Goal: Task Accomplishment & Management: Manage account settings

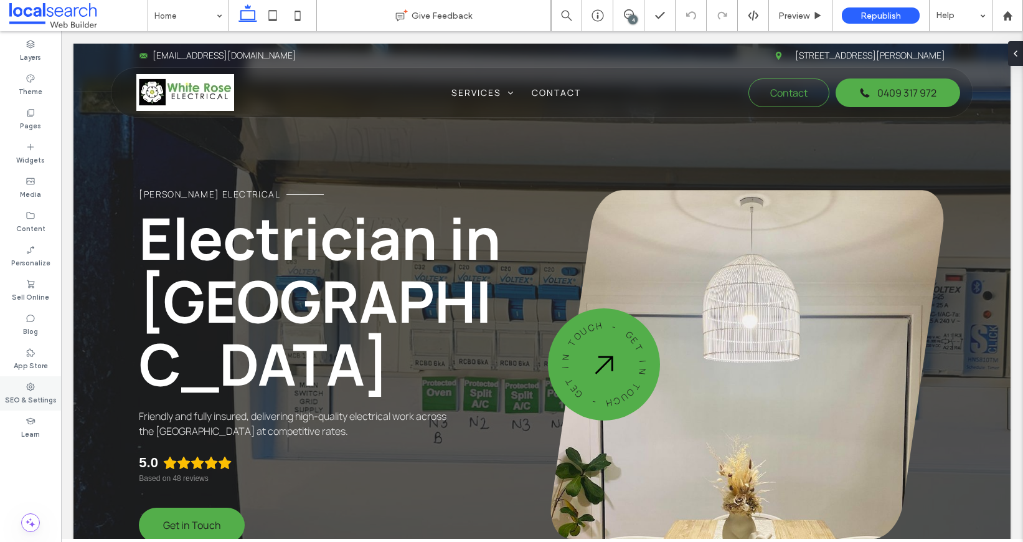
click at [30, 396] on label "SEO & Settings" at bounding box center [31, 399] width 52 height 14
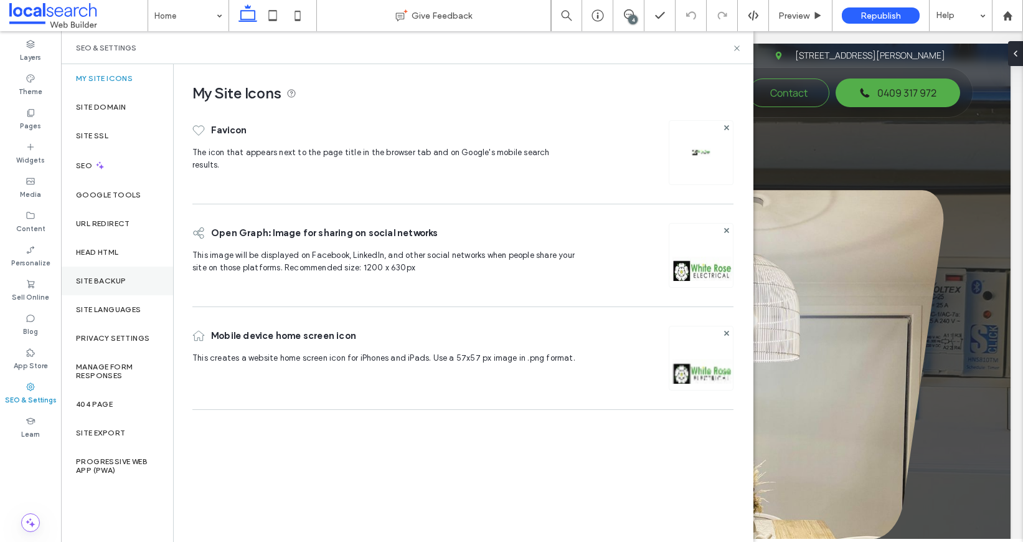
click at [88, 283] on label "Site Backup" at bounding box center [101, 281] width 50 height 9
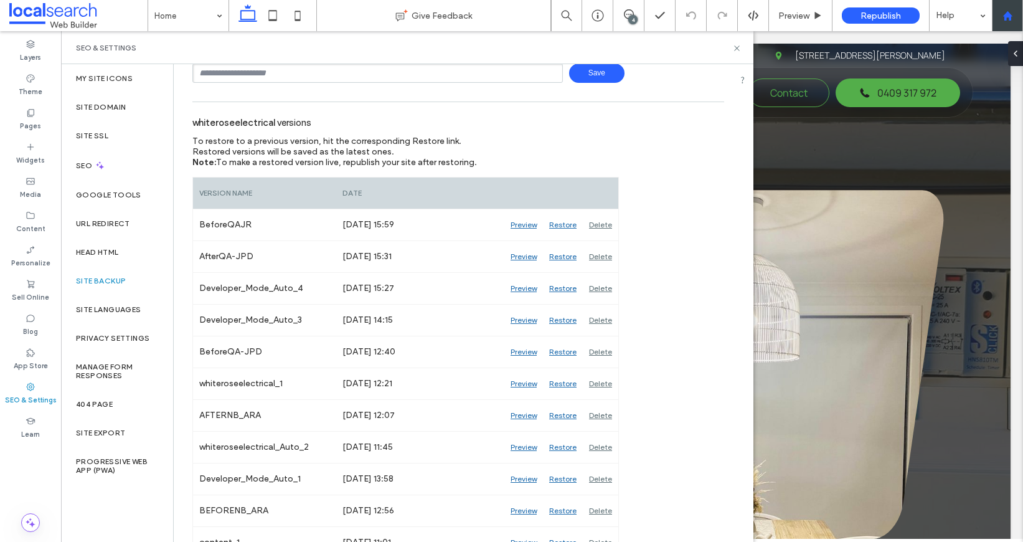
scroll to position [115, 0]
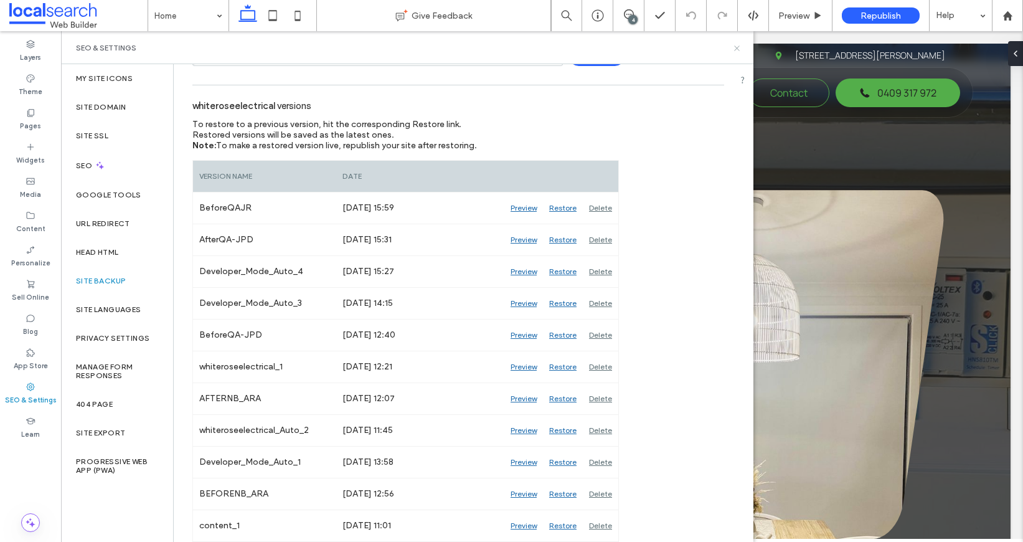
click at [735, 47] on icon at bounding box center [736, 48] width 9 height 9
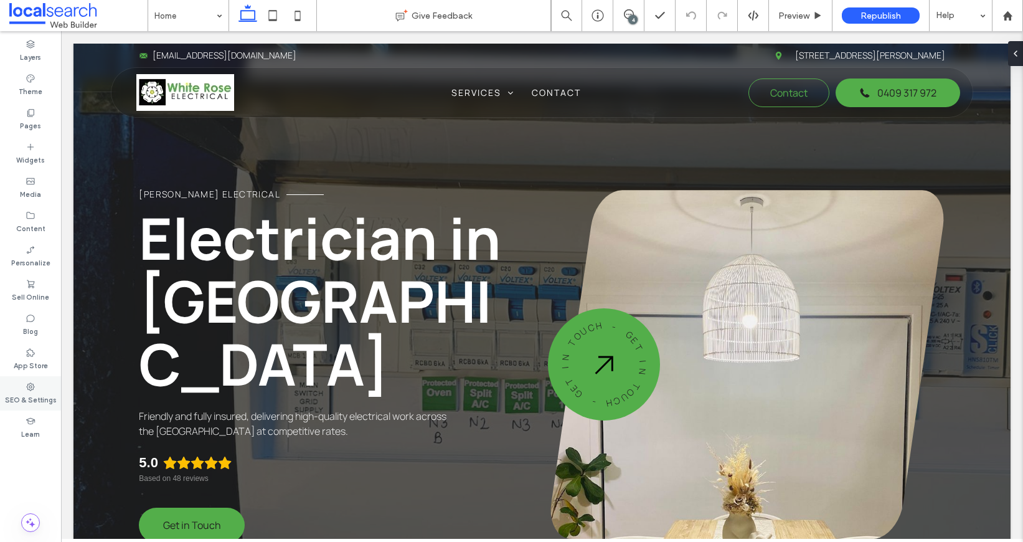
click at [39, 397] on label "SEO & Settings" at bounding box center [31, 399] width 52 height 14
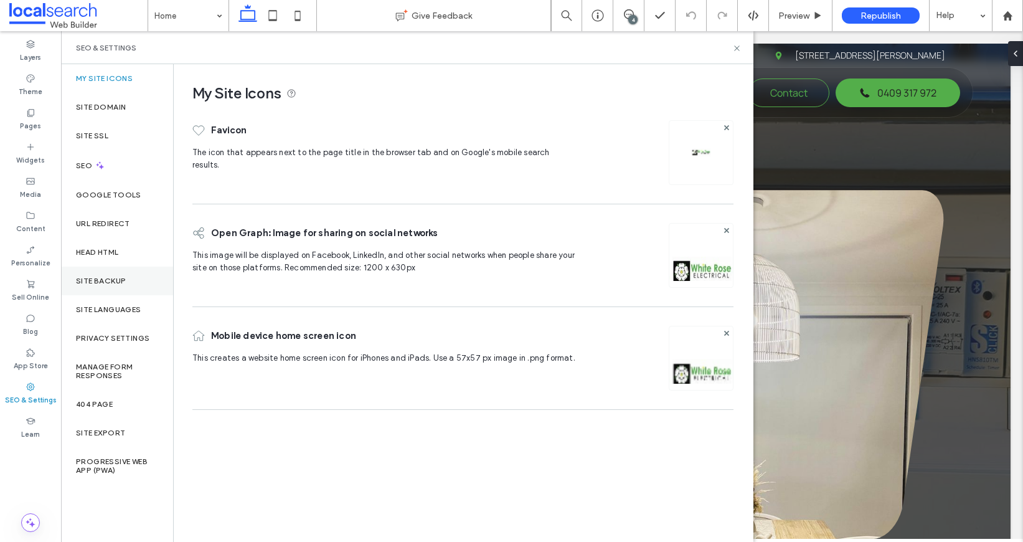
click at [108, 278] on label "Site Backup" at bounding box center [101, 281] width 50 height 9
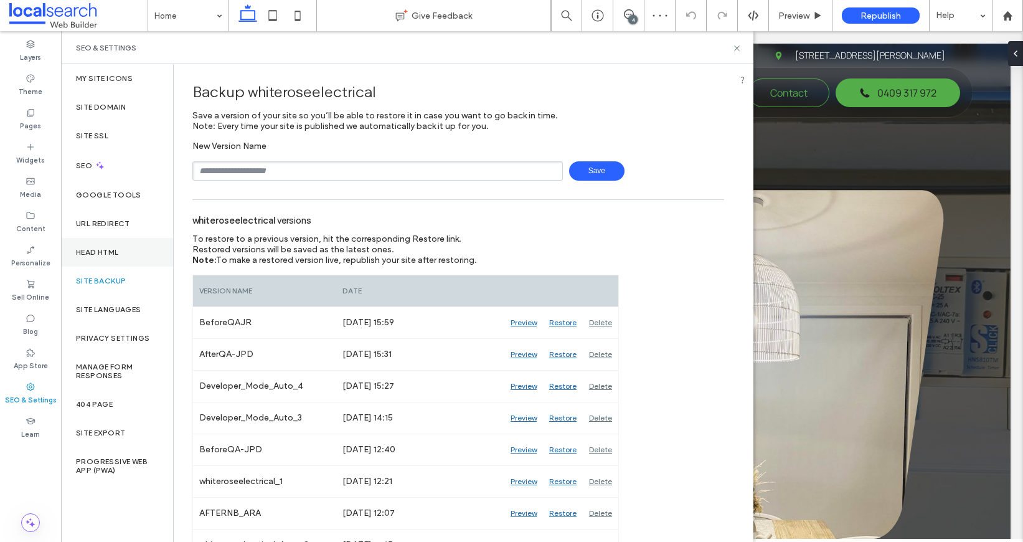
click at [111, 256] on label "Head HTML" at bounding box center [97, 252] width 43 height 9
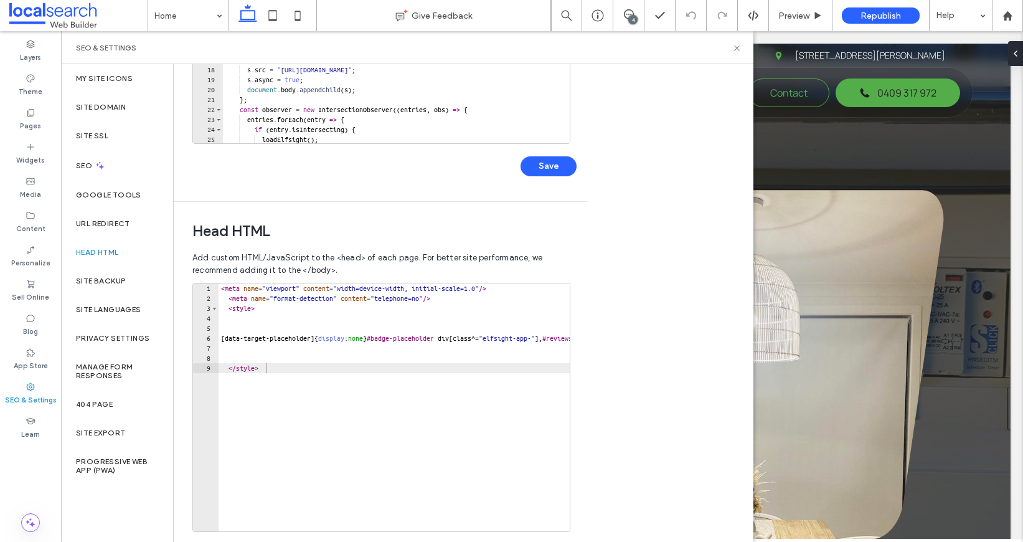
scroll to position [311, 0]
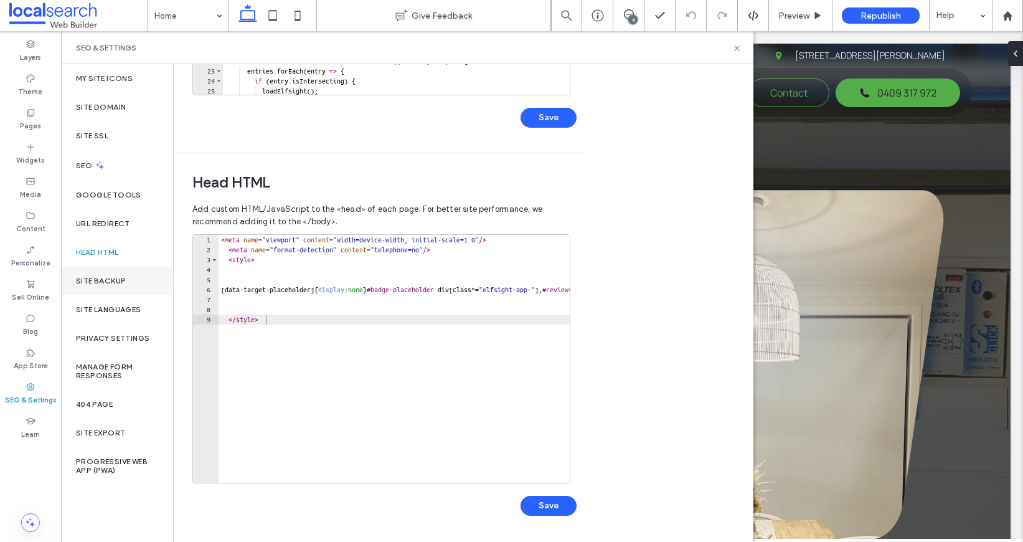
click at [135, 287] on div "Site Backup" at bounding box center [117, 281] width 112 height 29
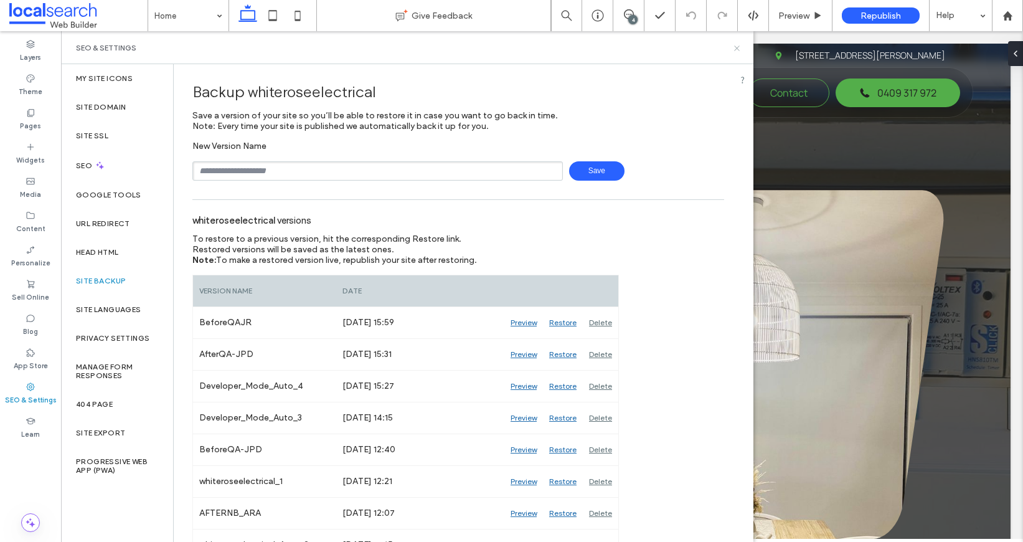
click at [739, 49] on use at bounding box center [736, 47] width 5 height 5
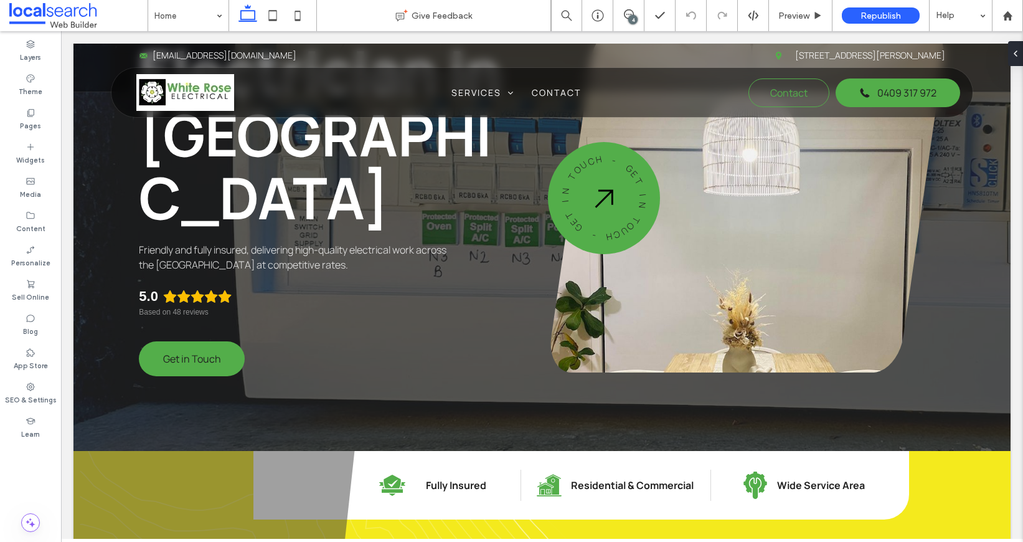
scroll to position [0, 0]
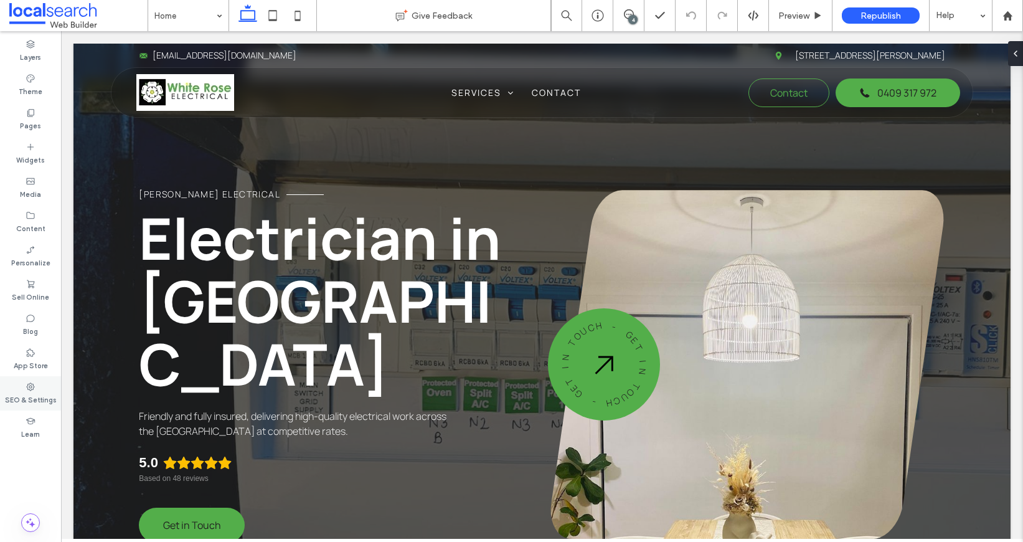
click at [32, 388] on icon at bounding box center [31, 387] width 10 height 10
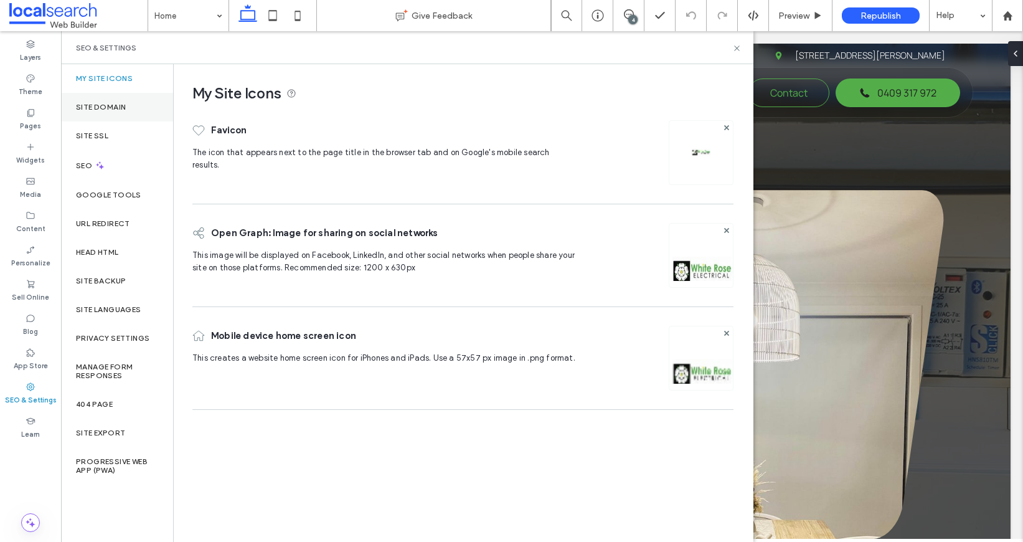
click at [120, 118] on div "Site Domain" at bounding box center [117, 107] width 112 height 29
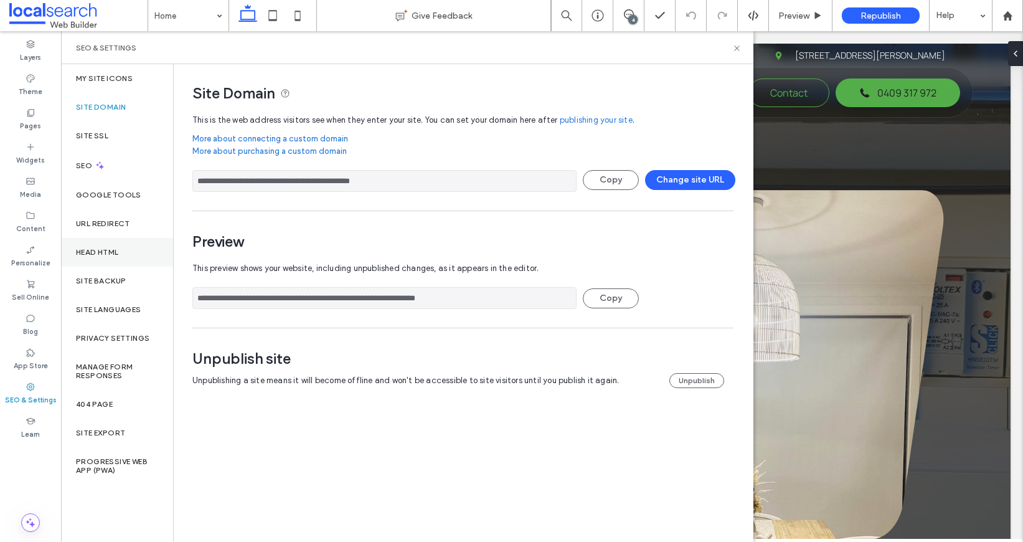
click at [138, 258] on div "Head HTML" at bounding box center [117, 252] width 112 height 29
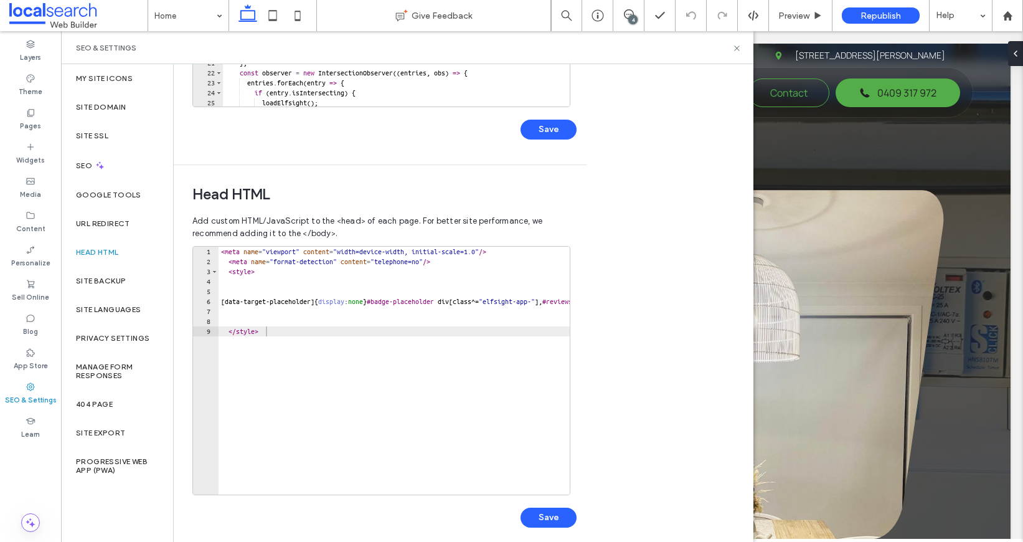
scroll to position [311, 0]
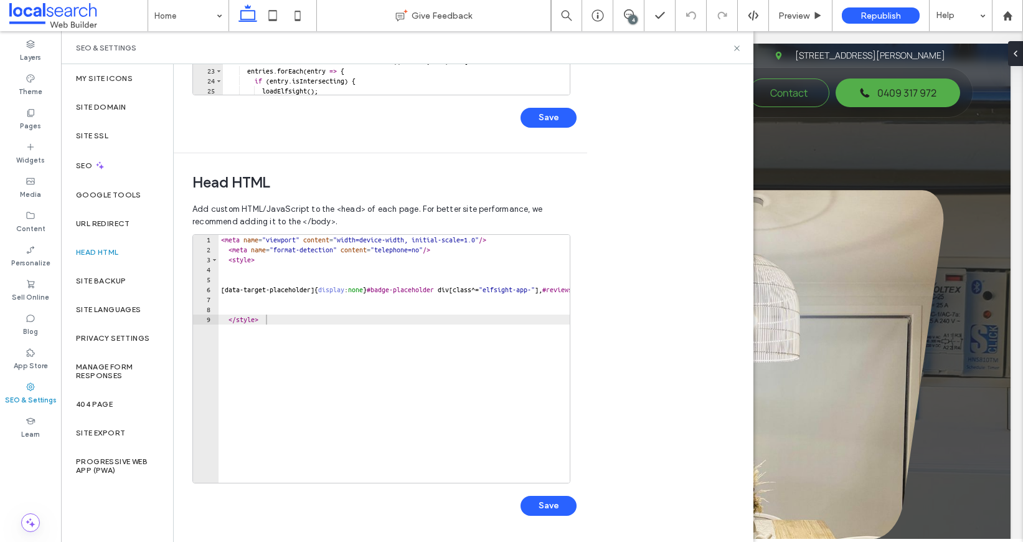
click at [222, 240] on div "< meta name = "viewport" content = "width=device-width, initial-scale=1.0" /> <…" at bounding box center [564, 369] width 691 height 268
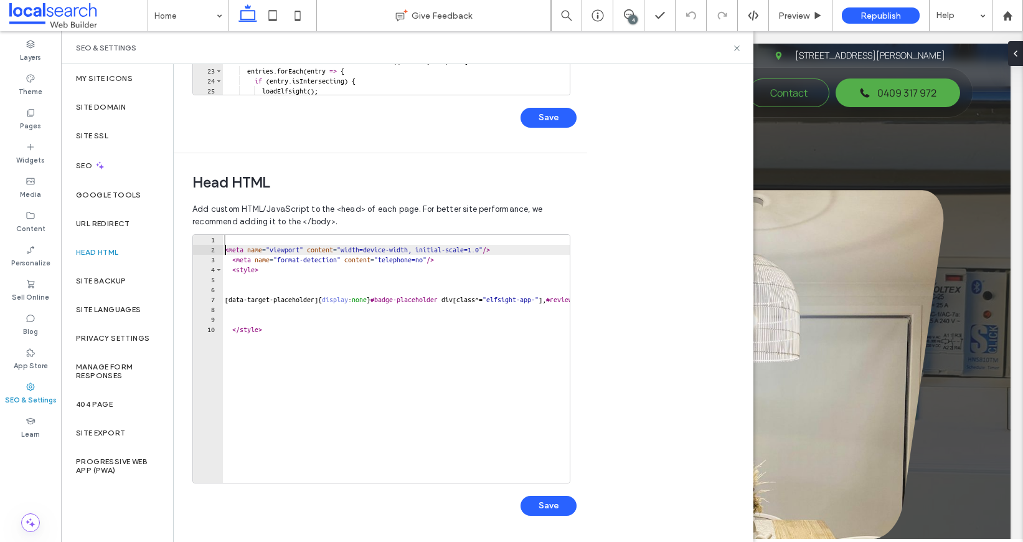
type textarea "**********"
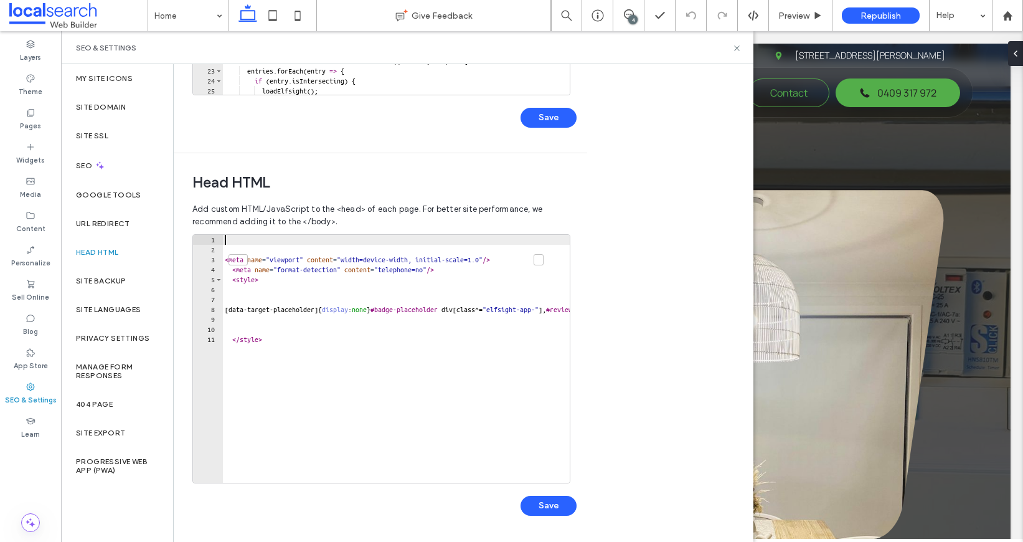
click at [234, 240] on div "< meta name = "viewport" content = "width=device-width, initial-scale=1.0" /> <…" at bounding box center [567, 369] width 691 height 268
paste textarea "**********"
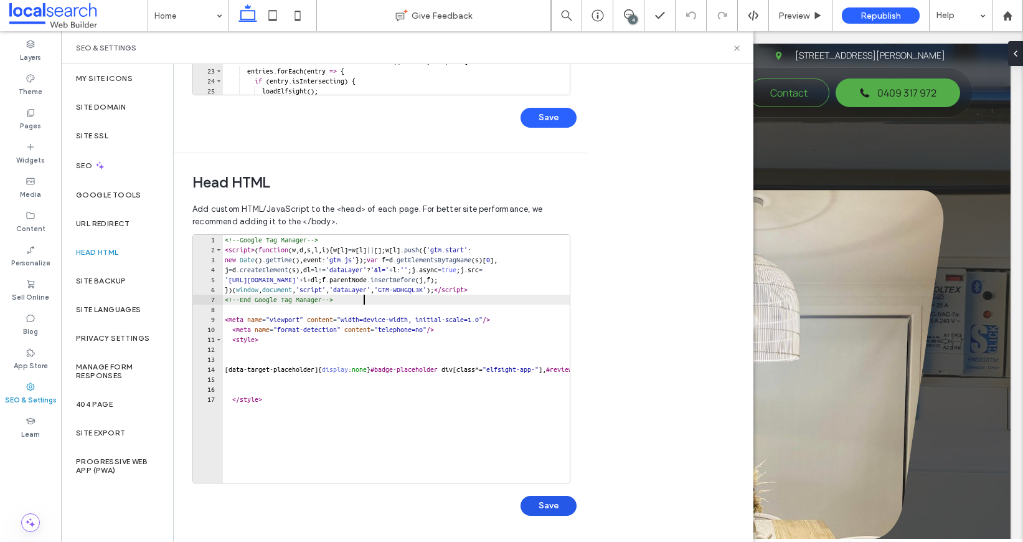
type textarea "**********"
click at [565, 508] on button "Save" at bounding box center [549, 506] width 56 height 20
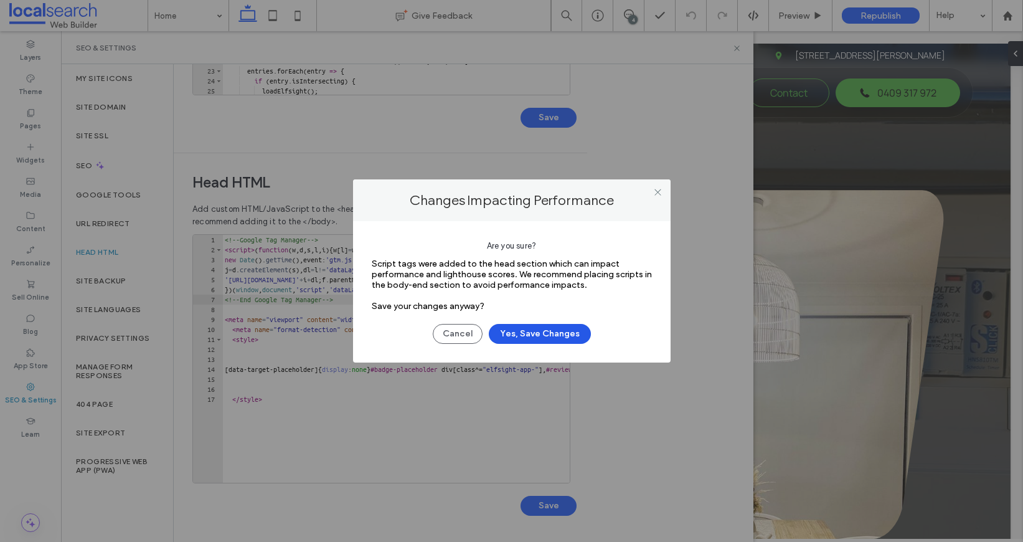
click at [552, 328] on button "Yes, Save Changes" at bounding box center [540, 334] width 102 height 20
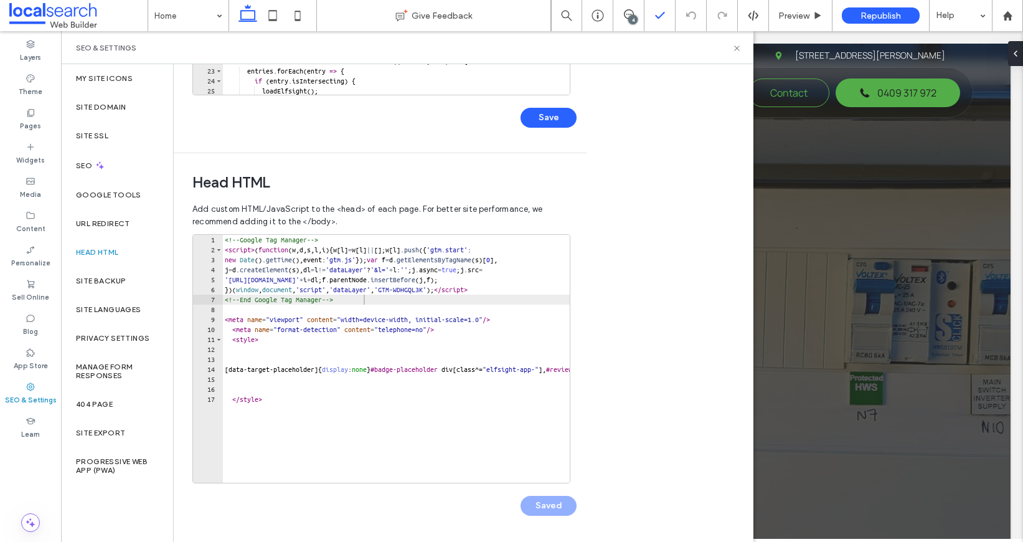
scroll to position [0, 0]
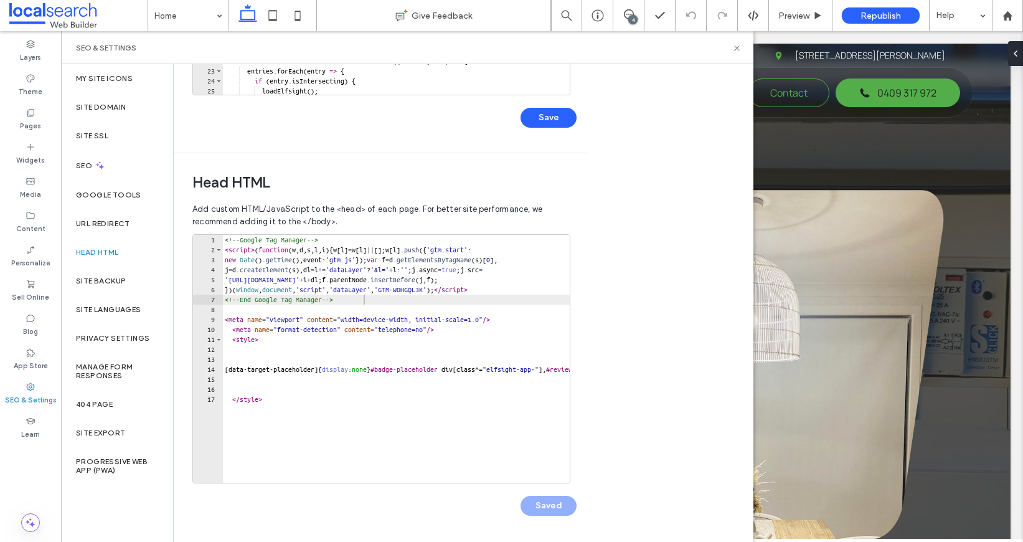
click at [657, 227] on div "Body end HTML Enter your own custom HTML/​JavaScript to be added just before th…" at bounding box center [464, 303] width 580 height 478
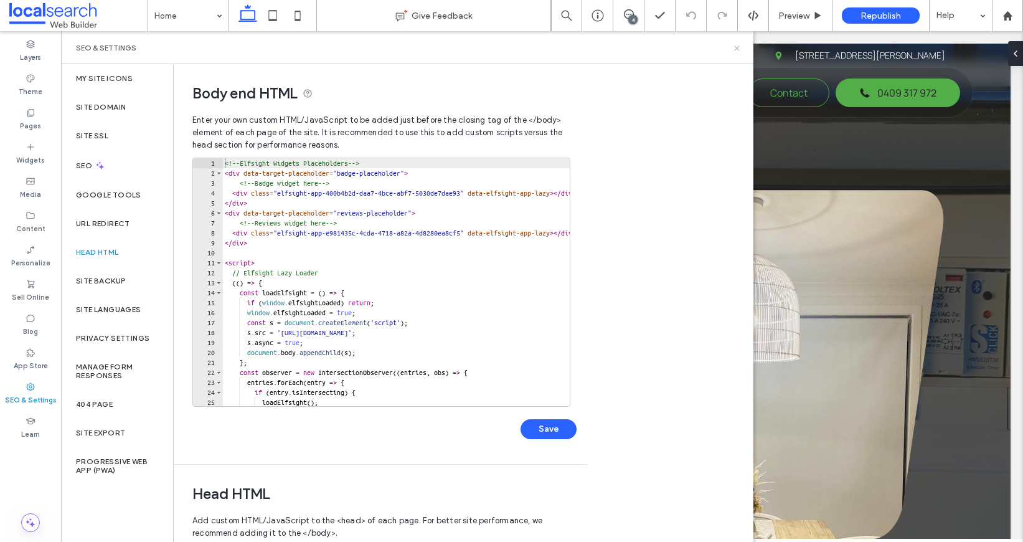
click at [739, 47] on icon at bounding box center [736, 48] width 9 height 9
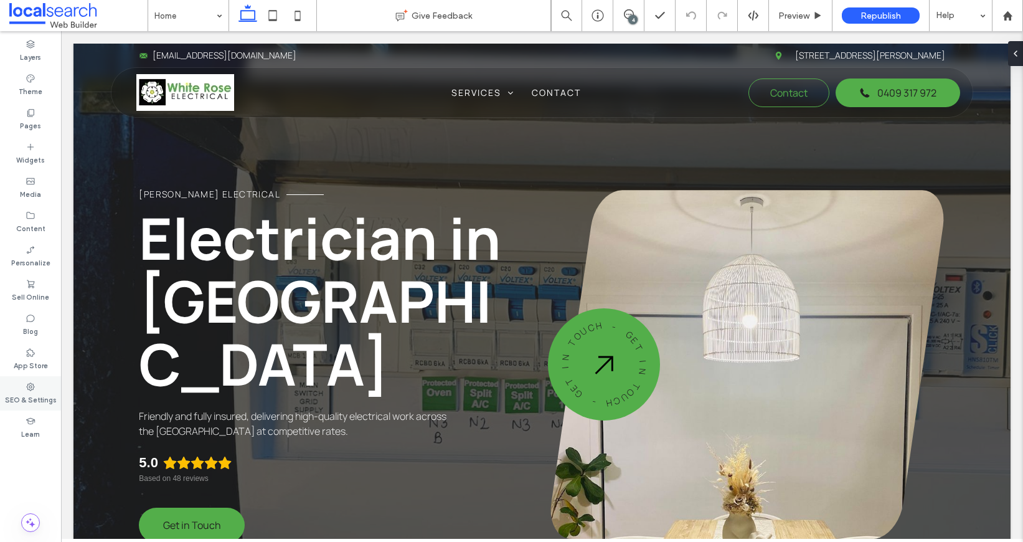
click at [29, 406] on div "SEO & Settings" at bounding box center [30, 393] width 61 height 34
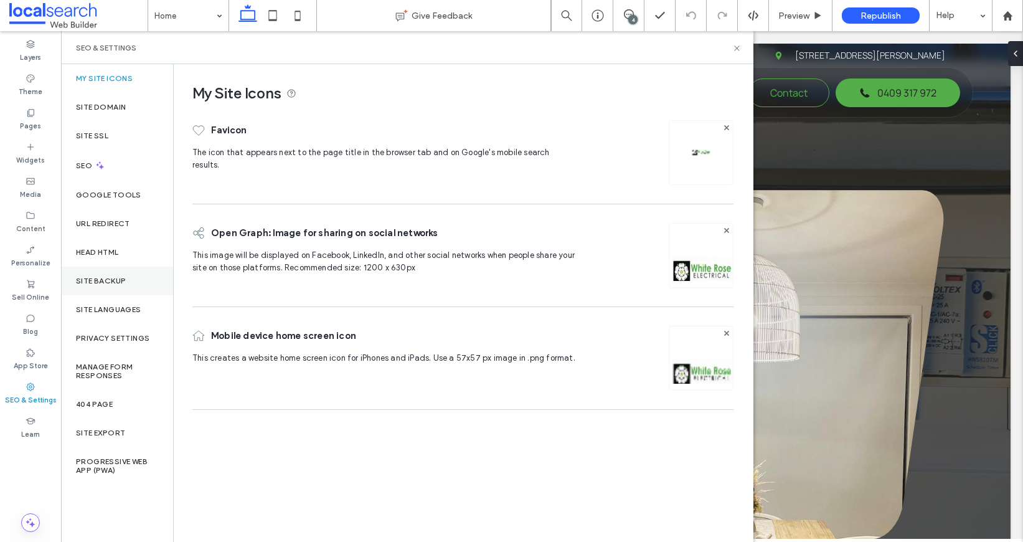
click at [109, 280] on label "Site Backup" at bounding box center [101, 281] width 50 height 9
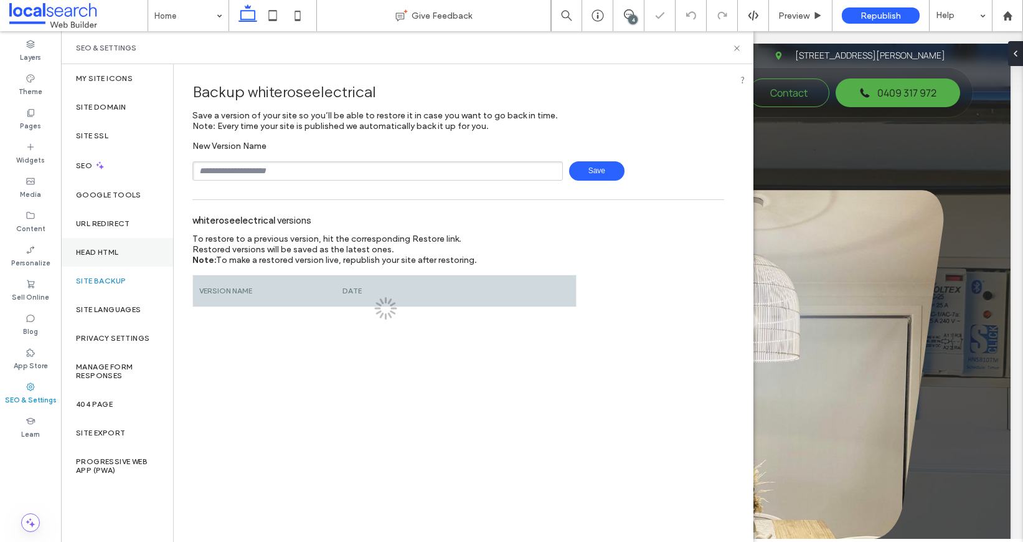
click at [112, 264] on div "Head HTML" at bounding box center [117, 252] width 112 height 29
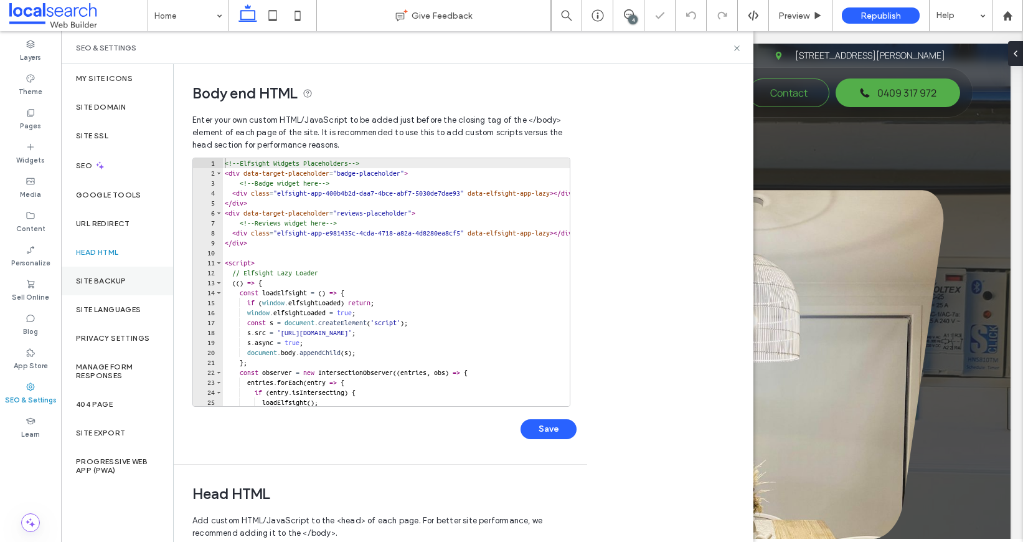
click at [109, 267] on div "Site Backup" at bounding box center [117, 281] width 112 height 29
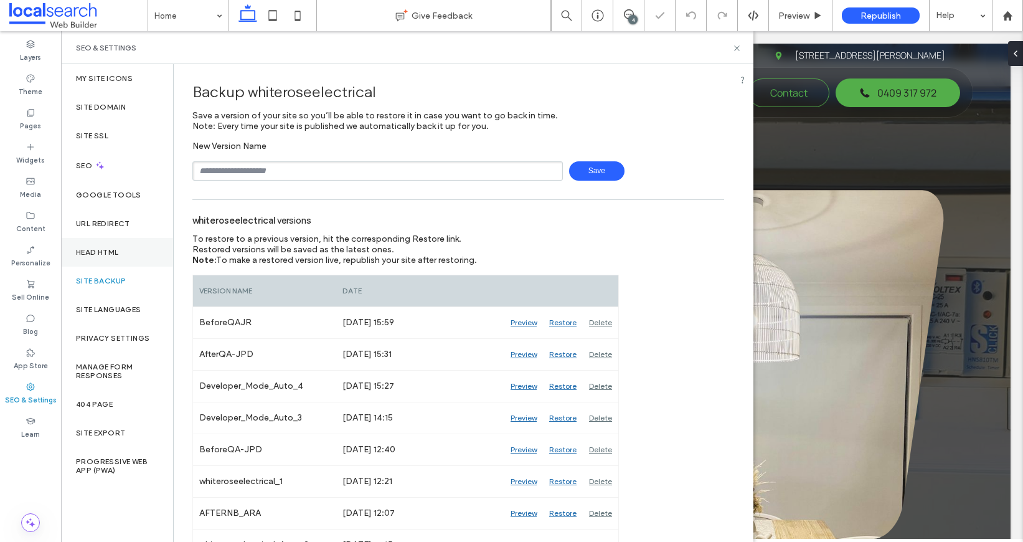
drag, startPoint x: 116, startPoint y: 252, endPoint x: 124, endPoint y: 248, distance: 8.1
click at [124, 248] on div "Head HTML" at bounding box center [117, 252] width 112 height 29
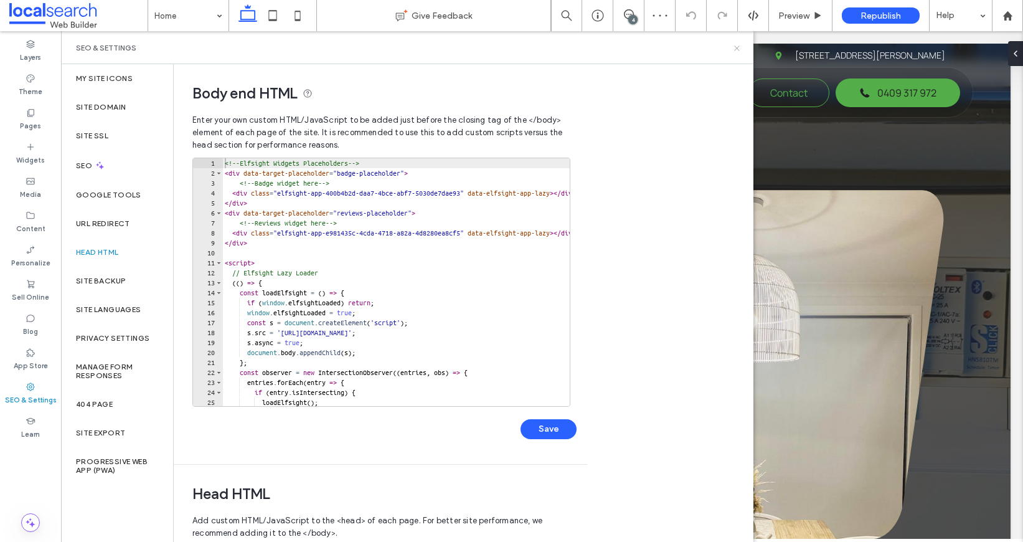
click at [733, 45] on icon at bounding box center [736, 48] width 9 height 9
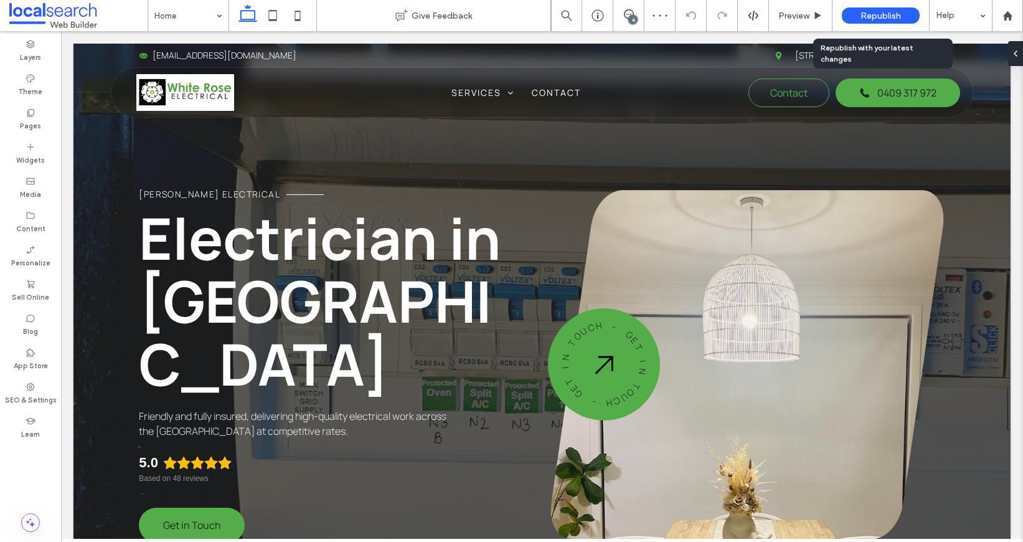
click at [877, 14] on span "Republish" at bounding box center [881, 16] width 40 height 11
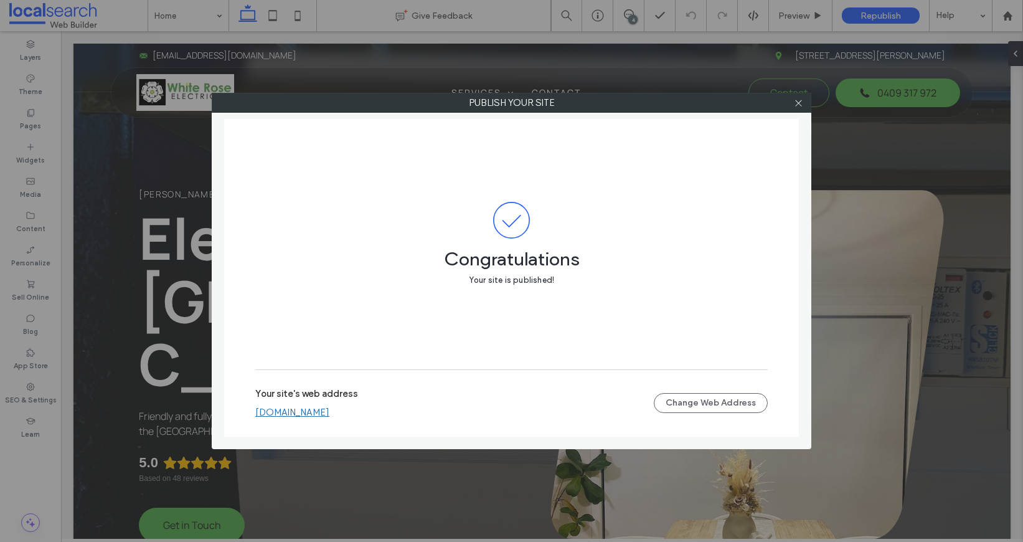
click at [329, 414] on link "whiteroseelectrical.webbuilder.localsearch.com.au" at bounding box center [292, 412] width 74 height 11
click at [801, 93] on span at bounding box center [798, 102] width 9 height 19
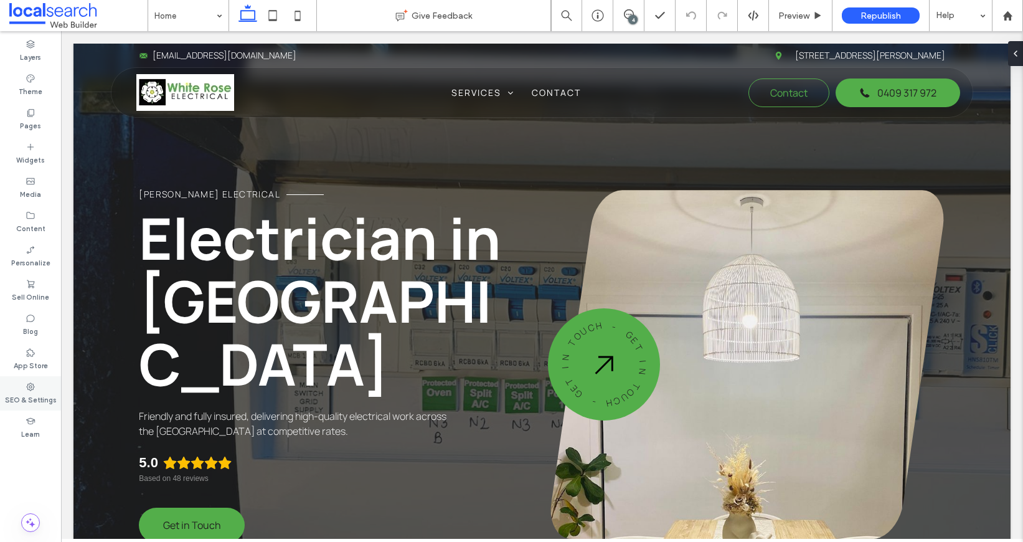
click at [30, 397] on label "SEO & Settings" at bounding box center [31, 399] width 52 height 14
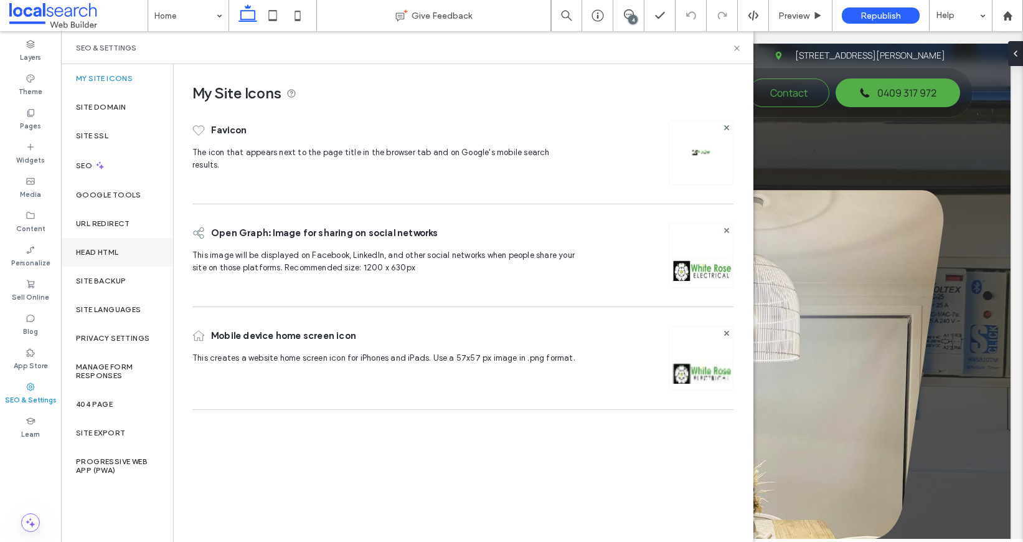
click at [127, 257] on div "Head HTML" at bounding box center [117, 252] width 112 height 29
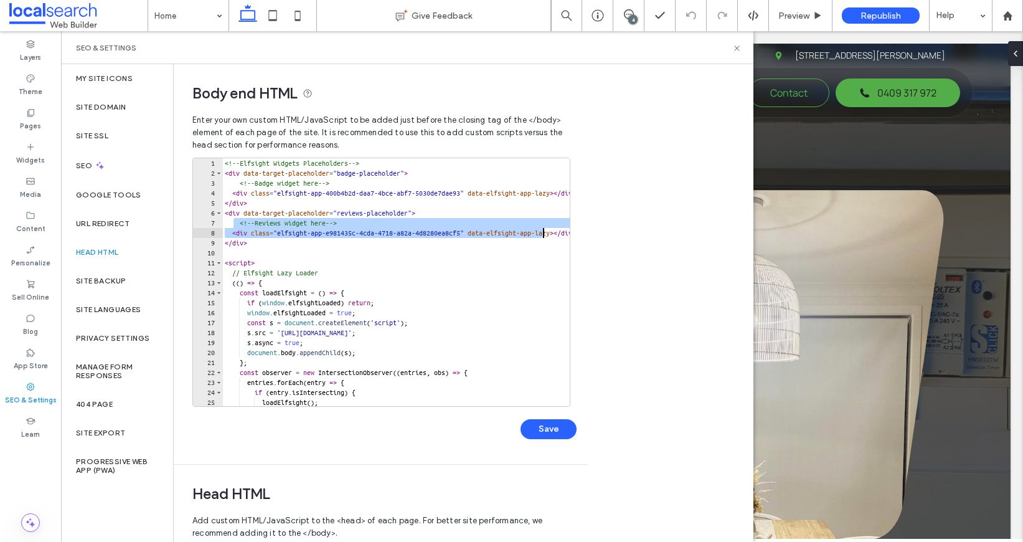
scroll to position [0, 90]
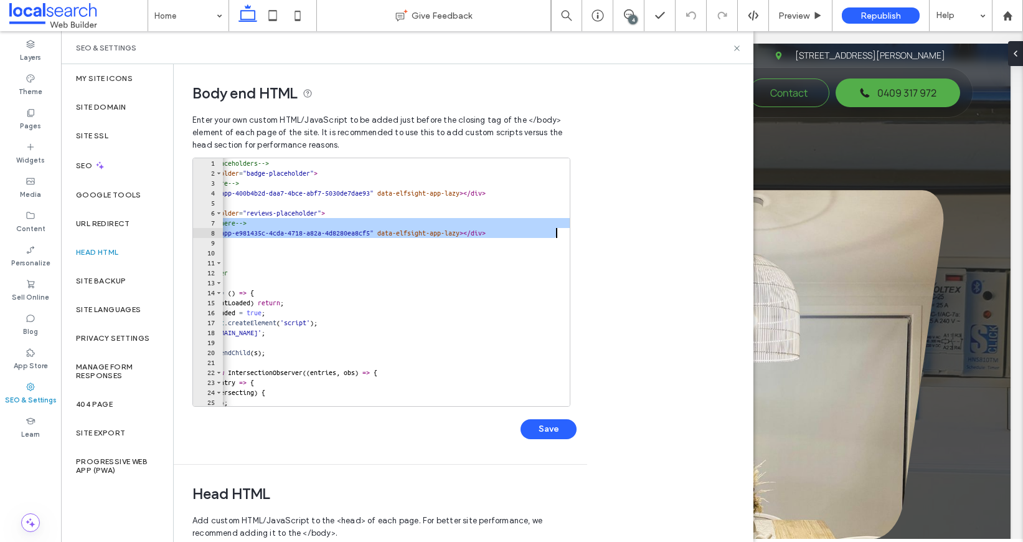
drag, startPoint x: 234, startPoint y: 220, endPoint x: 613, endPoint y: 229, distance: 380.0
click at [613, 229] on div "**********" at bounding box center [464, 303] width 580 height 478
paste textarea "Cursor at row 8"
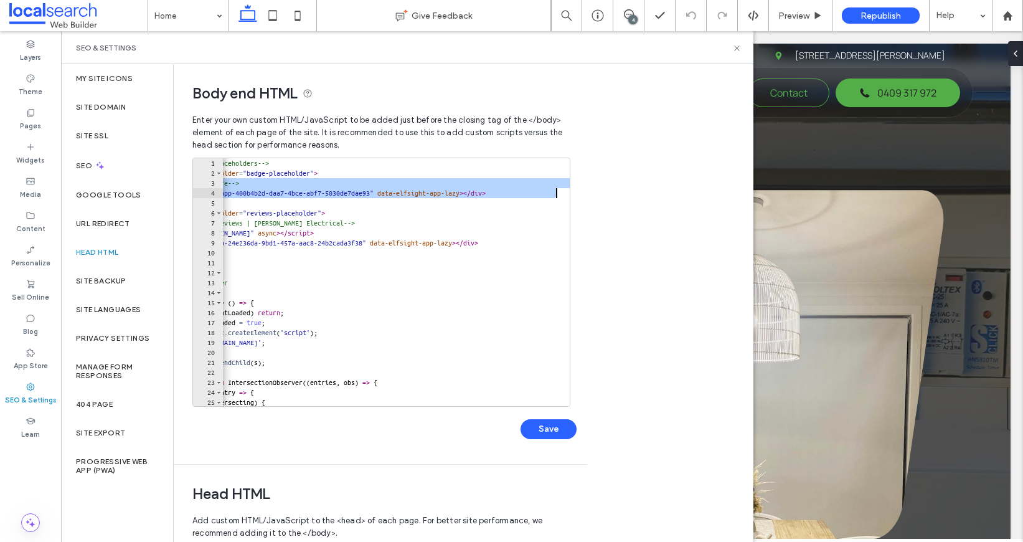
drag, startPoint x: 237, startPoint y: 182, endPoint x: 627, endPoint y: 191, distance: 390.0
click at [627, 191] on div "**********" at bounding box center [464, 303] width 580 height 478
paste textarea "Cursor at row 4"
type textarea "**********"
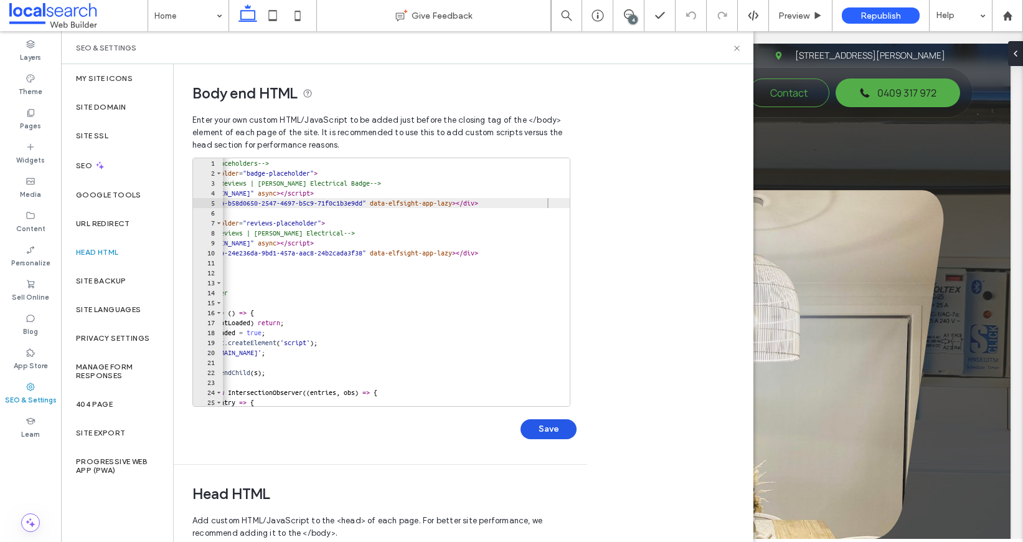
click at [561, 430] on button "Save" at bounding box center [549, 429] width 56 height 20
click at [736, 47] on icon at bounding box center [736, 48] width 9 height 9
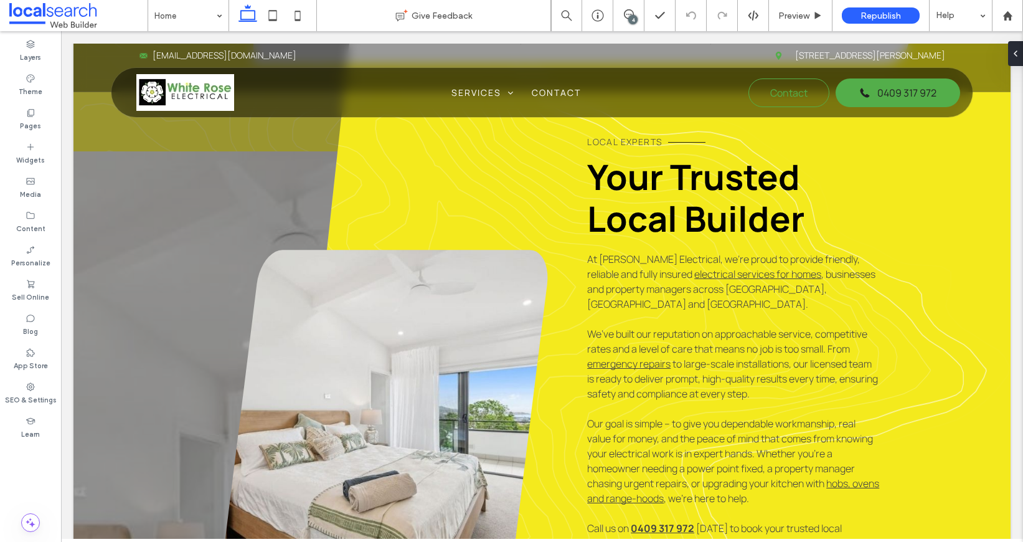
scroll to position [0, 0]
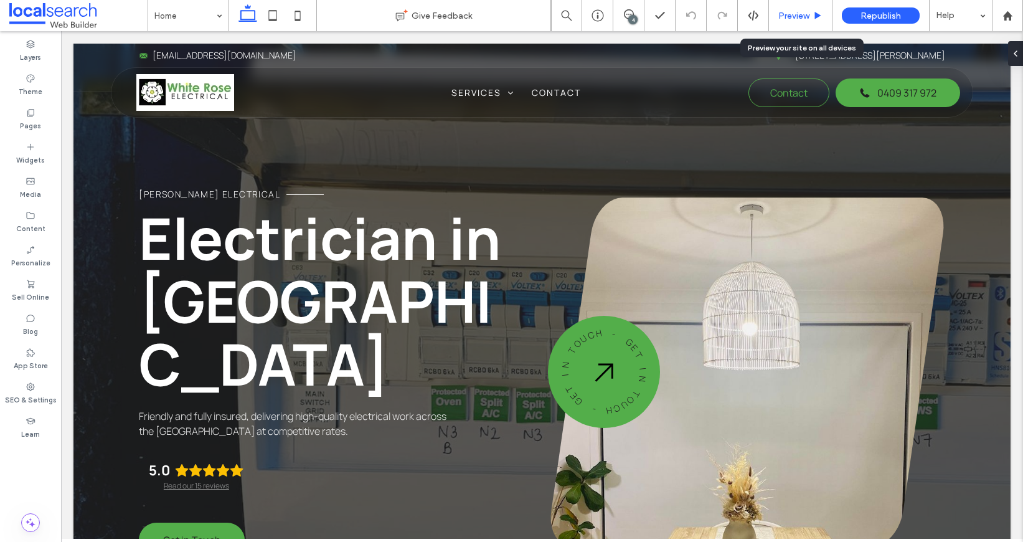
click at [784, 2] on div "Preview" at bounding box center [801, 15] width 64 height 31
click at [791, 12] on span "Preview" at bounding box center [793, 16] width 31 height 11
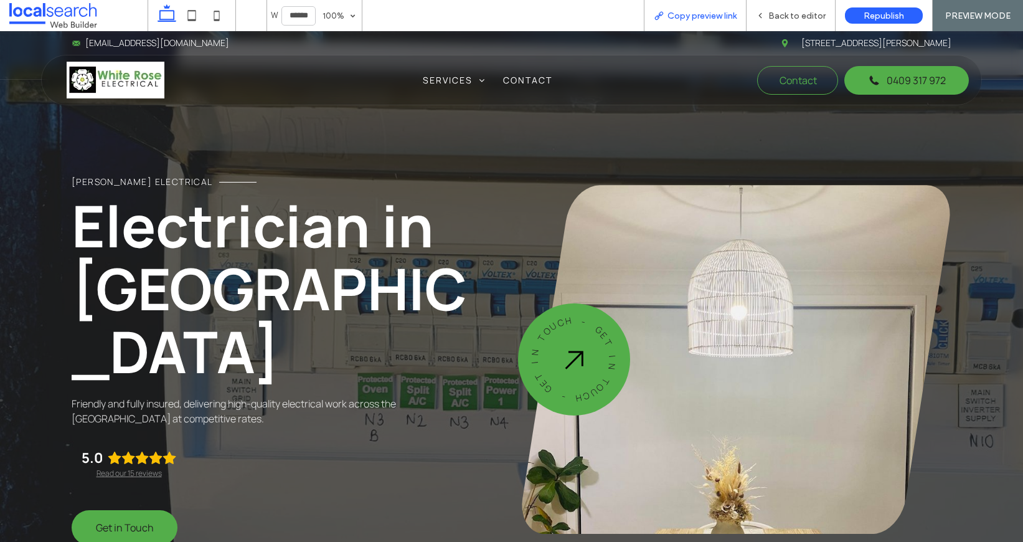
click at [745, 11] on div "Copy preview link" at bounding box center [696, 16] width 102 height 11
click at [794, 12] on span "Back to editor" at bounding box center [797, 16] width 57 height 11
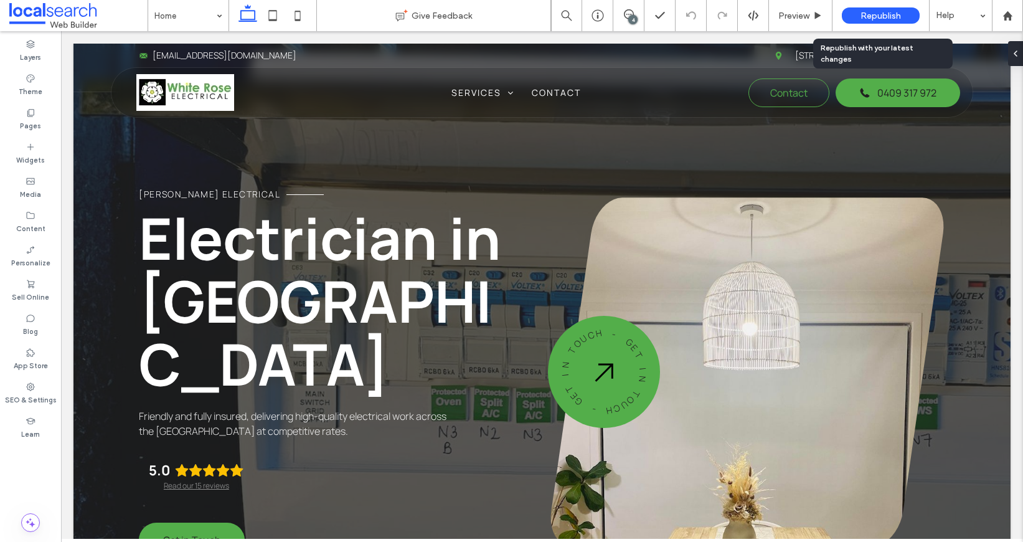
click at [884, 18] on span "Republish" at bounding box center [881, 16] width 40 height 11
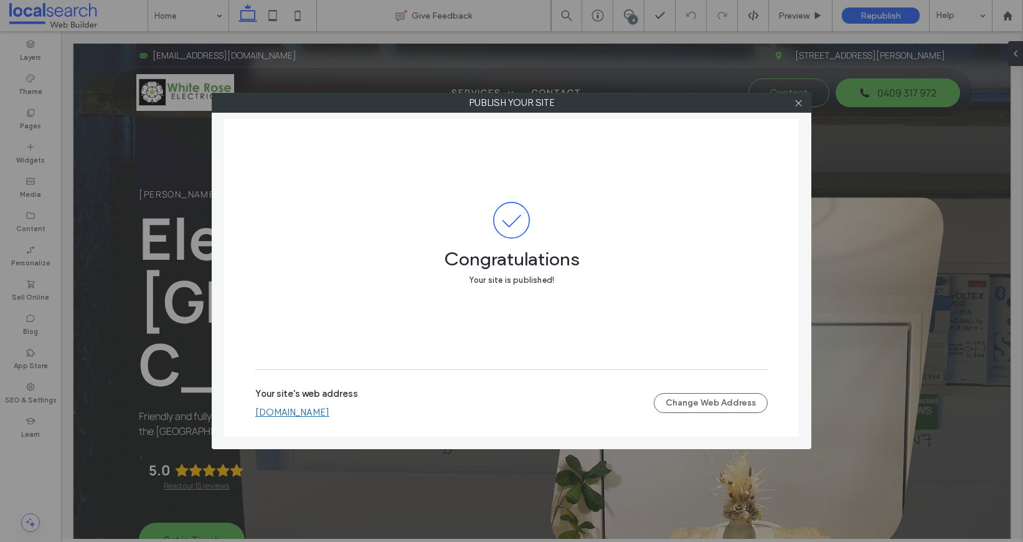
click at [329, 410] on link "whiteroseelectrical.webbuilder.localsearch.com.au" at bounding box center [292, 412] width 74 height 11
click at [795, 106] on icon at bounding box center [798, 102] width 9 height 9
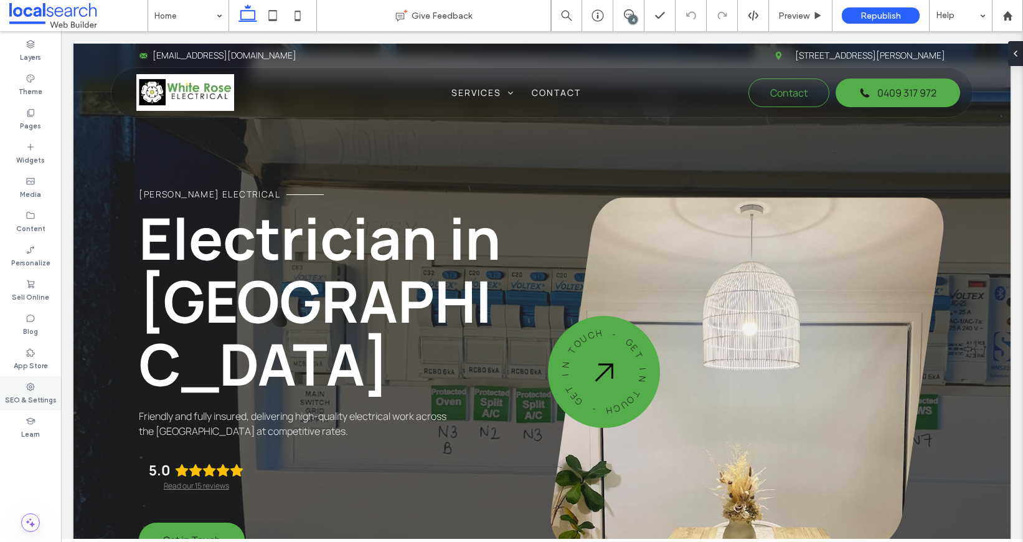
click at [57, 398] on div "SEO & Settings" at bounding box center [30, 393] width 61 height 34
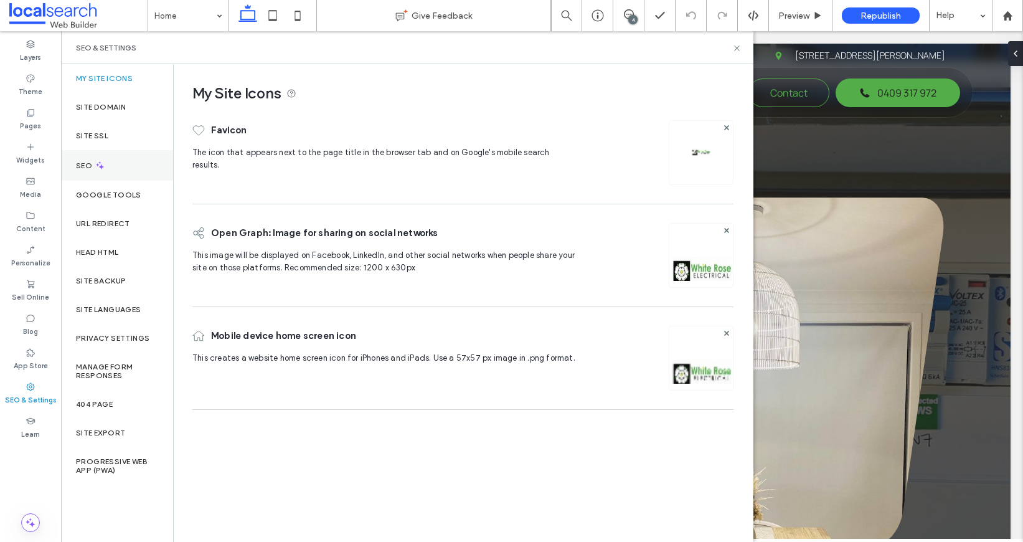
click at [138, 154] on div "SEO" at bounding box center [117, 165] width 112 height 31
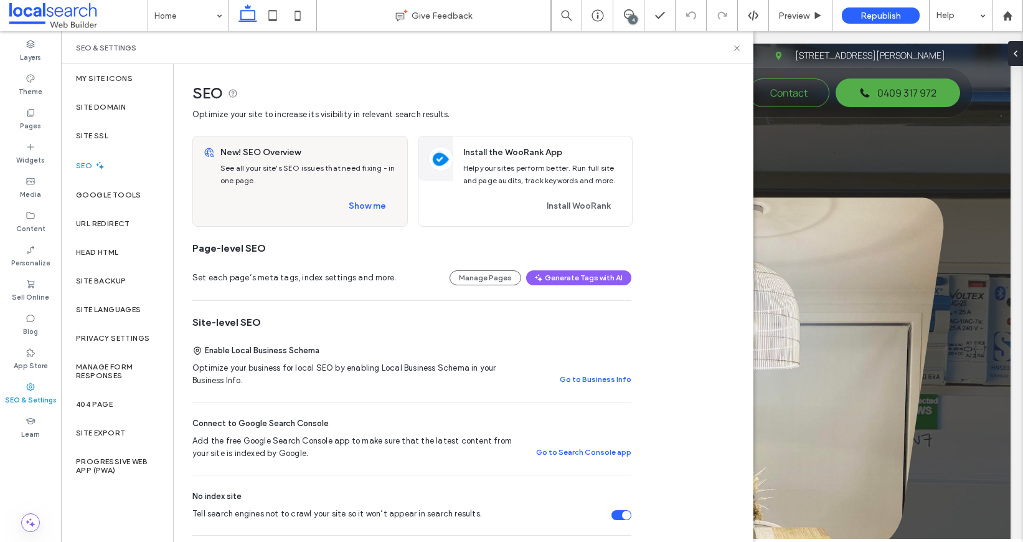
click at [354, 192] on div "New! SEO Overview See all your site's SEO issues that need fixing - in one page…" at bounding box center [311, 181] width 192 height 90
click at [363, 199] on button "Show me" at bounding box center [368, 206] width 60 height 20
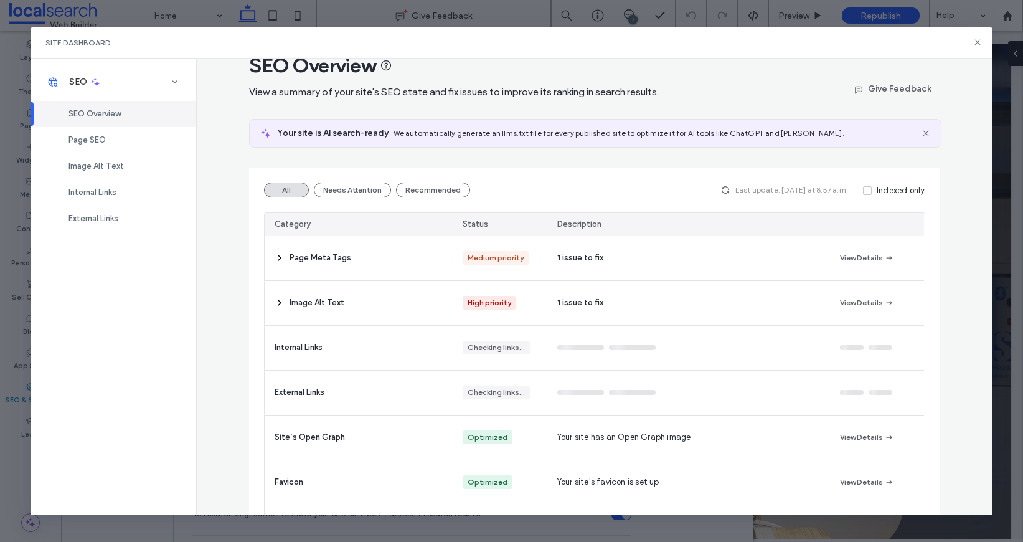
scroll to position [26, 0]
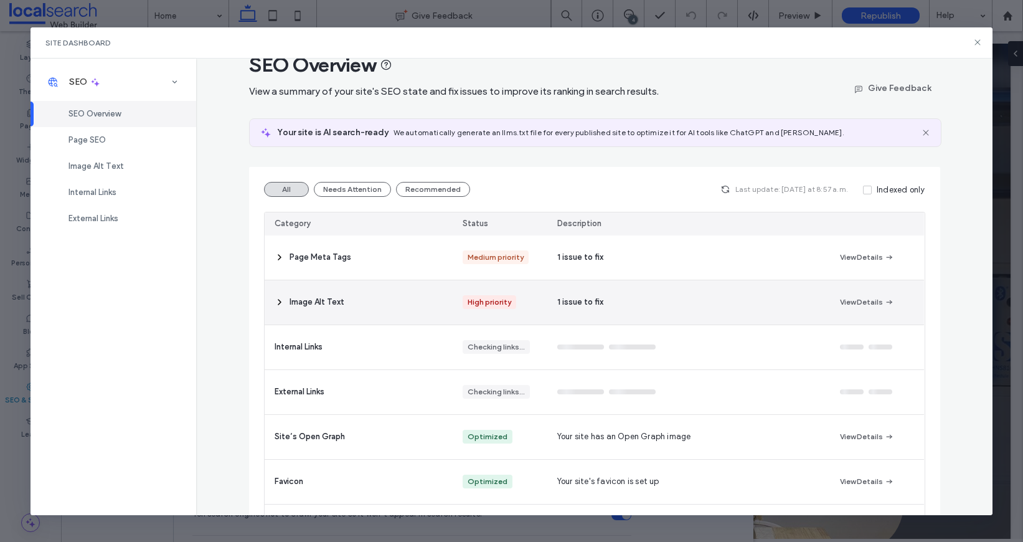
drag, startPoint x: 300, startPoint y: 309, endPoint x: 281, endPoint y: 309, distance: 19.3
click at [300, 309] on div "Image Alt Text" at bounding box center [359, 302] width 189 height 44
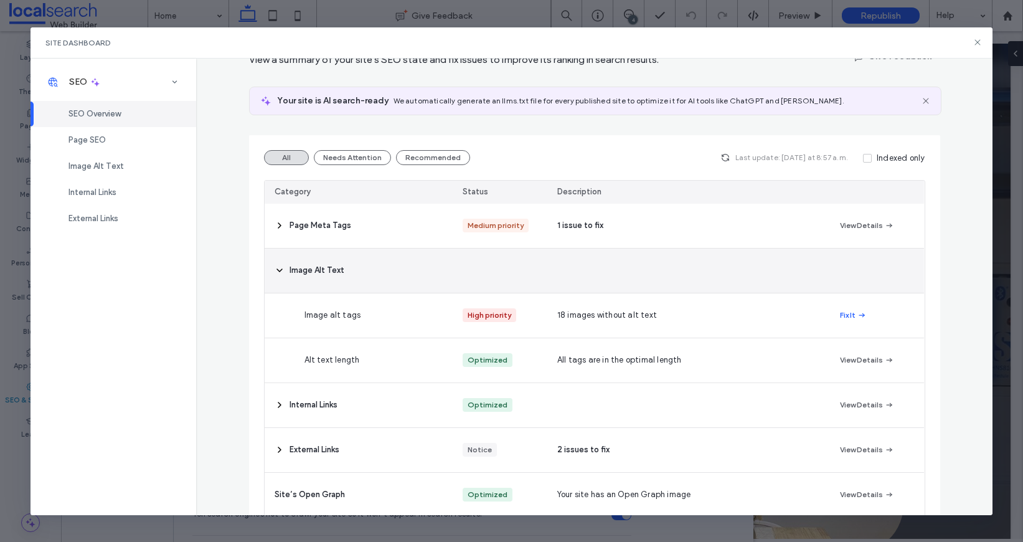
scroll to position [62, 0]
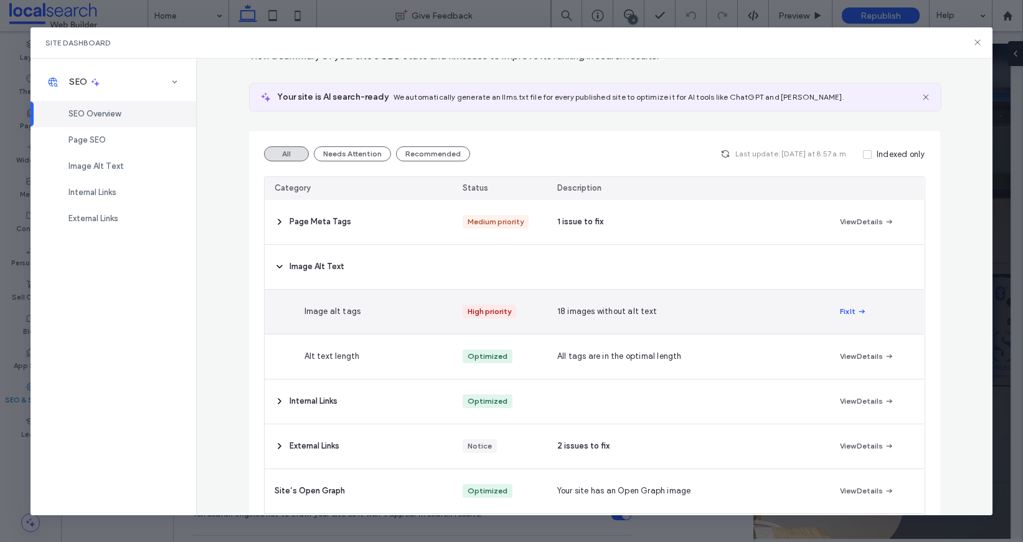
click at [855, 312] on button "Fix It" at bounding box center [853, 311] width 27 height 15
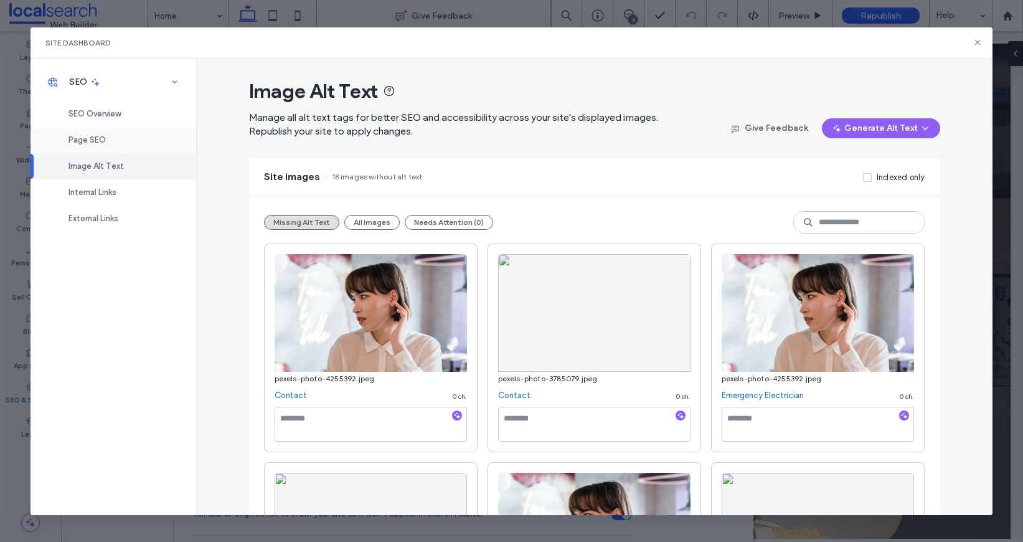
click at [96, 144] on span "Page SEO" at bounding box center [87, 139] width 37 height 9
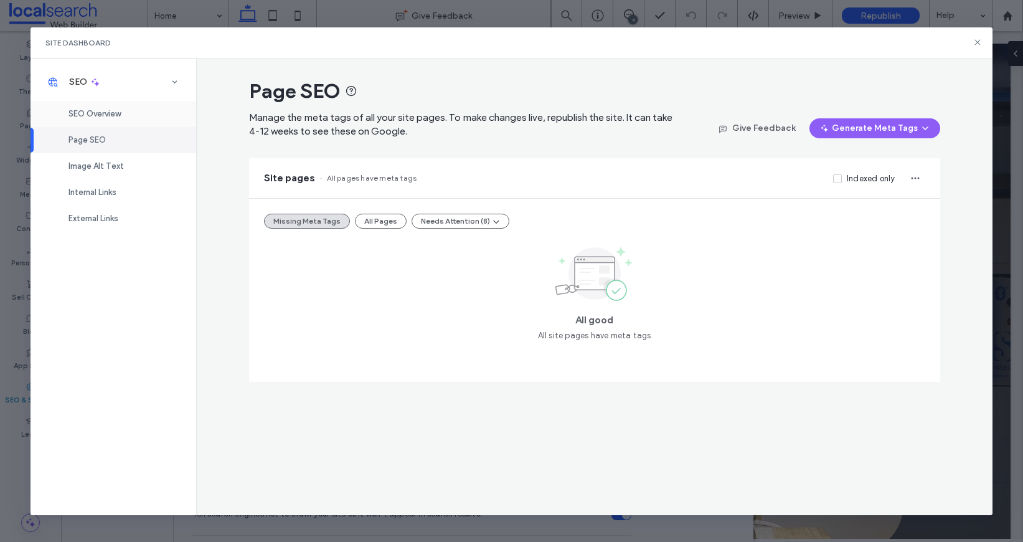
click at [114, 121] on div "SEO Overview" at bounding box center [114, 114] width 166 height 26
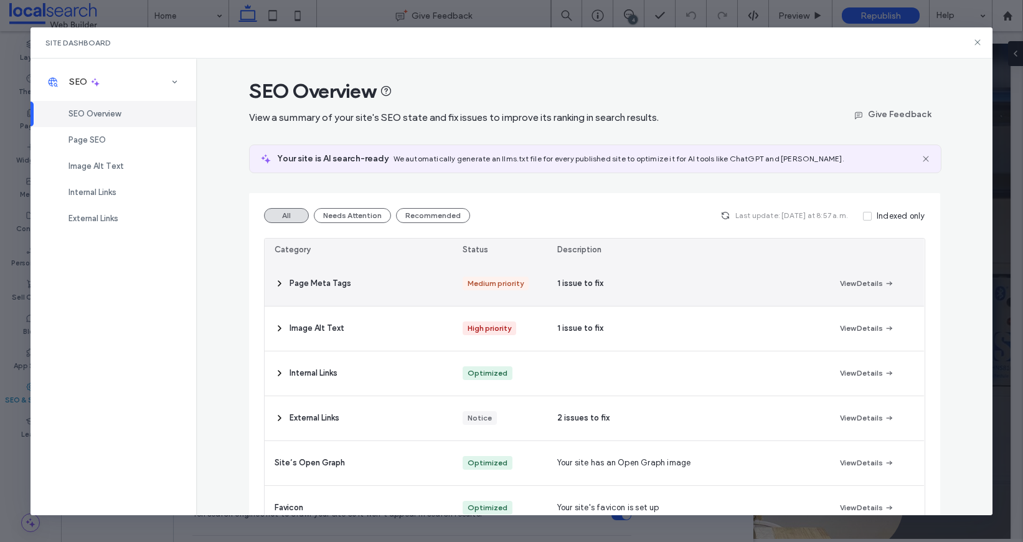
click at [276, 287] on icon at bounding box center [280, 283] width 10 height 10
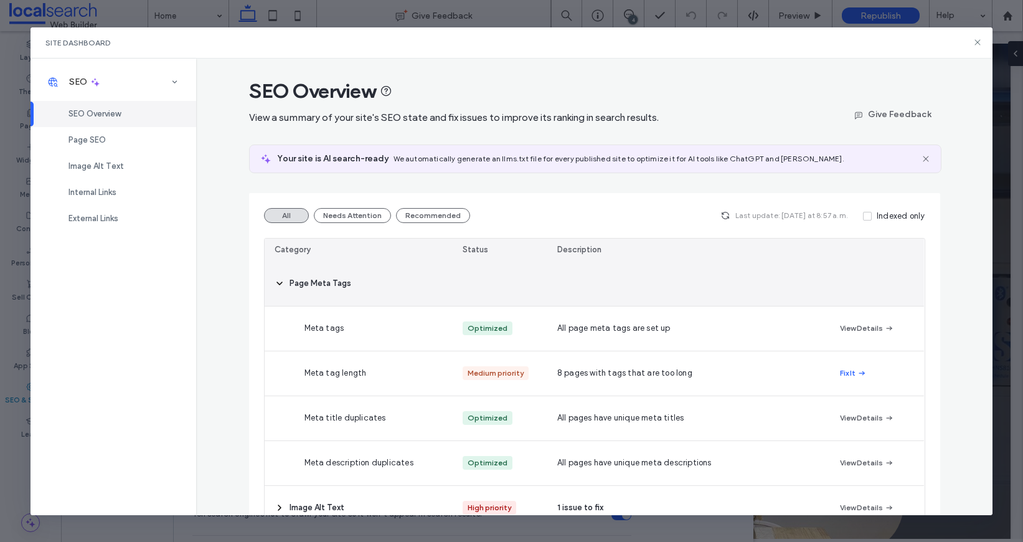
drag, startPoint x: 278, startPoint y: 286, endPoint x: 247, endPoint y: 273, distance: 33.2
click at [278, 286] on icon at bounding box center [280, 283] width 10 height 10
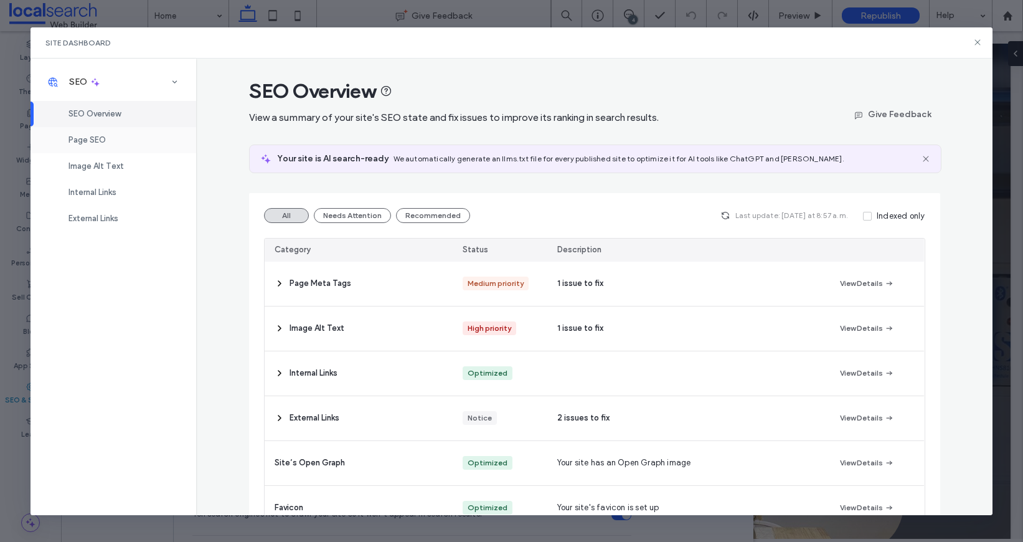
drag, startPoint x: 102, startPoint y: 128, endPoint x: 135, endPoint y: 133, distance: 33.4
click at [102, 128] on div "Page SEO" at bounding box center [114, 140] width 166 height 26
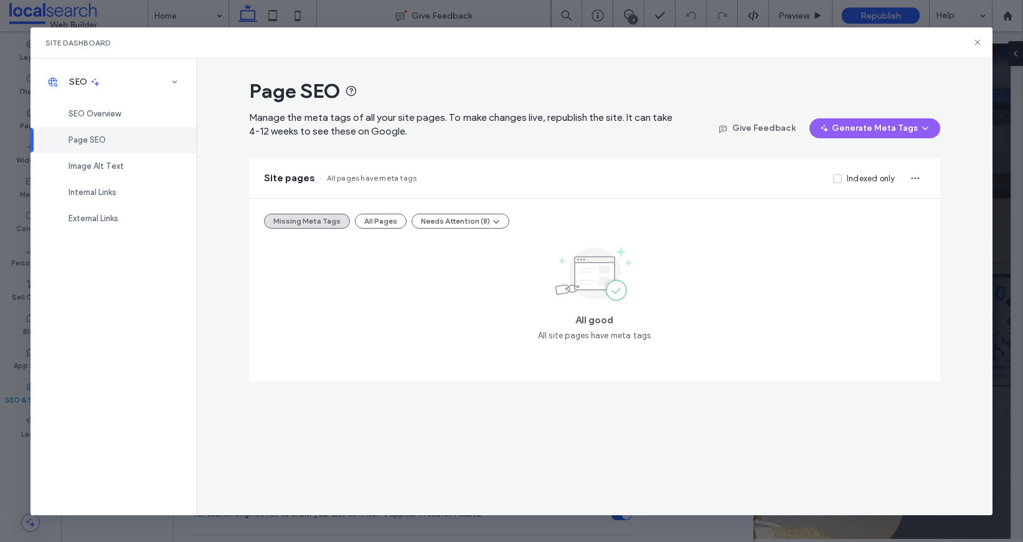
click at [144, 133] on div "Page SEO" at bounding box center [114, 140] width 166 height 26
click at [384, 220] on button "All Pages" at bounding box center [381, 221] width 52 height 15
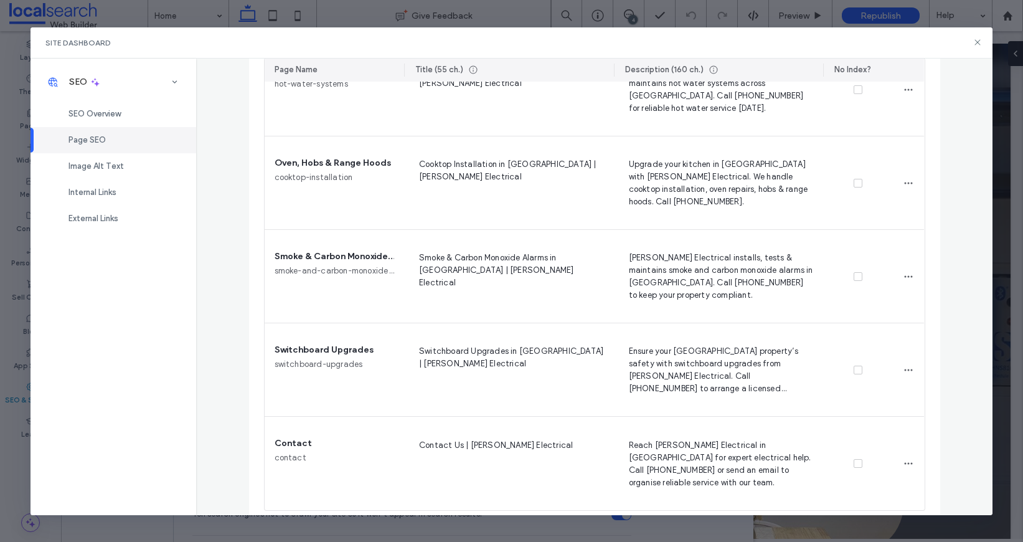
scroll to position [702, 0]
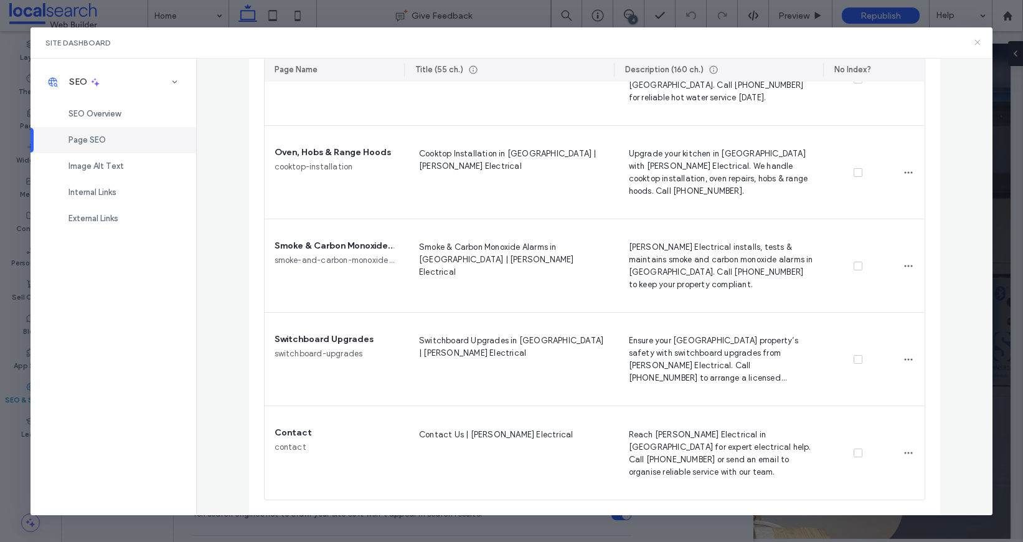
click at [974, 42] on icon at bounding box center [978, 42] width 10 height 10
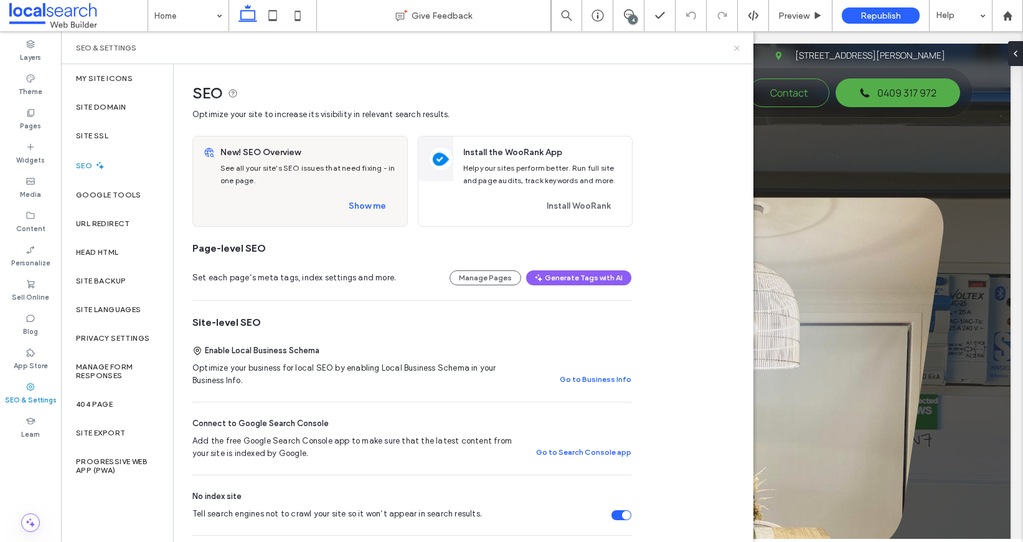
click at [737, 48] on icon at bounding box center [736, 48] width 9 height 9
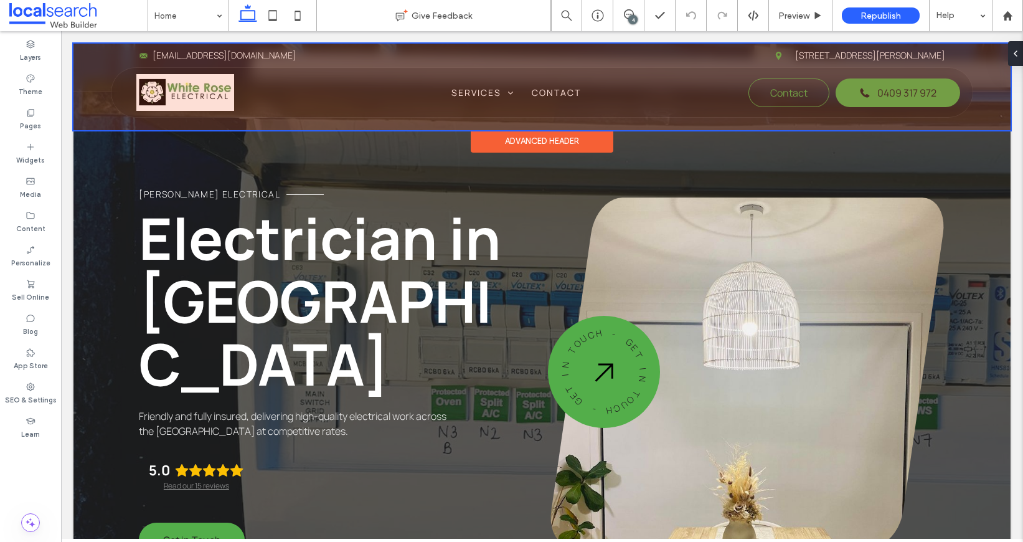
click at [203, 98] on div at bounding box center [541, 87] width 937 height 87
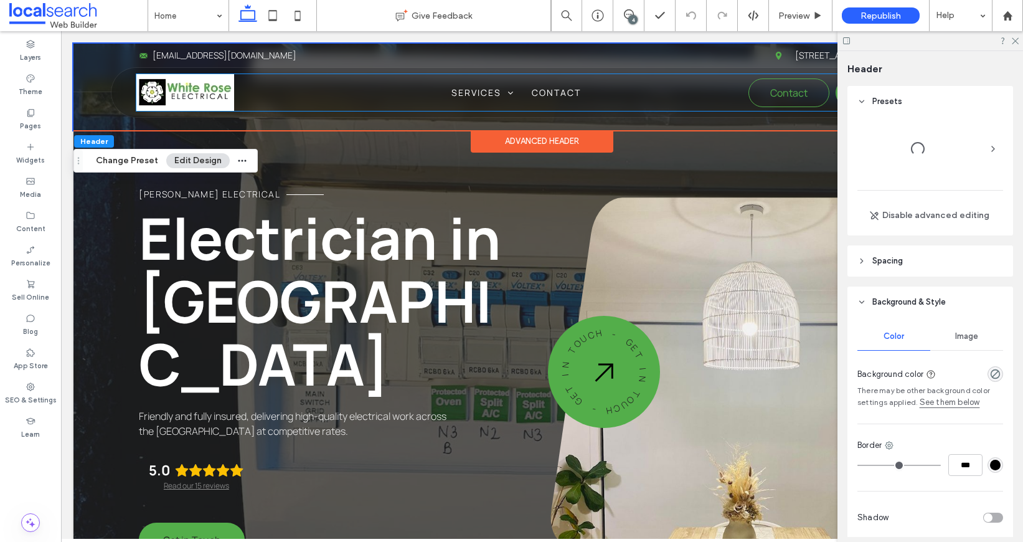
click at [203, 98] on img at bounding box center [185, 92] width 98 height 37
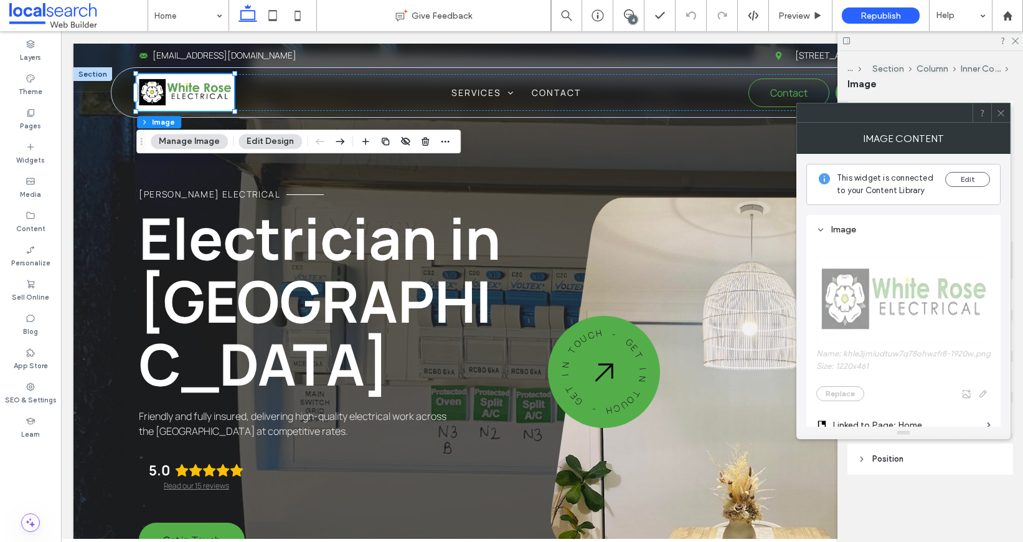
click at [307, 144] on hr at bounding box center [307, 141] width 1 height 10
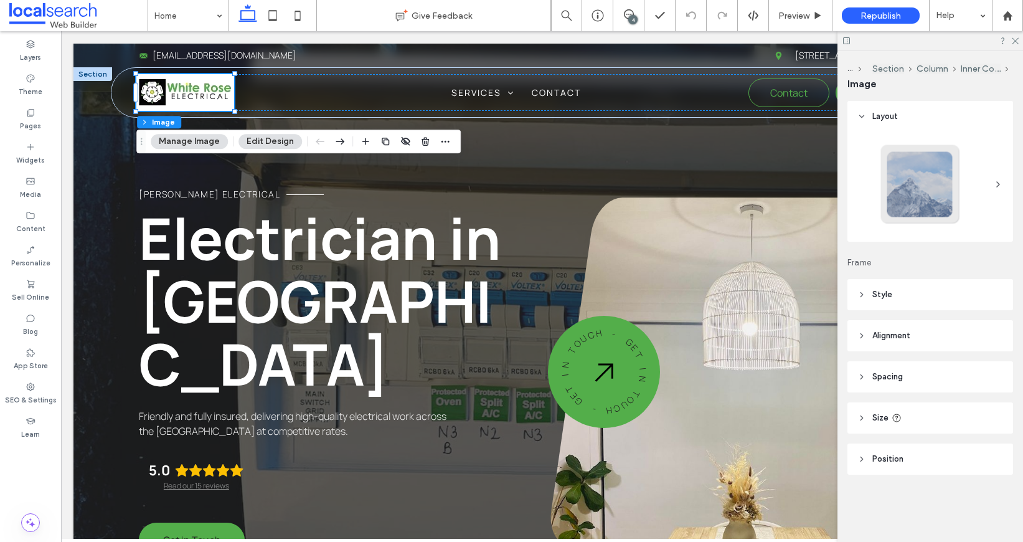
click at [276, 146] on button "Edit Design" at bounding box center [271, 141] width 64 height 15
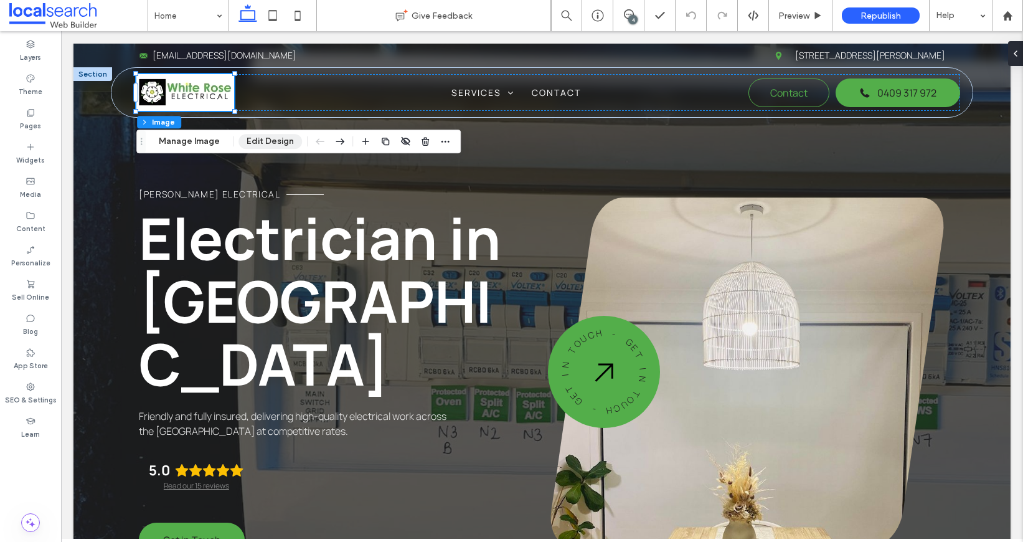
click at [276, 146] on button "Edit Design" at bounding box center [271, 141] width 64 height 15
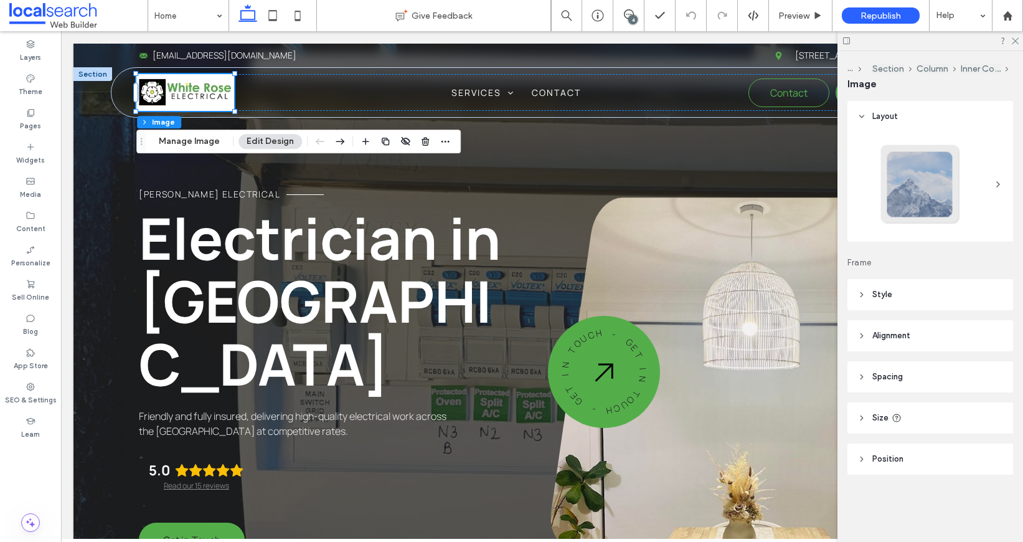
drag, startPoint x: 914, startPoint y: 422, endPoint x: 909, endPoint y: 417, distance: 7.0
click at [913, 422] on header "Size" at bounding box center [931, 417] width 166 height 31
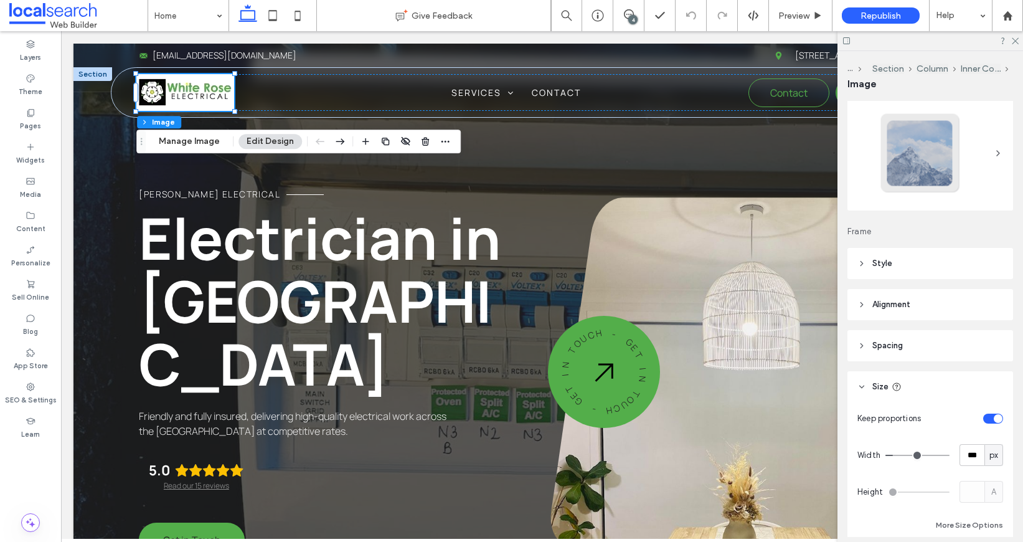
scroll to position [128, 0]
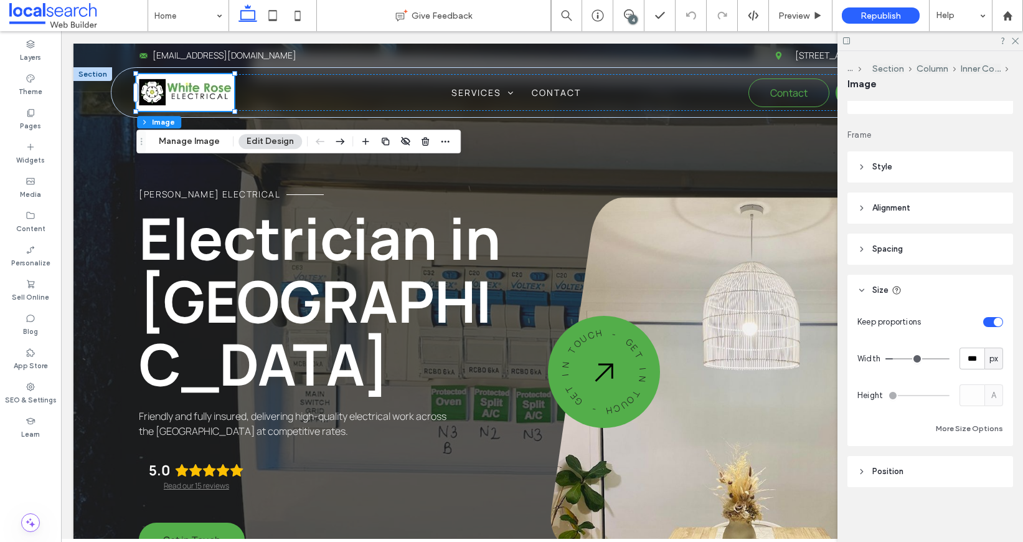
click at [894, 257] on header "Spacing" at bounding box center [931, 249] width 166 height 31
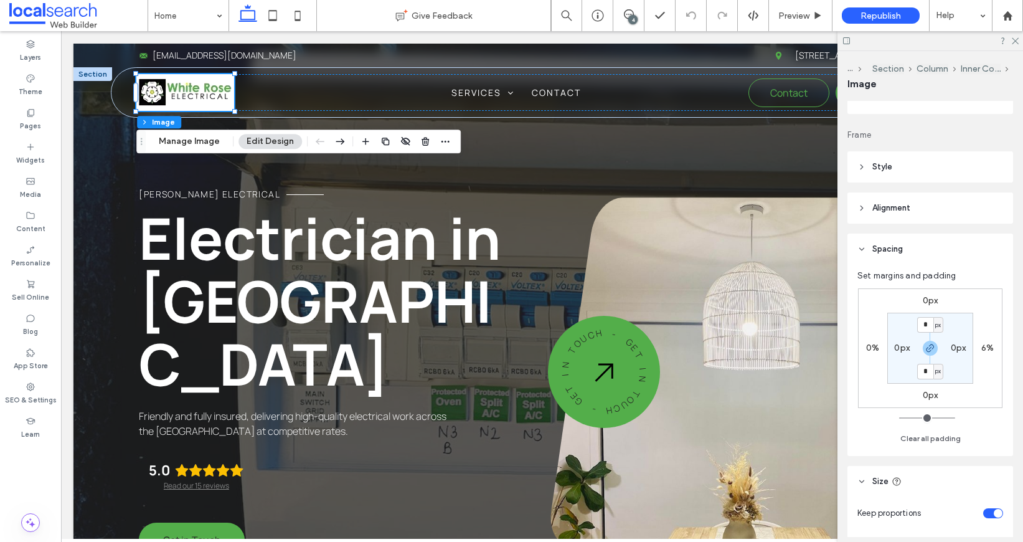
click at [917, 209] on header "Alignment" at bounding box center [931, 207] width 166 height 31
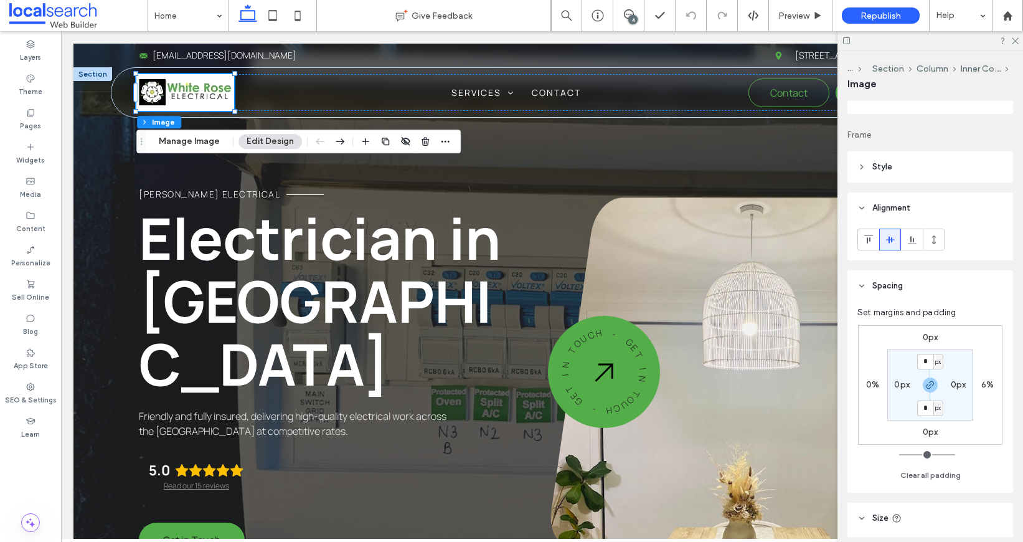
click at [916, 178] on header "Style" at bounding box center [931, 166] width 166 height 31
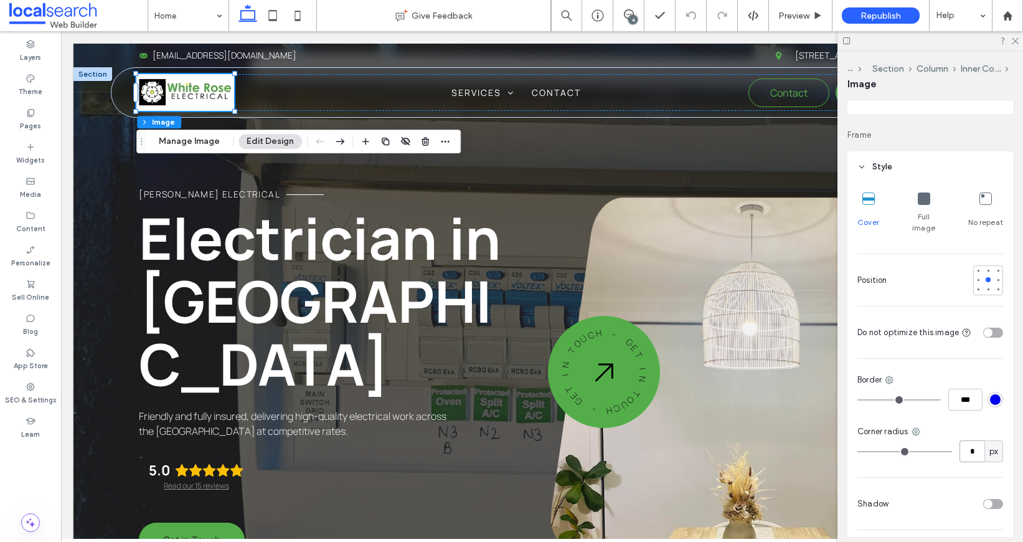
click at [970, 445] on input "*" at bounding box center [972, 451] width 25 height 22
type input "**"
click at [977, 356] on div "Cover Full image No repeat Position Do not optimize this image Border *** Corne…" at bounding box center [931, 429] width 166 height 494
click at [1018, 42] on icon at bounding box center [1015, 40] width 8 height 8
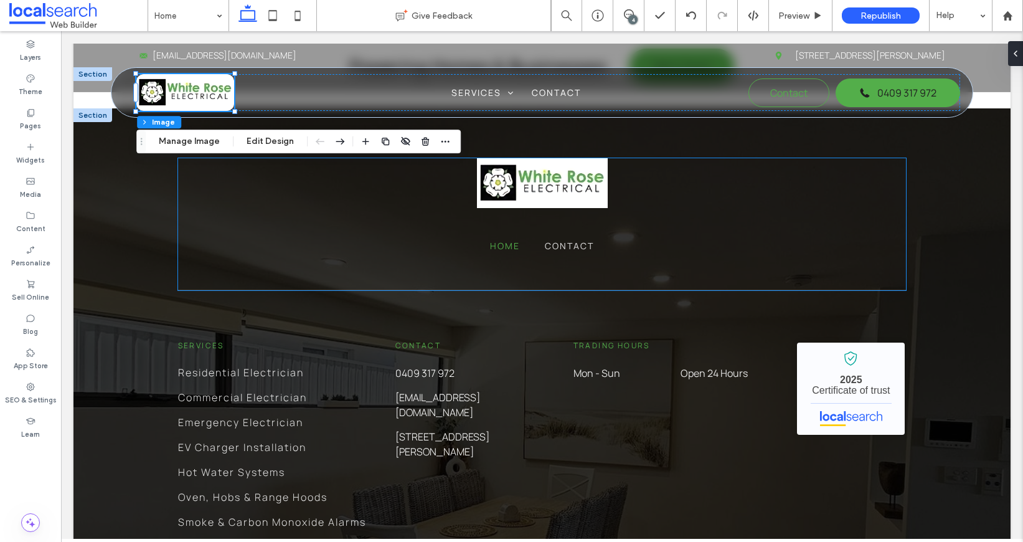
click at [549, 178] on img at bounding box center [542, 182] width 131 height 49
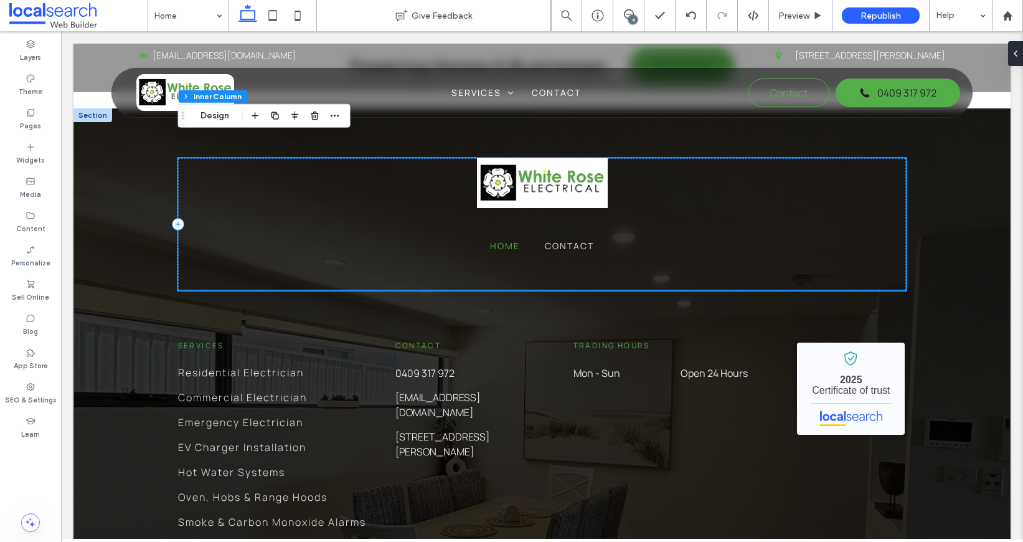
scroll to position [4033, 0]
click at [549, 178] on img at bounding box center [542, 182] width 131 height 49
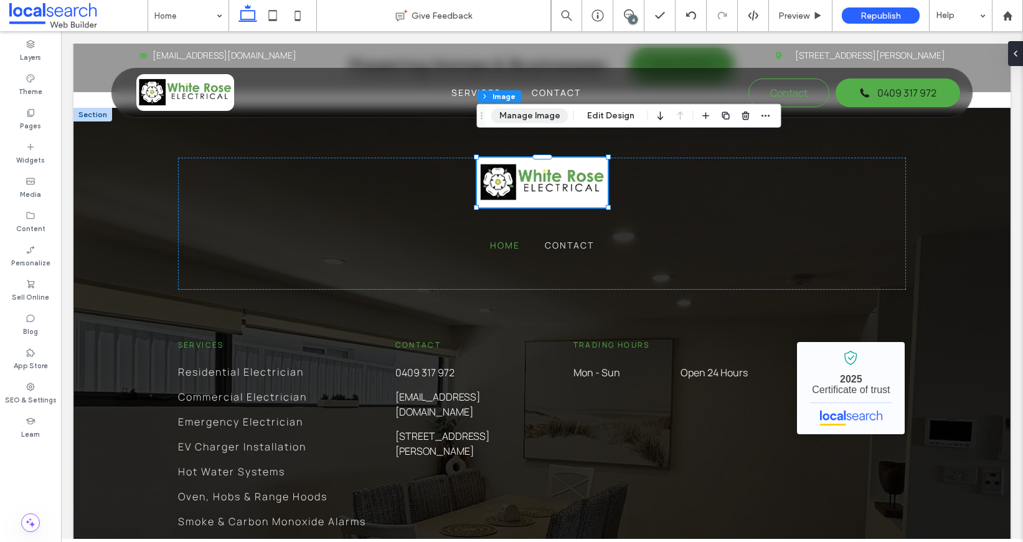
click at [509, 114] on button "Manage Image" at bounding box center [529, 115] width 77 height 15
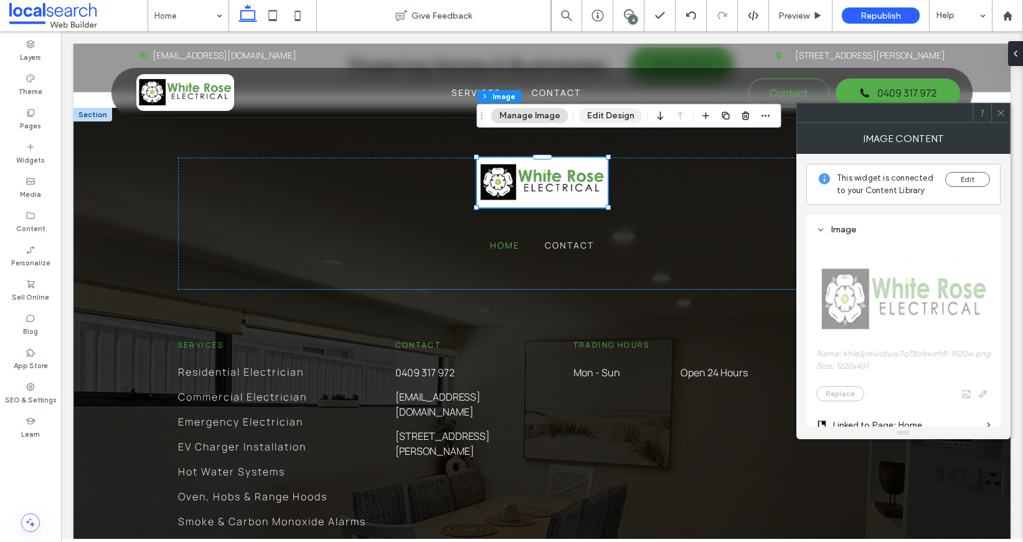
click at [579, 113] on button "Edit Design" at bounding box center [611, 115] width 64 height 15
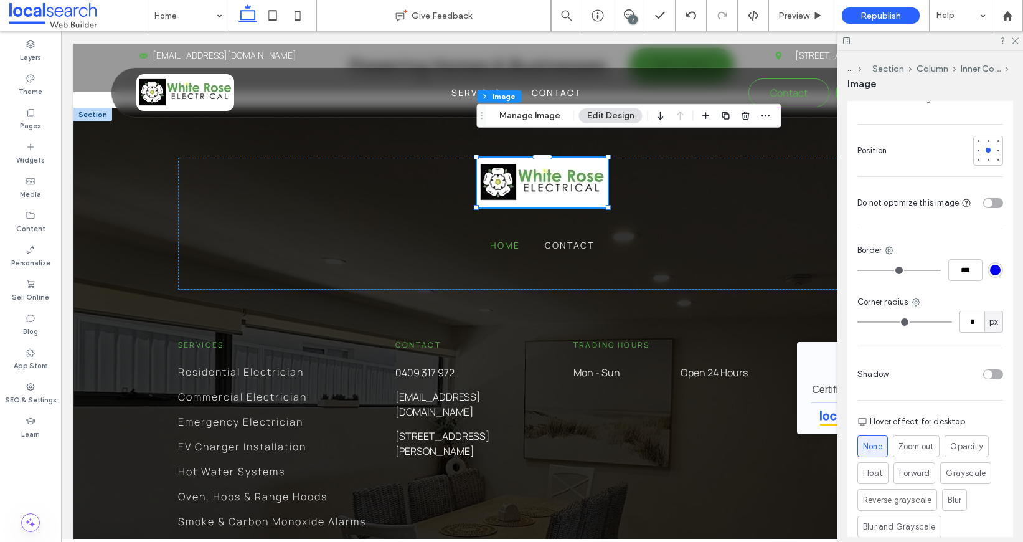
scroll to position [286, 0]
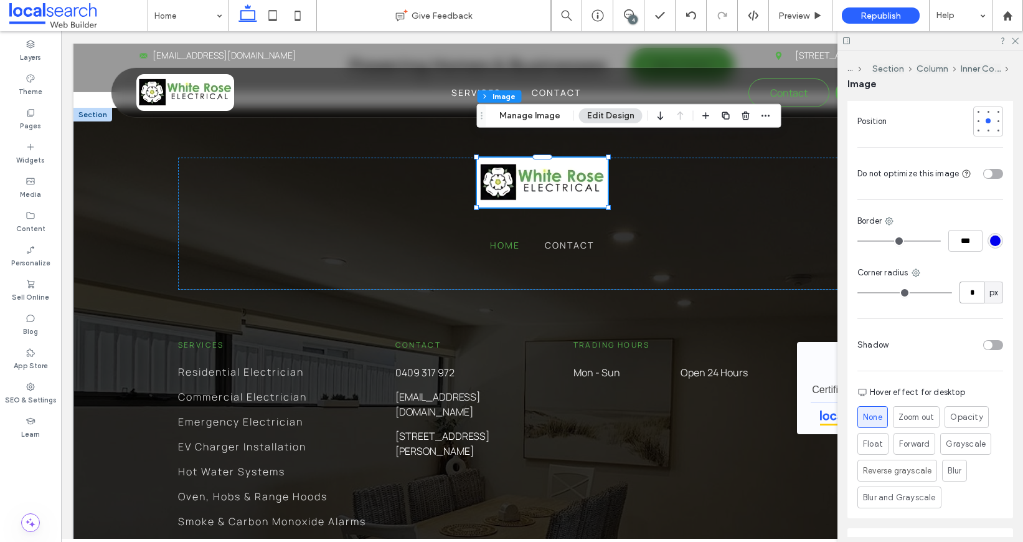
click at [968, 286] on input "*" at bounding box center [972, 292] width 25 height 22
type input "**"
click at [987, 267] on div "Corner radius" at bounding box center [931, 273] width 146 height 12
click at [1018, 41] on icon at bounding box center [1015, 40] width 8 height 8
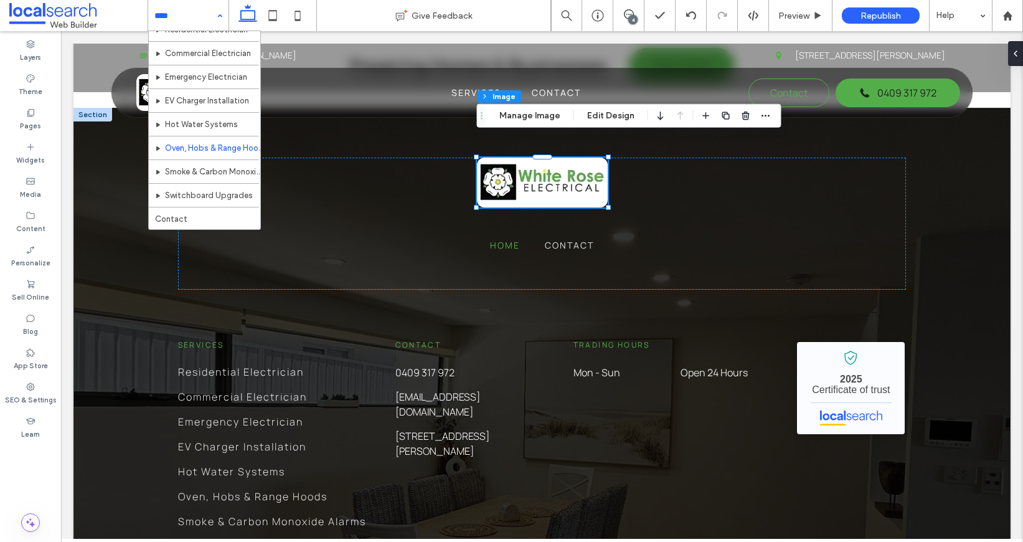
scroll to position [0, 0]
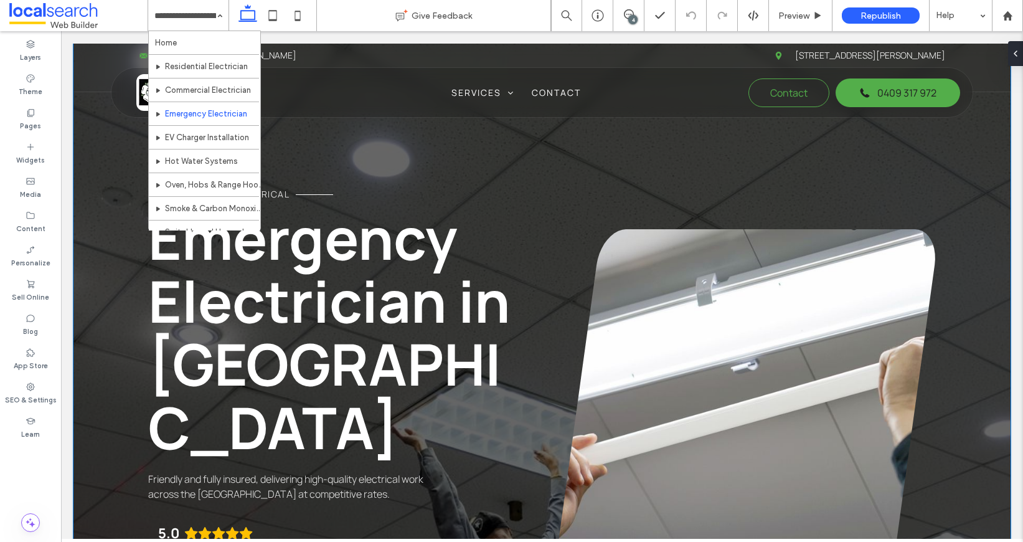
click at [110, 256] on div "white rose electrical Emergency Electrician in Coffs Harbour Friendly and fully…" at bounding box center [541, 369] width 937 height 651
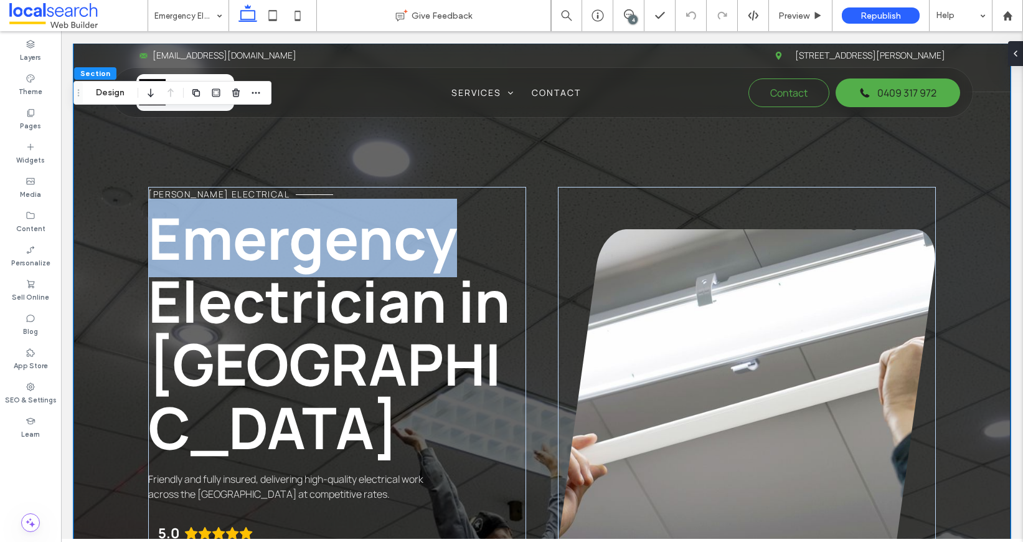
click at [110, 256] on div "white rose electrical Emergency Electrician in Coffs Harbour Friendly and fully…" at bounding box center [541, 369] width 937 height 651
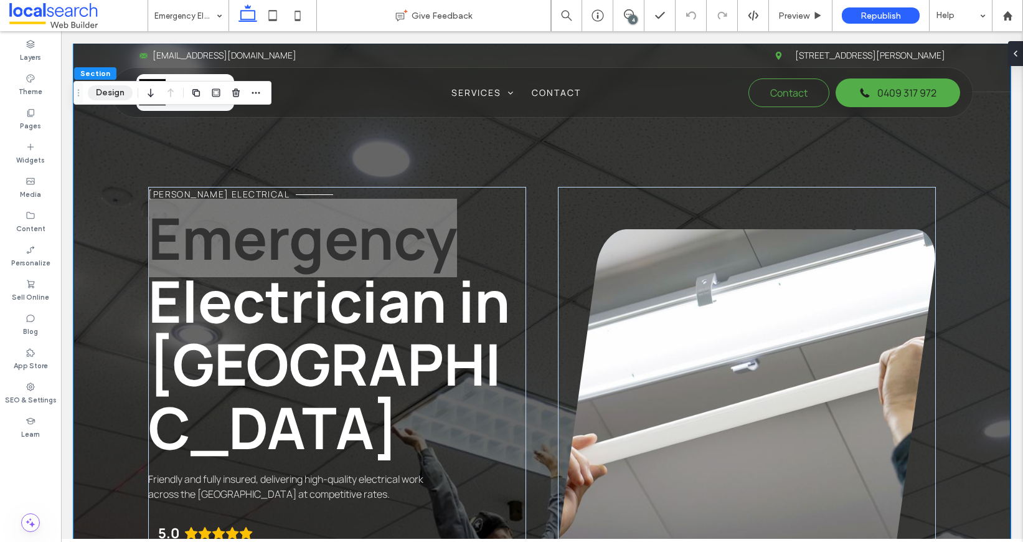
click at [111, 92] on button "Design" at bounding box center [110, 92] width 45 height 15
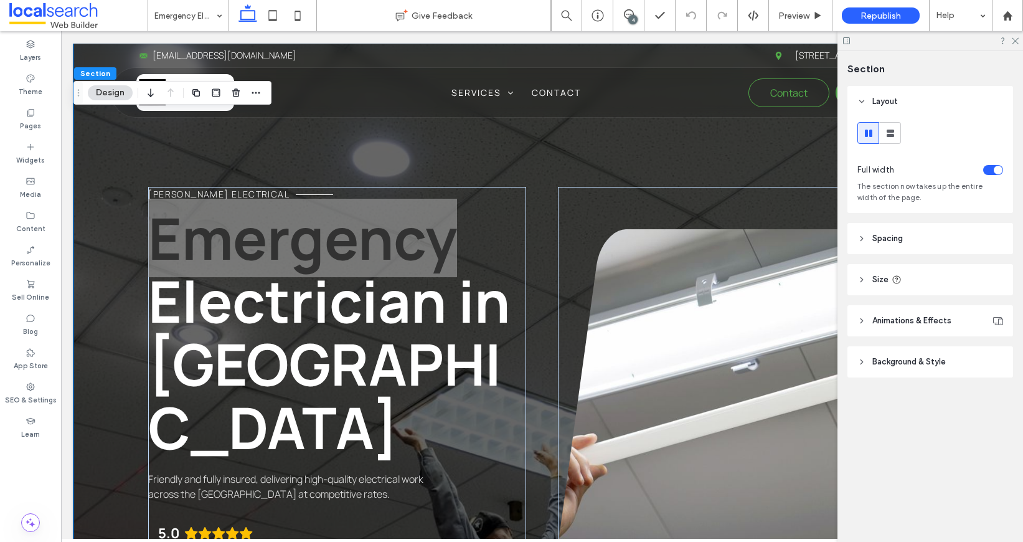
click at [909, 348] on header "Background & Style" at bounding box center [931, 361] width 166 height 31
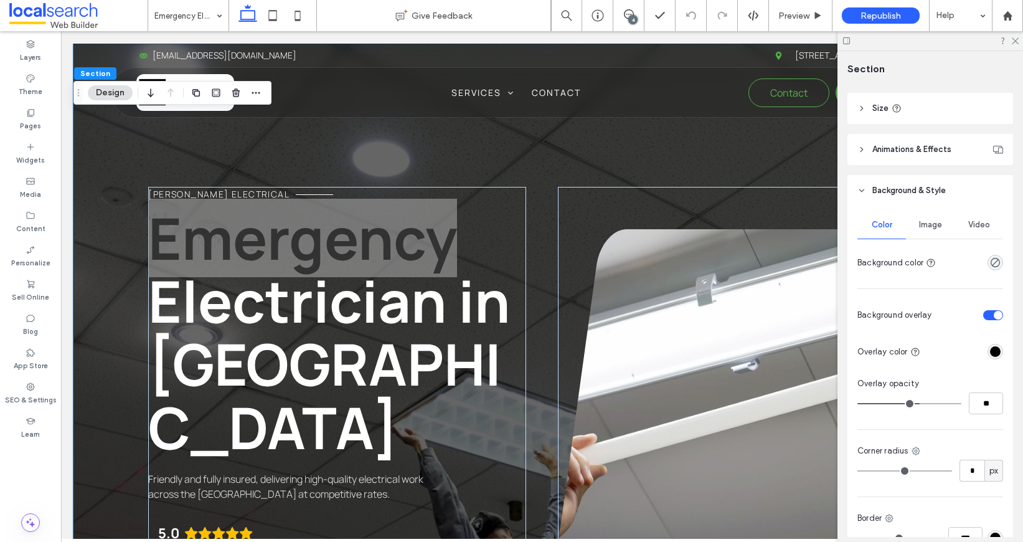
click at [932, 229] on span "Image" at bounding box center [930, 225] width 23 height 10
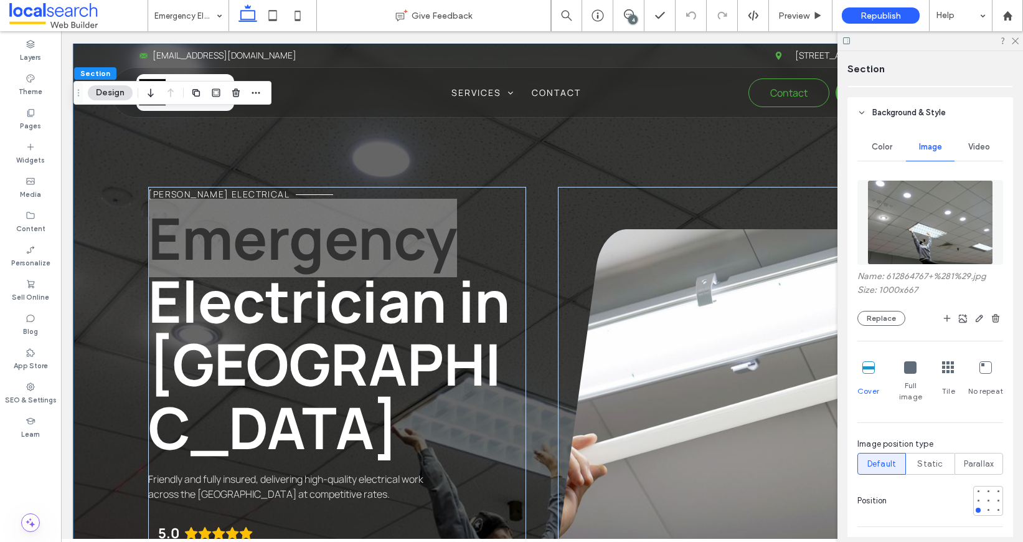
scroll to position [254, 0]
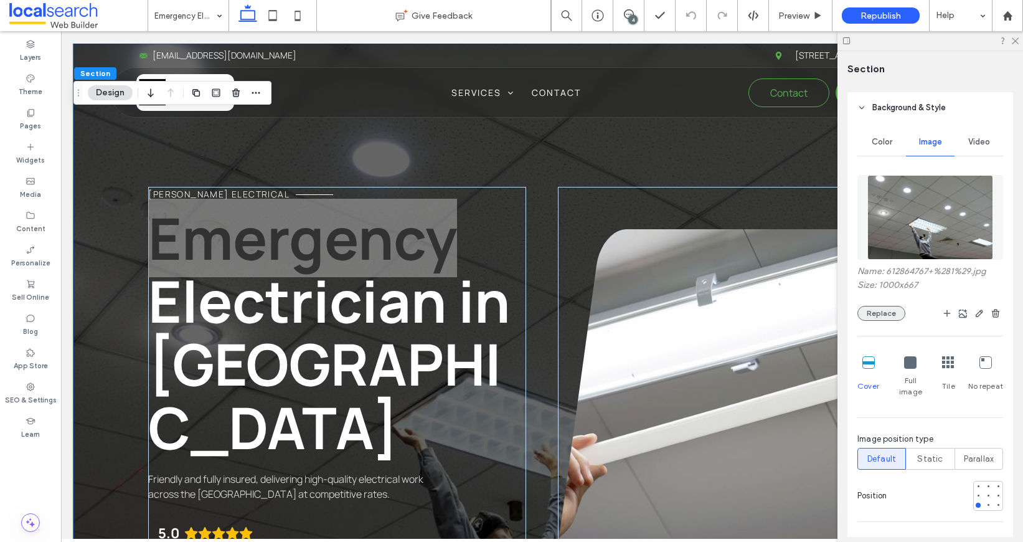
click at [874, 311] on button "Replace" at bounding box center [882, 313] width 48 height 15
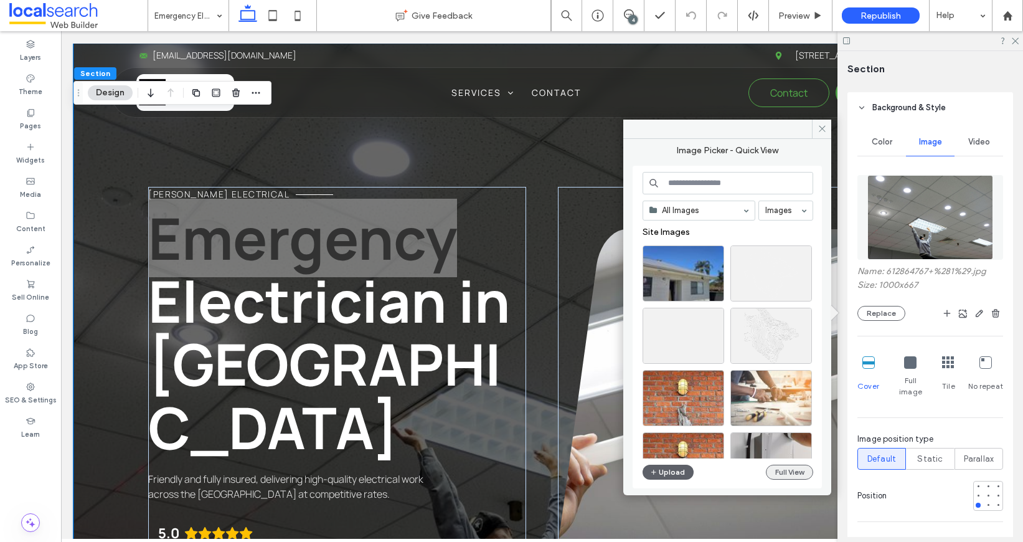
click at [777, 465] on button "Full View" at bounding box center [789, 472] width 47 height 15
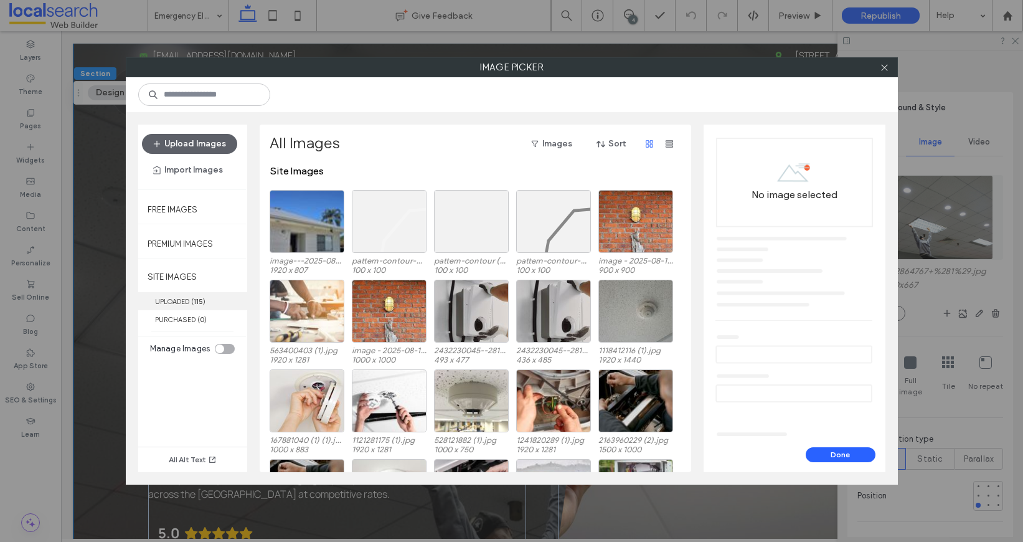
click at [215, 306] on label "UPLOADED ( 115 )" at bounding box center [192, 301] width 109 height 18
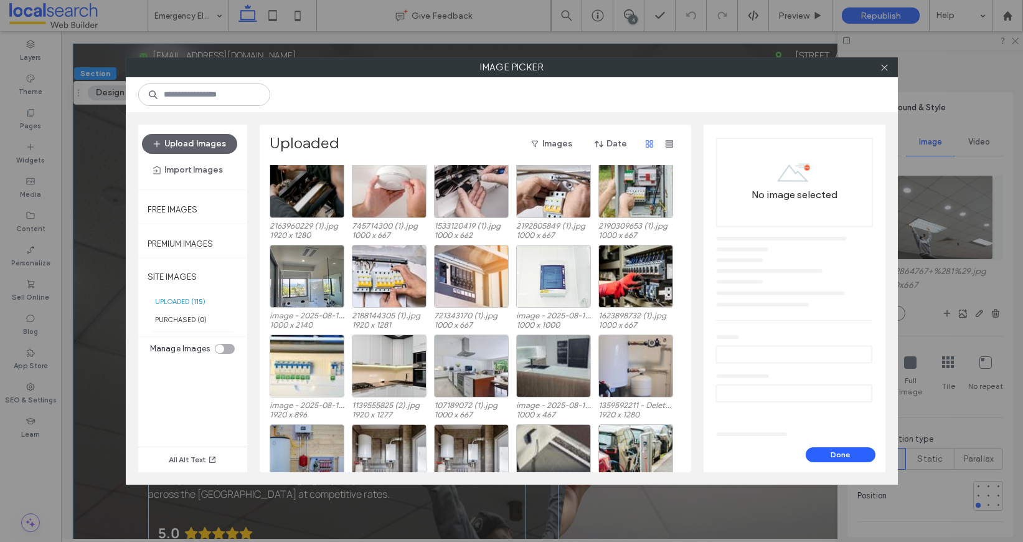
scroll to position [274, 0]
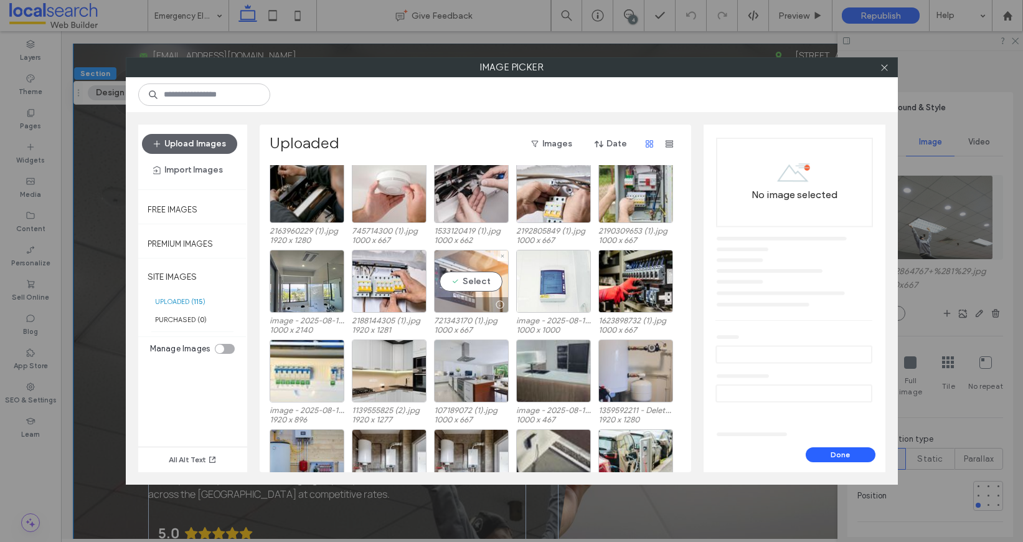
click at [486, 281] on div "Select" at bounding box center [471, 281] width 75 height 63
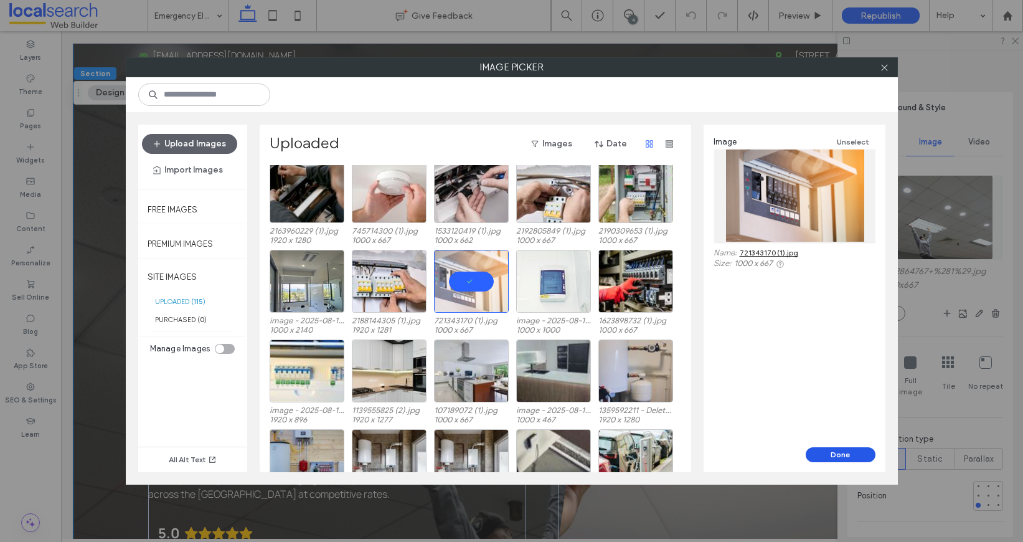
click at [854, 450] on button "Done" at bounding box center [841, 454] width 70 height 15
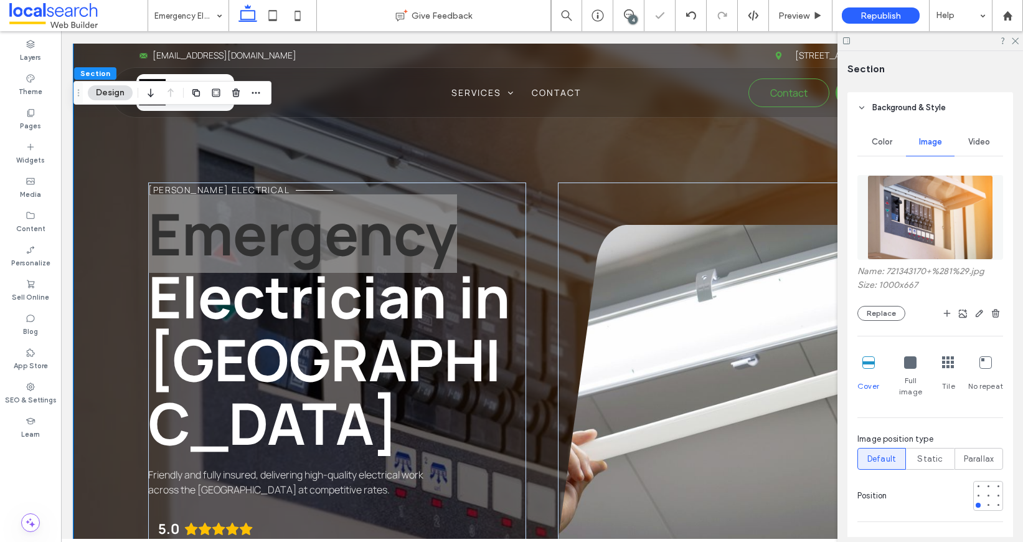
scroll to position [0, 0]
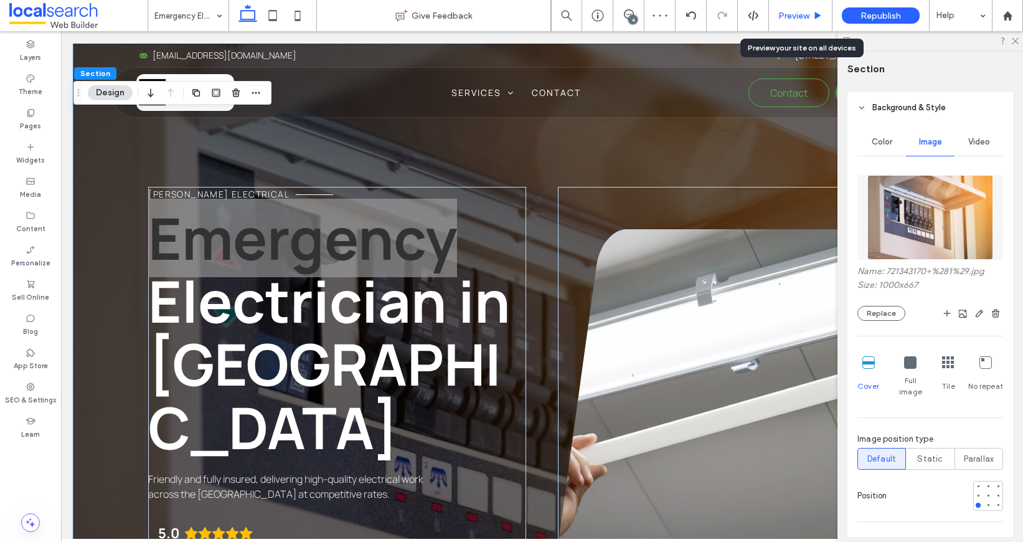
click at [808, 18] on span "Preview" at bounding box center [793, 16] width 31 height 11
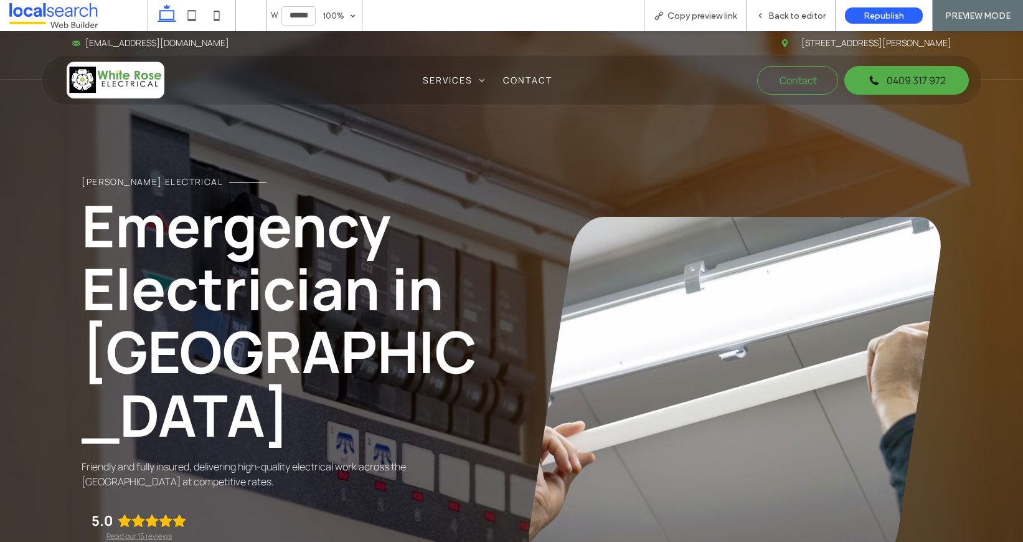
click at [666, 114] on div "Email Icon whiteroseelectrical@gmail.com Pin Icon 30 McEntyre St, Coffs Harbour…" at bounding box center [511, 74] width 1023 height 87
click at [782, 14] on span "Back to editor" at bounding box center [797, 16] width 57 height 11
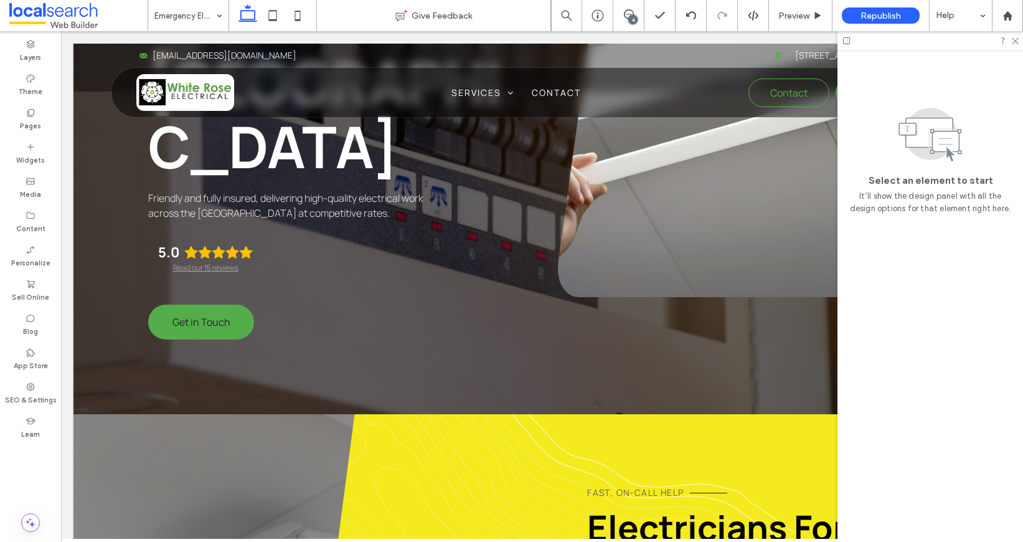
scroll to position [304, 0]
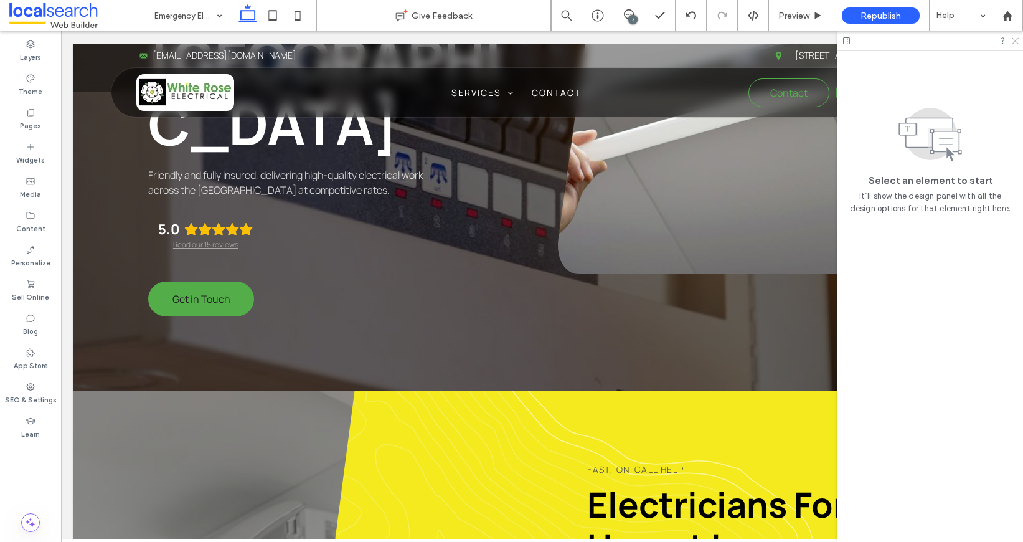
click at [1013, 42] on use at bounding box center [1015, 41] width 7 height 7
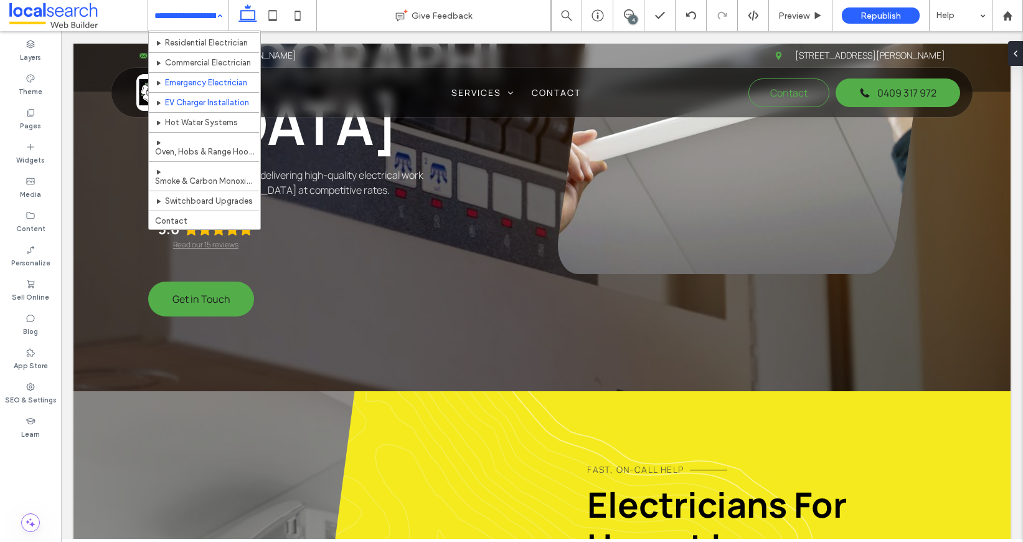
scroll to position [65, 0]
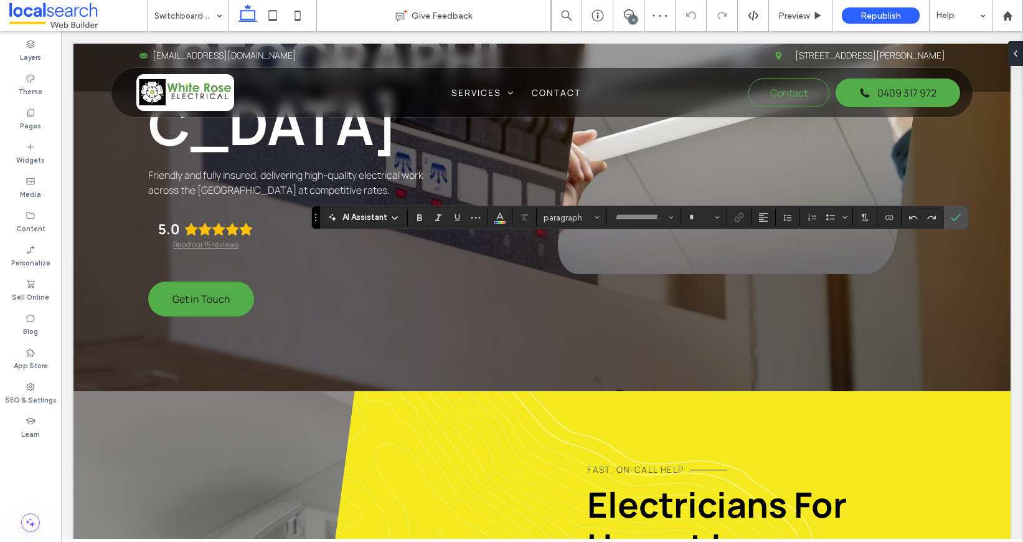
type input "*******"
type input "**"
click at [737, 220] on icon "Link" at bounding box center [739, 217] width 10 height 10
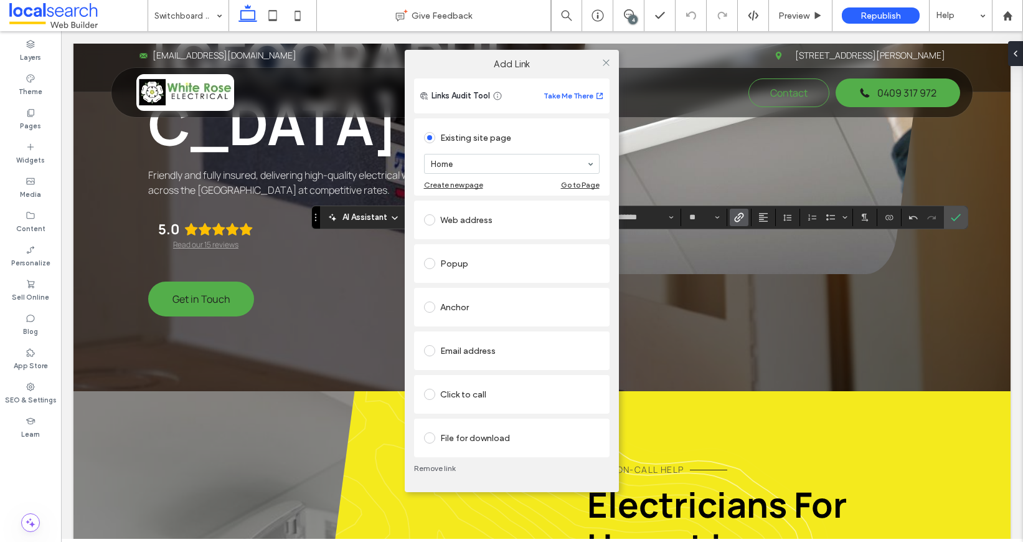
click at [489, 392] on div "Click to call" at bounding box center [512, 394] width 176 height 20
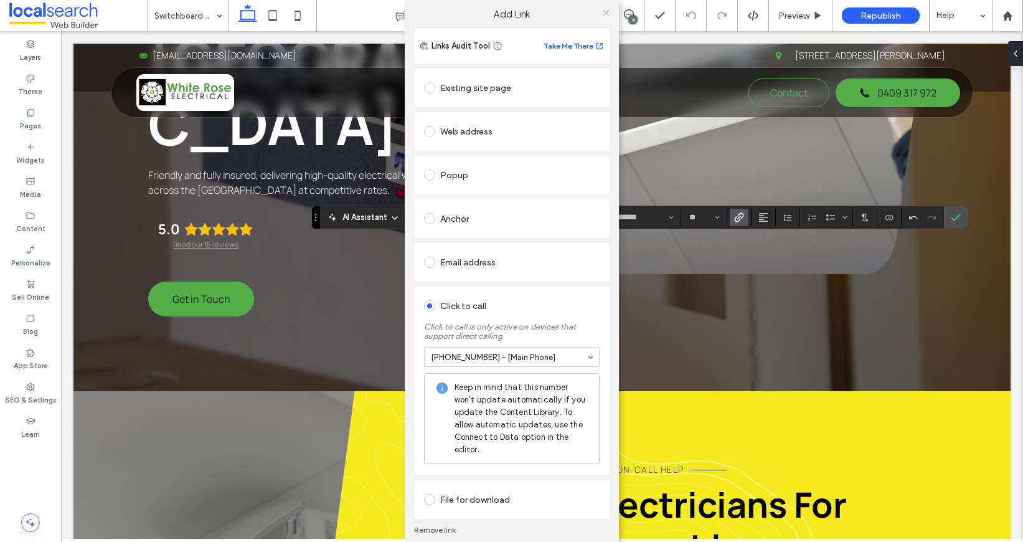
click at [603, 5] on span at bounding box center [606, 12] width 9 height 19
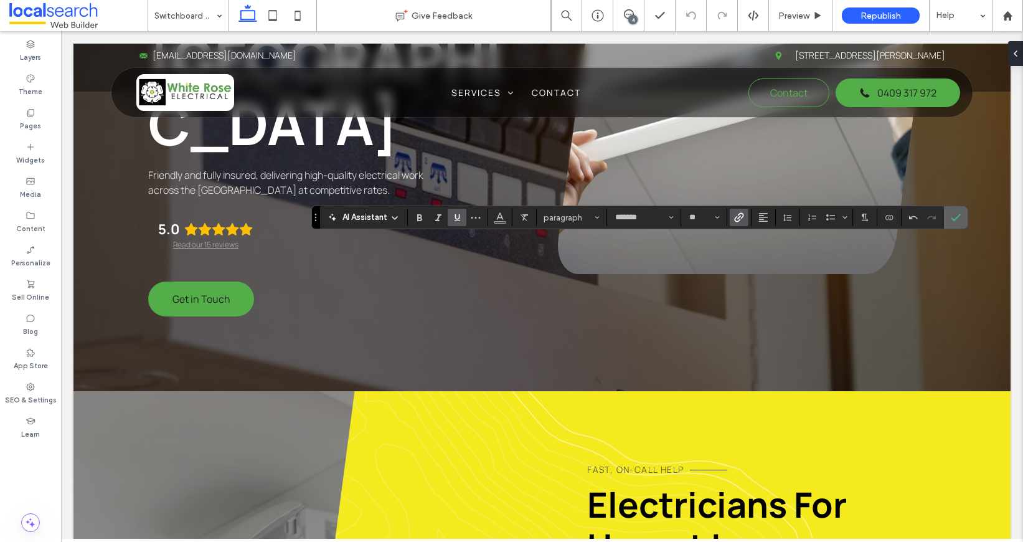
click at [953, 212] on icon "Confirm" at bounding box center [956, 217] width 10 height 10
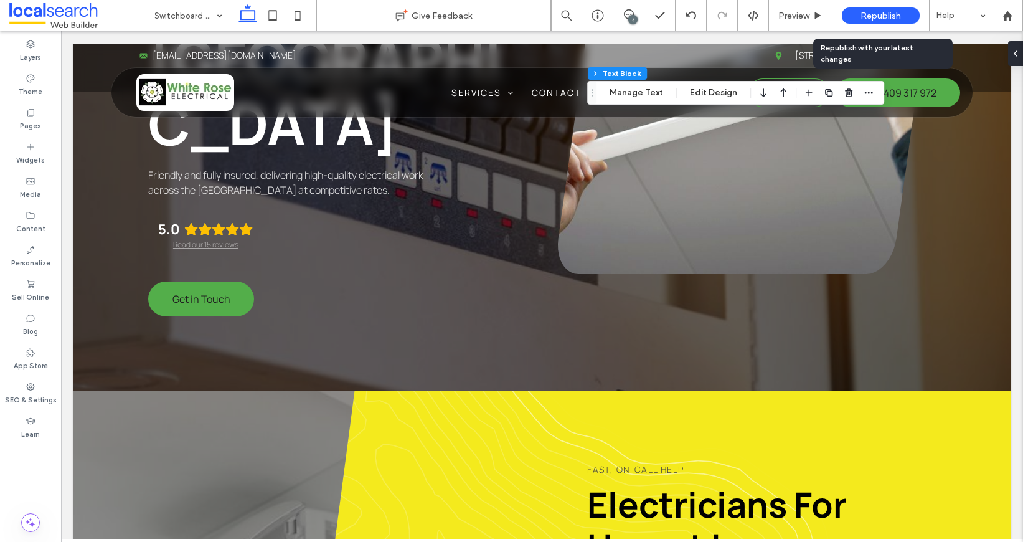
click at [882, 21] on div "Republish" at bounding box center [881, 15] width 78 height 16
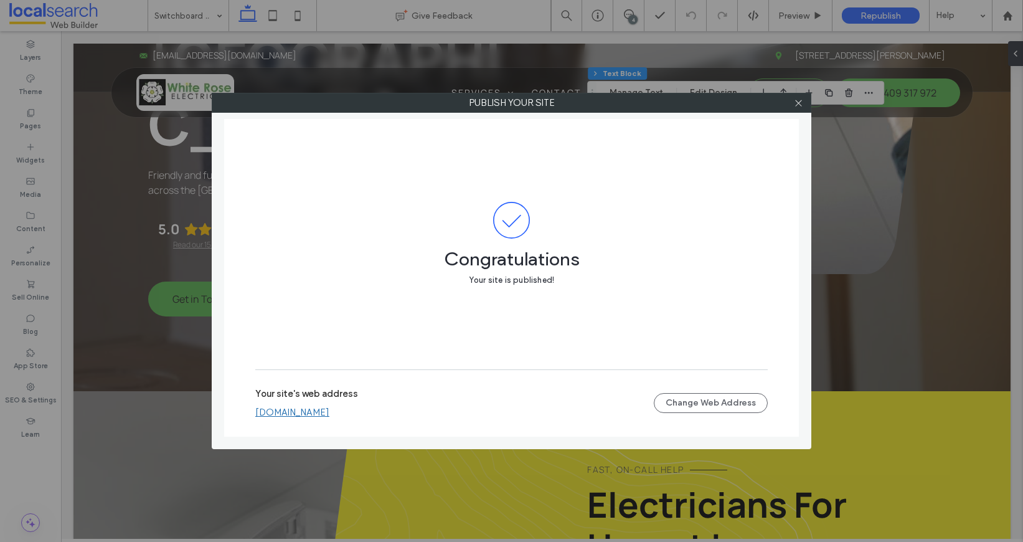
click at [329, 414] on link "whiteroseelectrical.webbuilder.localsearch.com.au" at bounding box center [292, 412] width 74 height 11
click at [801, 100] on icon at bounding box center [798, 102] width 9 height 9
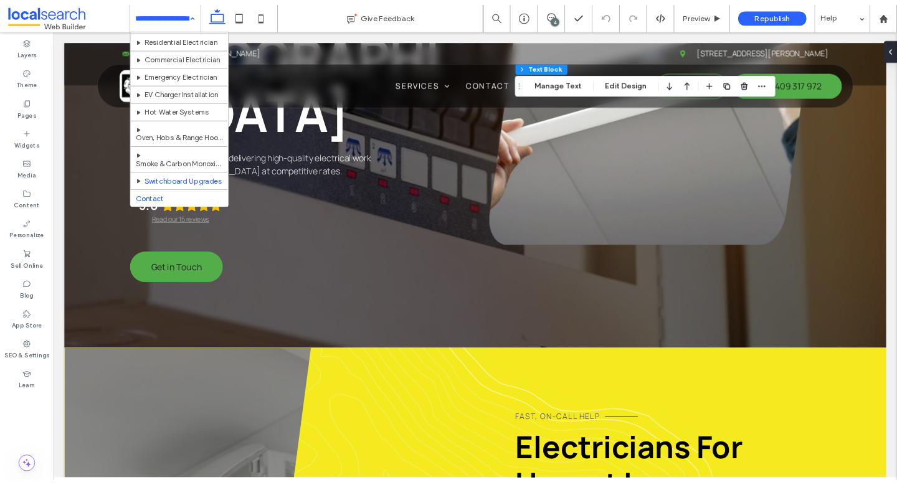
scroll to position [65, 0]
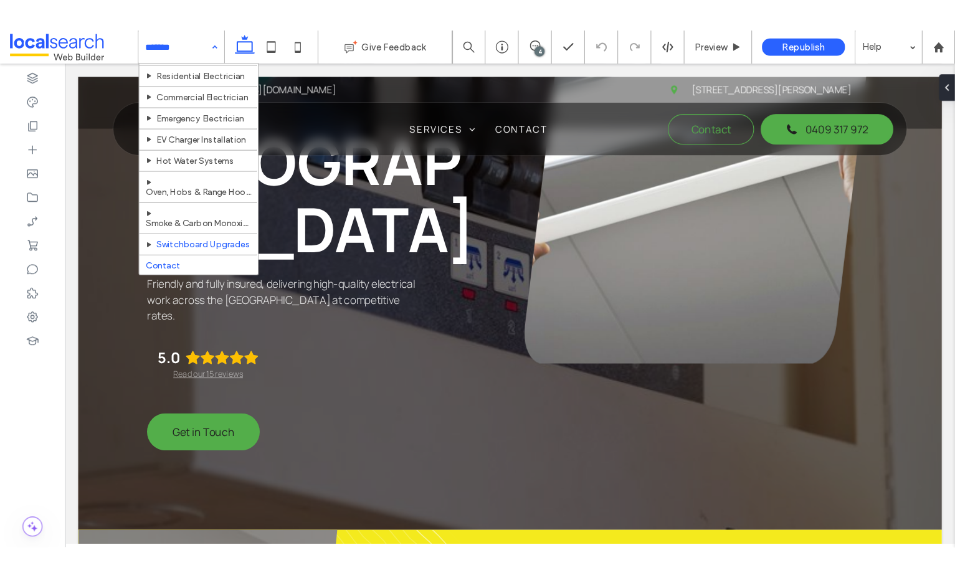
scroll to position [65, 0]
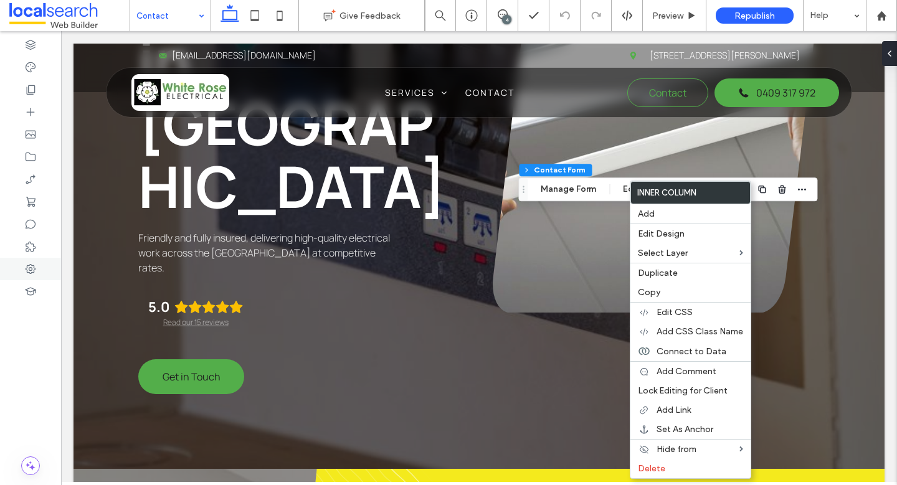
type input "*"
type input "***"
type input "*"
type input "***"
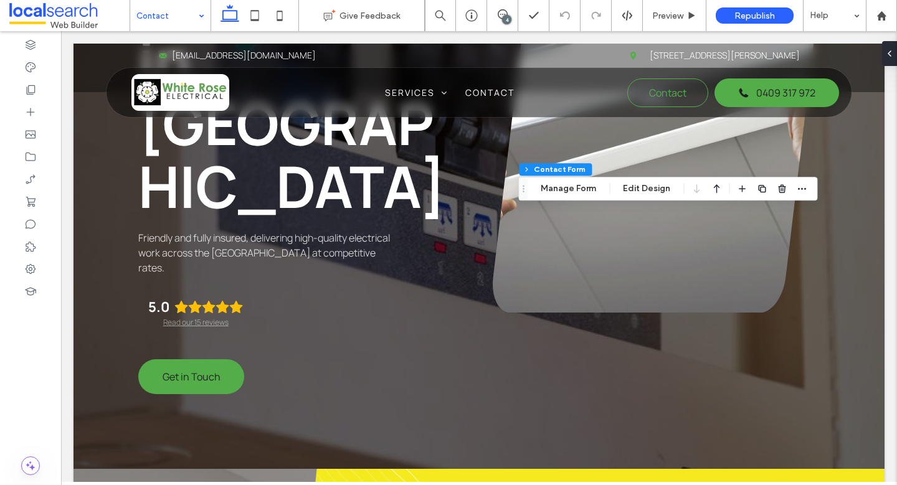
type input "*"
type input "***"
type input "*"
type input "***"
click at [798, 192] on icon "button" at bounding box center [802, 189] width 10 height 10
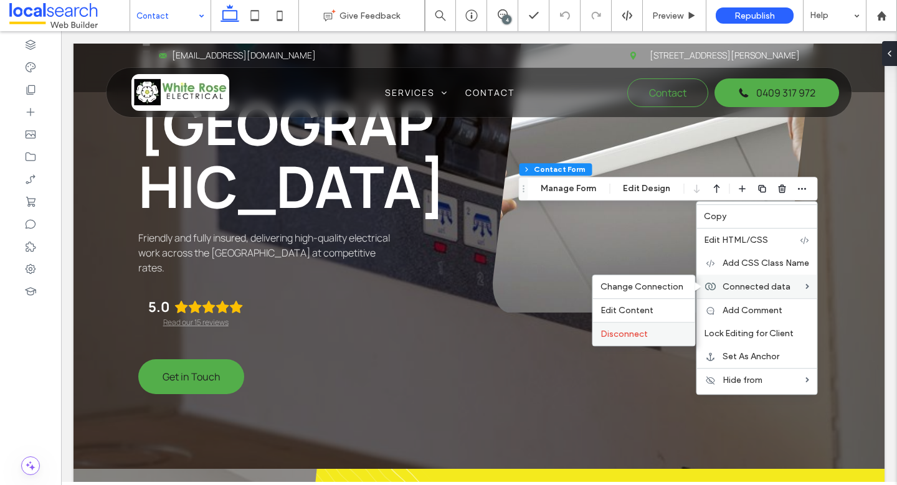
click at [651, 328] on div "Disconnect" at bounding box center [644, 334] width 102 height 24
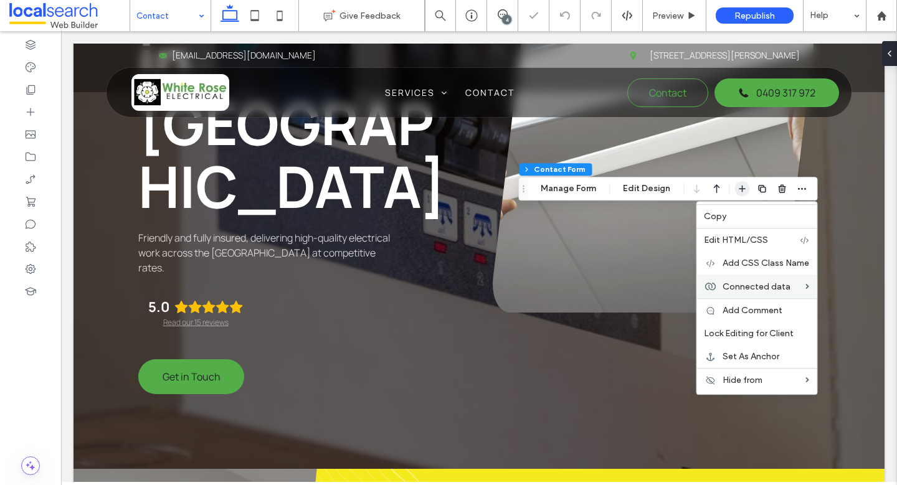
type input "***"
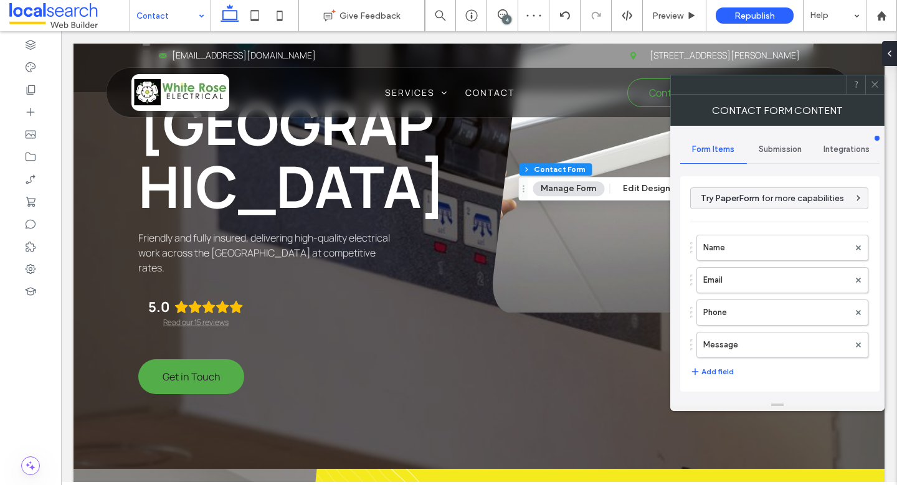
type input "**********"
type input "*"
type input "***"
type input "*"
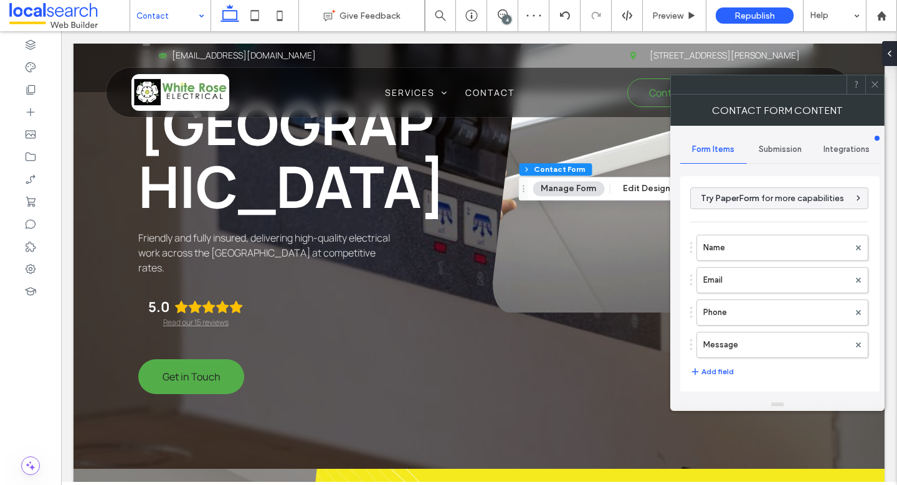
type input "***"
click at [877, 88] on icon at bounding box center [874, 84] width 9 height 9
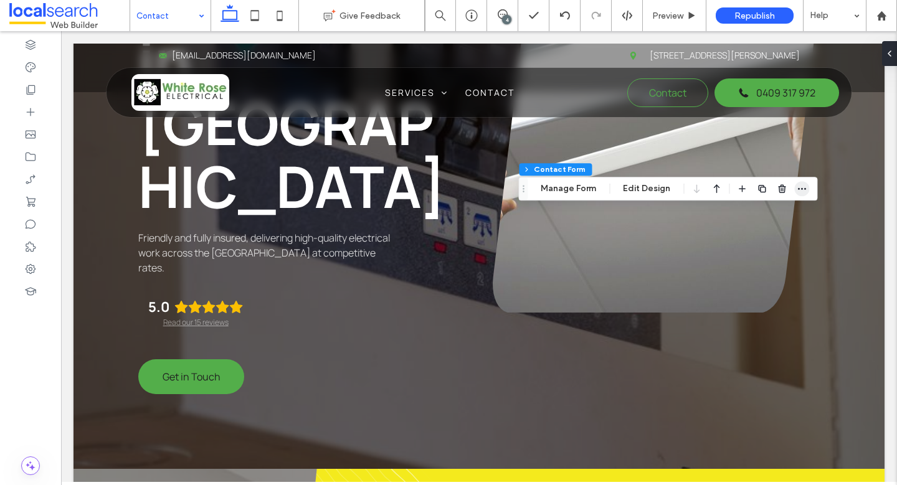
click at [794, 189] on span "button" at bounding box center [801, 188] width 15 height 15
click at [564, 187] on button "Manage Form" at bounding box center [568, 188] width 72 height 15
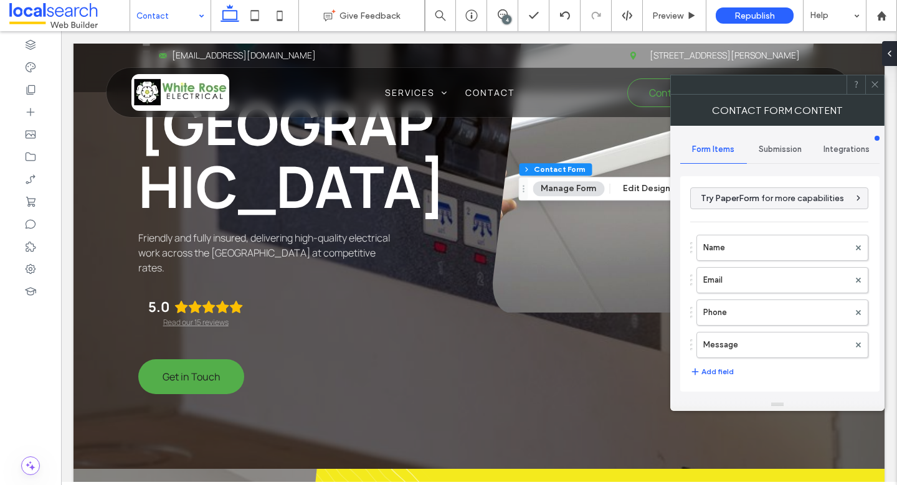
click at [773, 156] on div "Submission" at bounding box center [780, 149] width 67 height 27
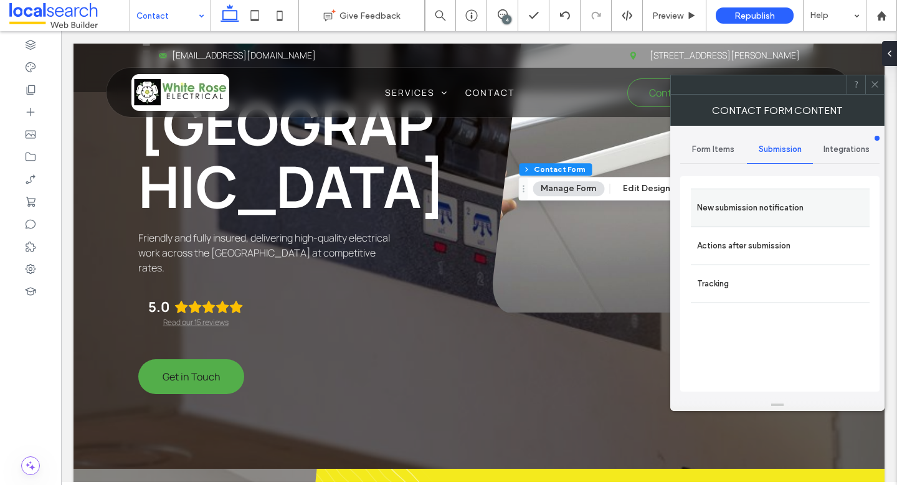
click at [749, 203] on label "New submission notification" at bounding box center [780, 208] width 166 height 25
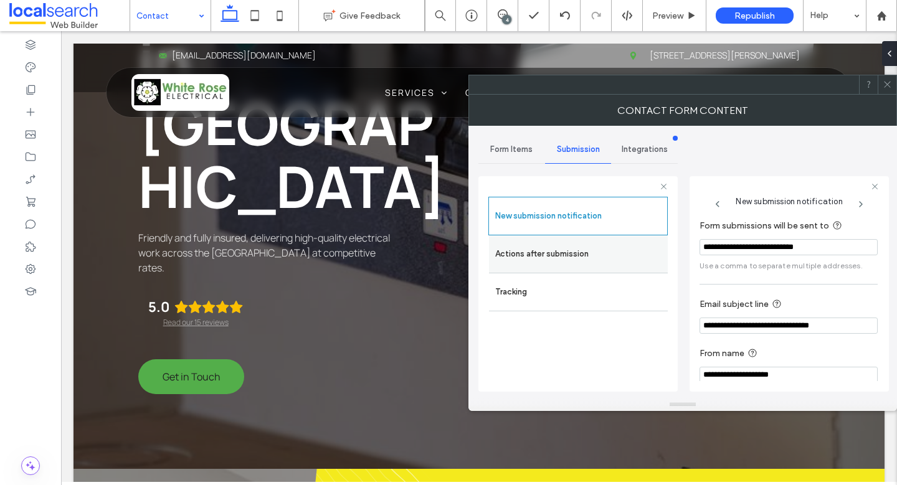
drag, startPoint x: 833, startPoint y: 247, endPoint x: 599, endPoint y: 245, distance: 234.2
click at [599, 245] on div "**********" at bounding box center [577, 282] width 199 height 232
type input "**********"
click at [506, 246] on label "Actions after submission" at bounding box center [578, 254] width 166 height 25
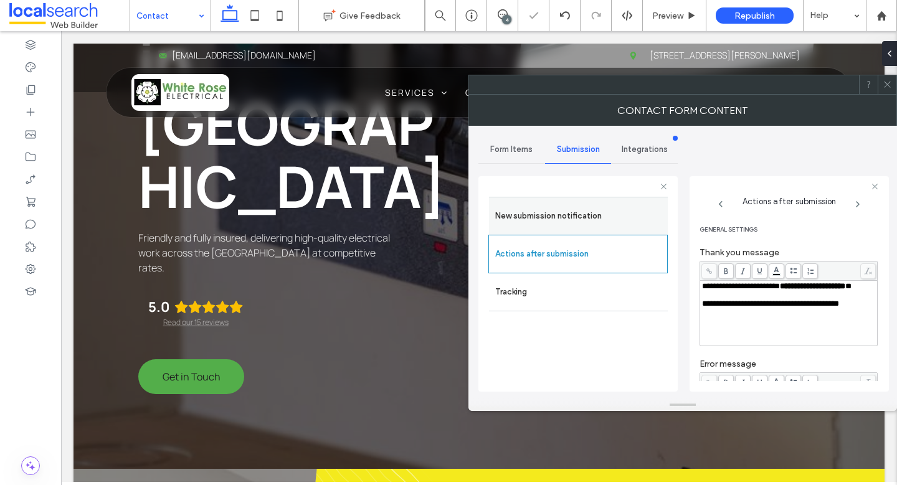
click at [523, 228] on div "New submission notification" at bounding box center [578, 216] width 179 height 38
click at [523, 229] on div "New submission notification" at bounding box center [578, 216] width 179 height 38
click at [531, 232] on div "New submission notification" at bounding box center [578, 216] width 179 height 38
click at [533, 225] on label "New submission notification" at bounding box center [578, 216] width 166 height 25
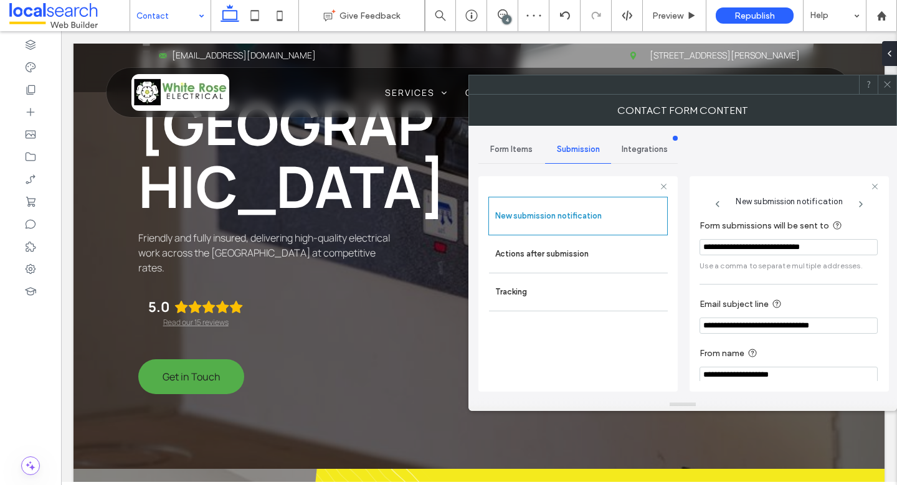
click at [886, 76] on span at bounding box center [886, 84] width 9 height 19
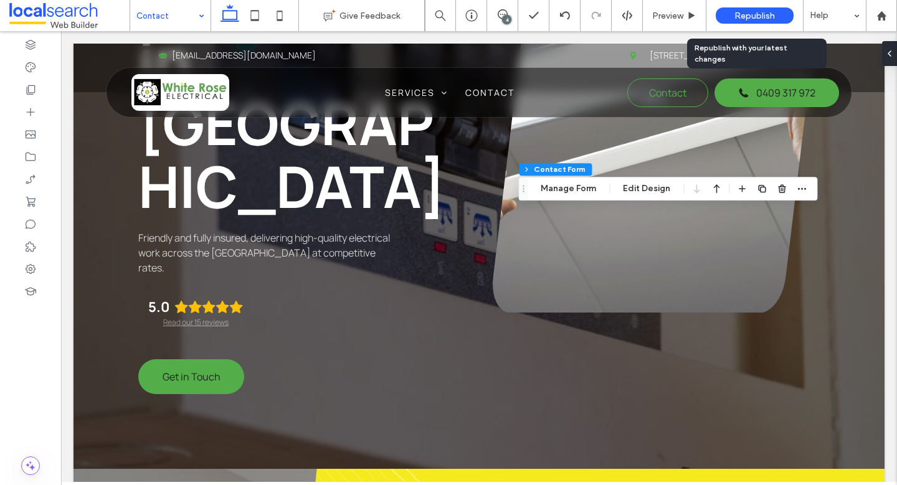
click at [747, 11] on span "Republish" at bounding box center [754, 16] width 40 height 11
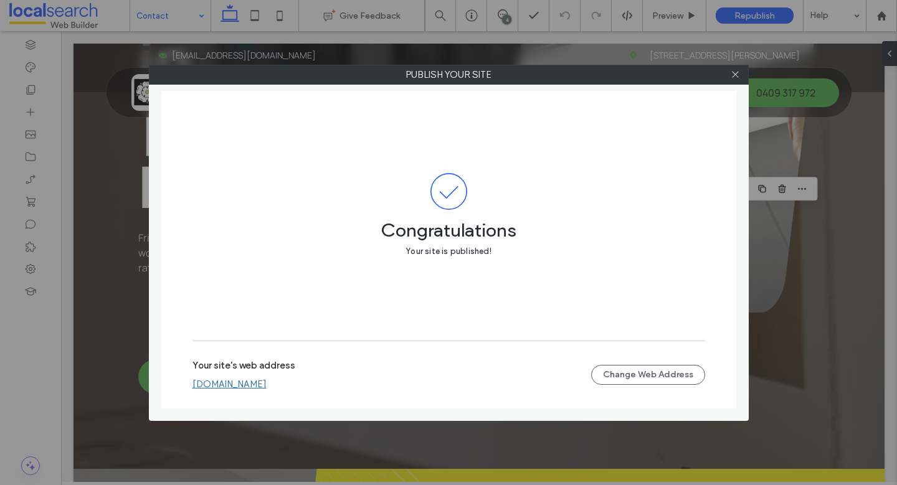
click at [267, 381] on link "whiteroseelectrical.webbuilder.localsearch.com.au" at bounding box center [229, 384] width 74 height 11
click at [733, 72] on icon at bounding box center [735, 74] width 9 height 9
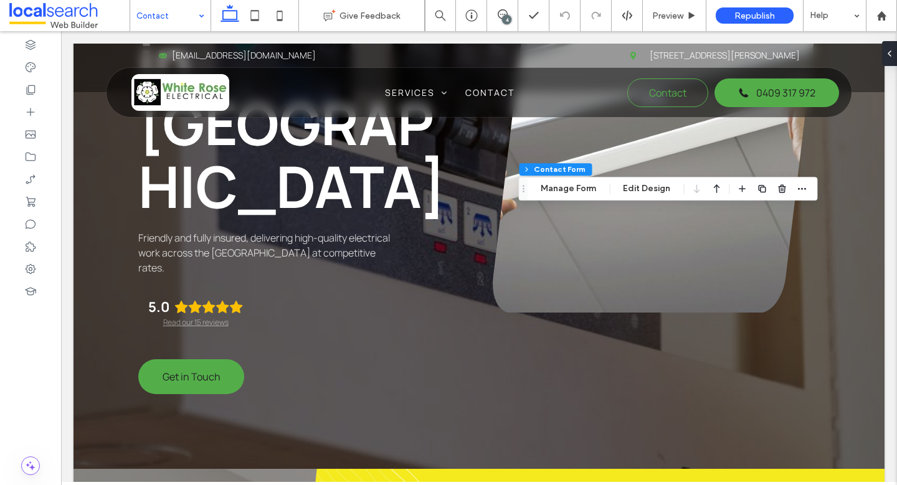
drag, startPoint x: 799, startPoint y: 187, endPoint x: 766, endPoint y: 196, distance: 34.1
click at [798, 187] on icon "button" at bounding box center [802, 189] width 10 height 10
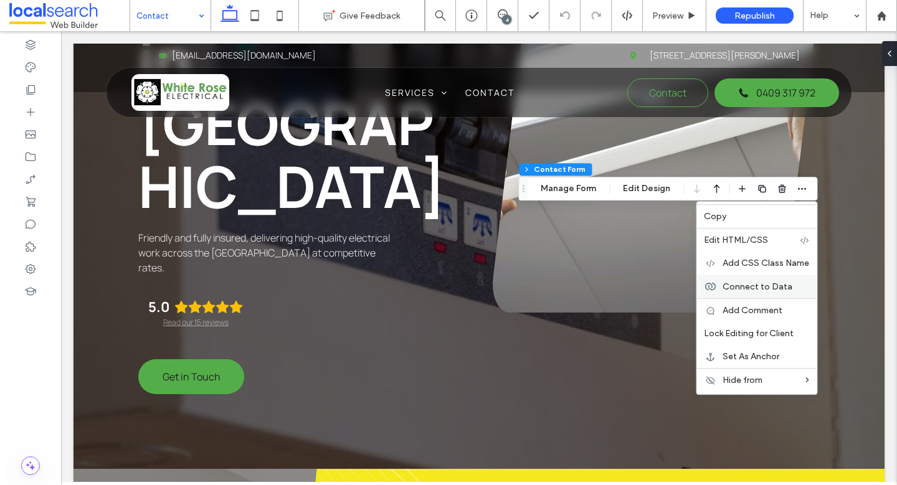
click at [717, 283] on div "Connect to Data" at bounding box center [756, 287] width 120 height 24
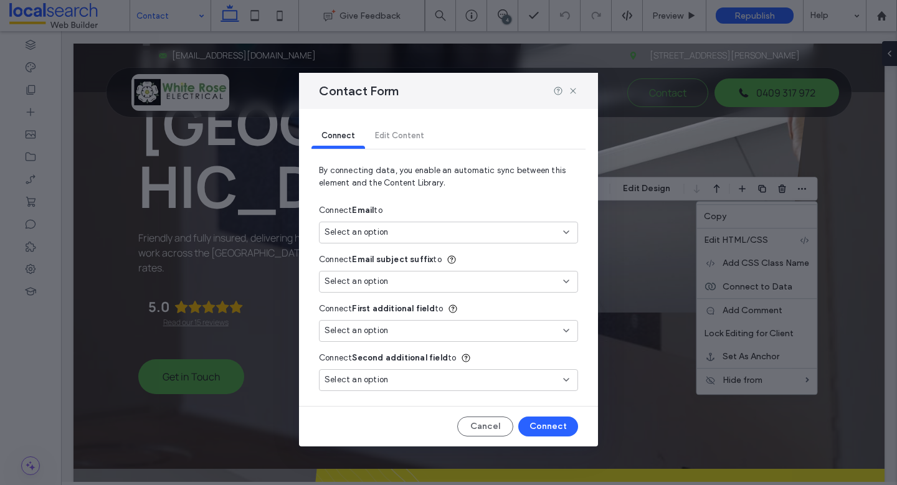
click at [506, 236] on div "Select an option" at bounding box center [440, 232] width 233 height 12
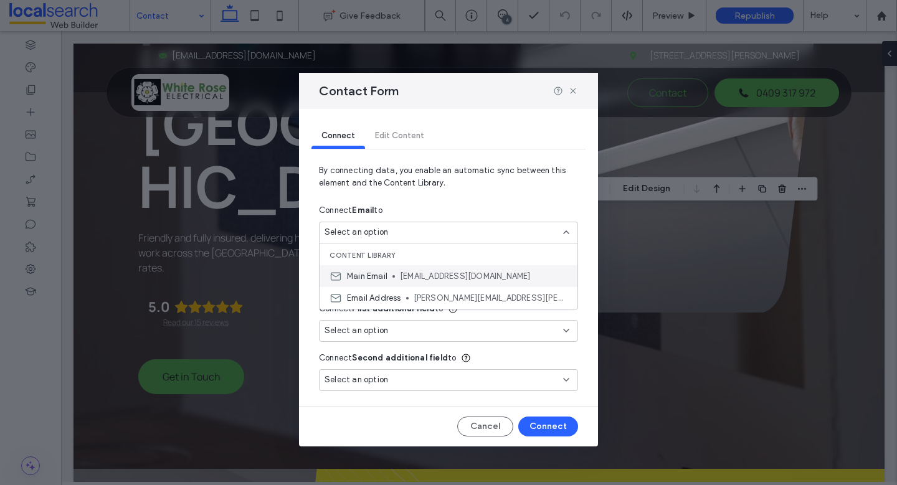
click at [453, 281] on span "whiteroseelectrical@gmail.com" at bounding box center [484, 276] width 168 height 12
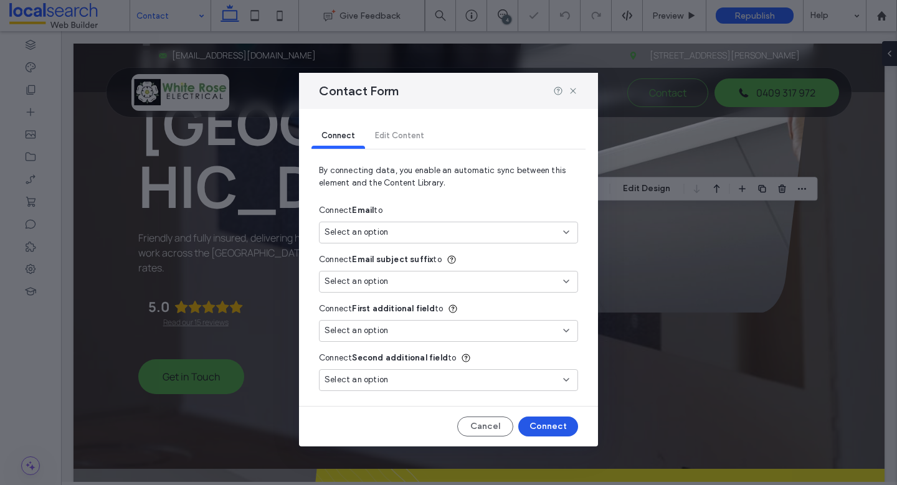
type input "***"
click at [559, 425] on button "Connect" at bounding box center [548, 427] width 60 height 20
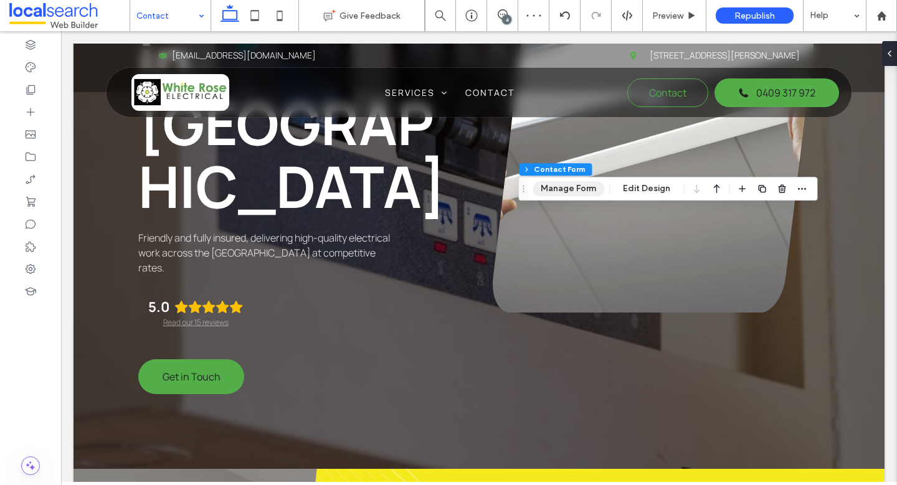
click at [588, 196] on div "Section Column Inner Column Contact Form Manage Form Edit Design" at bounding box center [667, 189] width 299 height 24
click at [584, 192] on button "Manage Form" at bounding box center [568, 188] width 72 height 15
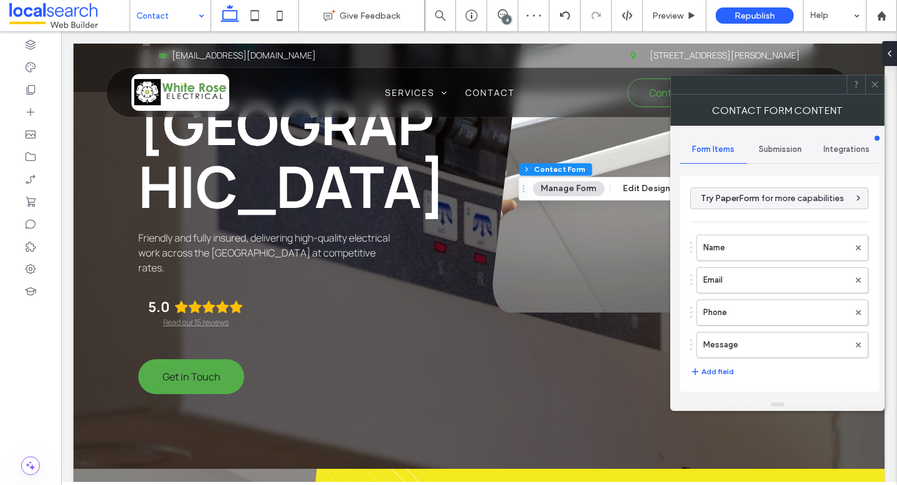
click at [773, 143] on div "Submission" at bounding box center [780, 149] width 67 height 27
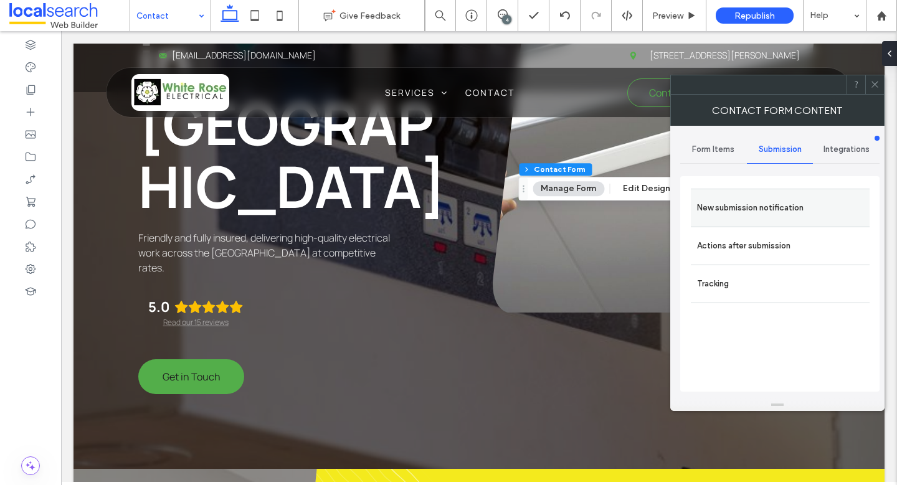
click at [754, 192] on div "New submission notification" at bounding box center [780, 208] width 179 height 38
click at [755, 201] on label "New submission notification" at bounding box center [780, 208] width 166 height 25
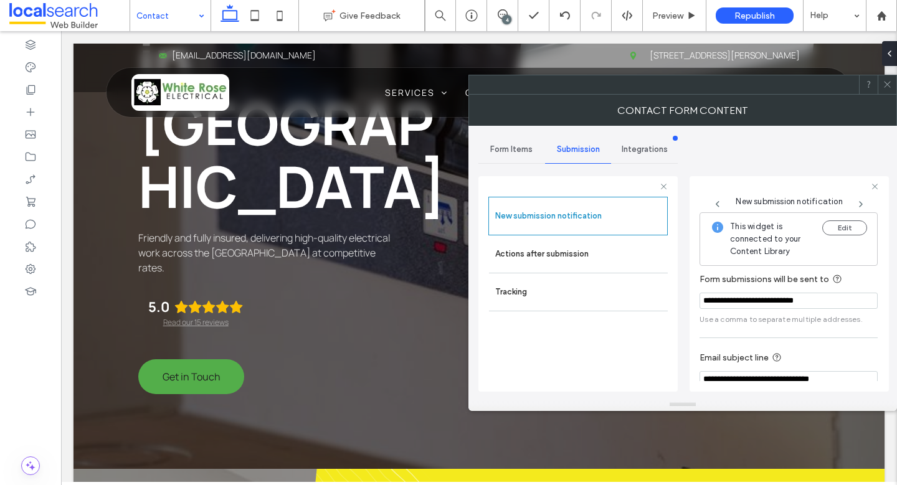
click at [883, 90] on span at bounding box center [886, 84] width 9 height 19
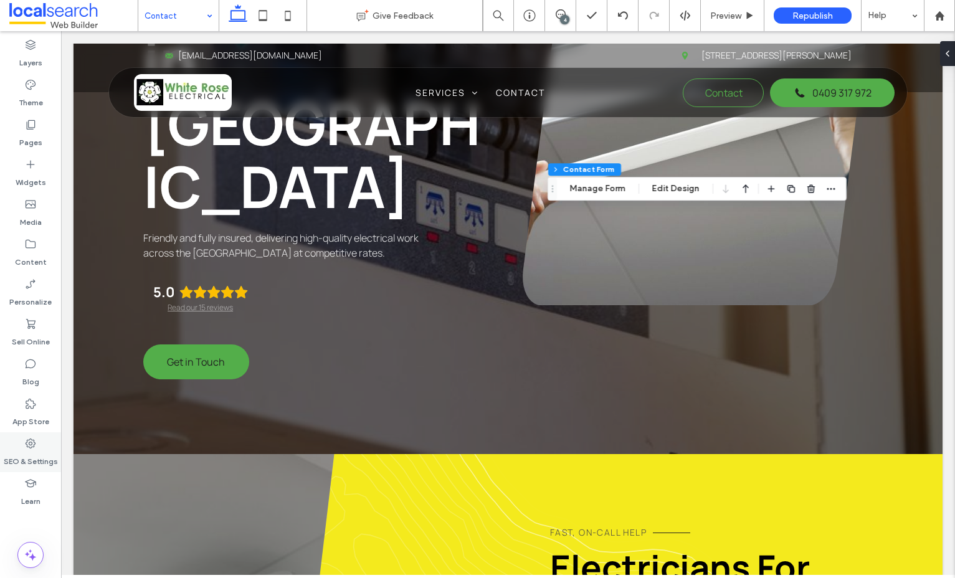
click at [49, 444] on div "SEO & Settings" at bounding box center [30, 452] width 61 height 40
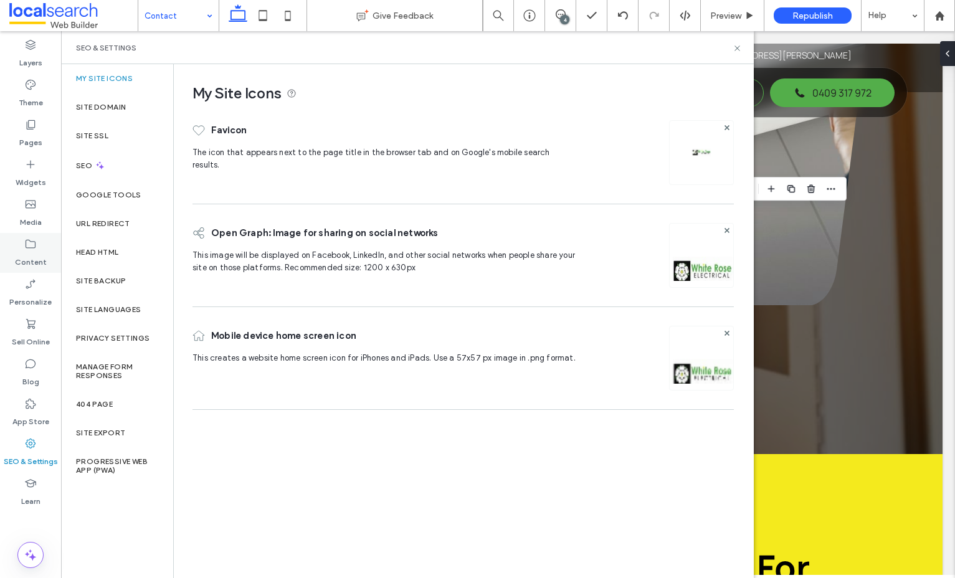
click at [32, 261] on label "Content" at bounding box center [31, 258] width 32 height 17
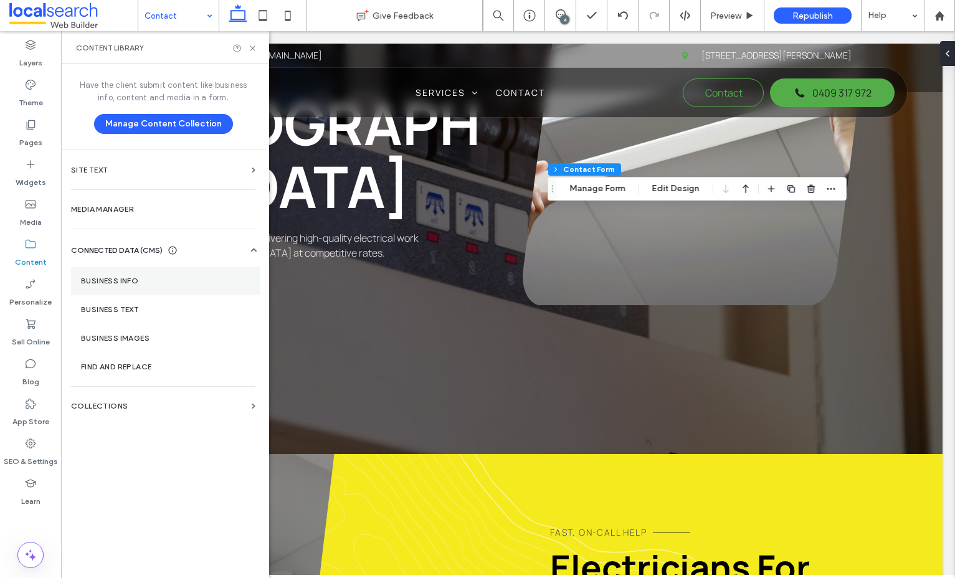
click at [175, 282] on label "Business Info" at bounding box center [165, 281] width 169 height 9
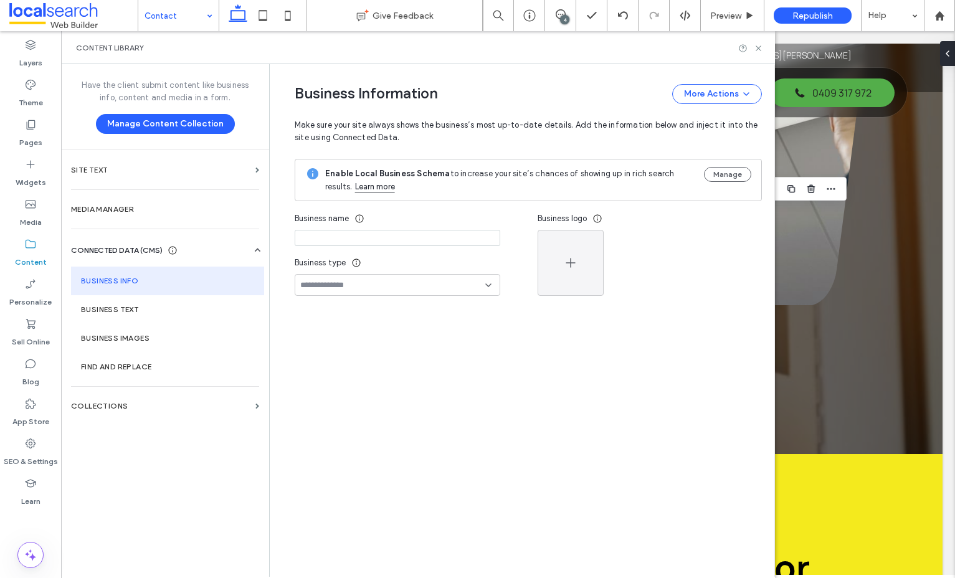
type input "**********"
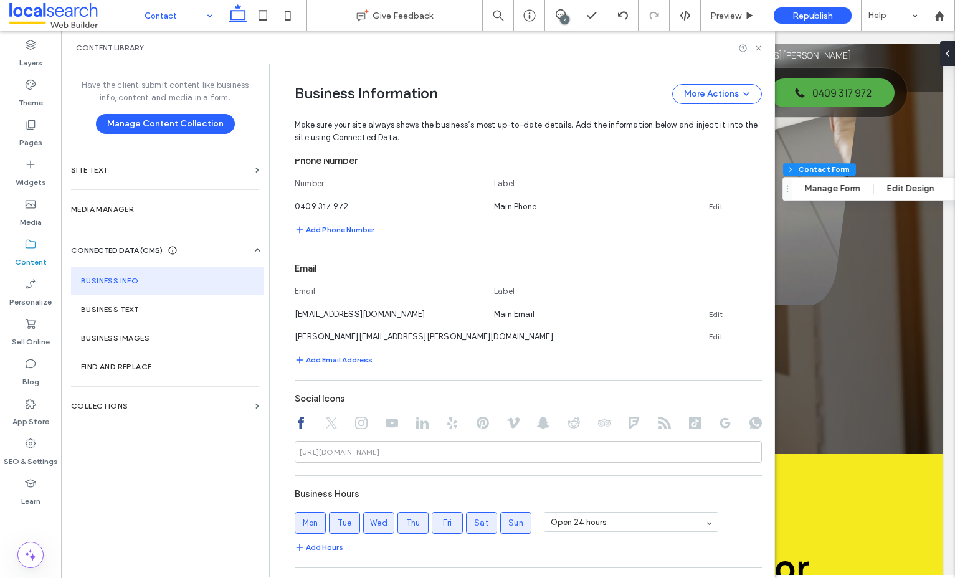
scroll to position [433, 0]
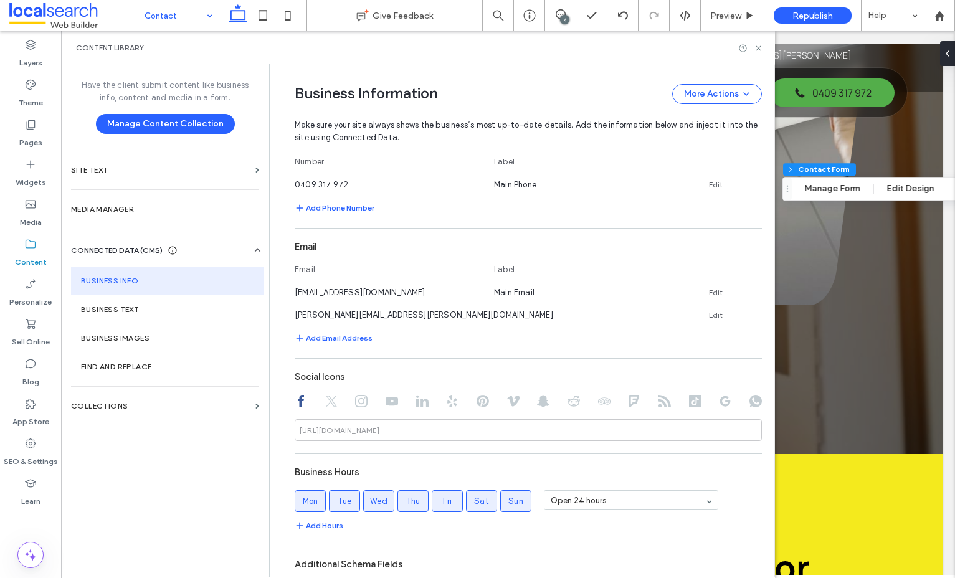
click at [752, 313] on icon at bounding box center [757, 313] width 10 height 10
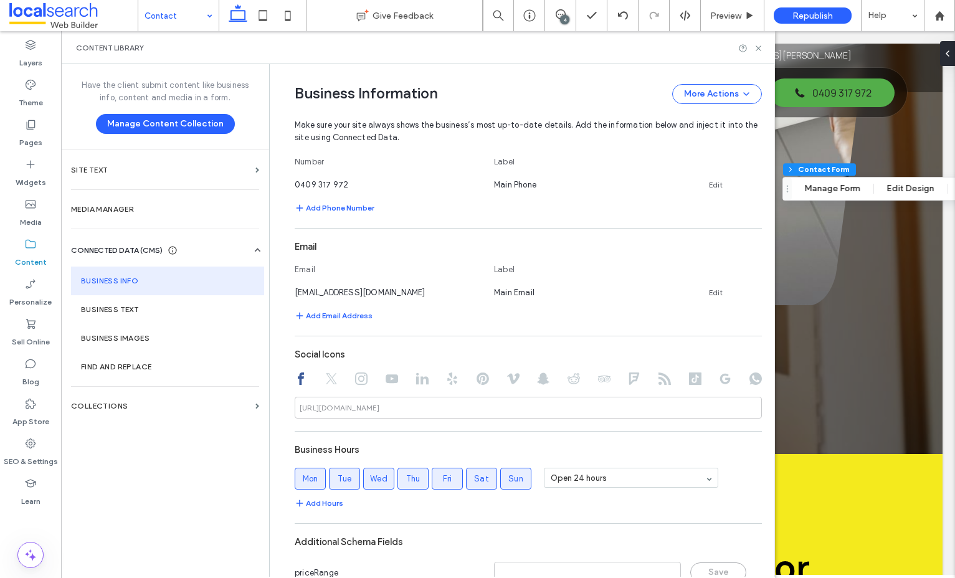
click at [657, 235] on div "Email" at bounding box center [528, 247] width 467 height 24
click at [758, 47] on use at bounding box center [757, 47] width 5 height 5
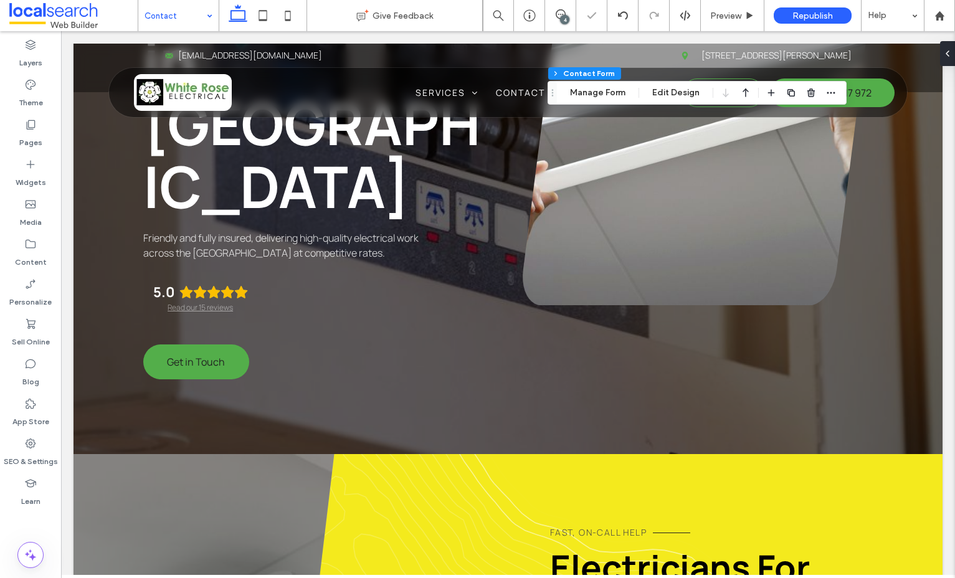
type input "*"
type input "***"
type input "*"
type input "***"
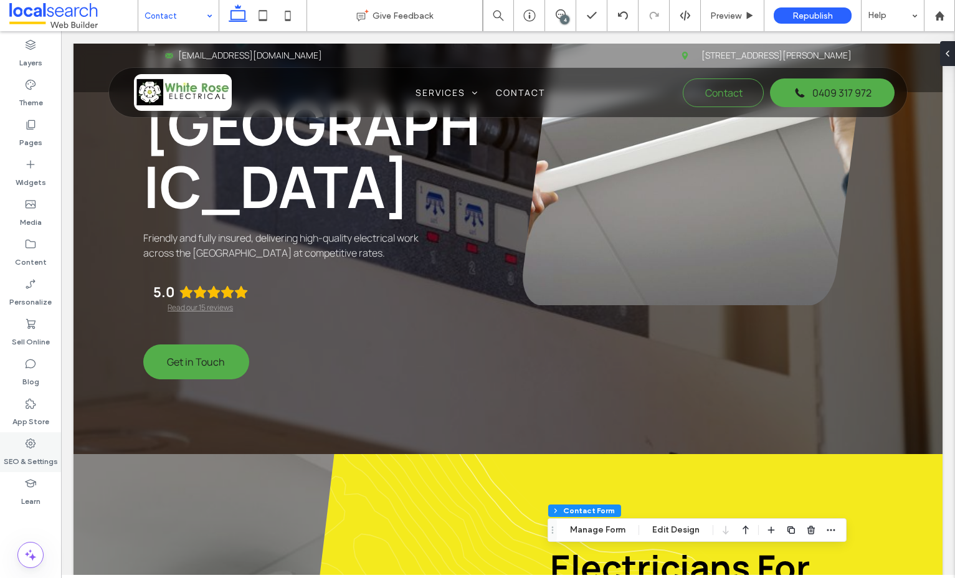
drag, startPoint x: 37, startPoint y: 458, endPoint x: 40, endPoint y: 443, distance: 15.4
click at [37, 458] on label "SEO & Settings" at bounding box center [31, 458] width 54 height 17
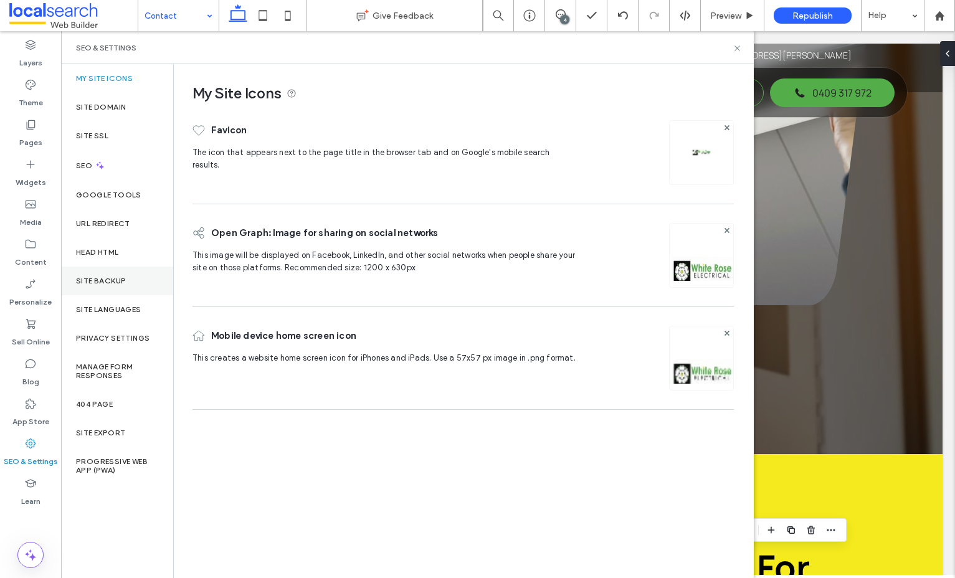
click at [110, 269] on div "Site Backup" at bounding box center [117, 281] width 112 height 29
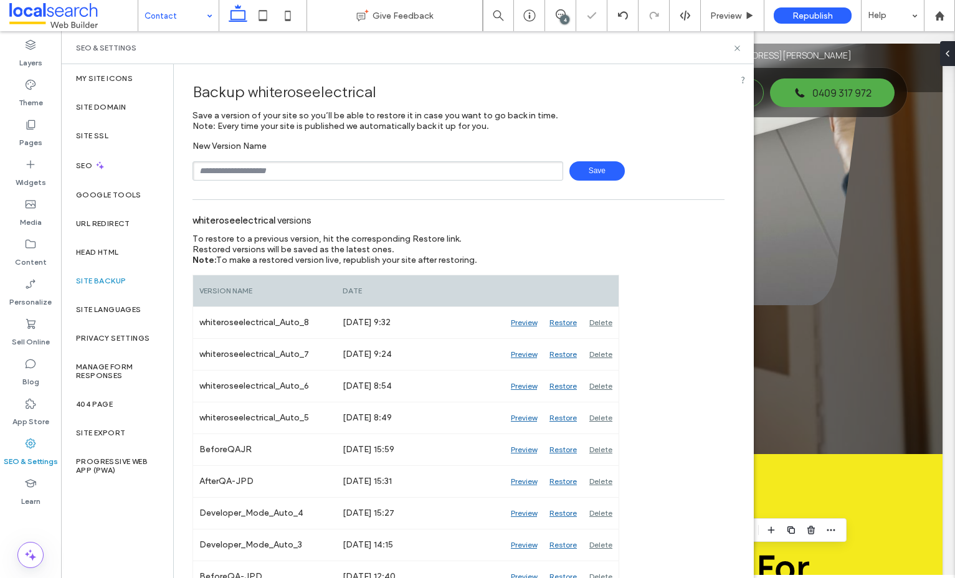
click at [305, 187] on div "Backup whiteroseelectrical Save a version of your site so you’ll be able to res…" at bounding box center [458, 423] width 569 height 719
drag, startPoint x: 303, startPoint y: 206, endPoint x: 332, endPoint y: 171, distance: 45.6
click at [306, 204] on div "Backup whiteroseelectrical Save a version of your site so you’ll be able to res…" at bounding box center [458, 423] width 569 height 719
click at [337, 166] on input "text" at bounding box center [377, 170] width 371 height 19
type input "*********"
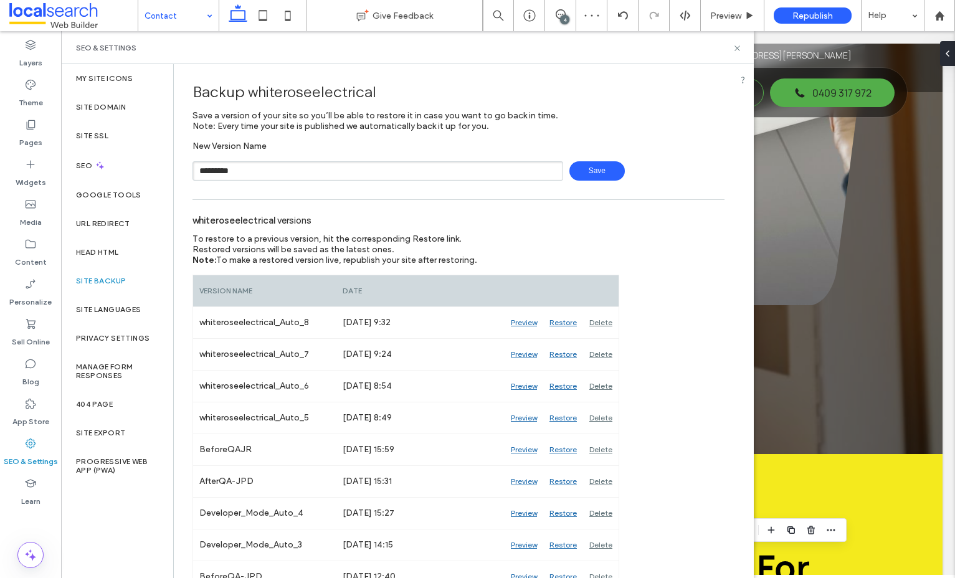
drag, startPoint x: 633, startPoint y: 179, endPoint x: 564, endPoint y: 169, distance: 69.3
click at [627, 179] on div "********* Save" at bounding box center [458, 170] width 532 height 19
click at [569, 169] on span "Save" at bounding box center [596, 170] width 55 height 19
click at [736, 45] on icon at bounding box center [736, 48] width 9 height 9
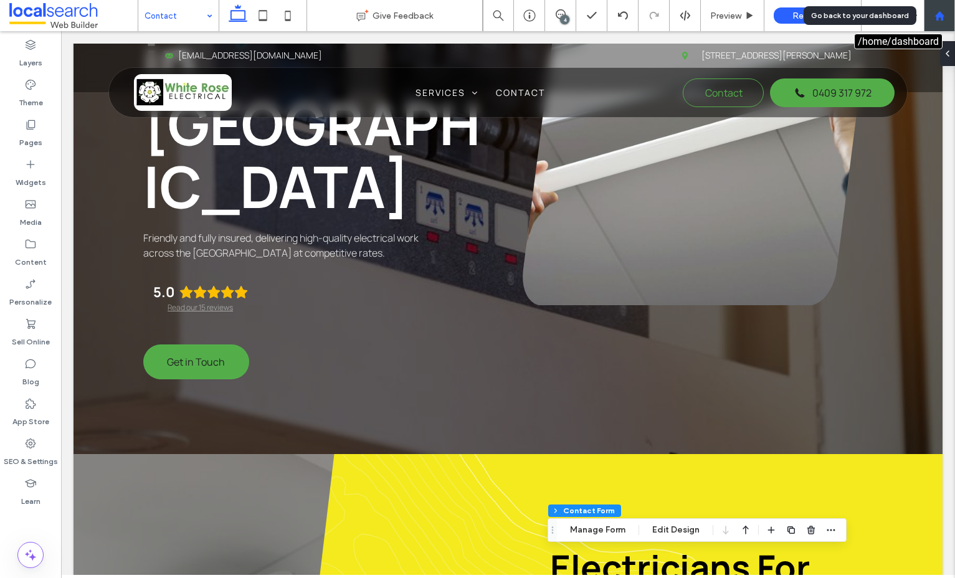
click at [930, 24] on div at bounding box center [939, 15] width 31 height 31
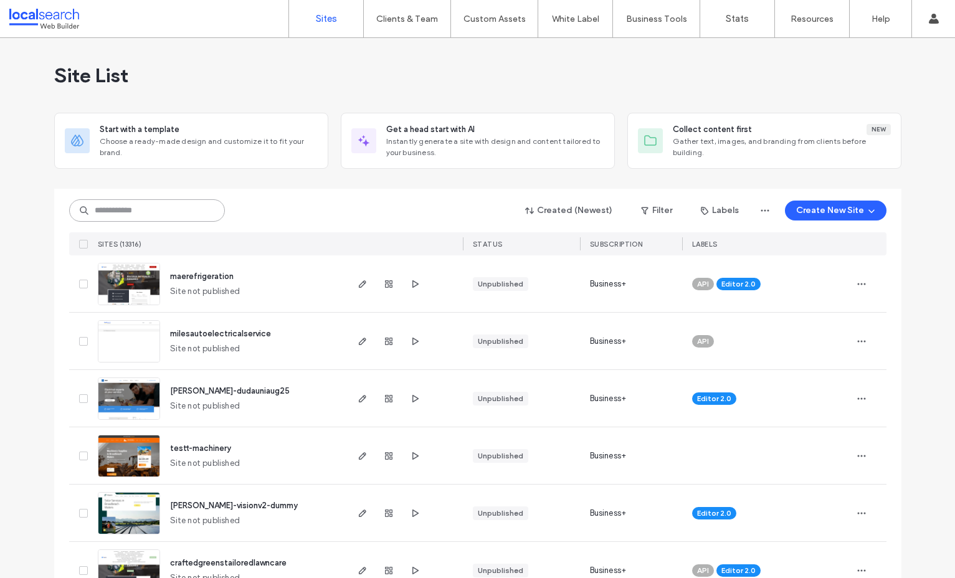
click at [158, 209] on input at bounding box center [147, 210] width 156 height 22
paste input "********"
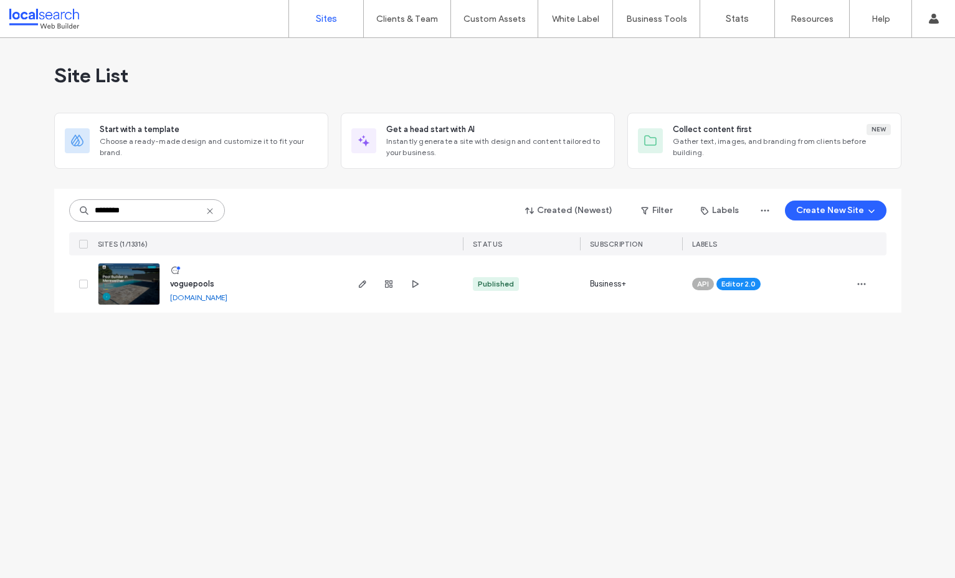
type input "********"
click at [203, 285] on span "voguepools" at bounding box center [192, 283] width 44 height 9
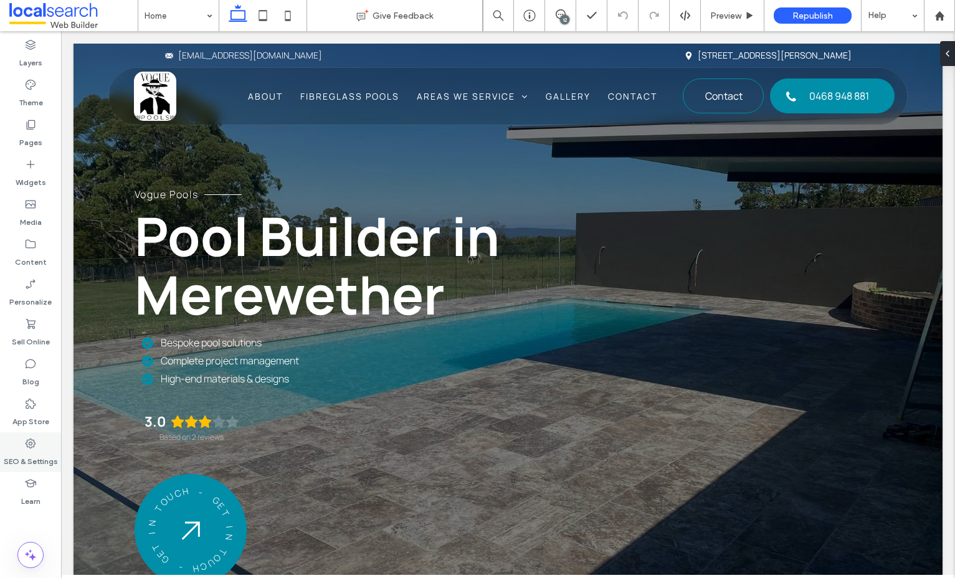
click at [47, 446] on div "SEO & Settings" at bounding box center [30, 452] width 61 height 40
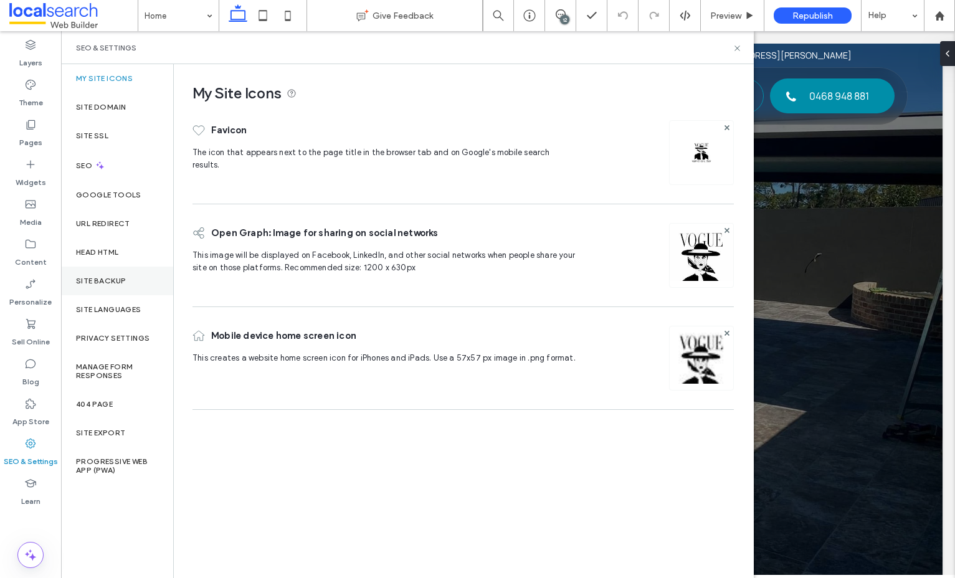
click at [105, 268] on div "Site Backup" at bounding box center [117, 281] width 112 height 29
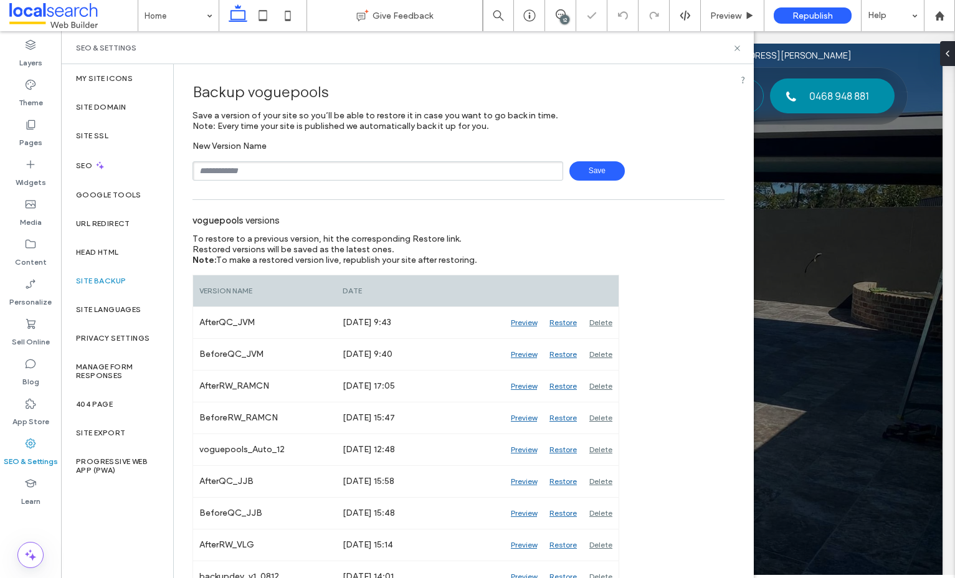
click at [288, 174] on input "text" at bounding box center [377, 170] width 371 height 19
type input "**********"
click at [582, 174] on span "Save" at bounding box center [596, 170] width 55 height 19
click at [741, 49] on icon at bounding box center [736, 48] width 9 height 9
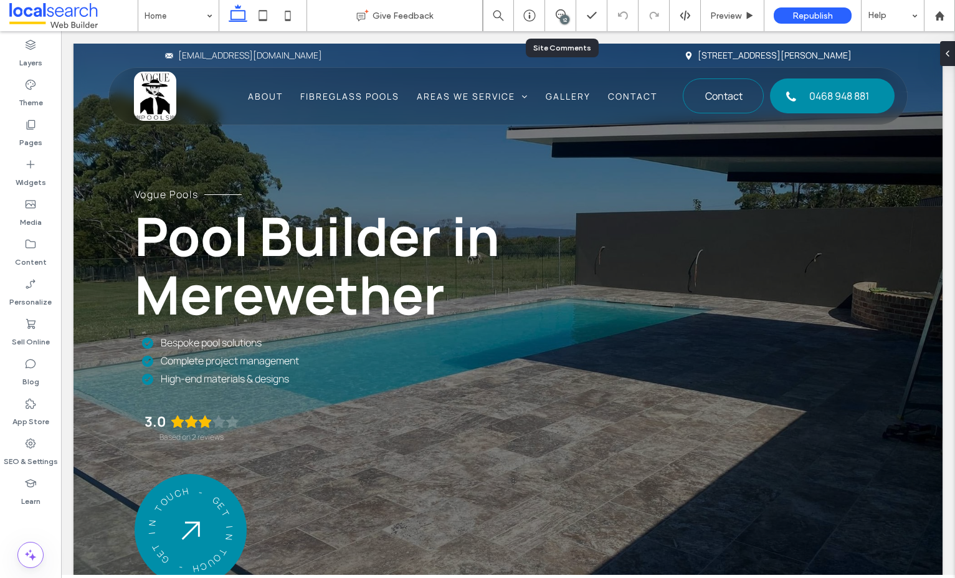
click at [558, 19] on div "12" at bounding box center [560, 15] width 31 height 12
click at [562, 14] on use at bounding box center [561, 14] width 10 height 10
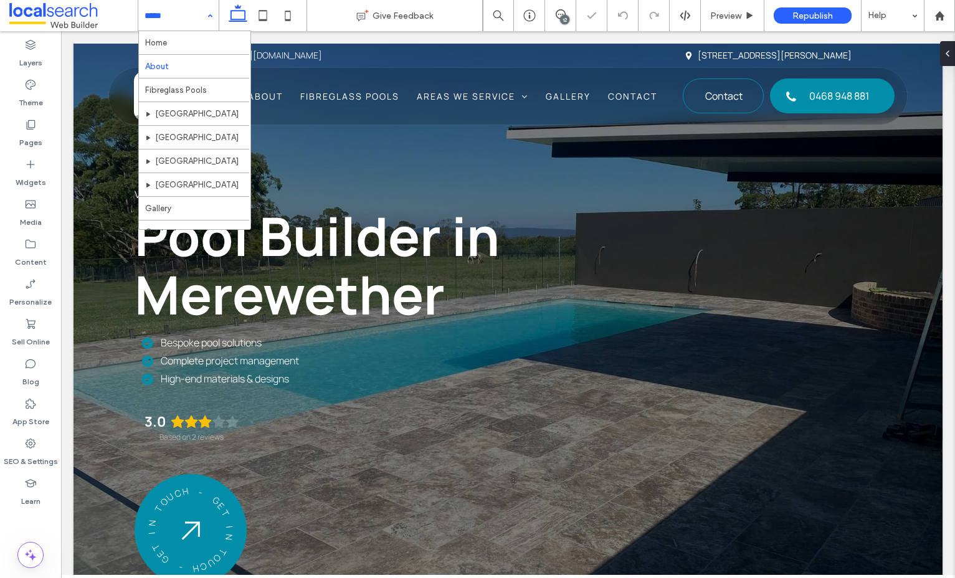
click at [197, 26] on input at bounding box center [175, 15] width 62 height 31
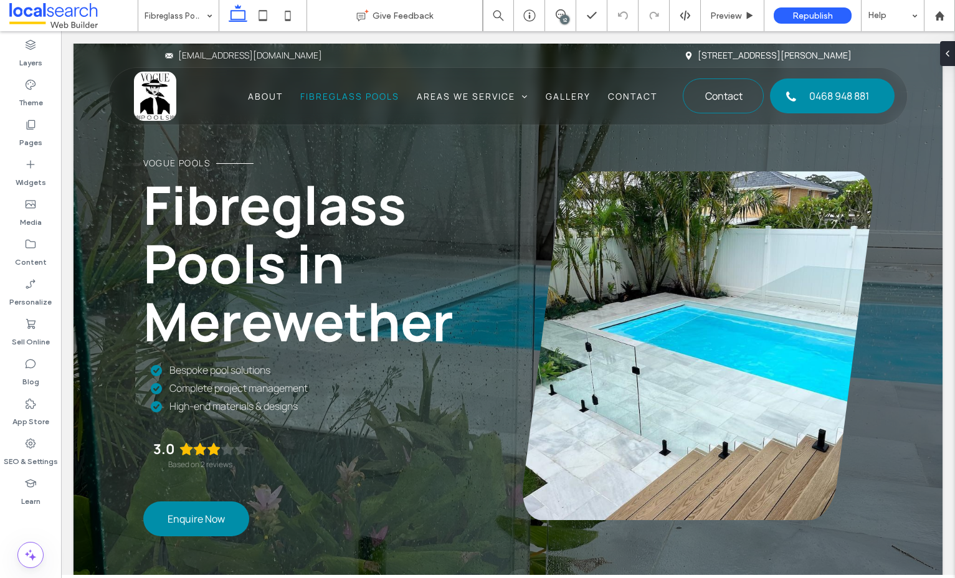
scroll to position [31, 0]
click at [165, 21] on input at bounding box center [175, 15] width 62 height 31
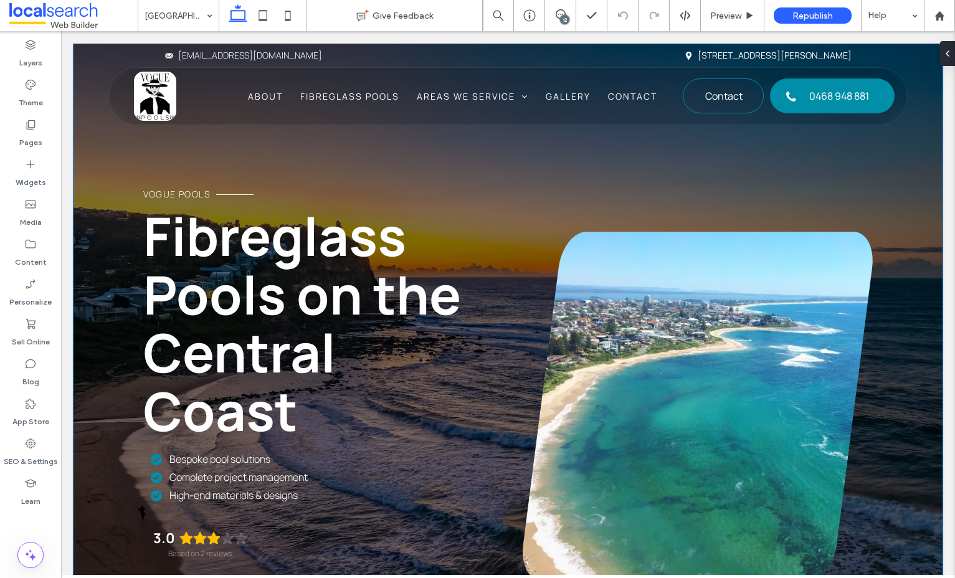
scroll to position [88, 0]
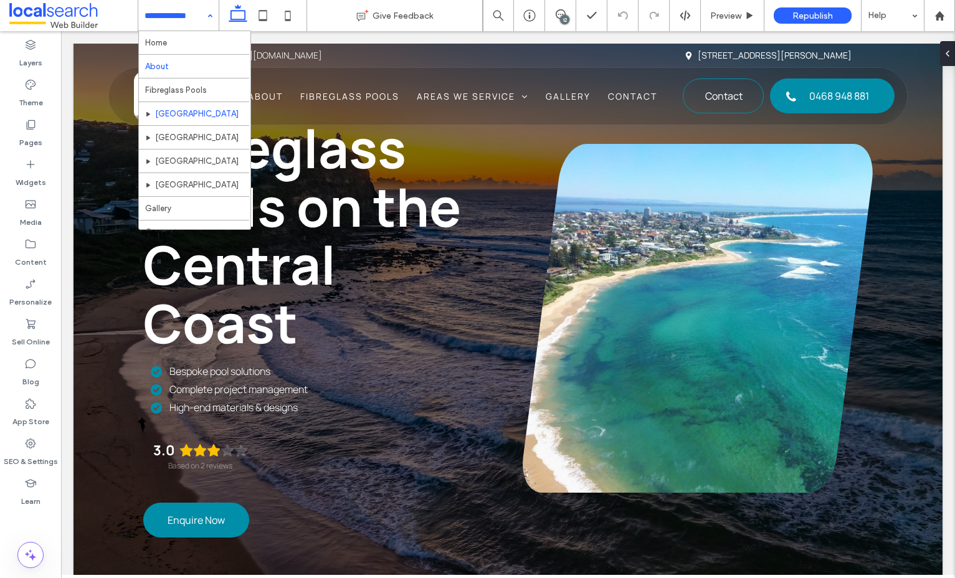
drag, startPoint x: 166, startPoint y: 16, endPoint x: 202, endPoint y: 57, distance: 53.8
click at [166, 16] on input at bounding box center [175, 15] width 62 height 31
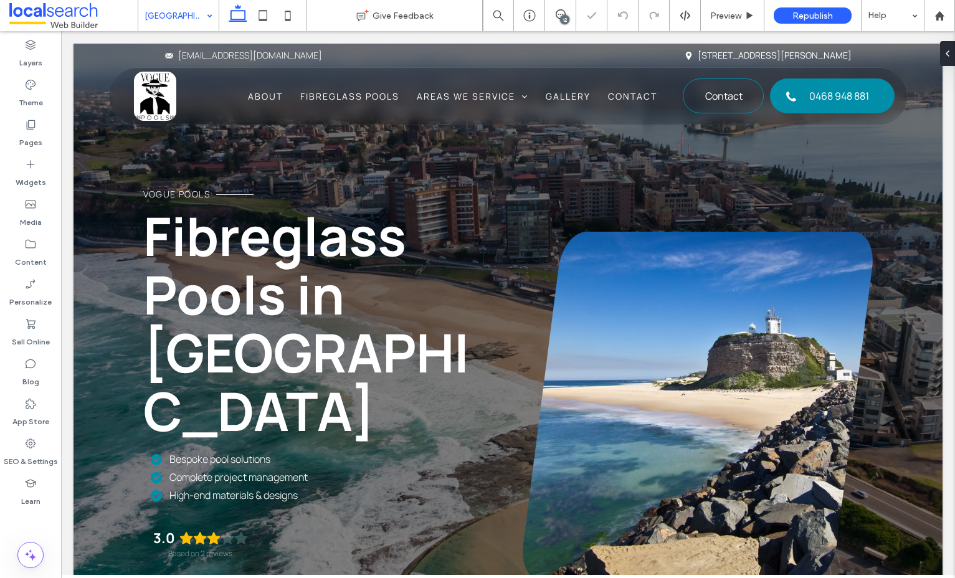
click at [195, 9] on input at bounding box center [175, 15] width 62 height 31
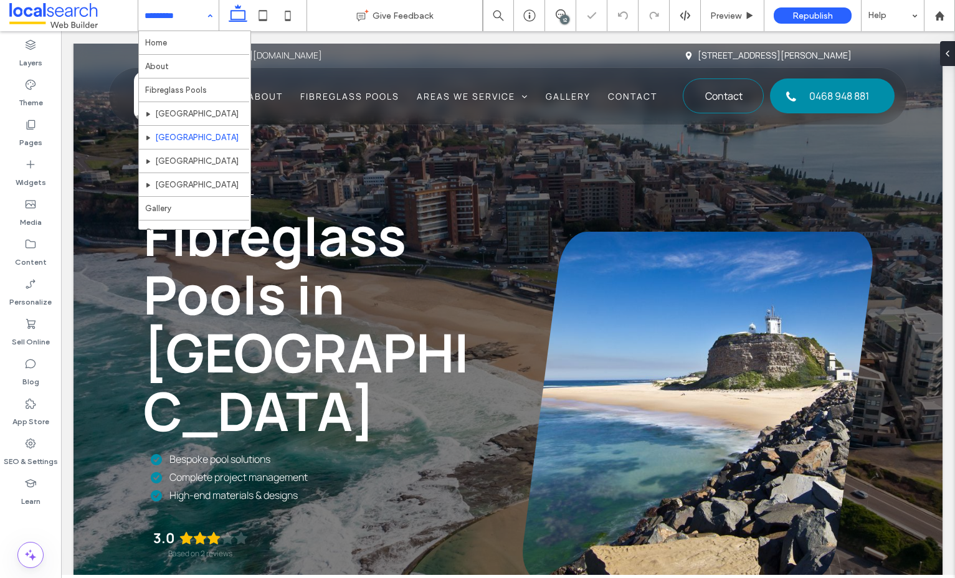
click at [171, 12] on input at bounding box center [175, 15] width 62 height 31
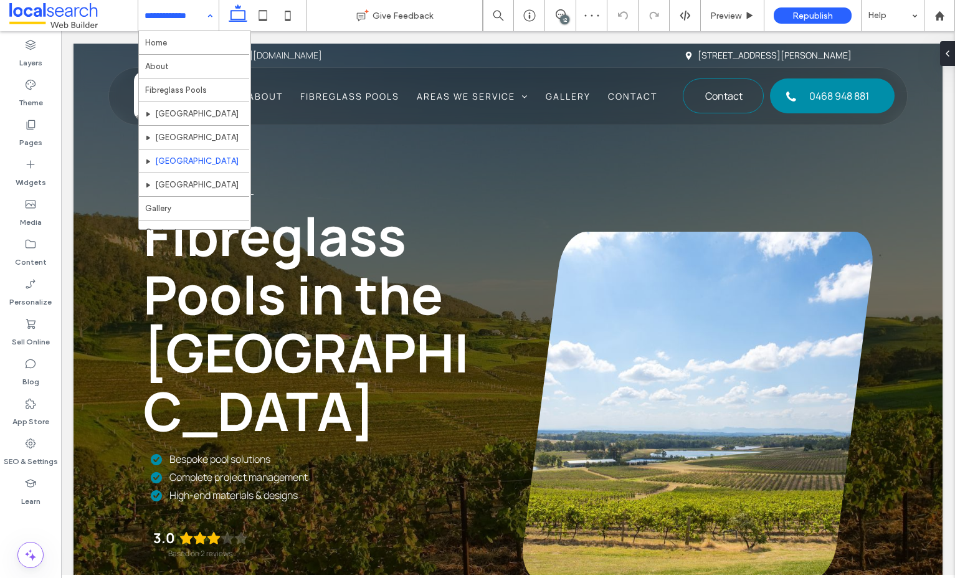
click at [202, 8] on div "Home About Fibreglass Pools Central Coast Newcastle Hunter Valley Lake Macquari…" at bounding box center [178, 15] width 80 height 31
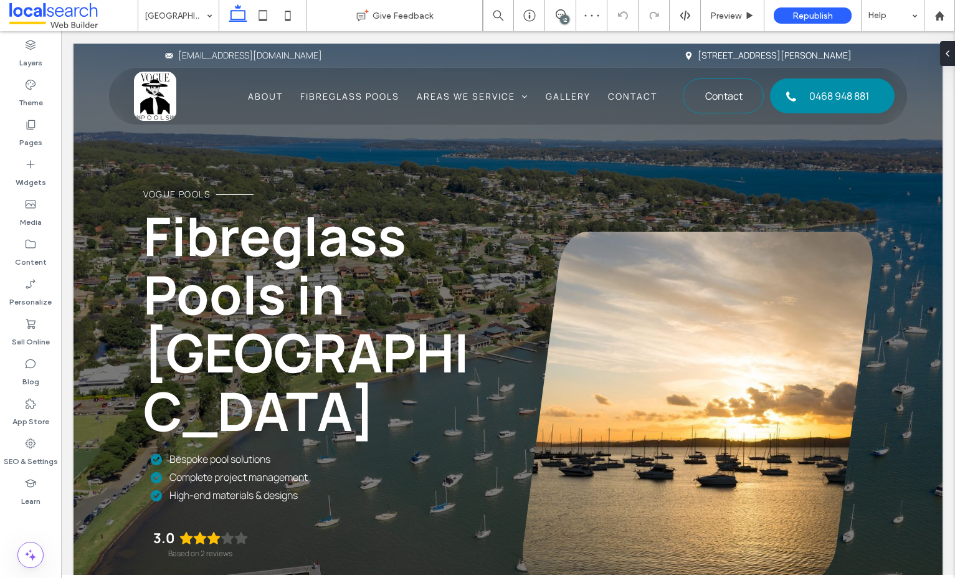
click at [194, 12] on input at bounding box center [175, 15] width 62 height 31
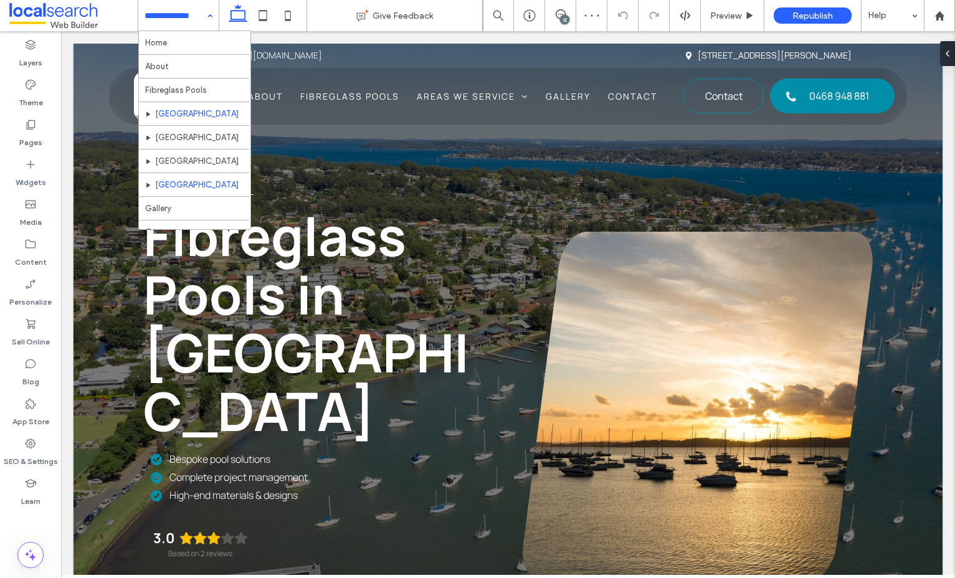
scroll to position [13, 0]
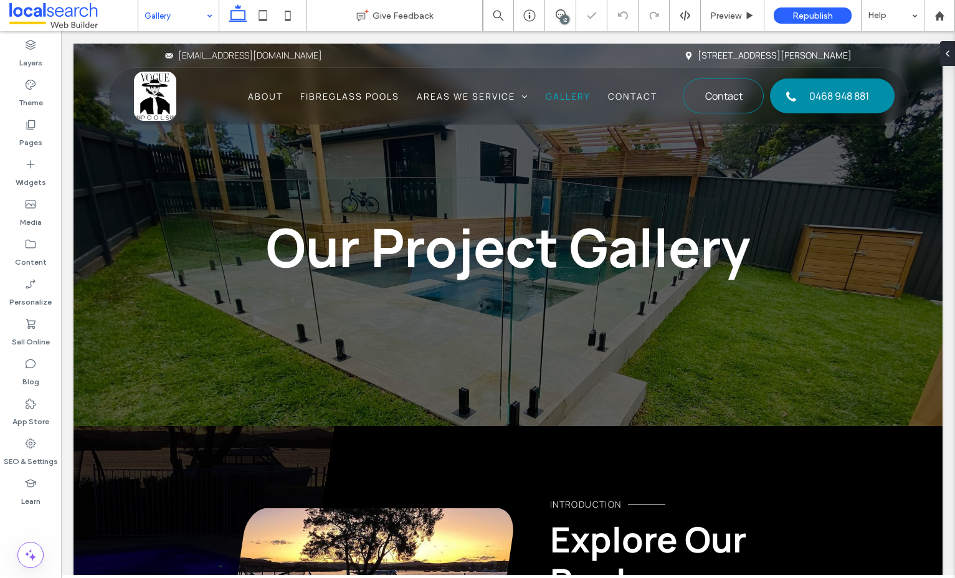
click at [170, 29] on input at bounding box center [175, 15] width 62 height 31
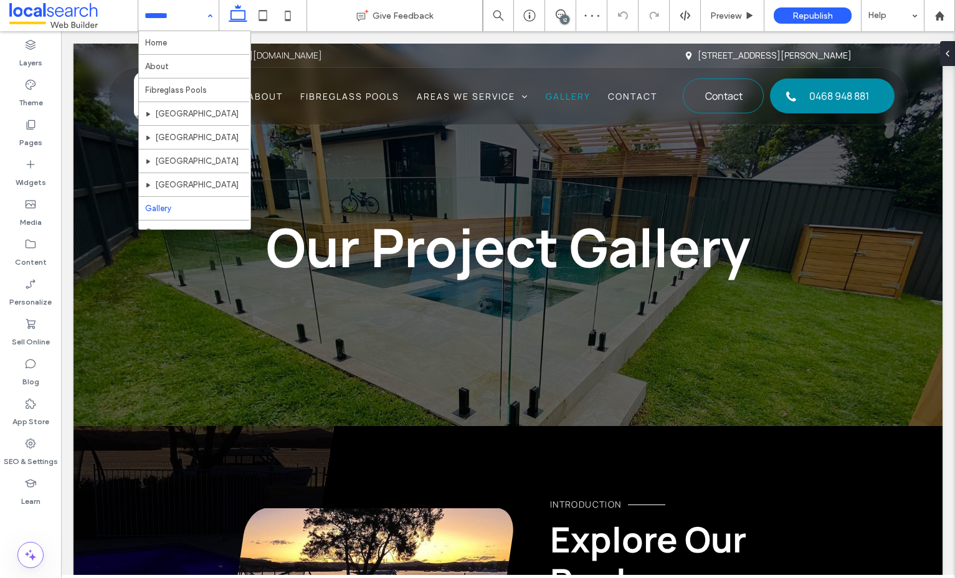
scroll to position [13, 0]
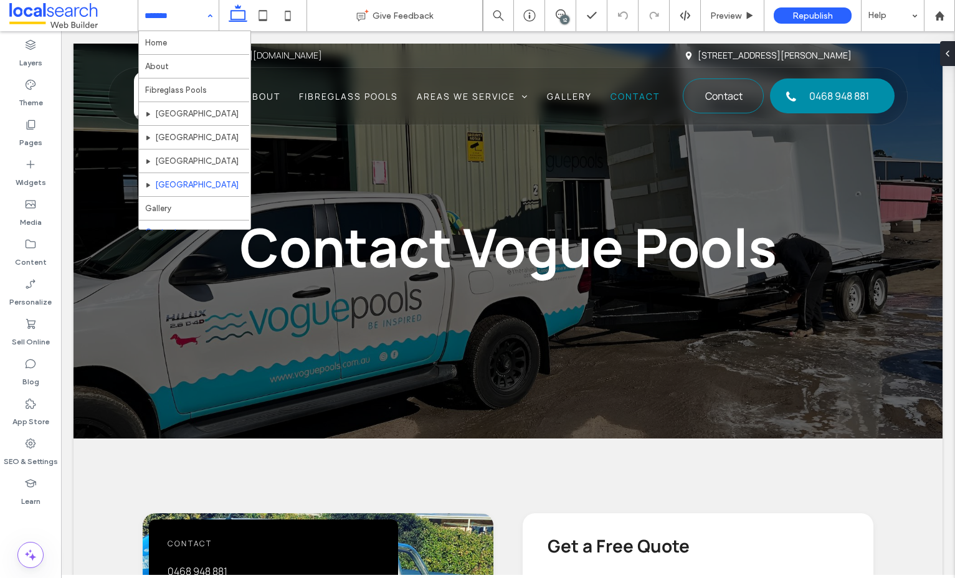
scroll to position [13, 0]
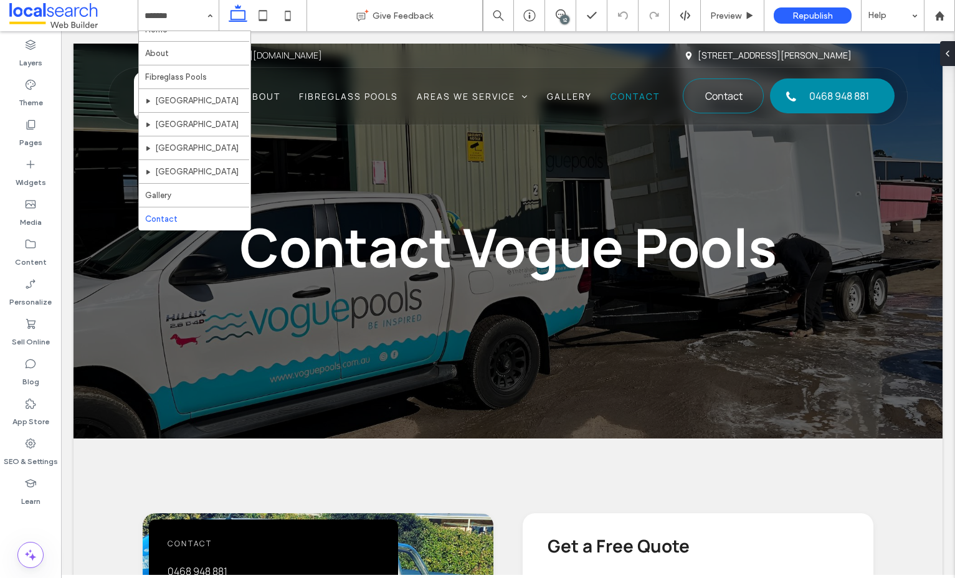
click at [563, 11] on use at bounding box center [561, 14] width 10 height 10
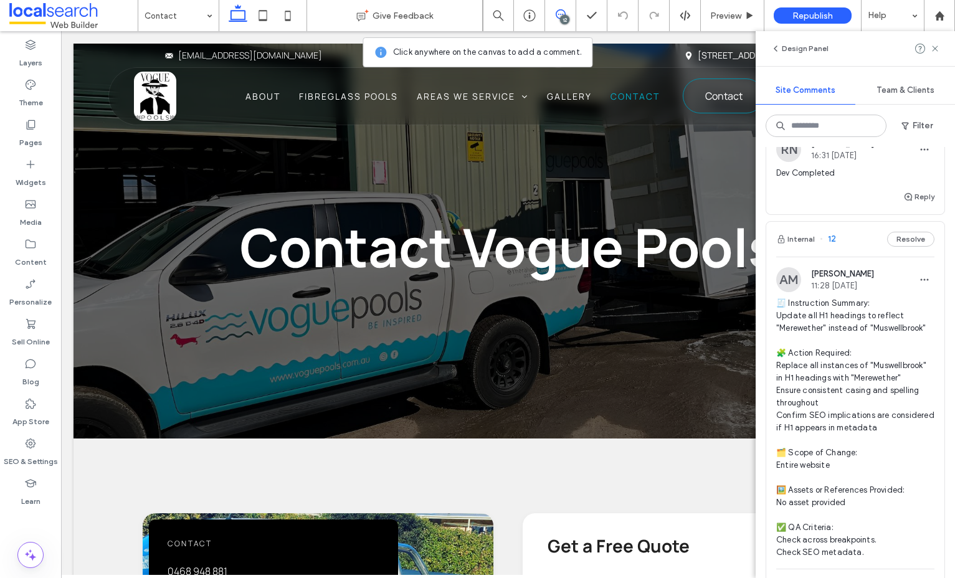
scroll to position [414, 0]
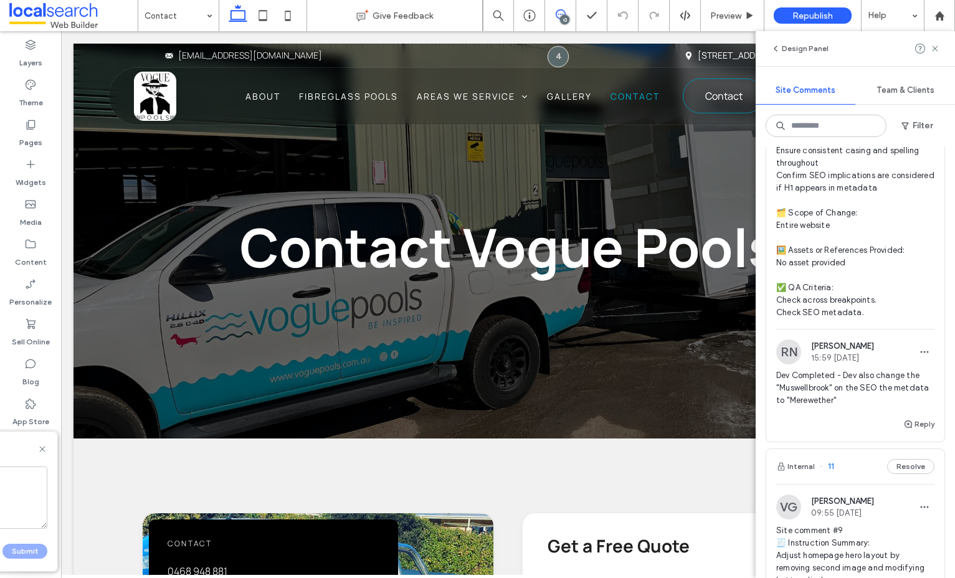
scroll to position [633, 0]
click at [931, 419] on button "Reply" at bounding box center [918, 421] width 31 height 15
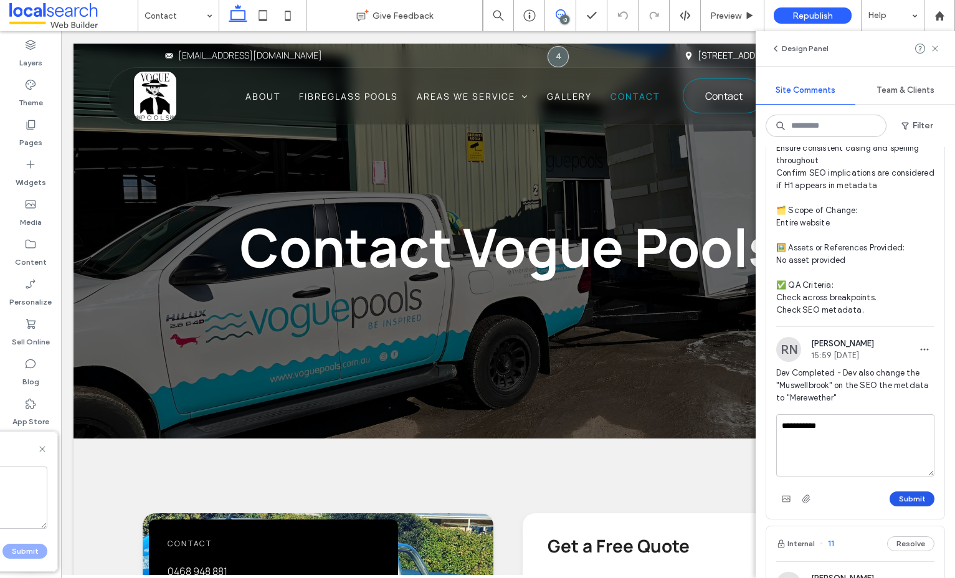
type textarea "**********"
click at [914, 494] on button "Submit" at bounding box center [911, 498] width 45 height 15
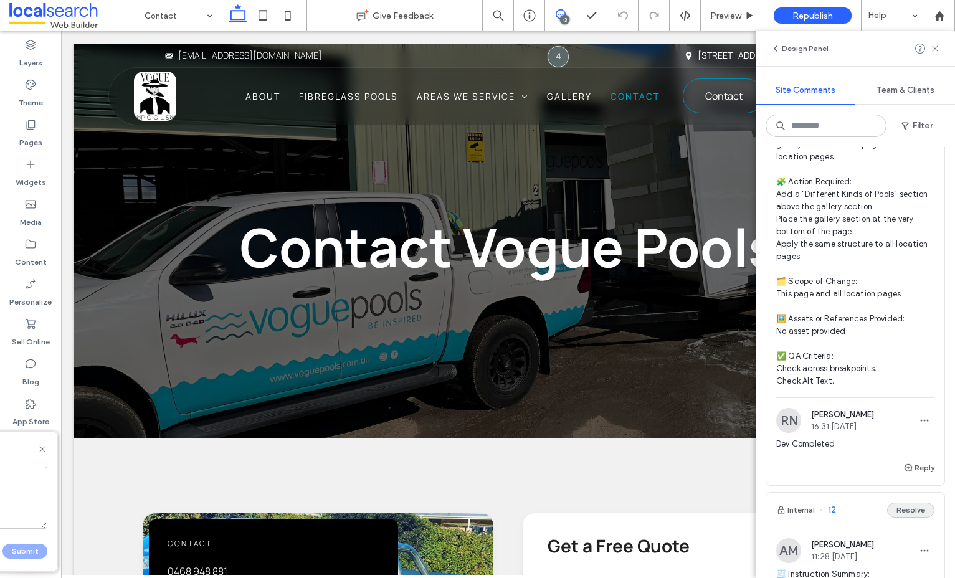
scroll to position [0, 0]
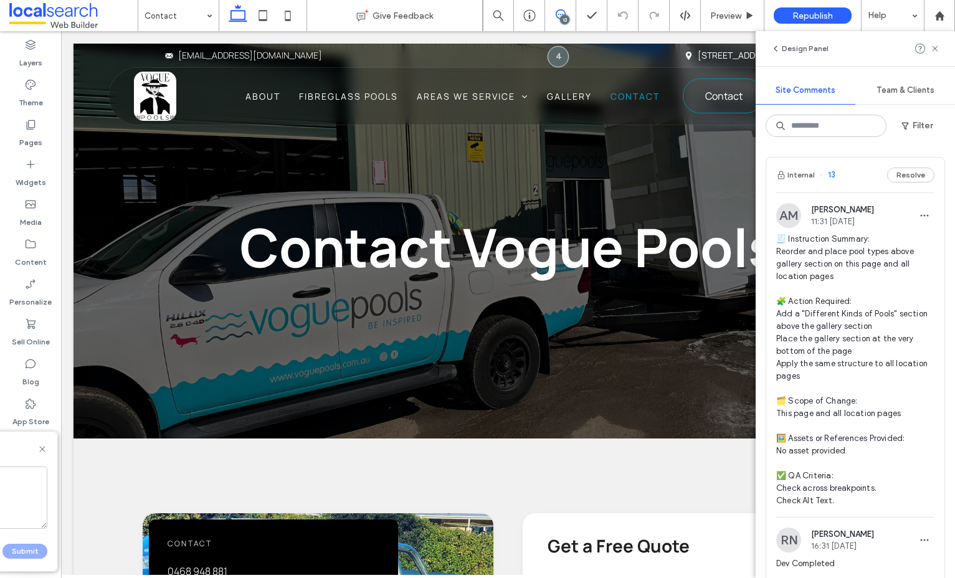
click at [794, 253] on span "🧾 Instruction Summary: Reorder and place pool types above gallery section on th…" at bounding box center [855, 370] width 158 height 274
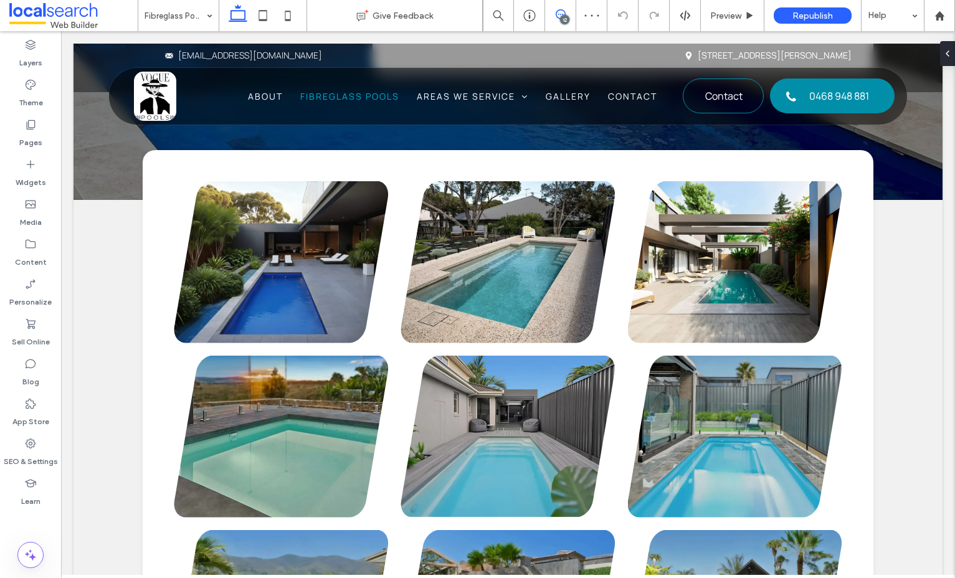
click at [557, 12] on icon at bounding box center [561, 14] width 10 height 10
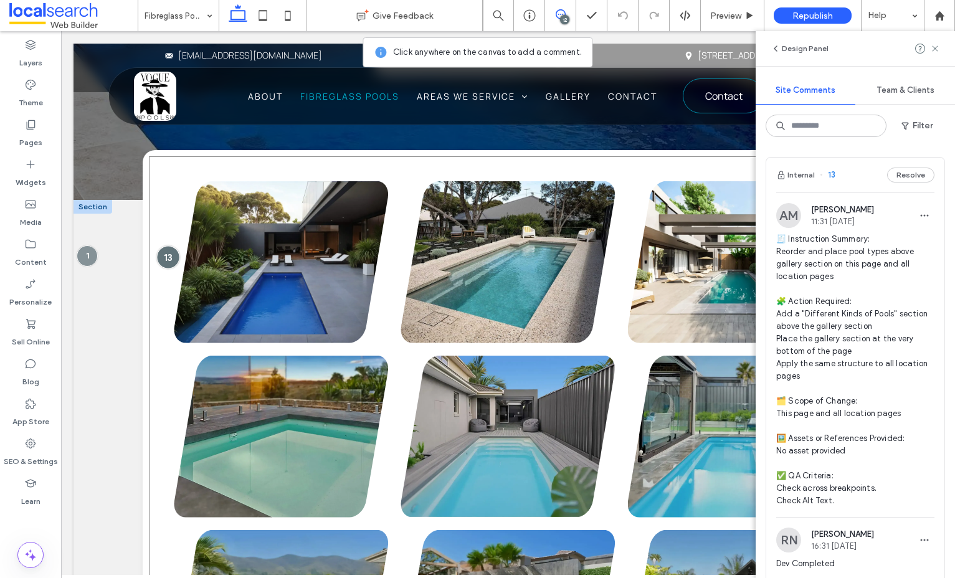
click at [165, 246] on div at bounding box center [167, 257] width 23 height 23
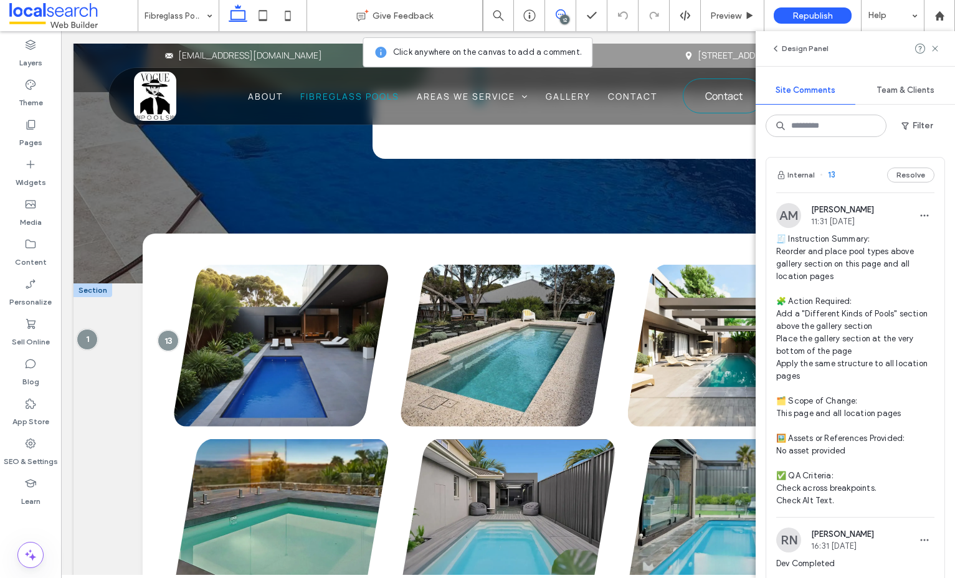
scroll to position [4942, 0]
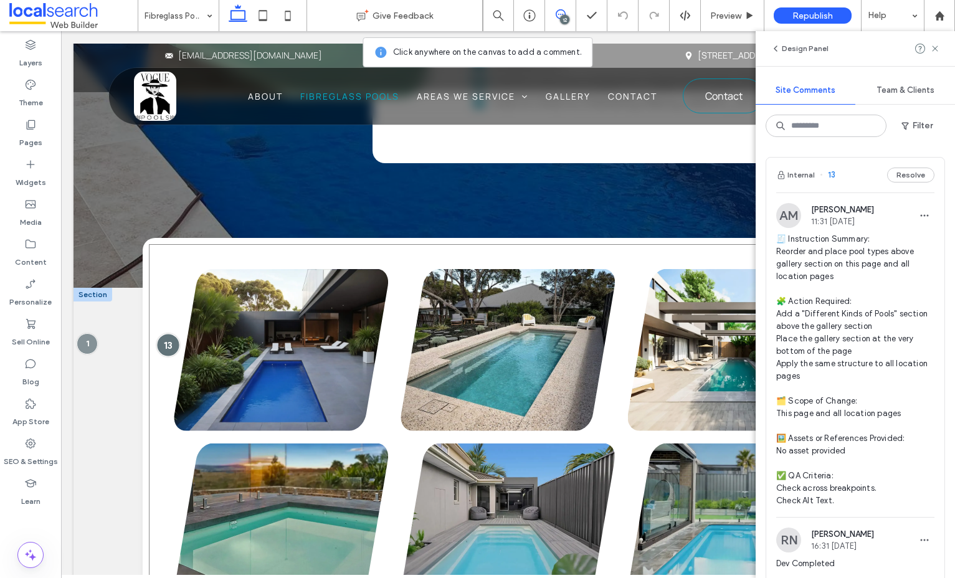
click at [174, 334] on div at bounding box center [167, 345] width 23 height 23
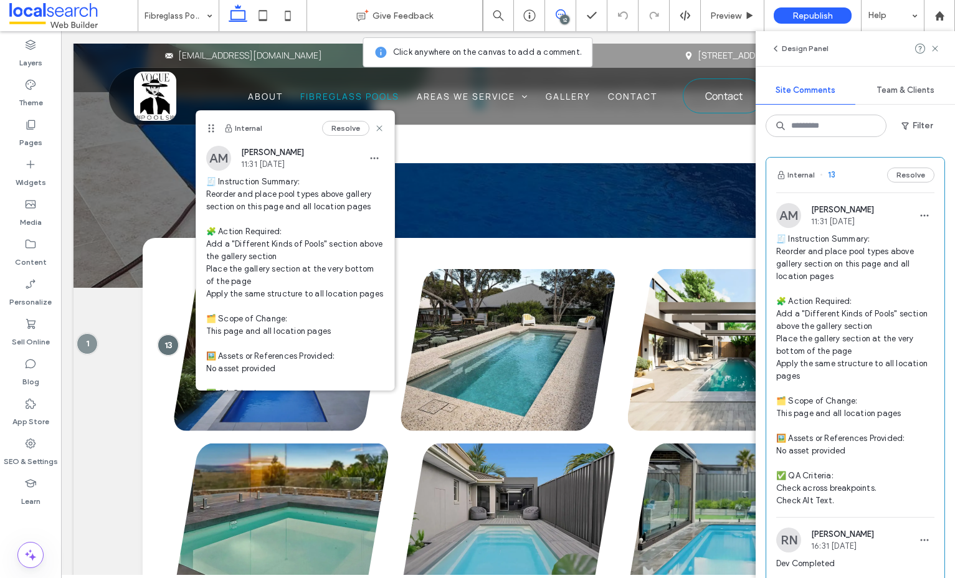
scroll to position [144, 0]
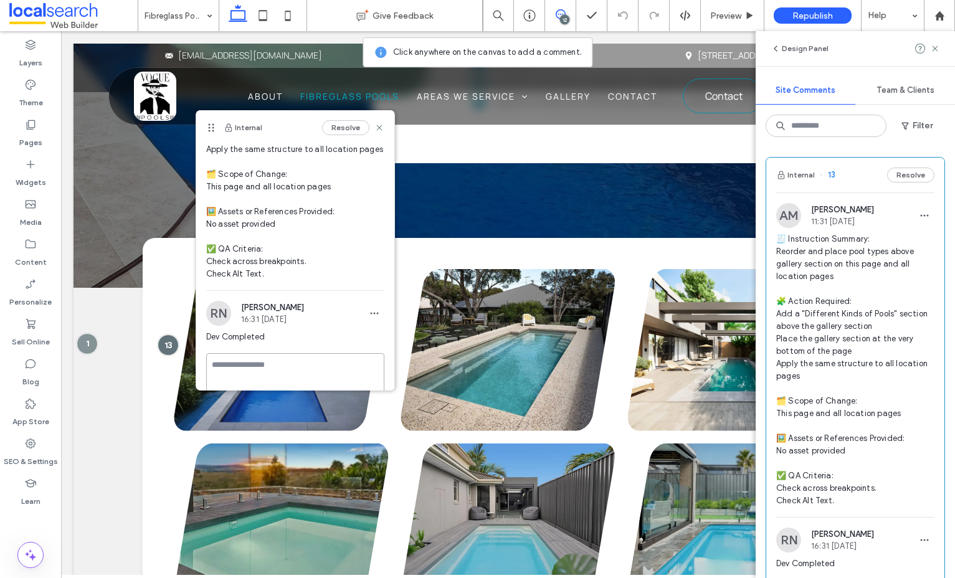
click at [296, 366] on textarea at bounding box center [295, 384] width 178 height 62
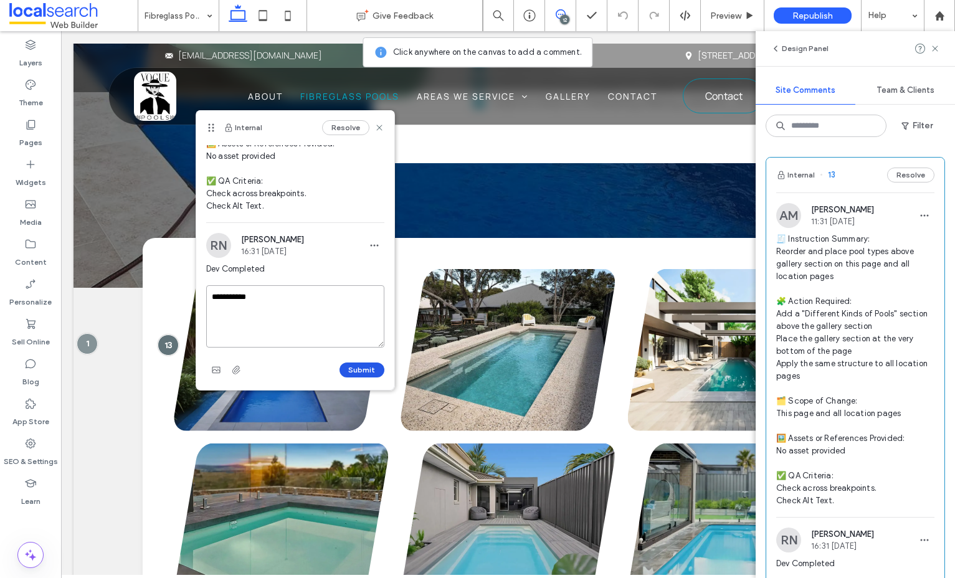
type textarea "**********"
click at [355, 371] on button "Submit" at bounding box center [361, 369] width 45 height 15
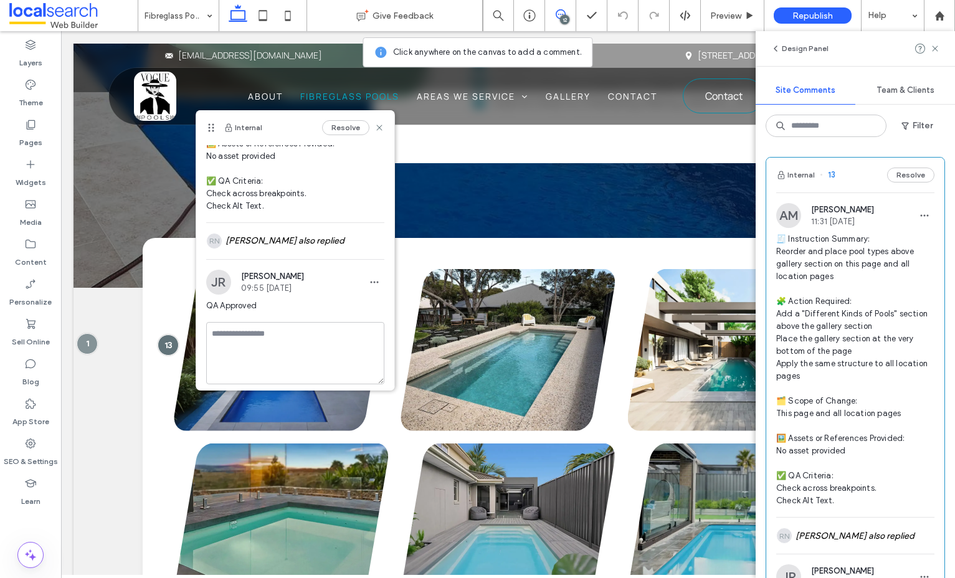
scroll to position [181, 0]
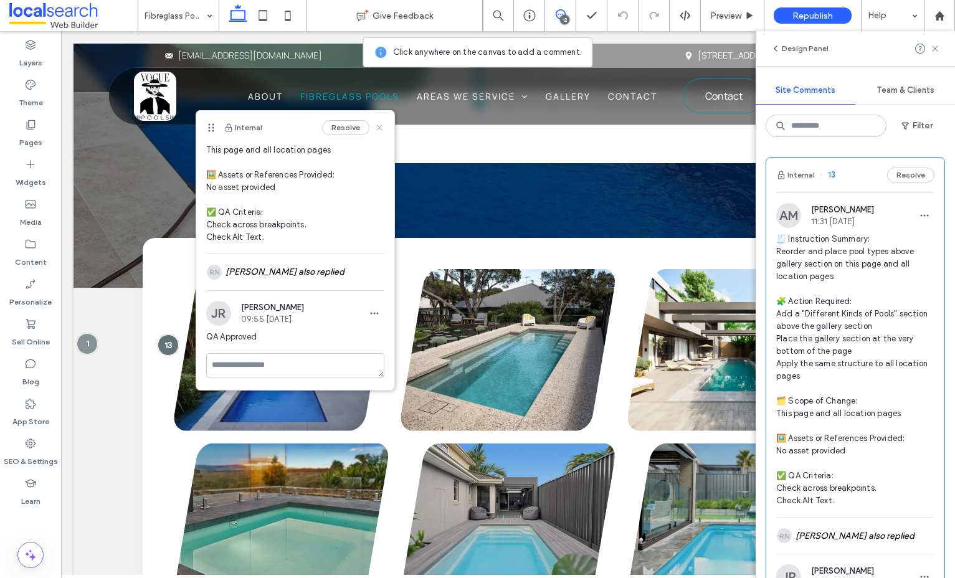
click at [379, 127] on use at bounding box center [379, 128] width 6 height 6
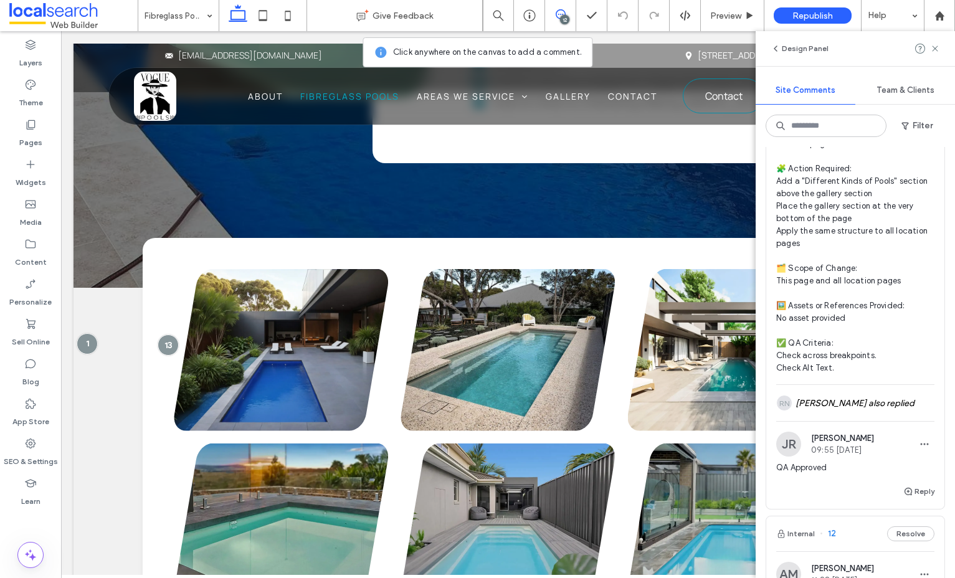
scroll to position [166, 0]
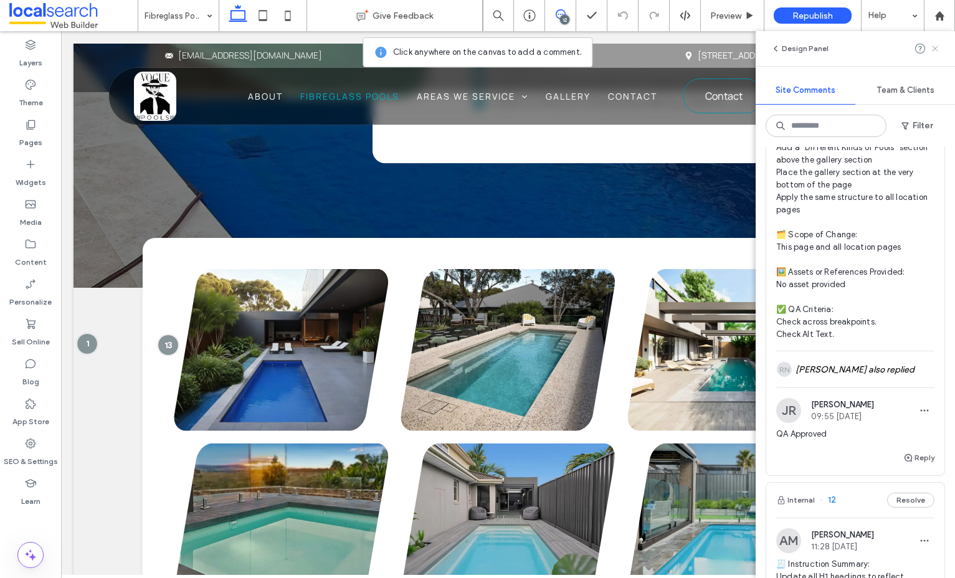
click at [930, 49] on icon at bounding box center [935, 49] width 10 height 10
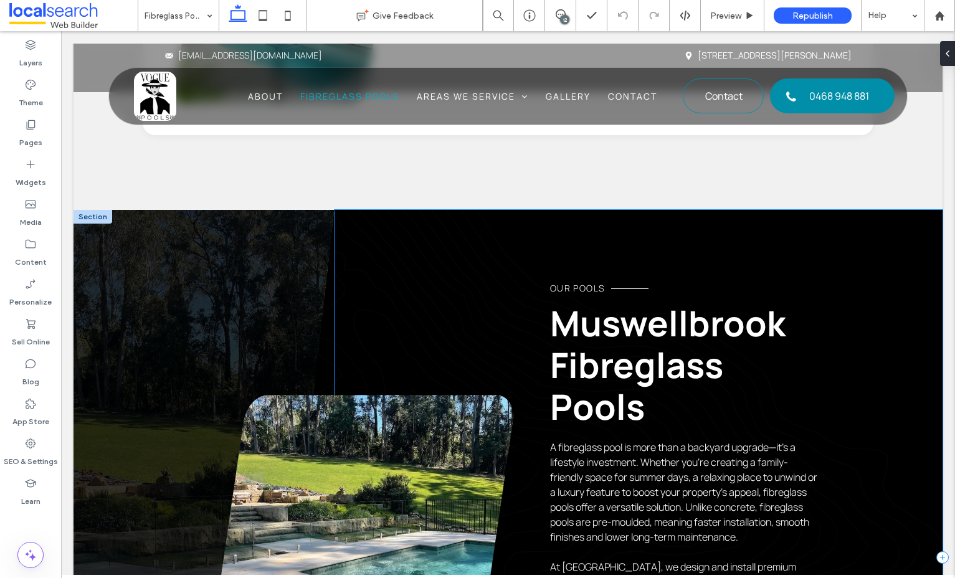
scroll to position [5792, 0]
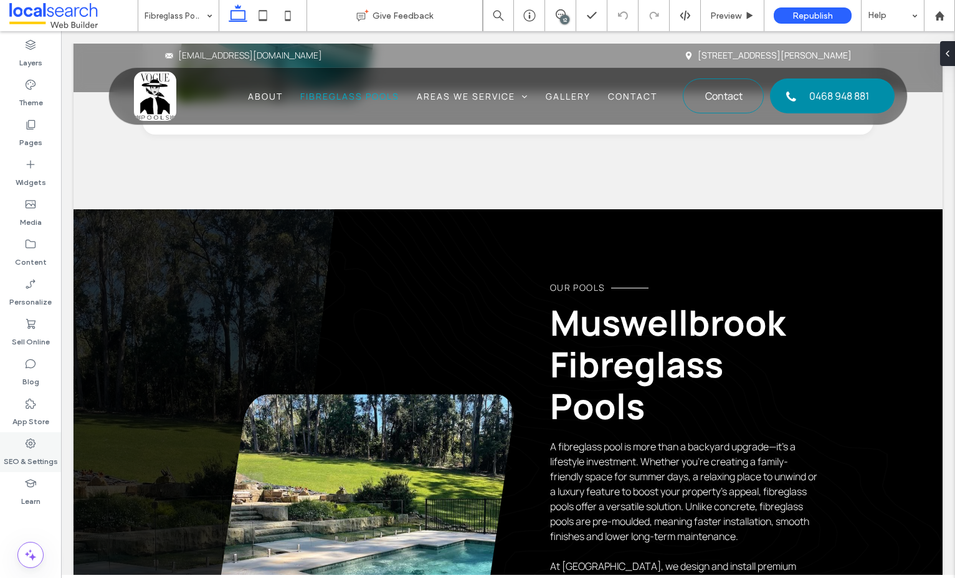
click at [34, 449] on icon at bounding box center [30, 443] width 12 height 12
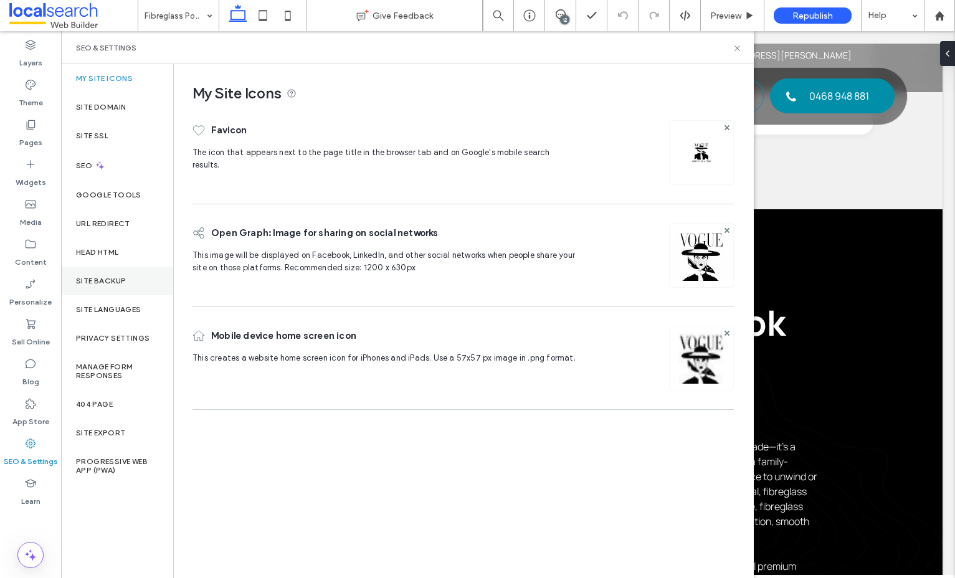
click at [113, 290] on div "Site Backup" at bounding box center [117, 281] width 112 height 29
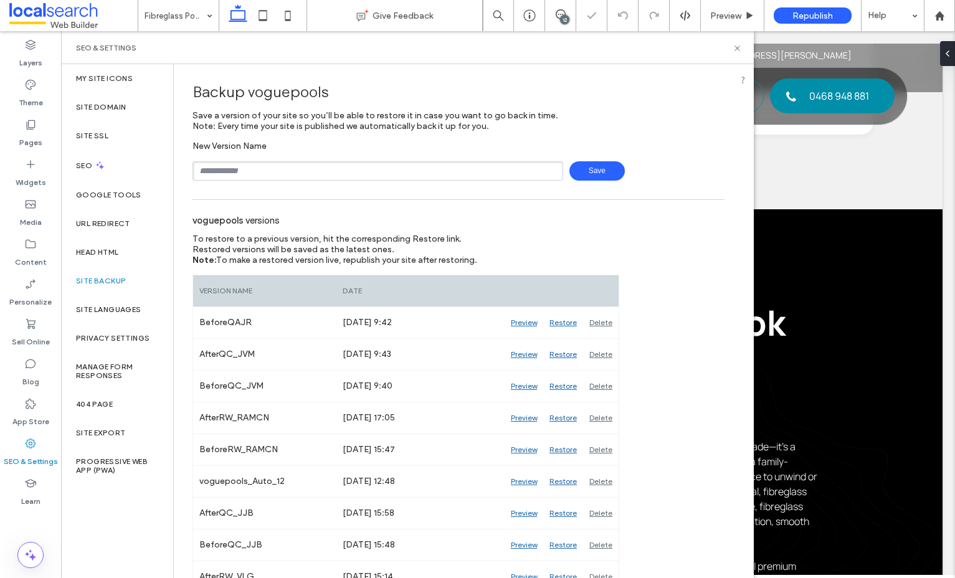
click at [351, 180] on input "text" at bounding box center [377, 170] width 371 height 19
type input "*********"
click at [590, 174] on span "Save" at bounding box center [596, 170] width 55 height 19
click at [744, 14] on div "Preview" at bounding box center [732, 16] width 63 height 11
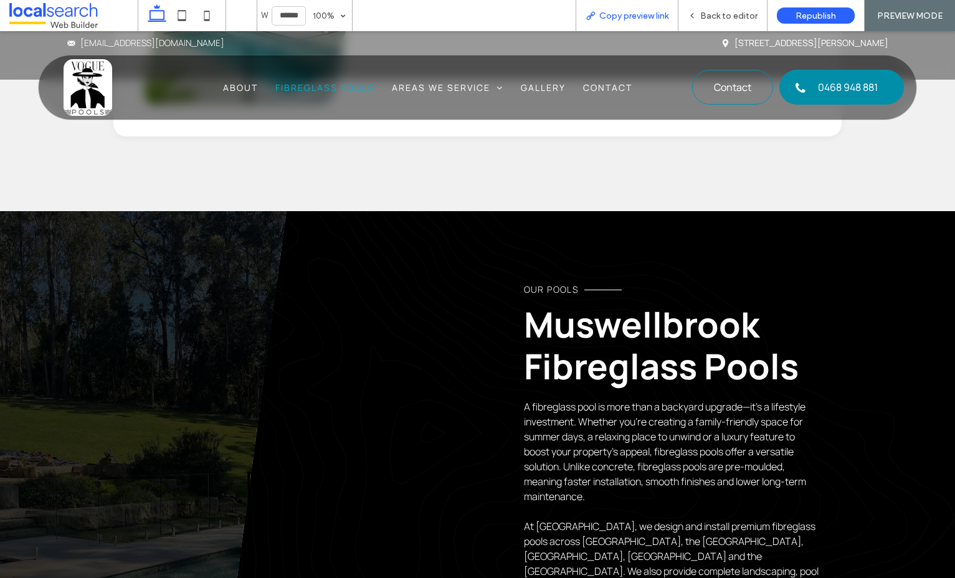
scroll to position [5807, 0]
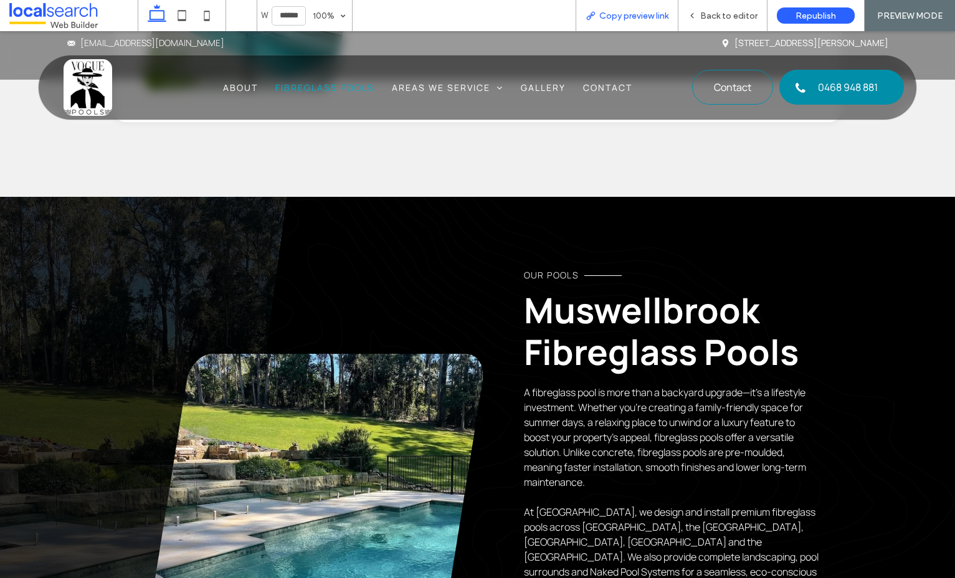
click at [627, 17] on span "Copy preview link" at bounding box center [633, 16] width 69 height 11
click at [711, 20] on span "Back to editor" at bounding box center [728, 16] width 57 height 11
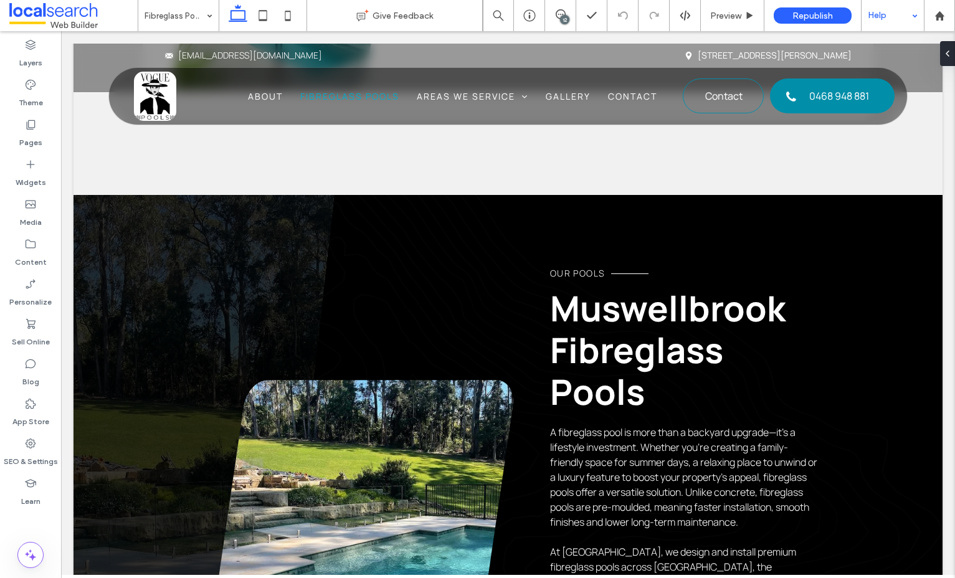
scroll to position [5792, 0]
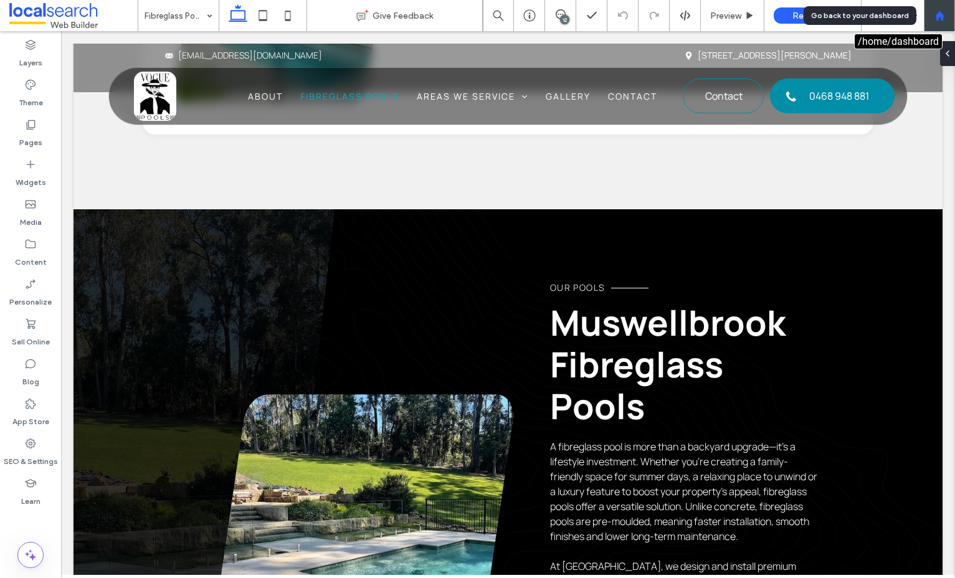
click at [937, 24] on div at bounding box center [939, 15] width 31 height 31
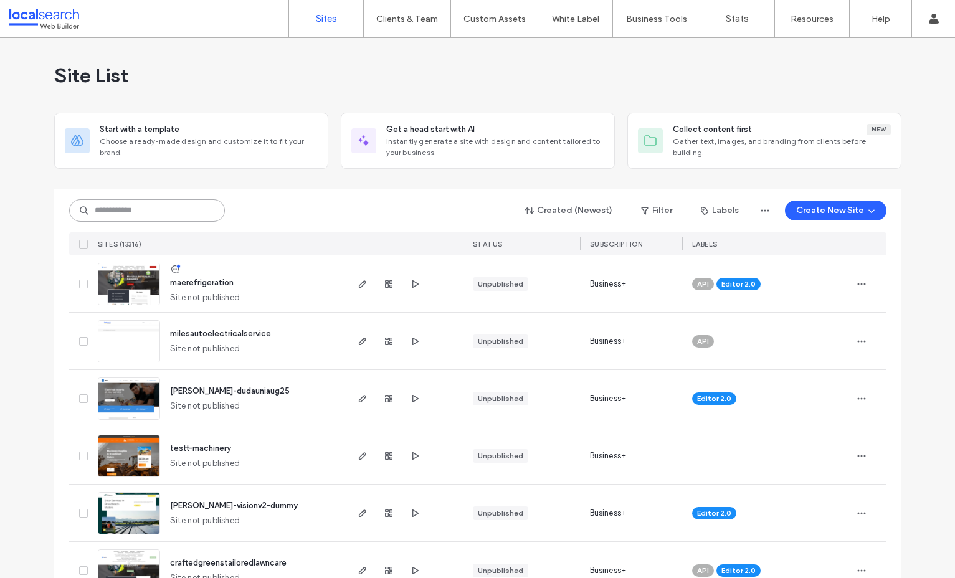
click at [141, 213] on input at bounding box center [147, 210] width 156 height 22
paste input "********"
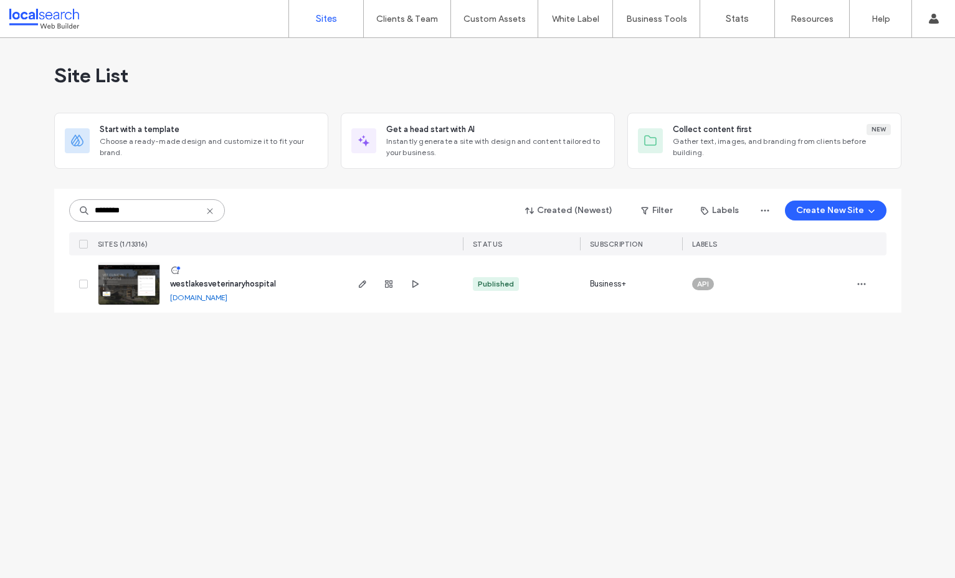
type input "********"
click at [219, 281] on span "westlakesveterinaryhospital" at bounding box center [223, 283] width 106 height 9
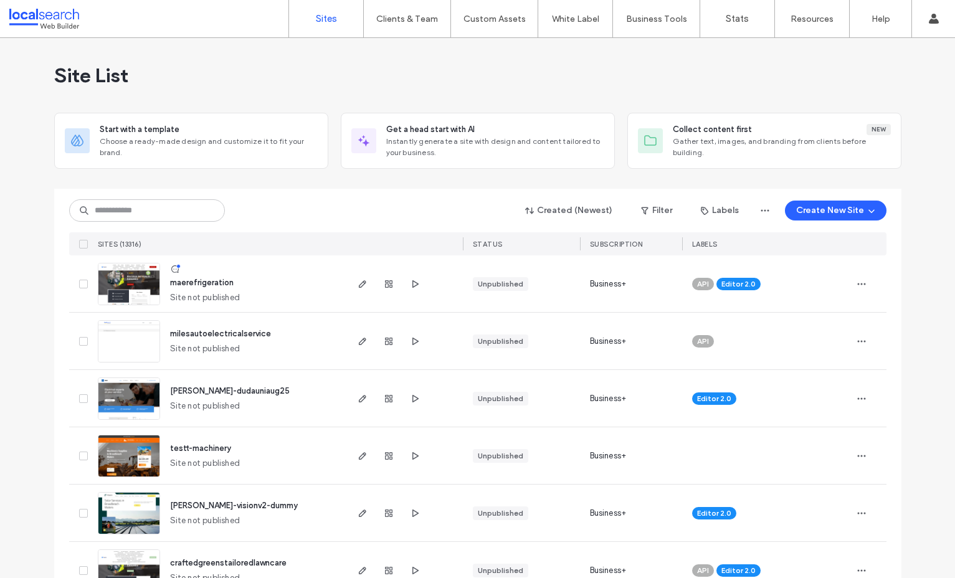
drag, startPoint x: 170, startPoint y: 199, endPoint x: 162, endPoint y: 207, distance: 11.0
click at [169, 200] on div "Created (Newest) Filter Labels Create New Site SITES (13316) STATUS SUBSCRIPTIO…" at bounding box center [477, 222] width 817 height 67
click at [162, 207] on input at bounding box center [147, 210] width 156 height 22
paste input "********"
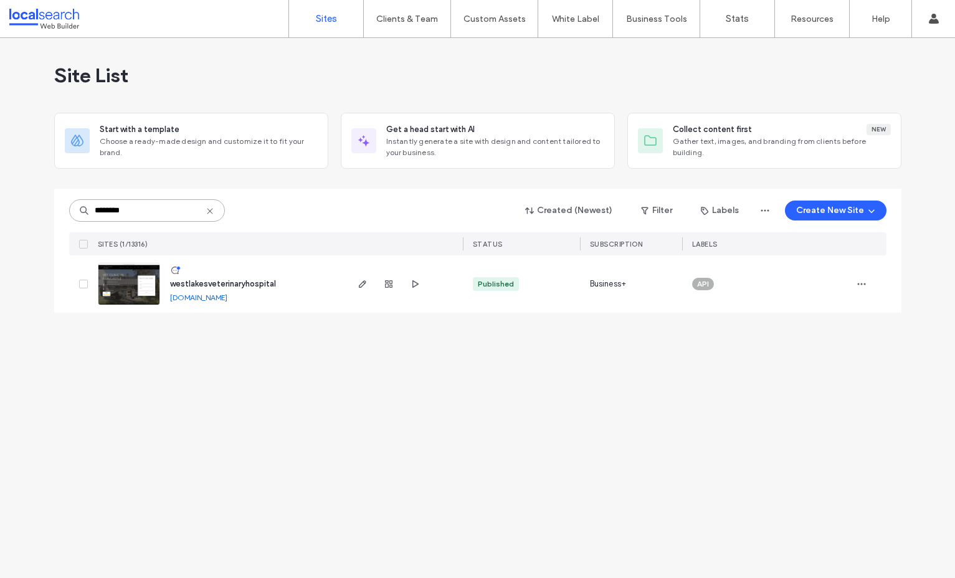
type input "********"
click at [209, 282] on span "westlakesveterinaryhospital" at bounding box center [223, 283] width 106 height 9
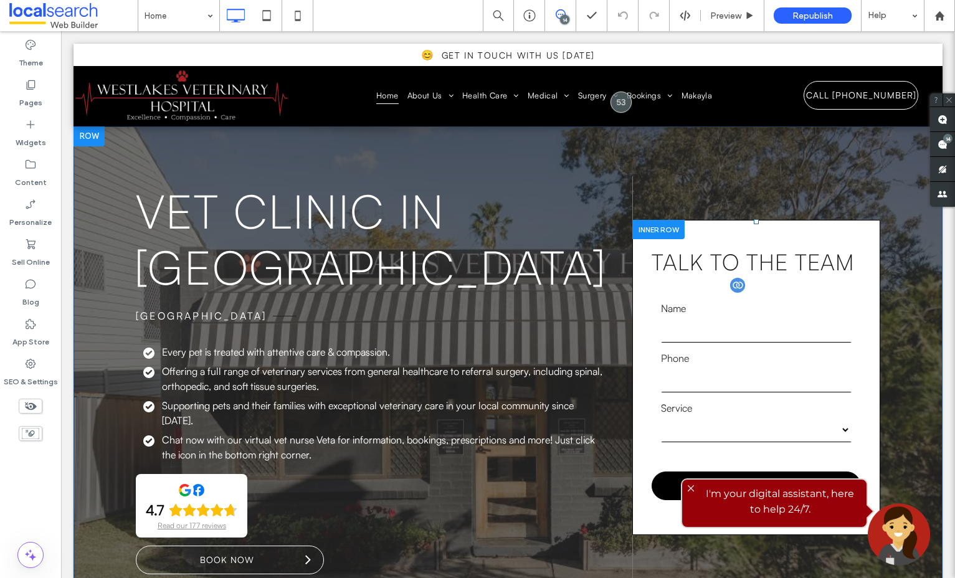
click at [691, 488] on span "close" at bounding box center [690, 488] width 11 height 11
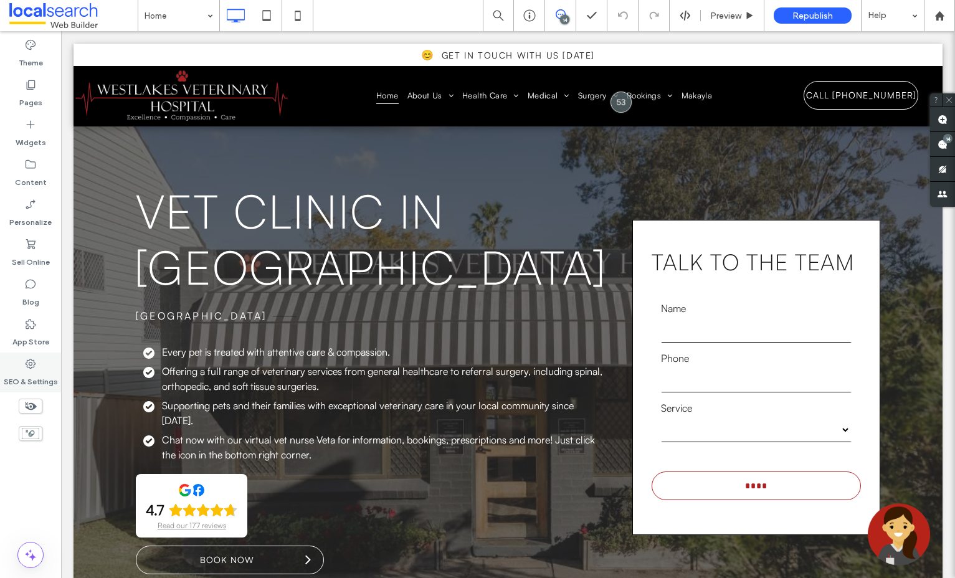
click at [27, 372] on label "SEO & Settings" at bounding box center [31, 378] width 54 height 17
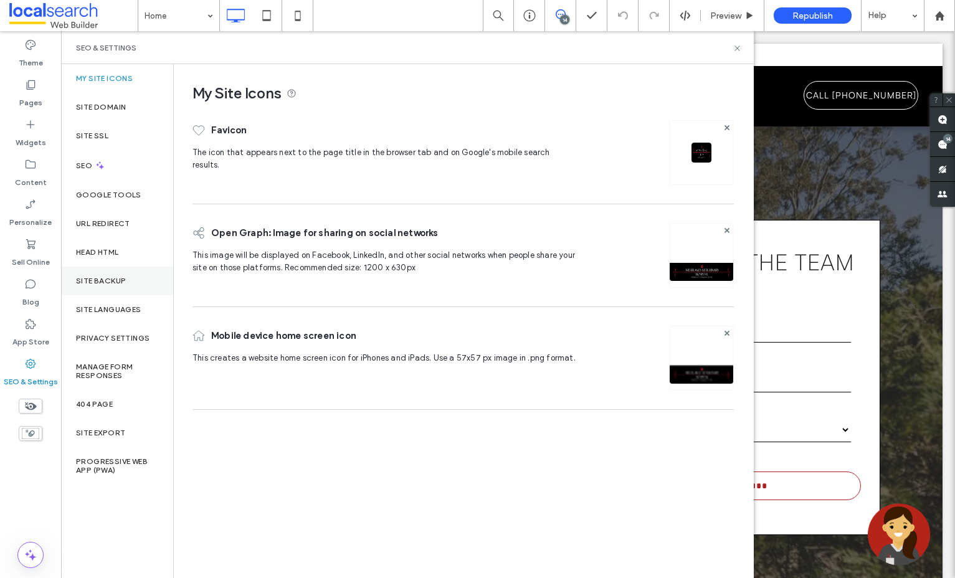
click at [120, 279] on label "Site Backup" at bounding box center [101, 281] width 50 height 9
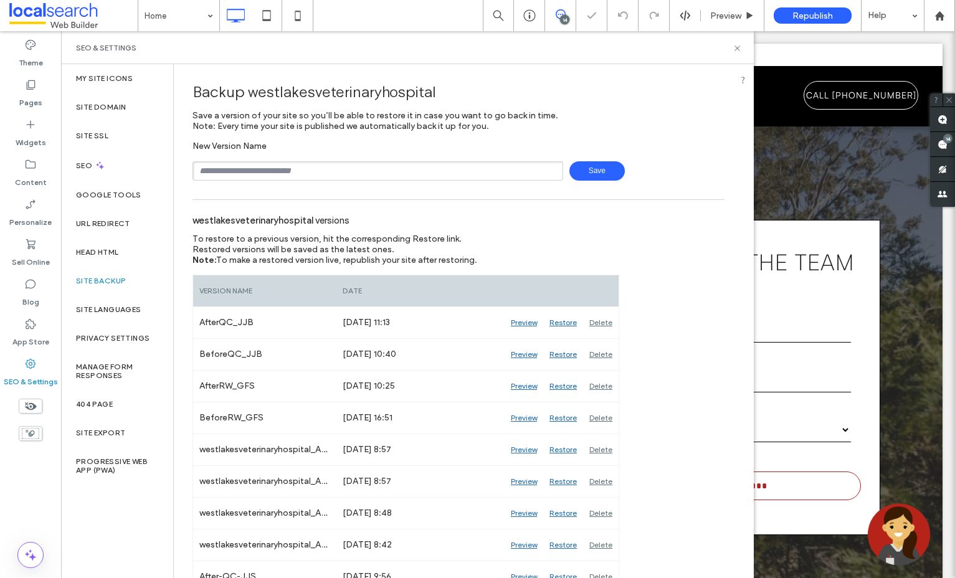
click at [292, 179] on input "text" at bounding box center [377, 170] width 371 height 19
type input "**********"
click at [605, 177] on span "Save" at bounding box center [596, 170] width 55 height 19
click at [730, 50] on div "SEO & Settings" at bounding box center [407, 48] width 663 height 10
click at [737, 47] on use at bounding box center [736, 47] width 5 height 5
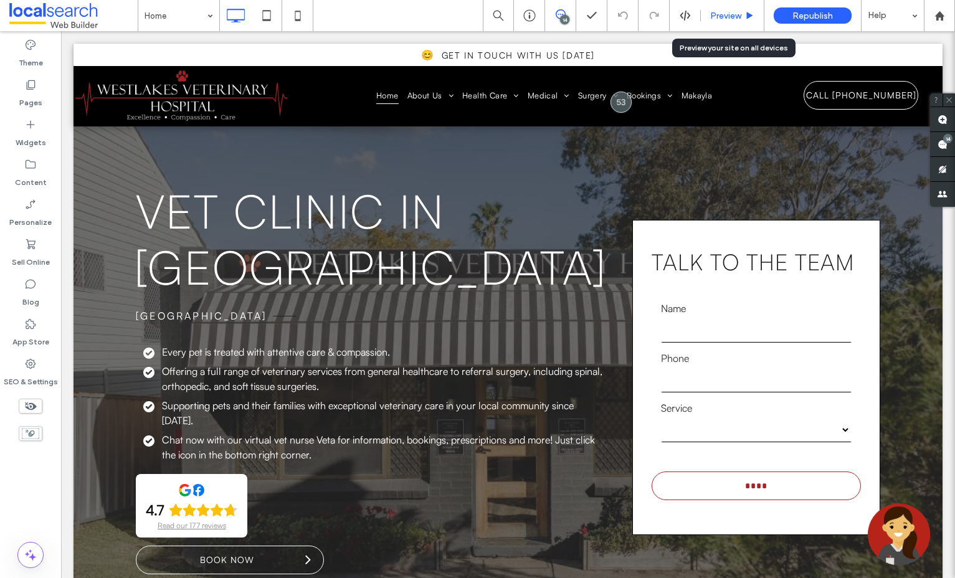
click at [719, 11] on span "Preview" at bounding box center [725, 16] width 31 height 11
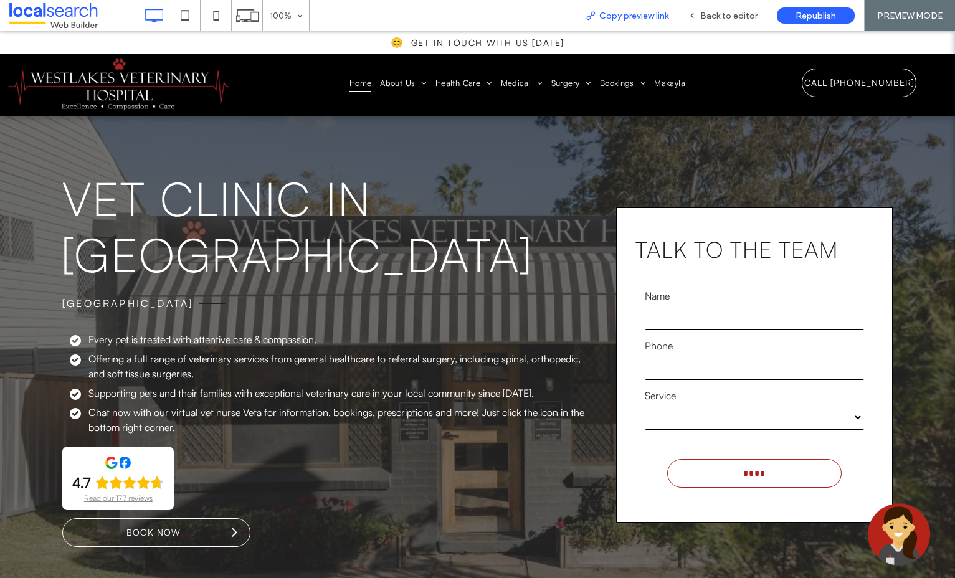
click at [634, 14] on span "Copy preview link" at bounding box center [633, 16] width 69 height 11
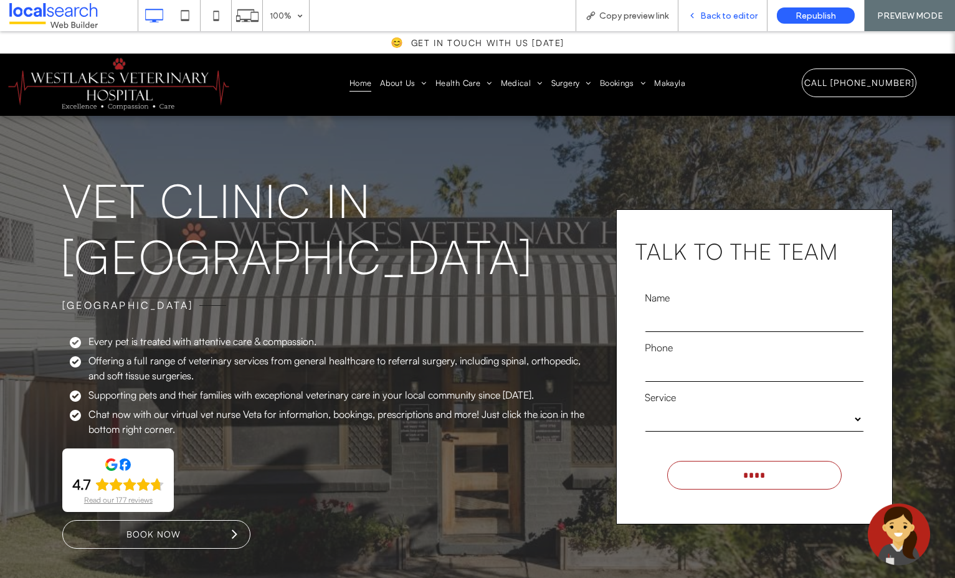
click at [717, 13] on span "Back to editor" at bounding box center [728, 16] width 57 height 11
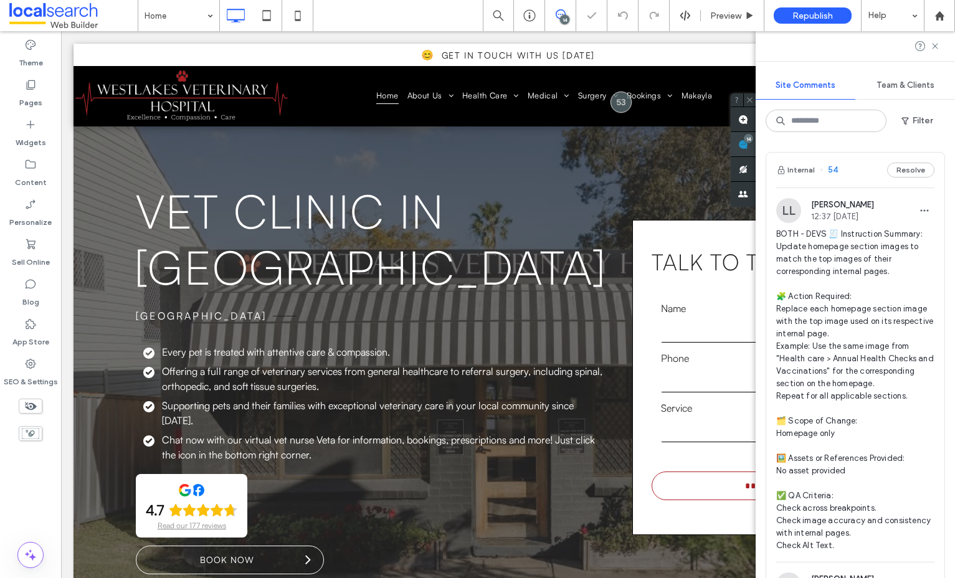
click at [755, 141] on span at bounding box center [743, 144] width 25 height 24
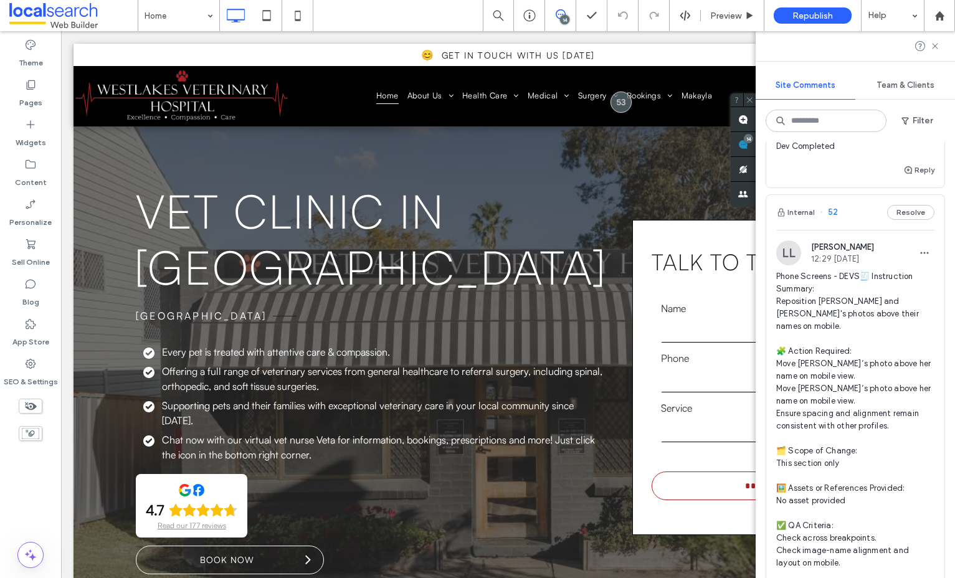
scroll to position [912, 0]
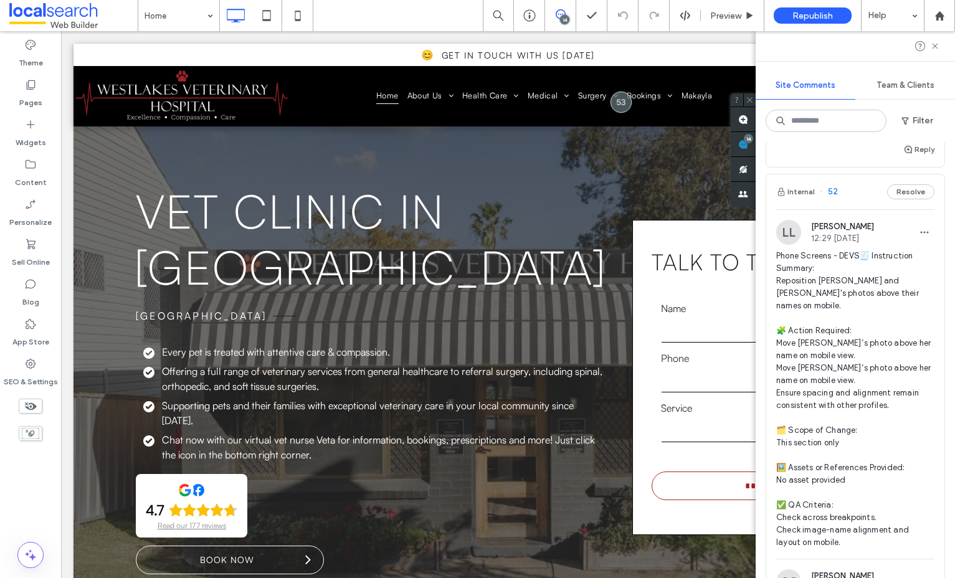
click at [820, 298] on span "Phone Screens - DEVS🧾 Instruction Summary: Reposition Makayla and Amalia's phot…" at bounding box center [855, 399] width 158 height 299
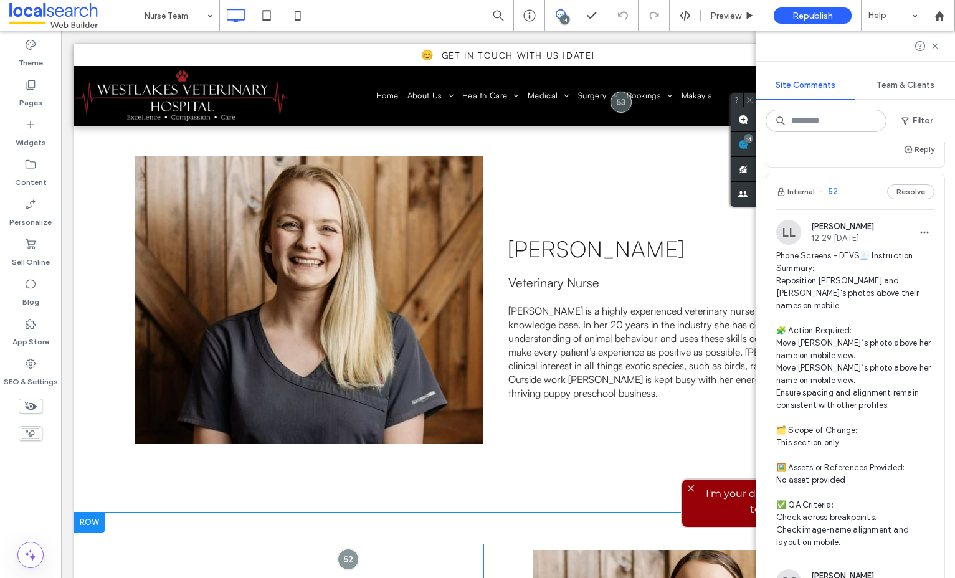
scroll to position [2898, 0]
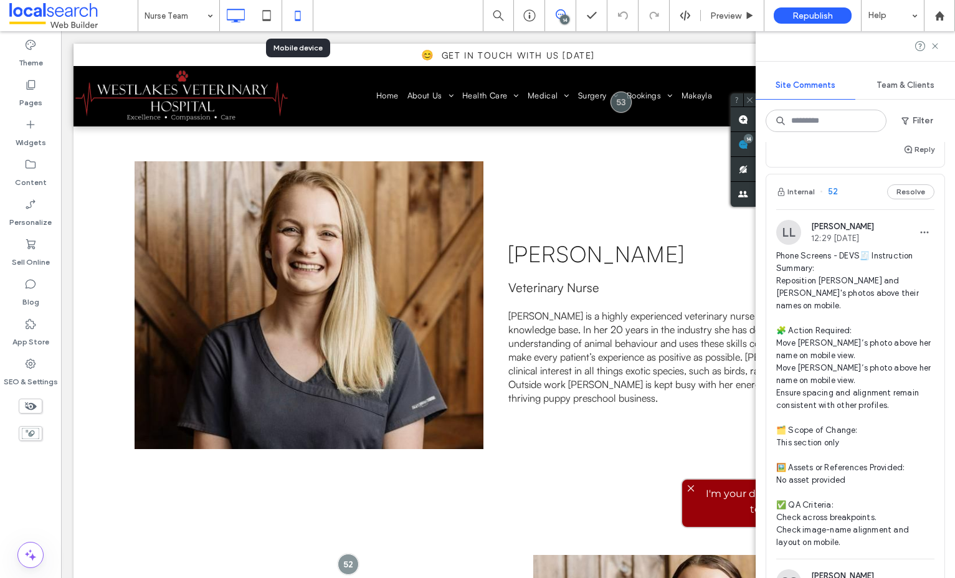
click at [295, 19] on use at bounding box center [298, 16] width 6 height 10
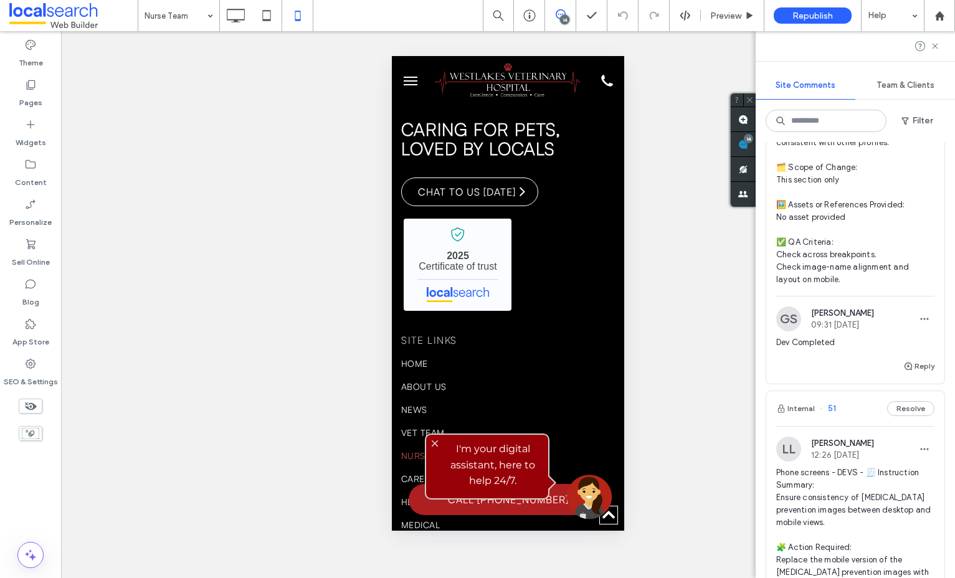
scroll to position [1185, 0]
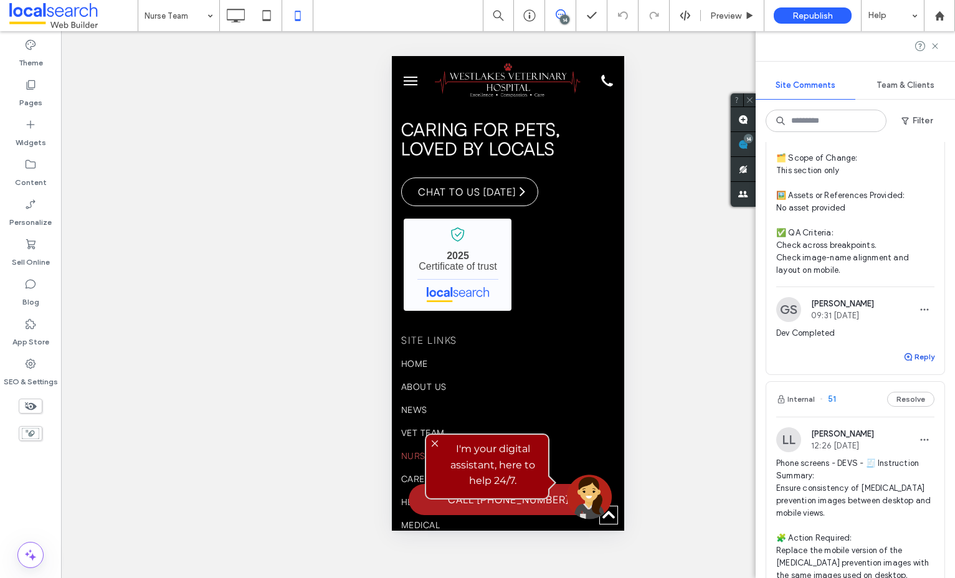
click at [928, 364] on button "Reply" at bounding box center [918, 356] width 31 height 15
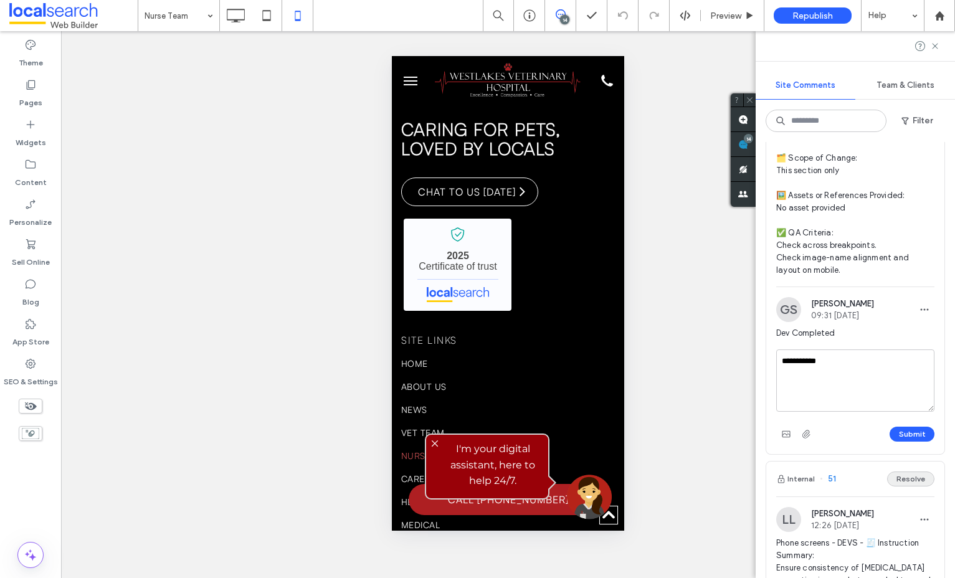
type textarea "**********"
click at [911, 442] on button "Submit" at bounding box center [911, 434] width 45 height 15
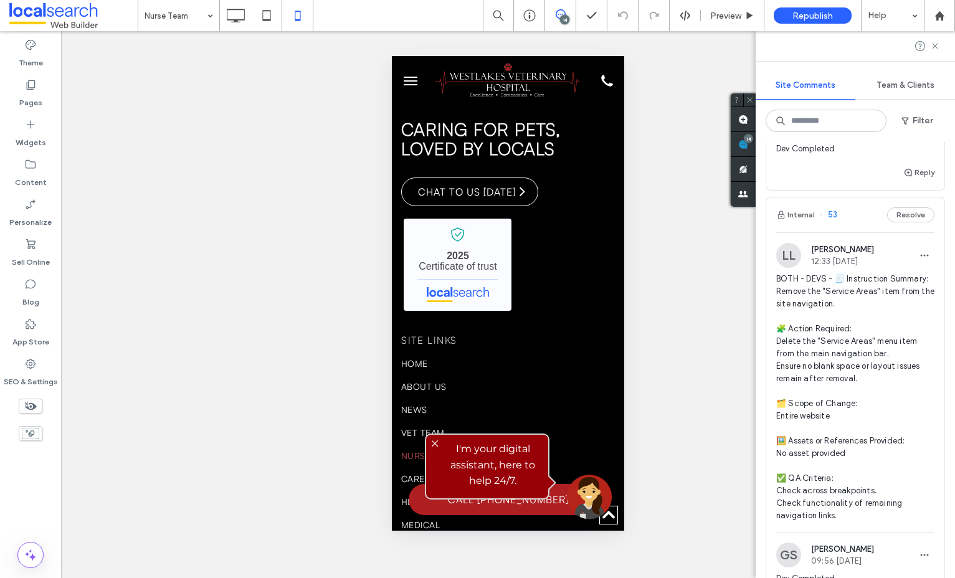
scroll to position [458, 0]
click at [860, 293] on span "BOTH - DEVS - 🧾 Instruction Summary: Remove the "Service Areas" item from the s…" at bounding box center [855, 399] width 158 height 249
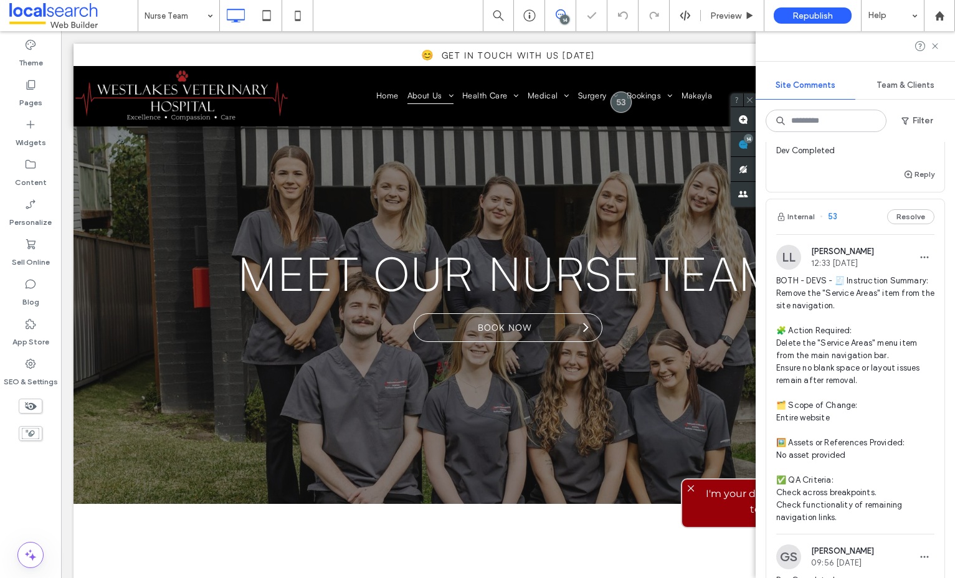
scroll to position [0, 0]
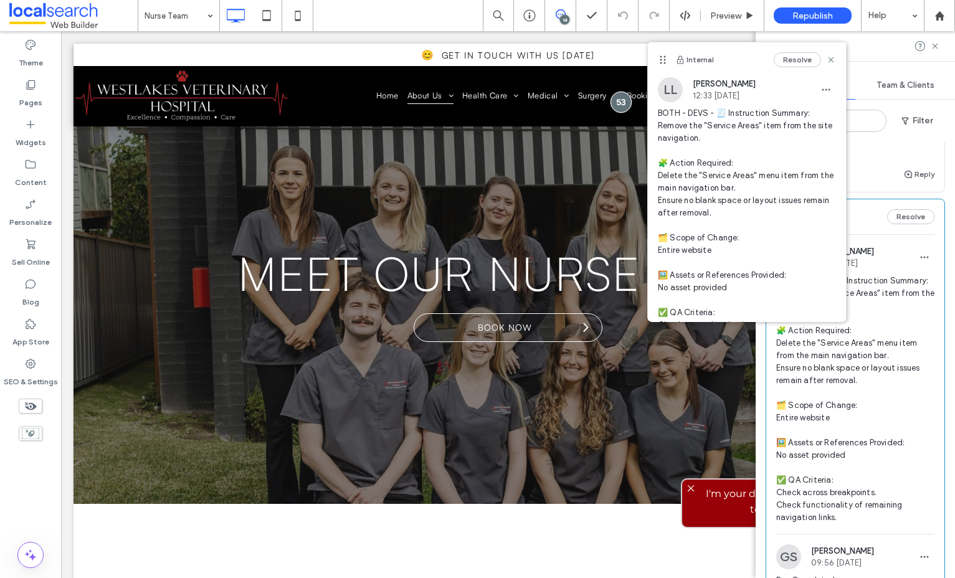
click at [805, 125] on span "BOTH - DEVS - 🧾 Instruction Summary: Remove the "Service Areas" item from the s…" at bounding box center [747, 231] width 178 height 249
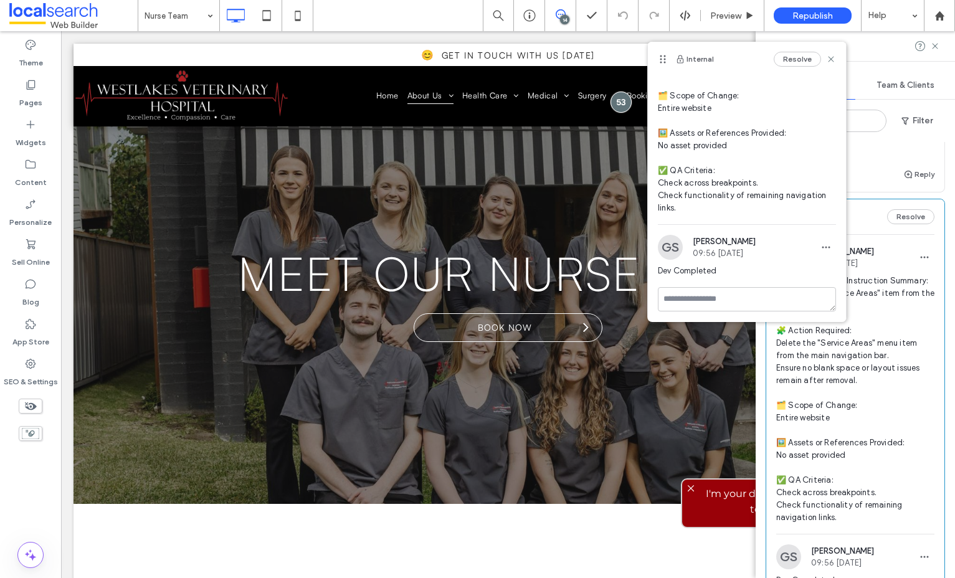
scroll to position [144, 0]
click at [832, 60] on use at bounding box center [831, 59] width 6 height 6
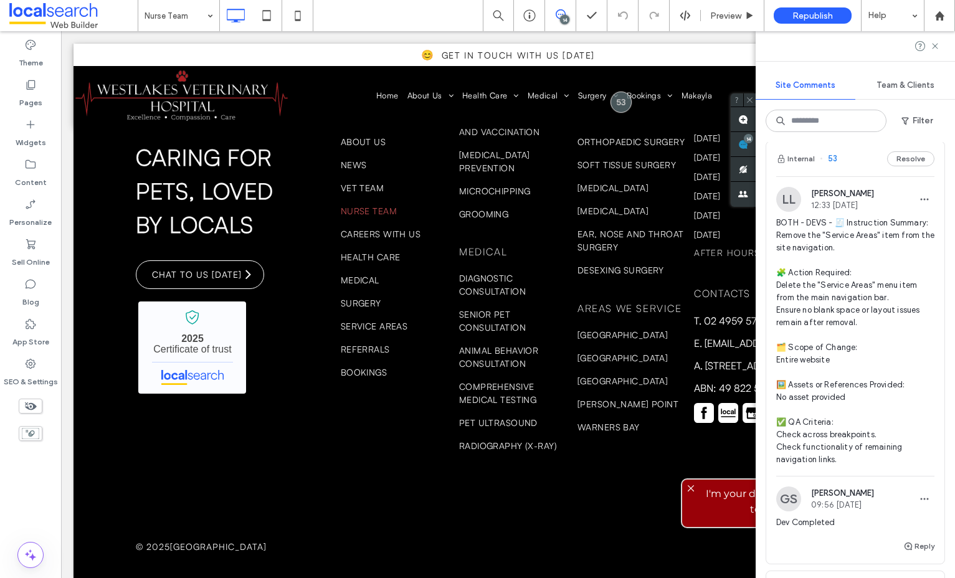
scroll to position [521, 0]
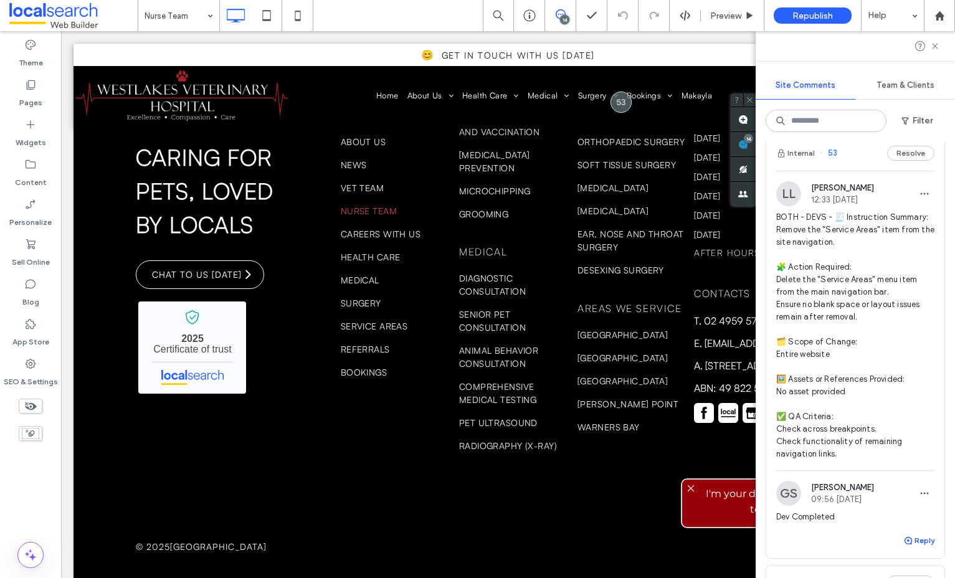
click at [915, 544] on button "Reply" at bounding box center [918, 540] width 31 height 15
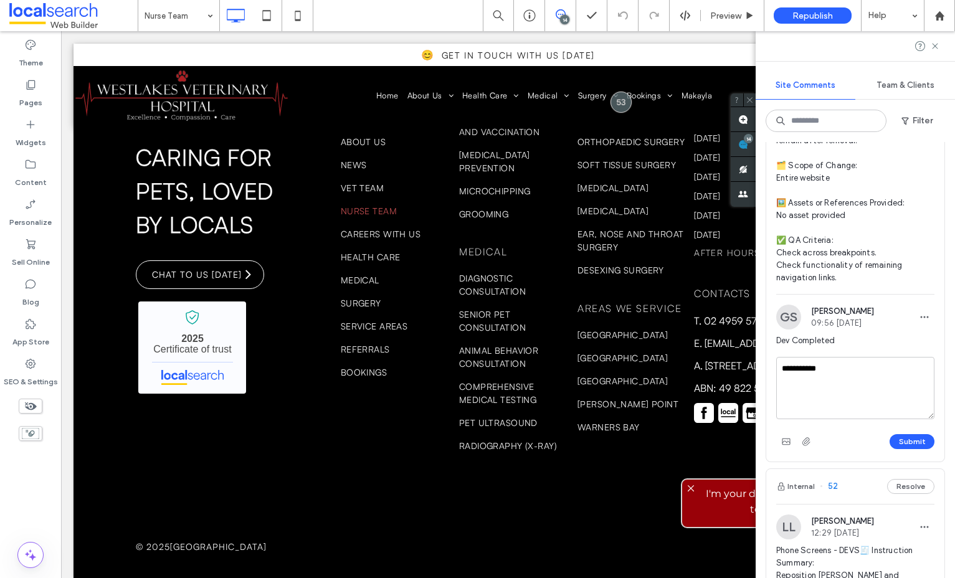
scroll to position [699, 0]
type textarea "**********"
click at [913, 442] on button "Submit" at bounding box center [911, 439] width 45 height 15
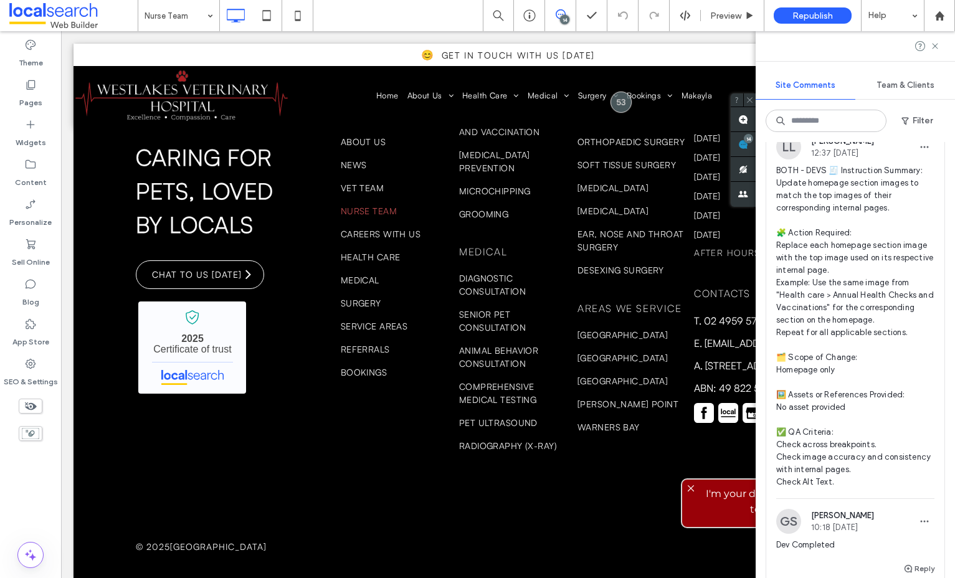
scroll to position [0, 0]
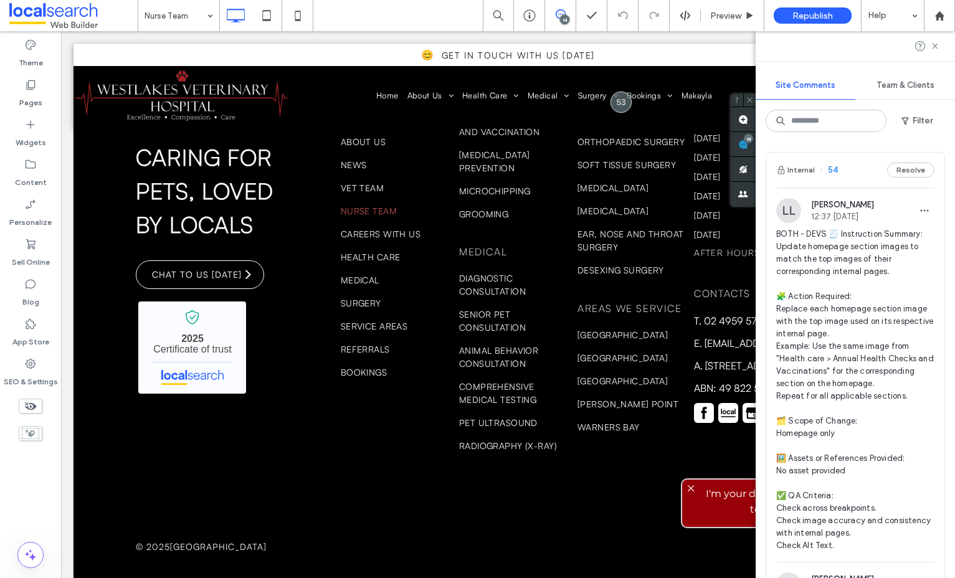
click at [794, 240] on span "BOTH - DEVS 🧾 Instruction Summary: Update homepage section images to match the …" at bounding box center [855, 390] width 158 height 324
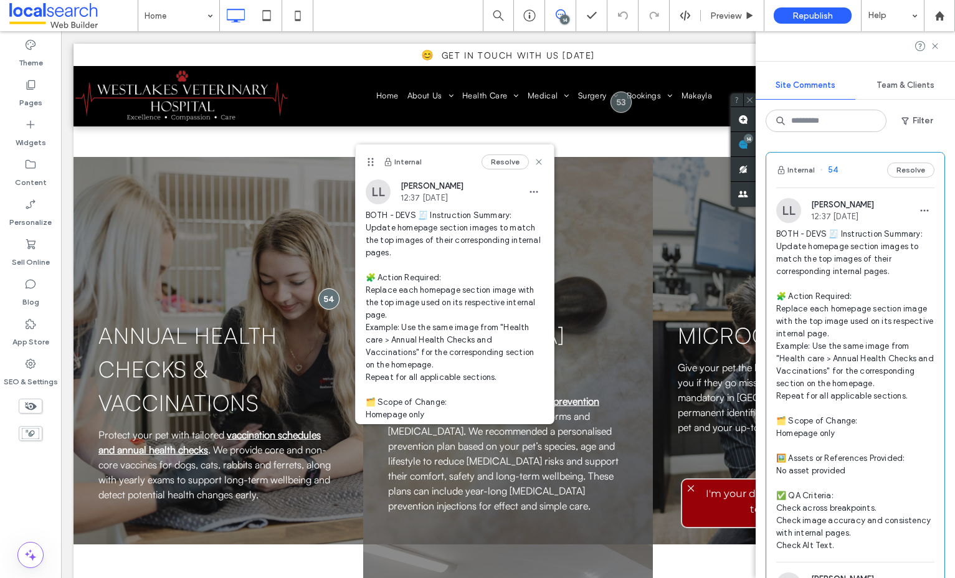
click at [492, 243] on span "BOTH - DEVS 🧾 Instruction Summary: Update homepage section images to match the …" at bounding box center [455, 371] width 178 height 324
click at [510, 237] on span "BOTH - DEVS 🧾 Instruction Summary: Update homepage section images to match the …" at bounding box center [455, 371] width 178 height 324
click at [537, 159] on icon at bounding box center [539, 162] width 10 height 10
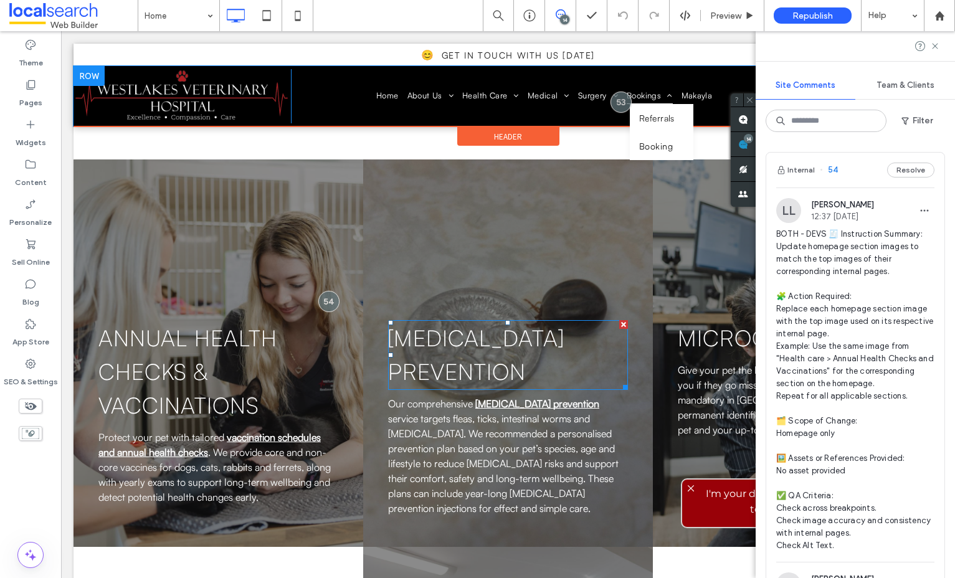
scroll to position [3053, 0]
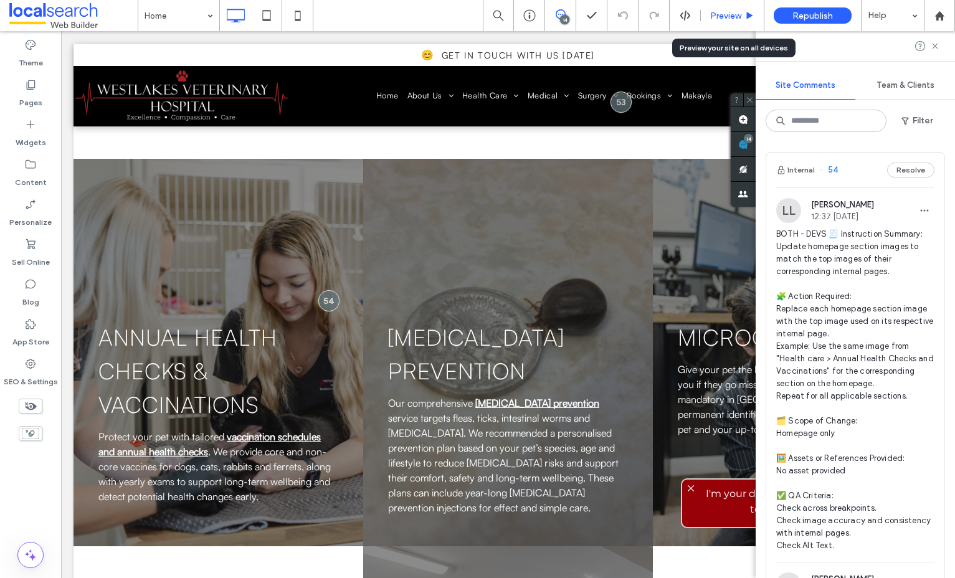
click at [721, 19] on span "Preview" at bounding box center [725, 16] width 31 height 11
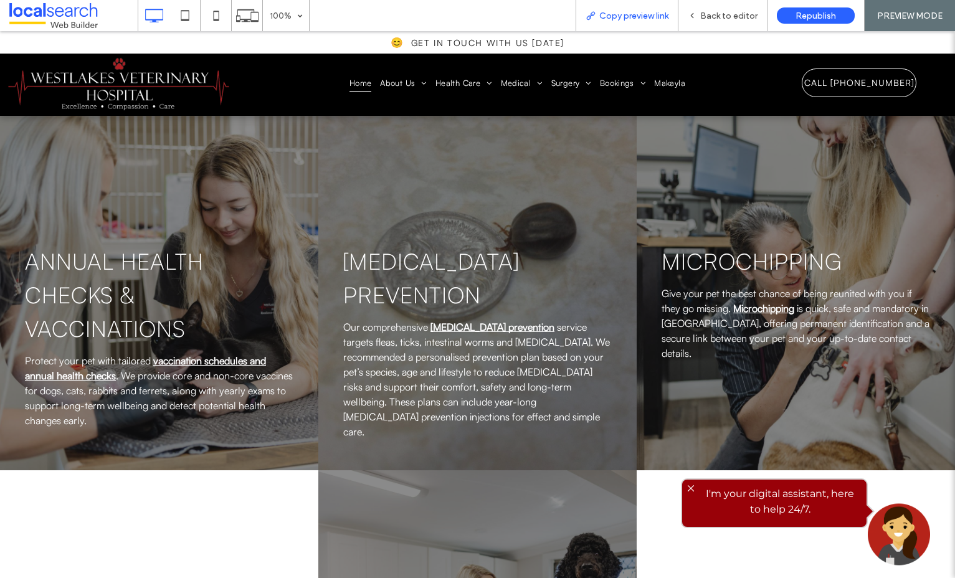
scroll to position [3004, 0]
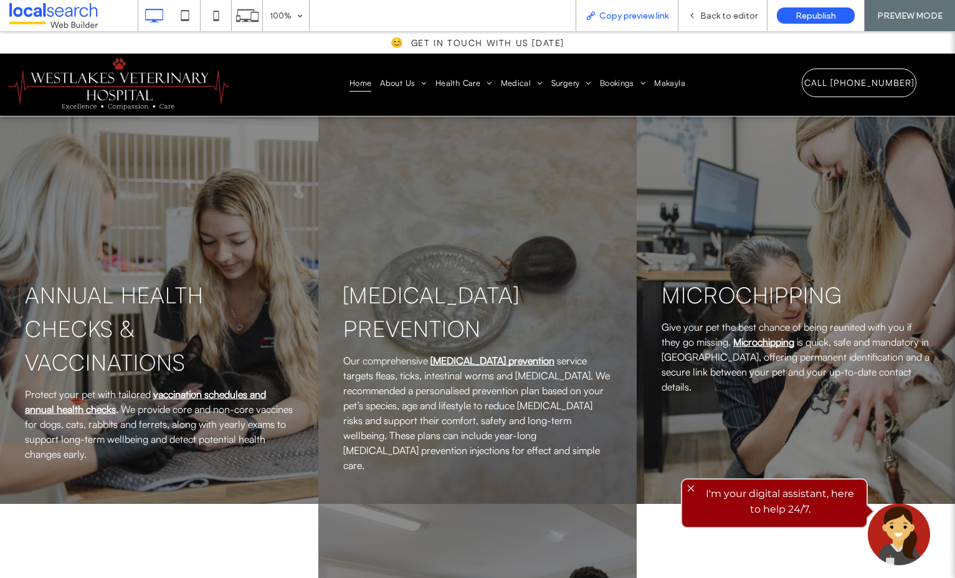
click at [628, 16] on span "Copy preview link" at bounding box center [633, 16] width 69 height 11
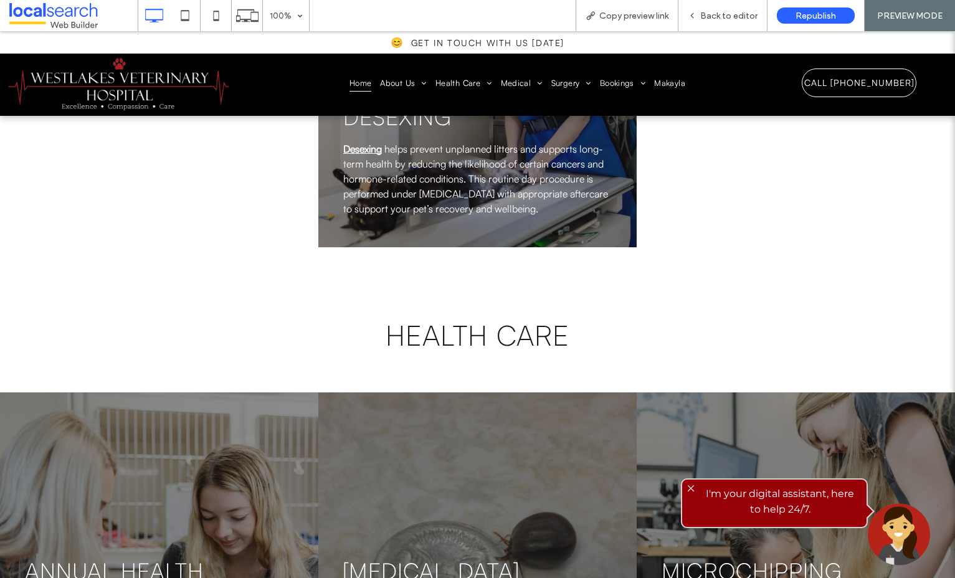
scroll to position [2718, 0]
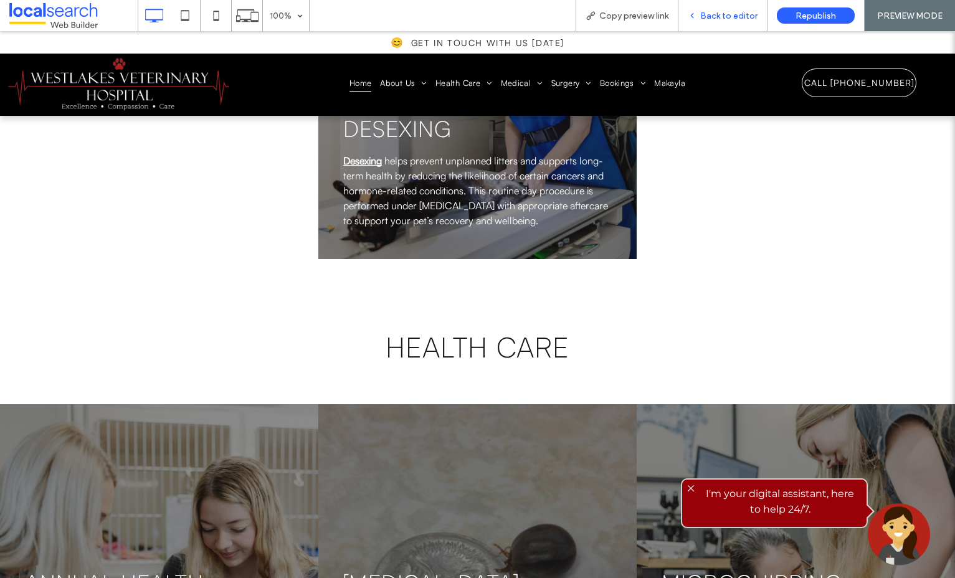
click at [719, 11] on span "Back to editor" at bounding box center [728, 16] width 57 height 11
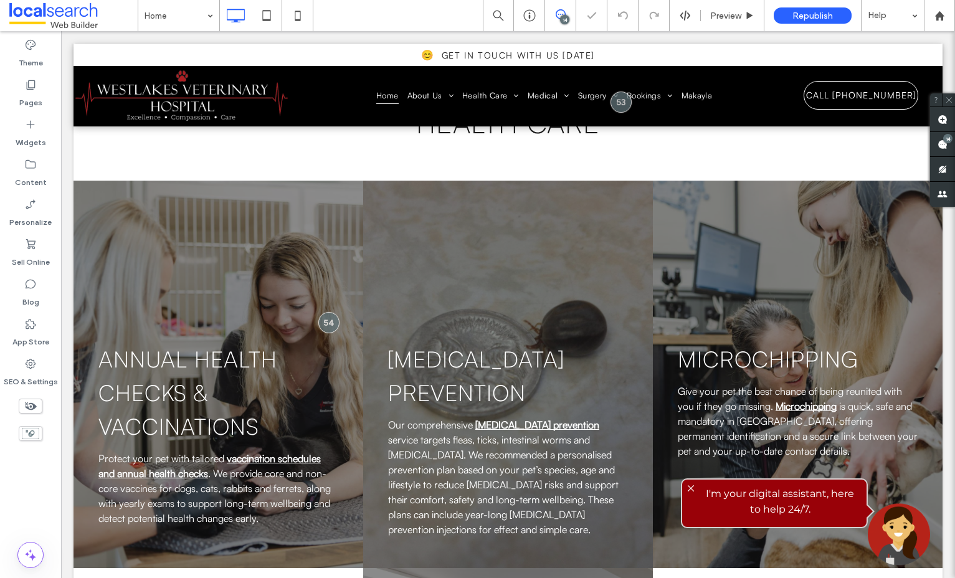
scroll to position [3077, 0]
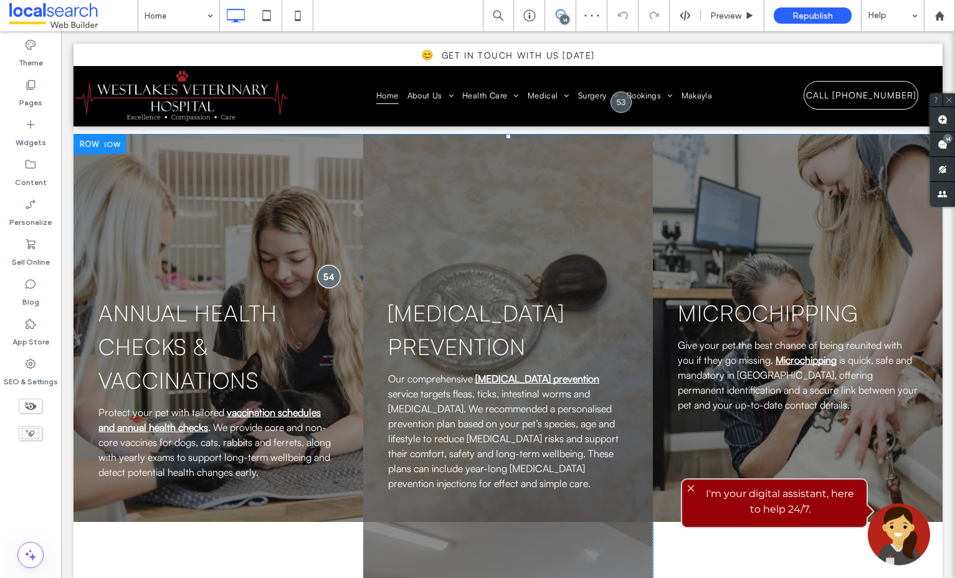
click at [329, 265] on div at bounding box center [328, 276] width 23 height 23
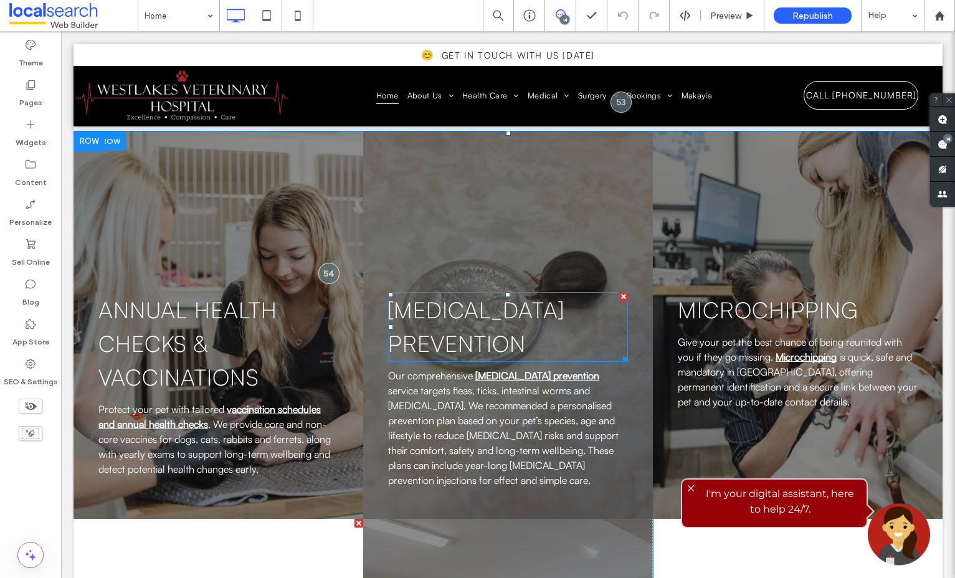
scroll to position [3069, 0]
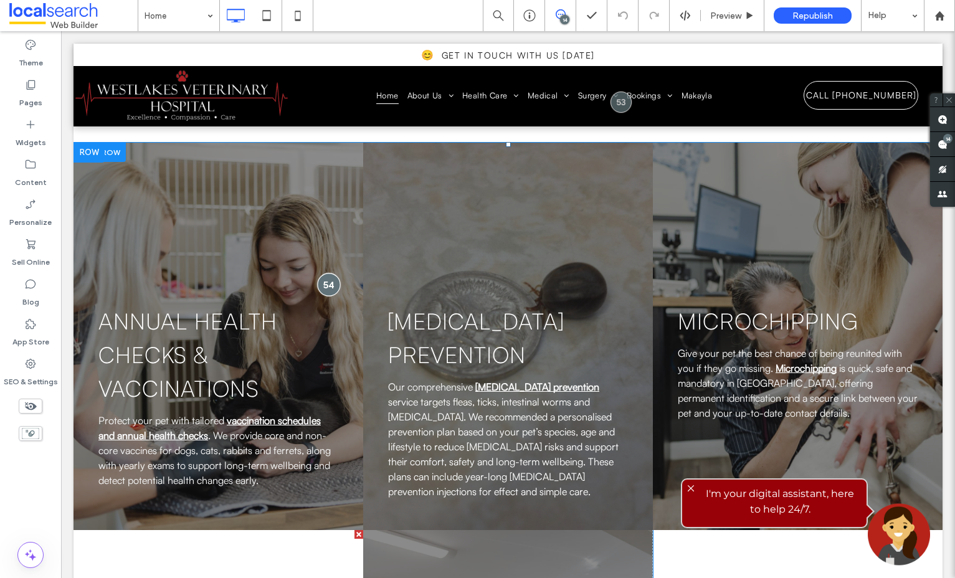
click at [337, 273] on div at bounding box center [328, 284] width 23 height 23
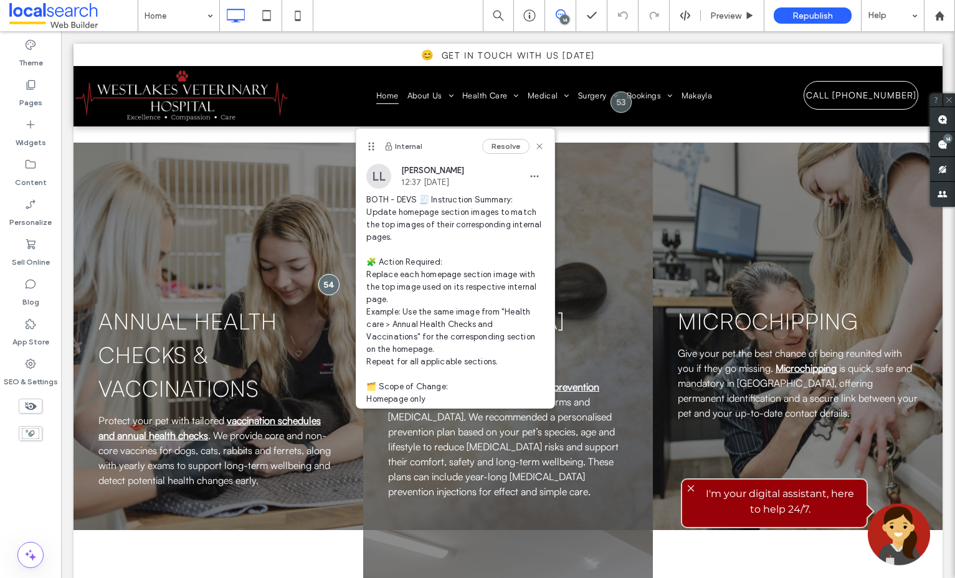
scroll to position [219, 0]
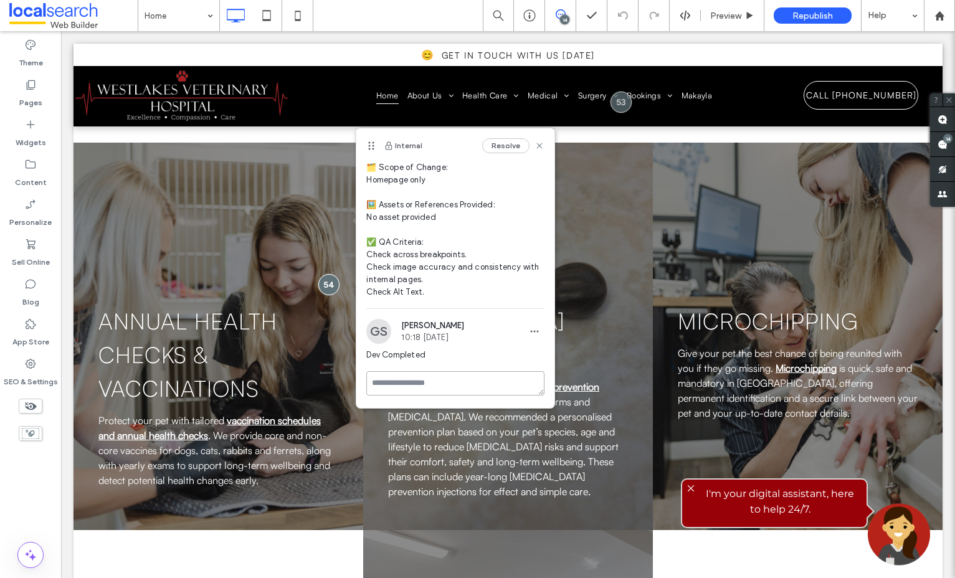
click at [433, 377] on textarea at bounding box center [455, 383] width 178 height 24
type textarea "**********"
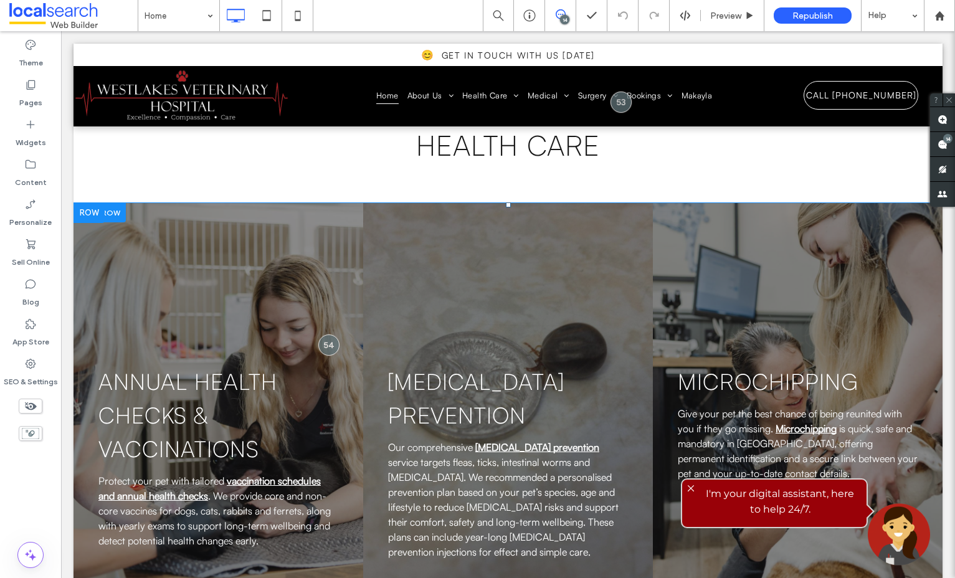
scroll to position [2976, 0]
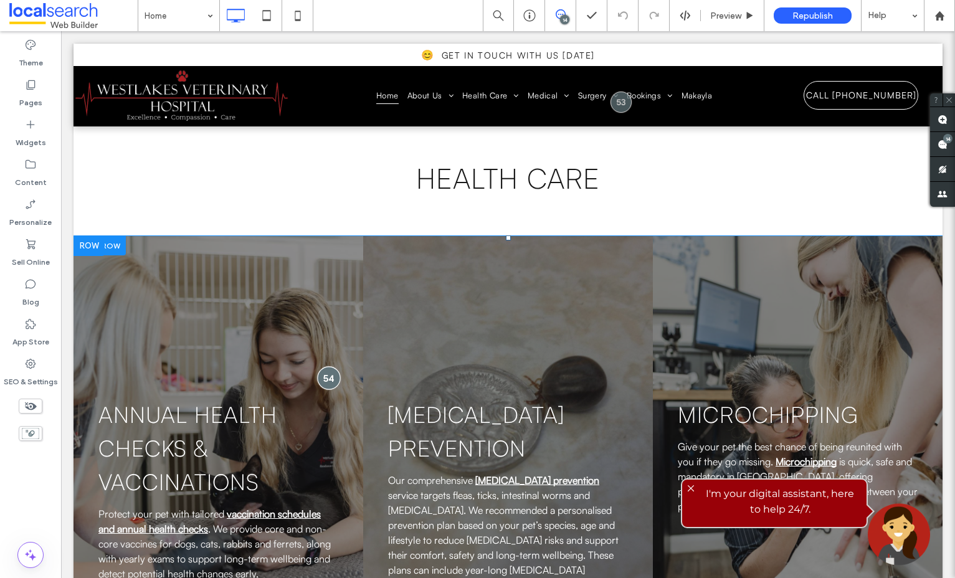
click at [328, 366] on div at bounding box center [328, 377] width 23 height 23
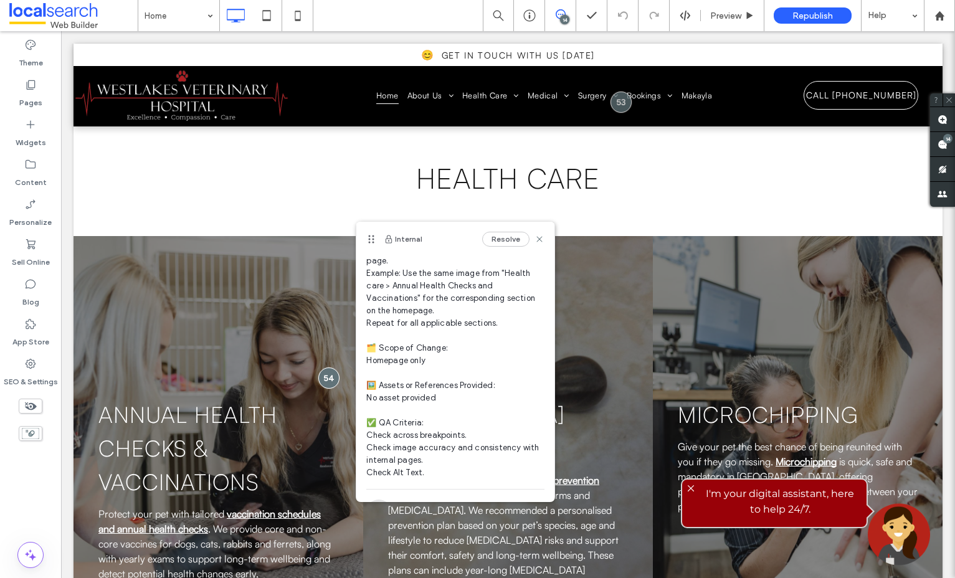
scroll to position [219, 0]
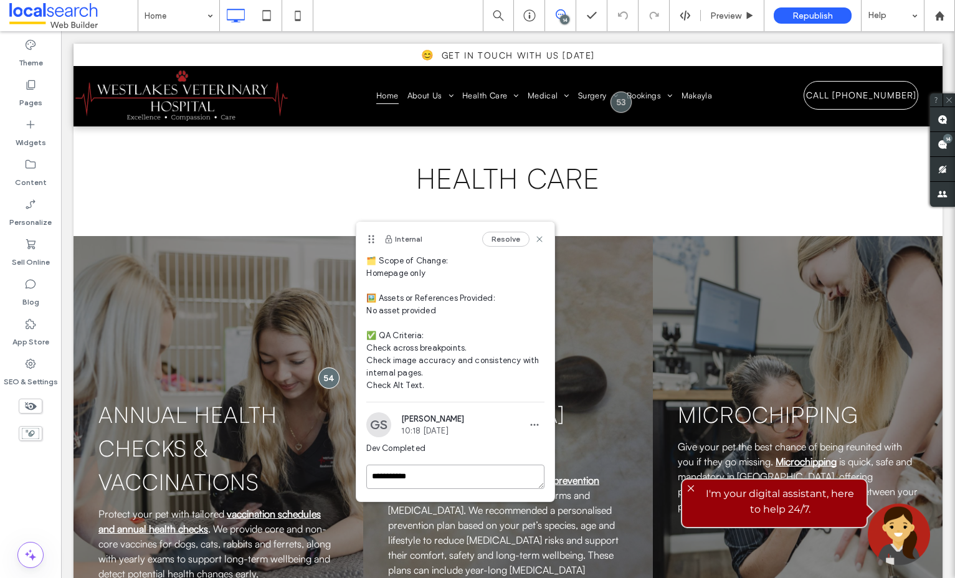
click at [458, 473] on textarea "**********" at bounding box center [455, 477] width 178 height 24
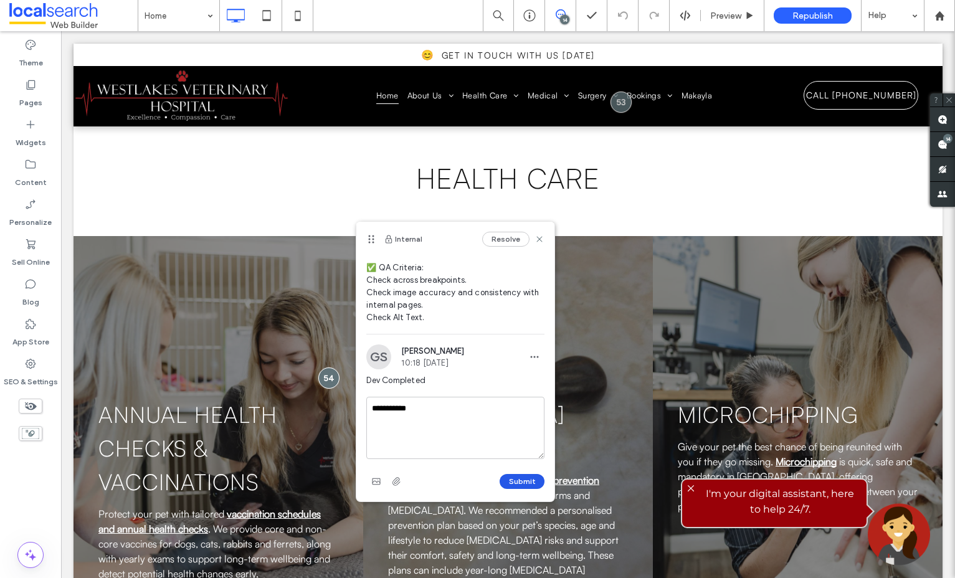
click at [516, 475] on button "Submit" at bounding box center [521, 481] width 45 height 15
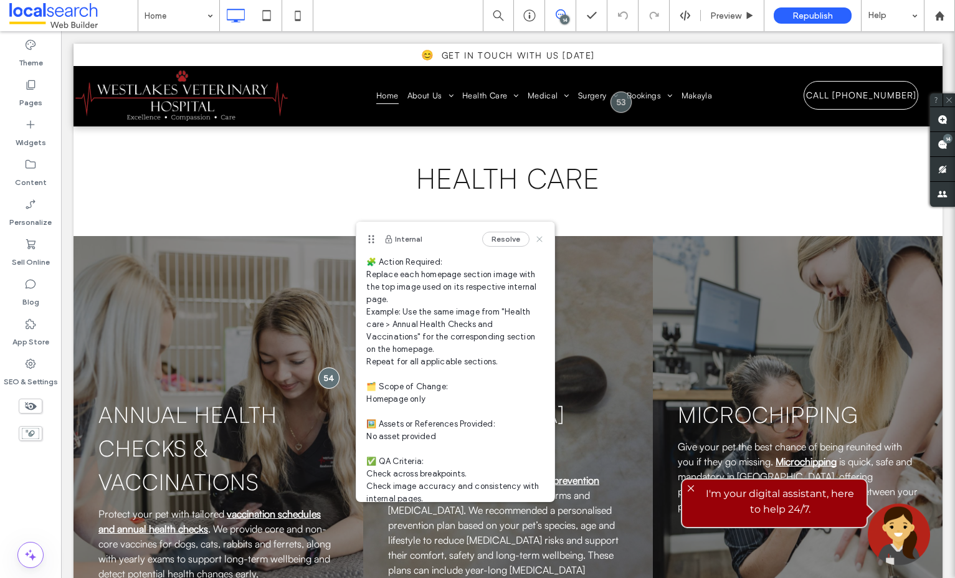
scroll to position [0, 0]
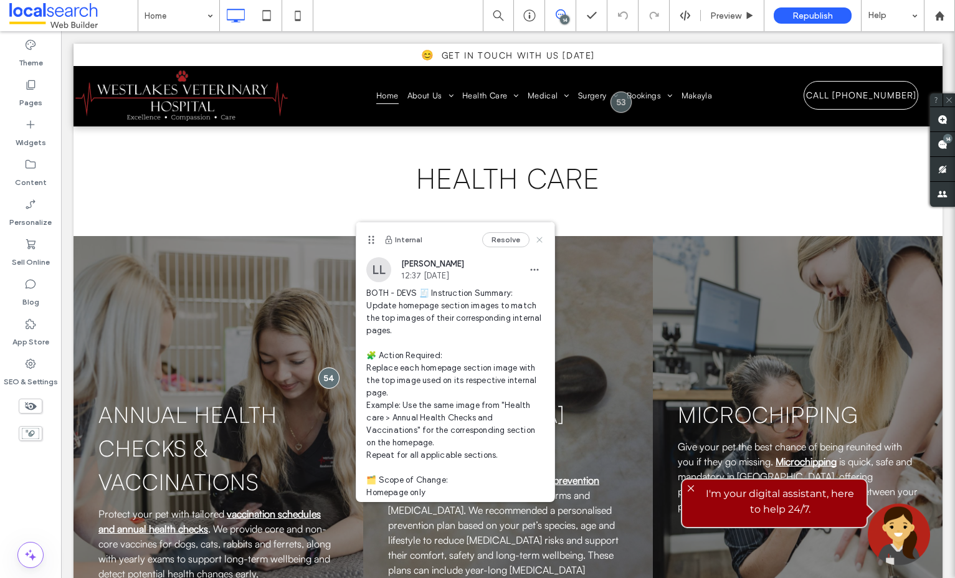
click at [541, 241] on use at bounding box center [540, 240] width 6 height 6
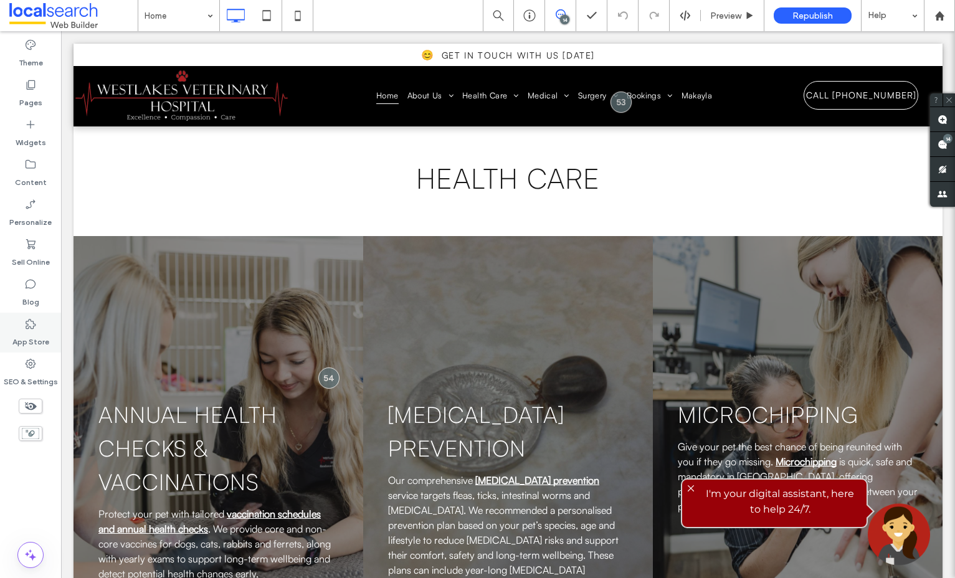
drag, startPoint x: 39, startPoint y: 382, endPoint x: 38, endPoint y: 333, distance: 49.2
click at [38, 382] on label "SEO & Settings" at bounding box center [31, 378] width 54 height 17
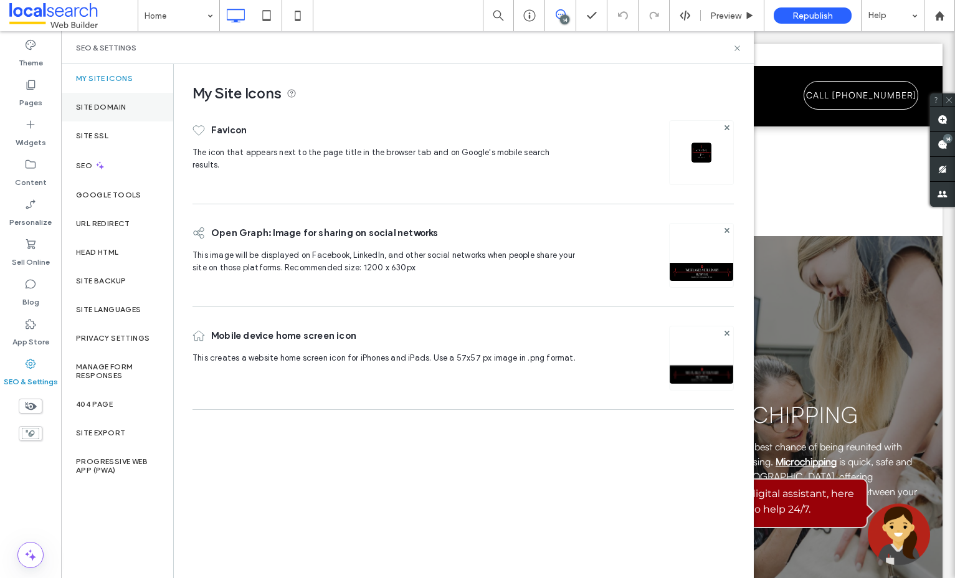
click at [111, 117] on div "Site Domain" at bounding box center [117, 107] width 112 height 29
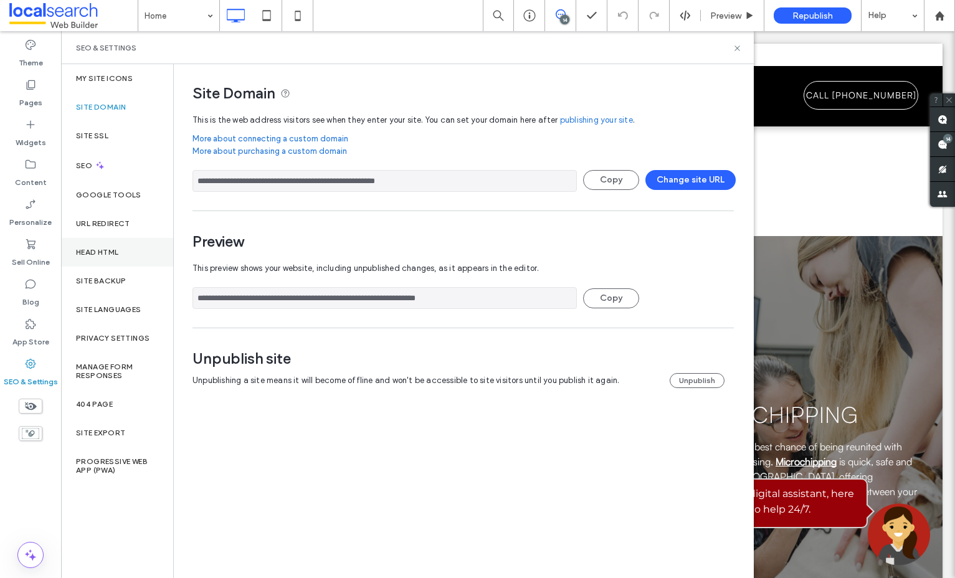
click at [96, 251] on label "Head HTML" at bounding box center [97, 252] width 43 height 9
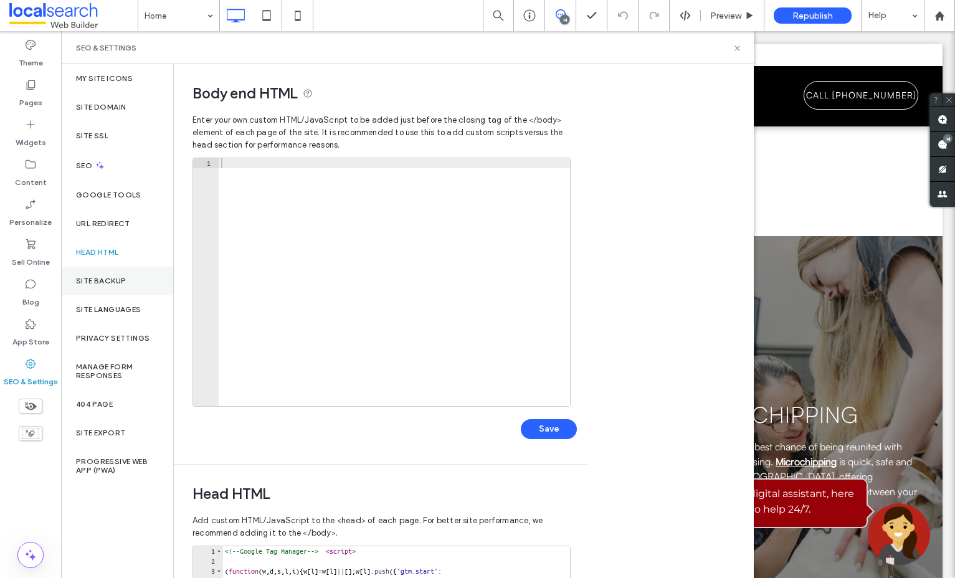
click at [105, 274] on div "Site Backup" at bounding box center [117, 281] width 112 height 29
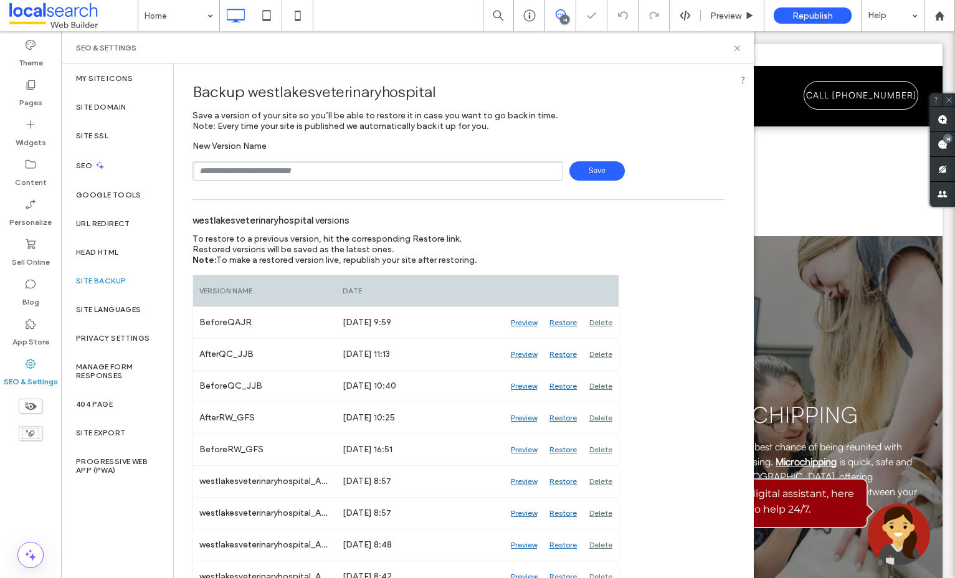
click at [351, 178] on input "text" at bounding box center [377, 170] width 371 height 19
type input "*********"
click at [606, 174] on span "Save" at bounding box center [596, 170] width 55 height 19
click at [733, 47] on icon at bounding box center [736, 48] width 9 height 9
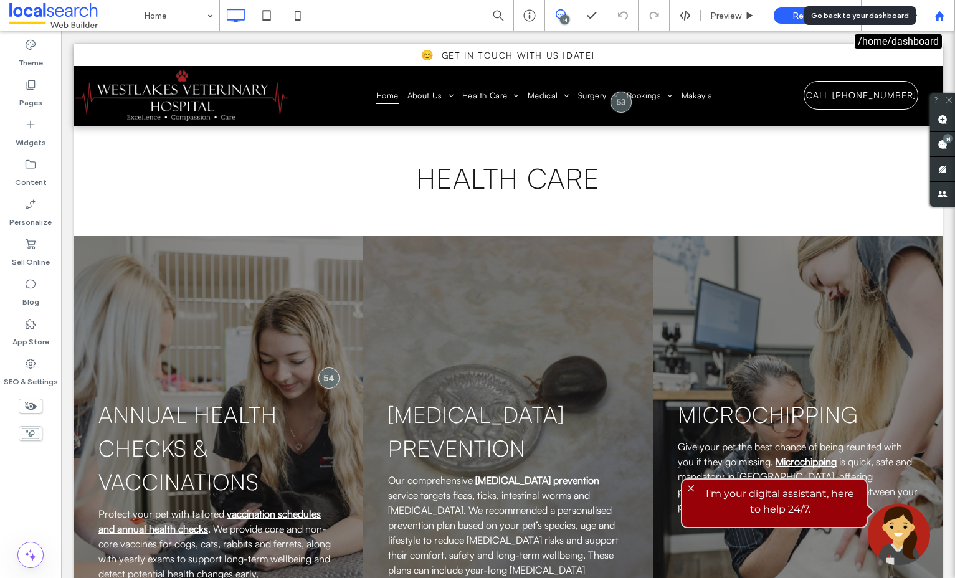
click at [932, 22] on div at bounding box center [939, 15] width 31 height 31
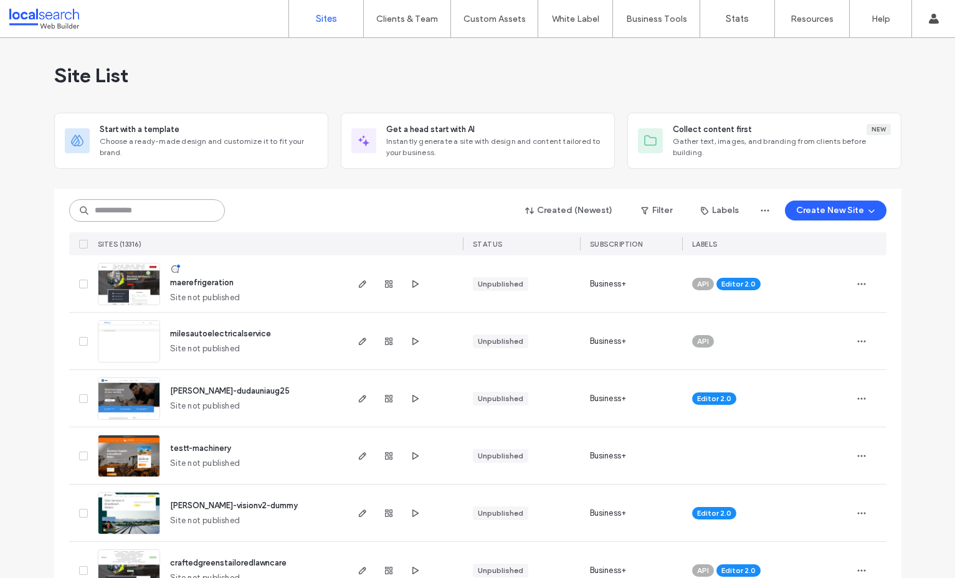
click at [134, 219] on input at bounding box center [147, 210] width 156 height 22
paste input "********"
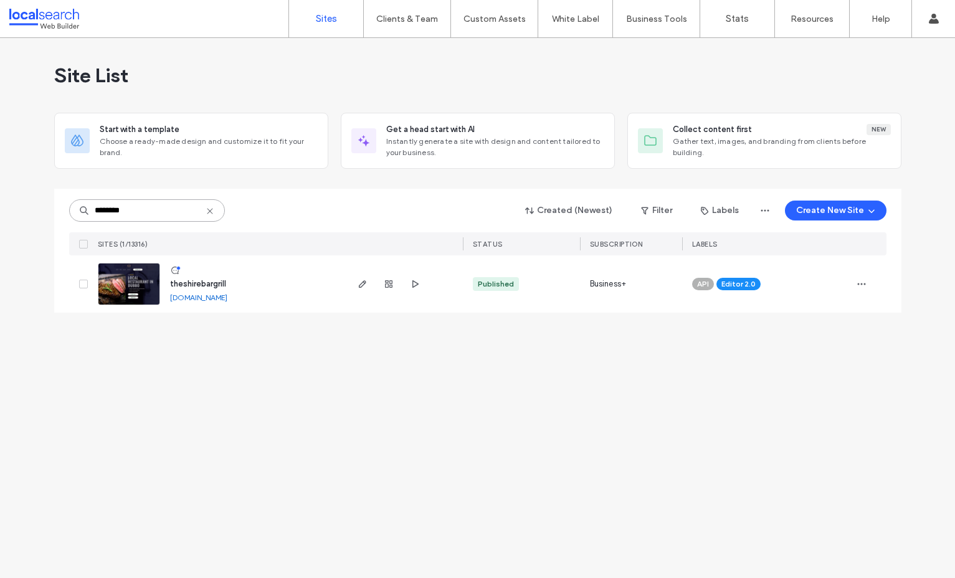
type input "********"
click at [217, 286] on span "theshirebargrill" at bounding box center [198, 283] width 56 height 9
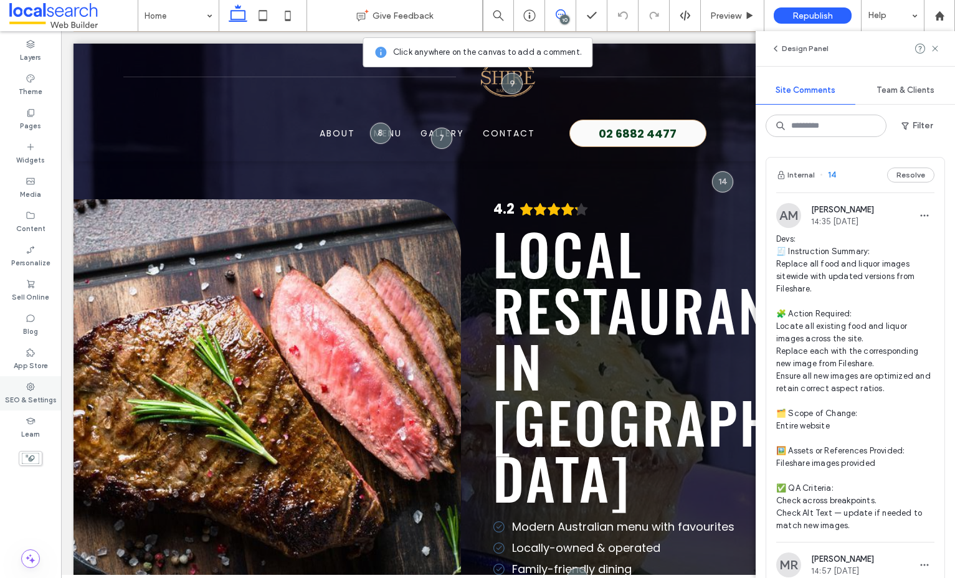
click at [21, 396] on label "SEO & Settings" at bounding box center [31, 399] width 52 height 14
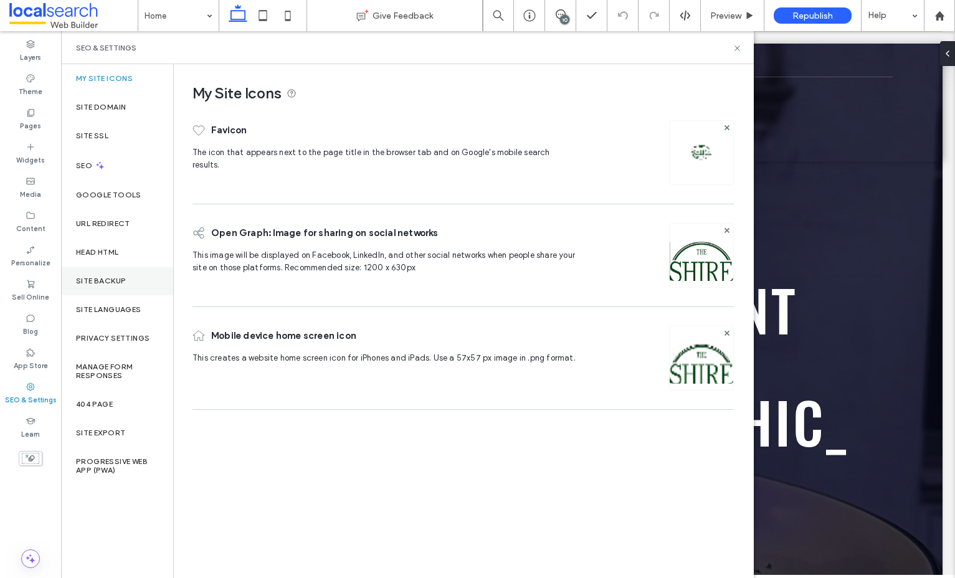
click at [147, 280] on div "Site Backup" at bounding box center [117, 281] width 112 height 29
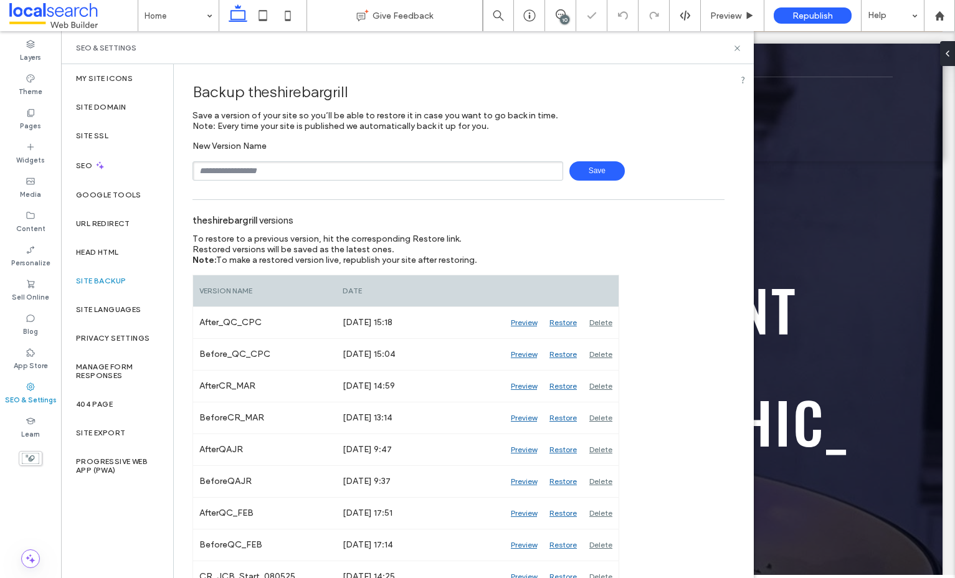
click at [315, 169] on input "text" at bounding box center [377, 170] width 371 height 19
click at [577, 176] on span "Save" at bounding box center [596, 170] width 55 height 19
type input "**********"
click at [593, 173] on span "Save" at bounding box center [596, 170] width 55 height 19
click at [734, 43] on div "SEO & Settings" at bounding box center [407, 48] width 663 height 10
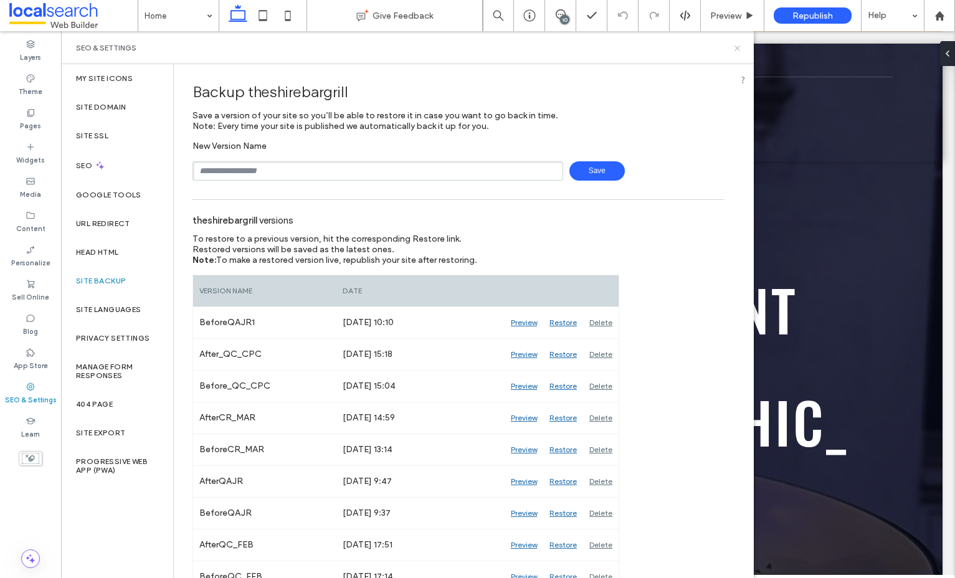
click at [736, 48] on icon at bounding box center [736, 48] width 9 height 9
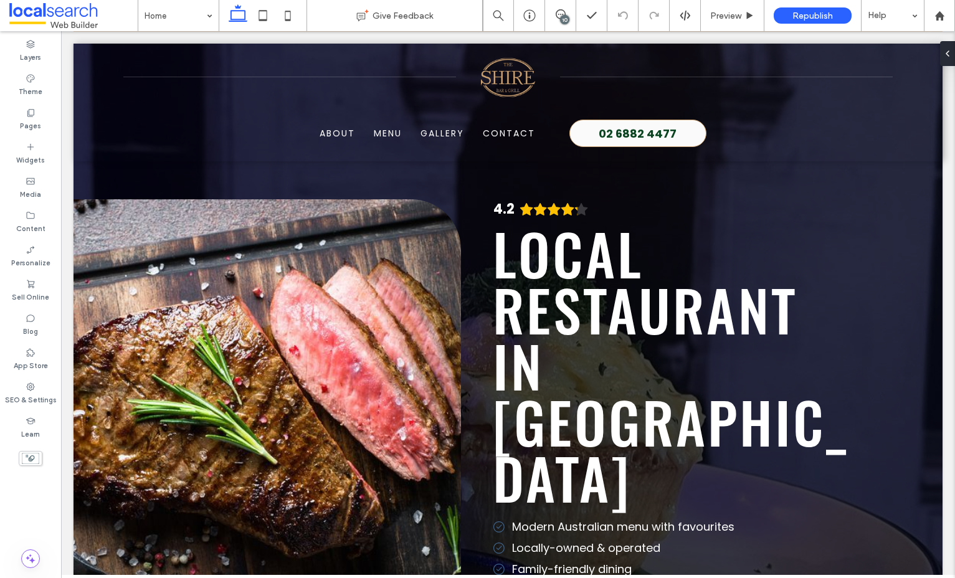
click at [565, 15] on div "10" at bounding box center [564, 19] width 9 height 9
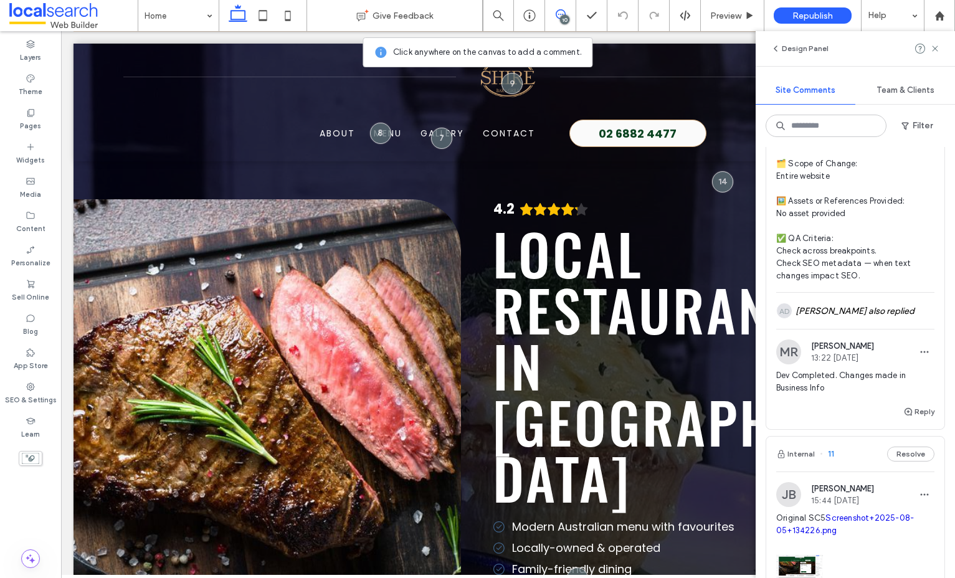
scroll to position [1173, 0]
click at [869, 303] on div "AD [PERSON_NAME] also replied" at bounding box center [855, 309] width 158 height 36
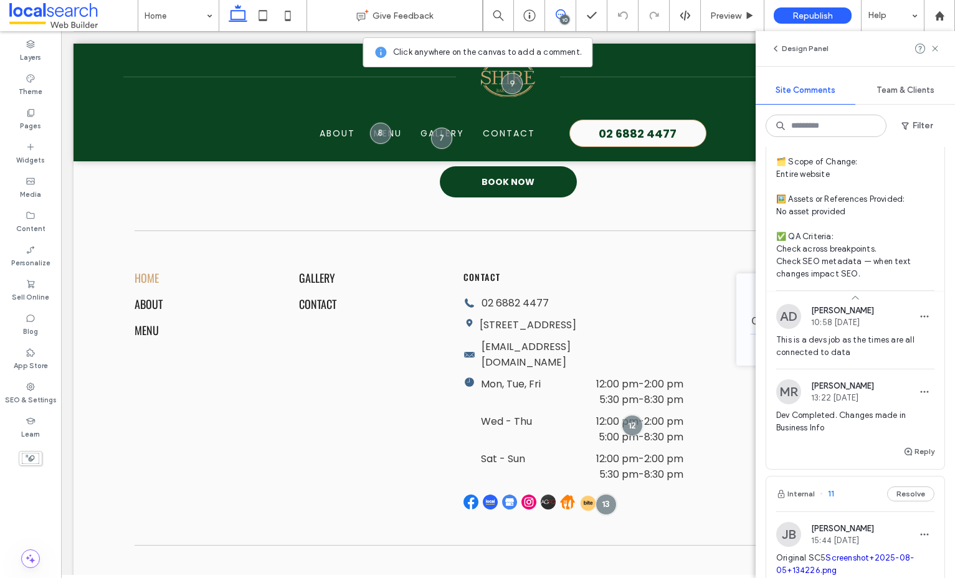
scroll to position [3512, 0]
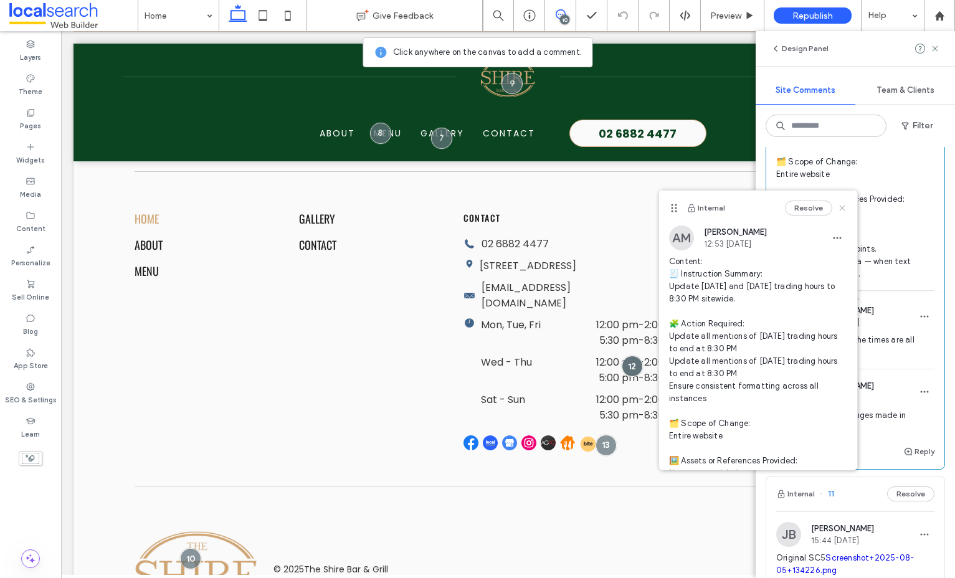
click at [843, 203] on icon at bounding box center [842, 208] width 10 height 10
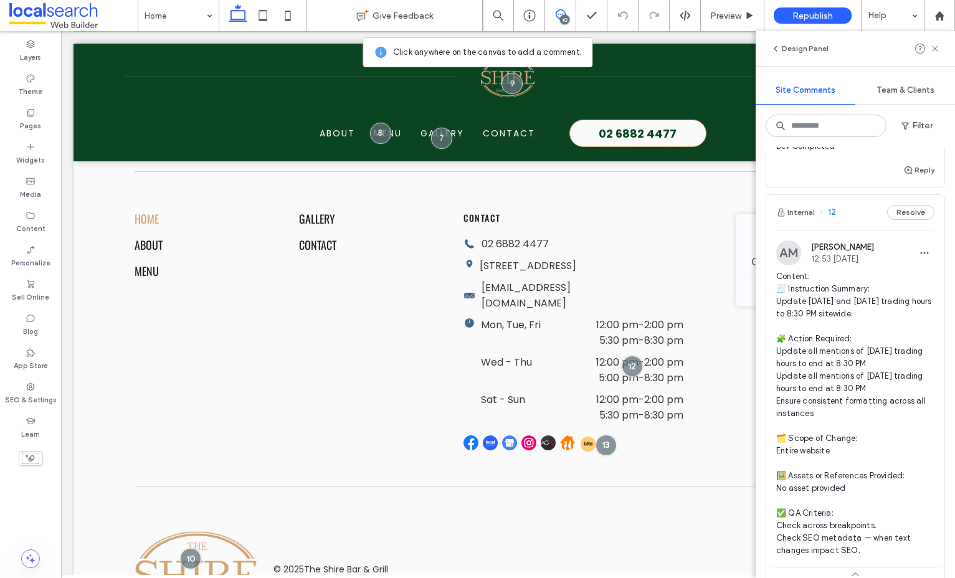
scroll to position [896, 0]
click at [879, 315] on span "Content: 🧾 Instruction Summary: Update [DATE] and [DATE] trading hours to 8:30 …" at bounding box center [855, 415] width 158 height 286
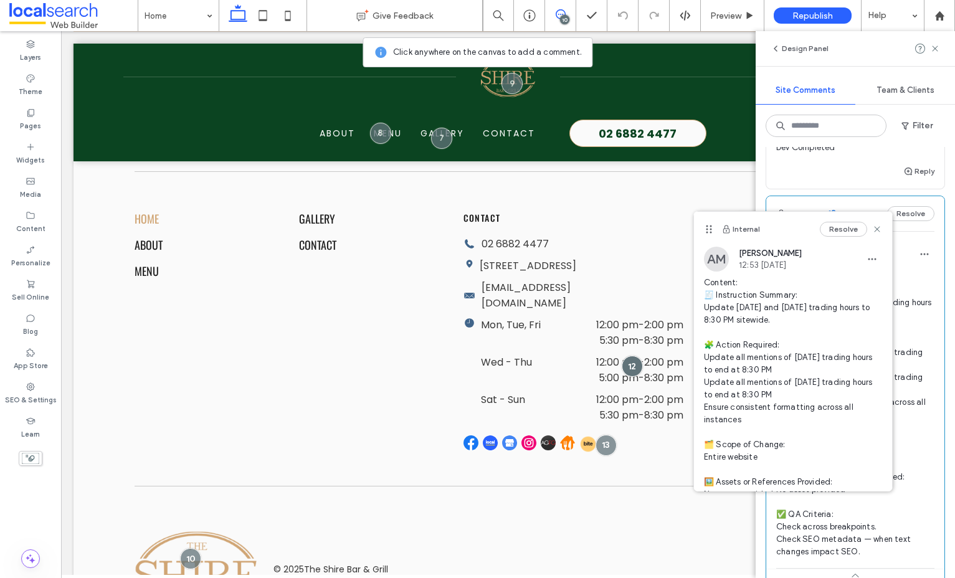
drag, startPoint x: 674, startPoint y: 207, endPoint x: 797, endPoint y: 229, distance: 123.9
click at [797, 229] on div "Internal Resolve" at bounding box center [793, 229] width 198 height 35
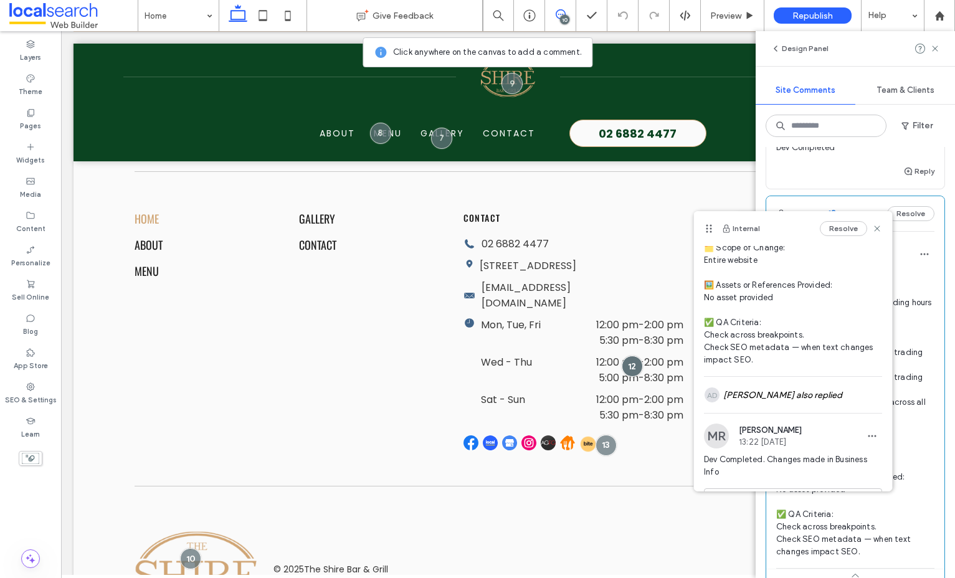
scroll to position [199, 0]
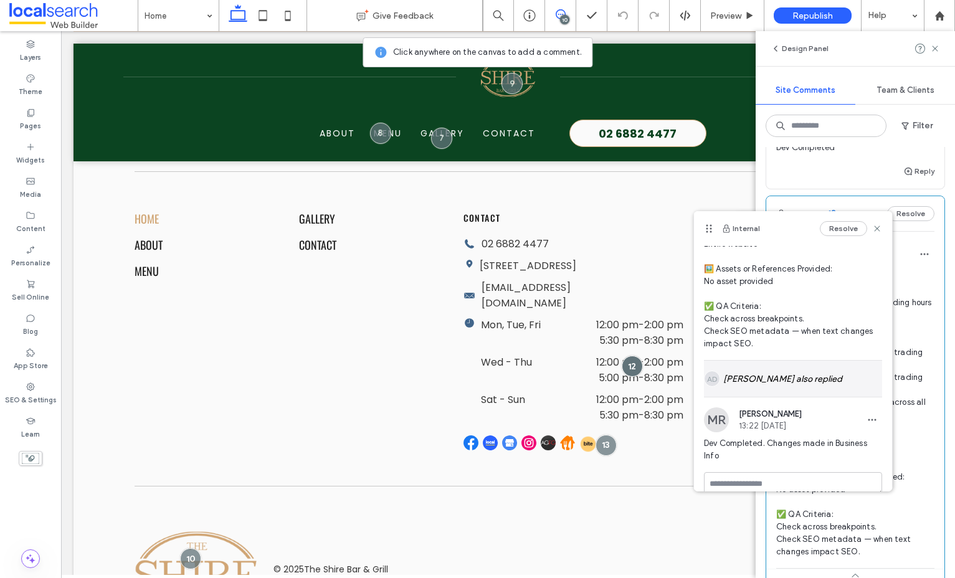
click at [802, 390] on div "AD [PERSON_NAME] also replied" at bounding box center [793, 379] width 178 height 36
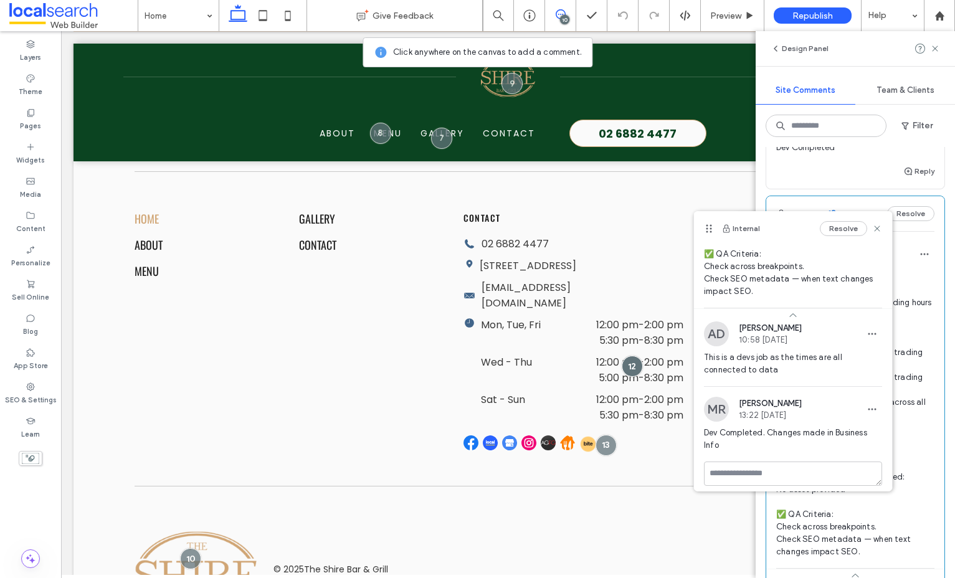
scroll to position [266, 0]
click at [789, 480] on textarea at bounding box center [793, 492] width 178 height 62
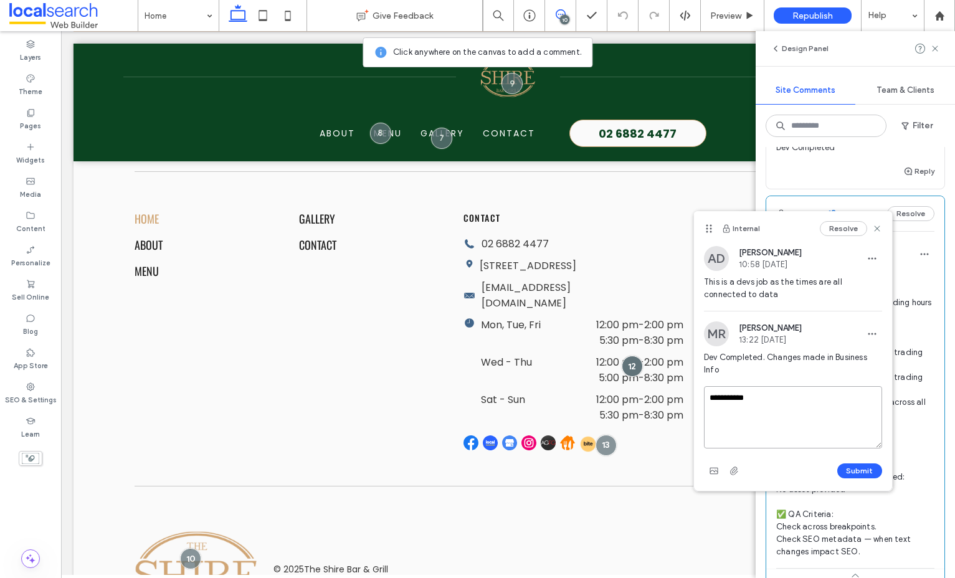
type textarea "**********"
click at [857, 479] on div "Submit" at bounding box center [793, 471] width 178 height 20
click at [860, 473] on button "Submit" at bounding box center [859, 472] width 45 height 15
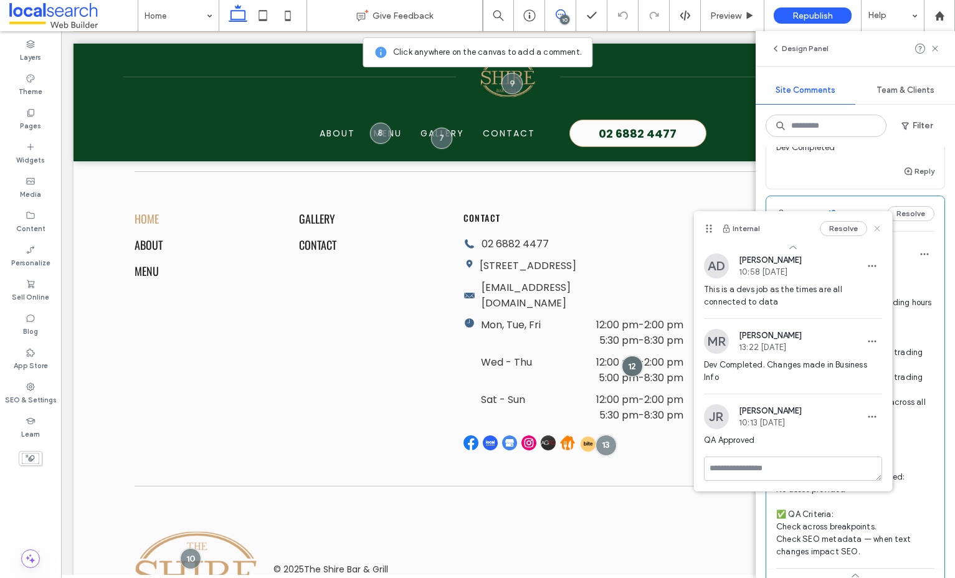
click at [876, 227] on use at bounding box center [877, 229] width 6 height 6
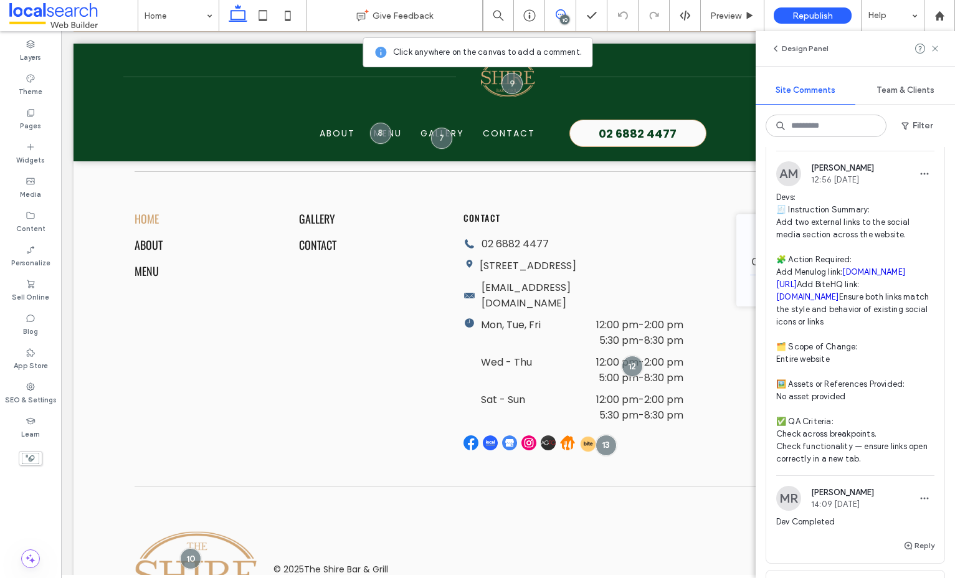
scroll to position [522, 0]
click at [851, 220] on span "Devs: 🧾 Instruction Summary: Add two external links to the social media section…" at bounding box center [855, 328] width 158 height 274
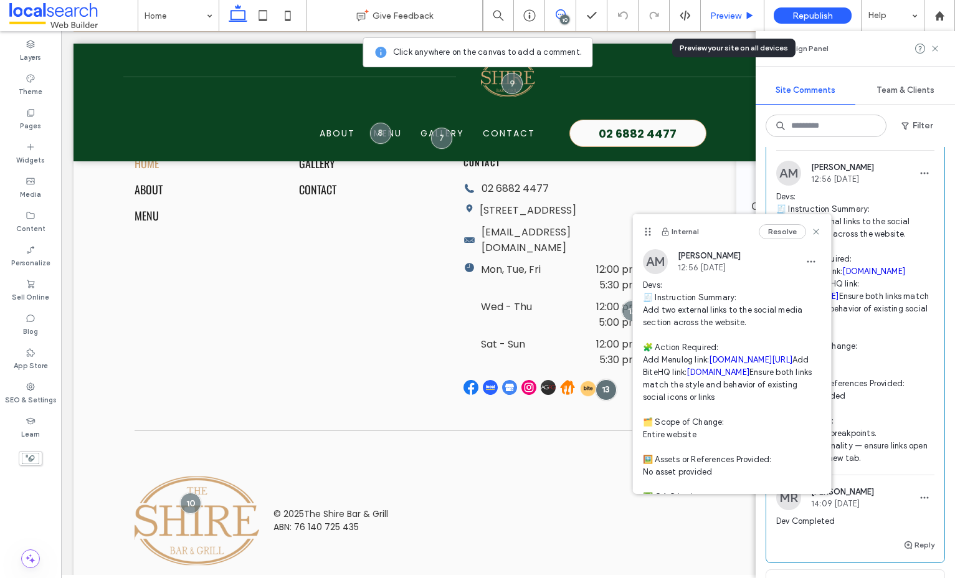
click at [722, 15] on span "Preview" at bounding box center [725, 16] width 31 height 11
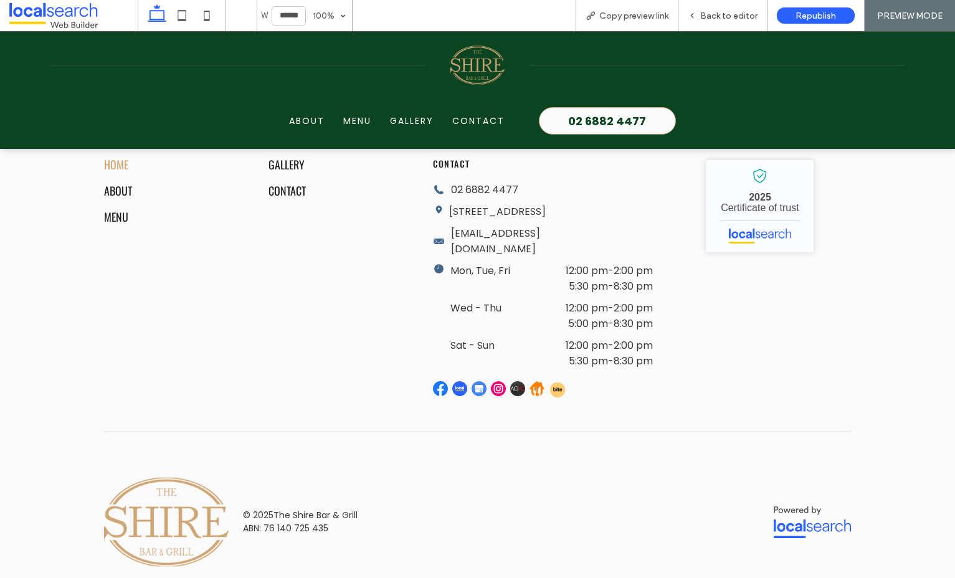
click at [542, 381] on img at bounding box center [536, 388] width 15 height 15
click at [535, 381] on img at bounding box center [536, 388] width 15 height 15
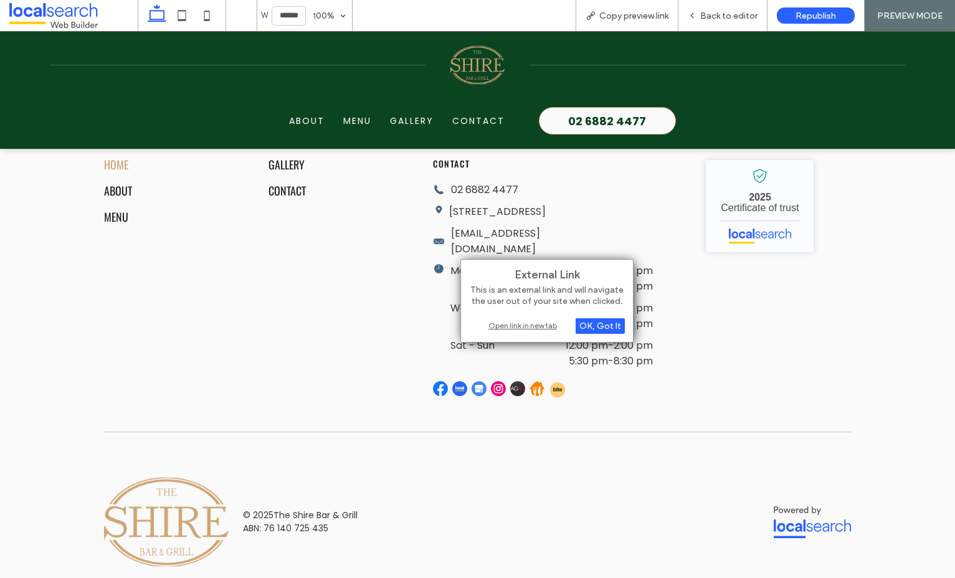
click at [533, 333] on div "External Link This is an external link and will navigate the user out of your s…" at bounding box center [546, 300] width 173 height 83
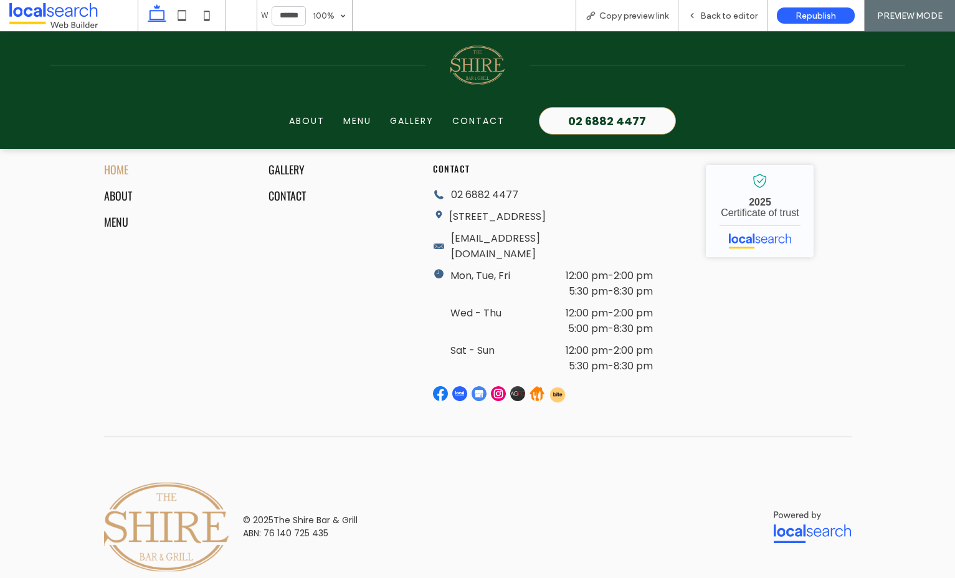
click at [534, 386] on img at bounding box center [536, 393] width 15 height 15
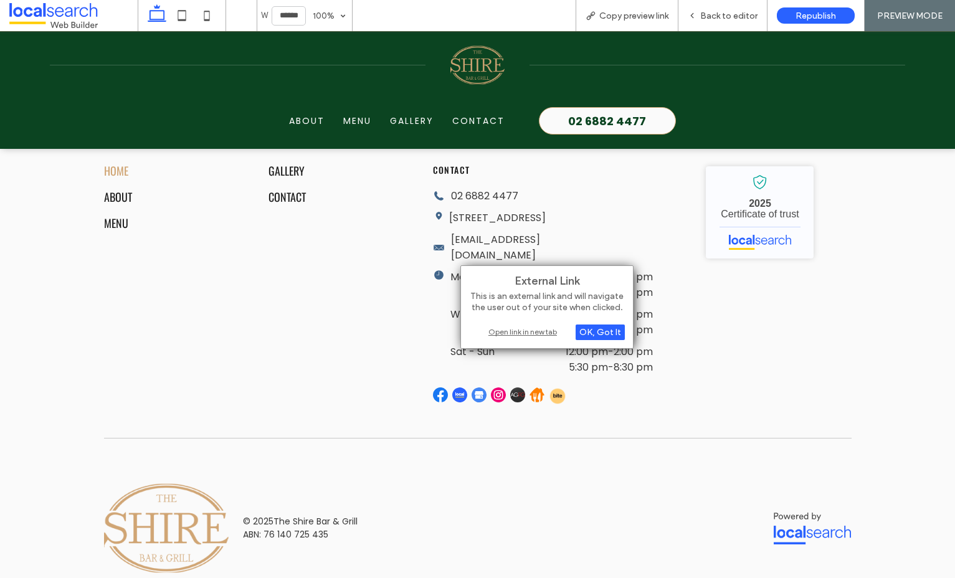
scroll to position [3542, 0]
click at [533, 331] on div "Open link in new tab" at bounding box center [547, 331] width 156 height 13
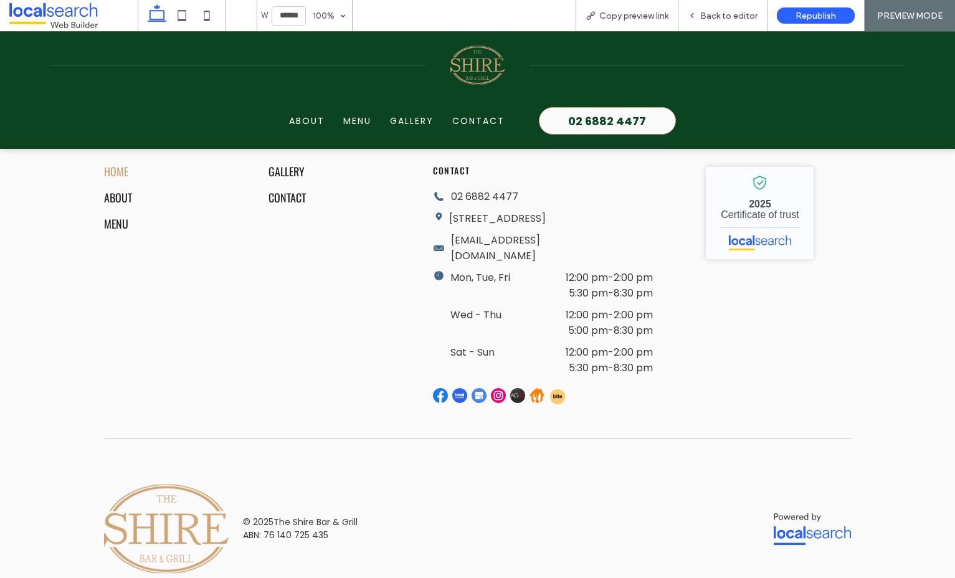
scroll to position [3539, 0]
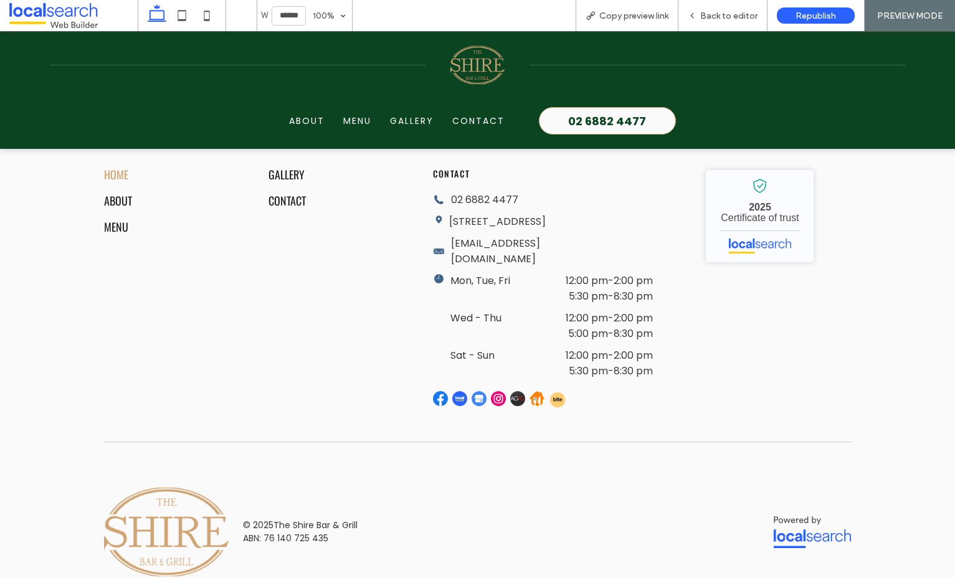
drag, startPoint x: 558, startPoint y: 368, endPoint x: 548, endPoint y: 368, distance: 10.0
click at [558, 391] on img at bounding box center [557, 399] width 17 height 17
click at [555, 391] on img at bounding box center [557, 399] width 17 height 17
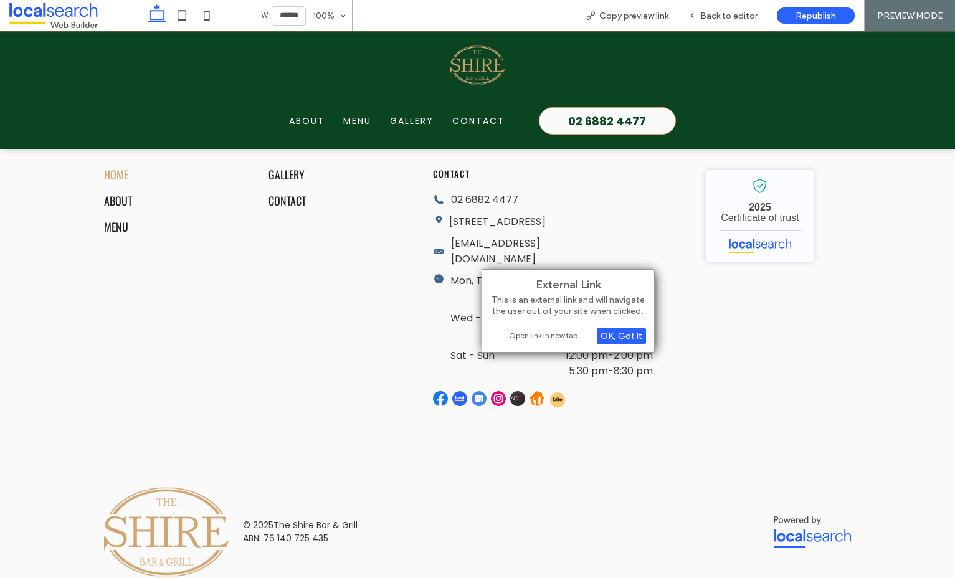
click at [547, 337] on div "Open link in new tab" at bounding box center [568, 335] width 156 height 13
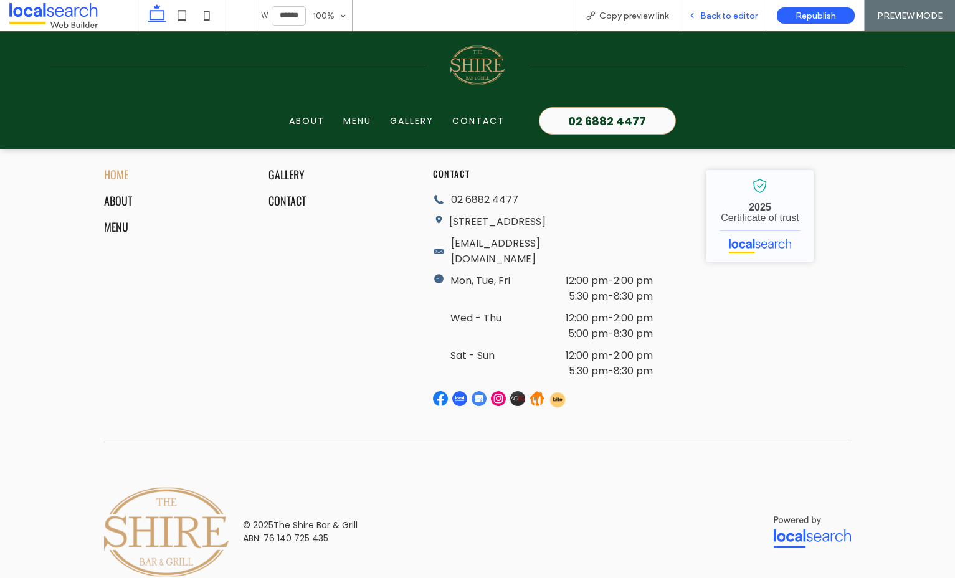
click at [702, 17] on span "Back to editor" at bounding box center [728, 16] width 57 height 11
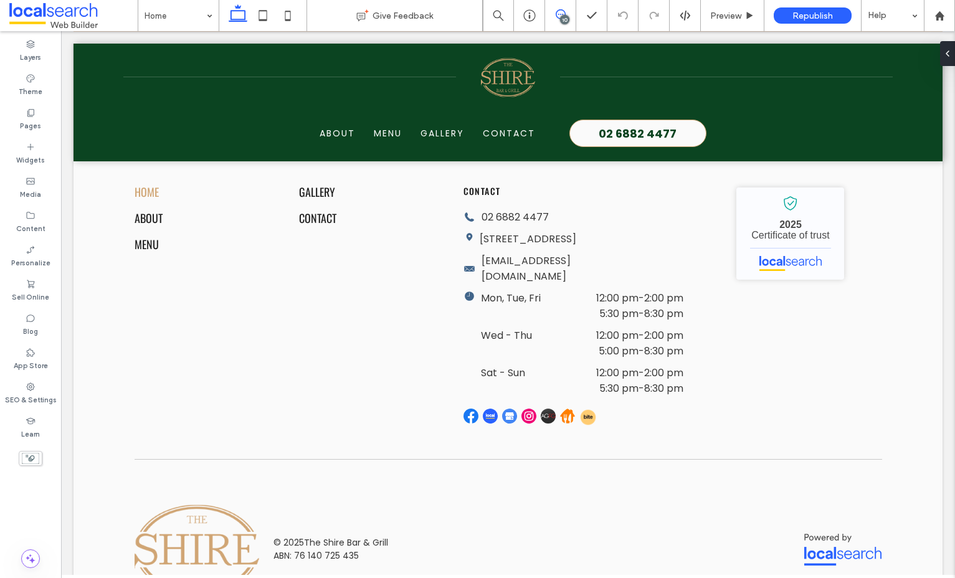
click at [564, 12] on use at bounding box center [561, 14] width 10 height 10
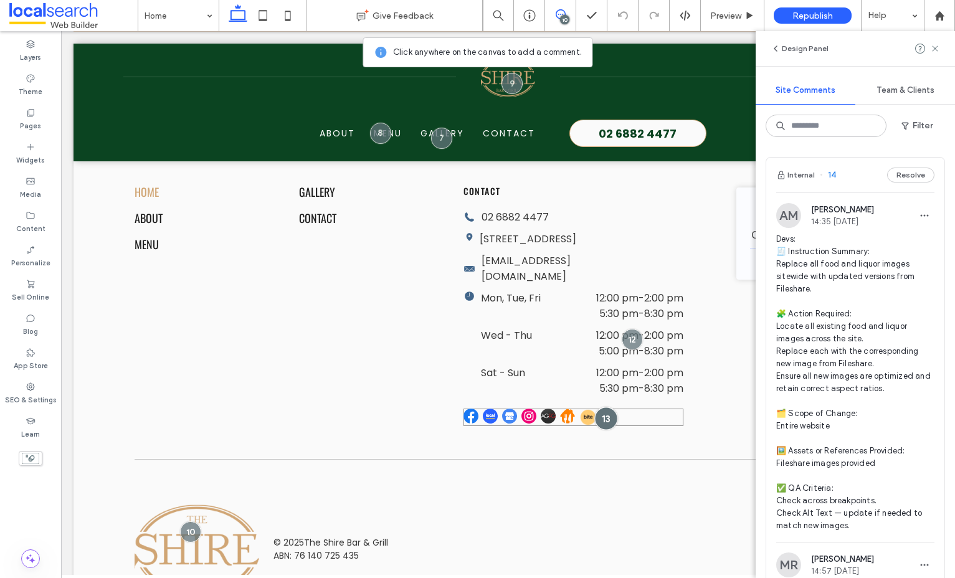
click at [615, 407] on div at bounding box center [605, 418] width 23 height 23
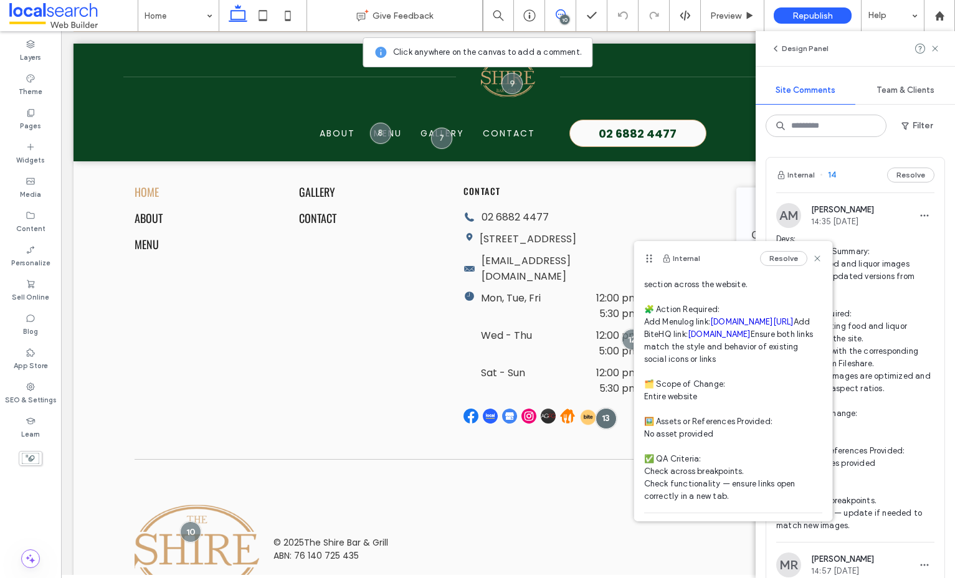
scroll to position [182, 0]
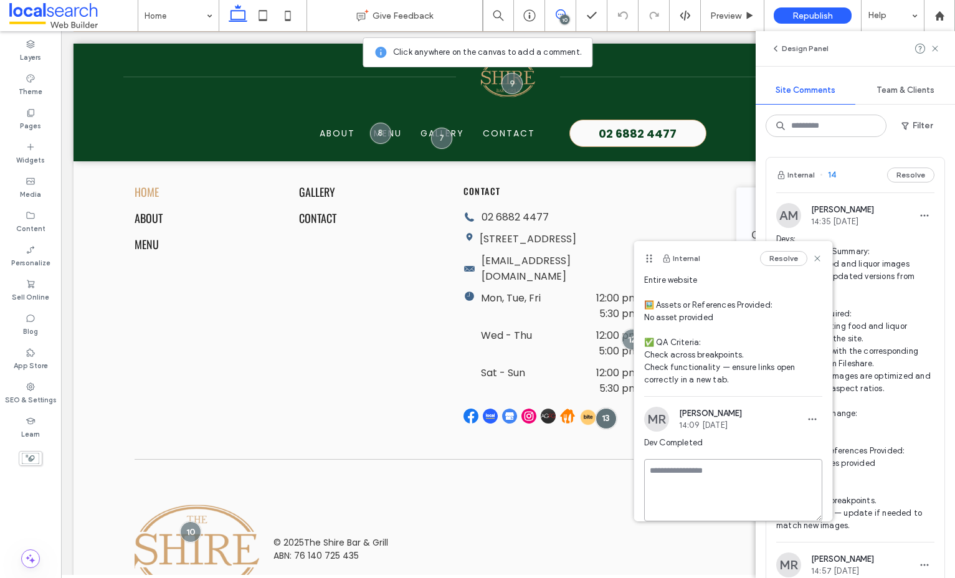
click at [720, 490] on textarea at bounding box center [733, 490] width 178 height 62
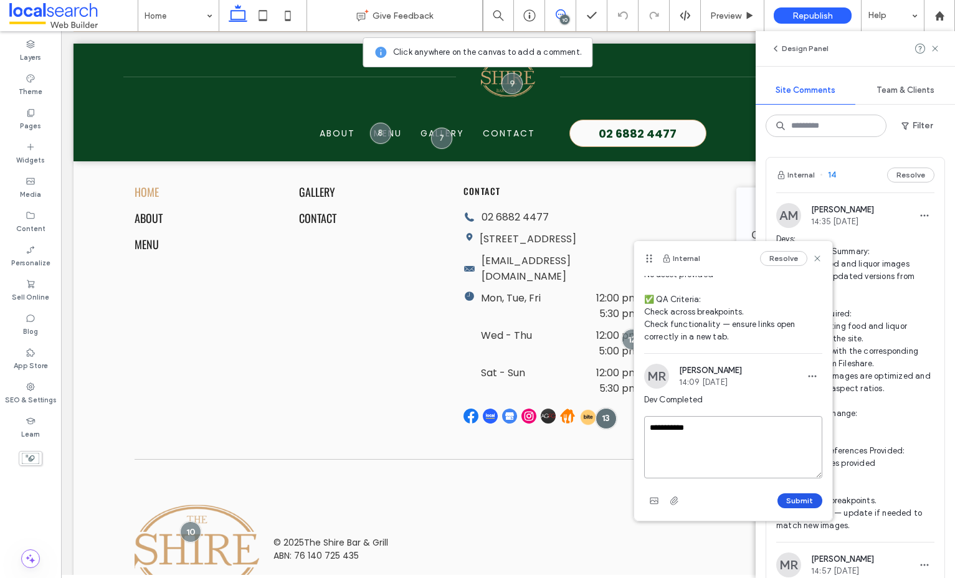
type textarea "**********"
click at [797, 496] on button "Submit" at bounding box center [799, 500] width 45 height 15
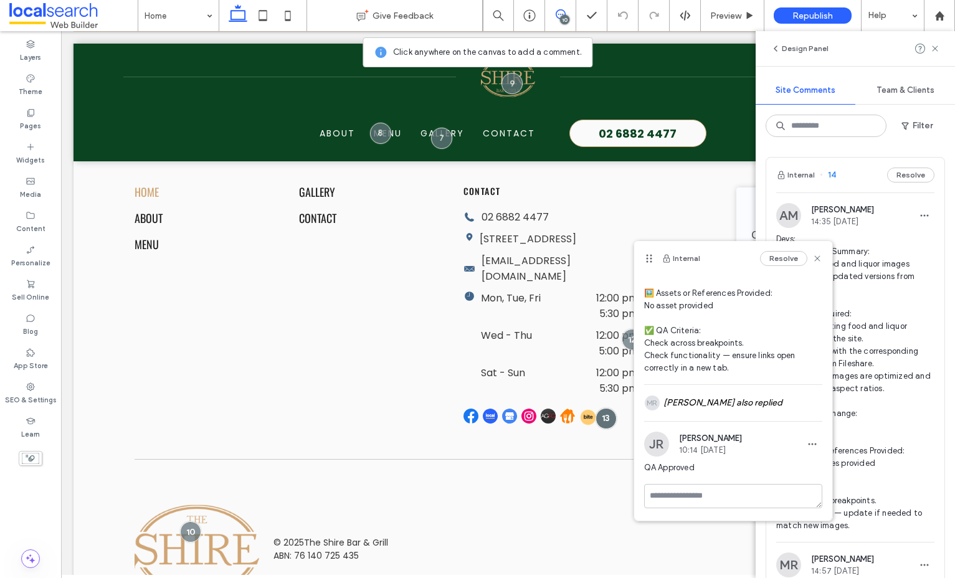
scroll to position [0, 0]
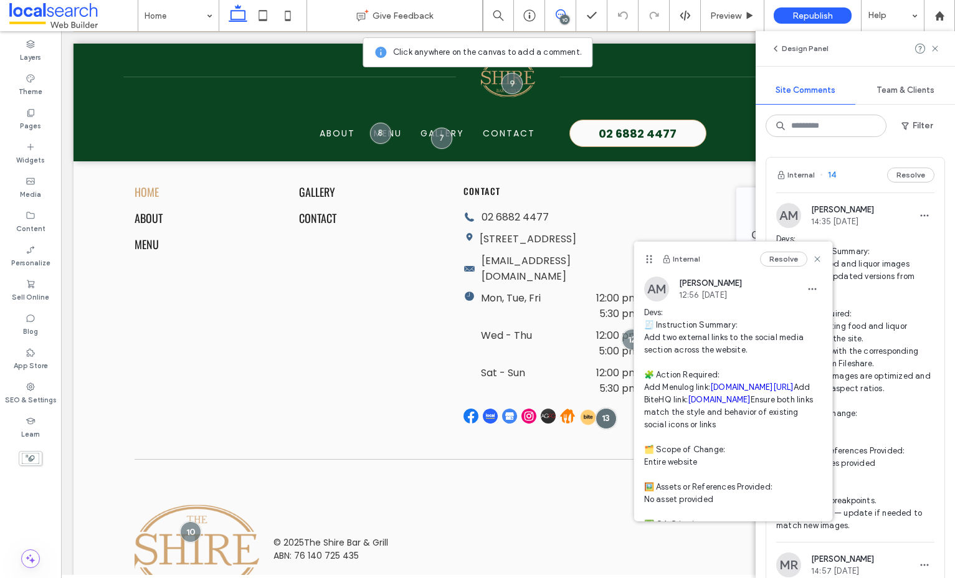
click at [814, 260] on icon at bounding box center [817, 259] width 10 height 10
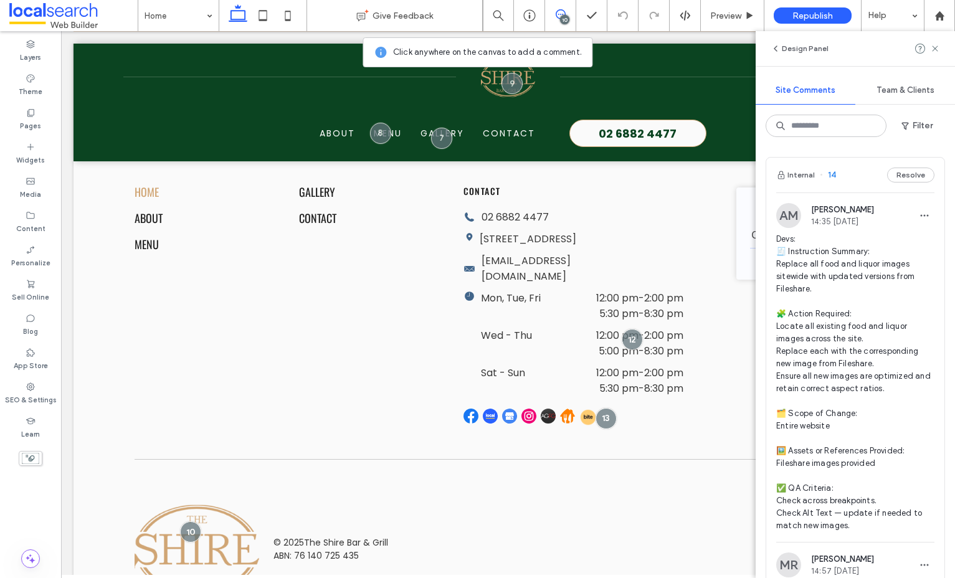
click at [853, 275] on span "Devs: 🧾 Instruction Summary: Replace all food and liquor images sitewide with u…" at bounding box center [855, 382] width 158 height 299
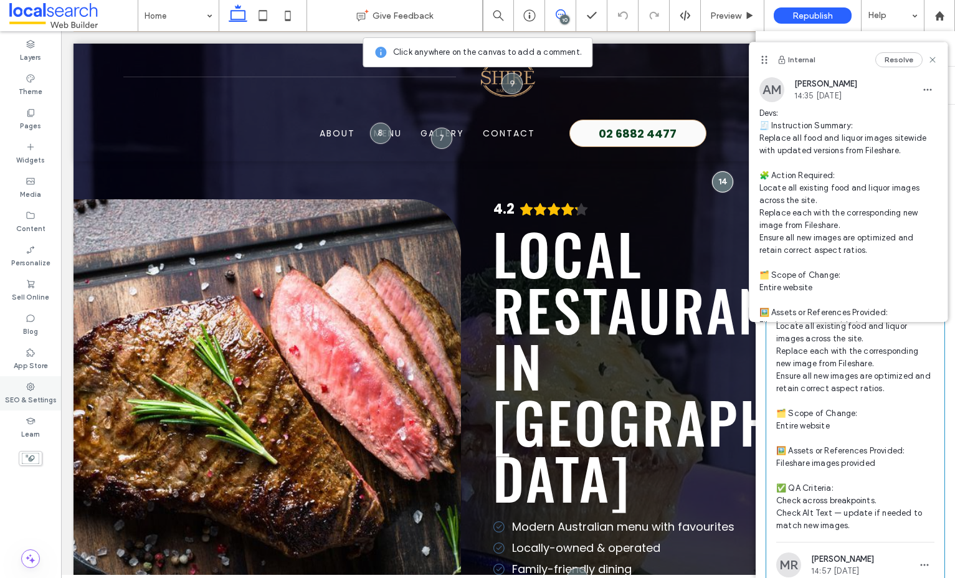
click at [39, 399] on label "SEO & Settings" at bounding box center [31, 399] width 52 height 14
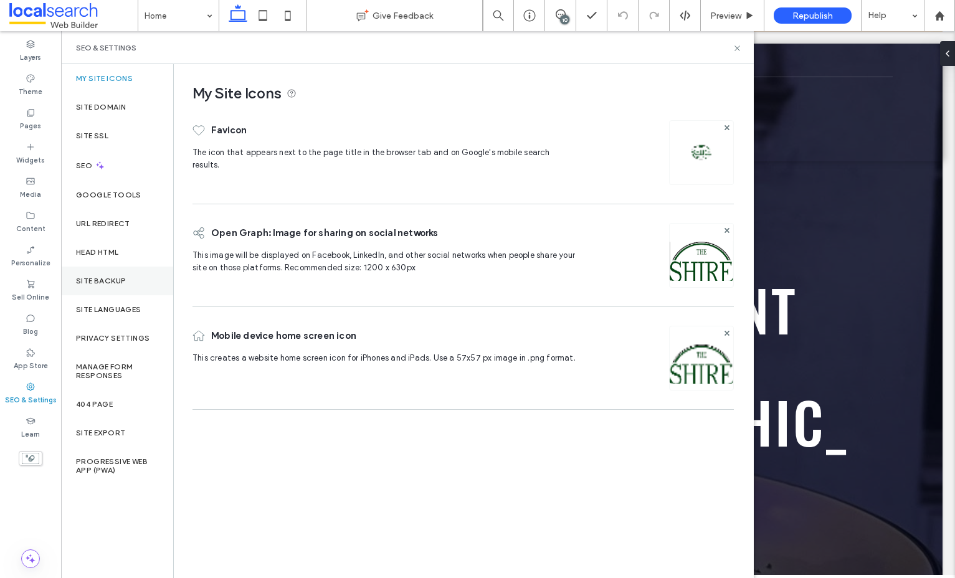
click at [103, 268] on div "Site Backup" at bounding box center [117, 281] width 112 height 29
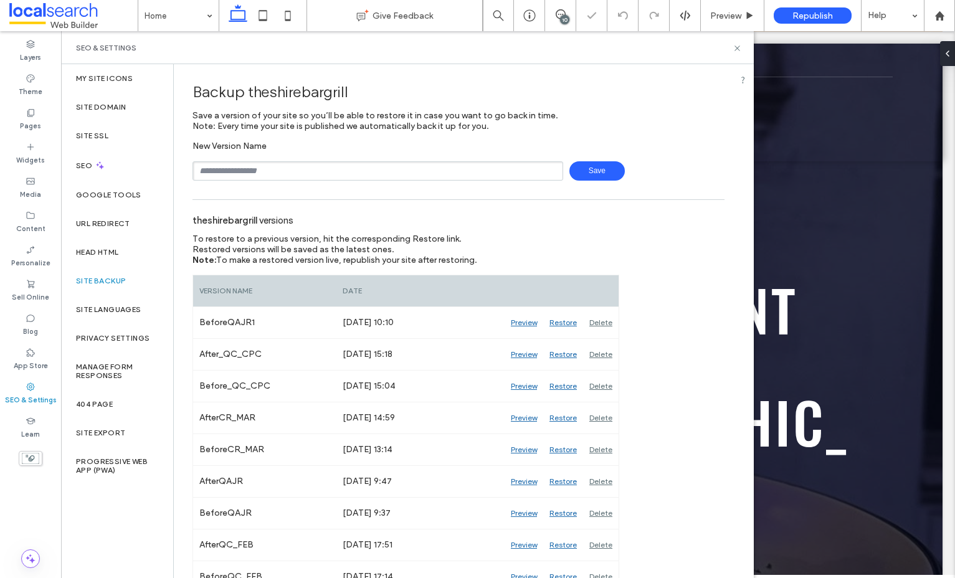
click at [740, 46] on div "SEO & Settings" at bounding box center [407, 47] width 693 height 33
click at [740, 46] on icon at bounding box center [736, 48] width 9 height 9
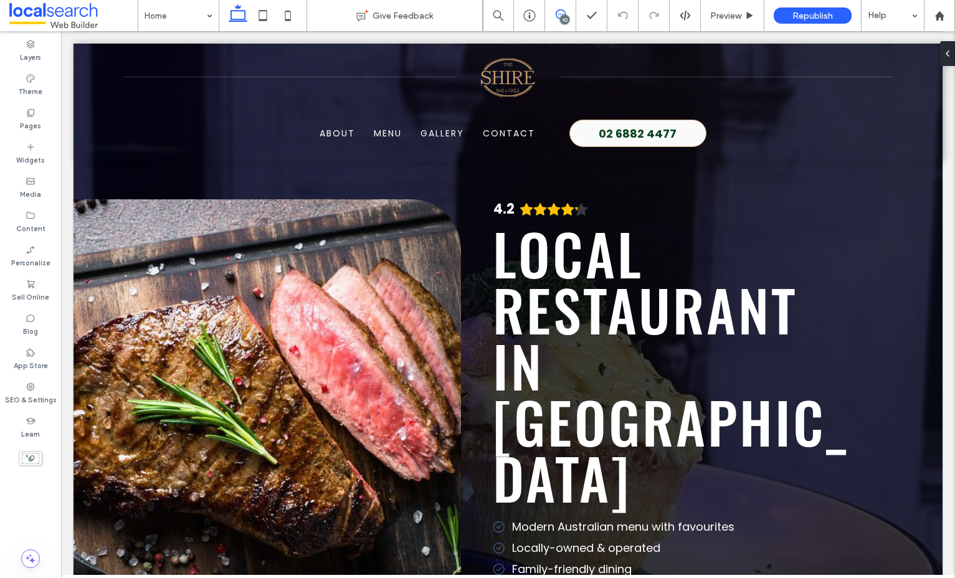
click at [557, 17] on use at bounding box center [561, 14] width 10 height 10
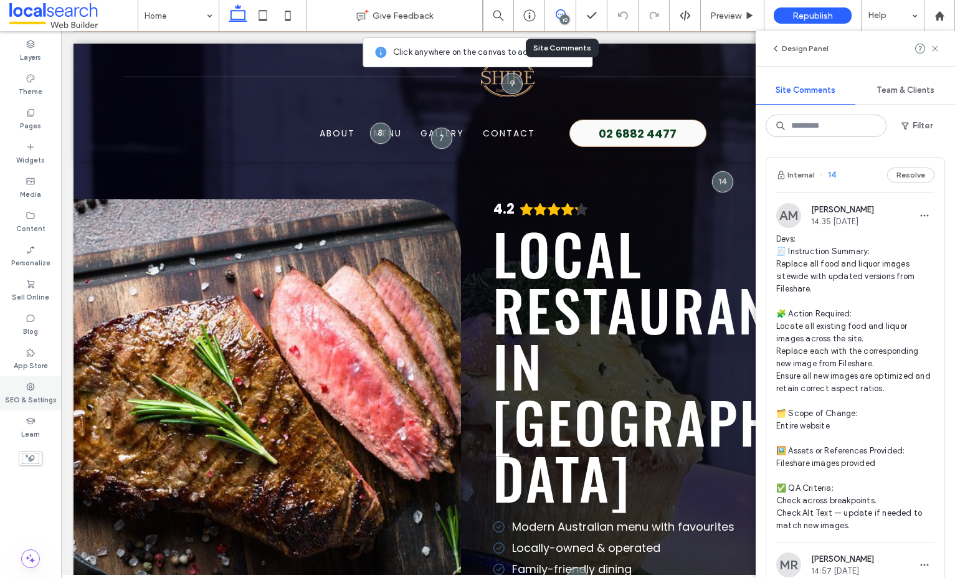
drag, startPoint x: 46, startPoint y: 411, endPoint x: 42, endPoint y: 404, distance: 8.4
click at [45, 409] on div "Layers Theme Pages Widgets Media Content Personalize Sell Online Blog App Store…" at bounding box center [30, 304] width 61 height 547
click at [42, 400] on label "SEO & Settings" at bounding box center [31, 399] width 52 height 14
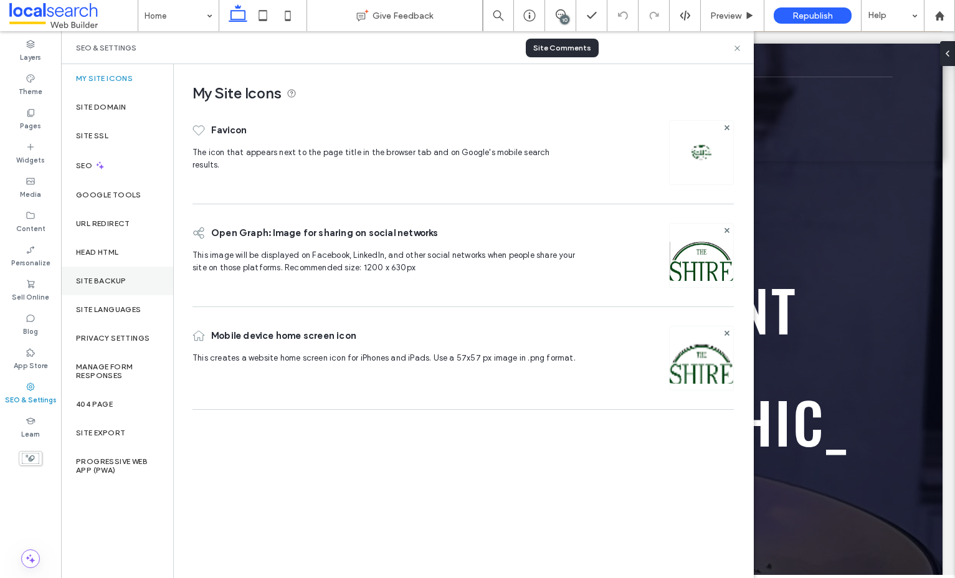
click at [97, 282] on label "Site Backup" at bounding box center [101, 281] width 50 height 9
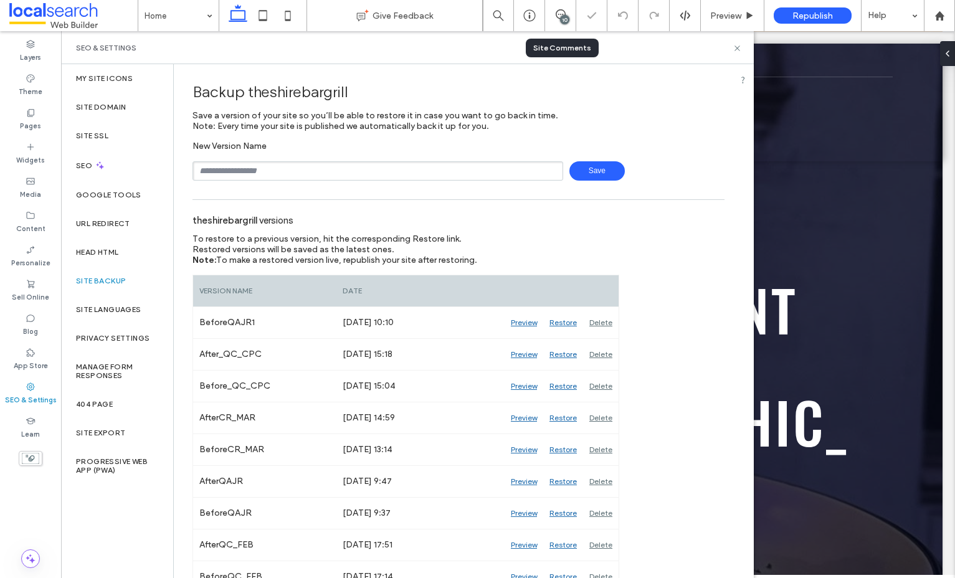
click at [301, 177] on input "text" at bounding box center [377, 170] width 371 height 19
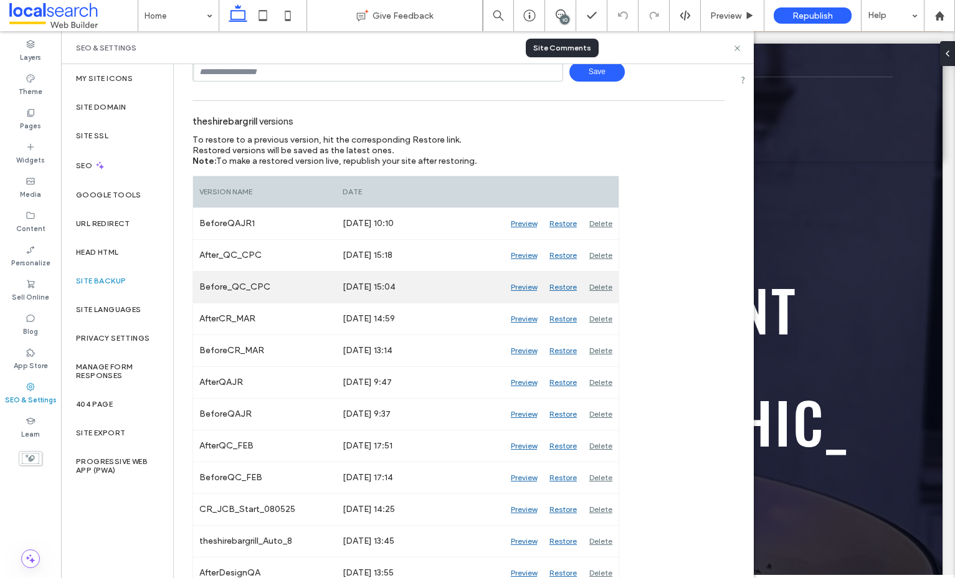
scroll to position [131, 0]
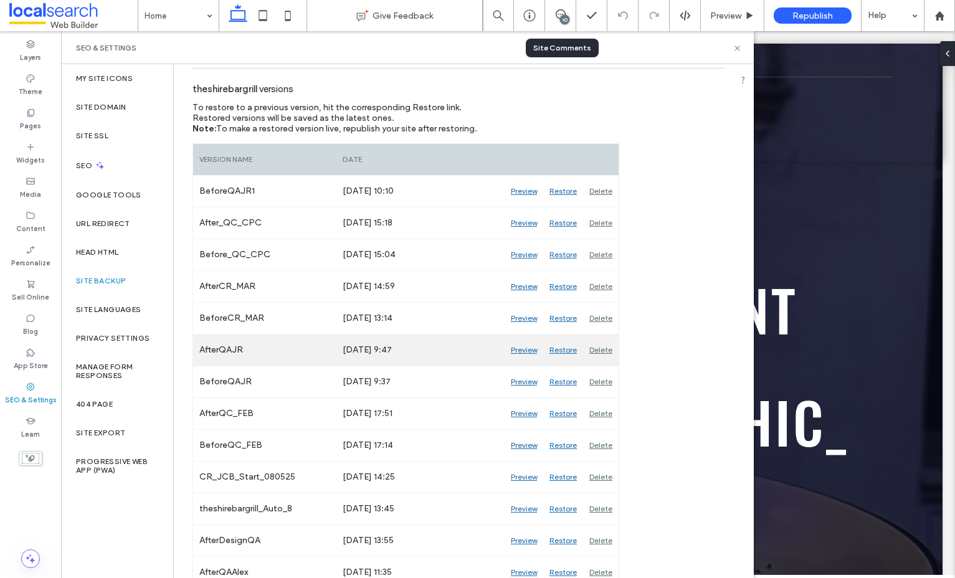
click at [529, 349] on div "Preview" at bounding box center [523, 349] width 39 height 31
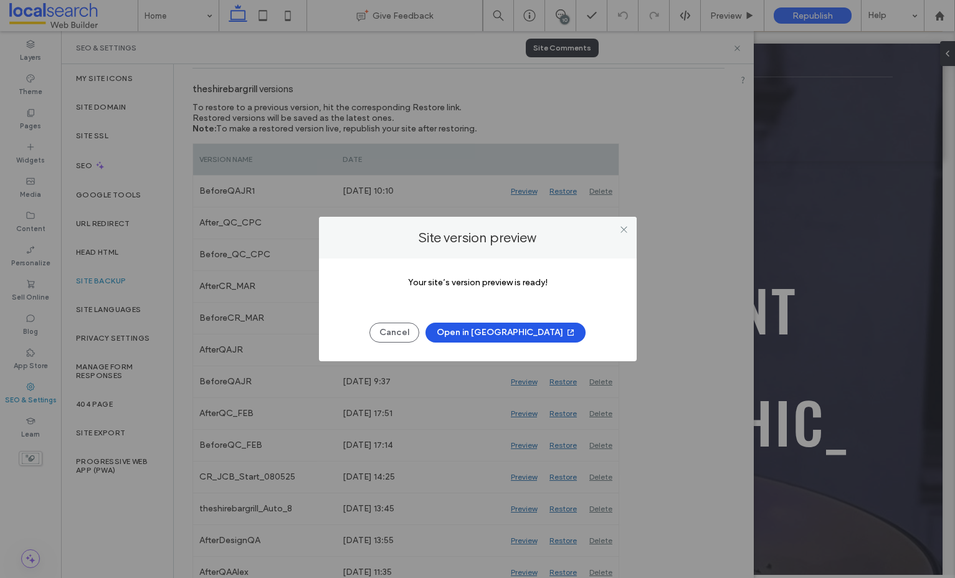
click at [515, 334] on button "Open in New Tab" at bounding box center [505, 333] width 160 height 20
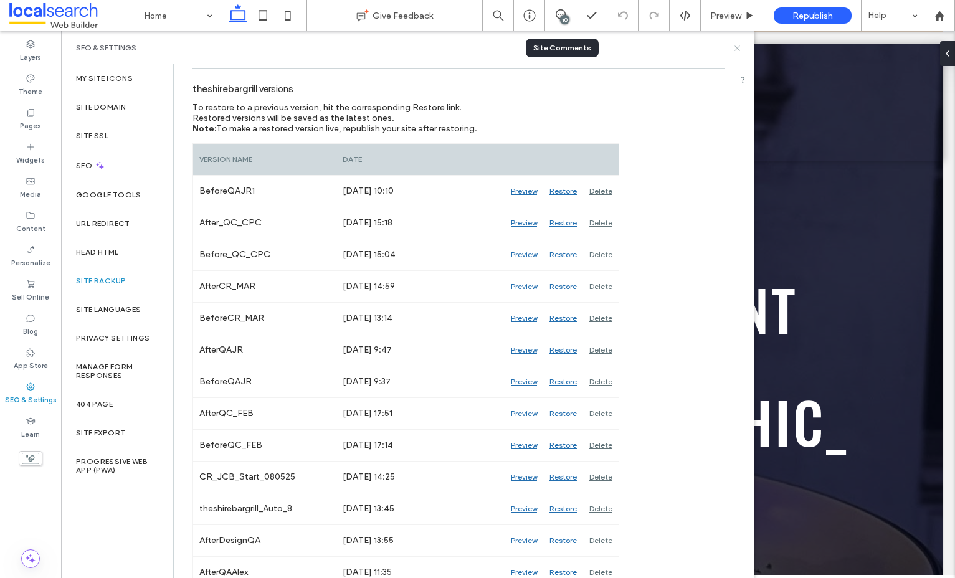
click at [734, 49] on icon at bounding box center [736, 48] width 9 height 9
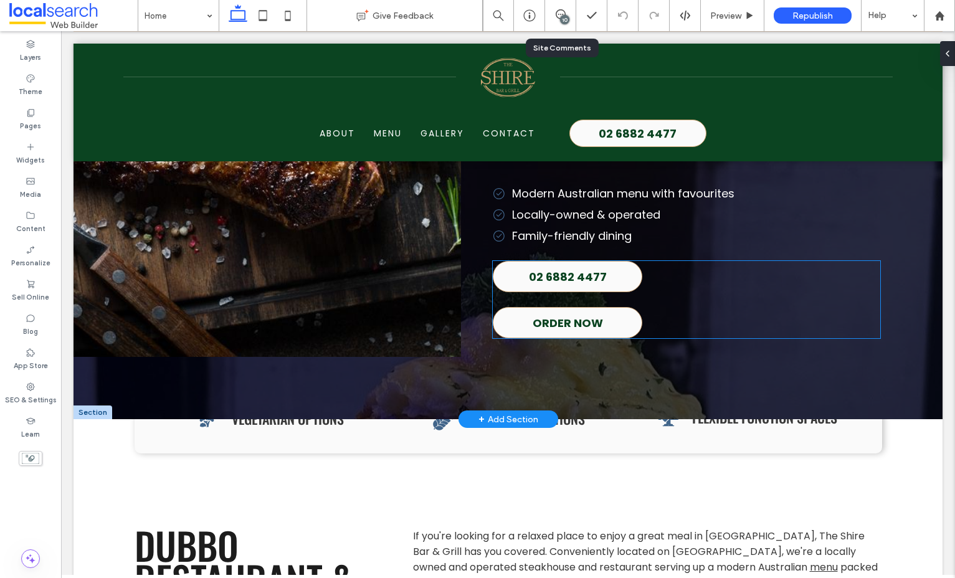
scroll to position [0, 0]
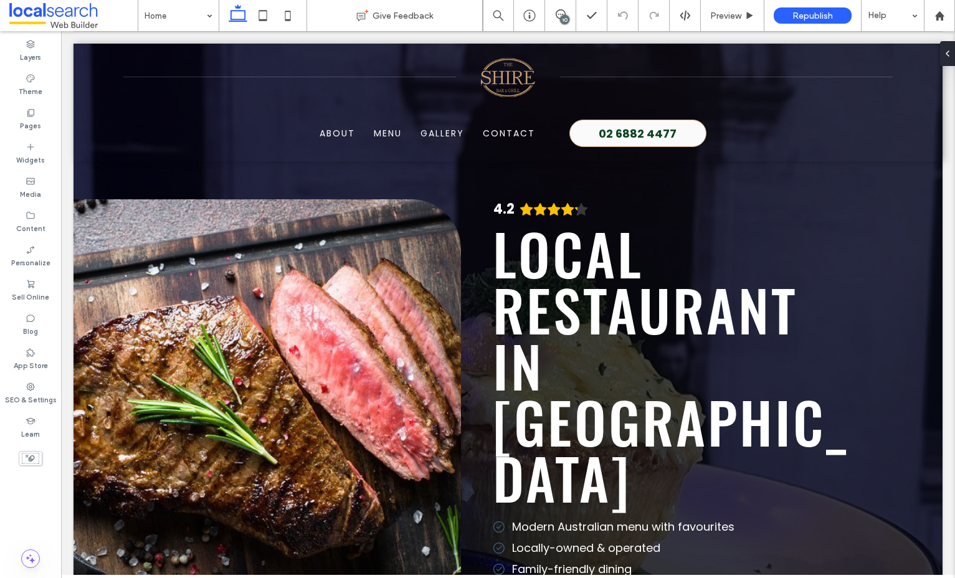
click at [556, 16] on icon at bounding box center [561, 14] width 10 height 10
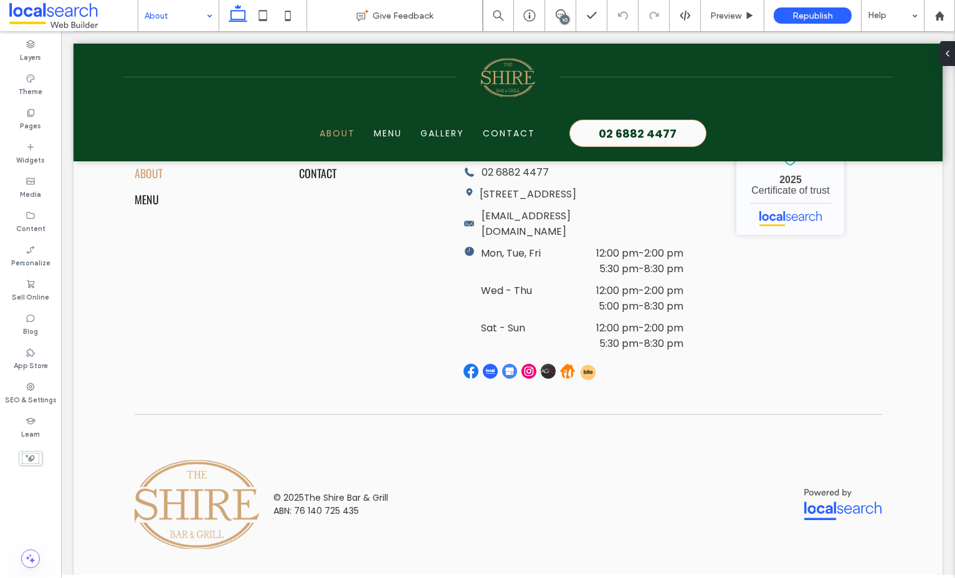
scroll to position [1295, 0]
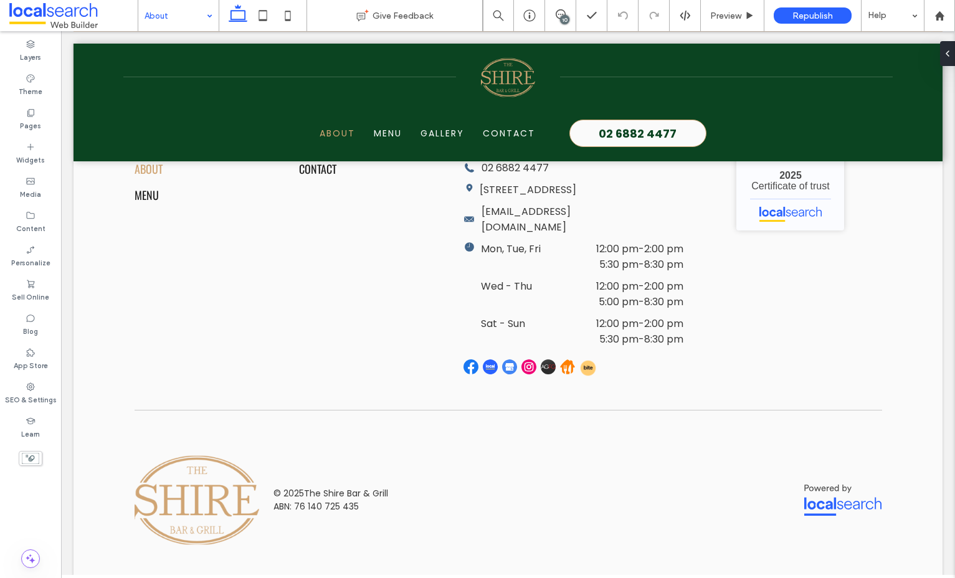
click at [152, 16] on input at bounding box center [175, 15] width 62 height 31
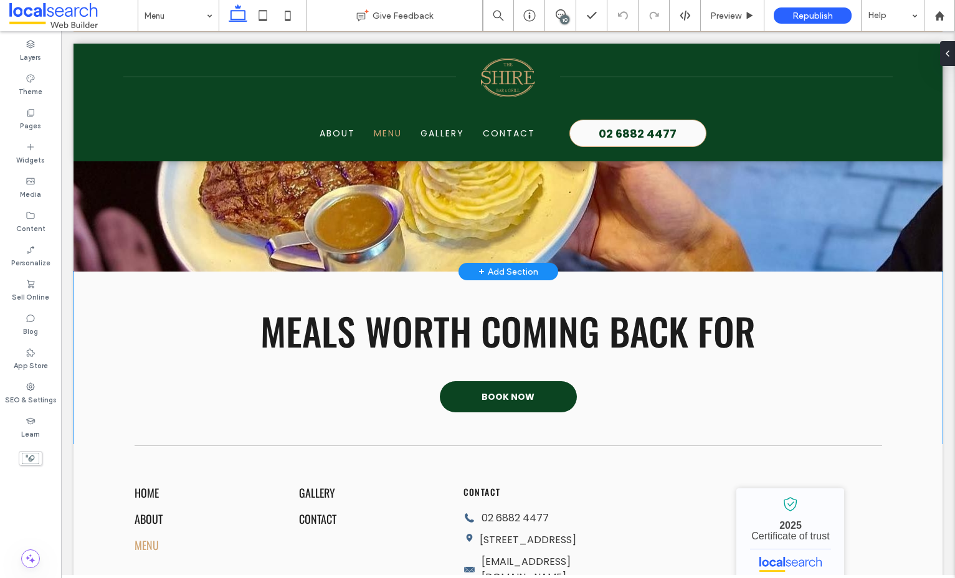
scroll to position [9927, 0]
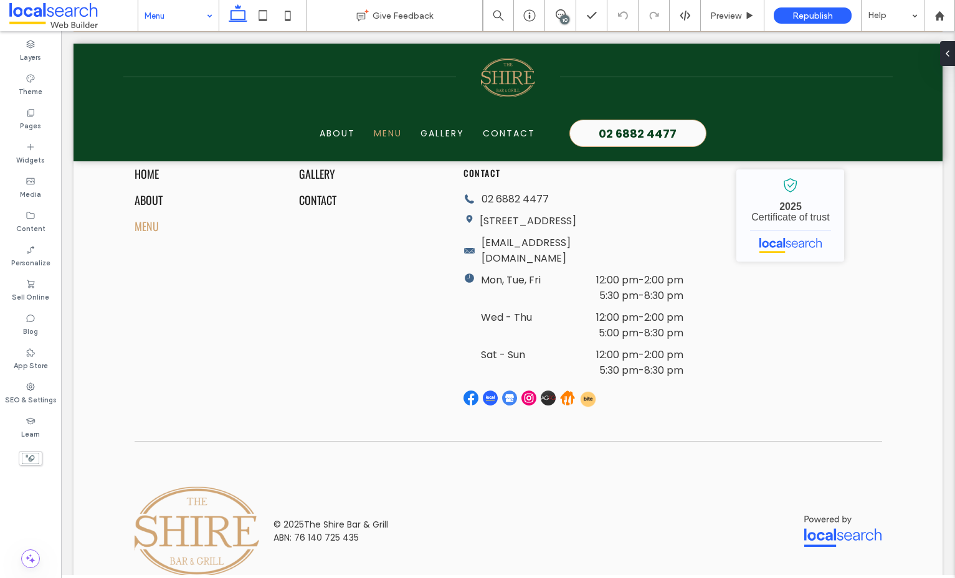
click at [163, 23] on input at bounding box center [175, 15] width 62 height 31
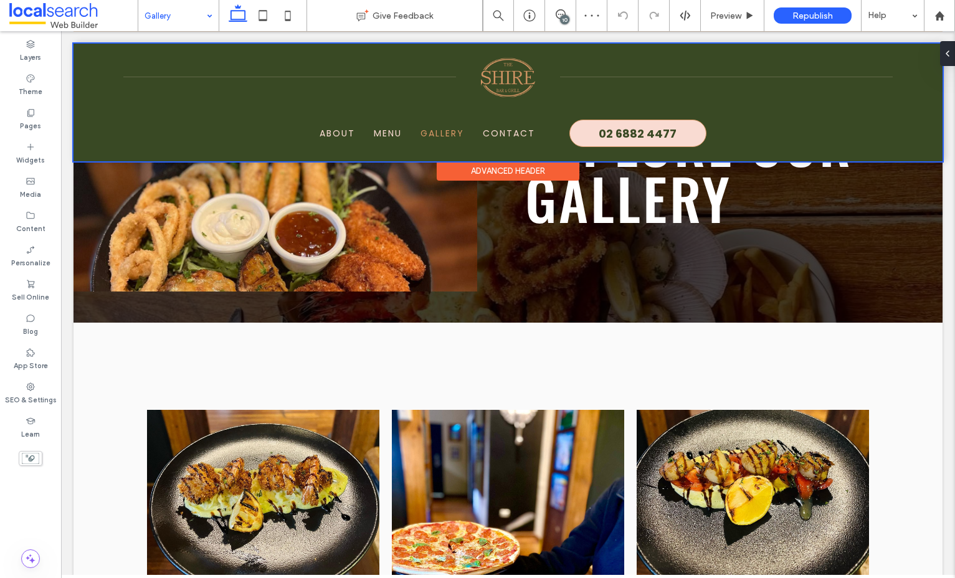
scroll to position [153, 0]
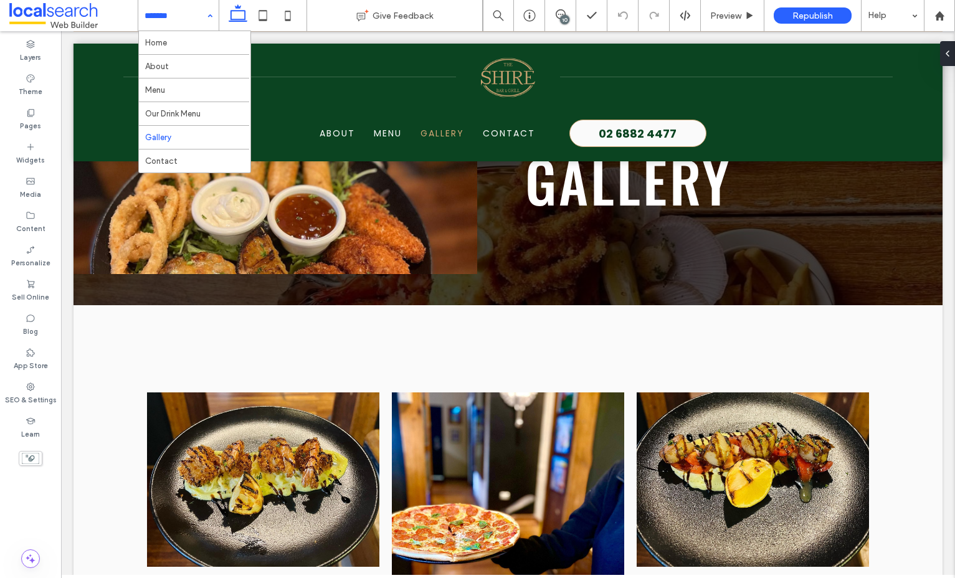
click at [175, 26] on input at bounding box center [175, 15] width 62 height 31
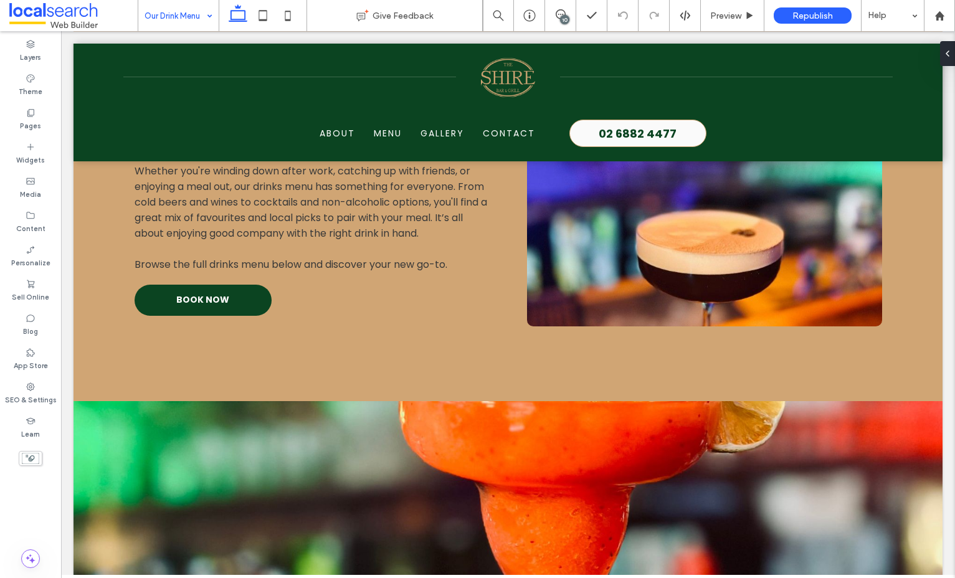
scroll to position [1109, 0]
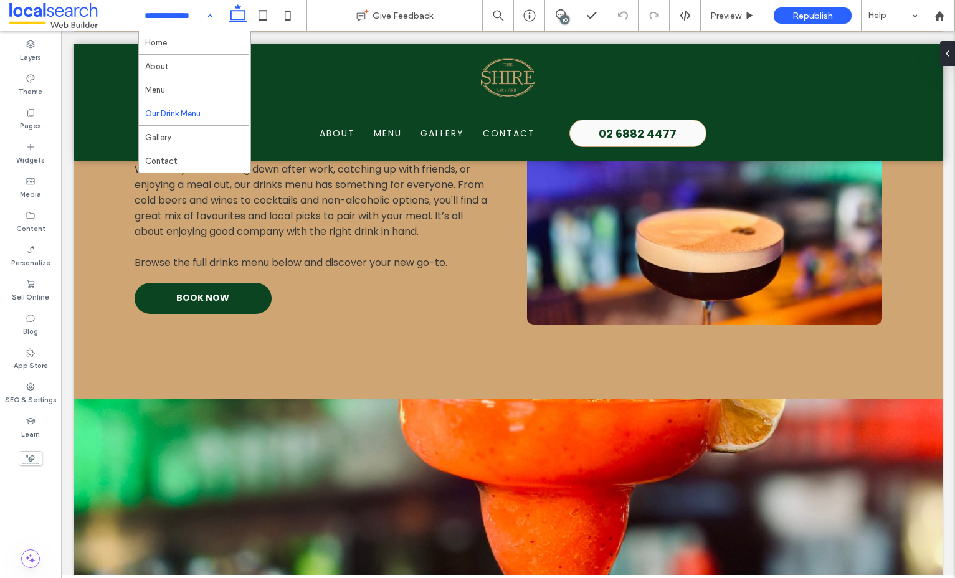
drag, startPoint x: 153, startPoint y: 12, endPoint x: 163, endPoint y: 16, distance: 11.2
click at [153, 12] on input at bounding box center [175, 15] width 62 height 31
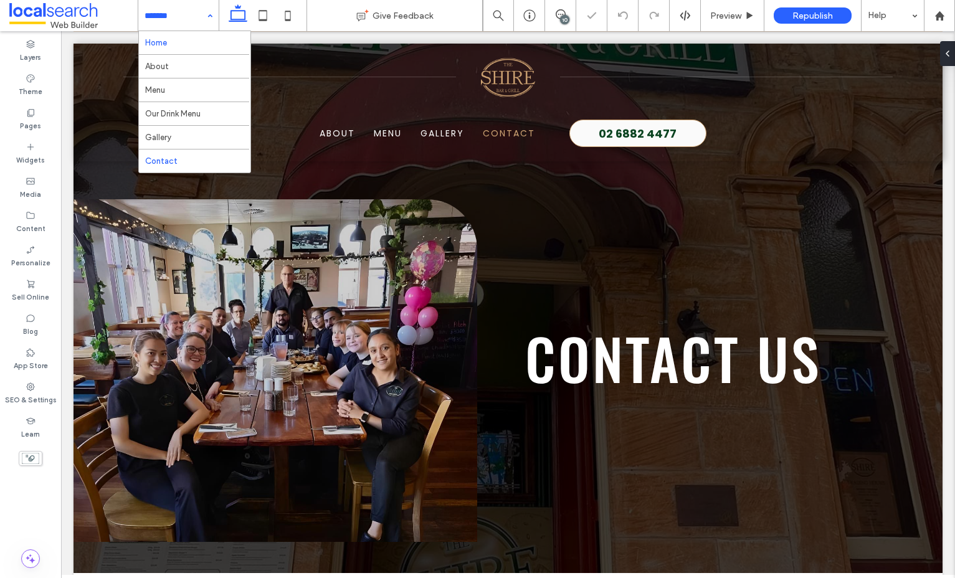
drag, startPoint x: 189, startPoint y: 24, endPoint x: 195, endPoint y: 49, distance: 24.9
click at [189, 24] on input at bounding box center [175, 15] width 62 height 31
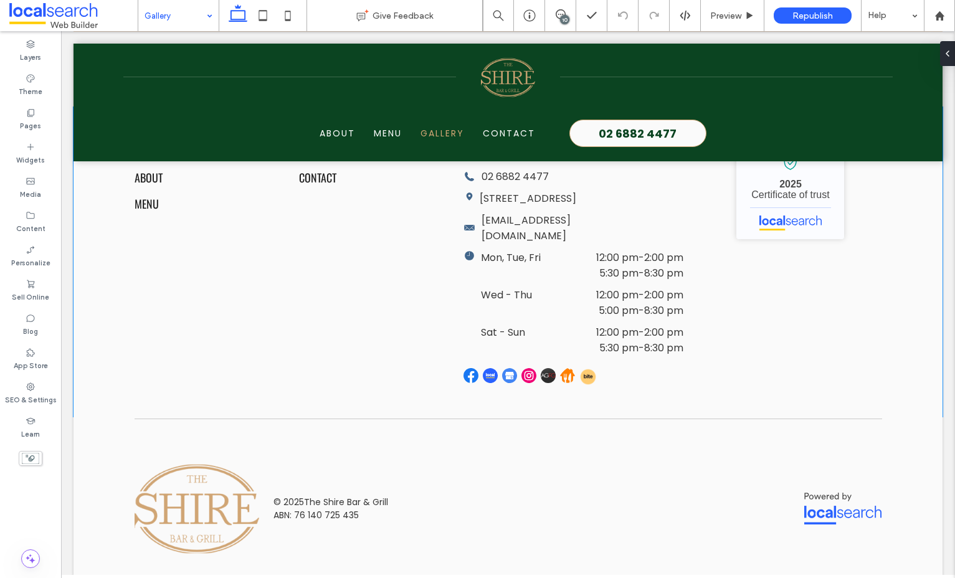
scroll to position [1810, 0]
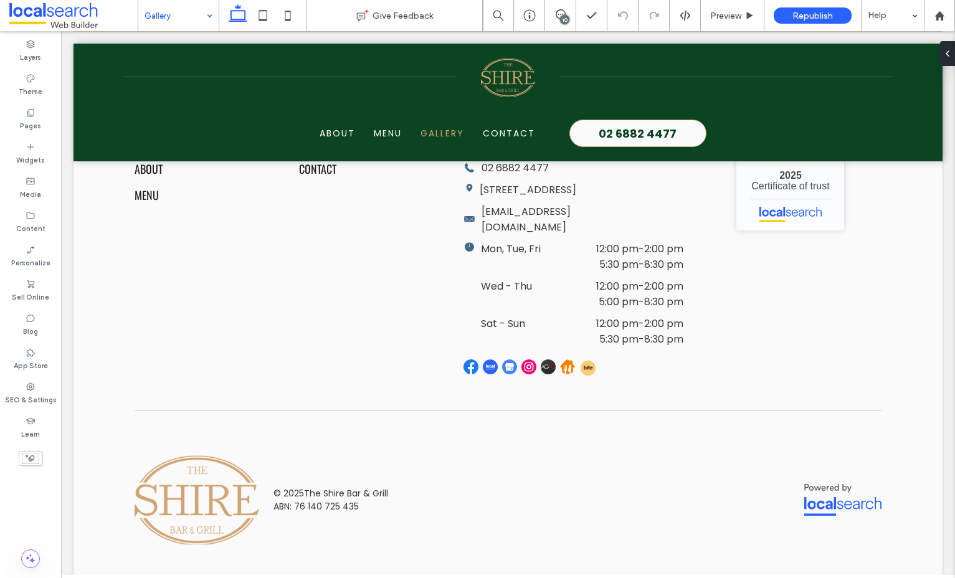
click at [165, 17] on input at bounding box center [175, 15] width 62 height 31
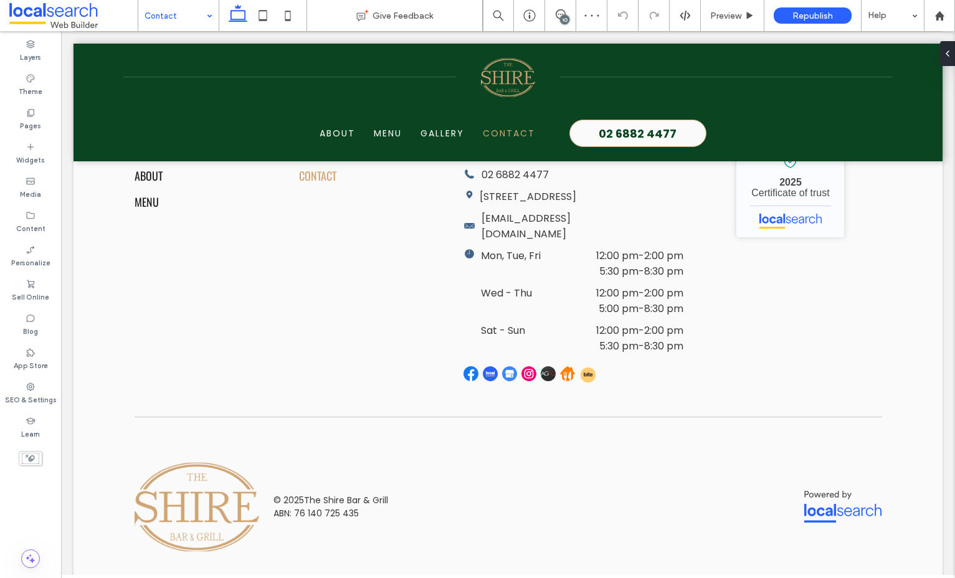
scroll to position [2275, 0]
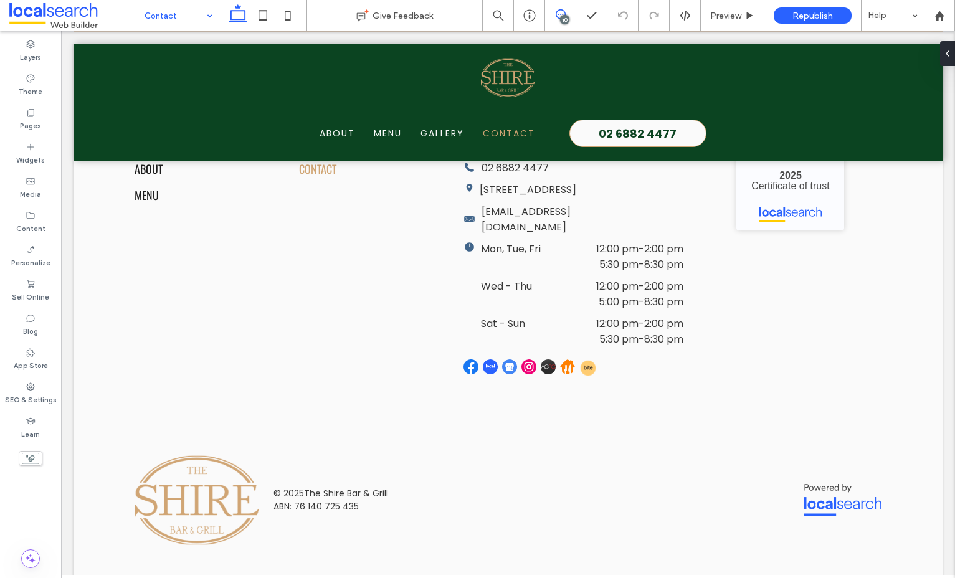
click at [564, 13] on icon at bounding box center [561, 14] width 10 height 10
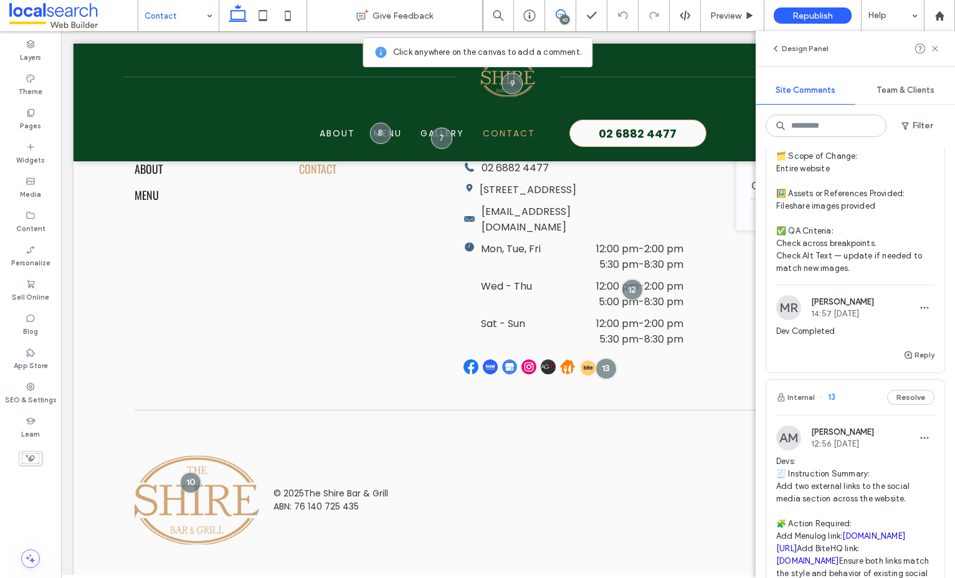
scroll to position [298, 0]
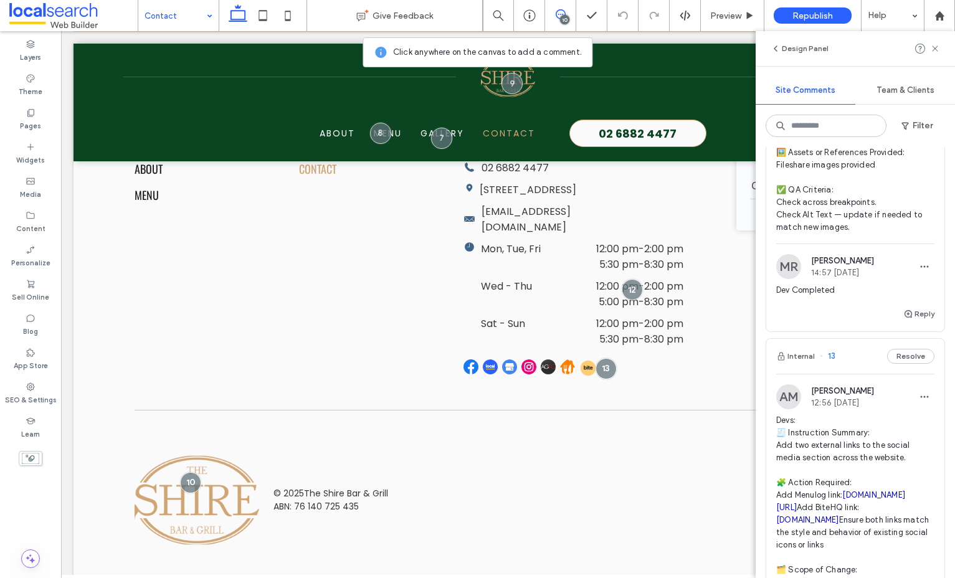
click at [906, 321] on div "Reply" at bounding box center [918, 313] width 31 height 15
click at [911, 320] on div at bounding box center [477, 289] width 955 height 578
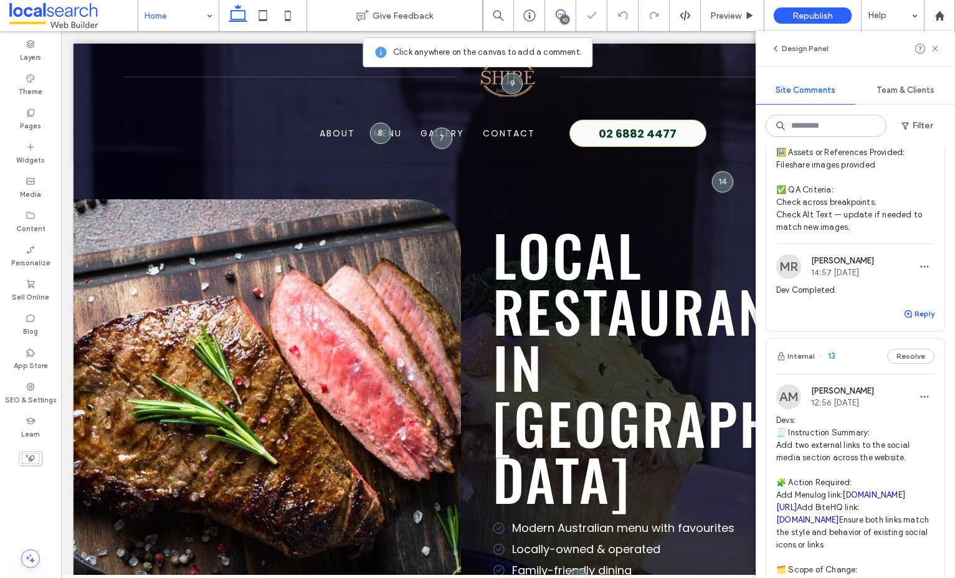
click at [914, 313] on div "Design Panel Site Comments Team & Clients Filter Internal 14 Resolve AM Anita M…" at bounding box center [854, 304] width 199 height 547
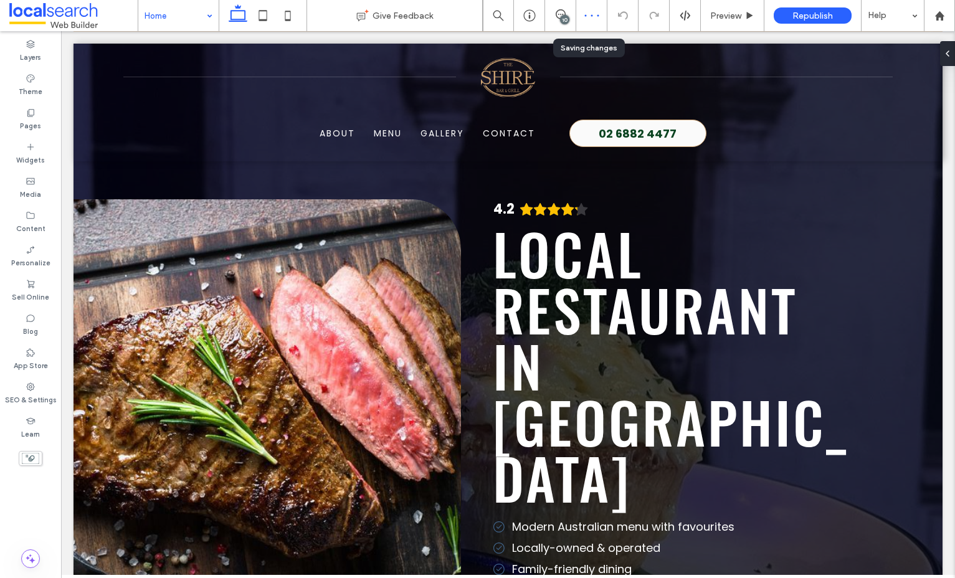
click at [577, 14] on div at bounding box center [591, 15] width 31 height 6
click at [568, 15] on span at bounding box center [560, 14] width 31 height 10
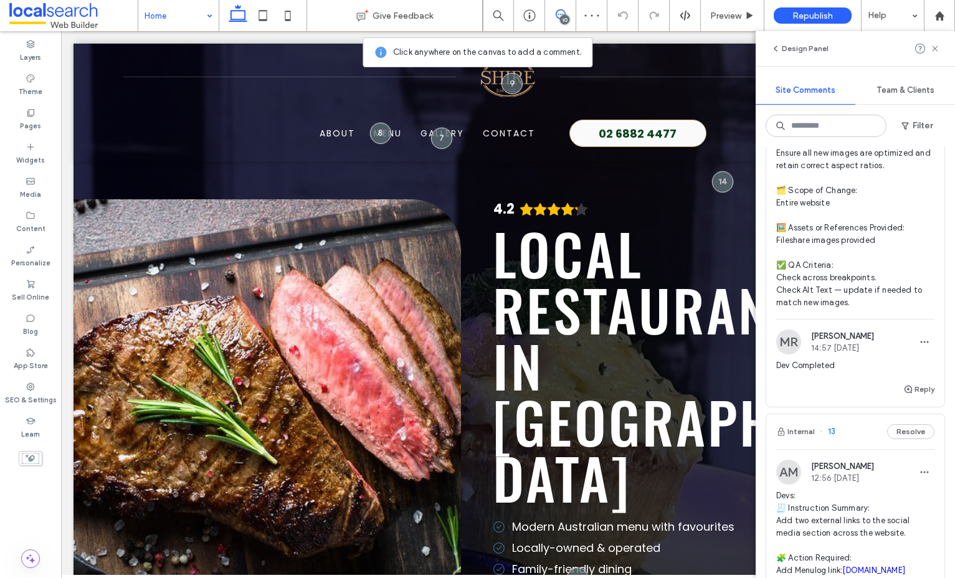
scroll to position [233, 0]
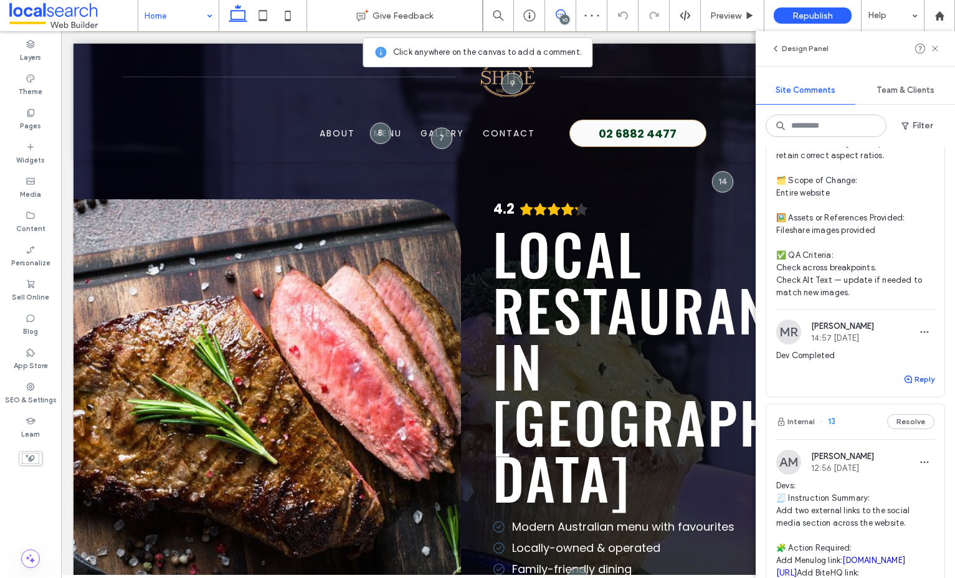
click at [920, 381] on button "Reply" at bounding box center [918, 379] width 31 height 15
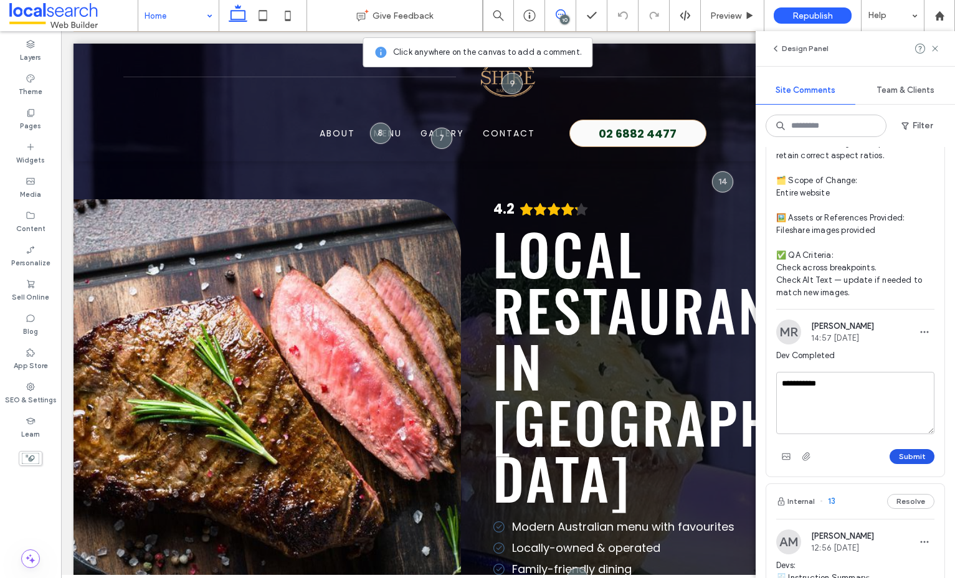
type textarea "**********"
click at [914, 454] on button "Submit" at bounding box center [911, 456] width 45 height 15
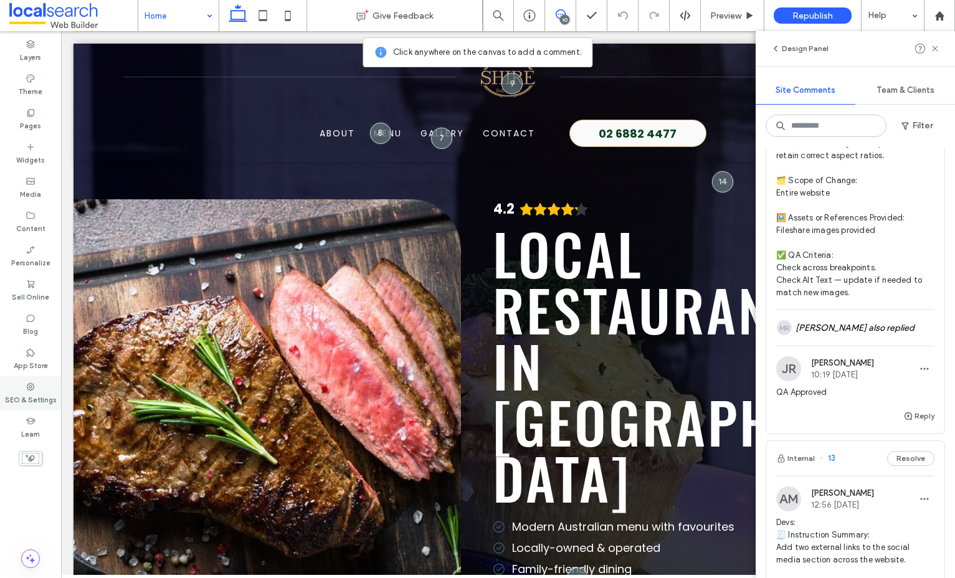
click at [17, 393] on label "SEO & Settings" at bounding box center [31, 399] width 52 height 14
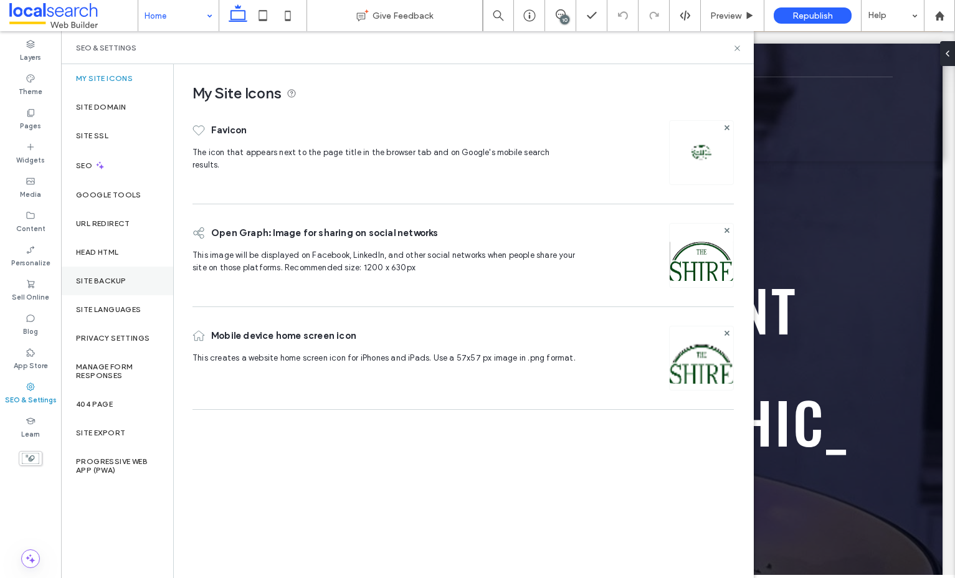
click at [103, 284] on label "Site Backup" at bounding box center [101, 281] width 50 height 9
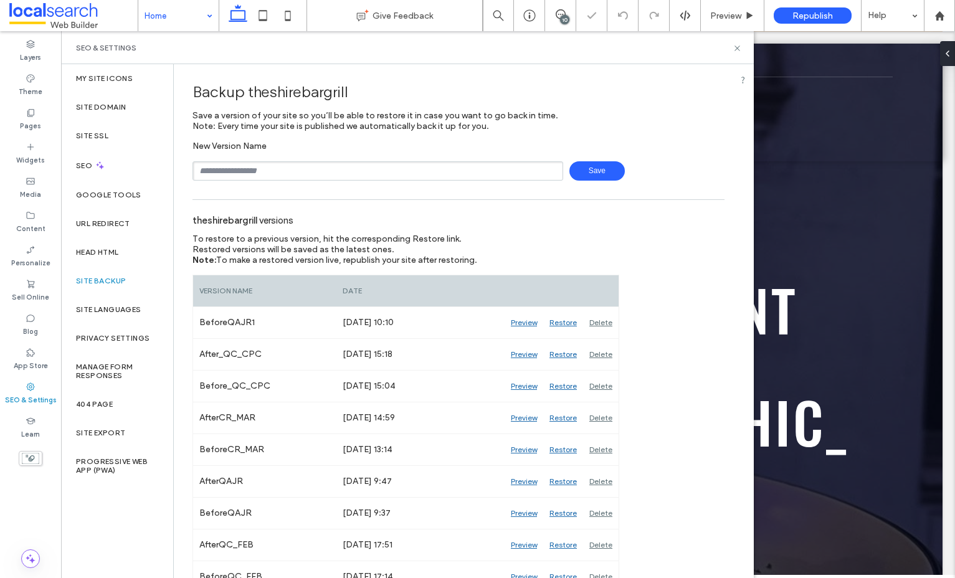
click at [351, 164] on input "text" at bounding box center [377, 170] width 371 height 19
drag, startPoint x: 339, startPoint y: 169, endPoint x: 139, endPoint y: 168, distance: 199.9
click at [139, 168] on div "**********" at bounding box center [407, 321] width 693 height 514
type input "**********"
click at [587, 172] on span "Save" at bounding box center [596, 170] width 55 height 19
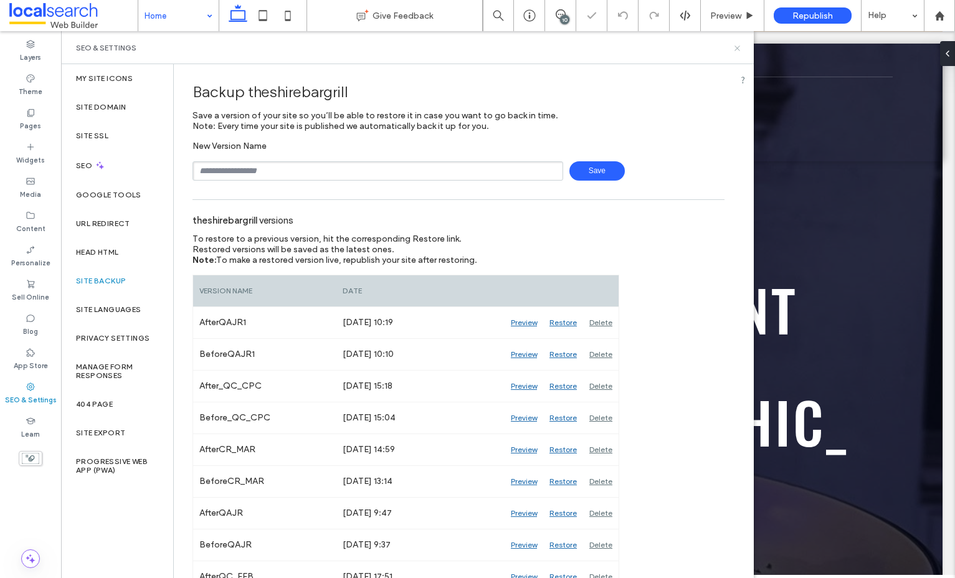
click at [740, 47] on icon at bounding box center [736, 48] width 9 height 9
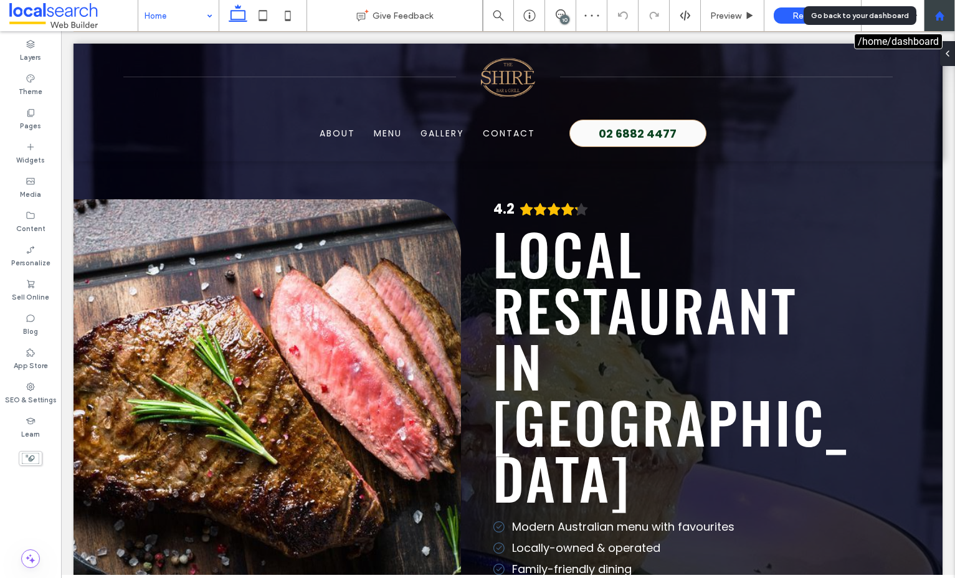
click at [932, 20] on div at bounding box center [939, 16] width 30 height 11
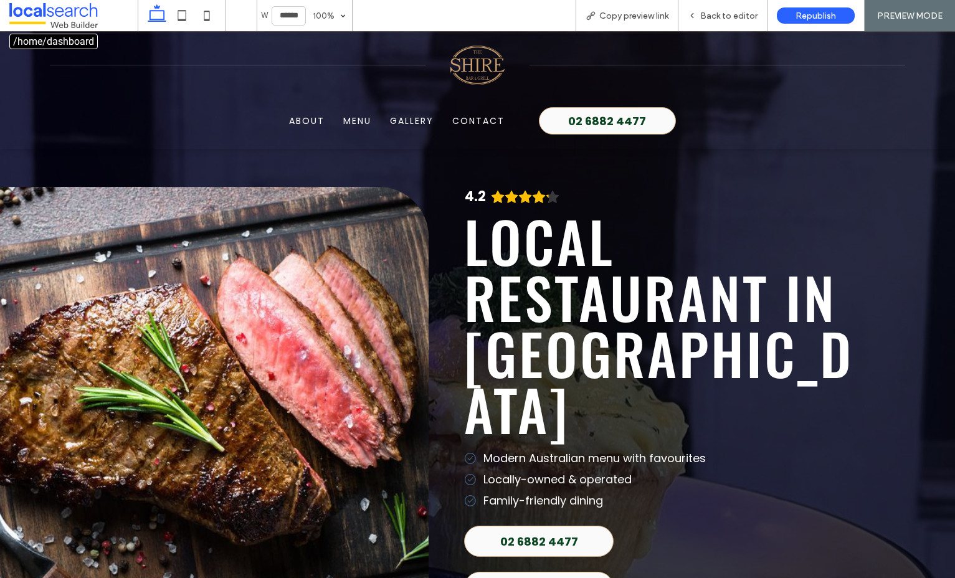
click at [50, 11] on span at bounding box center [73, 15] width 128 height 25
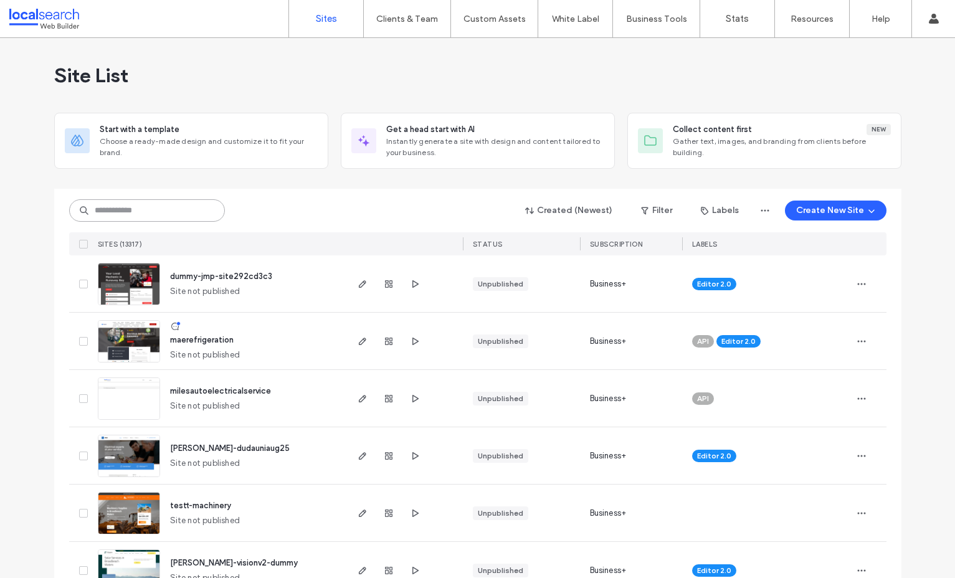
click at [135, 209] on input at bounding box center [147, 210] width 156 height 22
paste input "********"
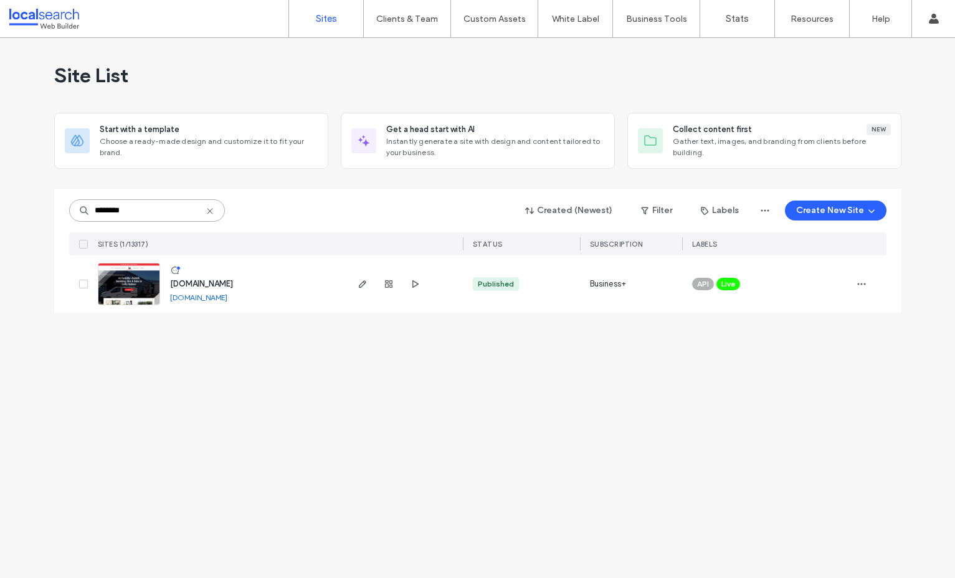
type input "********"
click at [204, 281] on span "[DOMAIN_NAME]" at bounding box center [201, 283] width 63 height 9
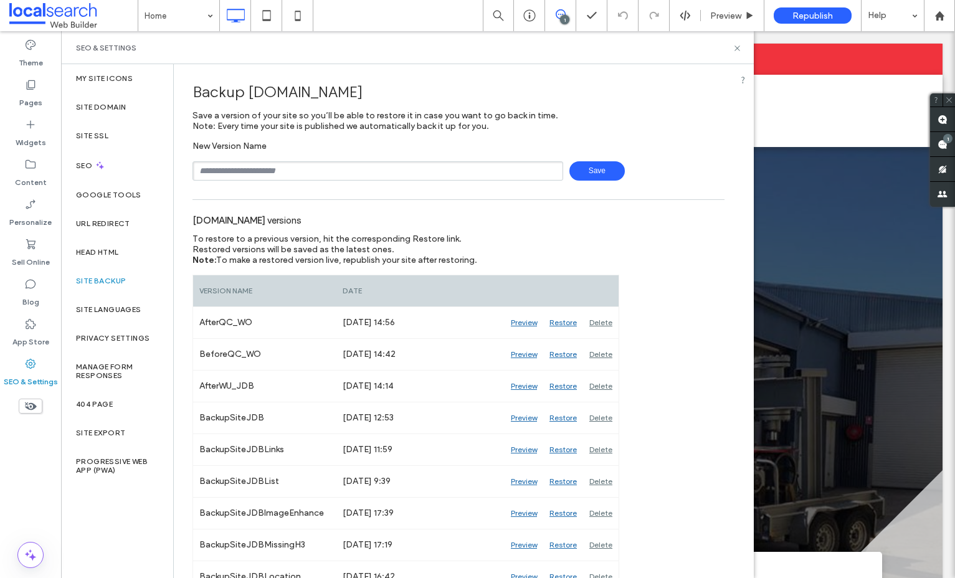
click at [315, 176] on input "text" at bounding box center [377, 170] width 371 height 19
type input "**********"
click at [608, 168] on span "Save" at bounding box center [596, 170] width 55 height 19
click at [737, 50] on icon at bounding box center [736, 48] width 9 height 9
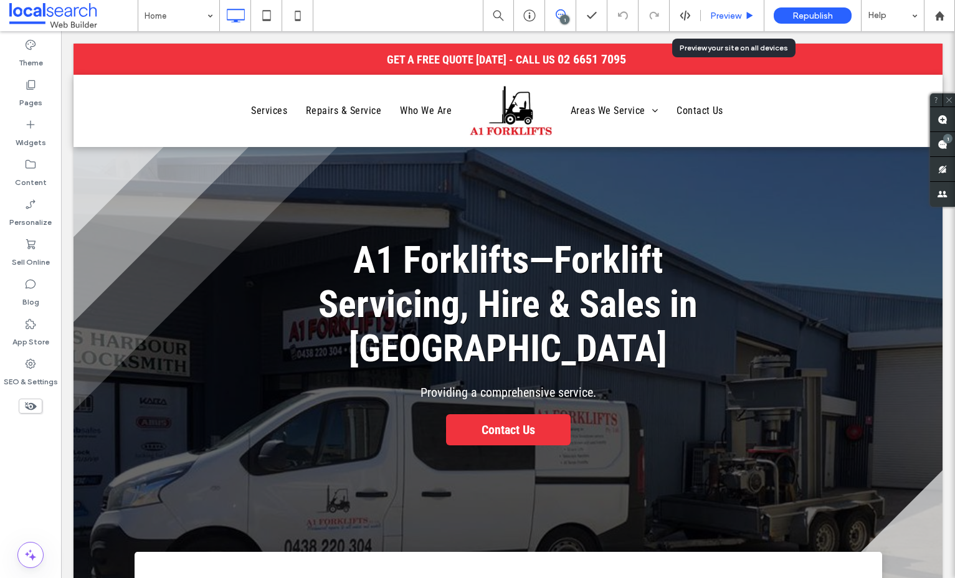
click at [721, 19] on span "Preview" at bounding box center [725, 16] width 31 height 11
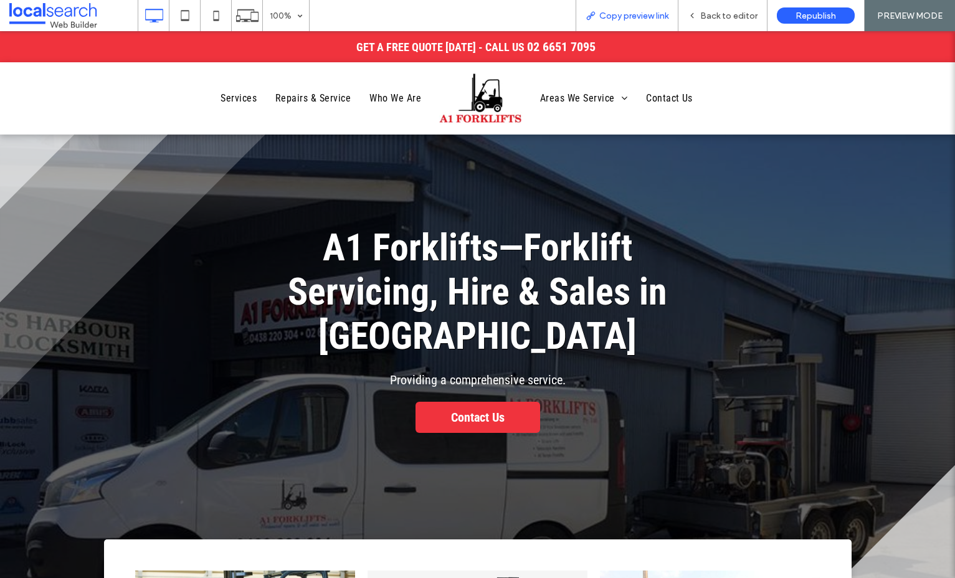
drag, startPoint x: 646, startPoint y: 17, endPoint x: 635, endPoint y: 6, distance: 15.9
click at [646, 17] on span "Copy preview link" at bounding box center [633, 16] width 69 height 11
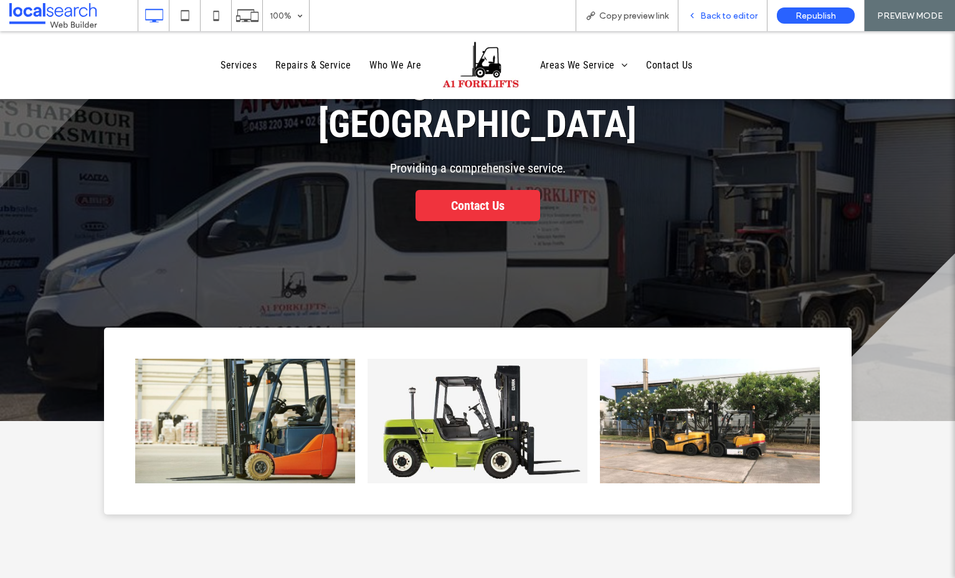
scroll to position [215, 0]
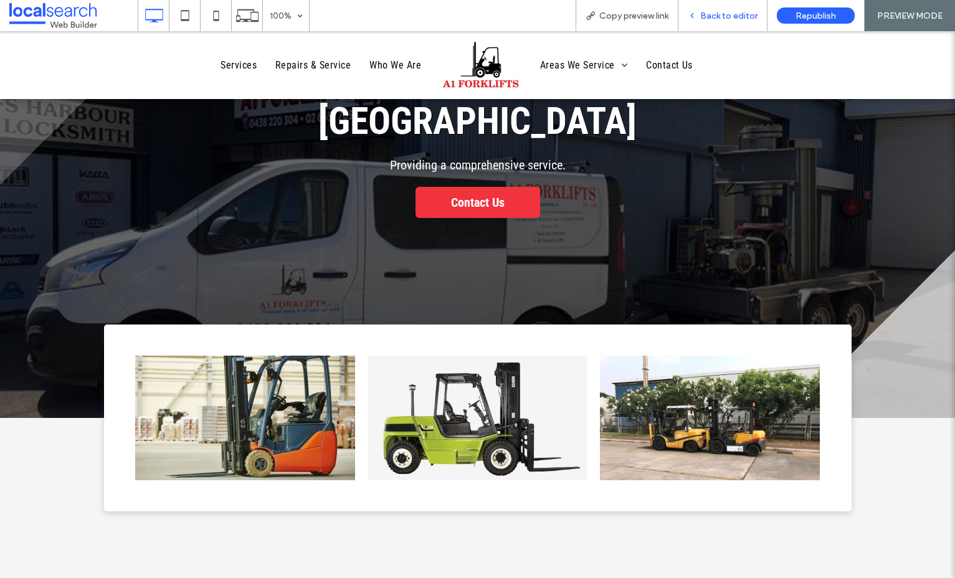
click at [734, 11] on span "Back to editor" at bounding box center [728, 16] width 57 height 11
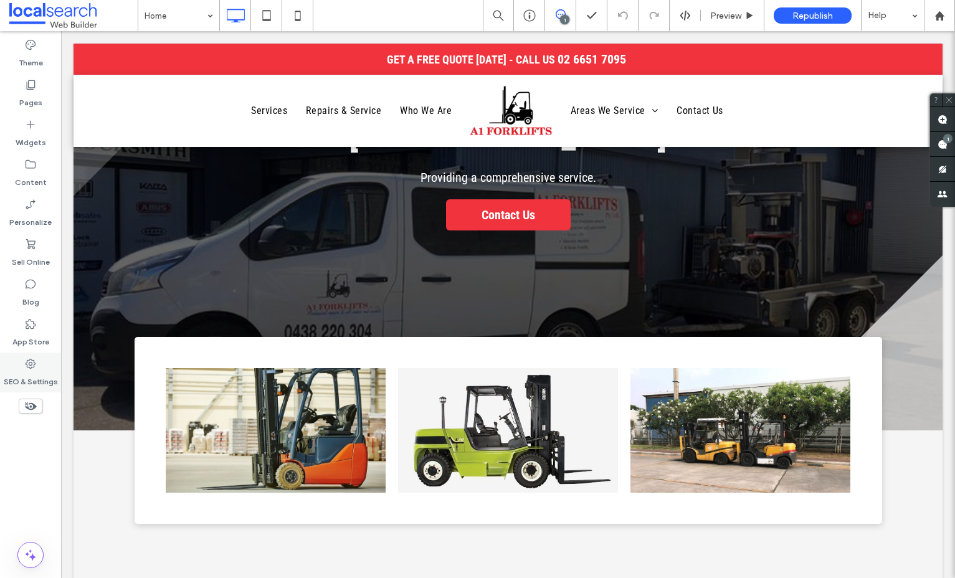
drag, startPoint x: 36, startPoint y: 378, endPoint x: 44, endPoint y: 376, distance: 8.3
click at [37, 378] on label "SEO & Settings" at bounding box center [31, 378] width 54 height 17
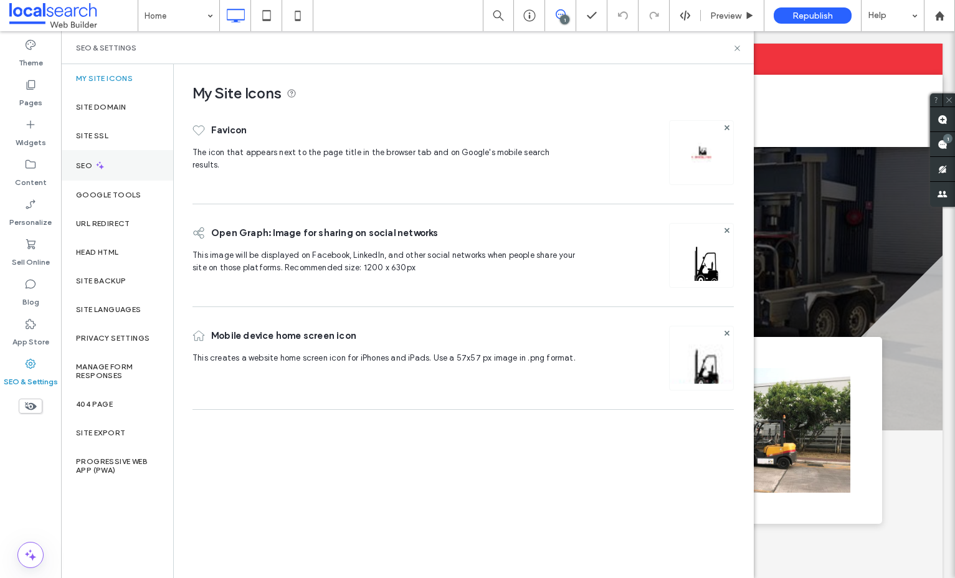
click at [116, 152] on div "SEO" at bounding box center [117, 165] width 112 height 31
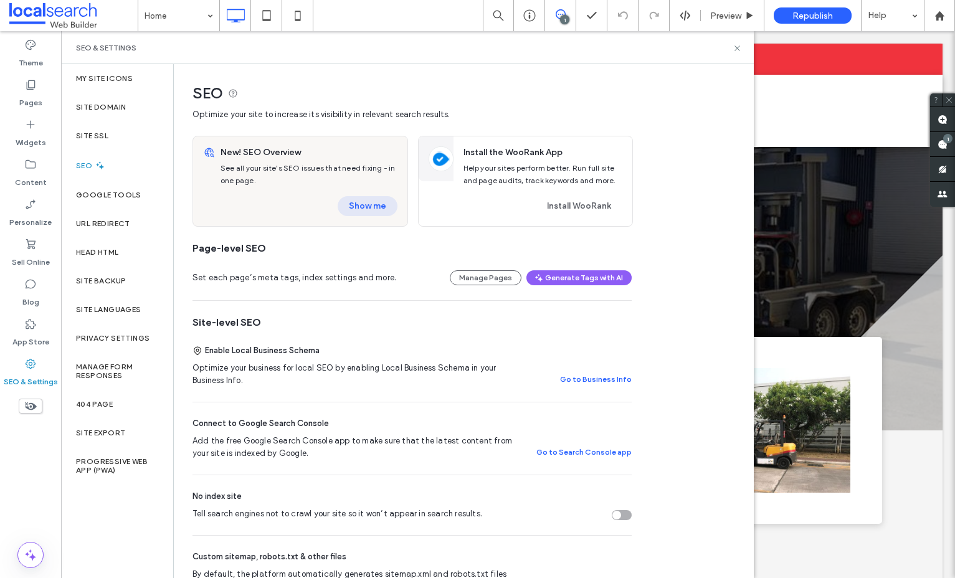
click at [353, 203] on button "Show me" at bounding box center [368, 206] width 60 height 20
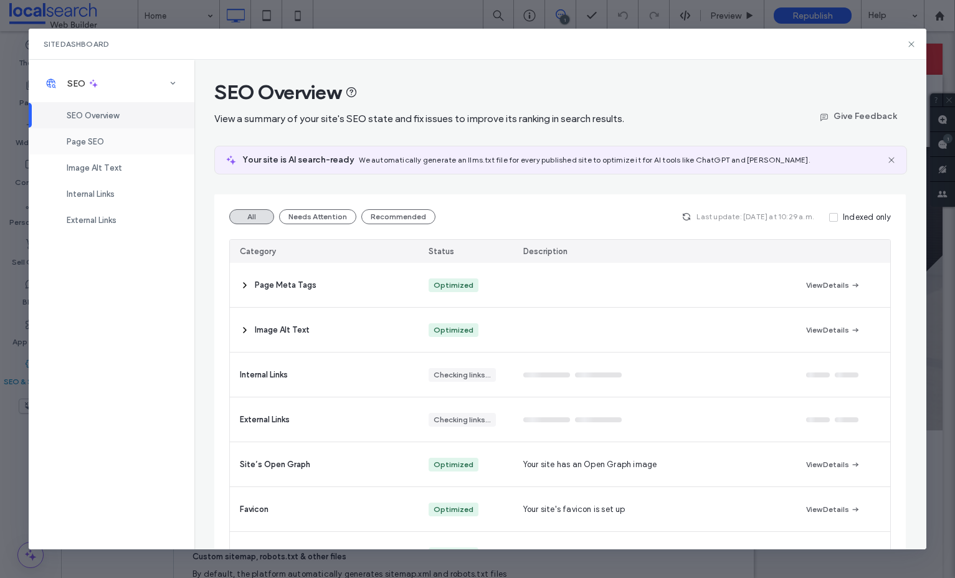
click at [125, 143] on div "Page SEO" at bounding box center [112, 141] width 166 height 26
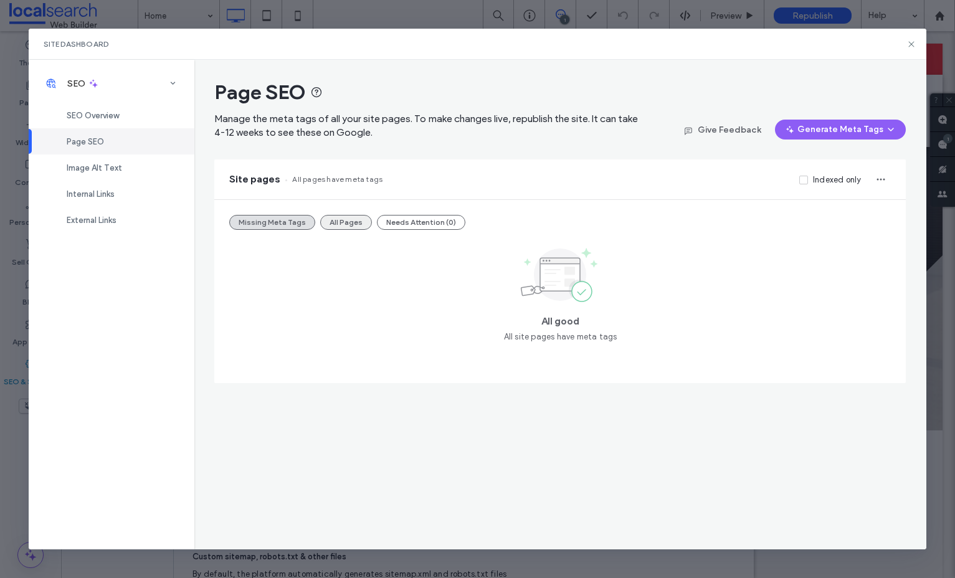
click at [346, 226] on button "All Pages" at bounding box center [346, 222] width 52 height 15
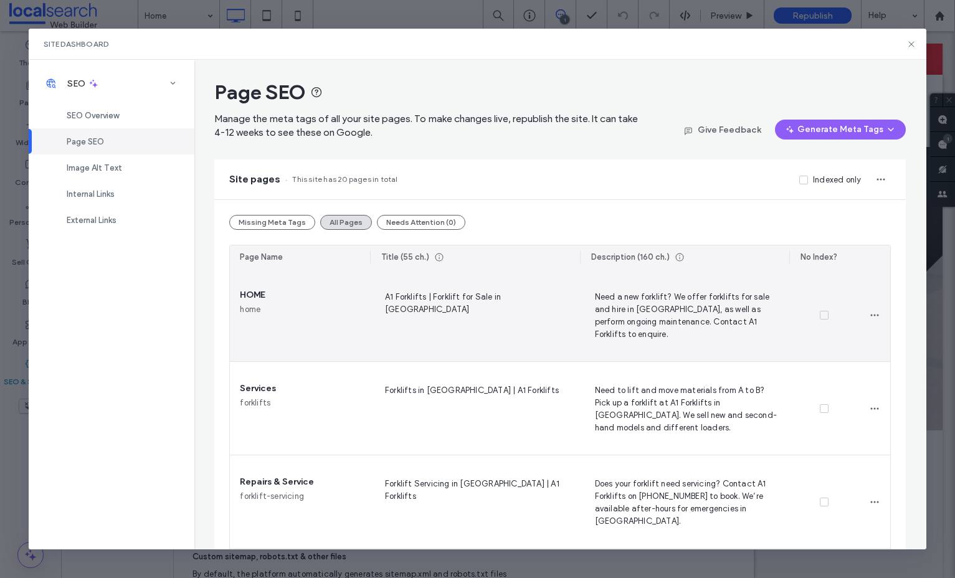
click at [881, 329] on div at bounding box center [874, 314] width 31 height 93
click at [871, 315] on use "button" at bounding box center [875, 316] width 8 height 2
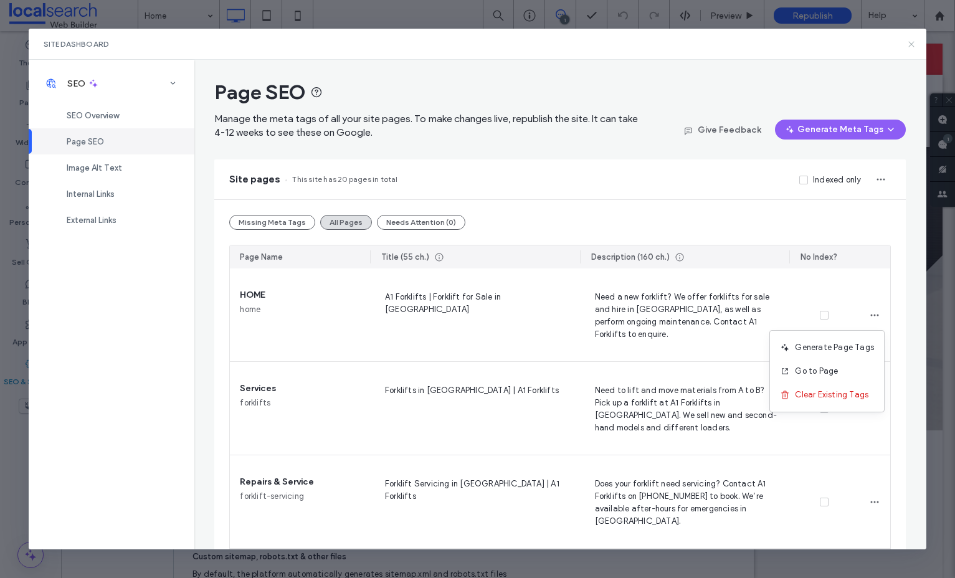
click at [910, 45] on icon at bounding box center [911, 44] width 10 height 10
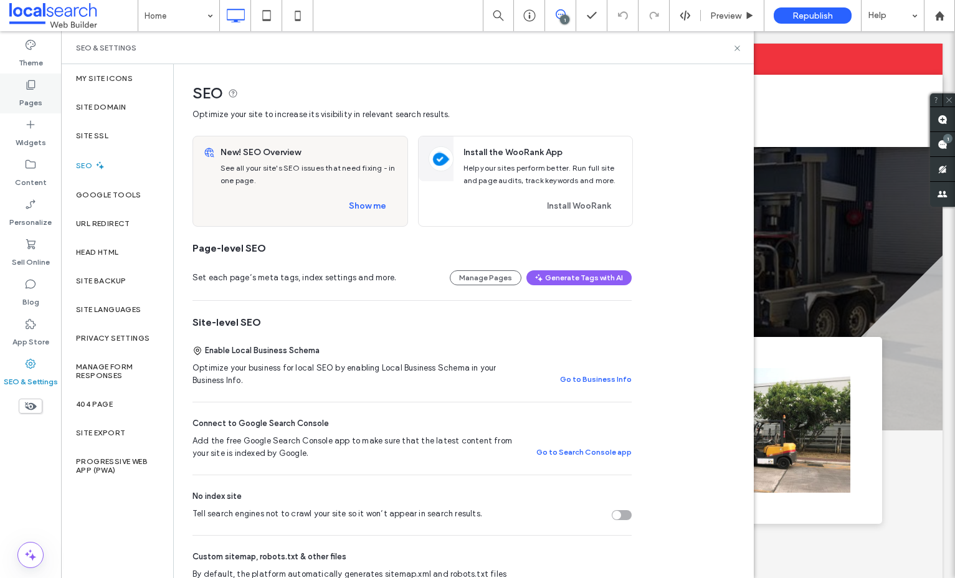
drag, startPoint x: 15, startPoint y: 95, endPoint x: 7, endPoint y: 97, distance: 7.7
click at [15, 96] on div "Pages" at bounding box center [30, 93] width 61 height 40
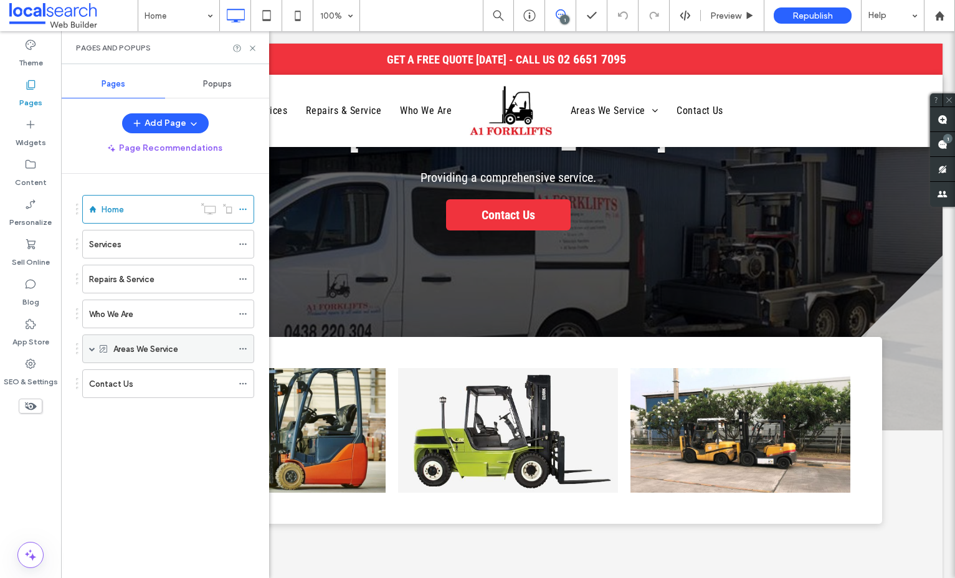
click at [87, 351] on div "Areas We Service" at bounding box center [168, 348] width 172 height 29
click at [96, 349] on div "Areas We Service" at bounding box center [168, 348] width 172 height 29
click at [89, 354] on span at bounding box center [92, 348] width 6 height 27
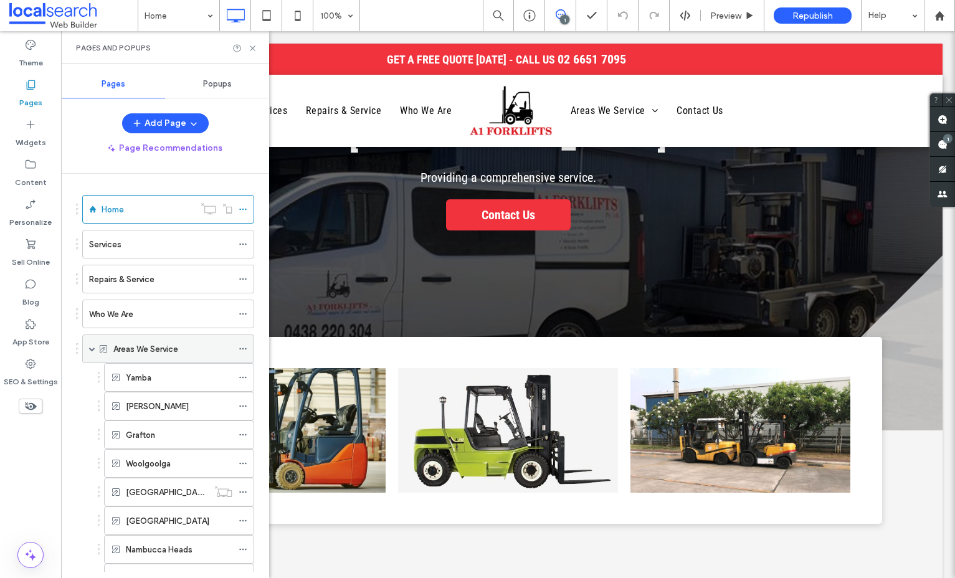
click at [240, 352] on span at bounding box center [243, 348] width 9 height 19
click at [247, 376] on div at bounding box center [246, 377] width 15 height 19
click at [240, 376] on icon at bounding box center [243, 377] width 9 height 9
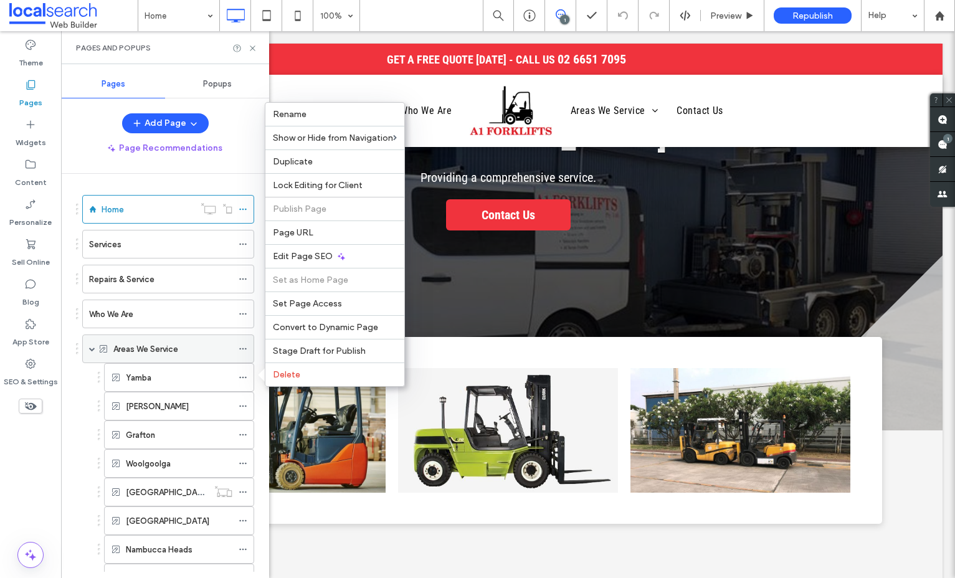
click at [245, 345] on icon at bounding box center [243, 348] width 9 height 9
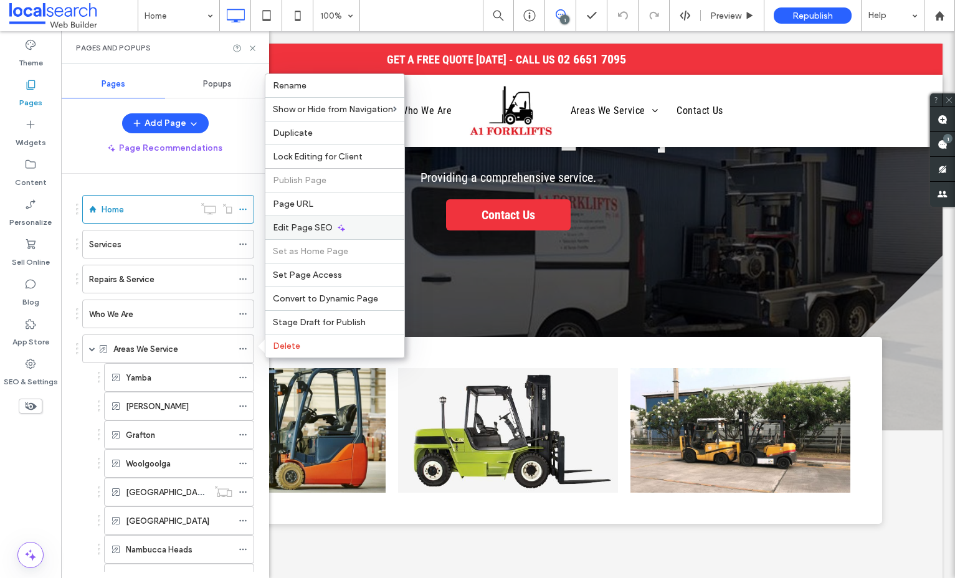
click at [329, 230] on span "Edit Page SEO" at bounding box center [303, 227] width 60 height 11
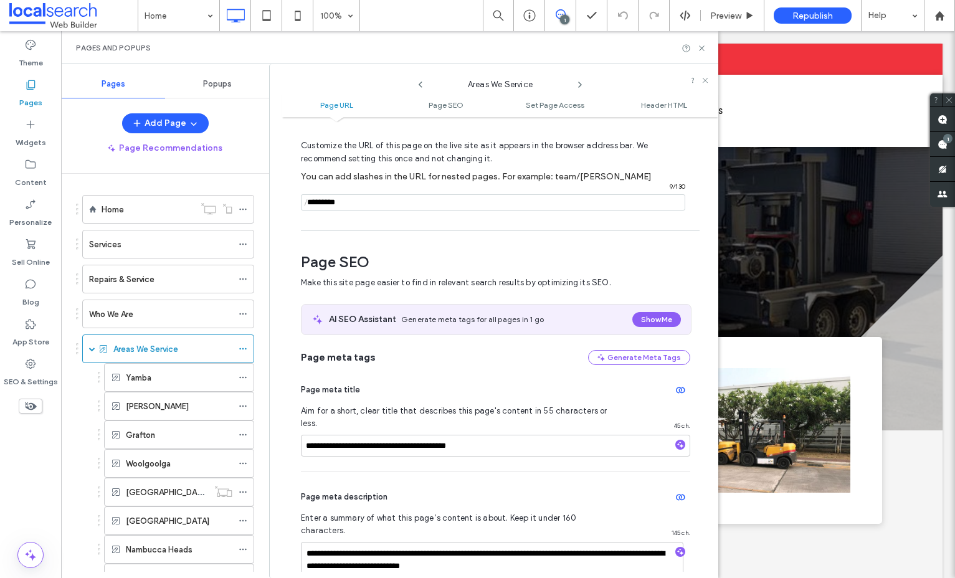
scroll to position [171, 0]
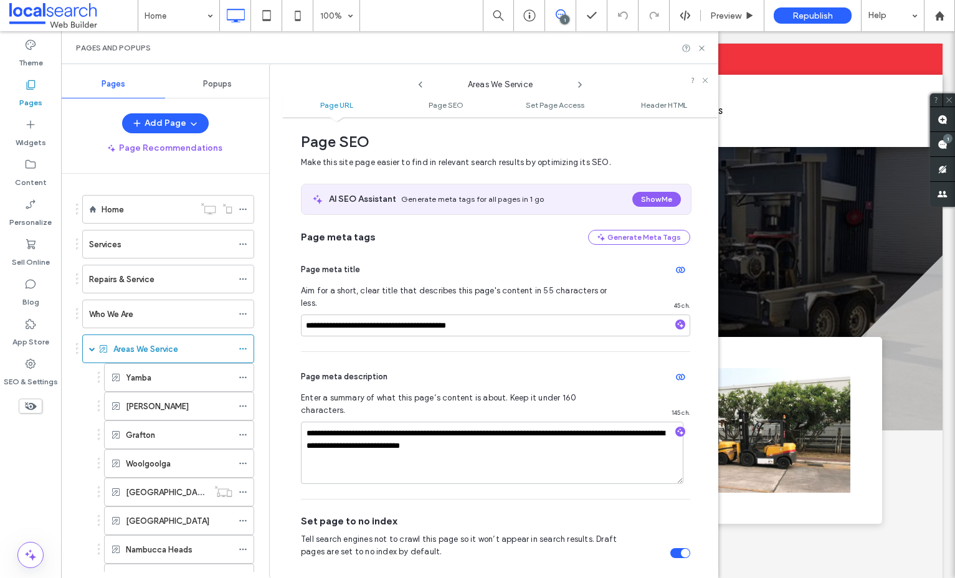
click at [348, 223] on div "**********" at bounding box center [495, 506] width 389 height 778
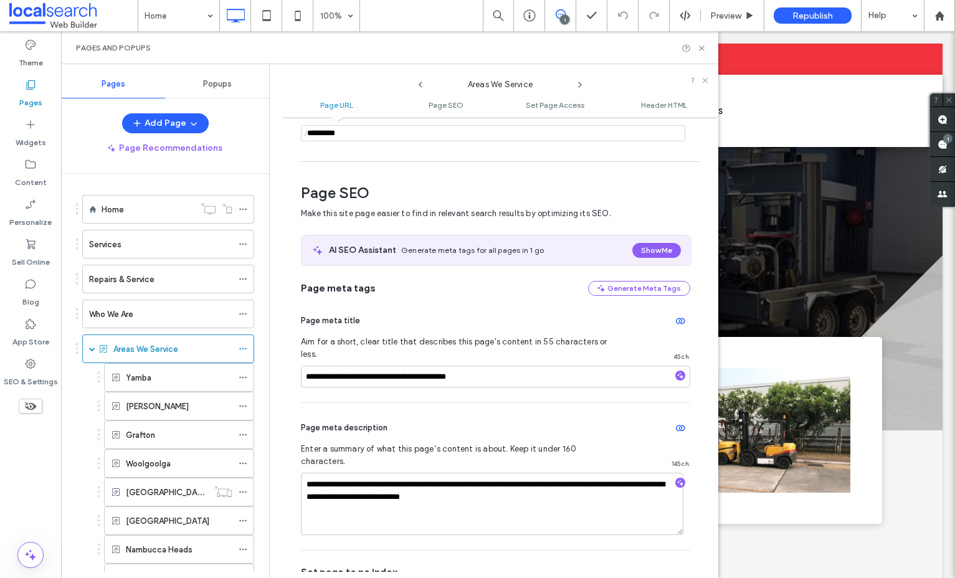
scroll to position [0, 0]
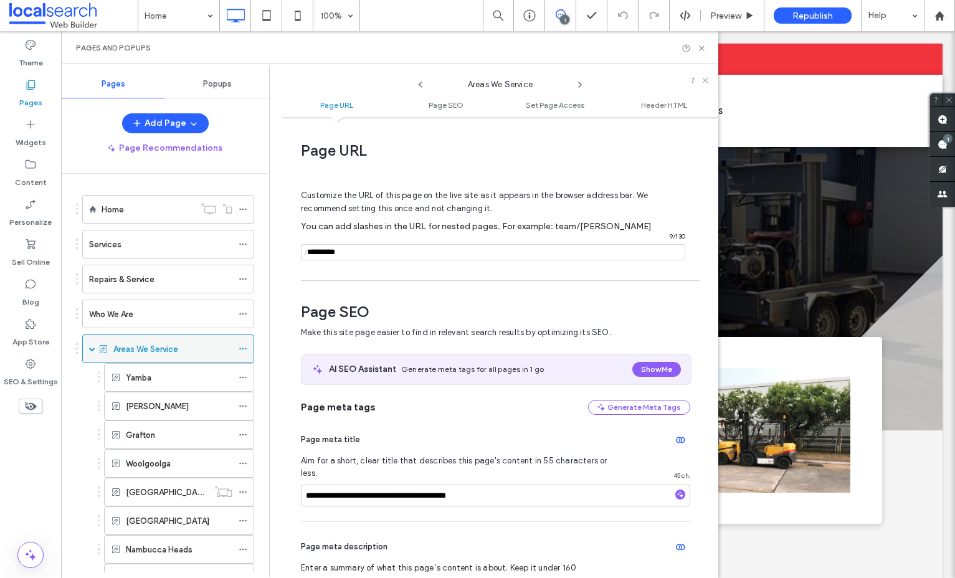
click at [241, 347] on icon at bounding box center [243, 348] width 9 height 9
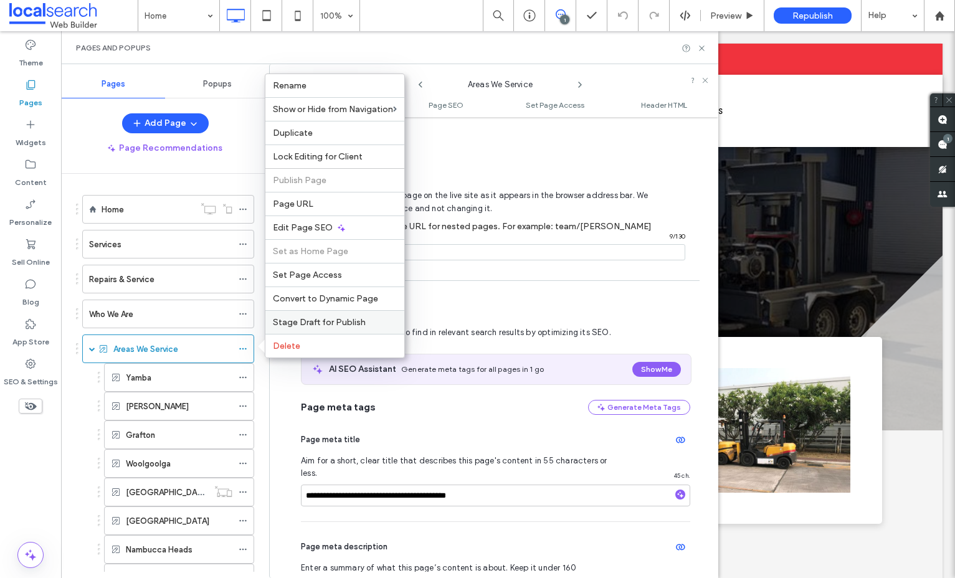
click at [324, 323] on span "Stage Draft for Publish" at bounding box center [319, 322] width 93 height 11
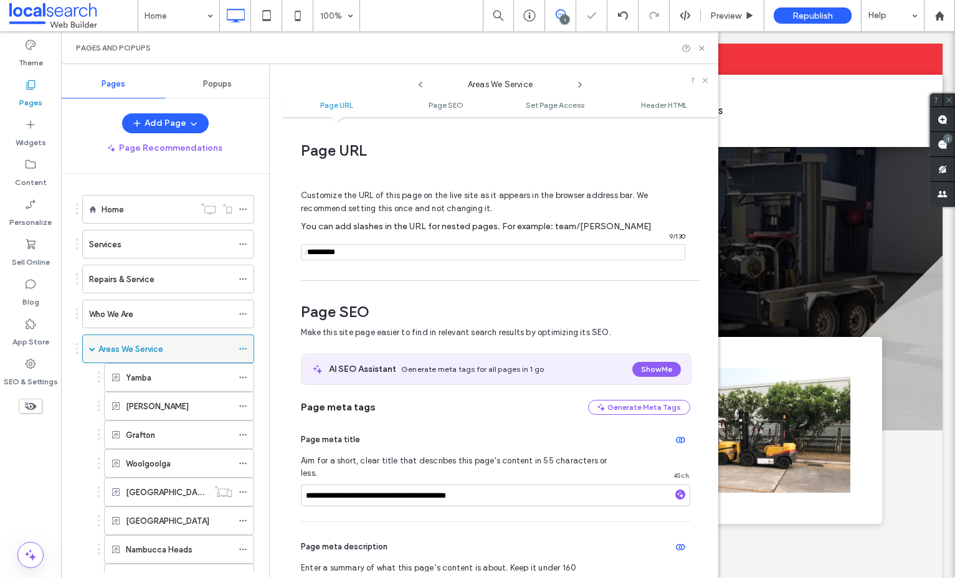
click at [245, 348] on icon at bounding box center [243, 348] width 9 height 9
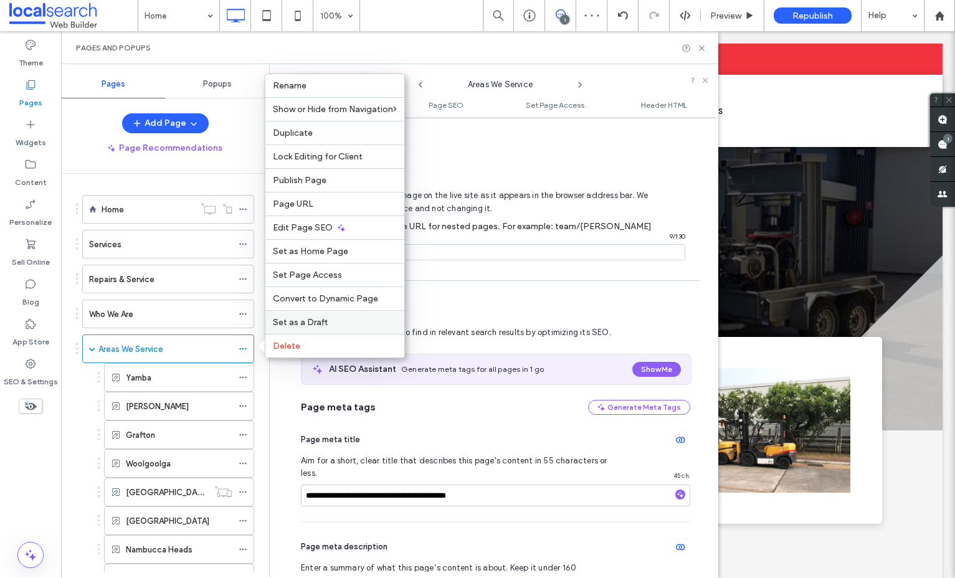
click at [333, 318] on label "Set as a Draft" at bounding box center [335, 322] width 124 height 11
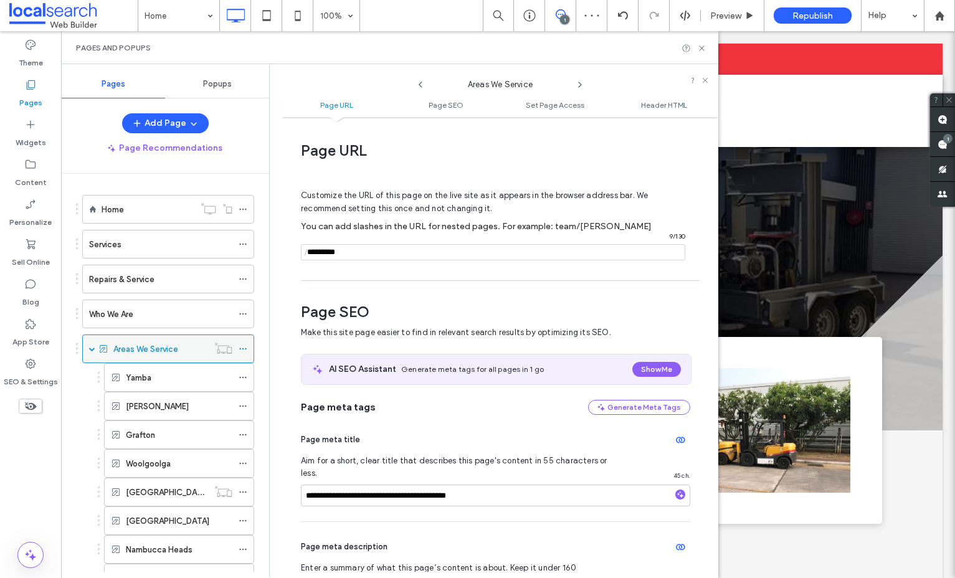
click at [241, 346] on icon at bounding box center [243, 348] width 9 height 9
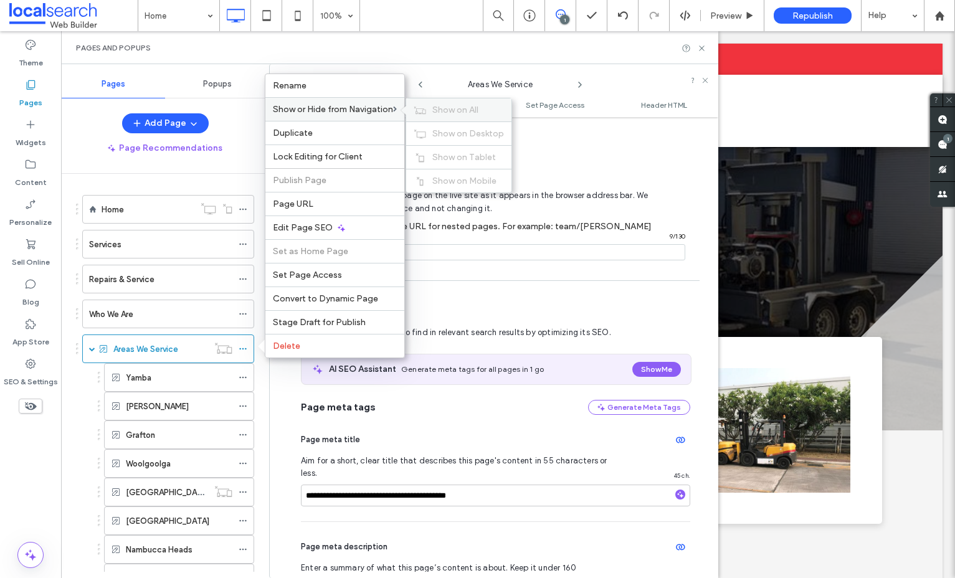
click at [450, 108] on span "Show on All" at bounding box center [455, 110] width 46 height 11
click at [460, 106] on span "Hide on All" at bounding box center [453, 110] width 42 height 11
click at [460, 108] on span "Show on All" at bounding box center [455, 110] width 46 height 11
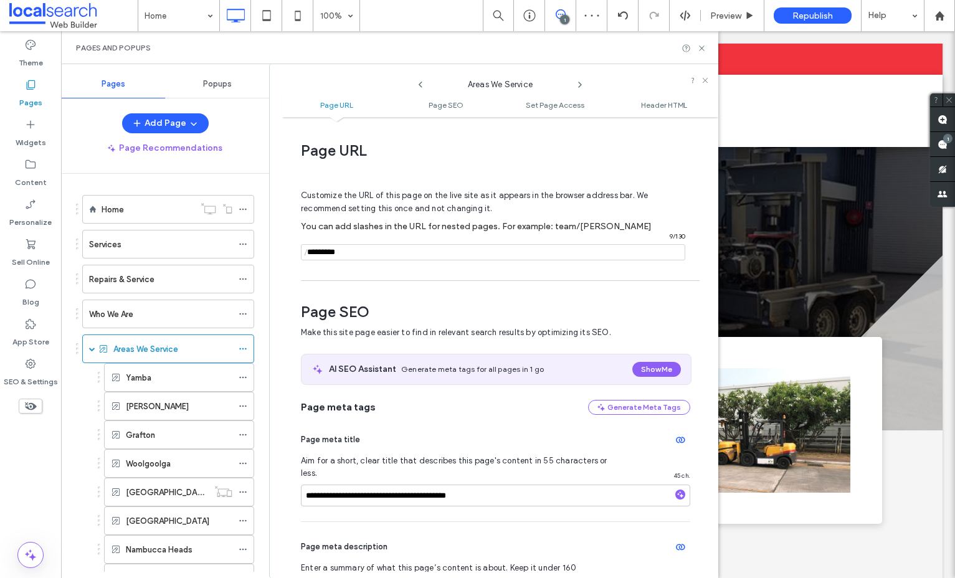
click at [577, 150] on span "Page URL" at bounding box center [495, 150] width 389 height 19
click at [240, 375] on icon at bounding box center [243, 377] width 9 height 9
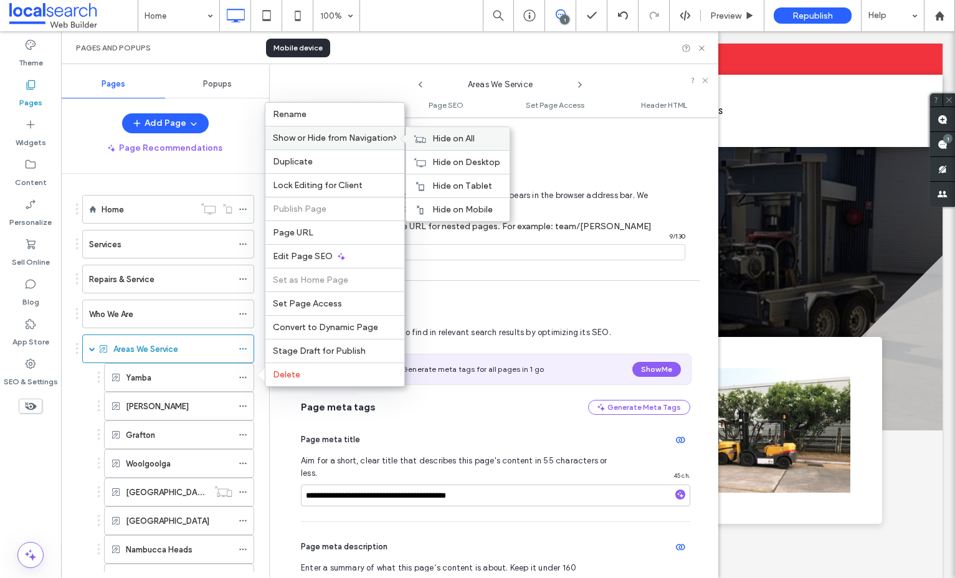
click at [460, 139] on span "Hide on All" at bounding box center [453, 138] width 42 height 11
click at [460, 139] on span "Show on All" at bounding box center [455, 138] width 46 height 11
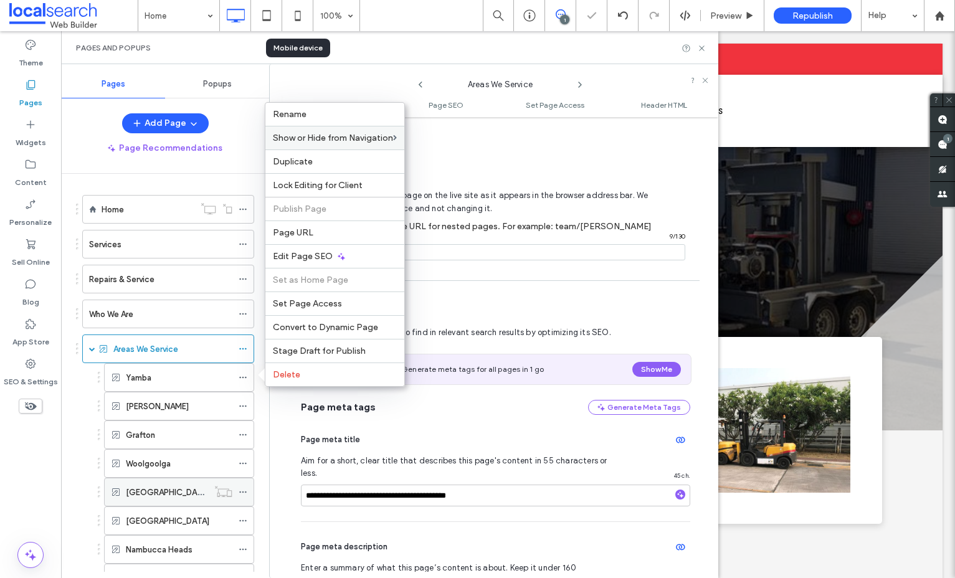
click at [245, 491] on use at bounding box center [242, 492] width 7 height 2
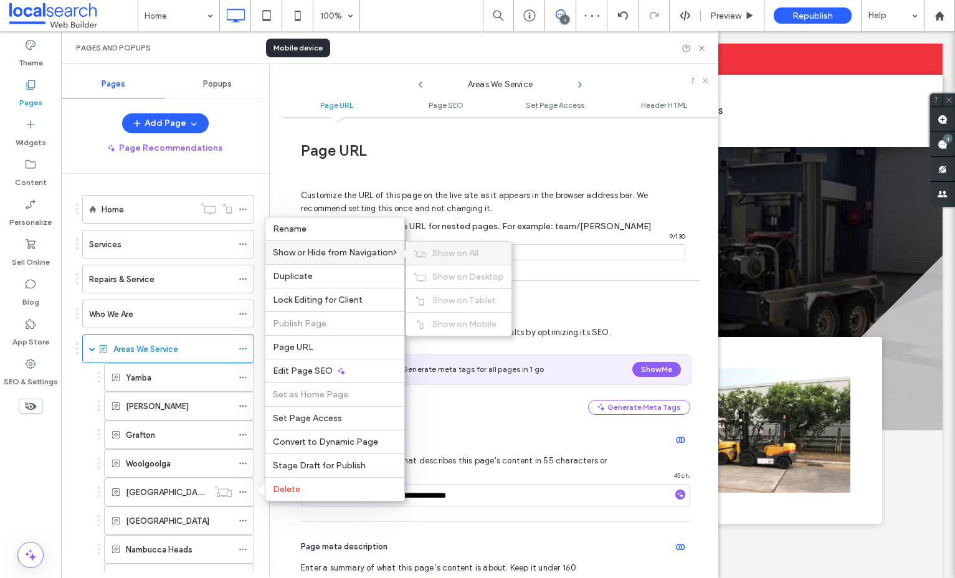
click at [451, 251] on span "Show on All" at bounding box center [455, 253] width 46 height 11
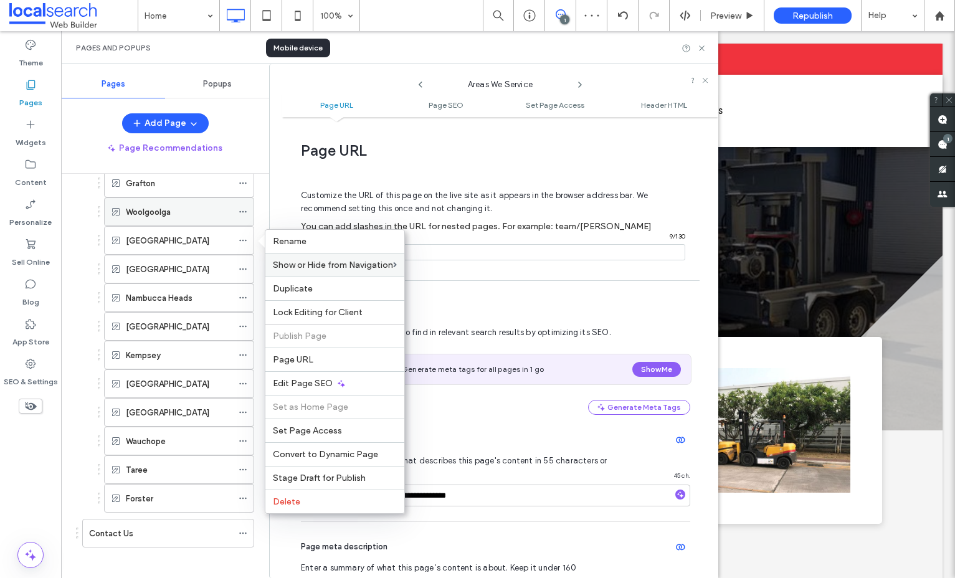
scroll to position [258, 0]
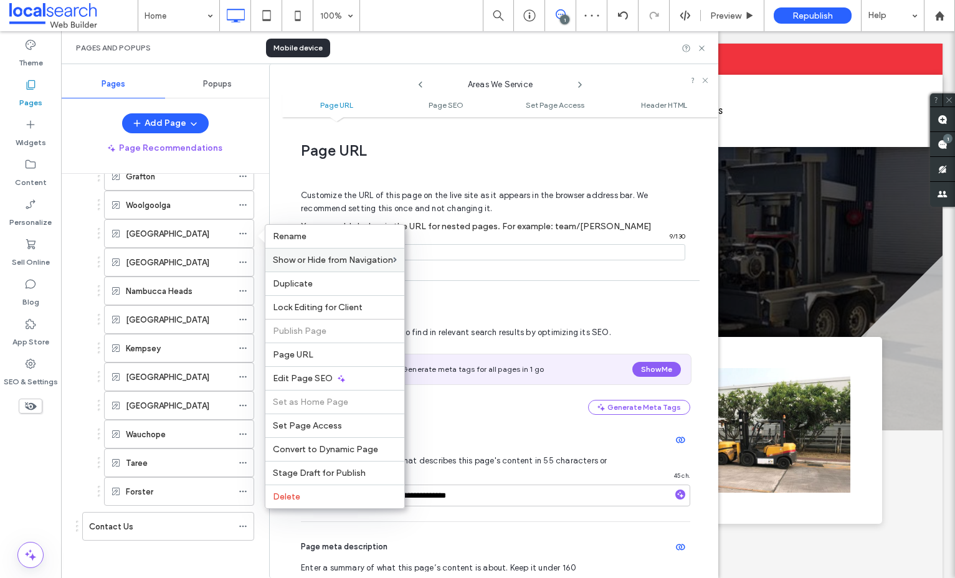
click at [541, 184] on span "Customize the URL of this page on the live site as it appears in the browser ad…" at bounding box center [474, 202] width 347 height 42
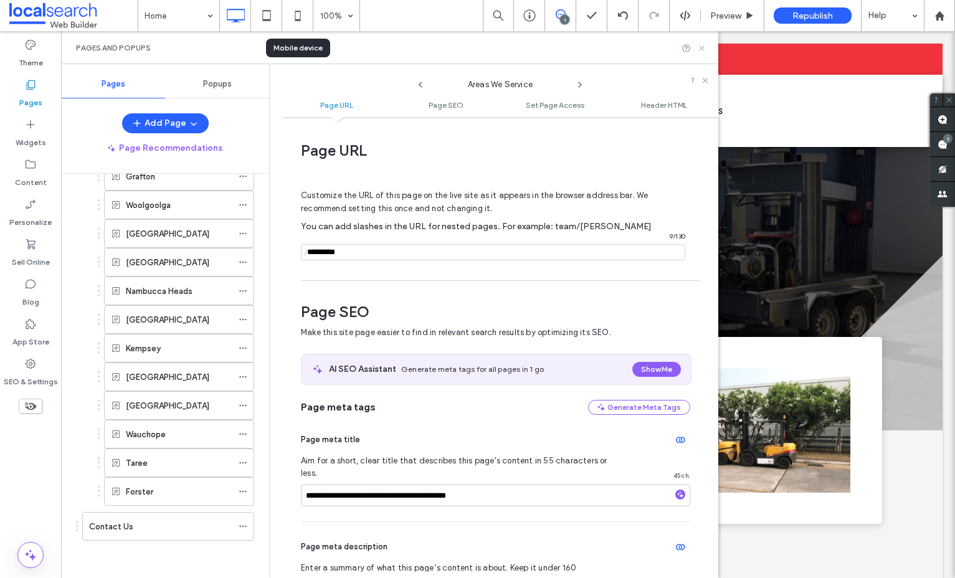
drag, startPoint x: 701, startPoint y: 49, endPoint x: 665, endPoint y: 1, distance: 60.9
click at [701, 49] on icon at bounding box center [701, 48] width 9 height 9
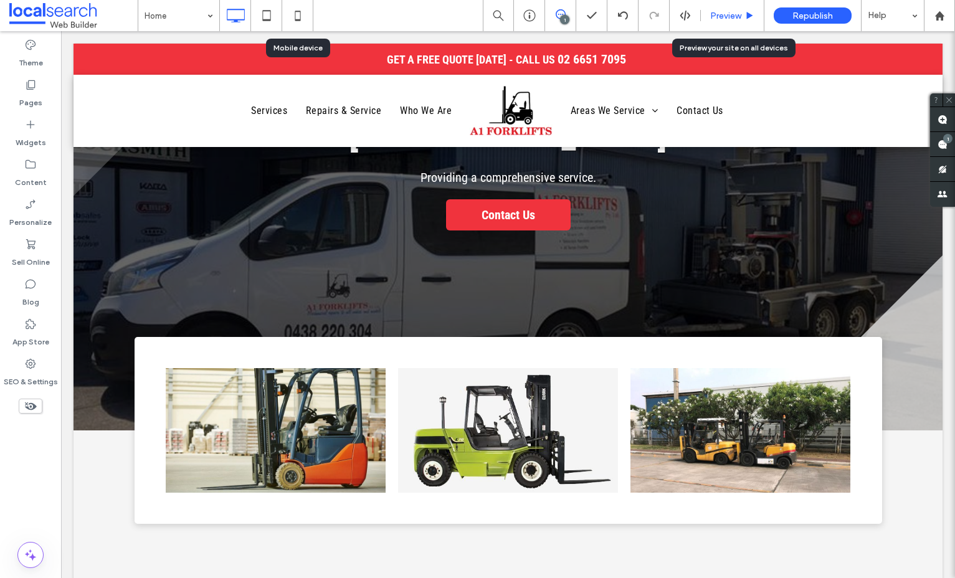
click at [728, 15] on span "Preview" at bounding box center [725, 16] width 31 height 11
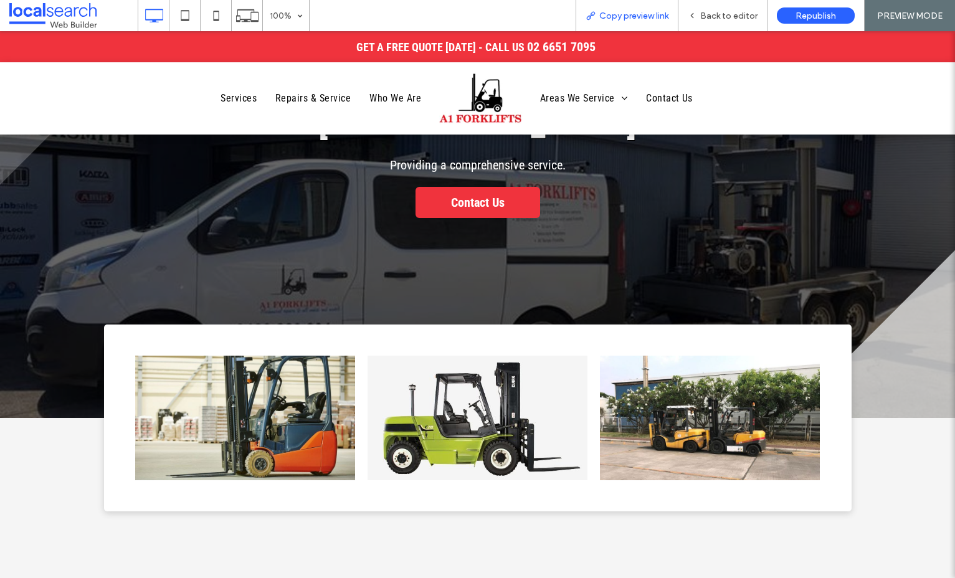
click at [603, 14] on span "Copy preview link" at bounding box center [633, 16] width 69 height 11
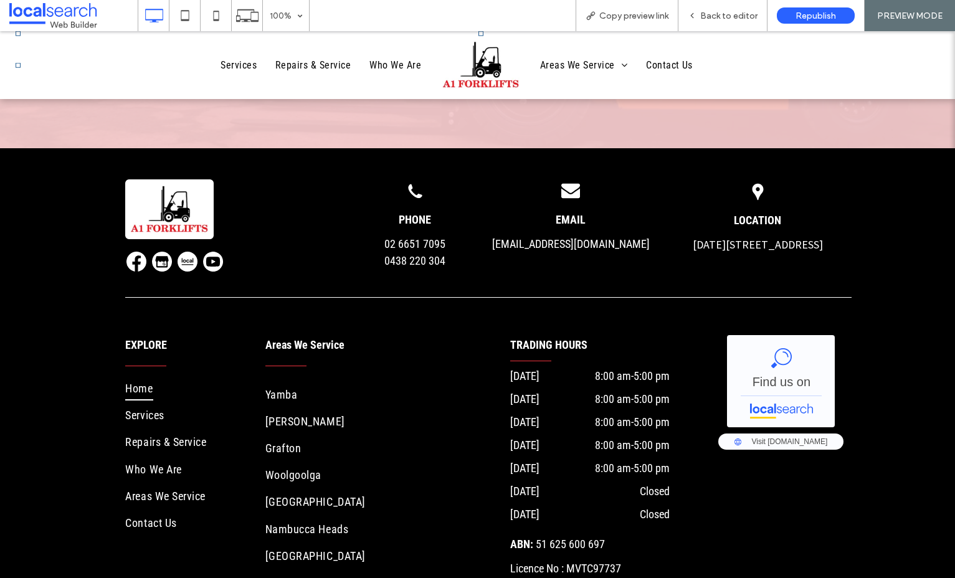
scroll to position [2644, 0]
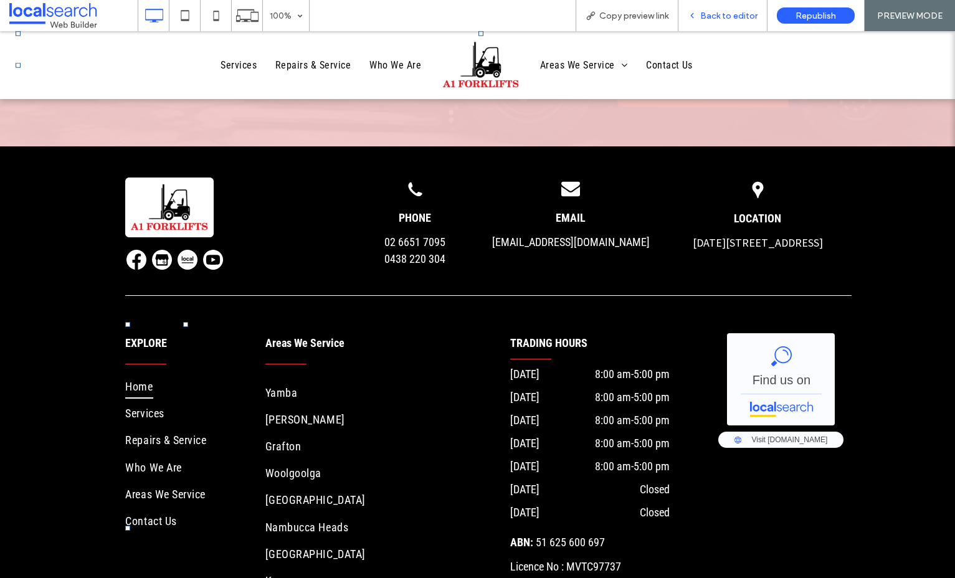
click at [709, 17] on span "Back to editor" at bounding box center [728, 16] width 57 height 11
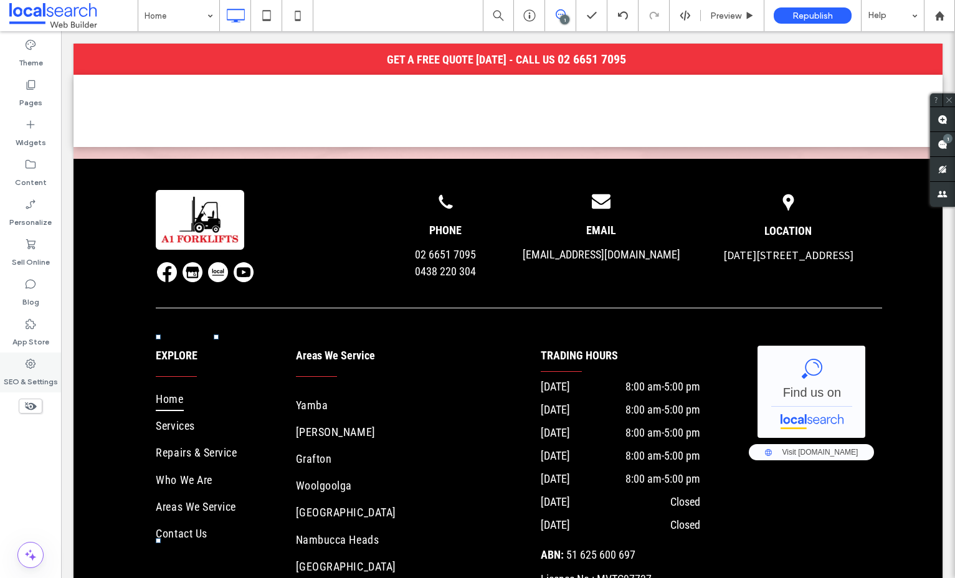
click at [26, 385] on label "SEO & Settings" at bounding box center [31, 378] width 54 height 17
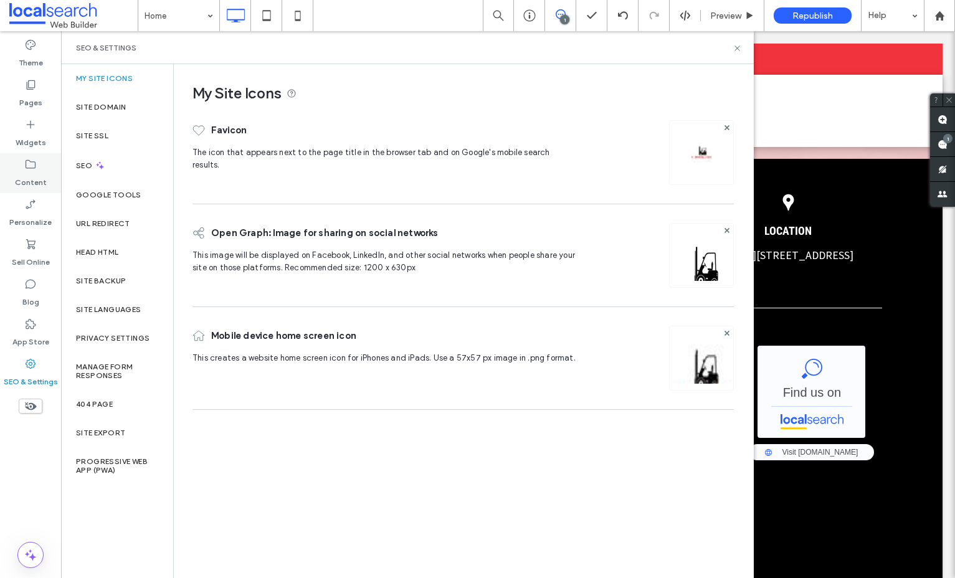
click at [40, 192] on div "Content" at bounding box center [30, 173] width 61 height 40
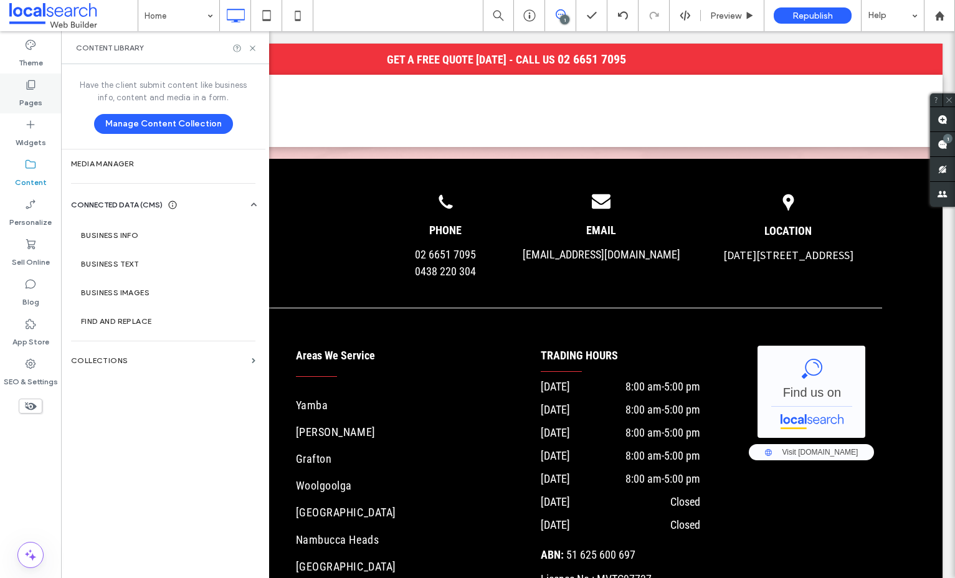
click at [22, 85] on div "Pages" at bounding box center [30, 93] width 61 height 40
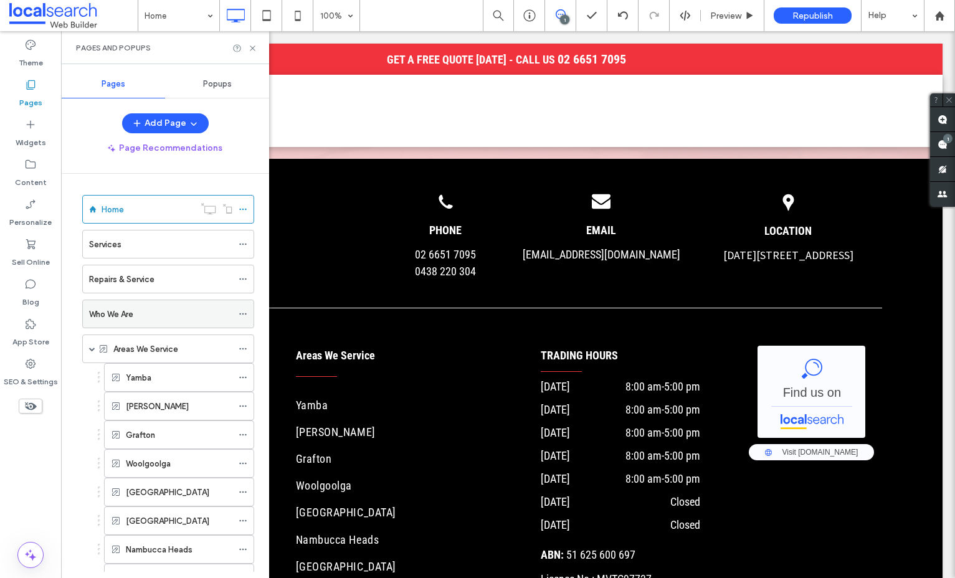
scroll to position [1, 0]
click at [248, 494] on div at bounding box center [246, 491] width 15 height 19
click at [241, 491] on icon at bounding box center [243, 492] width 9 height 9
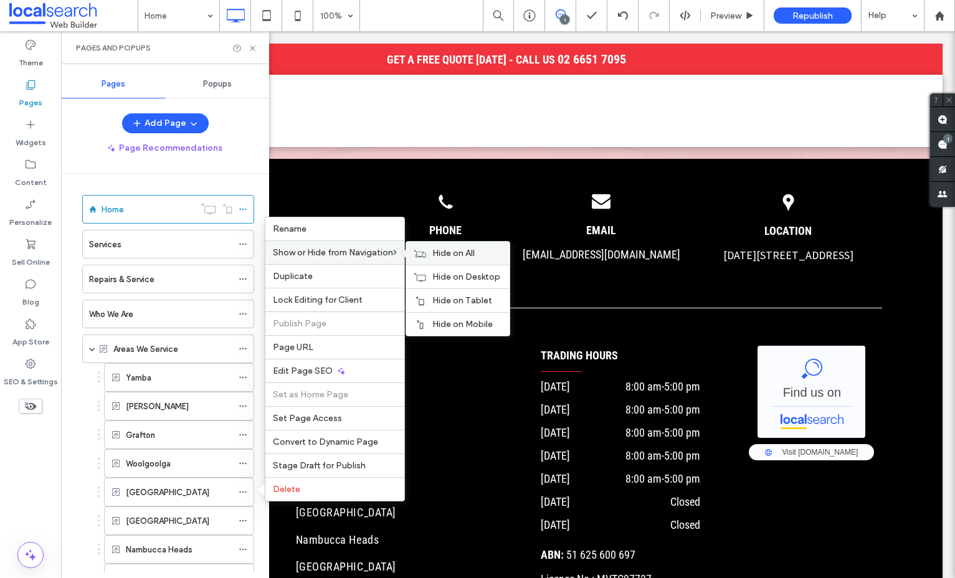
click at [453, 251] on span "Hide on All" at bounding box center [453, 253] width 42 height 11
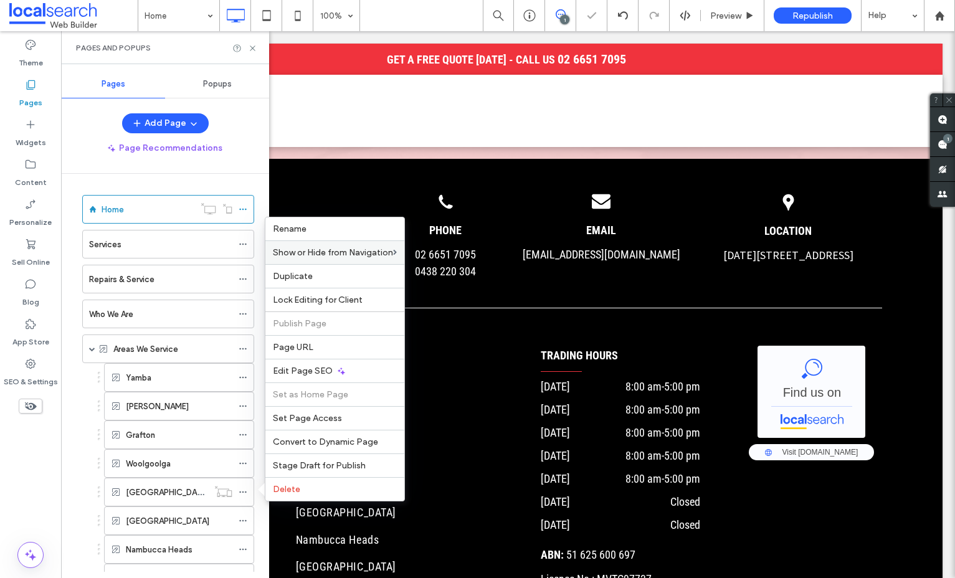
click at [262, 164] on div "Add Page Page Recommendations Home Services Repairs & Service Who We Are Areas …" at bounding box center [165, 342] width 208 height 458
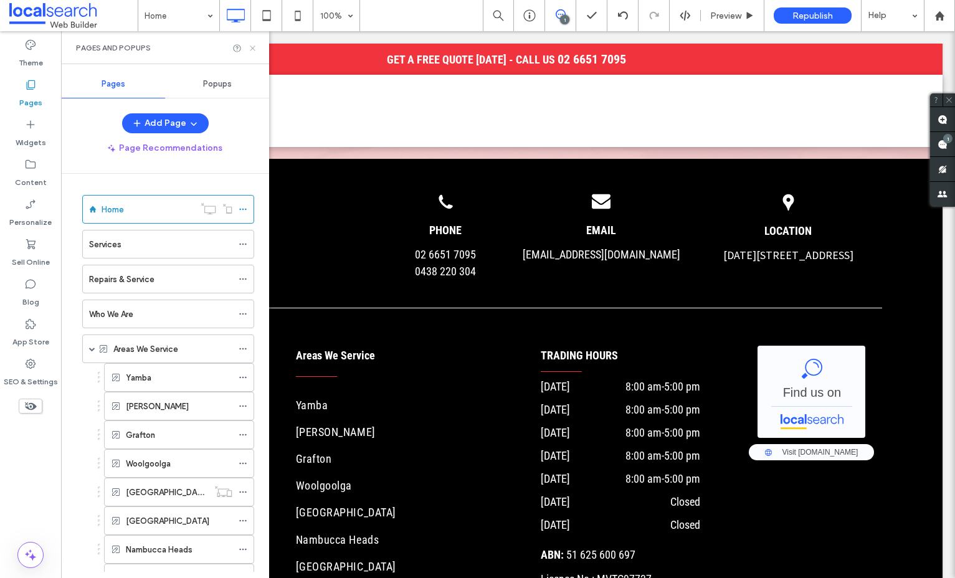
click at [256, 49] on icon at bounding box center [252, 48] width 9 height 9
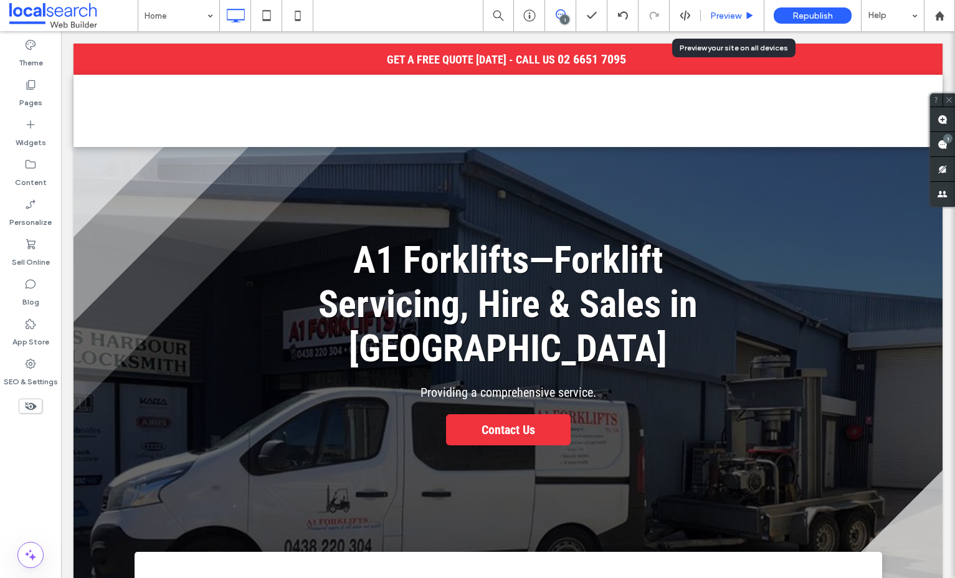
click at [733, 19] on span "Preview" at bounding box center [725, 16] width 31 height 11
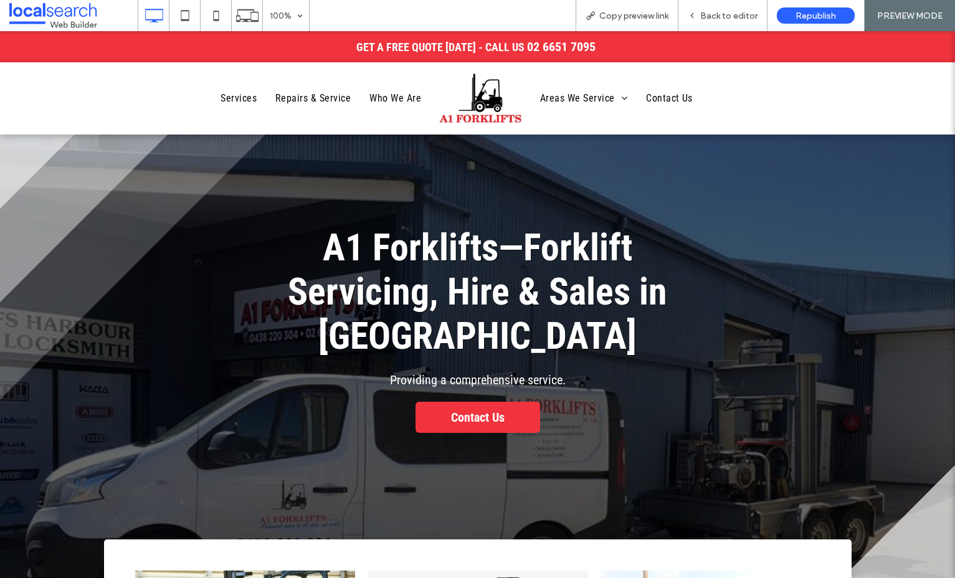
click at [478, 92] on img at bounding box center [480, 99] width 94 height 64
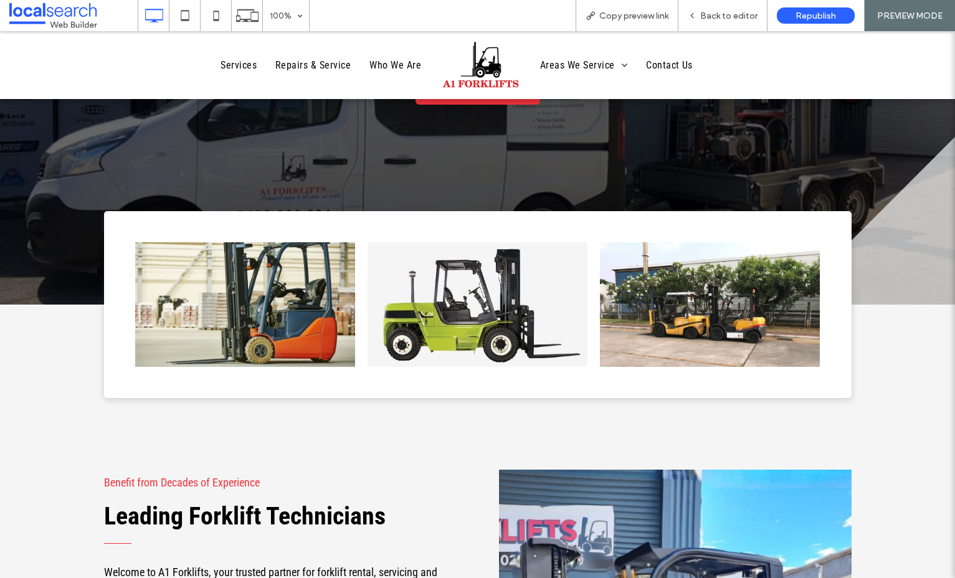
scroll to position [336, 0]
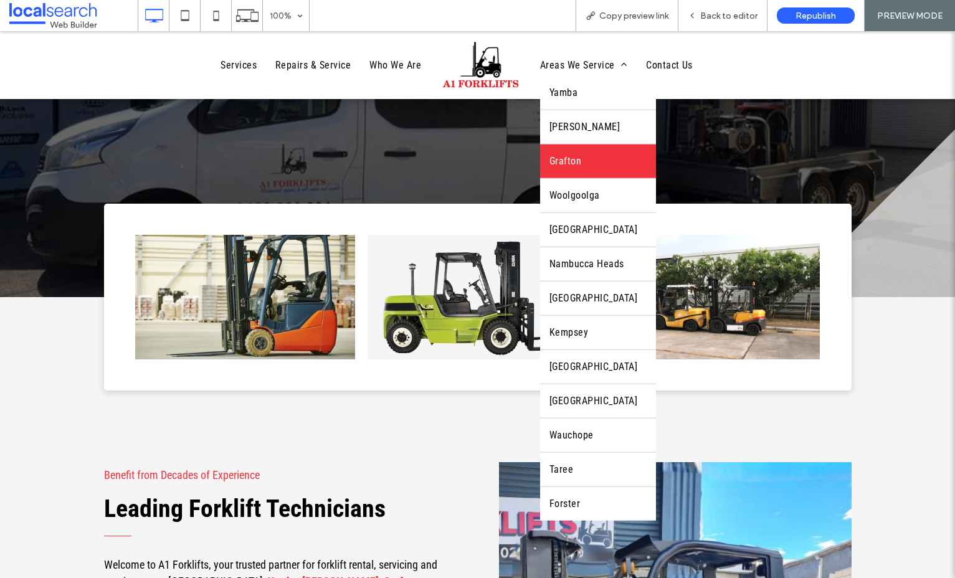
click at [575, 164] on span "Grafton" at bounding box center [565, 161] width 32 height 15
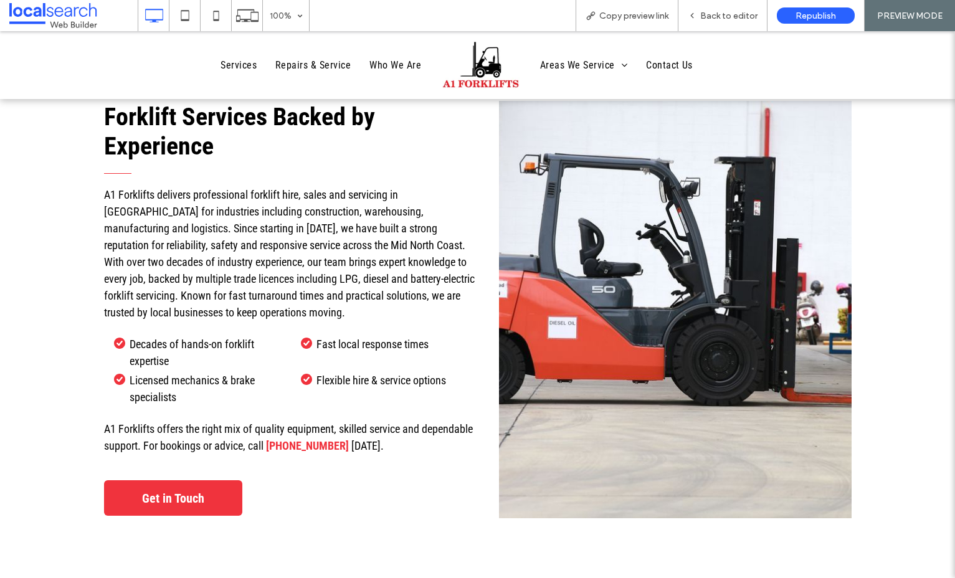
scroll to position [816, 0]
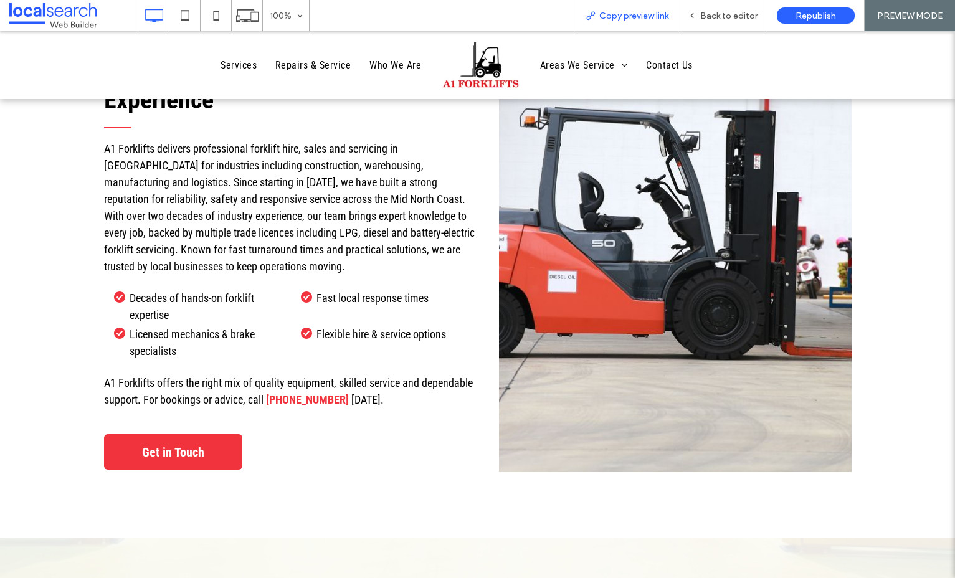
click at [613, 17] on span "Copy preview link" at bounding box center [633, 16] width 69 height 11
click at [613, 16] on span "Copy preview link" at bounding box center [633, 16] width 69 height 11
click at [605, 12] on span "Copy preview link" at bounding box center [633, 16] width 69 height 11
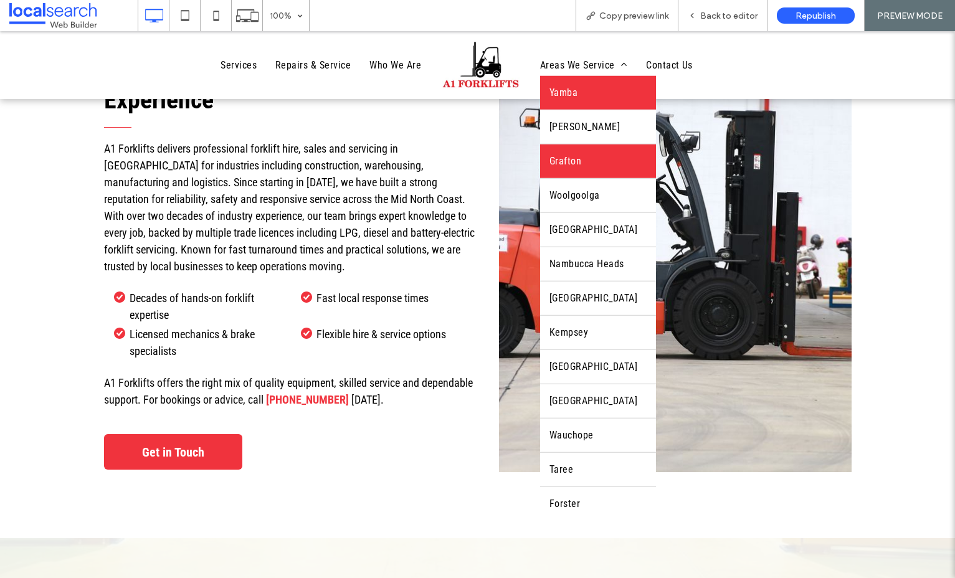
click at [580, 93] on link "Yamba" at bounding box center [598, 93] width 116 height 34
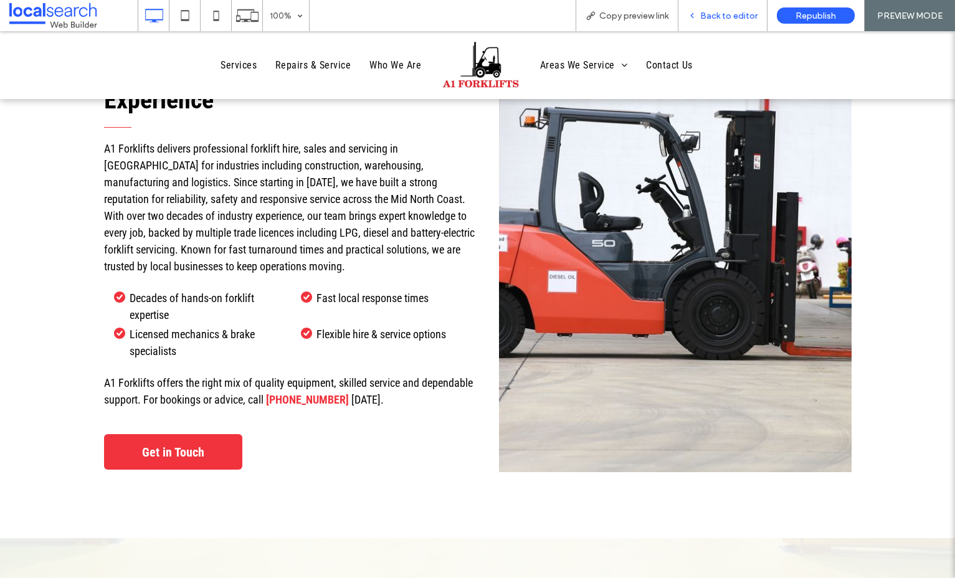
click at [742, 11] on span "Back to editor" at bounding box center [728, 16] width 57 height 11
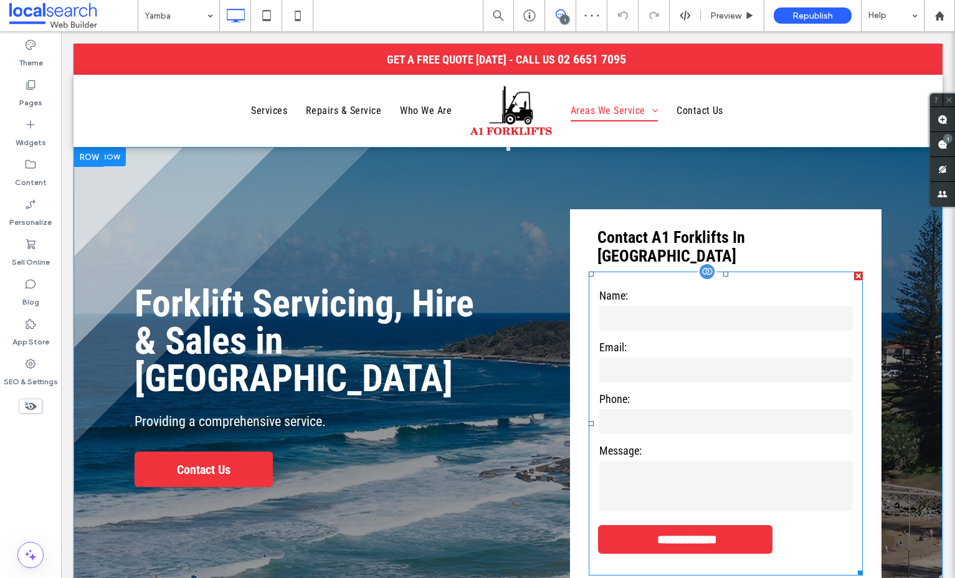
click at [678, 287] on label "Name:" at bounding box center [725, 295] width 253 height 17
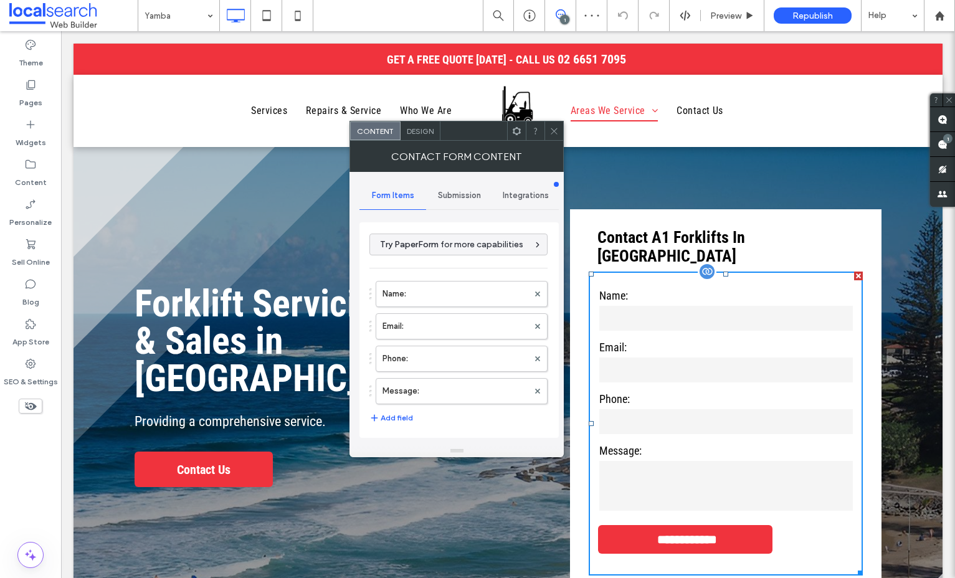
type input "**********"
click at [553, 135] on icon at bounding box center [553, 130] width 9 height 9
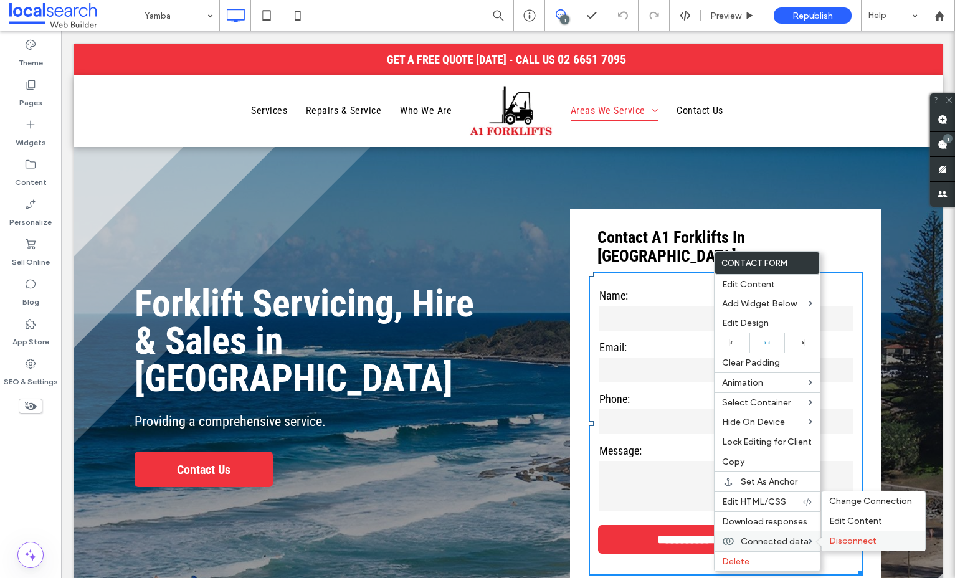
click at [824, 539] on div "Disconnect" at bounding box center [872, 541] width 103 height 20
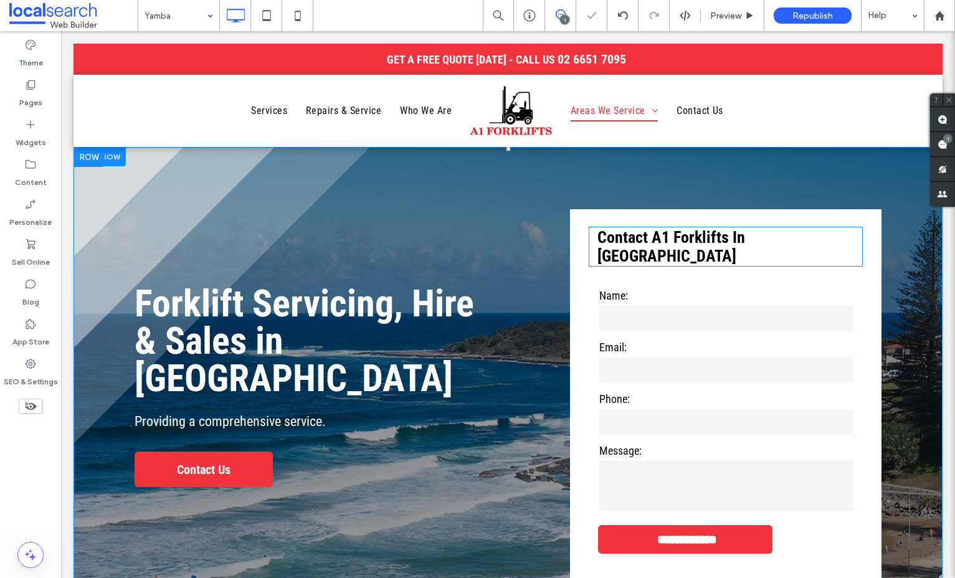
scroll to position [1, 0]
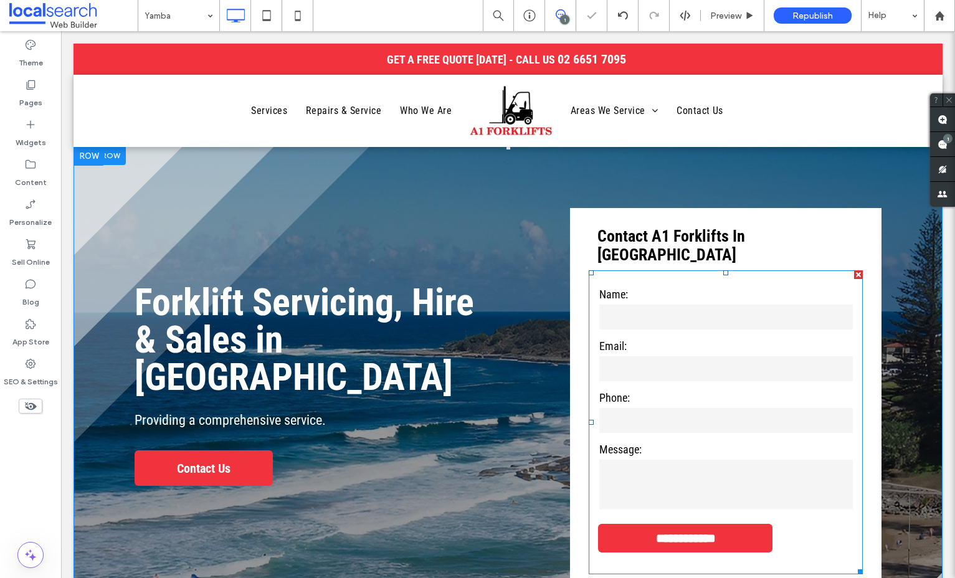
click at [695, 286] on label "Name:" at bounding box center [725, 294] width 253 height 17
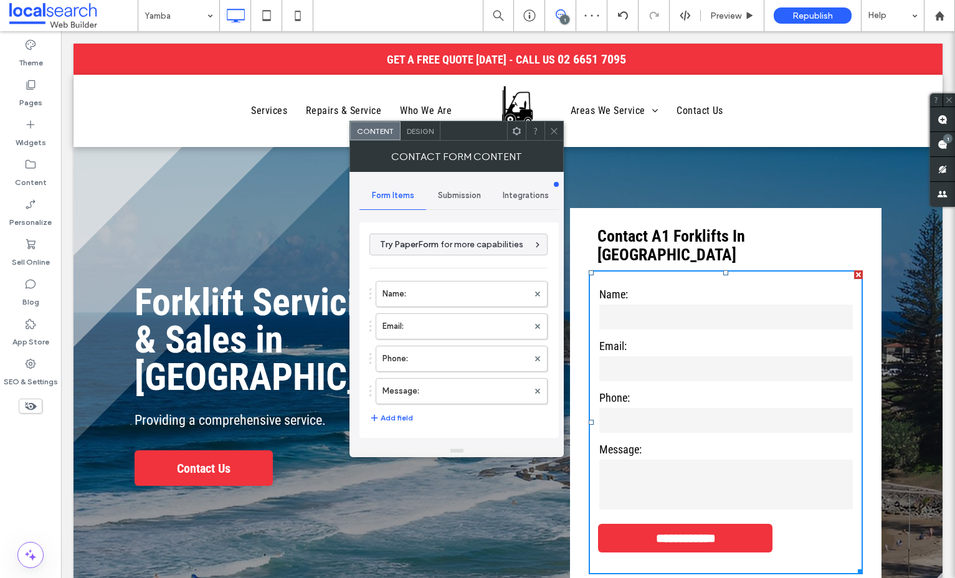
drag, startPoint x: 442, startPoint y: 186, endPoint x: 470, endPoint y: 191, distance: 29.2
click at [446, 186] on div "Submission" at bounding box center [459, 195] width 67 height 27
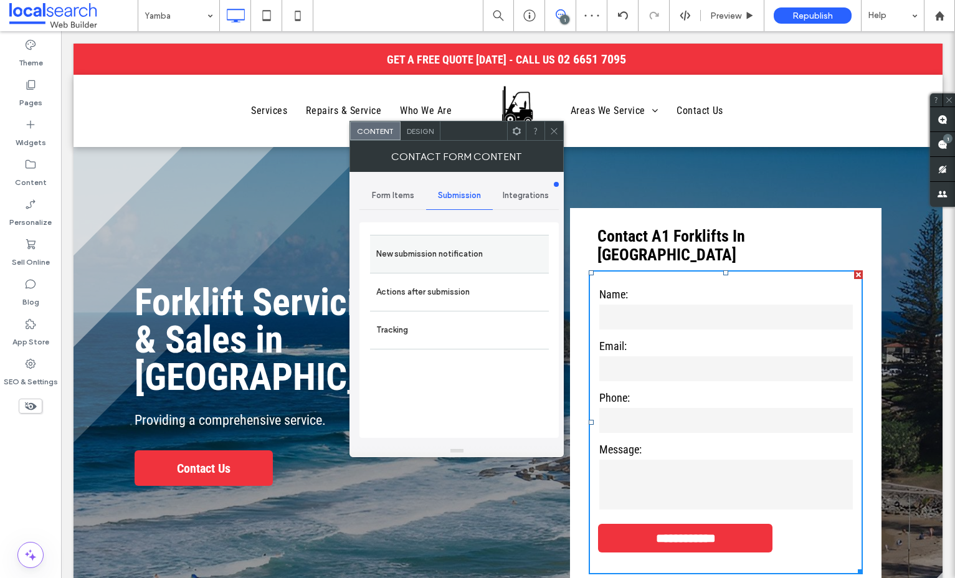
click at [463, 253] on label "New submission notification" at bounding box center [459, 254] width 166 height 25
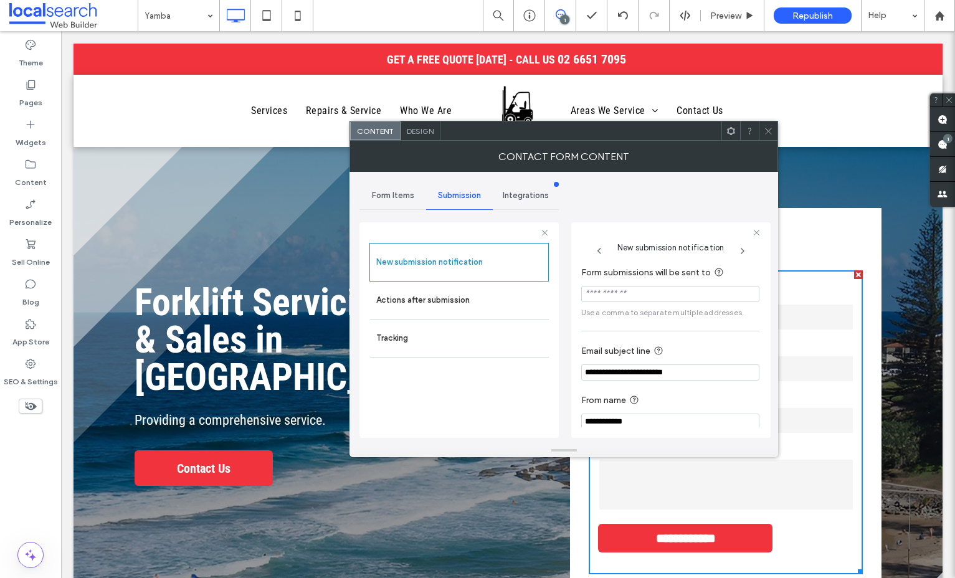
click at [647, 298] on input "Form submissions will be sent to" at bounding box center [670, 294] width 178 height 16
drag, startPoint x: 693, startPoint y: 298, endPoint x: 525, endPoint y: 299, distance: 167.5
click at [503, 299] on div "**********" at bounding box center [458, 328] width 199 height 232
type input "**********"
click at [764, 128] on icon at bounding box center [768, 130] width 9 height 9
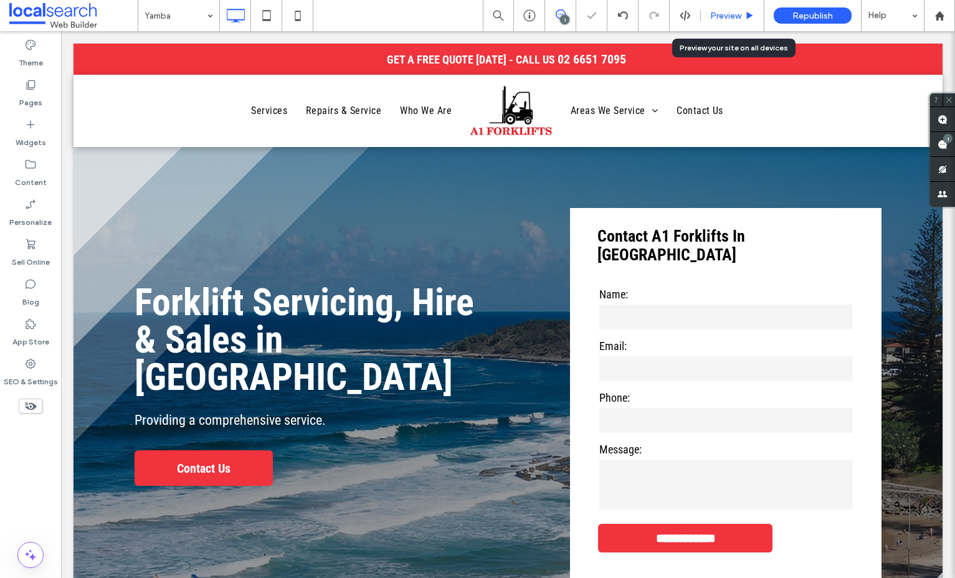
click at [721, 12] on span "Preview" at bounding box center [725, 16] width 31 height 11
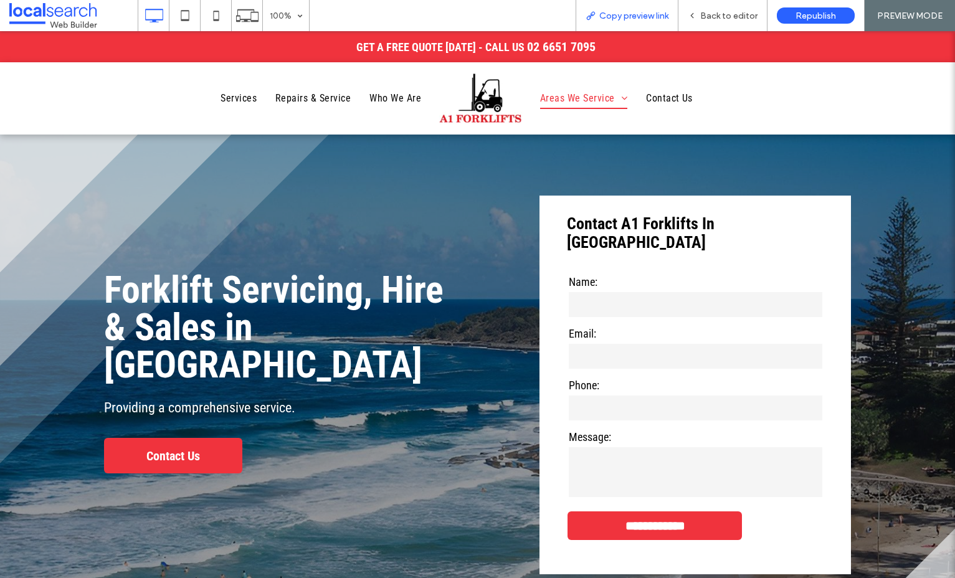
click at [613, 19] on span "Copy preview link" at bounding box center [633, 16] width 69 height 11
click at [745, 11] on span "Back to editor" at bounding box center [728, 16] width 57 height 11
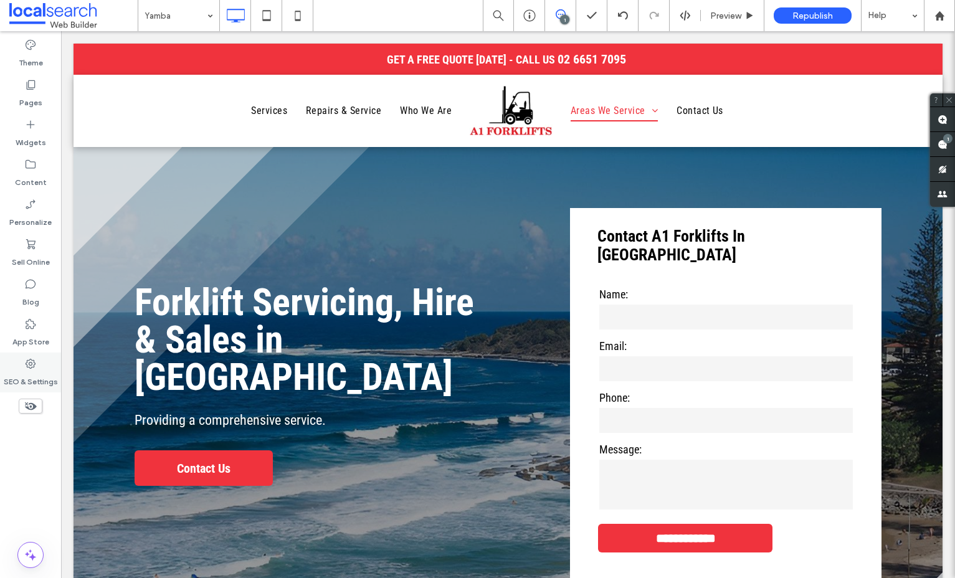
click at [54, 368] on div "SEO & Settings" at bounding box center [30, 372] width 61 height 40
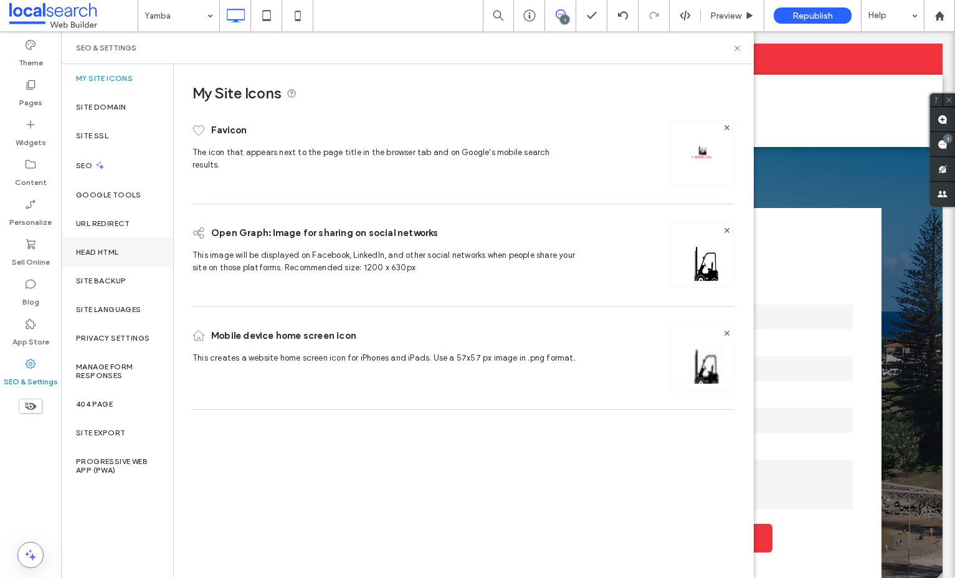
click at [117, 258] on div "Head HTML" at bounding box center [117, 252] width 112 height 29
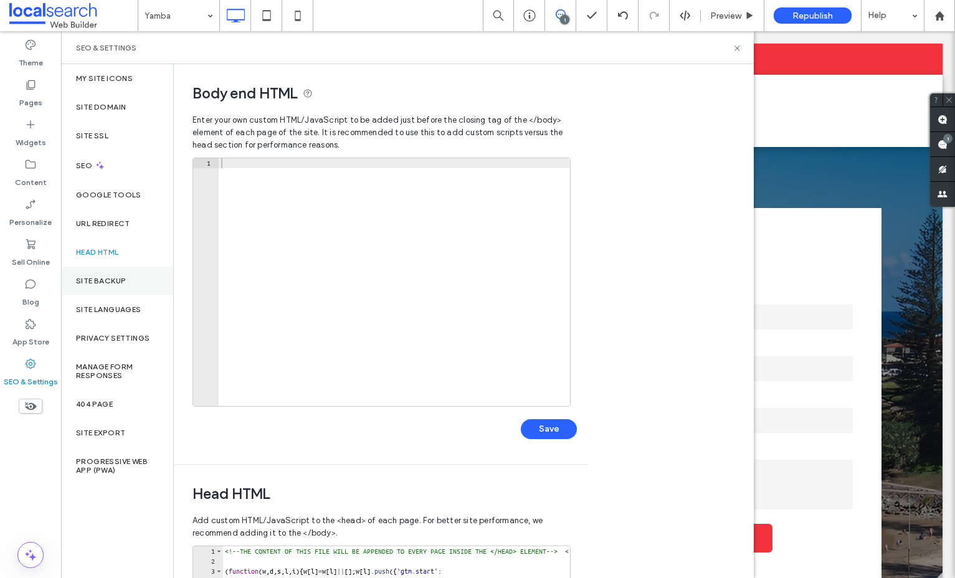
click at [117, 271] on div "Site Backup" at bounding box center [117, 281] width 112 height 29
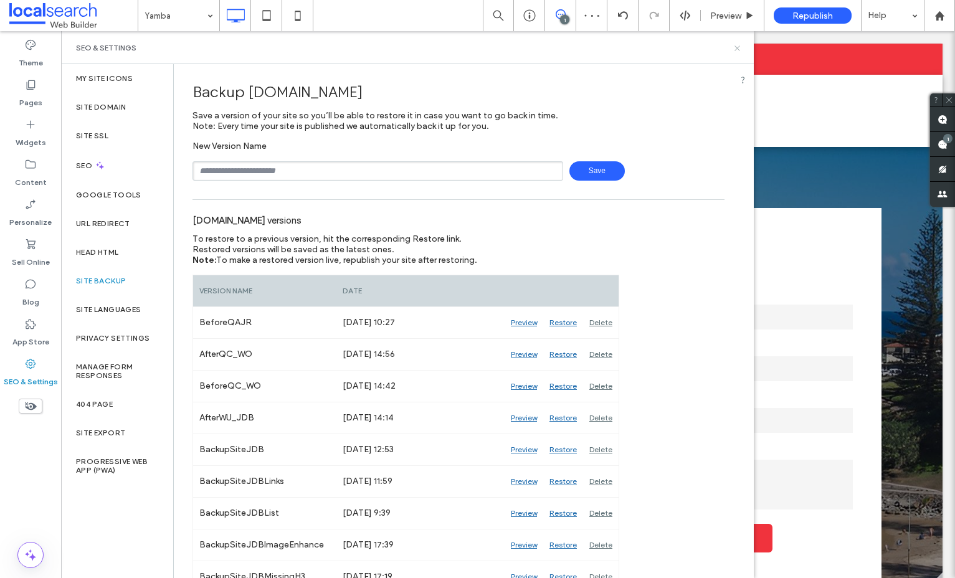
click at [734, 47] on icon at bounding box center [736, 48] width 9 height 9
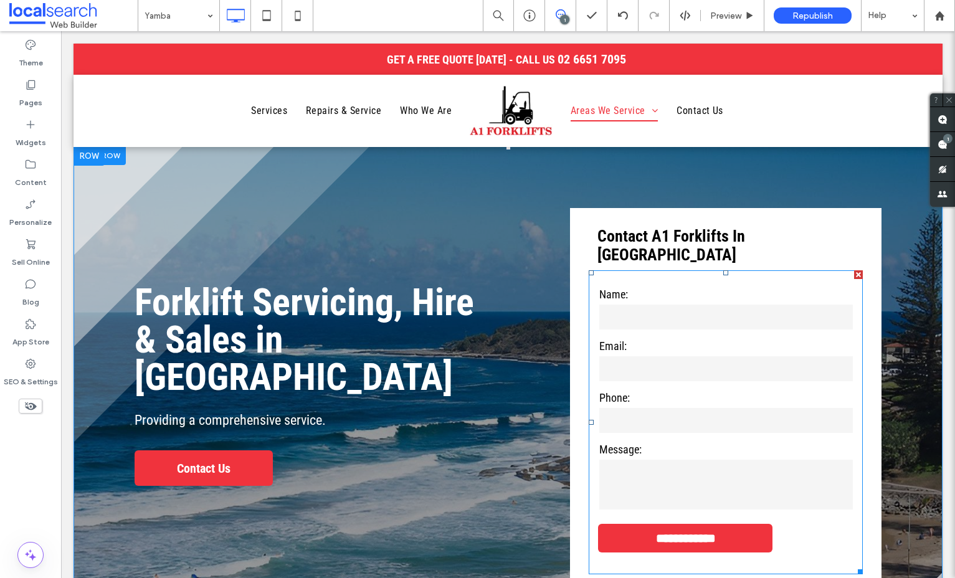
drag, startPoint x: 717, startPoint y: 315, endPoint x: 703, endPoint y: 311, distance: 14.8
click at [717, 315] on form "**********" at bounding box center [726, 422] width 274 height 304
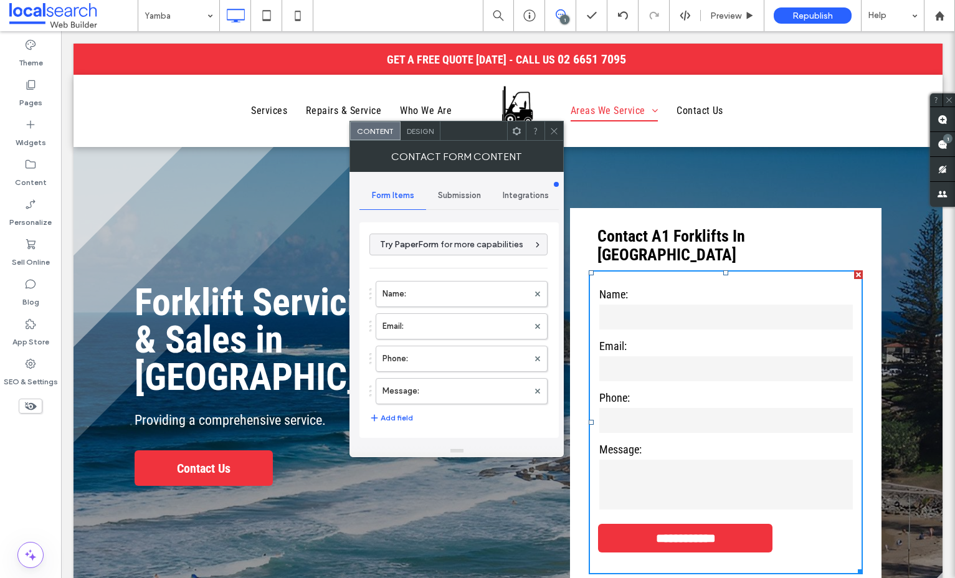
type input "**********"
click at [559, 136] on div at bounding box center [553, 130] width 19 height 19
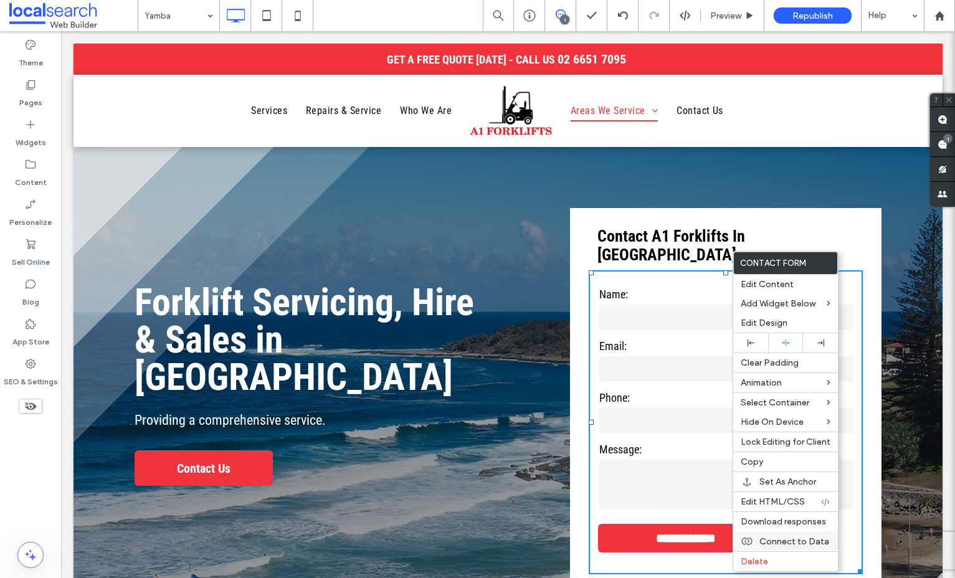
click at [760, 544] on span "Connect to Data" at bounding box center [794, 541] width 70 height 11
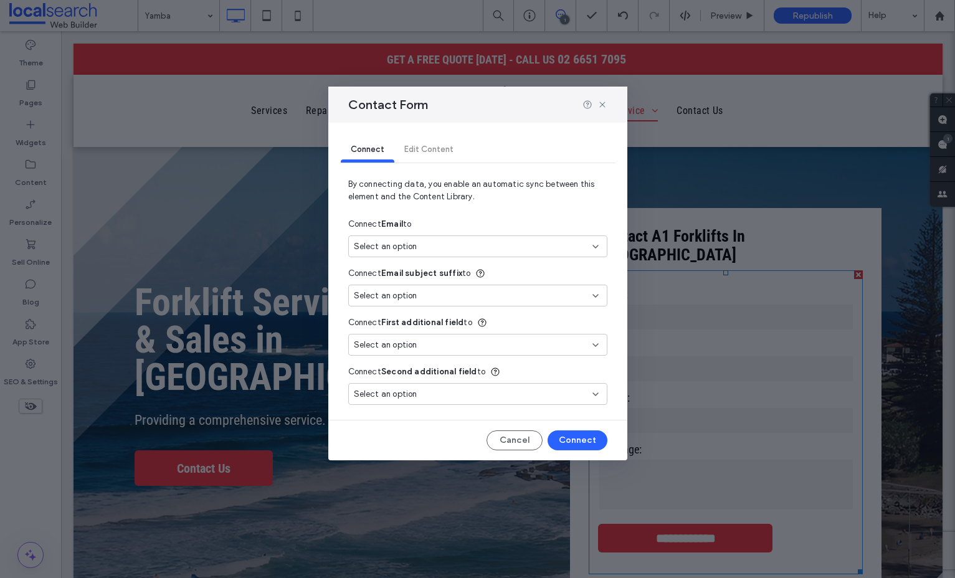
click at [506, 242] on div "Select an option" at bounding box center [470, 246] width 233 height 12
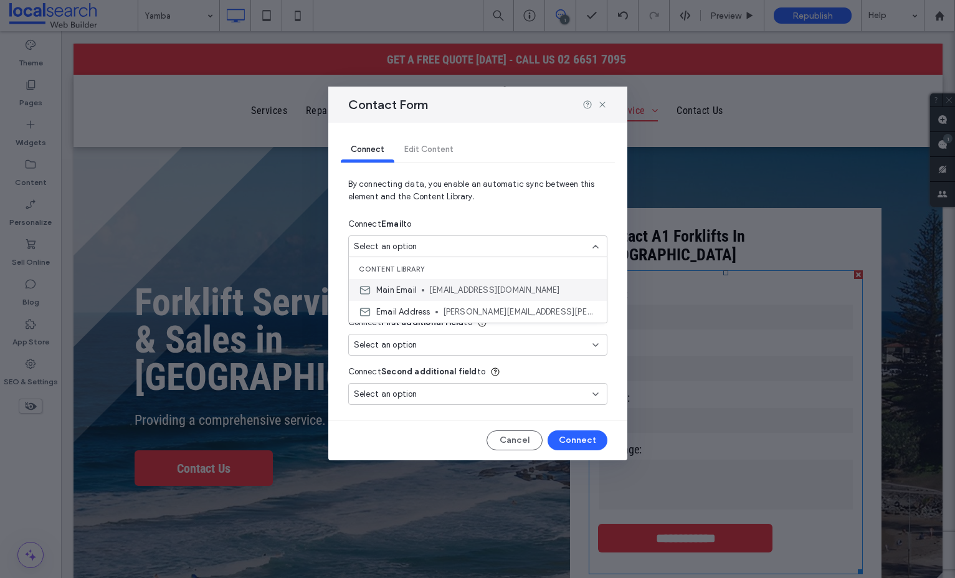
click at [488, 285] on span "a1forklifts@gmail.com" at bounding box center [513, 290] width 168 height 12
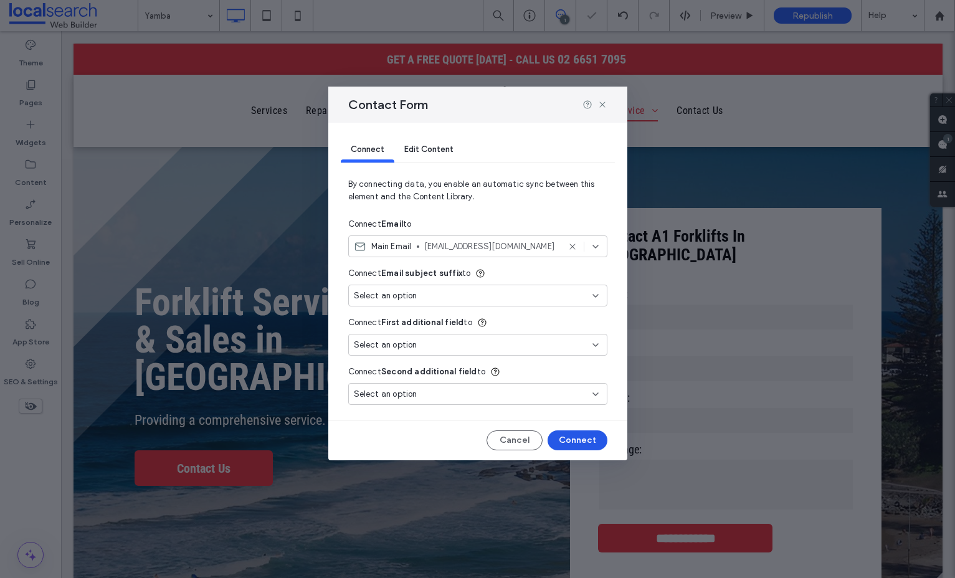
click at [584, 438] on button "Connect" at bounding box center [577, 440] width 60 height 20
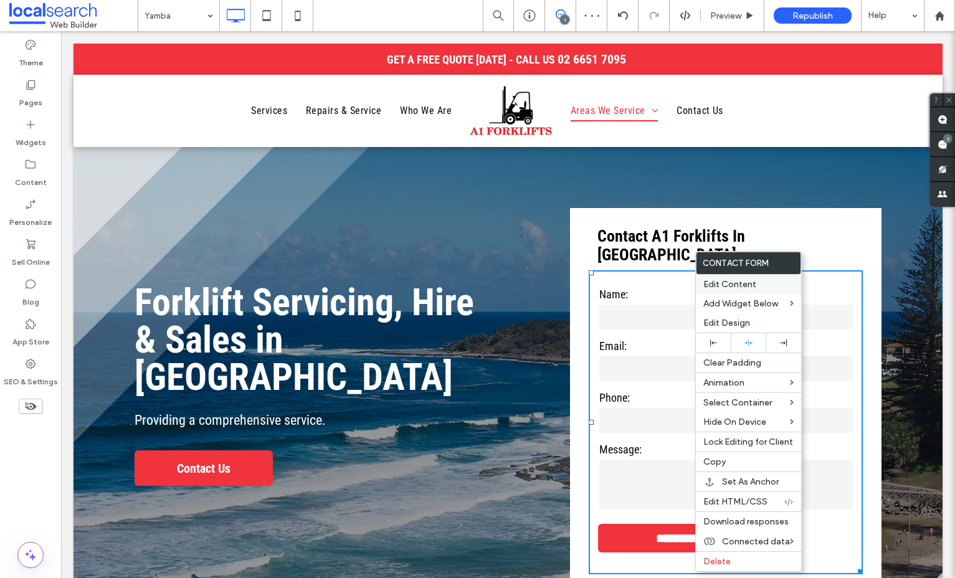
click at [713, 280] on span "Edit Content" at bounding box center [729, 284] width 53 height 11
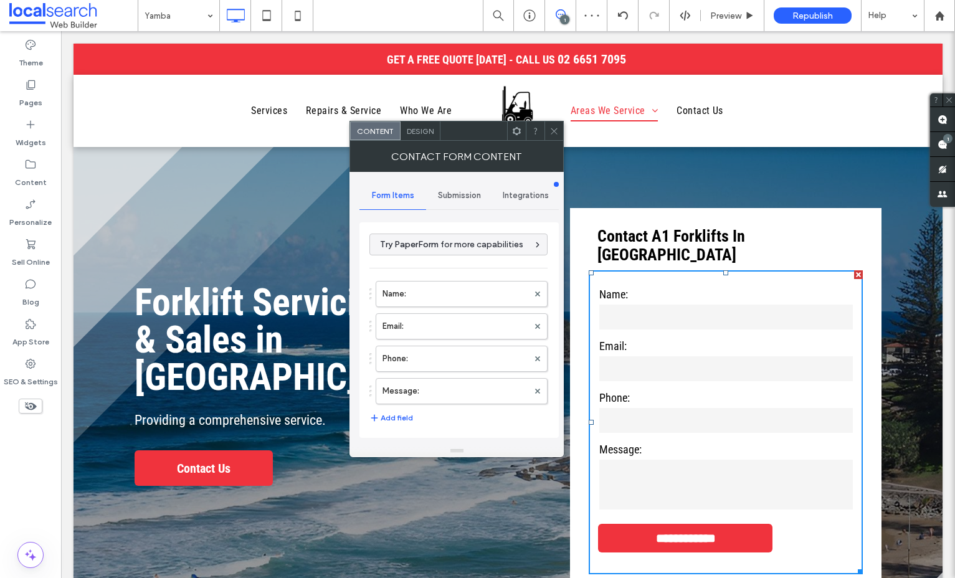
click at [446, 188] on div "Submission" at bounding box center [459, 195] width 67 height 27
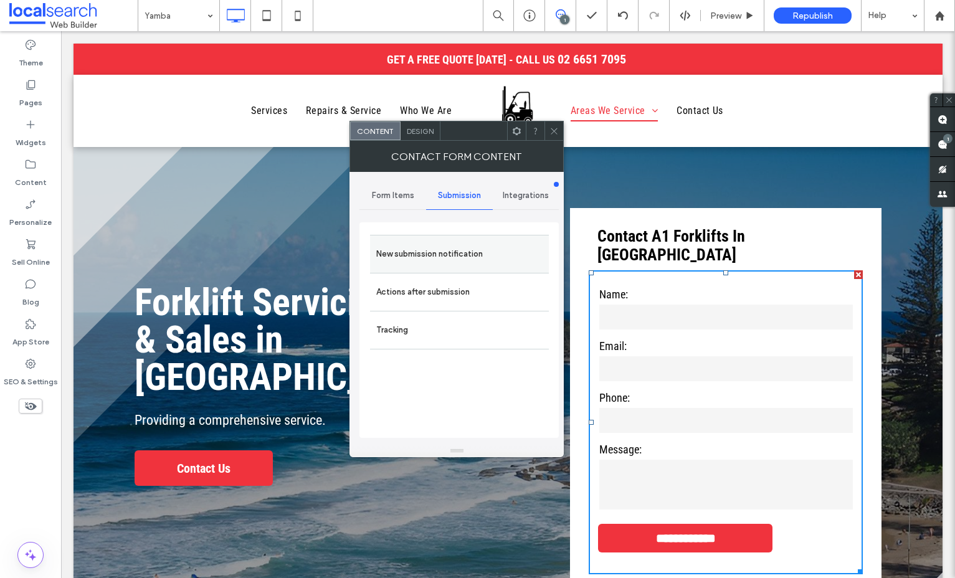
click at [444, 245] on label "New submission notification" at bounding box center [459, 254] width 166 height 25
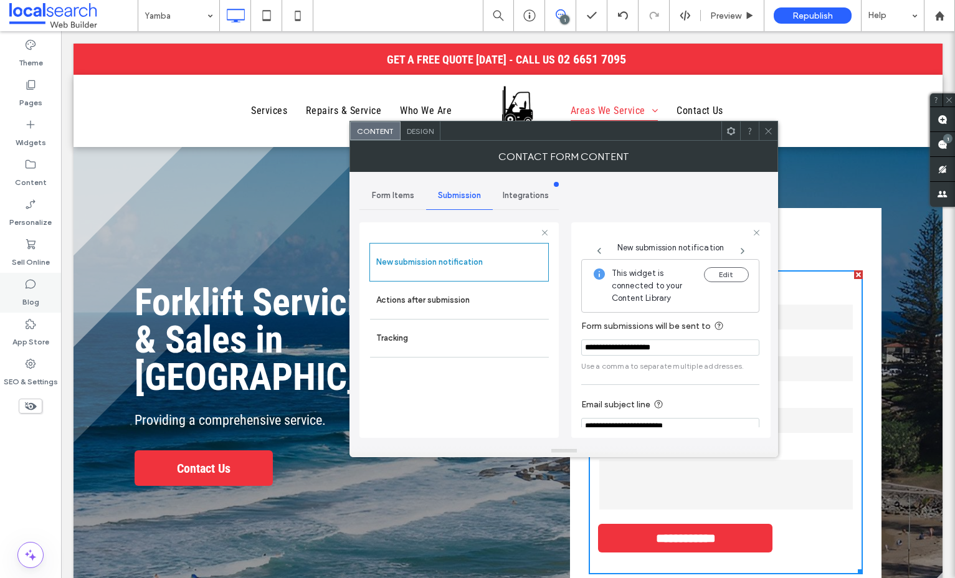
drag, startPoint x: 765, startPoint y: 134, endPoint x: 24, endPoint y: 296, distance: 758.7
click at [757, 134] on div "Content Design" at bounding box center [563, 131] width 428 height 20
drag, startPoint x: 33, startPoint y: 373, endPoint x: 45, endPoint y: 317, distance: 57.3
click at [33, 373] on label "SEO & Settings" at bounding box center [31, 378] width 54 height 17
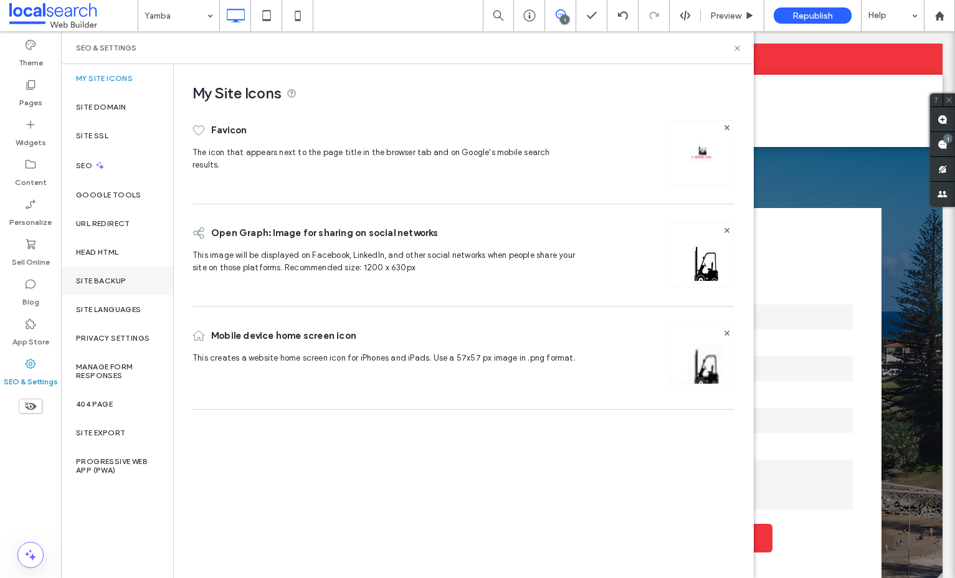
drag, startPoint x: 114, startPoint y: 280, endPoint x: 124, endPoint y: 280, distance: 10.0
click at [119, 280] on label "Site Backup" at bounding box center [101, 281] width 50 height 9
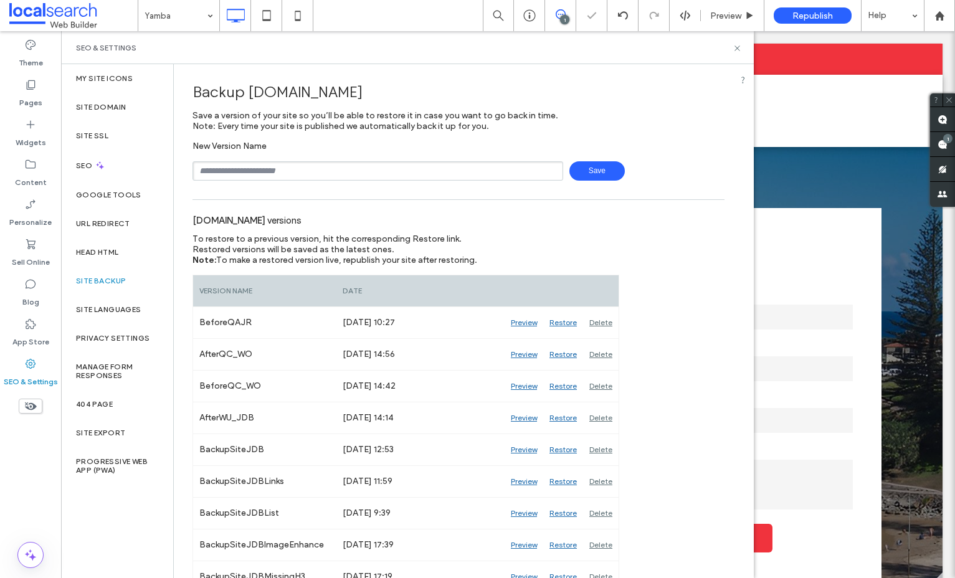
click at [379, 214] on div "www.a1forklifts.com.au versions" at bounding box center [458, 219] width 532 height 27
click at [31, 179] on label "Content" at bounding box center [31, 179] width 32 height 17
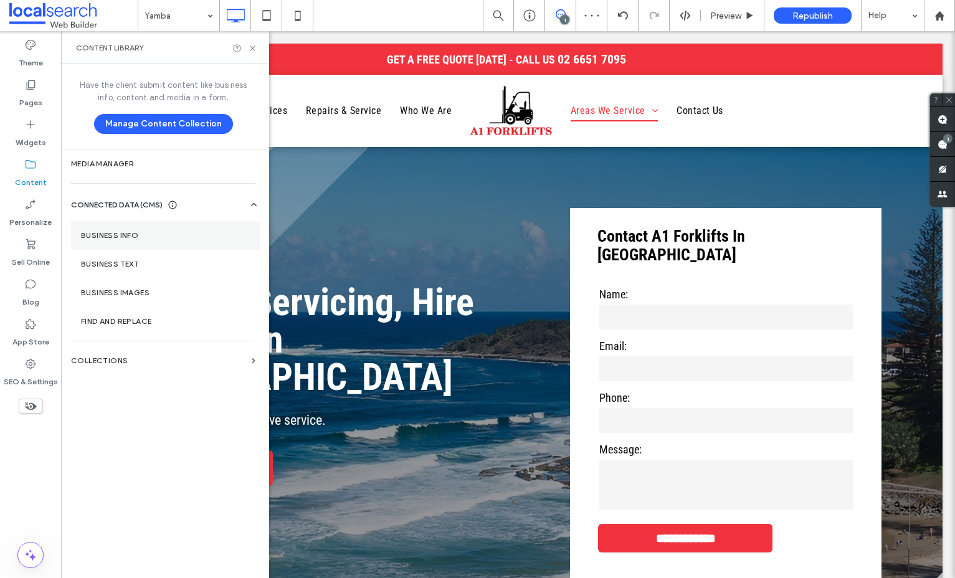
click at [161, 229] on section "Business Info" at bounding box center [165, 235] width 189 height 29
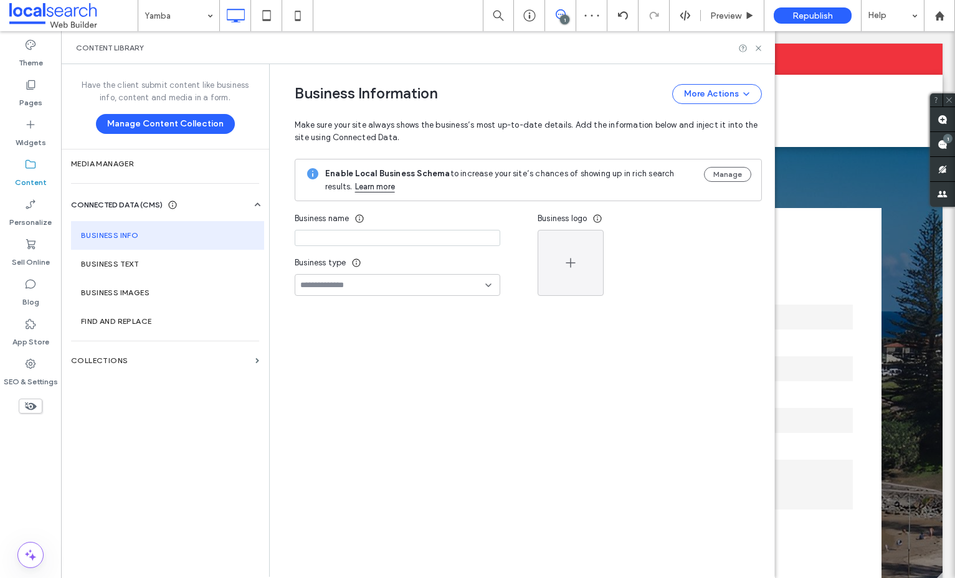
type input "**********"
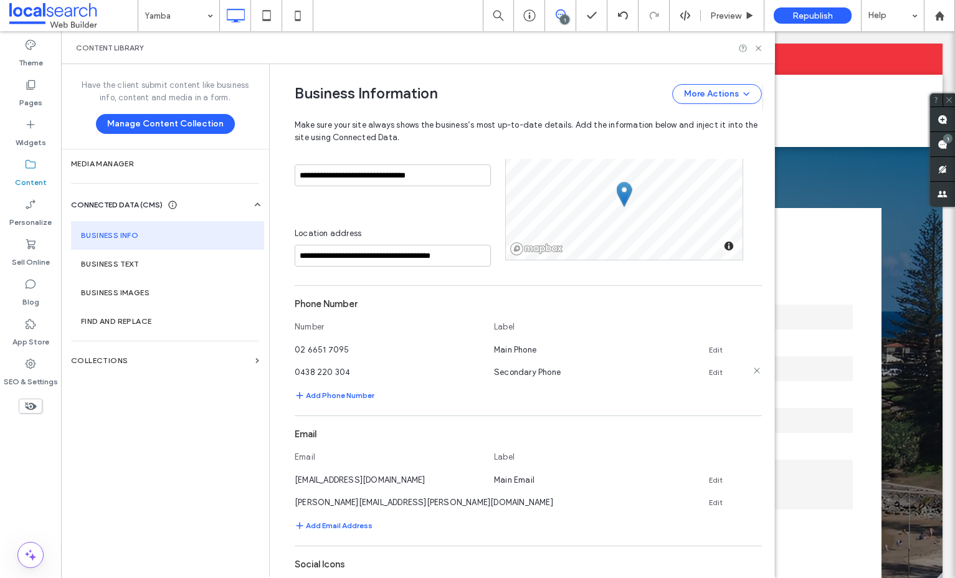
scroll to position [271, 0]
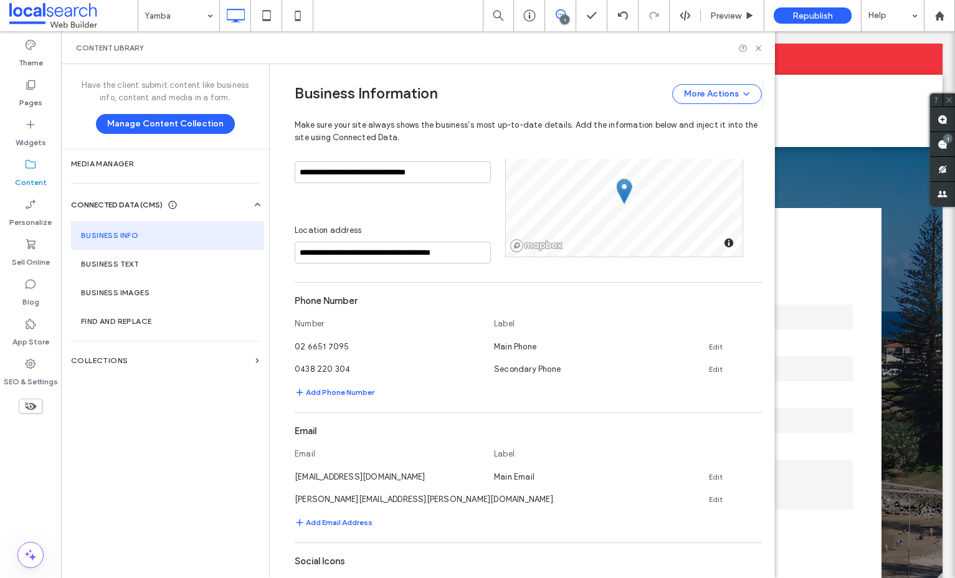
drag, startPoint x: 750, startPoint y: 499, endPoint x: 741, endPoint y: 501, distance: 9.4
click at [752, 499] on icon at bounding box center [757, 498] width 10 height 10
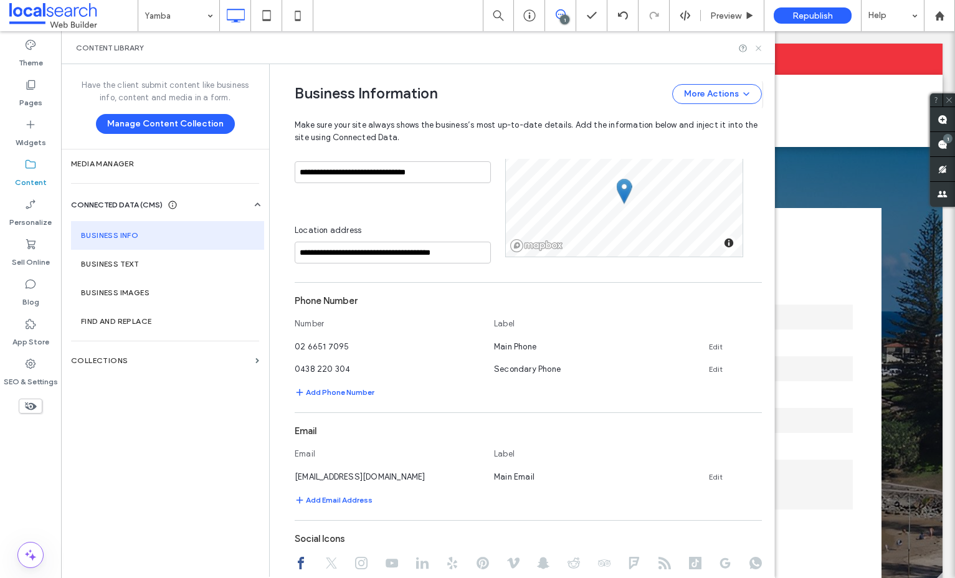
click at [757, 44] on icon at bounding box center [758, 48] width 9 height 9
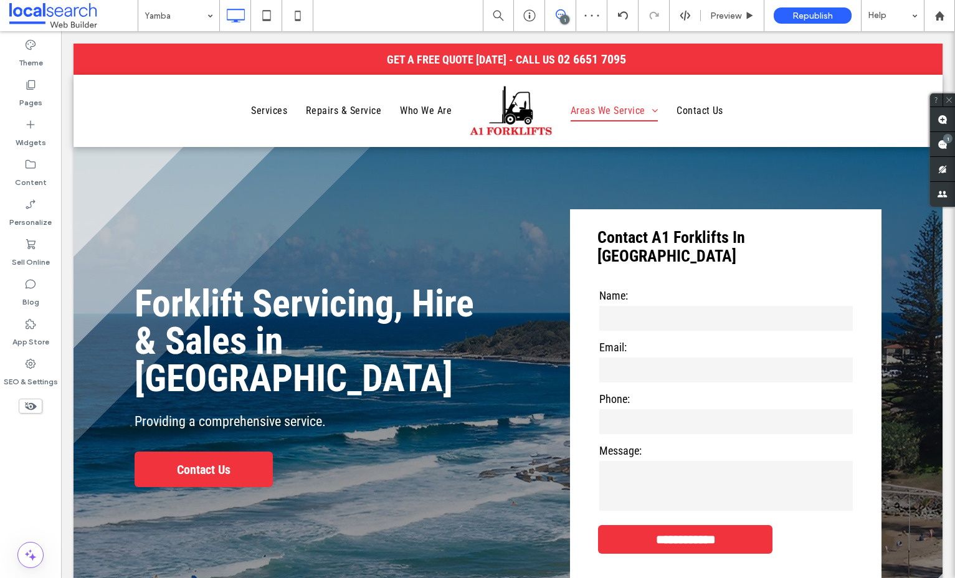
scroll to position [0, 0]
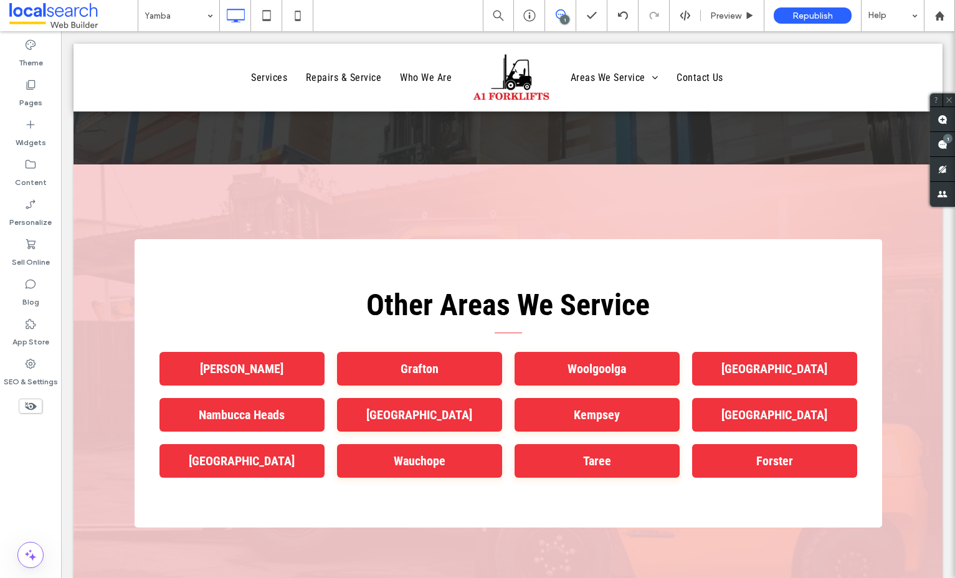
scroll to position [3156, 0]
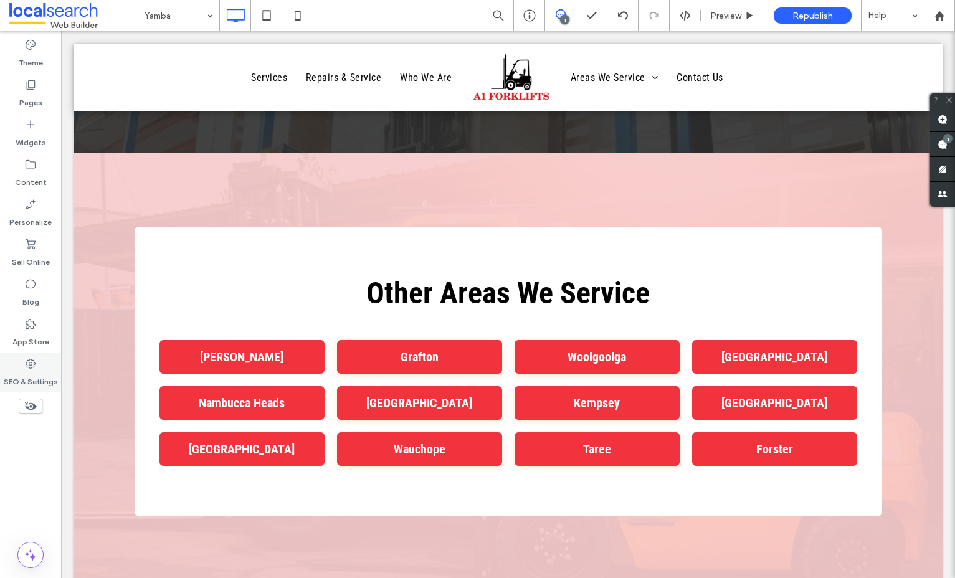
click at [26, 369] on icon at bounding box center [30, 363] width 12 height 12
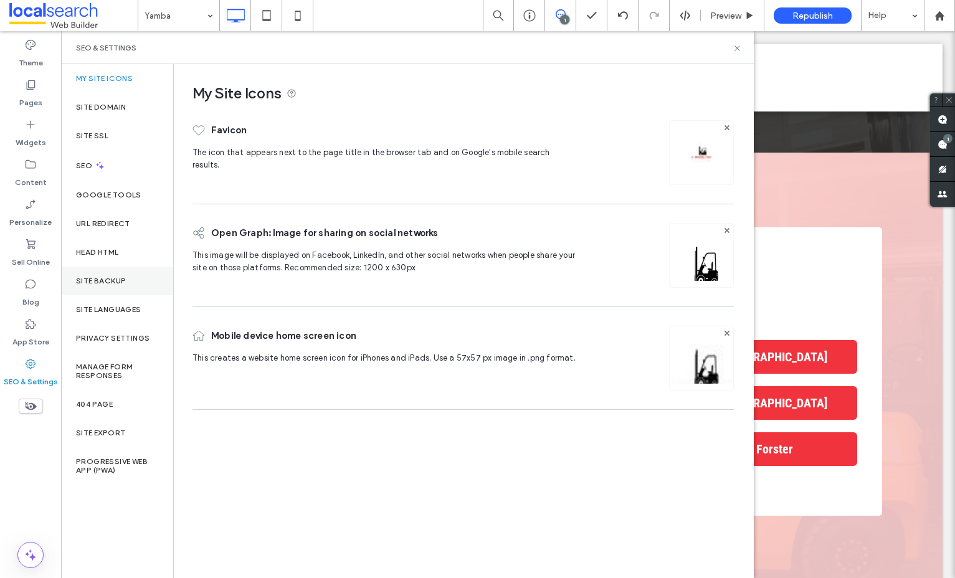
click at [87, 289] on div "Site Backup" at bounding box center [117, 281] width 112 height 29
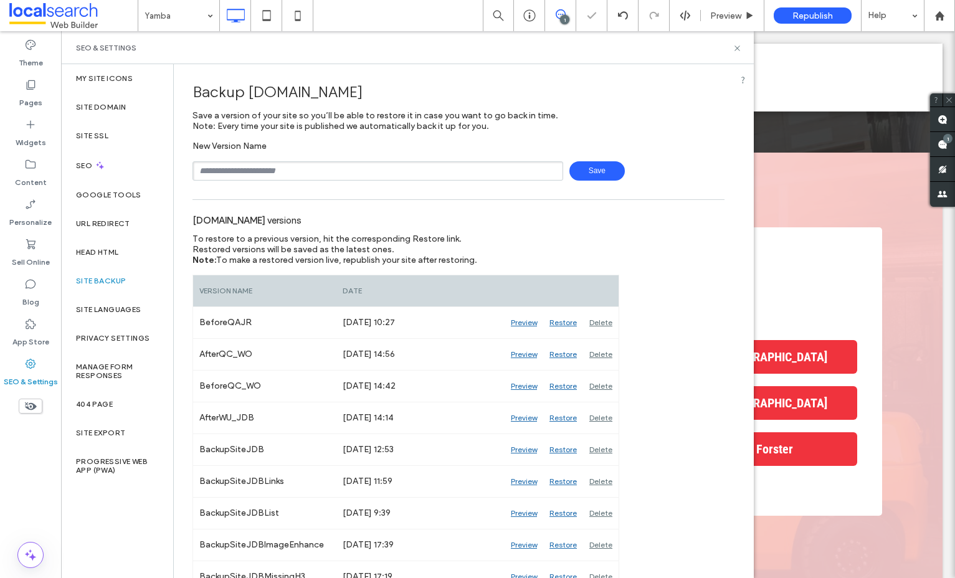
click at [327, 167] on input "text" at bounding box center [377, 170] width 371 height 19
type input "*********"
click at [584, 168] on span "Save" at bounding box center [596, 170] width 55 height 19
click at [734, 46] on icon at bounding box center [736, 48] width 9 height 9
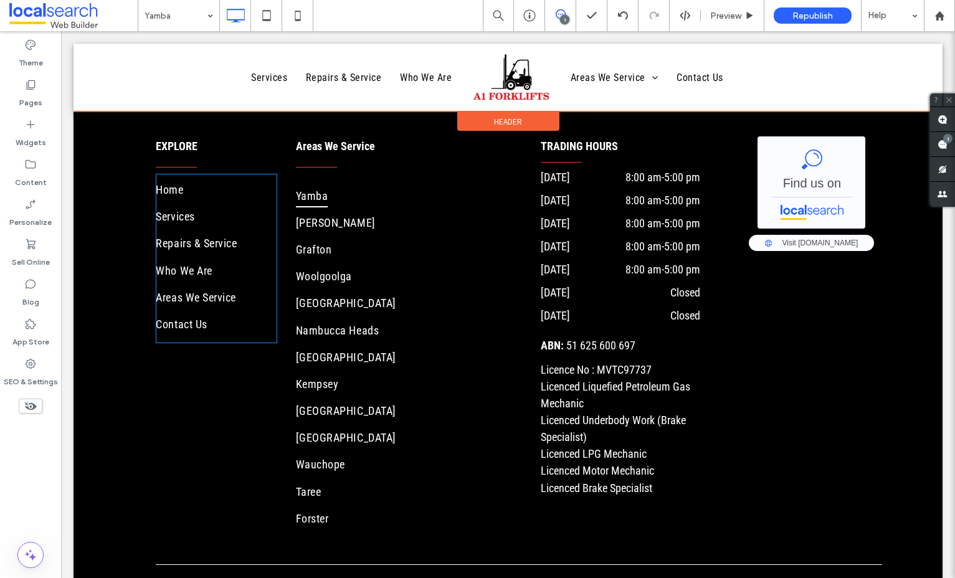
scroll to position [3808, 0]
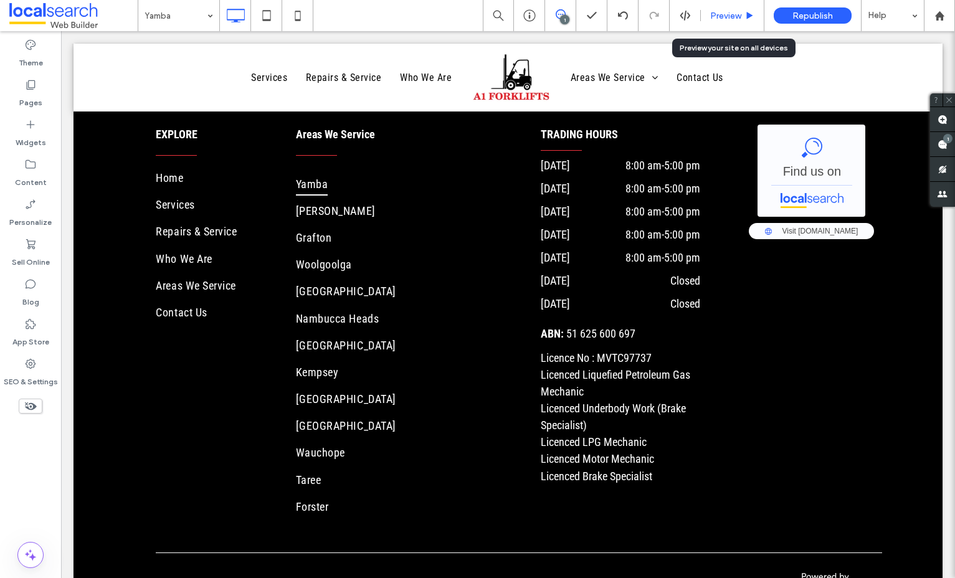
click at [740, 23] on div "Preview" at bounding box center [733, 15] width 64 height 31
click at [738, 21] on div "Preview" at bounding box center [733, 15] width 64 height 31
click at [734, 24] on div "Preview" at bounding box center [733, 15] width 64 height 31
click at [726, 16] on span "Preview" at bounding box center [725, 16] width 31 height 11
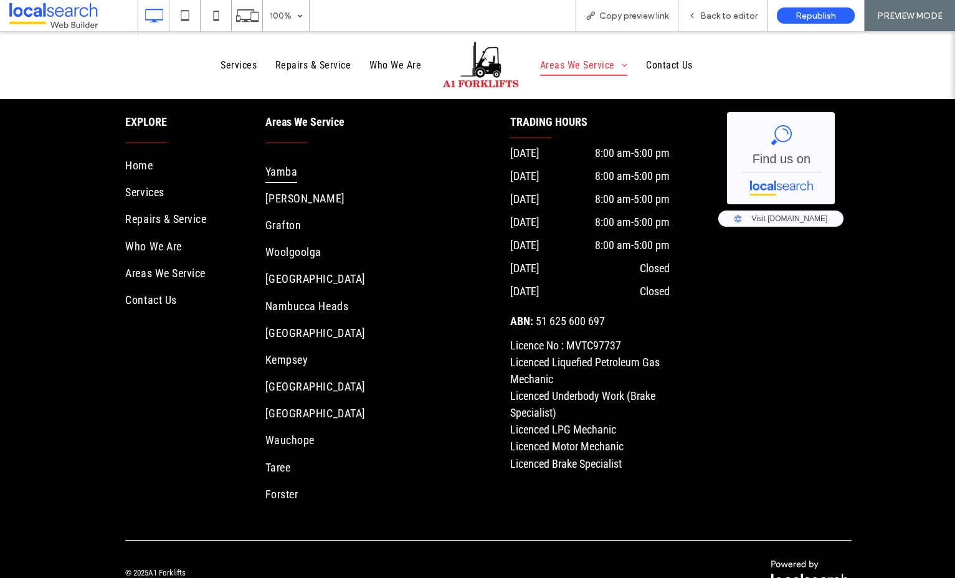
click at [319, 115] on span "Areas We Service" at bounding box center [304, 121] width 79 height 13
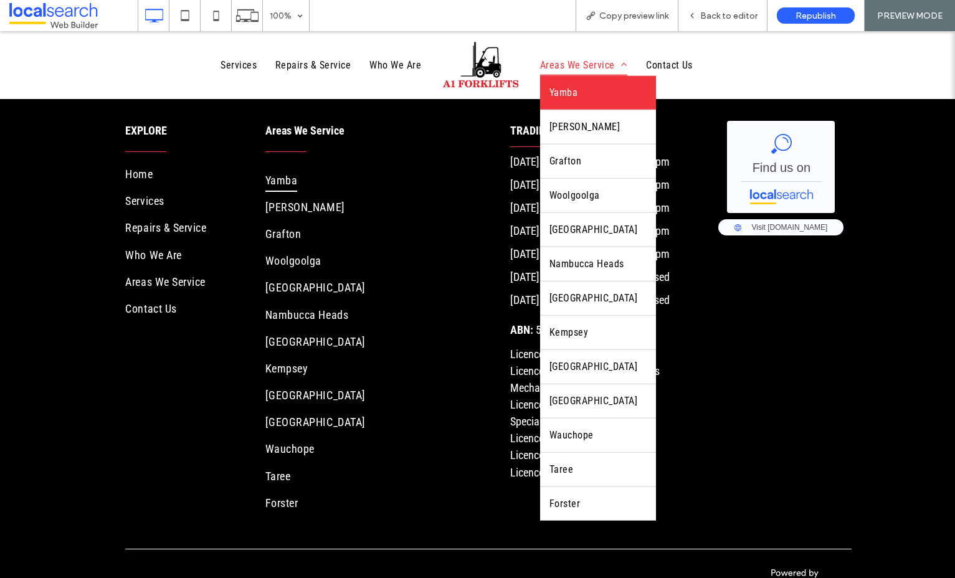
click at [561, 63] on span "Areas We Service" at bounding box center [583, 64] width 87 height 21
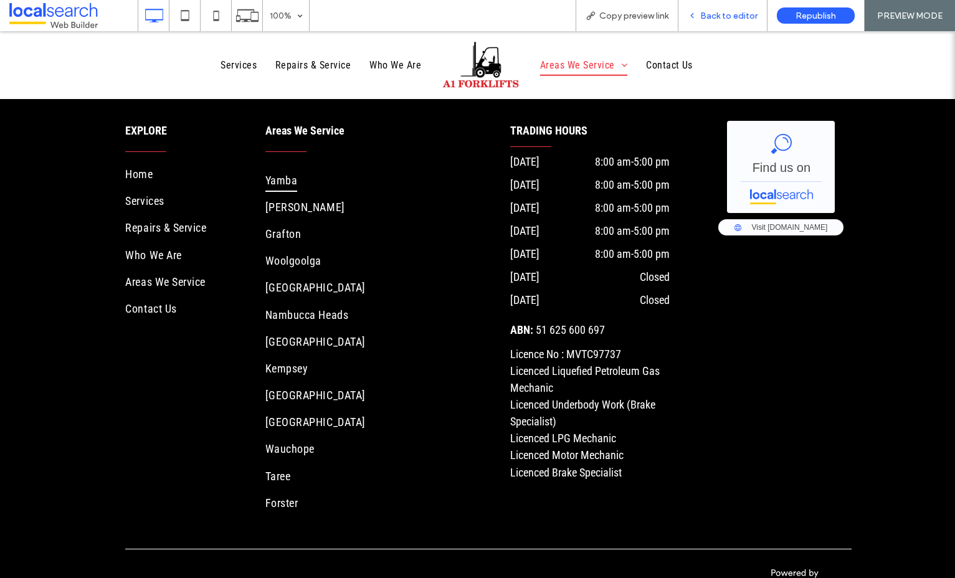
click at [688, 16] on div "Back to editor" at bounding box center [722, 16] width 88 height 11
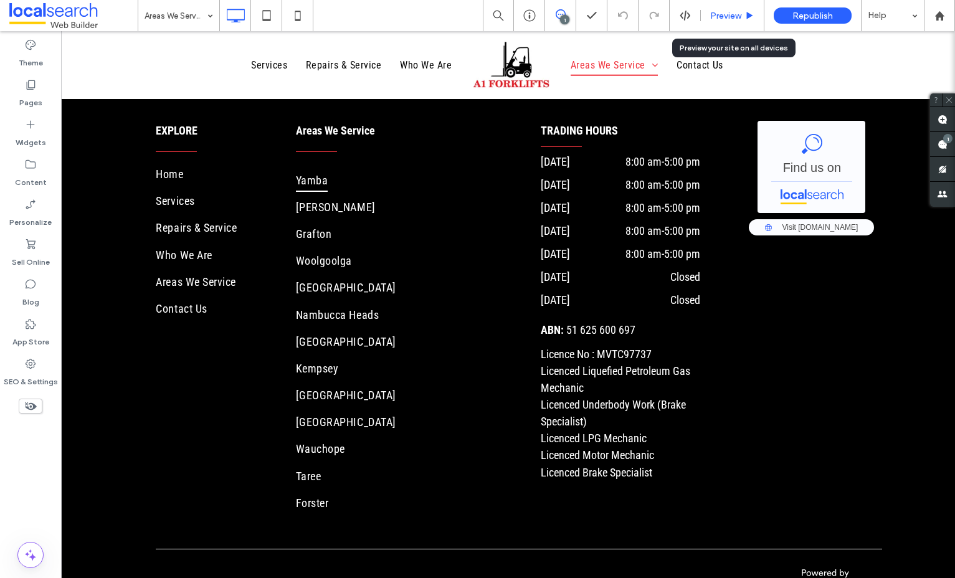
click at [723, 13] on span "Preview" at bounding box center [725, 16] width 31 height 11
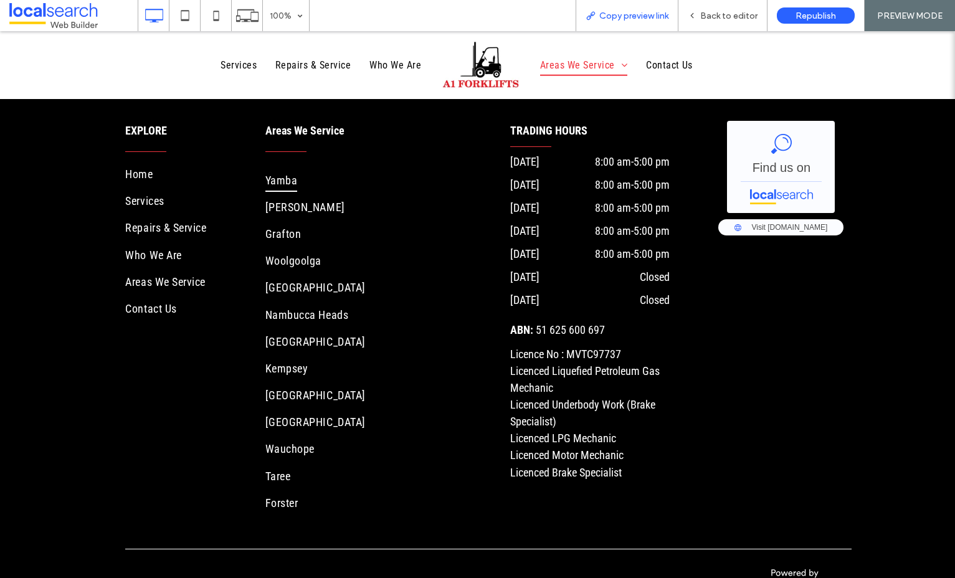
click at [643, 12] on span "Copy preview link" at bounding box center [633, 16] width 69 height 11
click at [65, 14] on span at bounding box center [73, 15] width 128 height 25
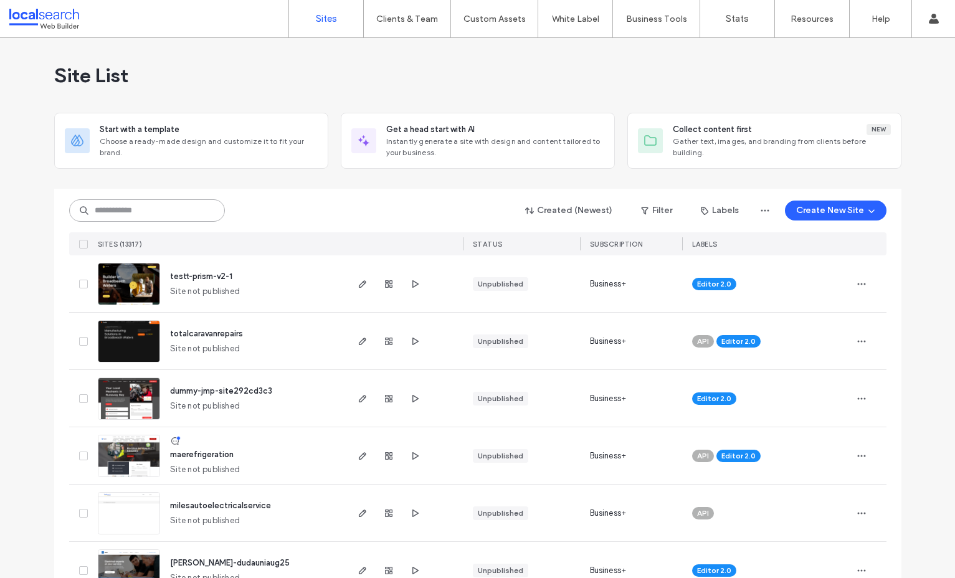
click at [153, 207] on input at bounding box center [147, 210] width 156 height 22
paste input "********"
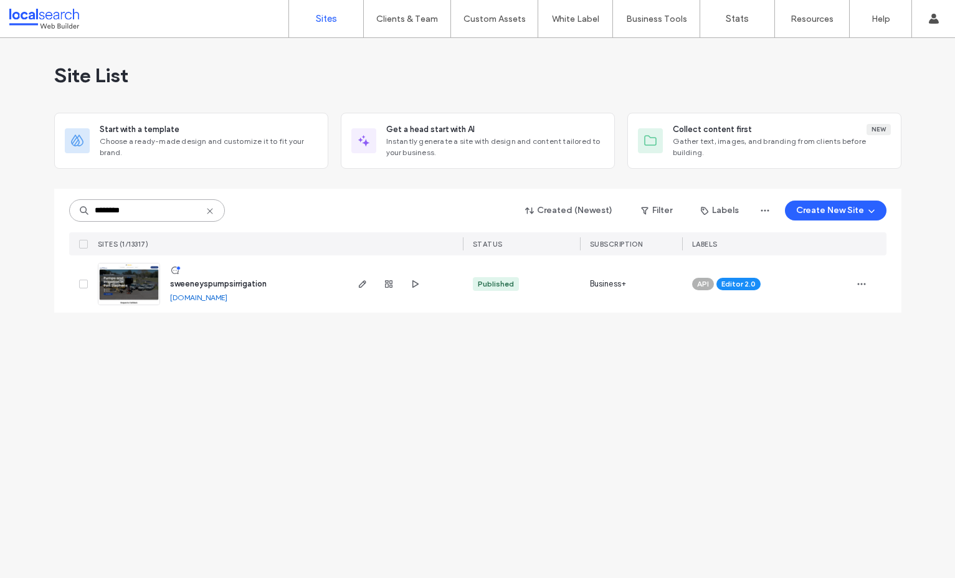
type input "********"
click at [196, 288] on span "sweeneyspumpsirrigation" at bounding box center [218, 283] width 97 height 9
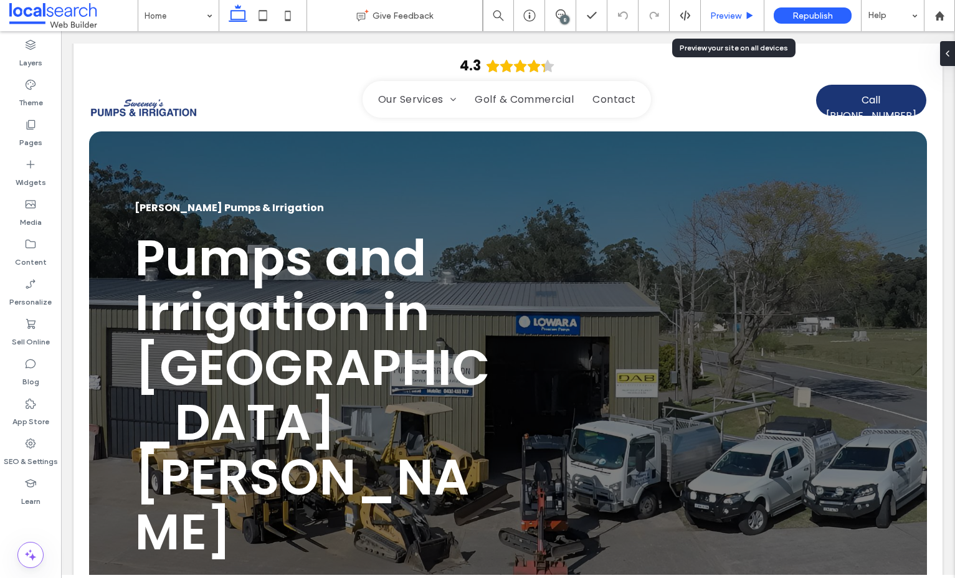
click at [719, 23] on div "Preview" at bounding box center [733, 15] width 64 height 31
click at [737, 23] on div "Preview" at bounding box center [733, 15] width 64 height 31
click at [705, 17] on div "Preview" at bounding box center [732, 16] width 63 height 11
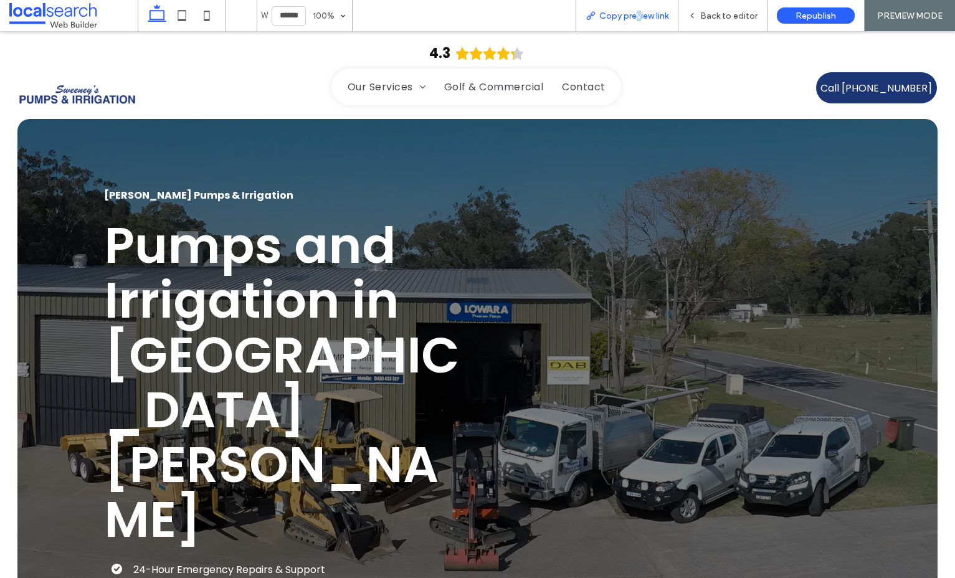
click at [639, 17] on span "Copy preview link" at bounding box center [633, 16] width 69 height 11
click at [719, 20] on span "Back to editor" at bounding box center [728, 16] width 57 height 11
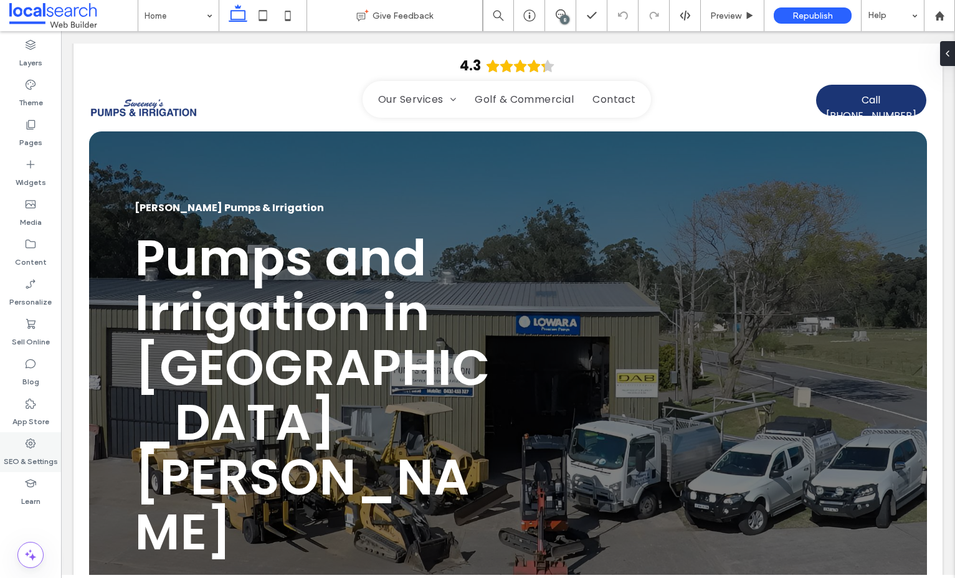
drag, startPoint x: 24, startPoint y: 447, endPoint x: 16, endPoint y: 442, distance: 10.4
click at [24, 447] on icon at bounding box center [30, 443] width 12 height 12
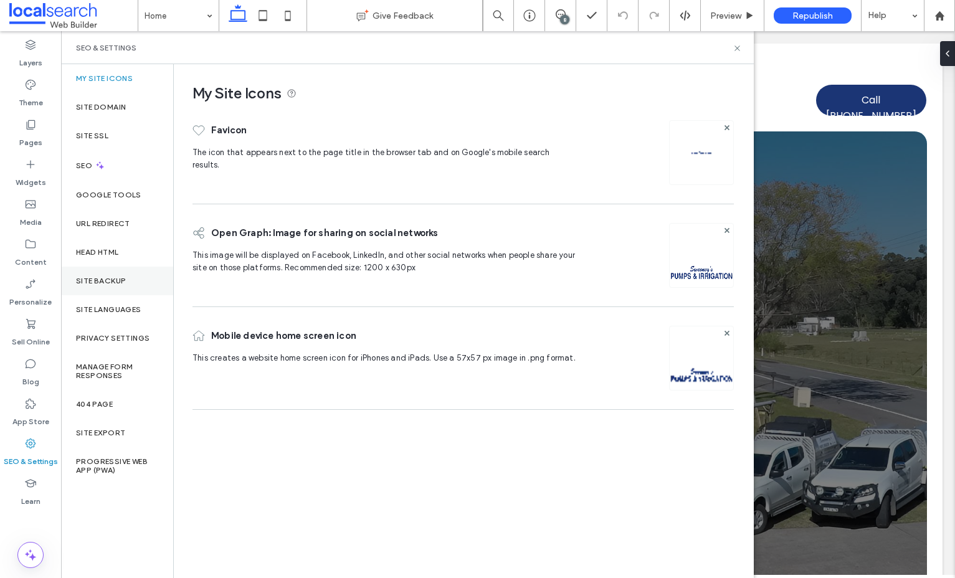
click at [118, 278] on label "Site Backup" at bounding box center [101, 281] width 50 height 9
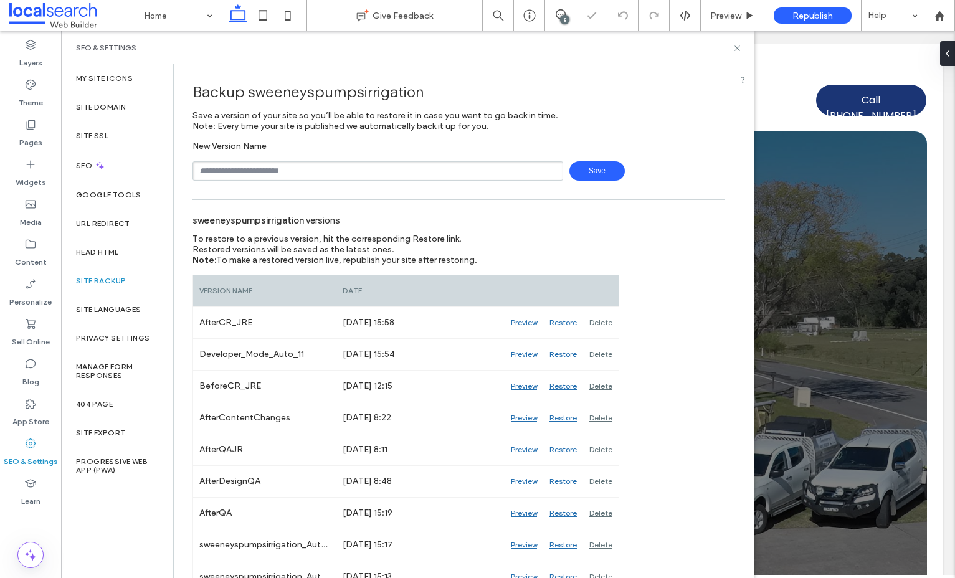
drag, startPoint x: 321, startPoint y: 154, endPoint x: 318, endPoint y: 167, distance: 13.4
click at [318, 163] on div "New Version Name Save" at bounding box center [458, 161] width 532 height 40
click at [318, 173] on input "text" at bounding box center [377, 170] width 371 height 19
type input "**********"
click at [598, 168] on span "Save" at bounding box center [596, 170] width 55 height 19
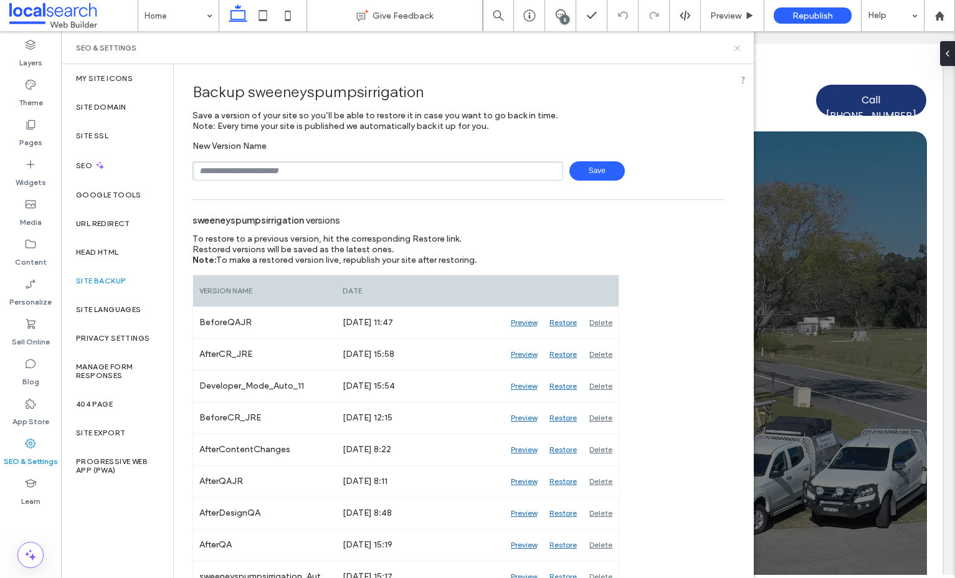
drag, startPoint x: 739, startPoint y: 47, endPoint x: 678, endPoint y: 16, distance: 69.1
click at [739, 47] on icon at bounding box center [736, 48] width 9 height 9
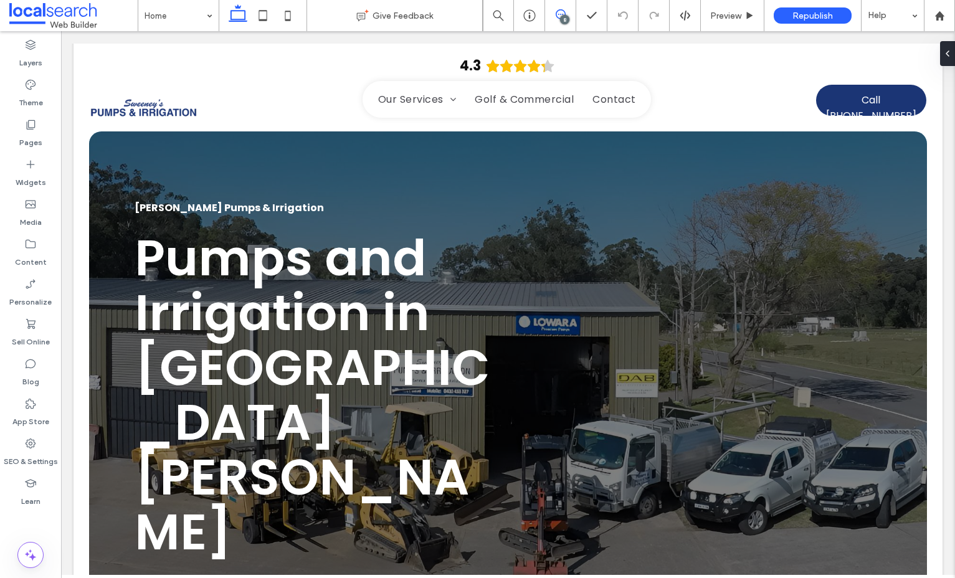
click at [557, 13] on icon at bounding box center [561, 14] width 10 height 10
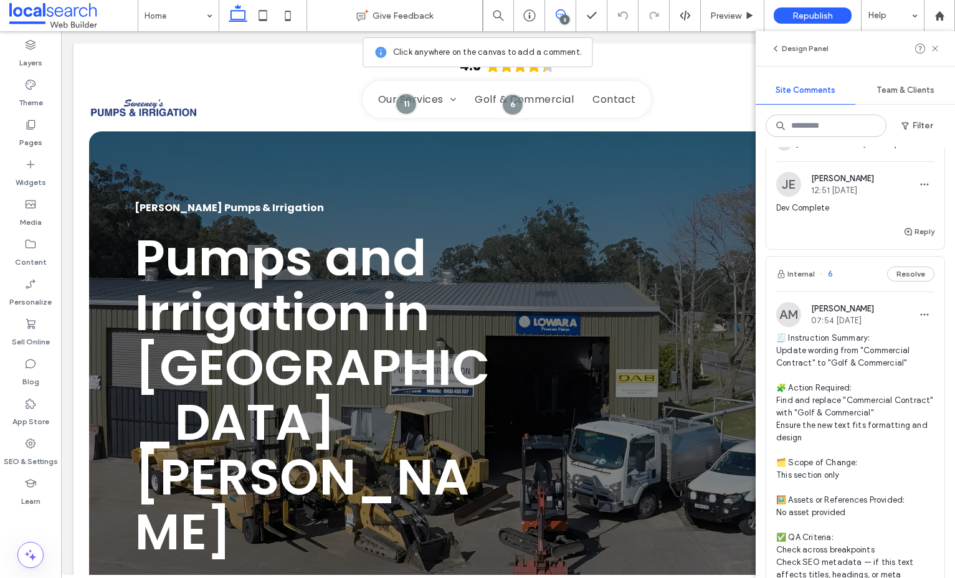
scroll to position [2960, 0]
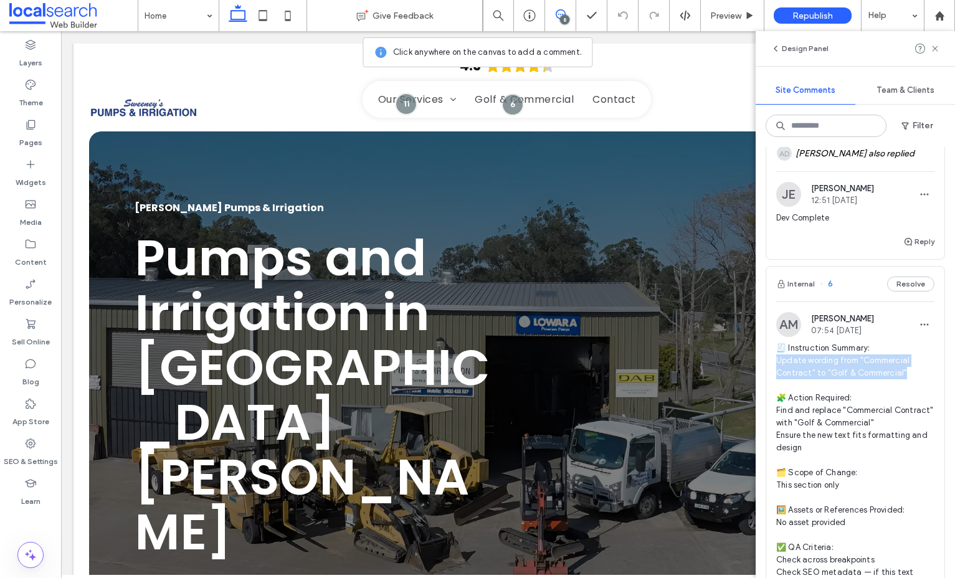
drag, startPoint x: 772, startPoint y: 271, endPoint x: 894, endPoint y: 281, distance: 122.5
click at [902, 312] on div "AM Anita Memarsohi 07:54 Aug 5 2025 🧾 Instruction Summary: Update wording from …" at bounding box center [855, 462] width 178 height 301
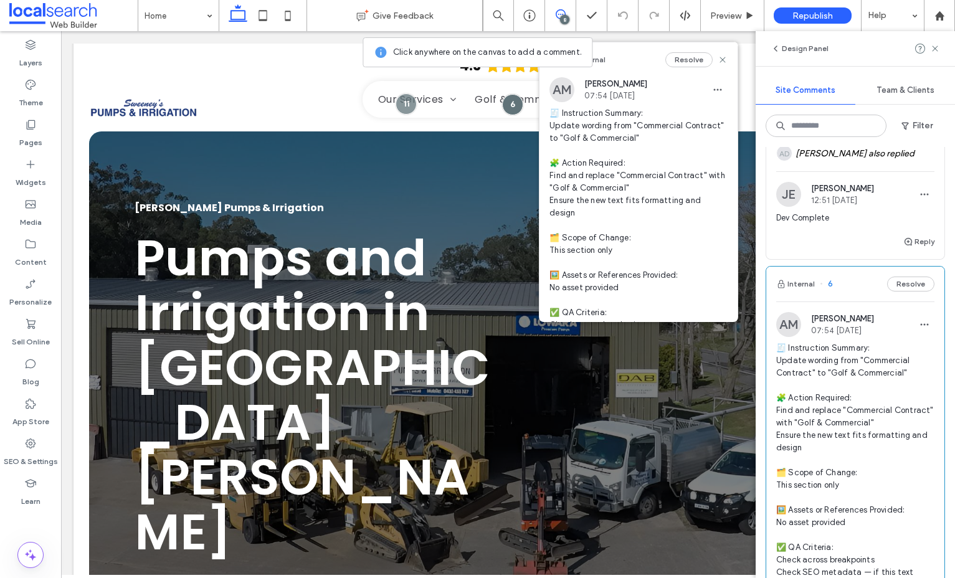
click at [769, 312] on div "AM Anita Memarsohi 07:54 Aug 5 2025 🧾 Instruction Summary: Update wording from …" at bounding box center [855, 462] width 178 height 301
click at [724, 56] on icon at bounding box center [722, 60] width 10 height 10
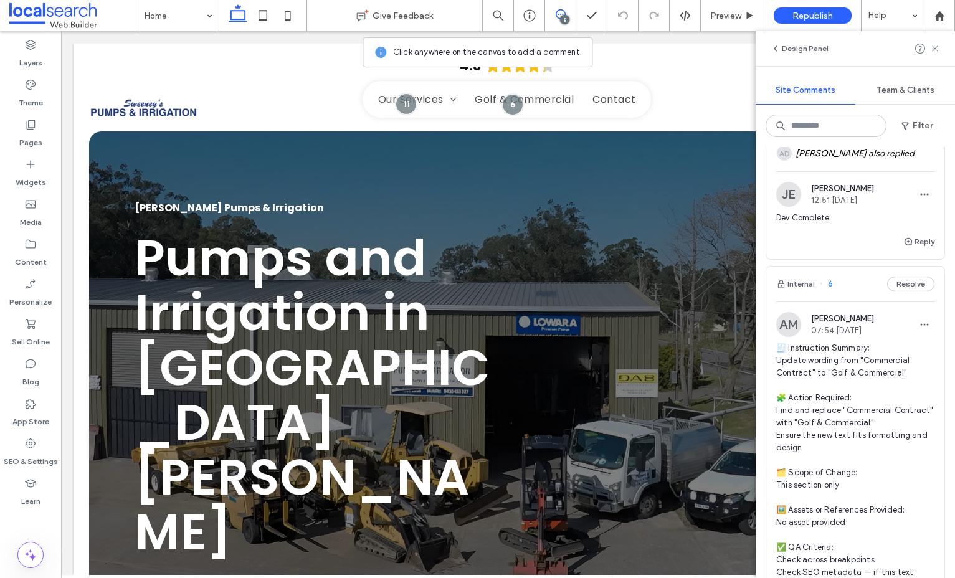
click at [856, 342] on span "🧾 Instruction Summary: Update wording from "Commercial Contract" to "Golf & Com…" at bounding box center [855, 473] width 158 height 262
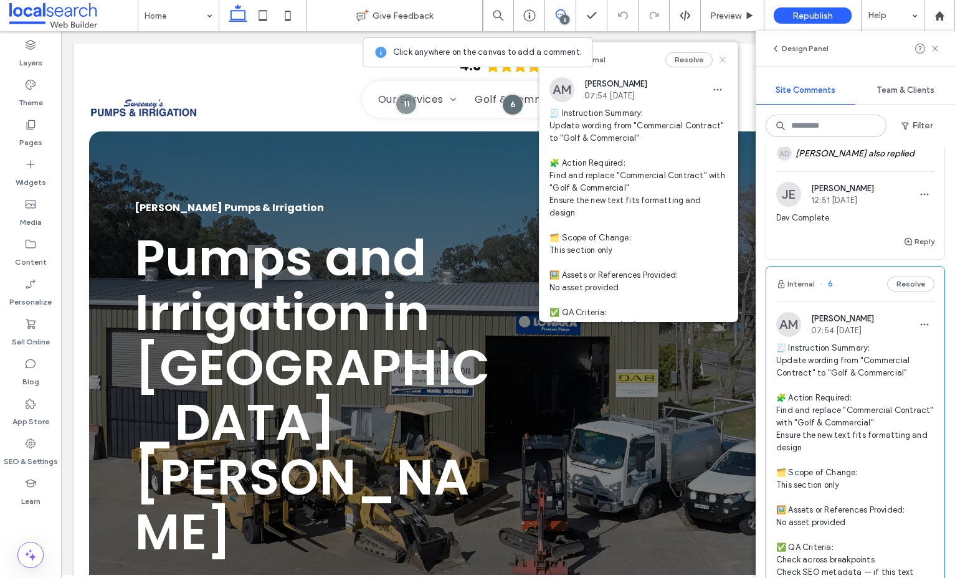
click at [727, 58] on icon at bounding box center [722, 60] width 10 height 10
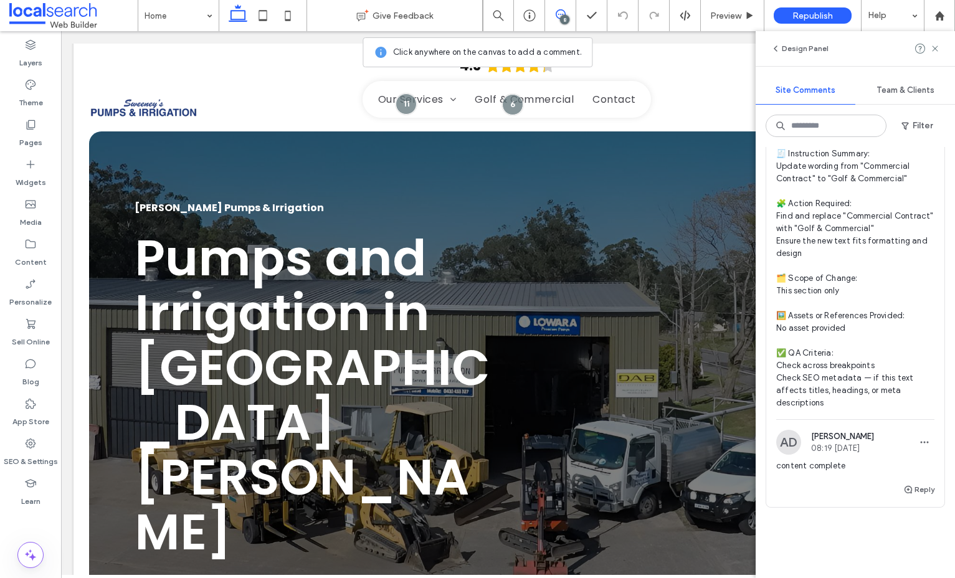
scroll to position [3193, 0]
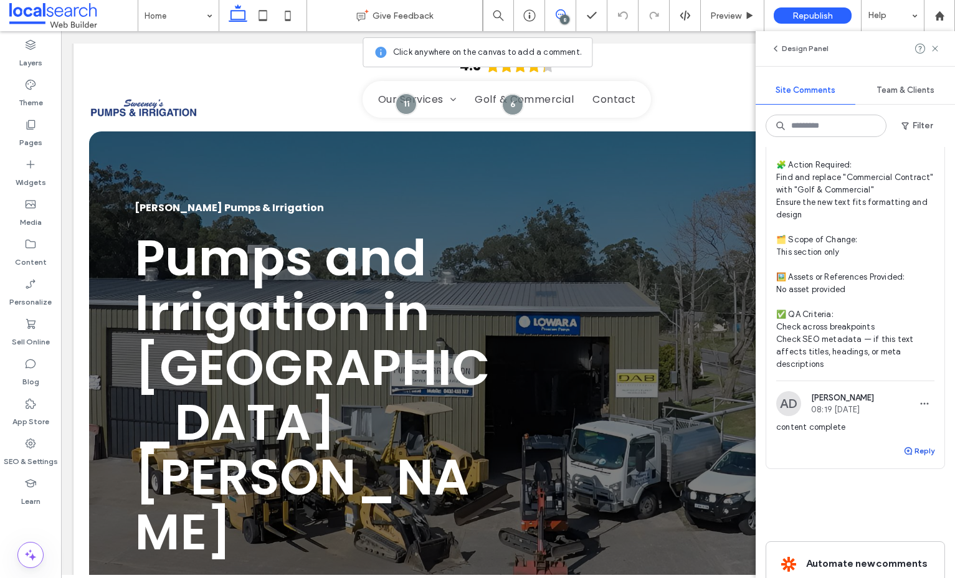
click at [910, 447] on use "button" at bounding box center [907, 450] width 7 height 7
type textarea "**********"
click at [910, 521] on button "Submit" at bounding box center [911, 528] width 45 height 15
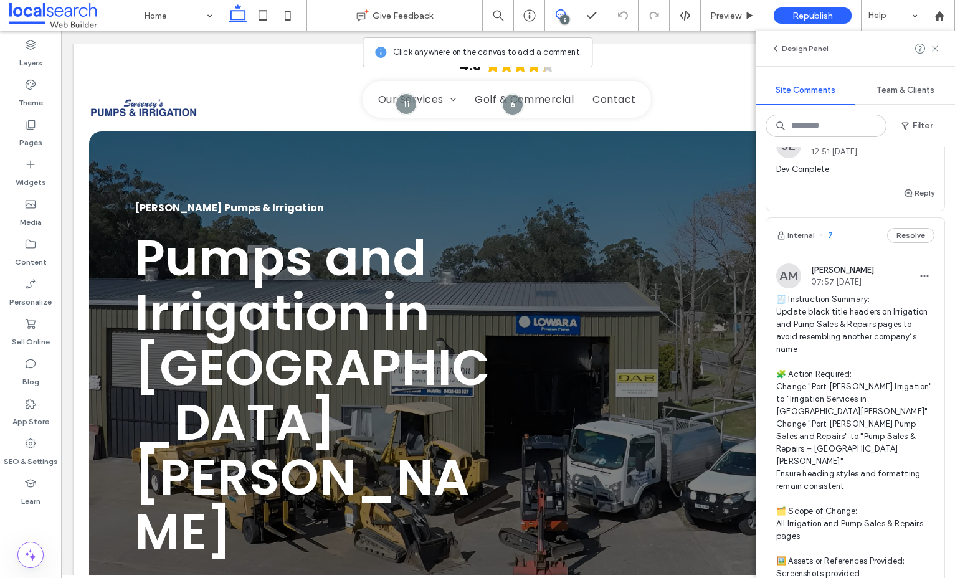
scroll to position [2413, 0]
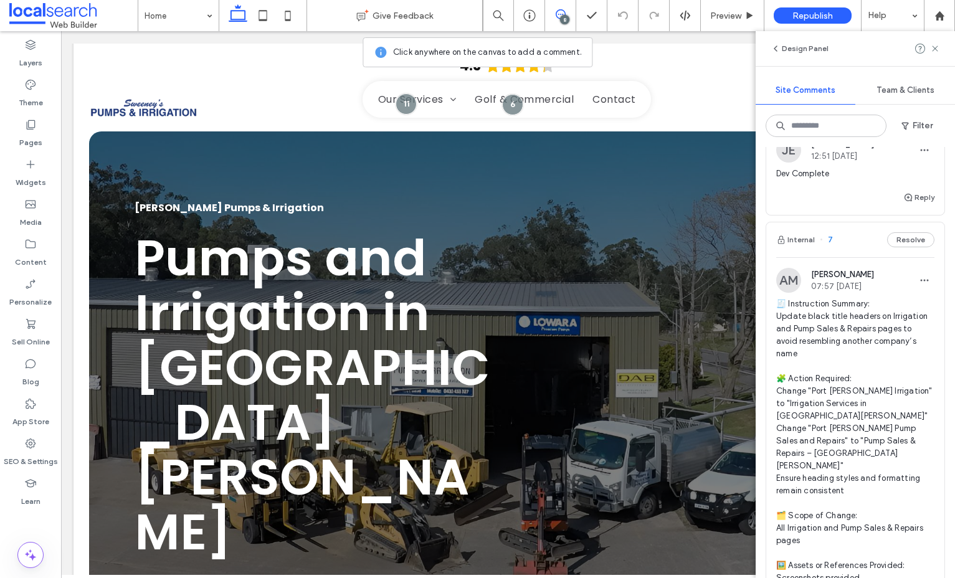
click at [878, 298] on span "🧾 Instruction Summary: Update black title headers on Irrigation and Pump Sales …" at bounding box center [855, 472] width 158 height 349
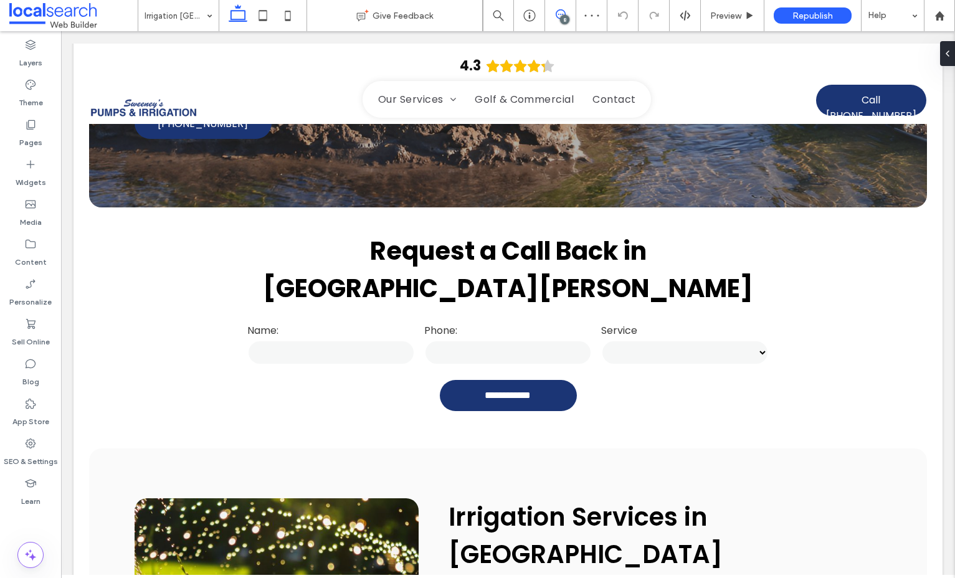
click at [559, 15] on icon at bounding box center [561, 14] width 10 height 10
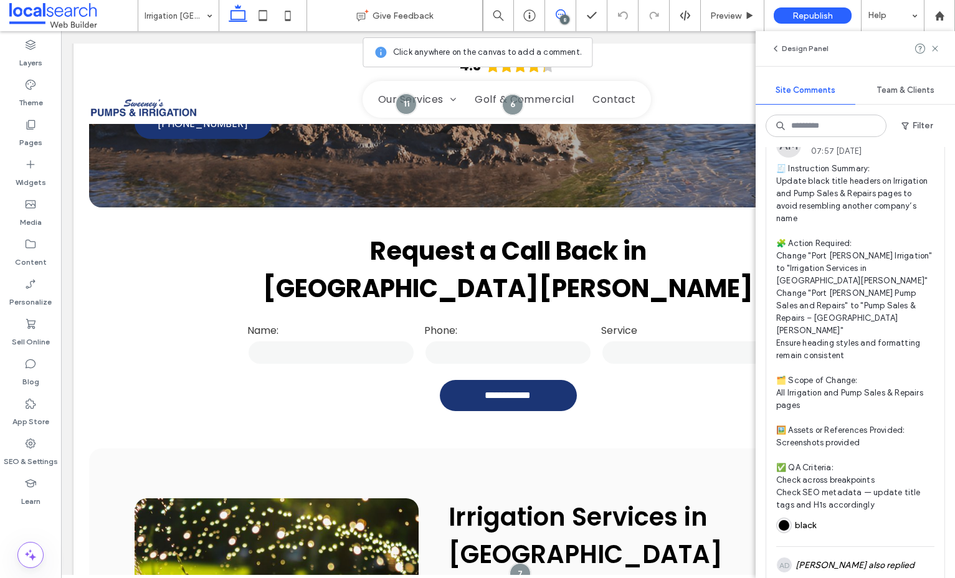
scroll to position [2541, 0]
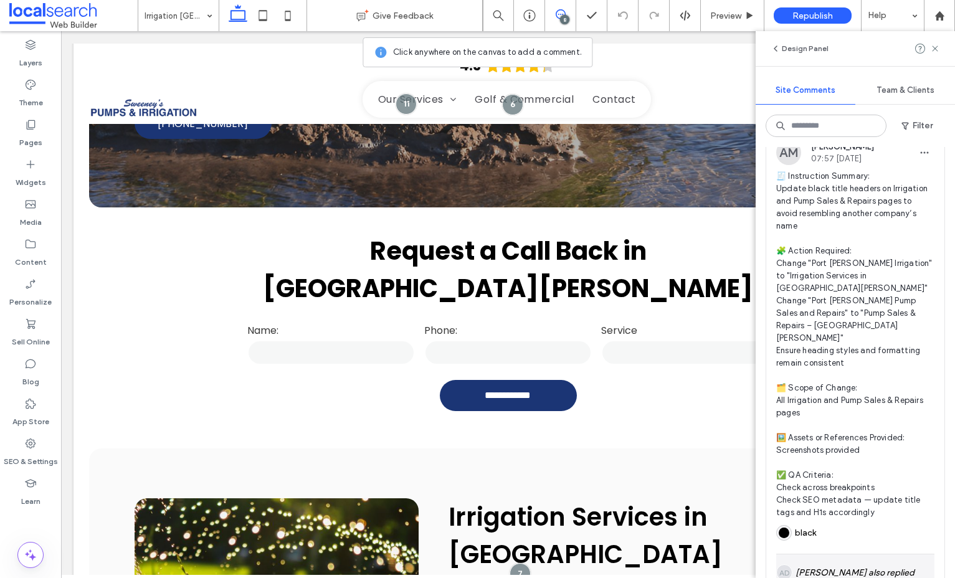
click at [863, 554] on div "AD Alanna Downes also replied" at bounding box center [855, 572] width 158 height 36
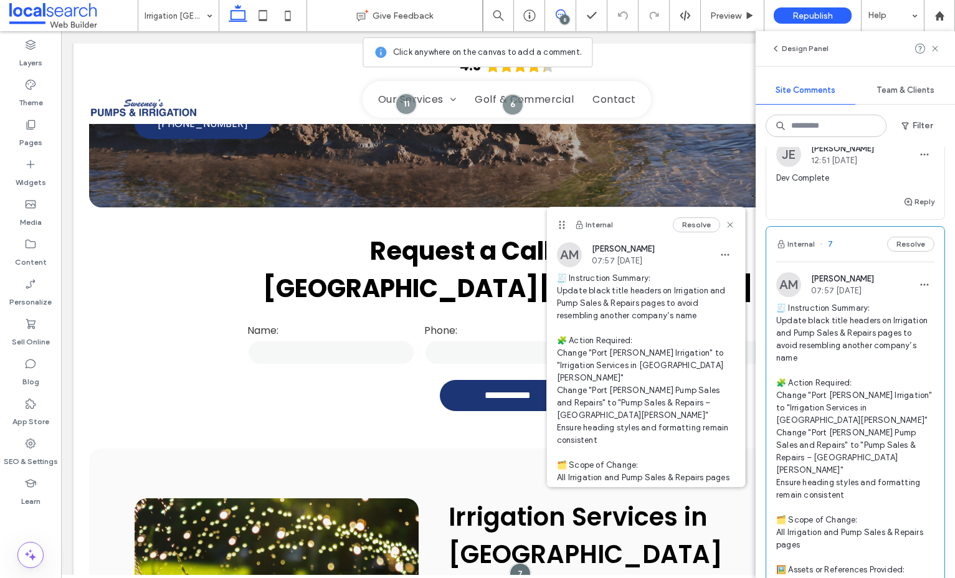
scroll to position [2429, 0]
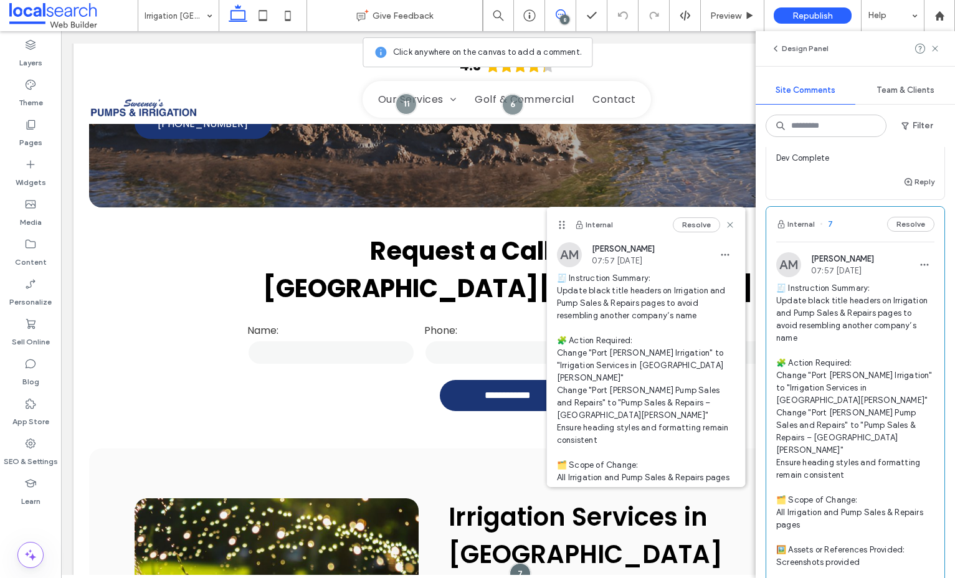
click at [869, 282] on span "🧾 Instruction Summary: Update black title headers on Irrigation and Pump Sales …" at bounding box center [855, 456] width 158 height 349
click at [732, 224] on icon at bounding box center [730, 225] width 10 height 10
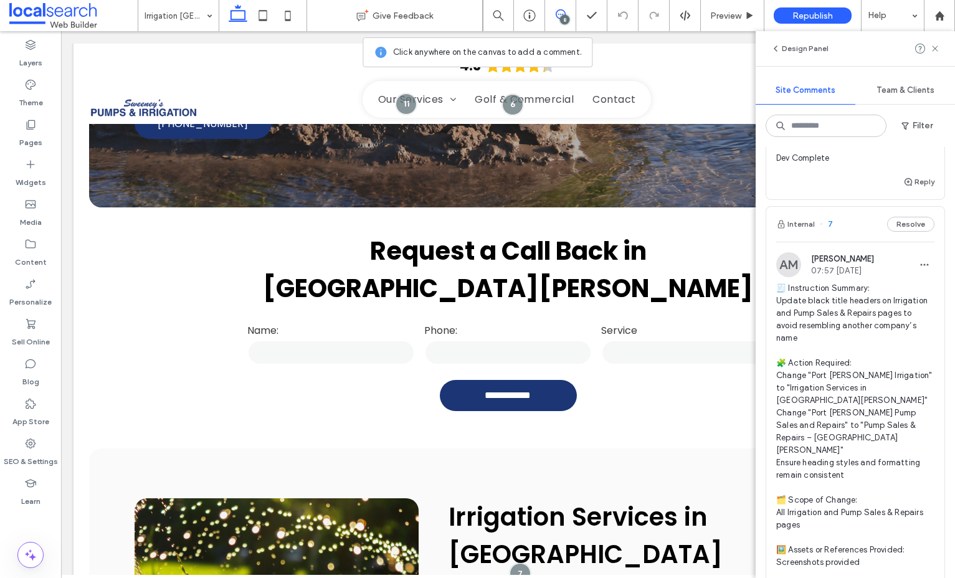
click at [891, 282] on span "🧾 Instruction Summary: Update black title headers on Irrigation and Pump Sales …" at bounding box center [855, 456] width 158 height 349
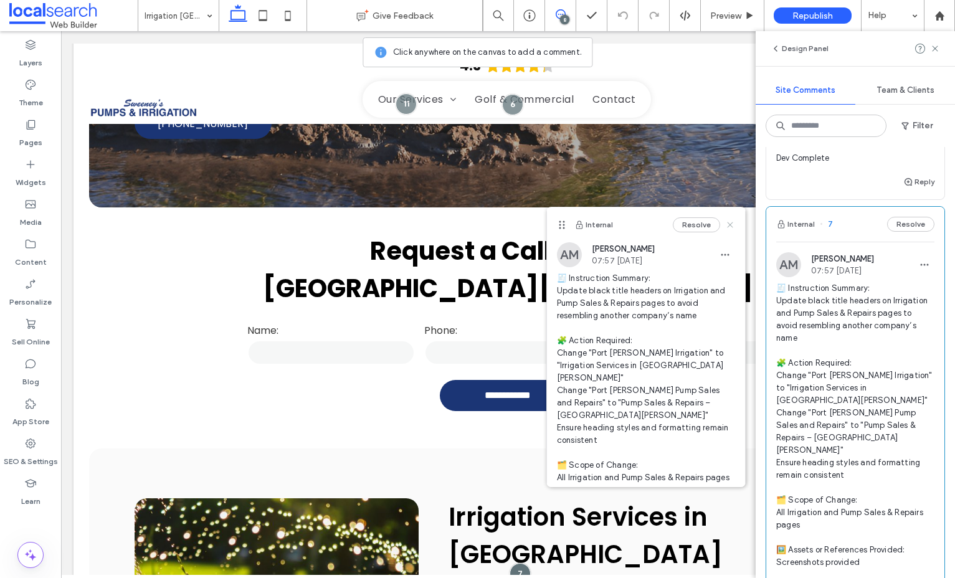
click at [732, 229] on icon at bounding box center [730, 225] width 10 height 10
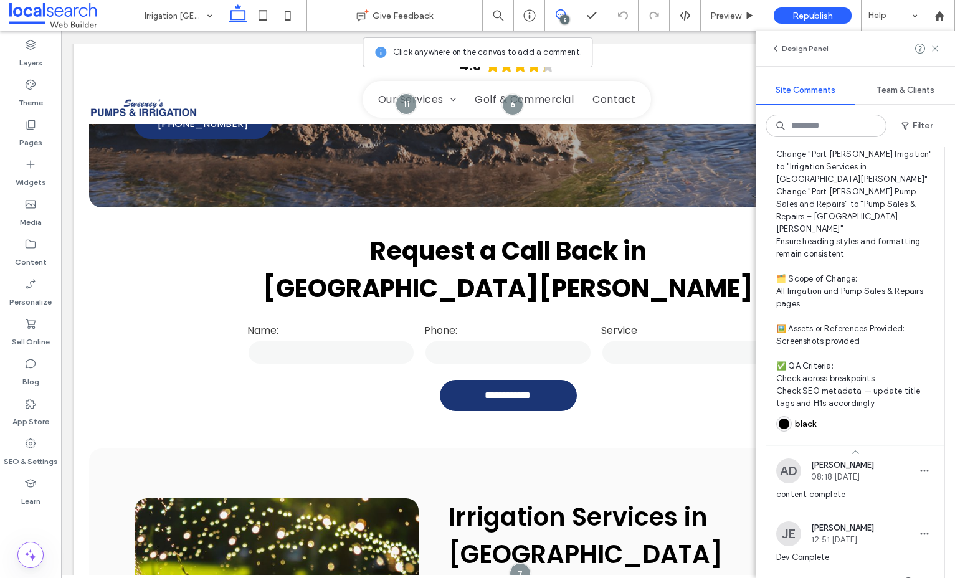
scroll to position [2672, 0]
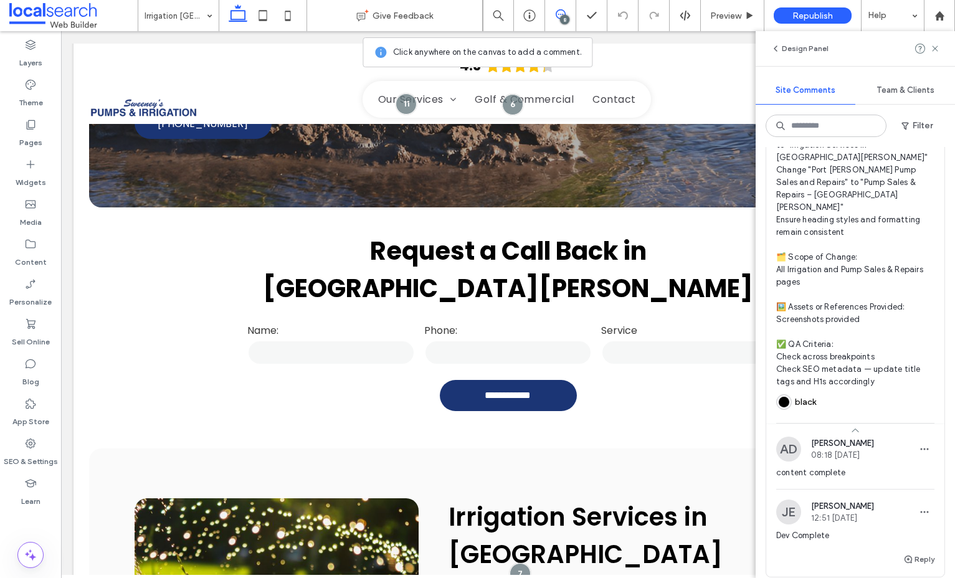
click at [874, 438] on span "Alanna Downes" at bounding box center [842, 442] width 63 height 9
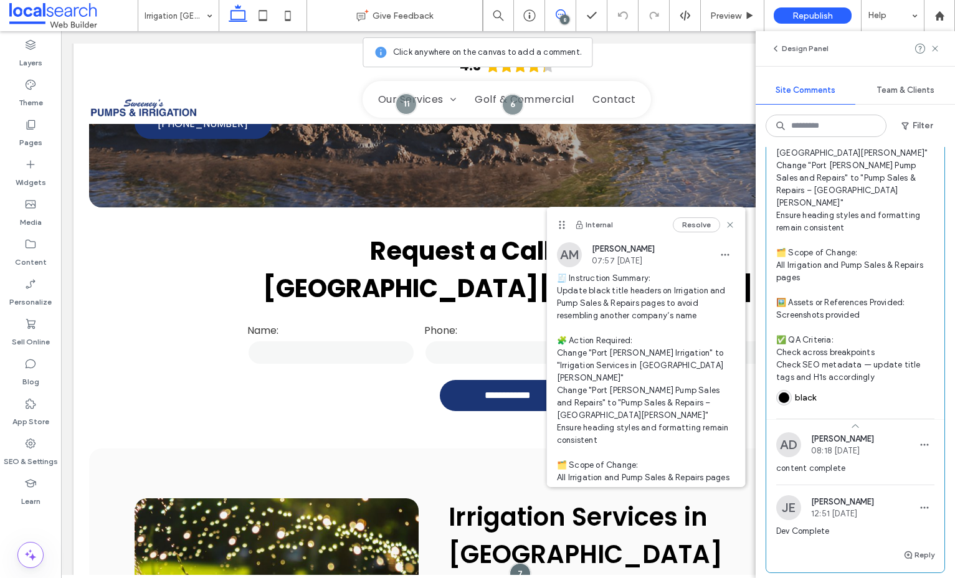
scroll to position [2675, 0]
drag, startPoint x: 730, startPoint y: 221, endPoint x: 841, endPoint y: 273, distance: 123.1
click at [730, 221] on icon at bounding box center [730, 225] width 10 height 10
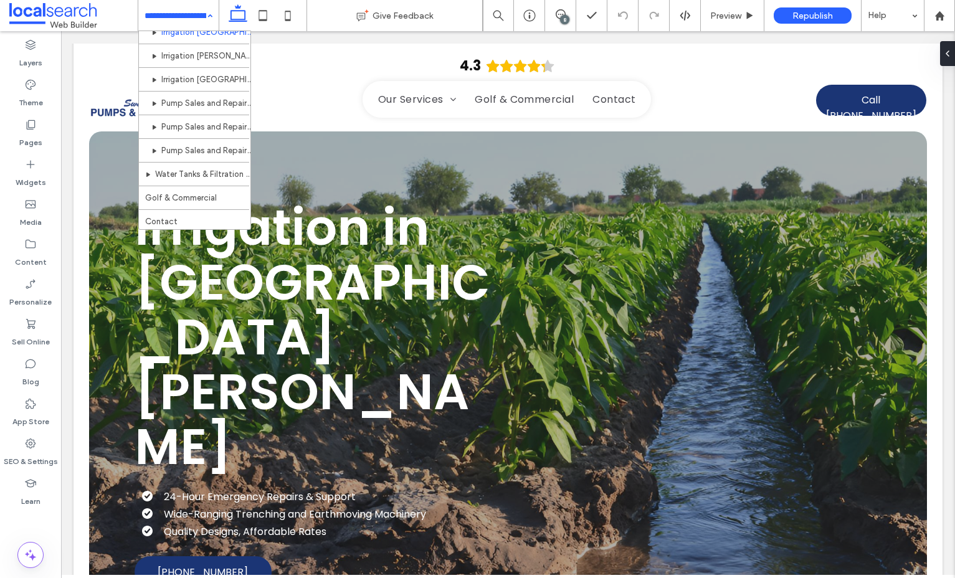
scroll to position [37, 0]
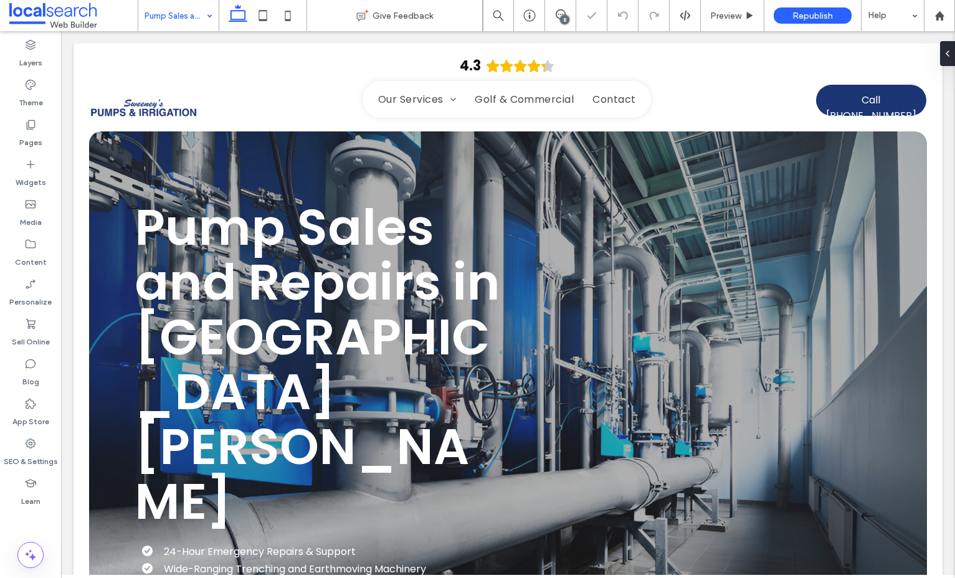
click at [195, 14] on input at bounding box center [175, 15] width 62 height 31
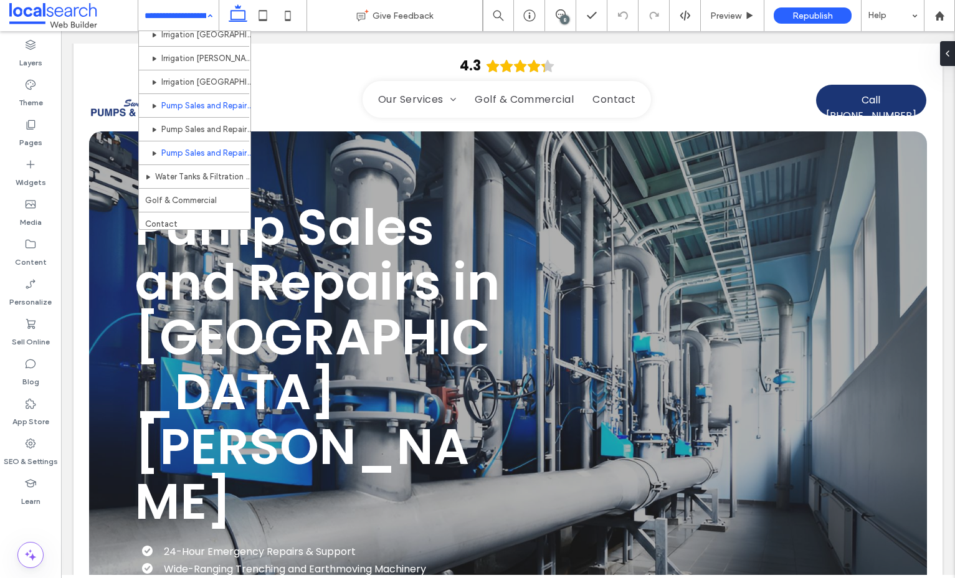
scroll to position [37, 0]
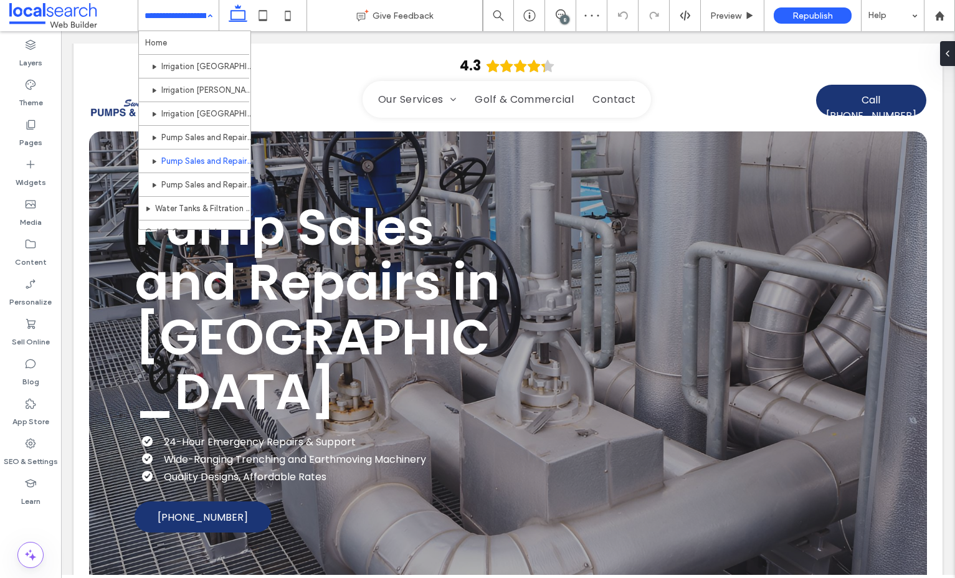
click at [194, 16] on input at bounding box center [175, 15] width 62 height 31
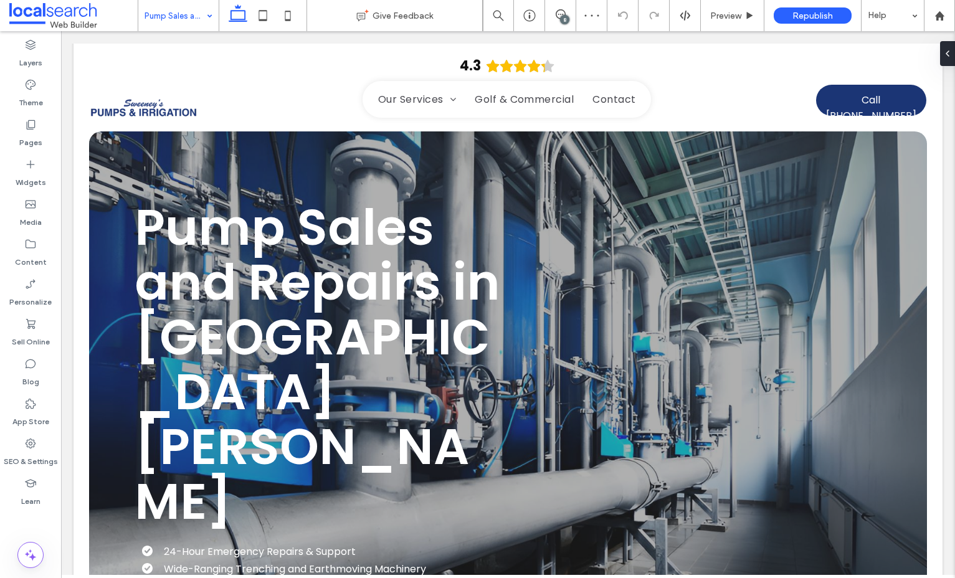
click at [182, 11] on input at bounding box center [175, 15] width 62 height 31
click at [196, 15] on input at bounding box center [175, 15] width 62 height 31
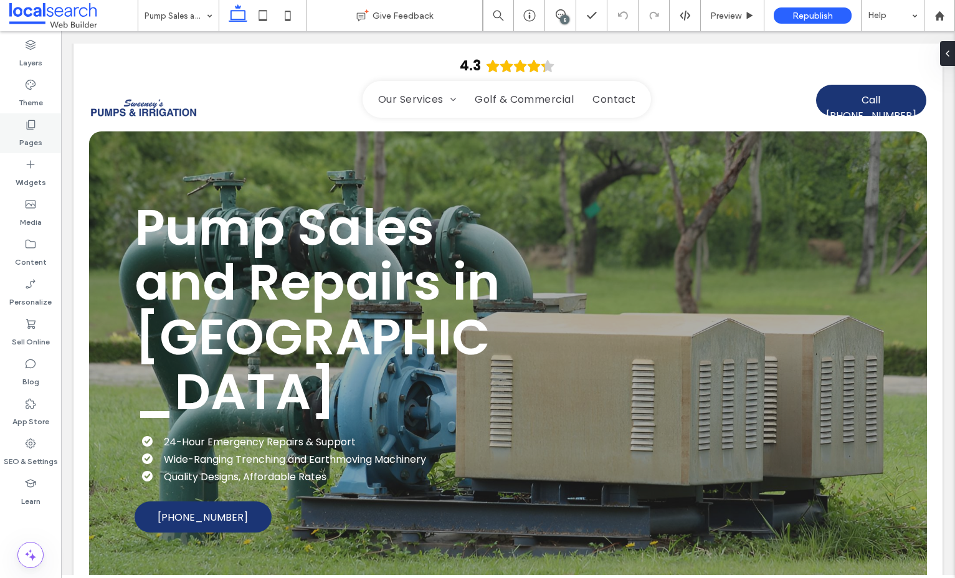
click at [36, 124] on icon at bounding box center [30, 124] width 12 height 12
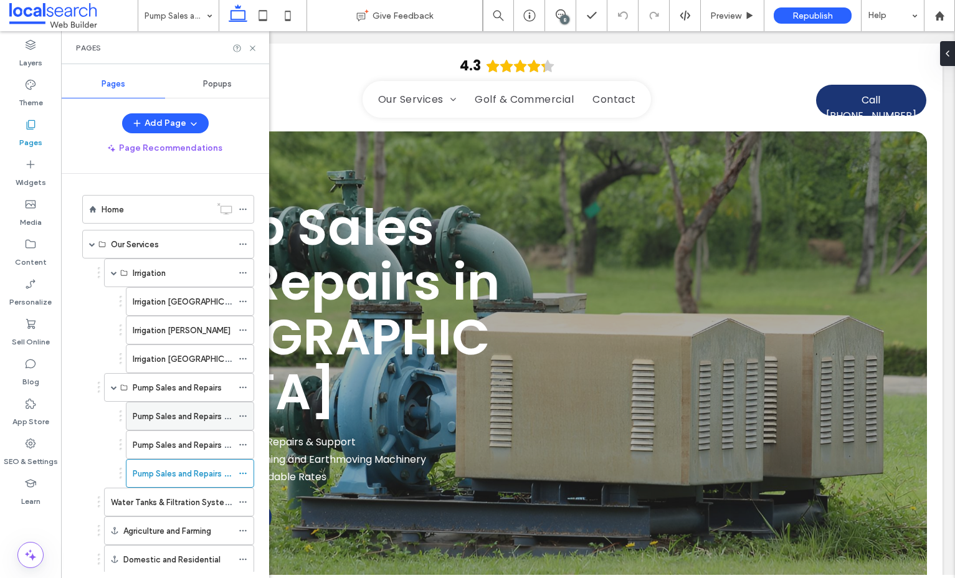
click at [240, 418] on icon at bounding box center [243, 416] width 9 height 9
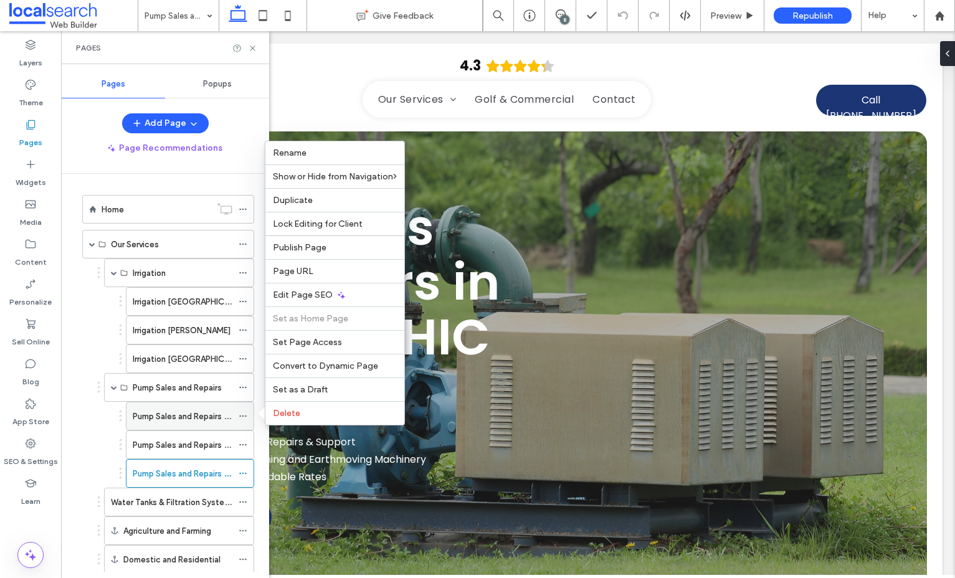
click at [245, 417] on icon at bounding box center [243, 416] width 9 height 9
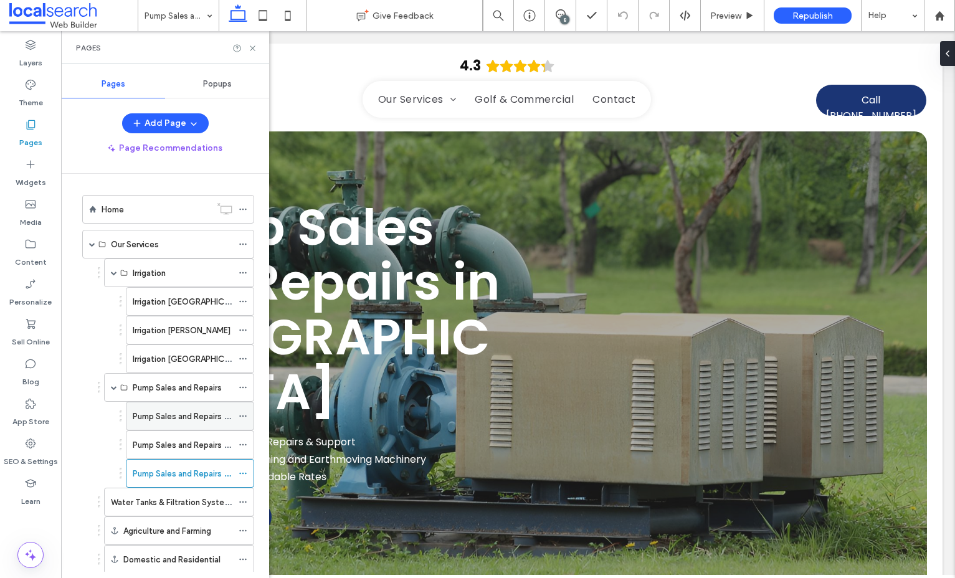
click at [245, 417] on icon at bounding box center [243, 416] width 9 height 9
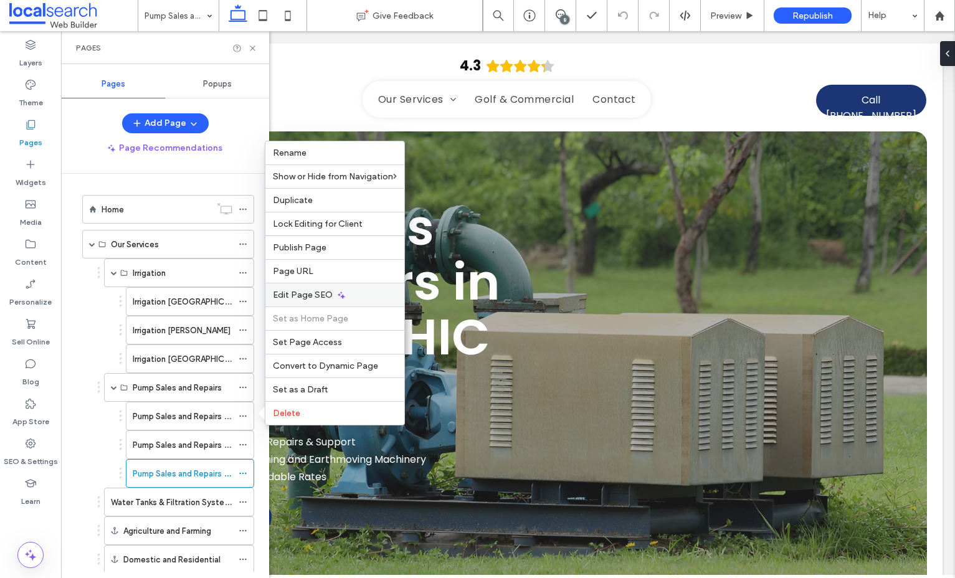
click at [321, 293] on span "Edit Page SEO" at bounding box center [303, 295] width 60 height 11
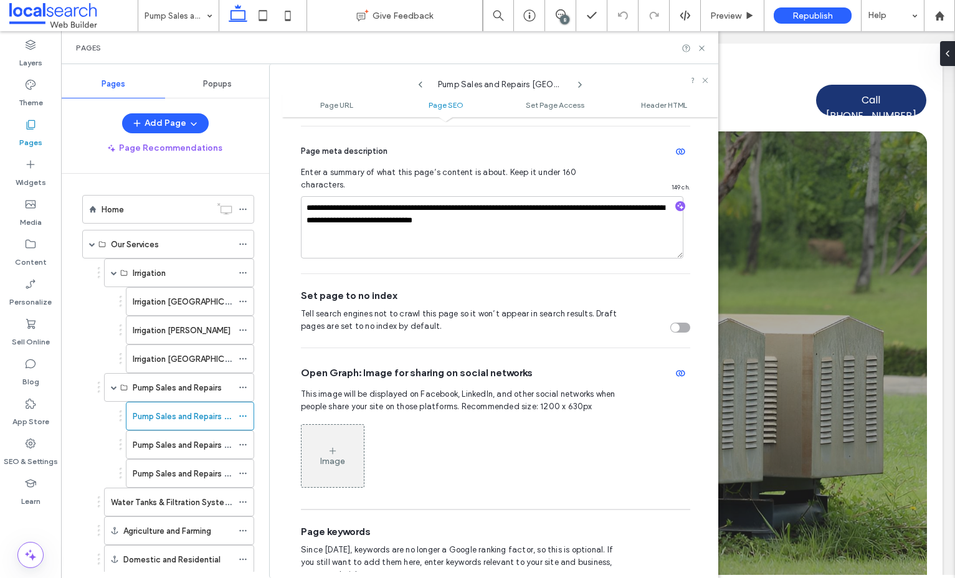
scroll to position [402, 0]
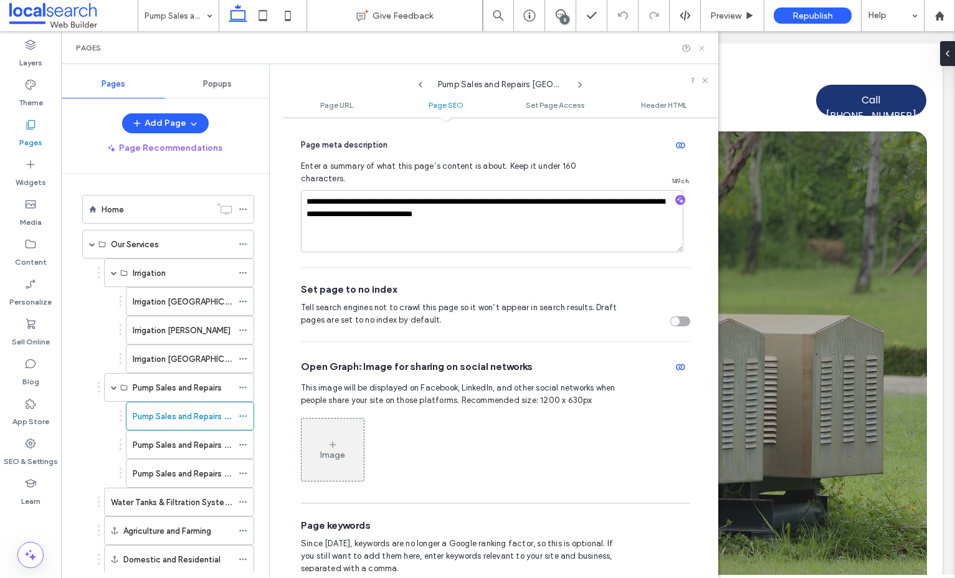
click at [701, 49] on icon at bounding box center [701, 48] width 9 height 9
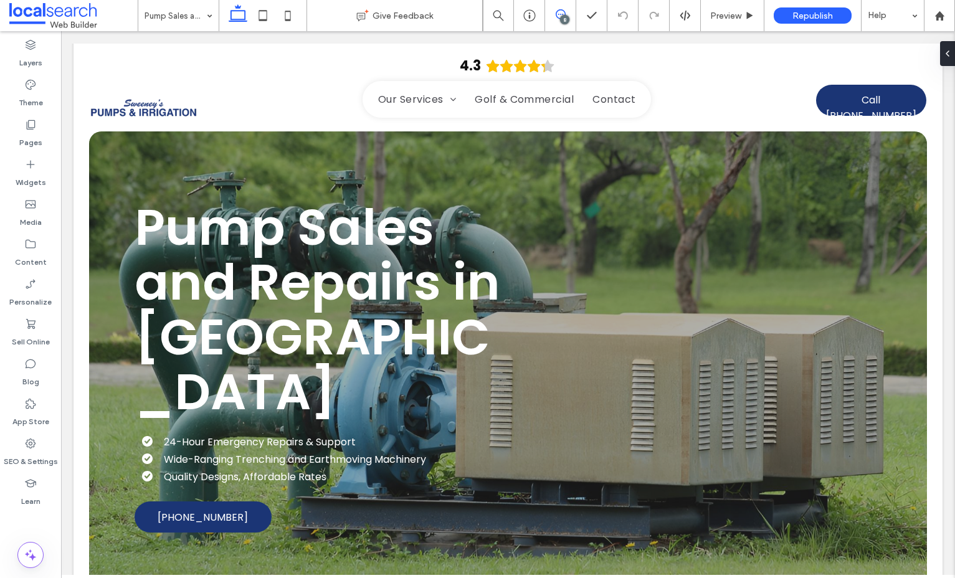
click at [557, 17] on use at bounding box center [561, 14] width 10 height 10
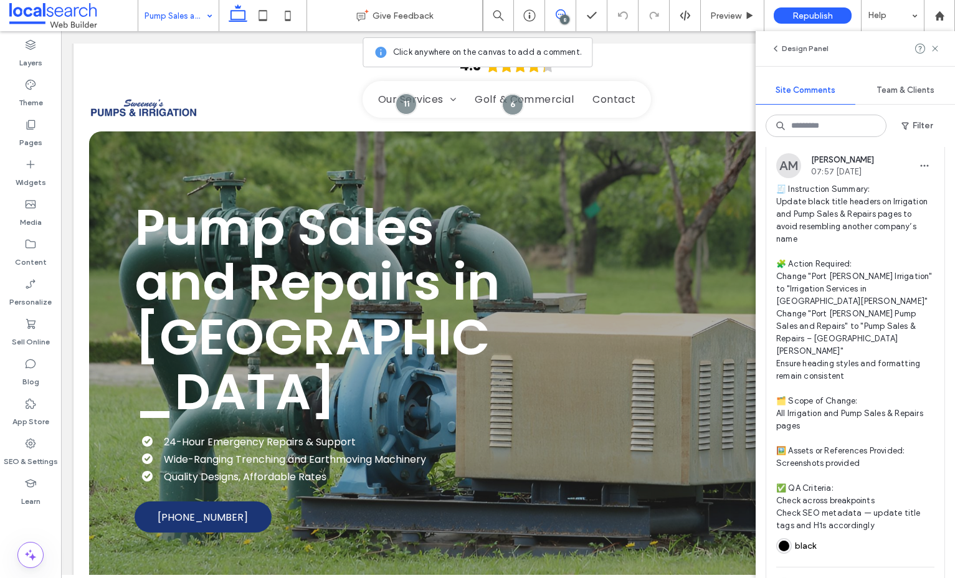
scroll to position [0, 0]
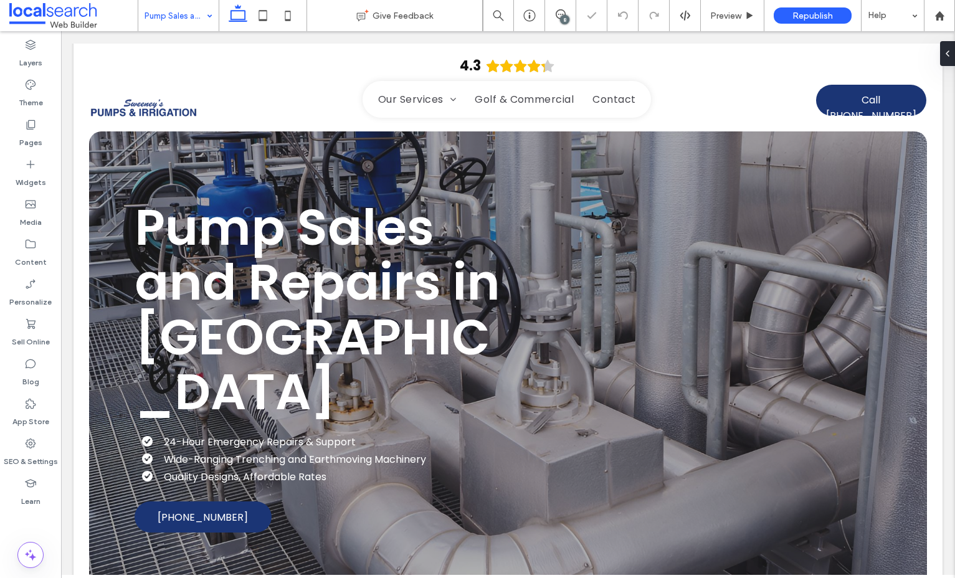
click at [197, 29] on input at bounding box center [175, 15] width 62 height 31
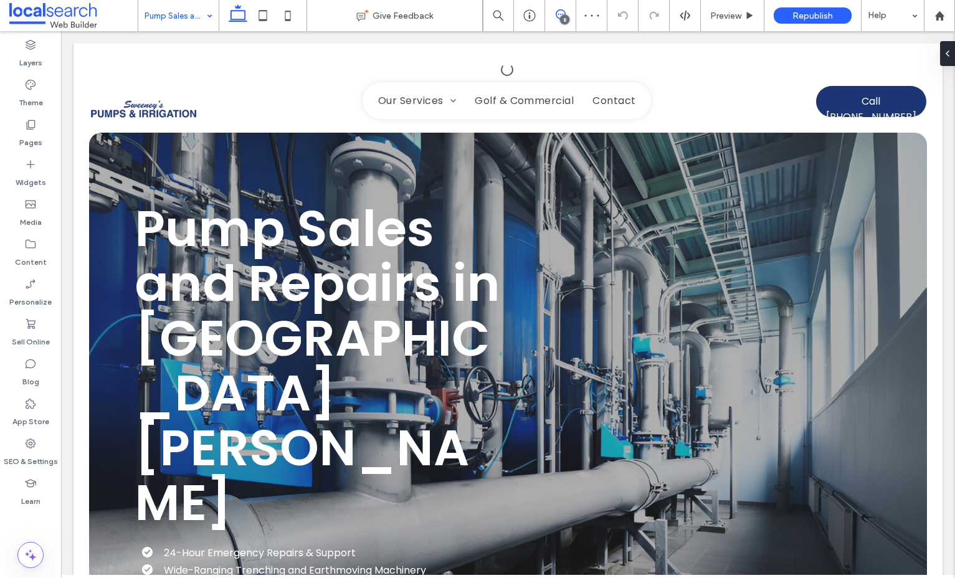
click at [564, 14] on icon at bounding box center [561, 14] width 10 height 10
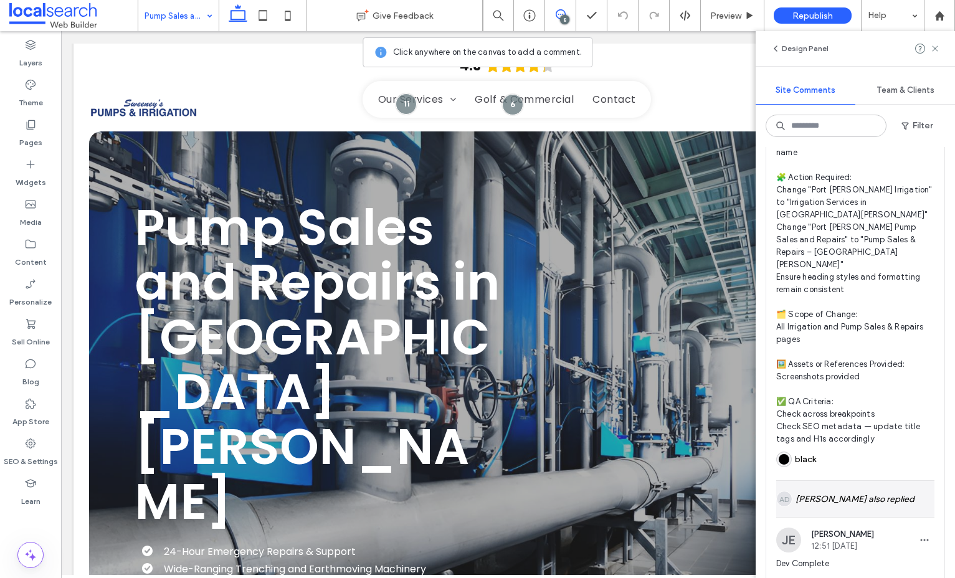
scroll to position [2616, 0]
click at [908, 577] on span "button" at bounding box center [908, 586] width 11 height 14
type textarea "**********"
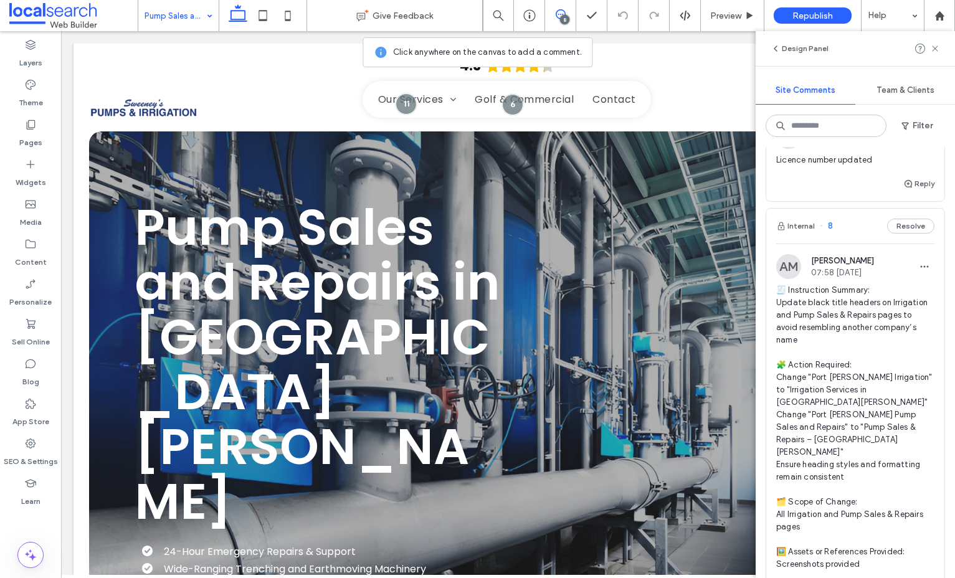
scroll to position [1838, 0]
click at [870, 298] on span "🧾 Instruction Summary: Update black title headers on Irrigation and Pump Sales …" at bounding box center [855, 455] width 158 height 349
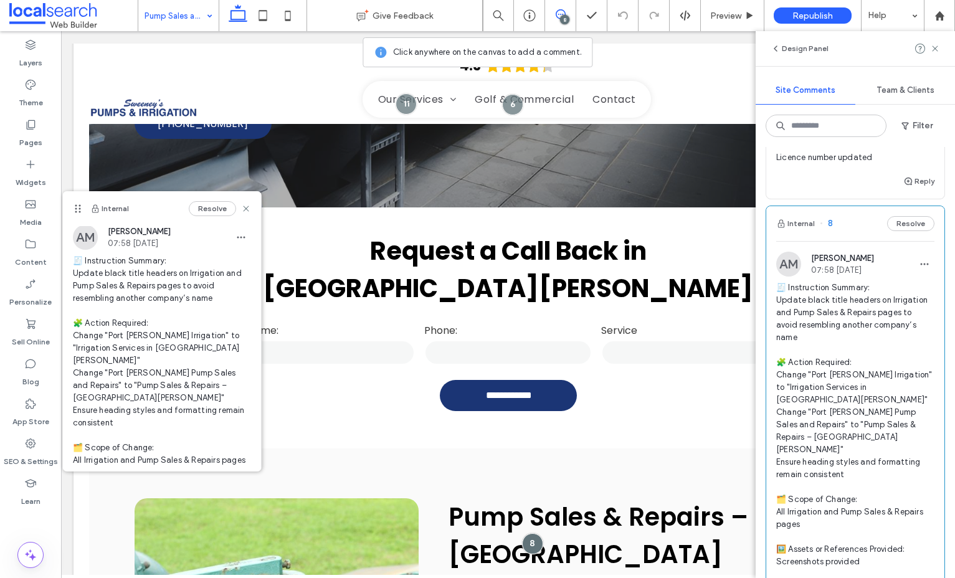
scroll to position [2, 0]
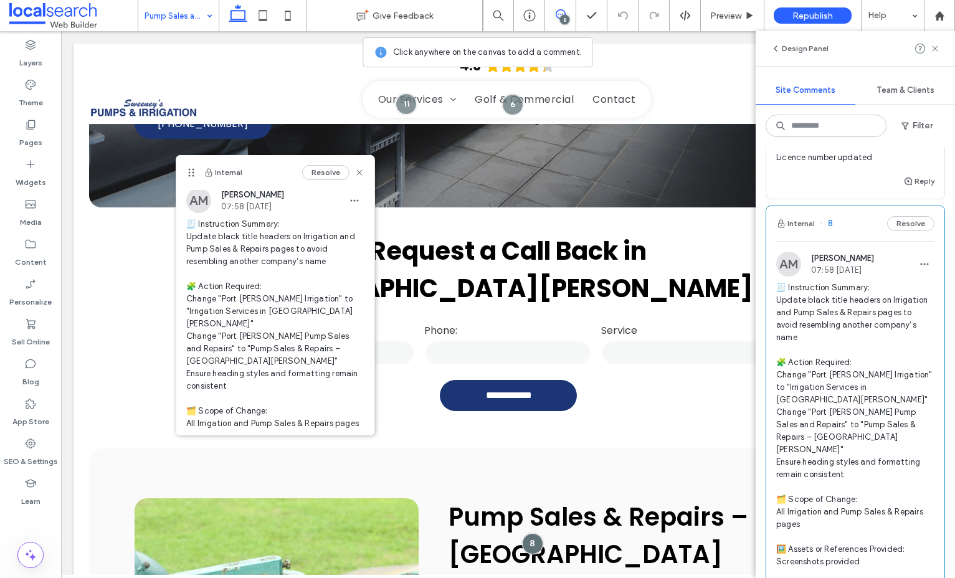
drag, startPoint x: 570, startPoint y: 204, endPoint x: 187, endPoint y: 173, distance: 384.3
click at [187, 173] on icon at bounding box center [191, 173] width 10 height 10
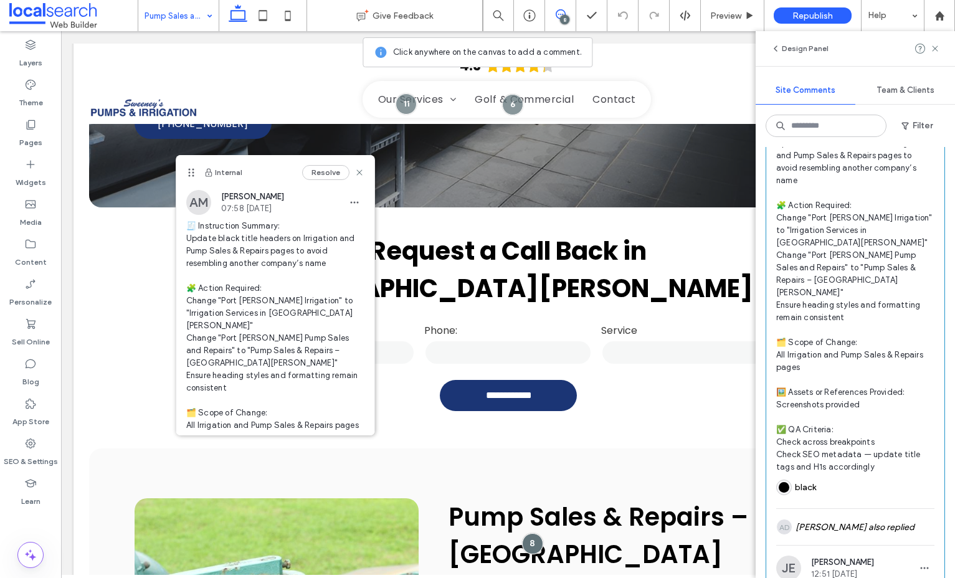
scroll to position [2147, 0]
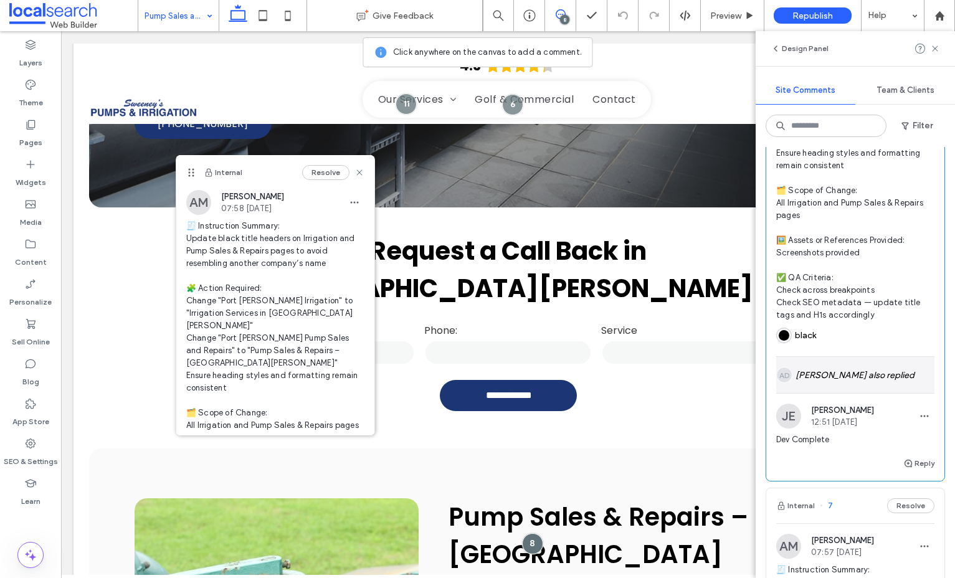
click at [892, 357] on div "AD Alanna Downes also replied" at bounding box center [855, 375] width 158 height 36
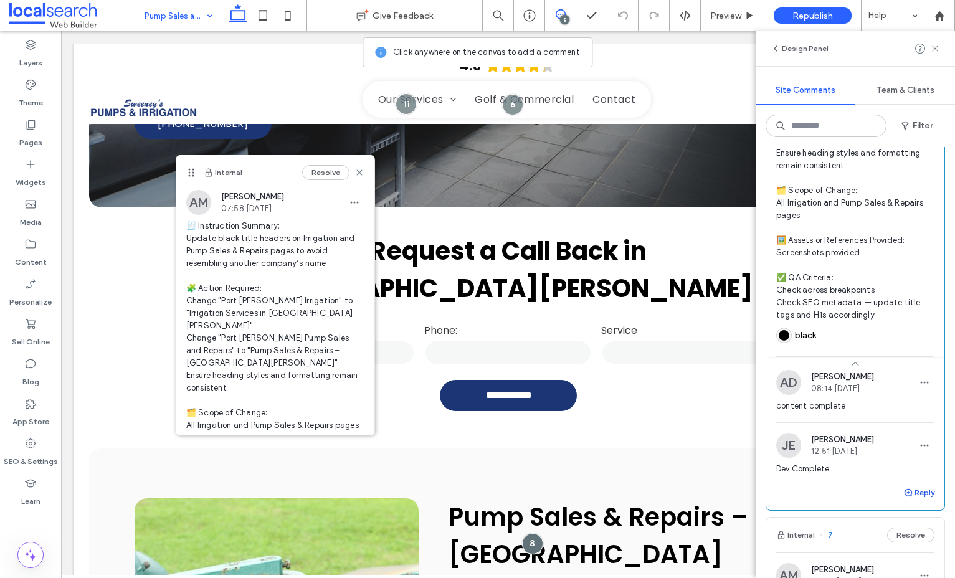
click at [916, 485] on button "Reply" at bounding box center [918, 492] width 31 height 15
type textarea "**********"
click at [909, 562] on button "Submit" at bounding box center [911, 569] width 45 height 15
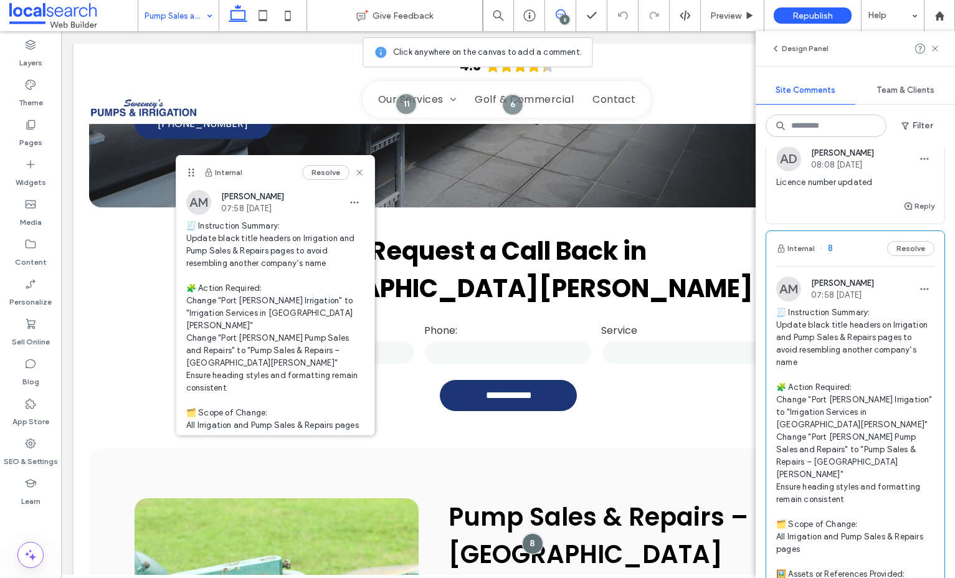
scroll to position [1800, 0]
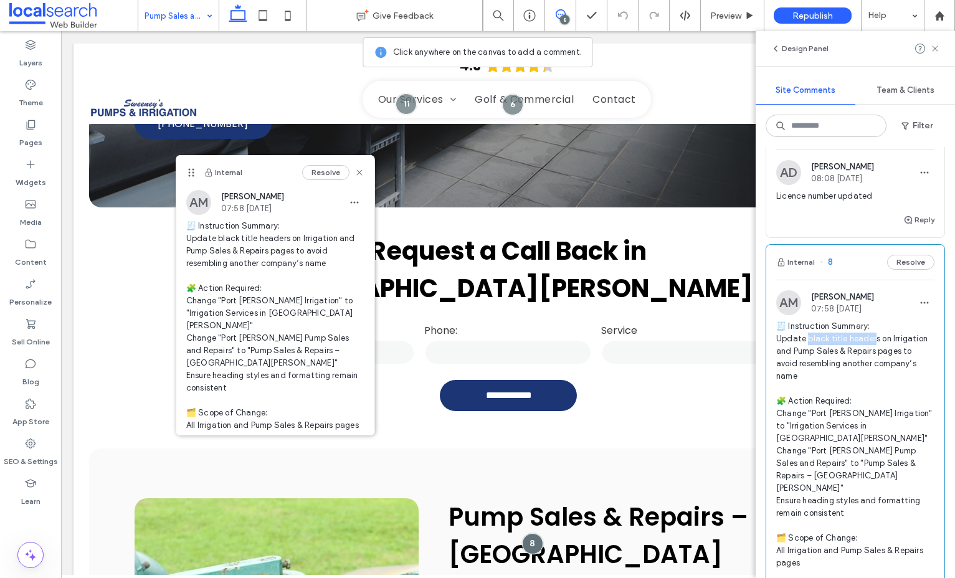
drag, startPoint x: 807, startPoint y: 325, endPoint x: 874, endPoint y: 323, distance: 67.3
click at [874, 323] on span "🧾 Instruction Summary: Update black title headers on Irrigation and Pump Sales …" at bounding box center [855, 494] width 158 height 349
drag, startPoint x: 875, startPoint y: 326, endPoint x: 807, endPoint y: 328, distance: 67.9
click at [807, 328] on span "🧾 Instruction Summary: Update black title headers on Irrigation and Pump Sales …" at bounding box center [855, 494] width 158 height 349
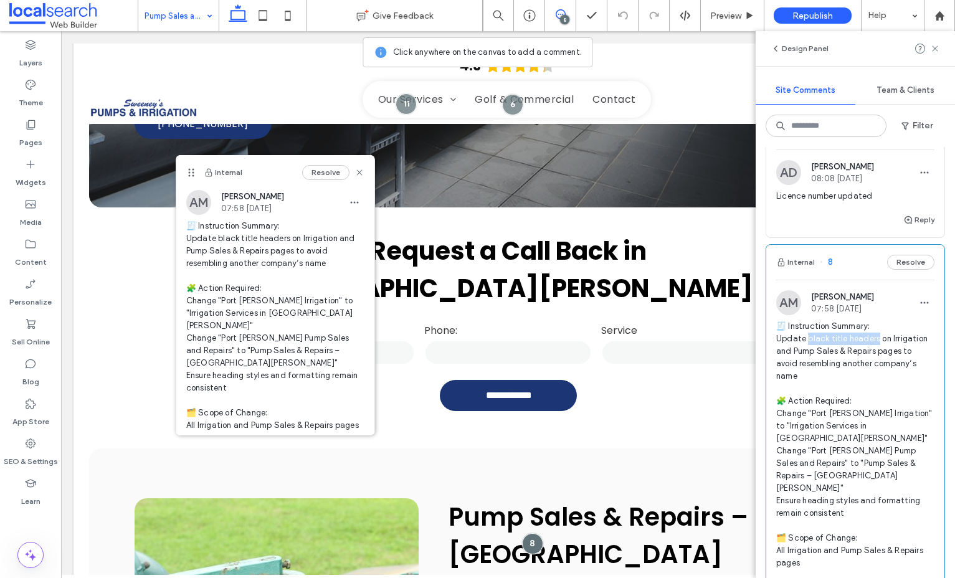
copy span "lack title headers"
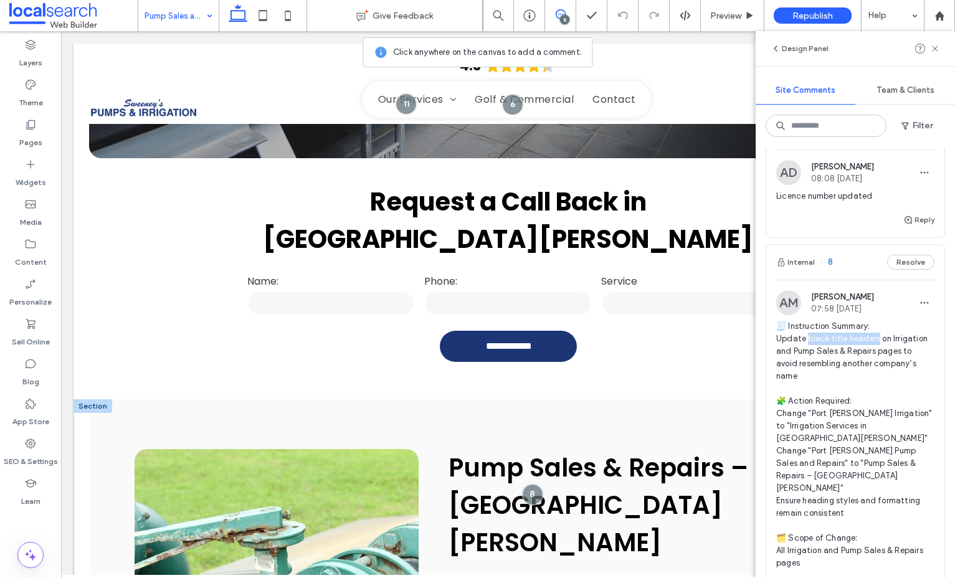
scroll to position [606, 0]
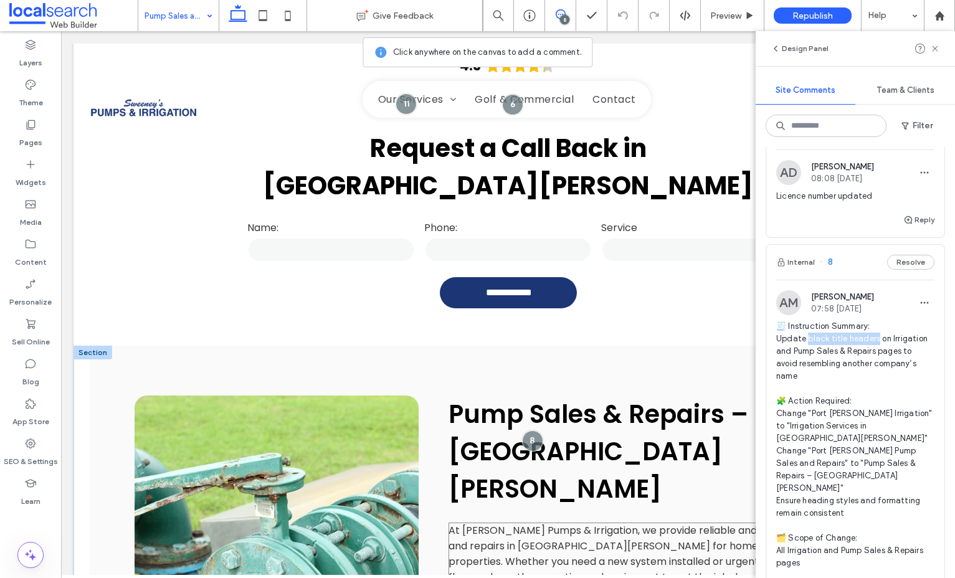
copy span "lack title headers"
click at [764, 295] on div "Internal 13 Resolve AD Alanna Downes 08:04 Aug 15 2025 Devs: I have added this …" at bounding box center [854, 362] width 199 height 431
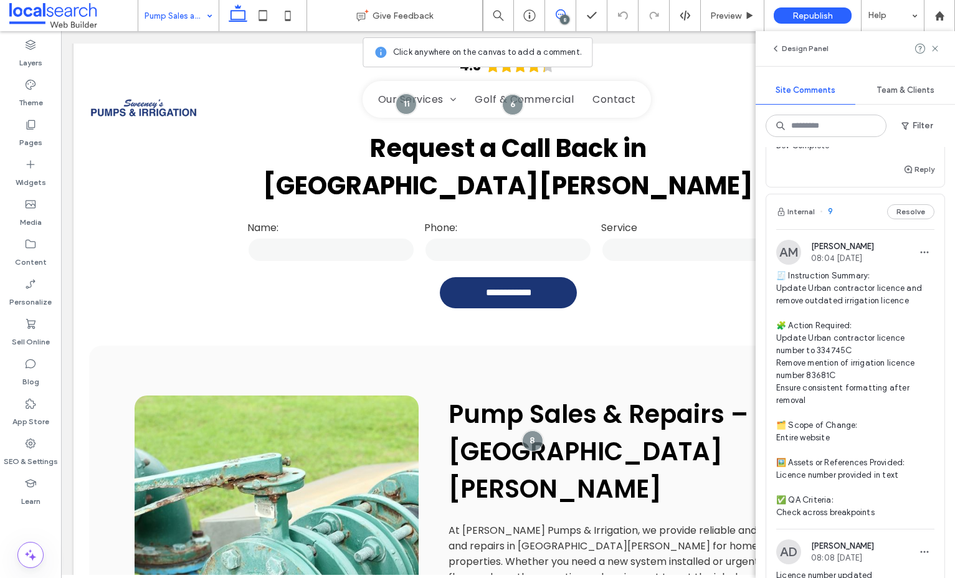
scroll to position [1407, 0]
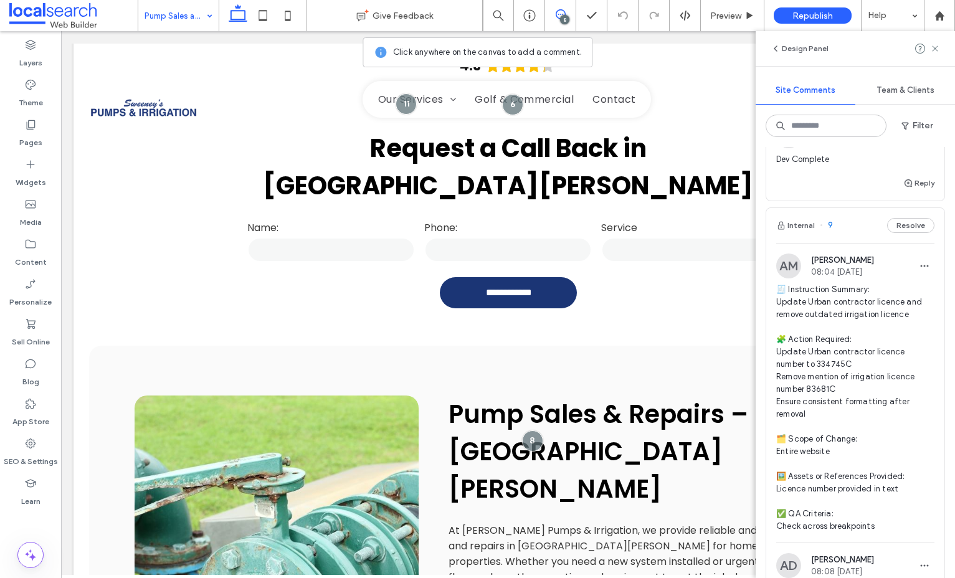
click at [823, 286] on span "🧾 Instruction Summary: Update Urban contractor licence and remove outdated irri…" at bounding box center [855, 407] width 158 height 249
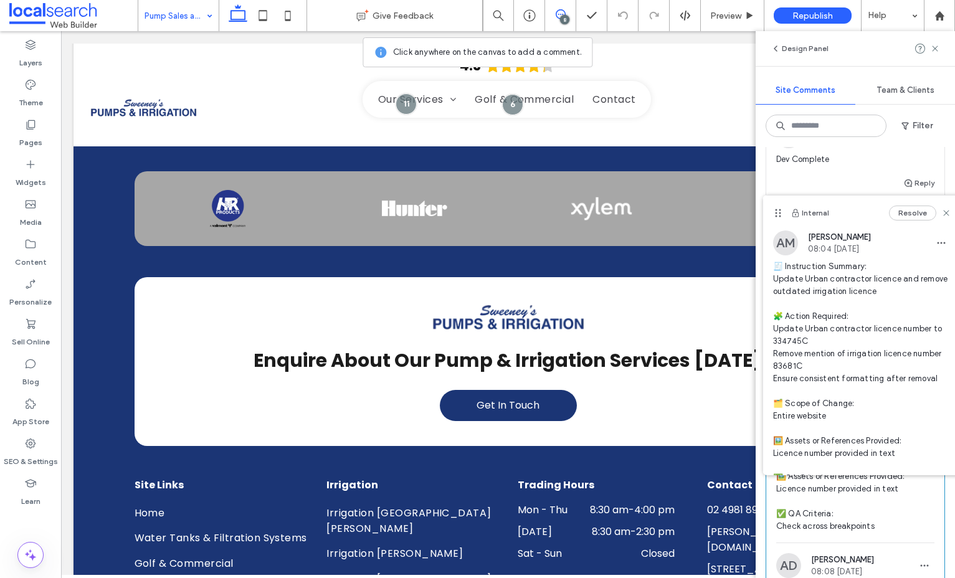
scroll to position [2, 0]
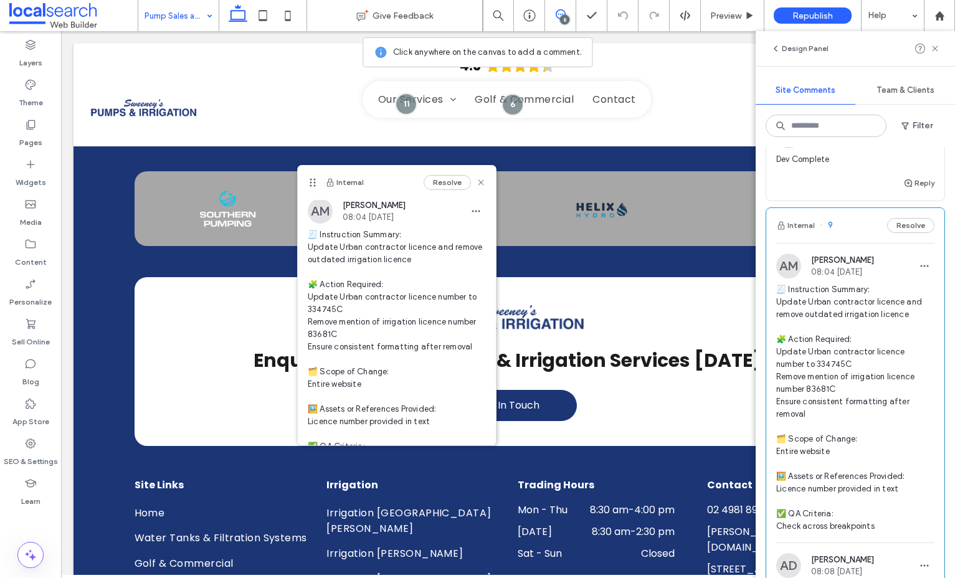
drag, startPoint x: 646, startPoint y: 203, endPoint x: 312, endPoint y: 179, distance: 334.6
click at [312, 179] on use at bounding box center [313, 183] width 6 height 8
click at [933, 51] on icon at bounding box center [935, 49] width 10 height 10
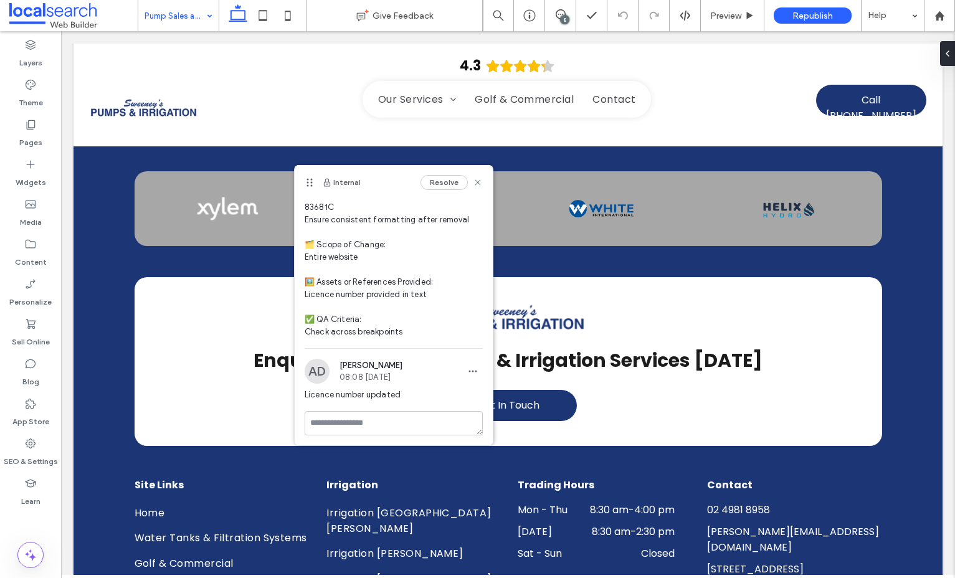
scroll to position [132, 0]
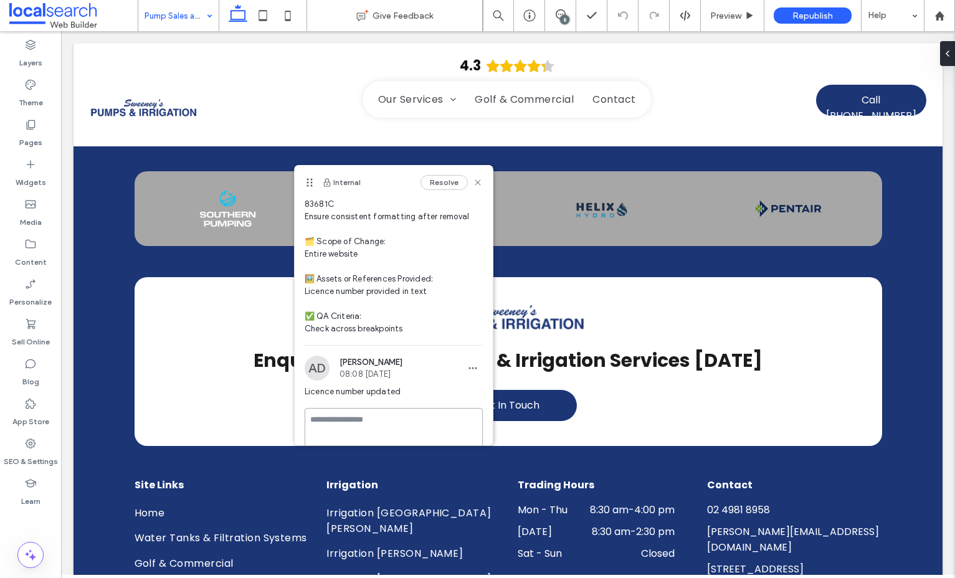
click at [366, 410] on textarea at bounding box center [394, 439] width 178 height 62
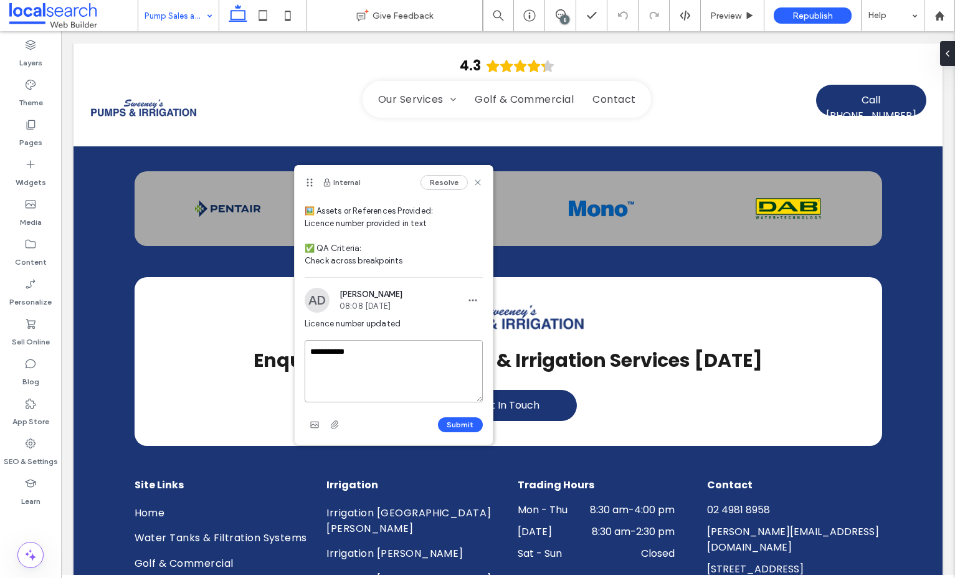
type textarea "**********"
click at [456, 420] on button "Submit" at bounding box center [460, 424] width 45 height 15
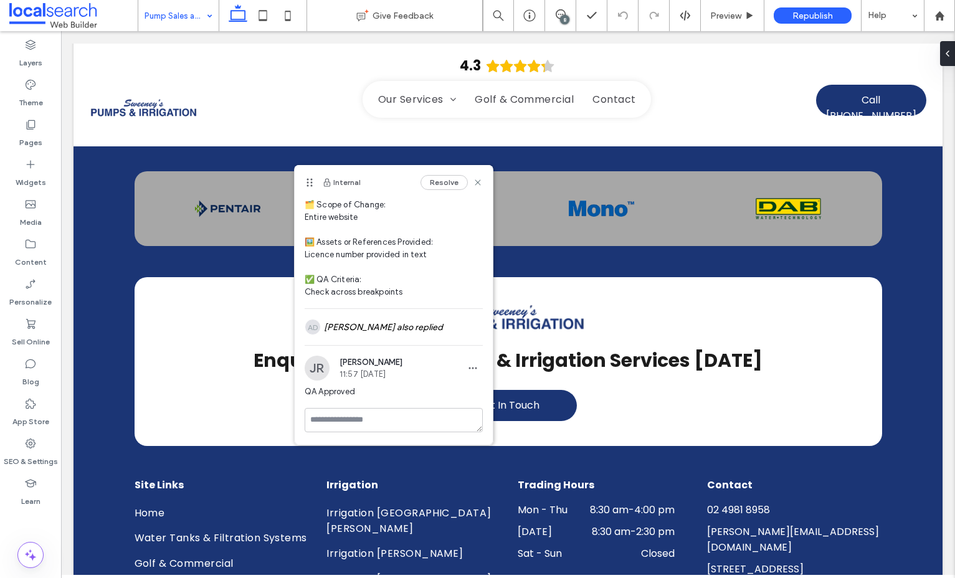
scroll to position [169, 0]
click at [473, 181] on icon at bounding box center [478, 182] width 10 height 10
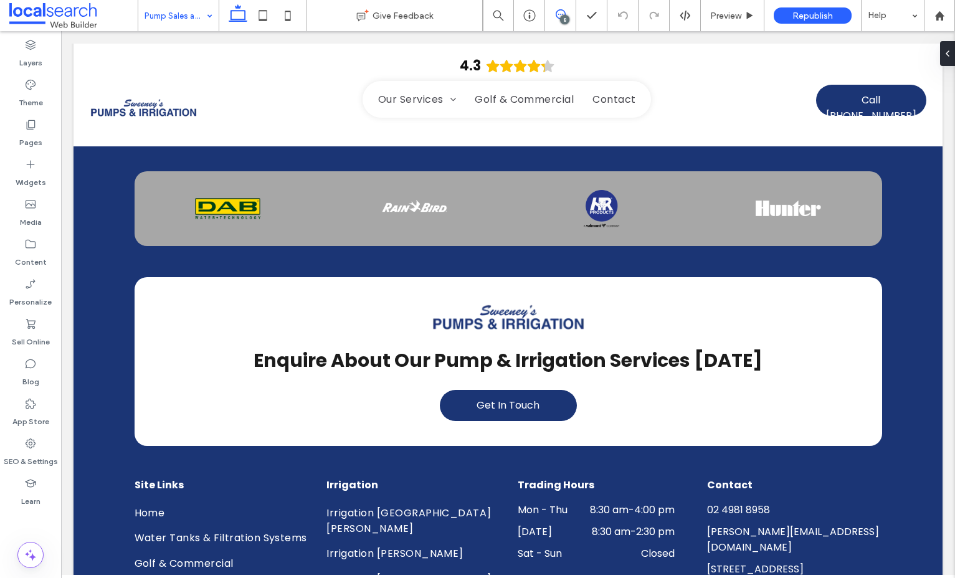
click at [567, 9] on span at bounding box center [560, 14] width 31 height 10
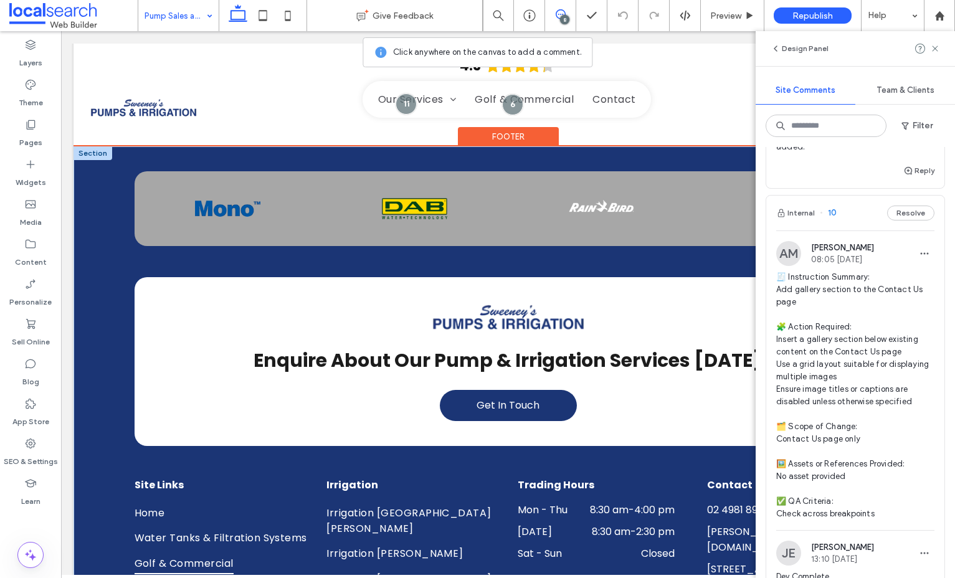
scroll to position [989, 0]
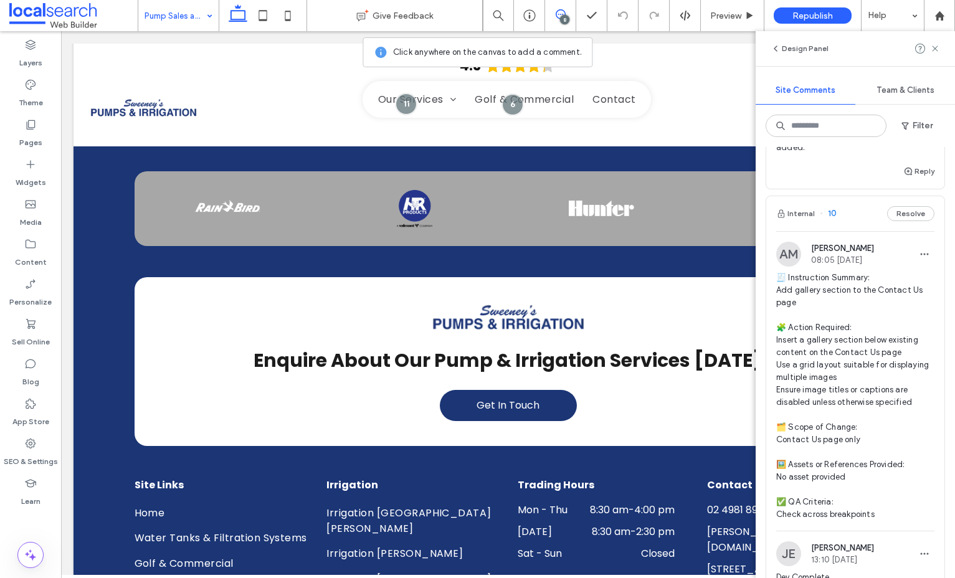
click at [846, 278] on span "🧾 Instruction Summary: Add gallery section to the Contact Us page 🧩 Action Requ…" at bounding box center [855, 396] width 158 height 249
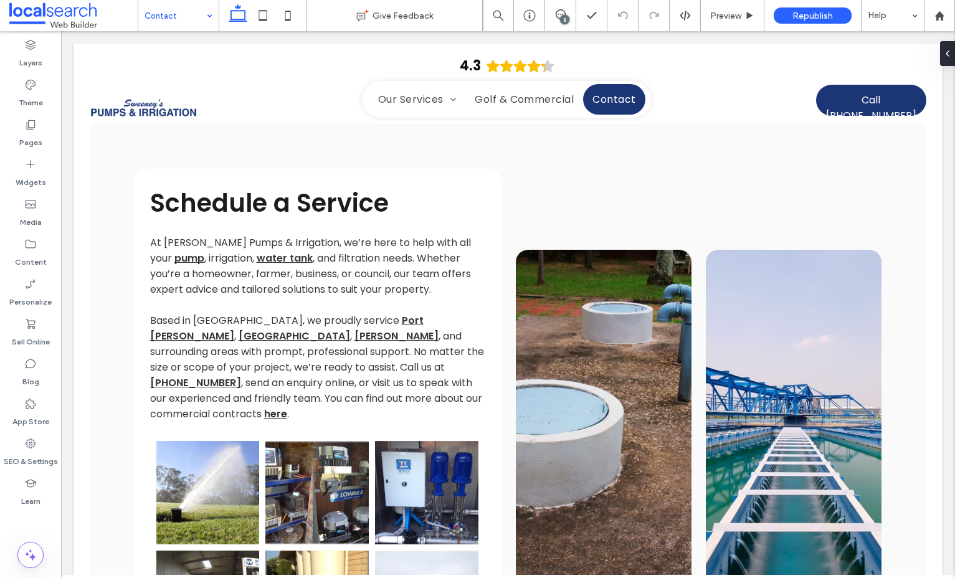
scroll to position [741, 0]
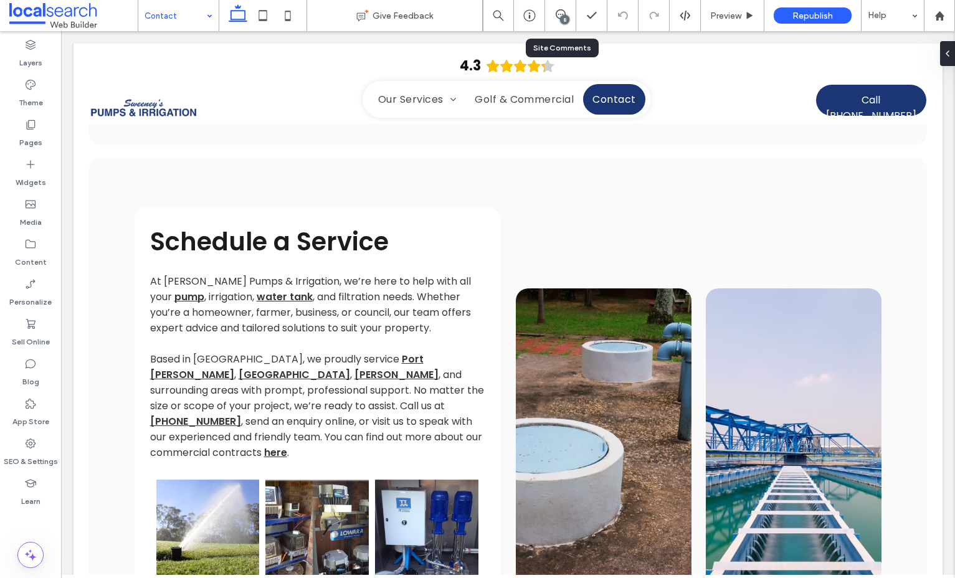
click at [562, 7] on div "8" at bounding box center [560, 15] width 31 height 31
click at [562, 17] on div "8" at bounding box center [564, 19] width 9 height 9
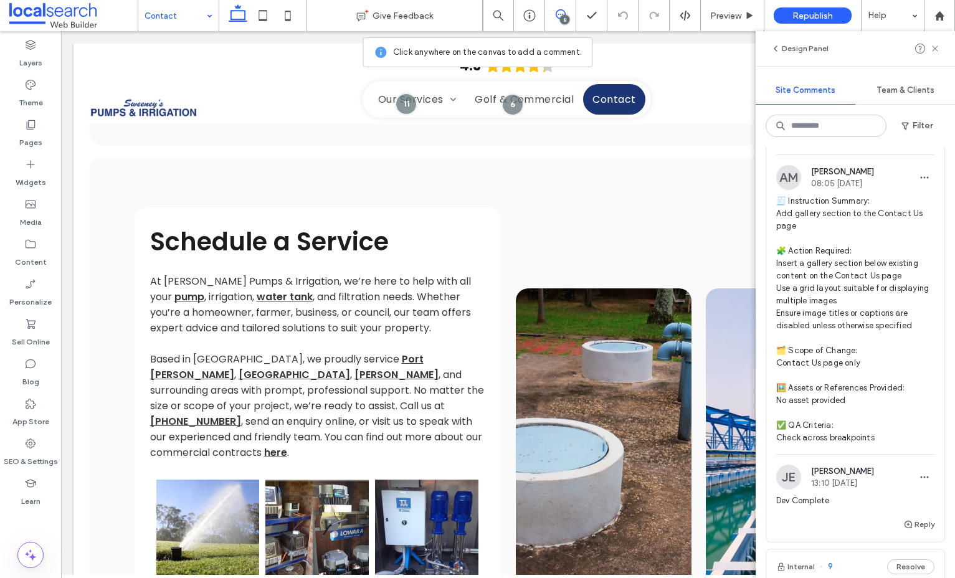
scroll to position [1064, 0]
click at [920, 518] on button "Reply" at bounding box center [918, 525] width 31 height 15
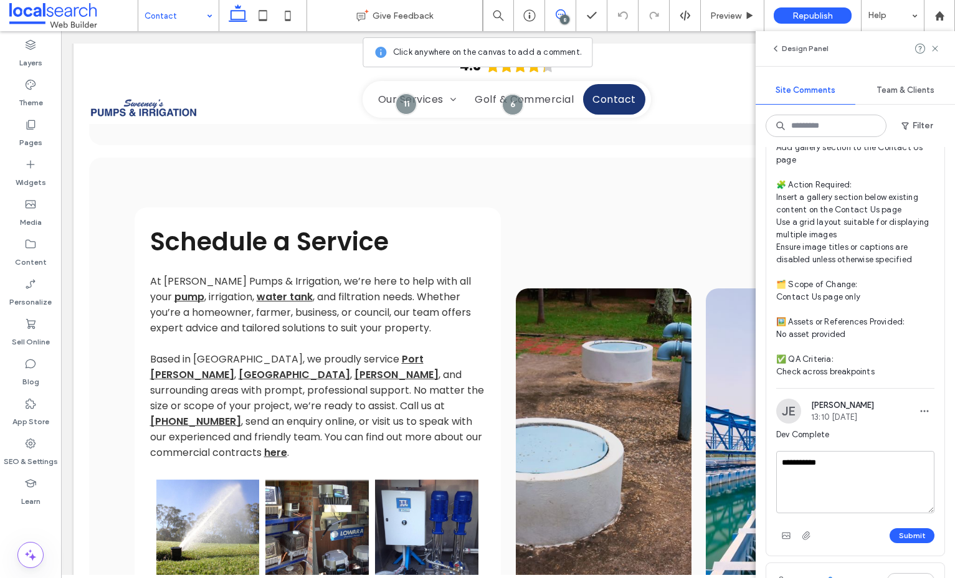
scroll to position [1146, 0]
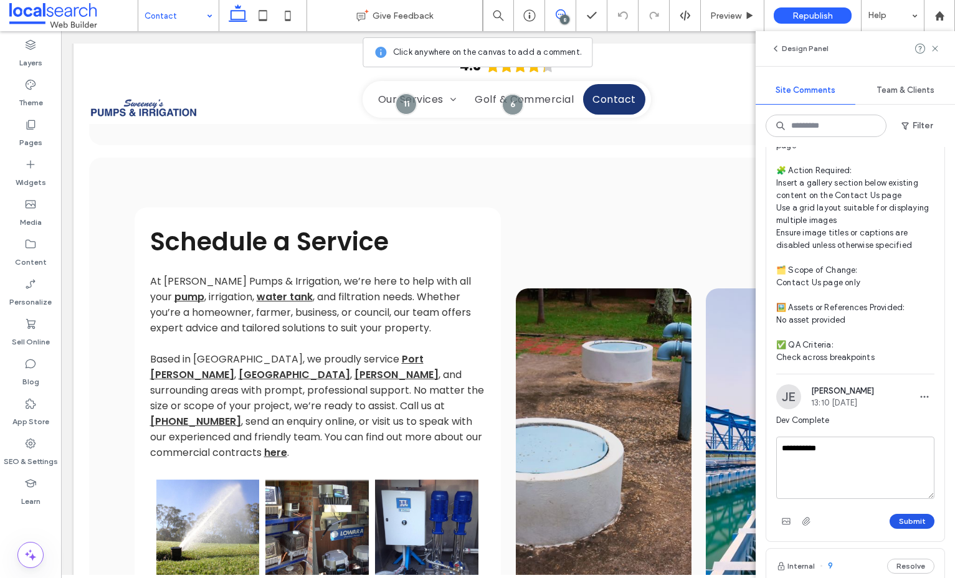
type textarea "**********"
click at [915, 514] on button "Submit" at bounding box center [911, 521] width 45 height 15
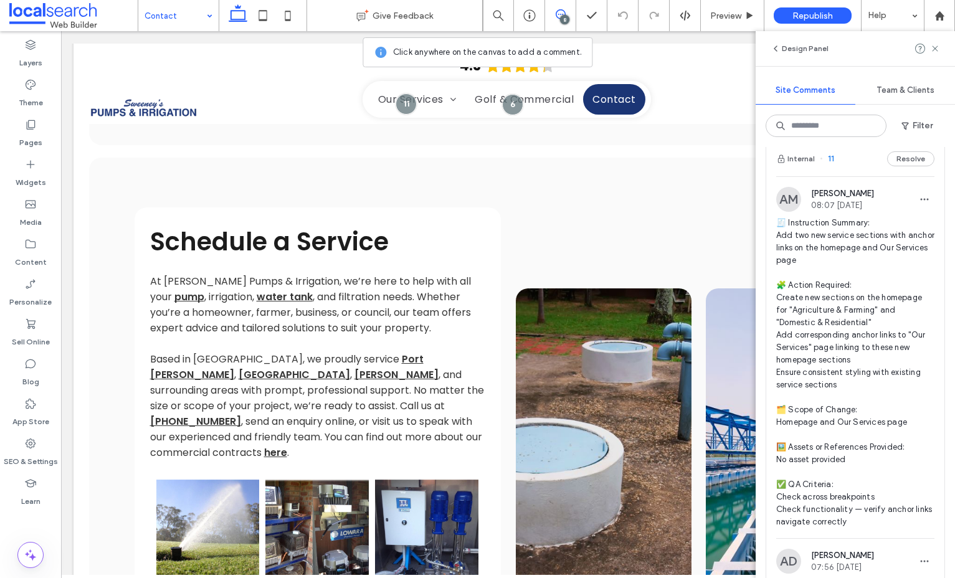
scroll to position [512, 0]
click at [907, 235] on span "🧾 Instruction Summary: Add two new service sections with anchor links on the ho…" at bounding box center [855, 374] width 158 height 311
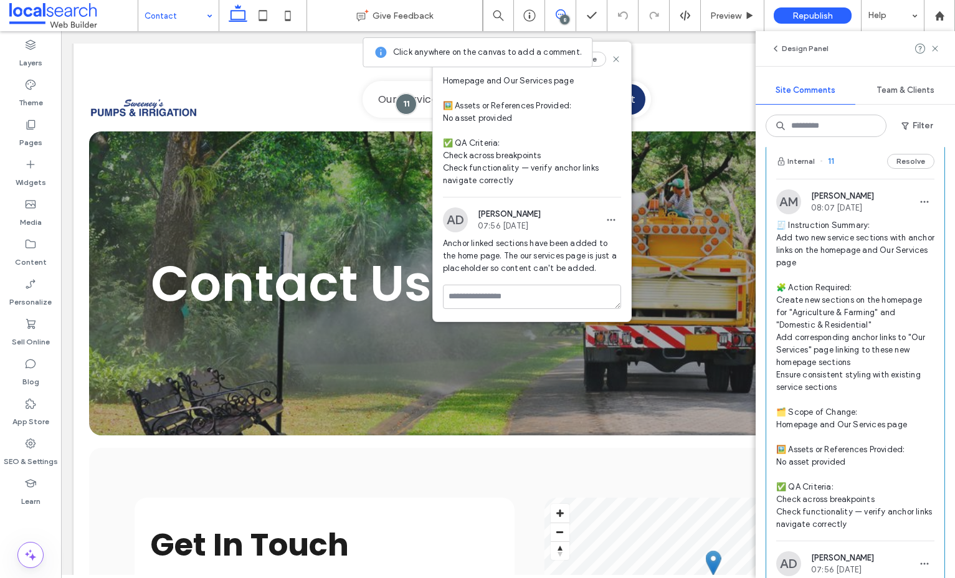
scroll to position [0, 0]
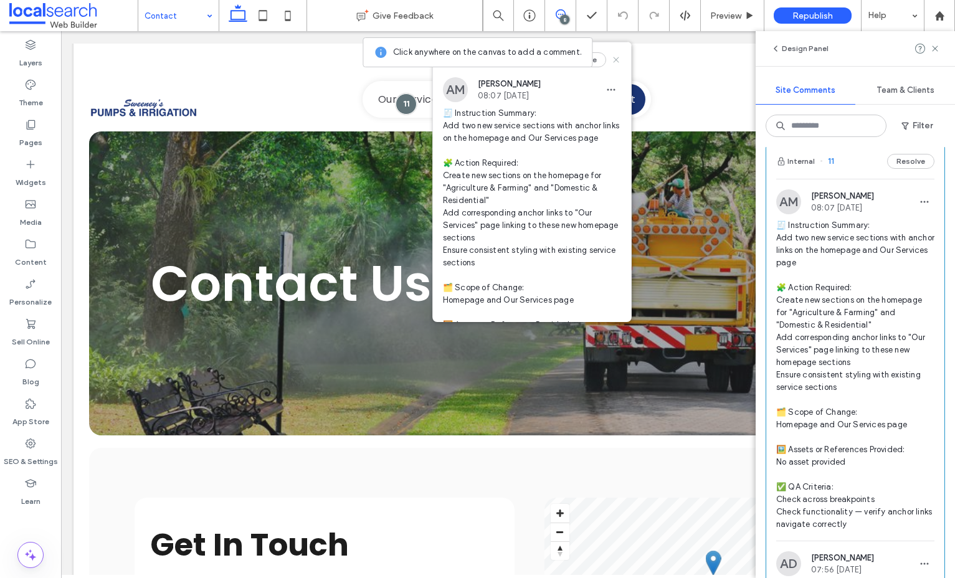
click at [615, 57] on icon at bounding box center [616, 60] width 10 height 10
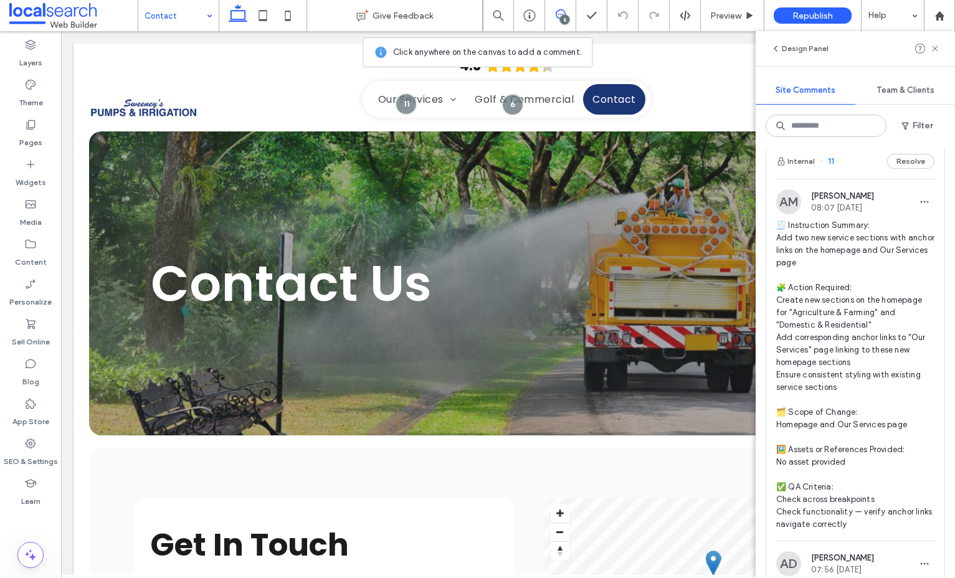
click at [890, 269] on span "🧾 Instruction Summary: Add two new service sections with anchor links on the ho…" at bounding box center [855, 374] width 158 height 311
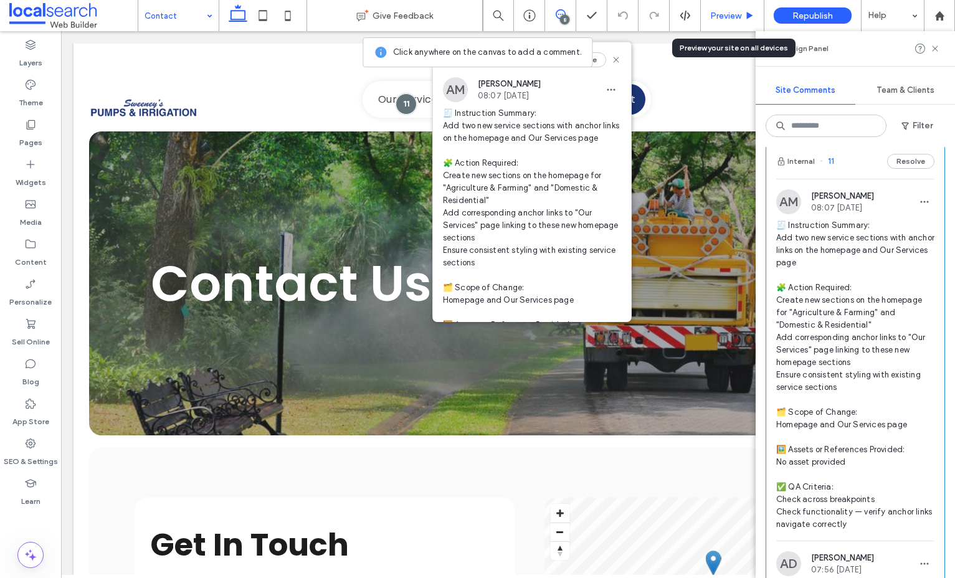
click at [734, 13] on span "Preview" at bounding box center [725, 16] width 31 height 11
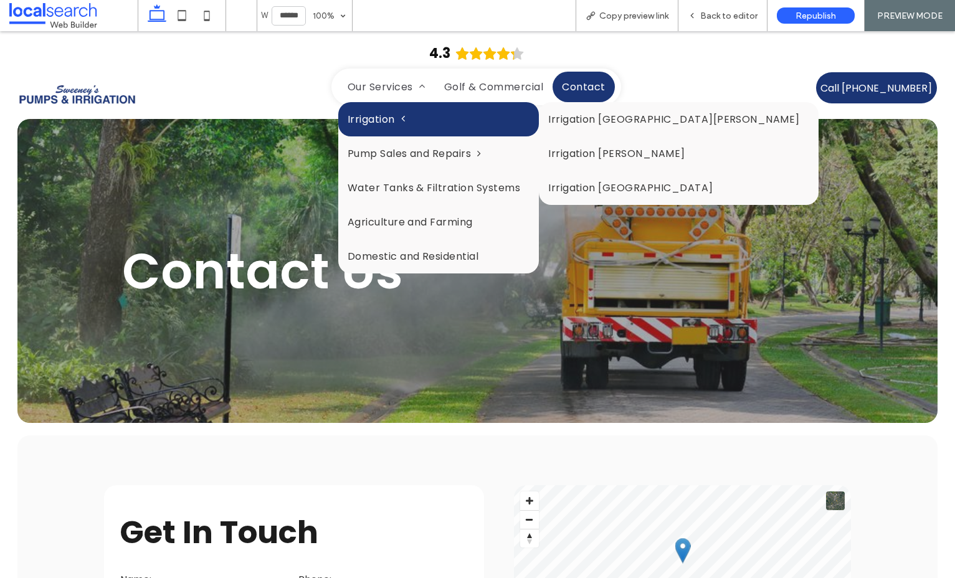
click at [502, 130] on link "Irrigation" at bounding box center [438, 119] width 201 height 34
click at [432, 131] on link "Irrigation" at bounding box center [438, 119] width 201 height 34
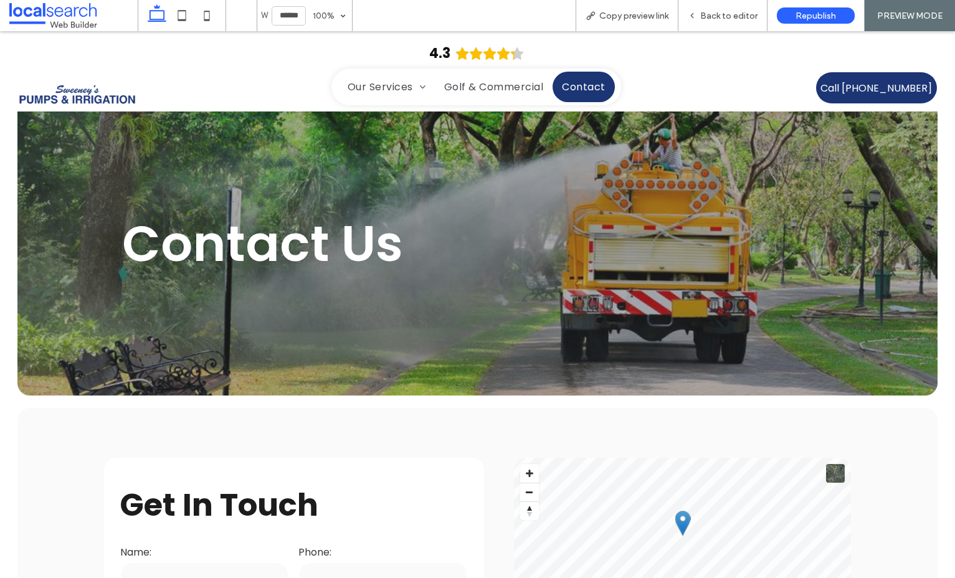
scroll to position [29, 0]
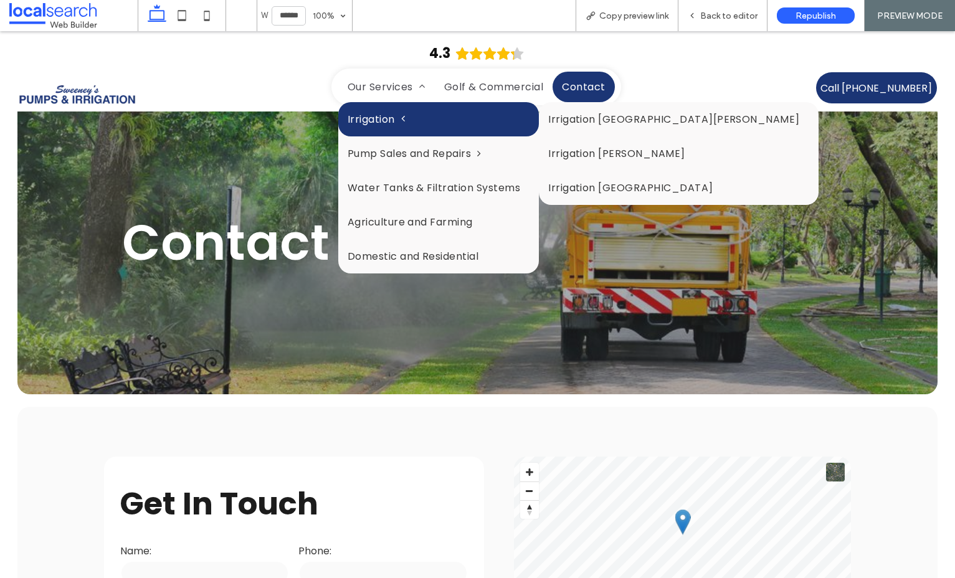
click at [384, 112] on span "Irrigation" at bounding box center [376, 119] width 57 height 16
click at [388, 114] on span "Irrigation" at bounding box center [376, 119] width 57 height 16
click at [401, 115] on span at bounding box center [400, 119] width 10 height 10
click at [405, 115] on span at bounding box center [400, 119] width 10 height 10
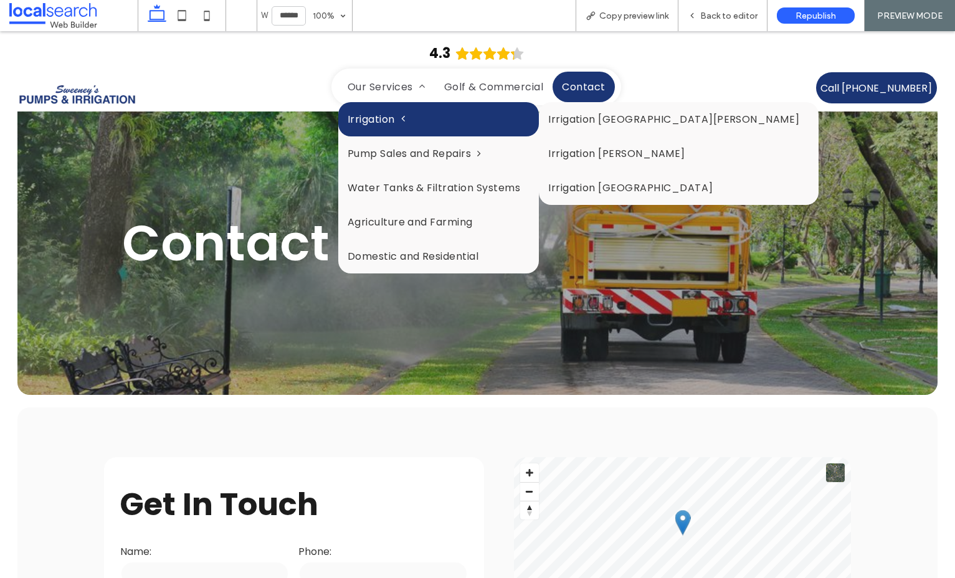
click at [405, 115] on span at bounding box center [400, 119] width 10 height 10
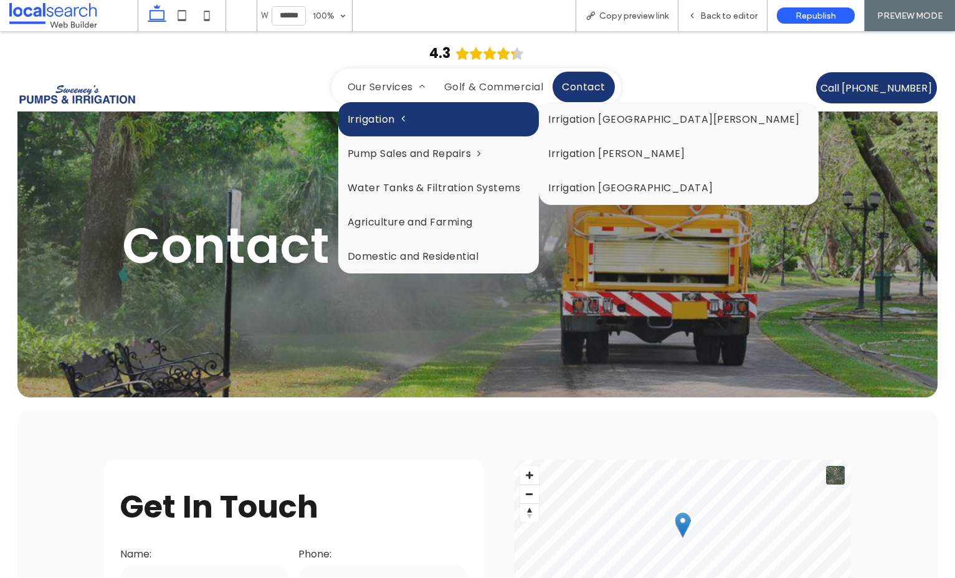
click at [405, 115] on span at bounding box center [400, 119] width 10 height 10
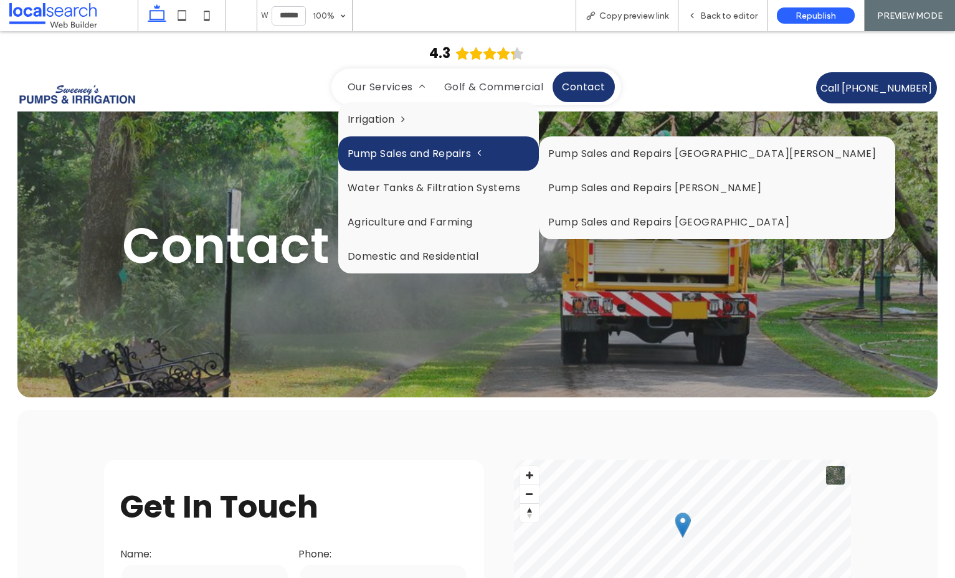
click at [412, 143] on link "Pump Sales and Repairs" at bounding box center [438, 153] width 201 height 34
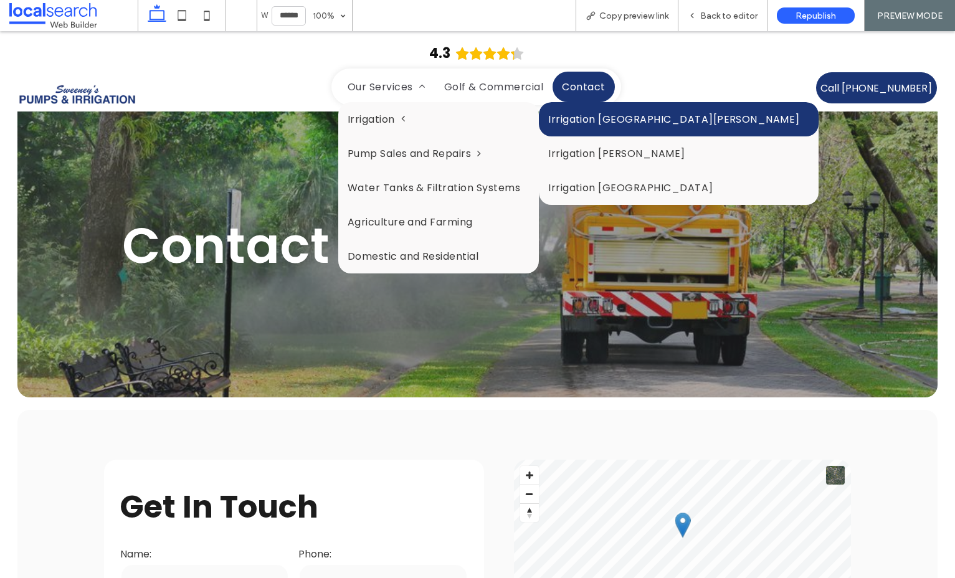
click at [592, 112] on link "Irrigation [GEOGRAPHIC_DATA][PERSON_NAME]" at bounding box center [679, 119] width 280 height 34
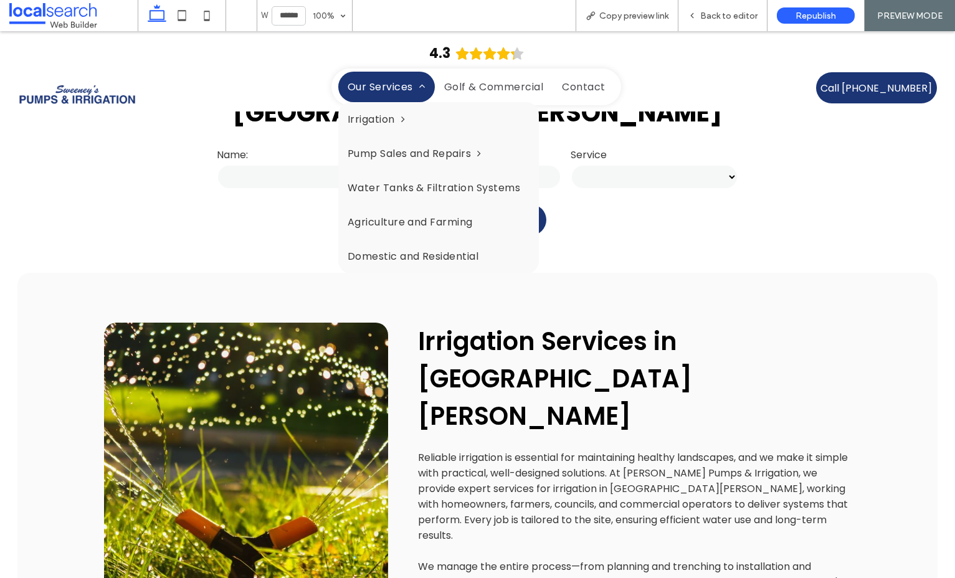
scroll to position [614, 0]
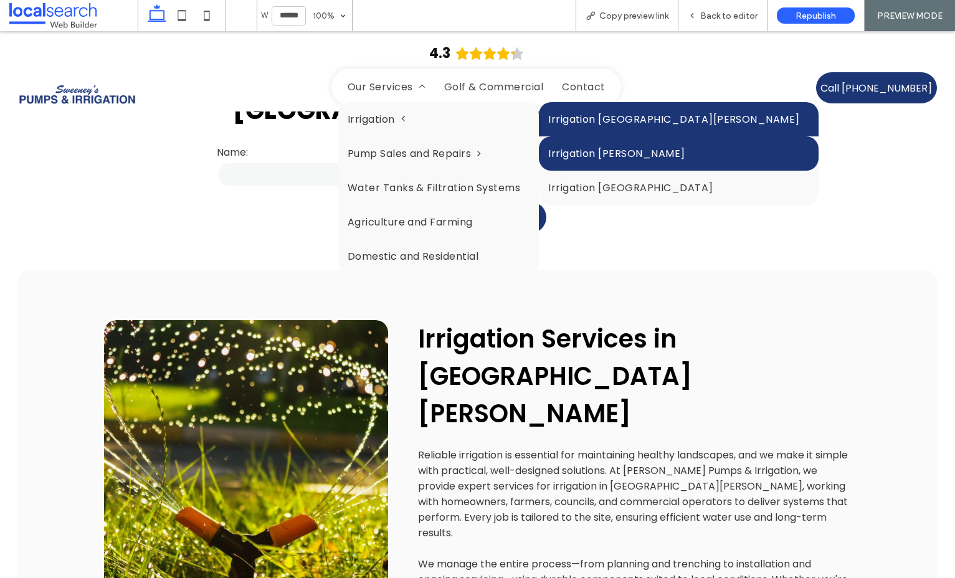
click at [595, 148] on link "Irrigation [PERSON_NAME]" at bounding box center [679, 153] width 280 height 34
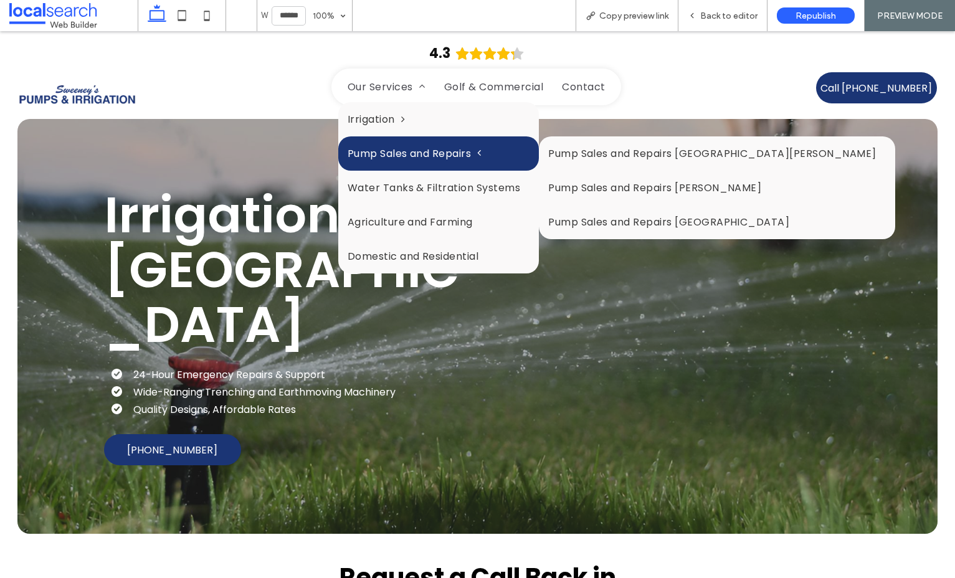
click at [481, 149] on span at bounding box center [476, 153] width 10 height 10
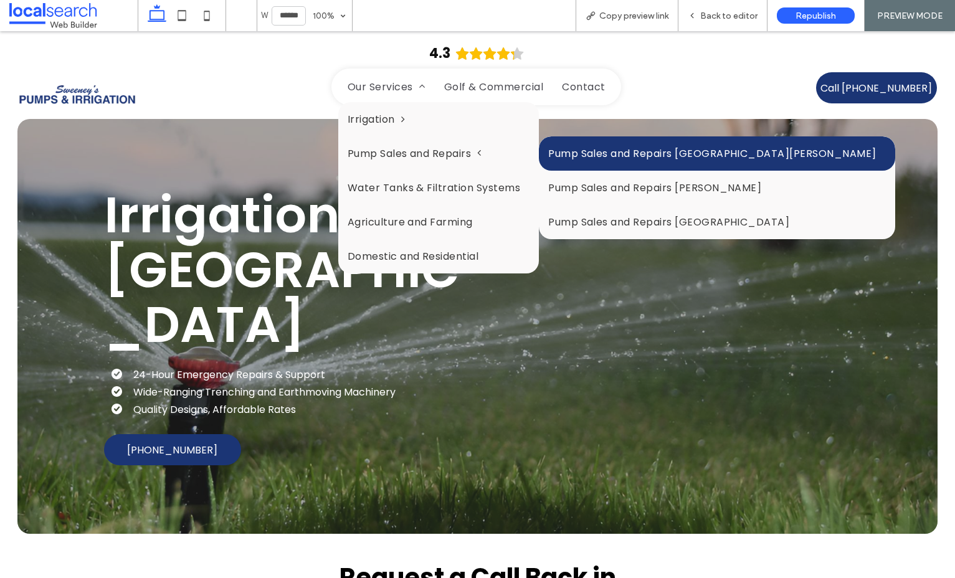
click at [606, 150] on link "Pump Sales and Repairs [GEOGRAPHIC_DATA][PERSON_NAME]" at bounding box center [717, 153] width 356 height 34
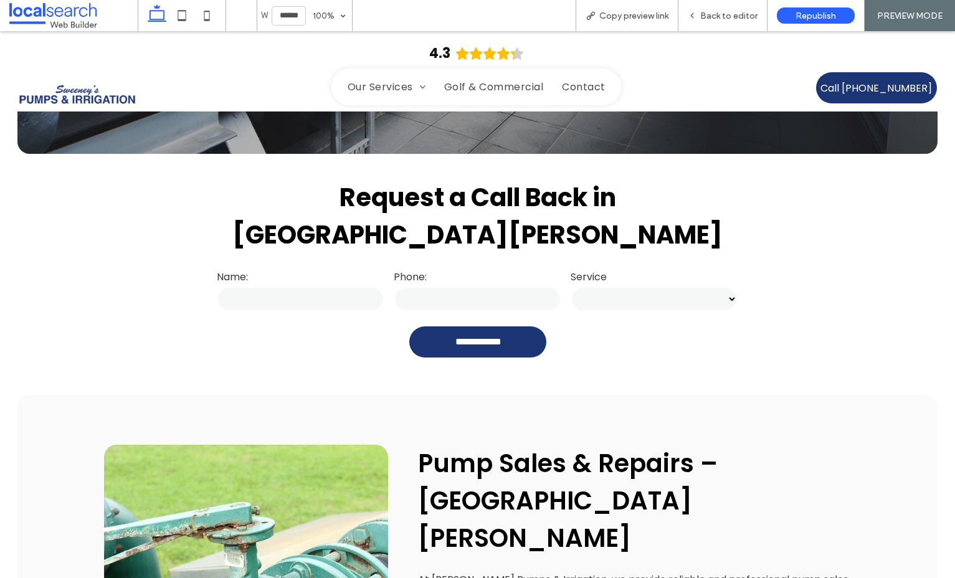
scroll to position [601, 0]
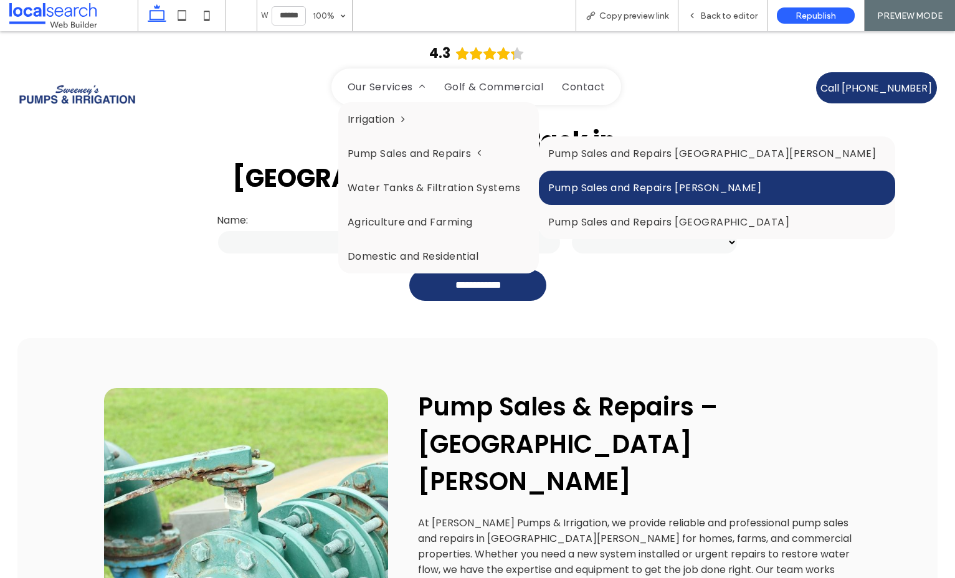
click at [622, 173] on link "Pump Sales and Repairs [PERSON_NAME]" at bounding box center [717, 188] width 356 height 34
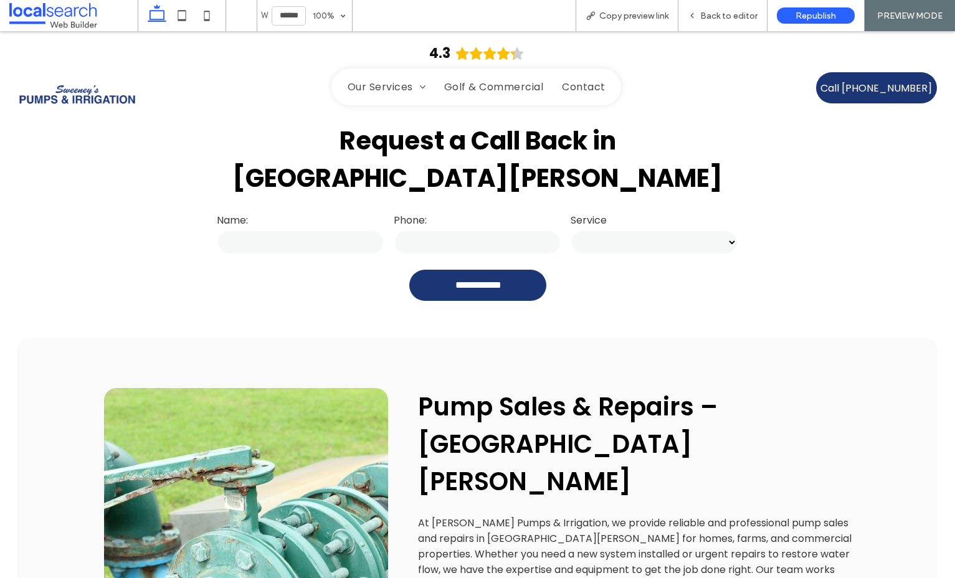
scroll to position [599, 0]
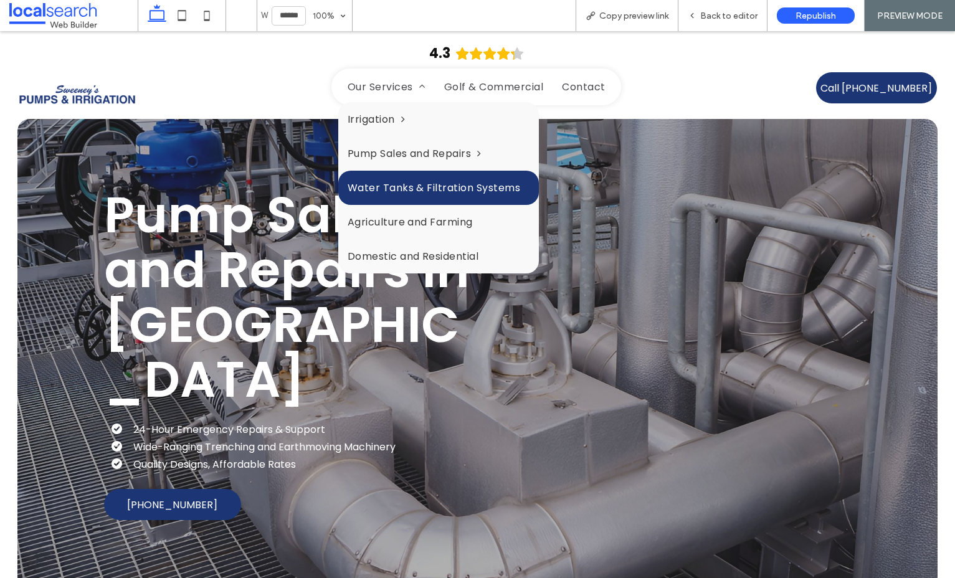
click at [450, 189] on span "Water Tanks & Filtration Systems" at bounding box center [434, 188] width 173 height 16
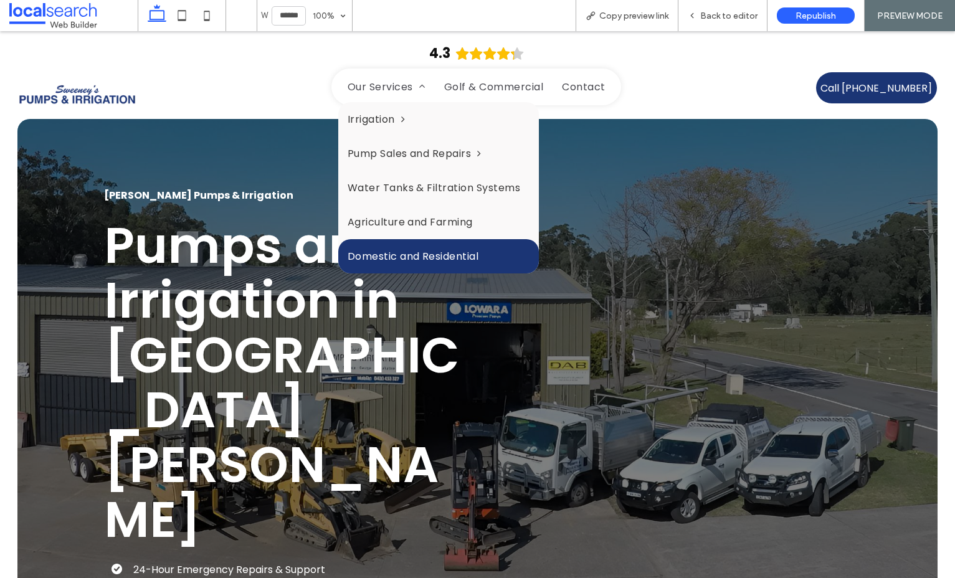
click at [433, 240] on link "Domestic and Residential" at bounding box center [438, 256] width 201 height 34
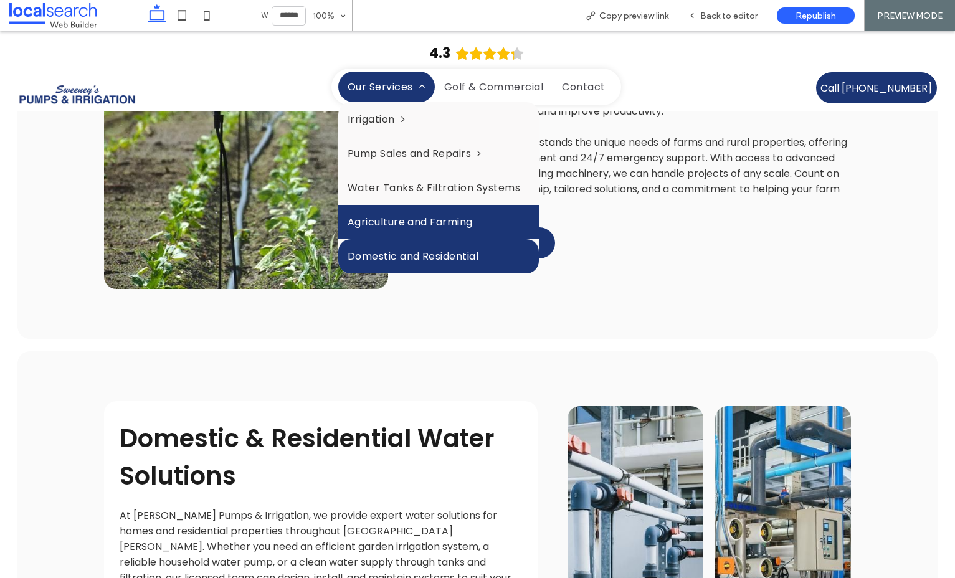
scroll to position [3058, 0]
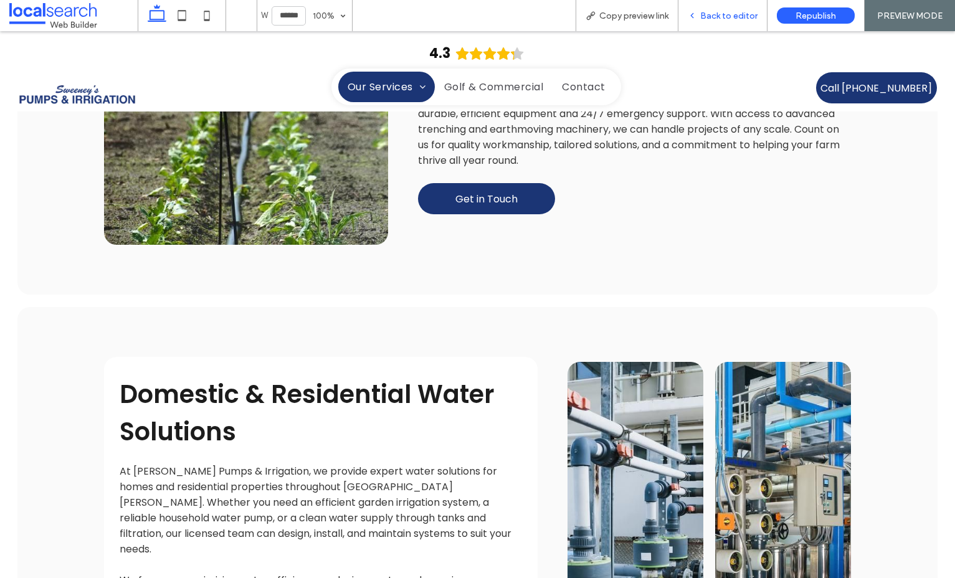
click at [722, 27] on div "Back to editor" at bounding box center [722, 15] width 89 height 31
click at [717, 19] on span "Back to editor" at bounding box center [728, 16] width 57 height 11
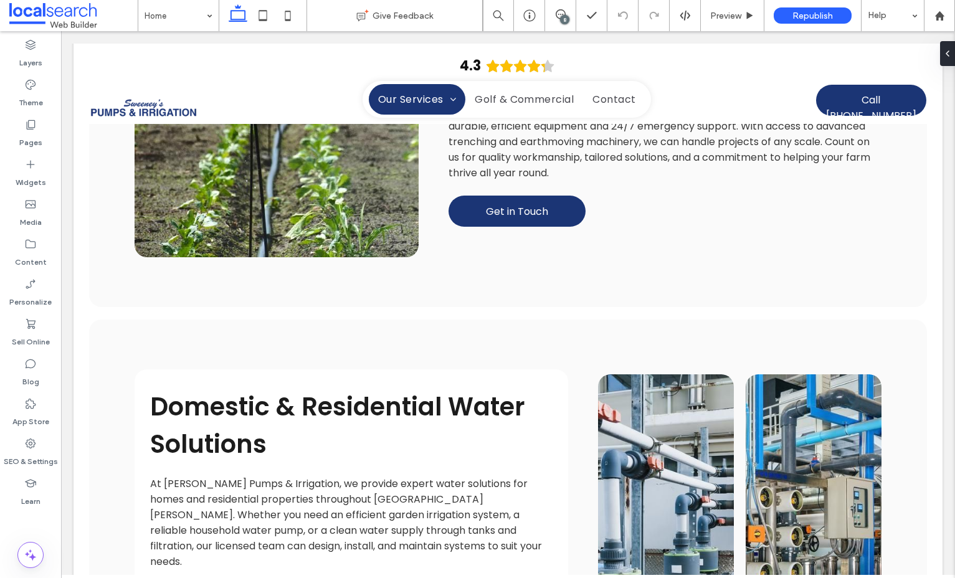
click at [564, 16] on div "8" at bounding box center [564, 19] width 9 height 9
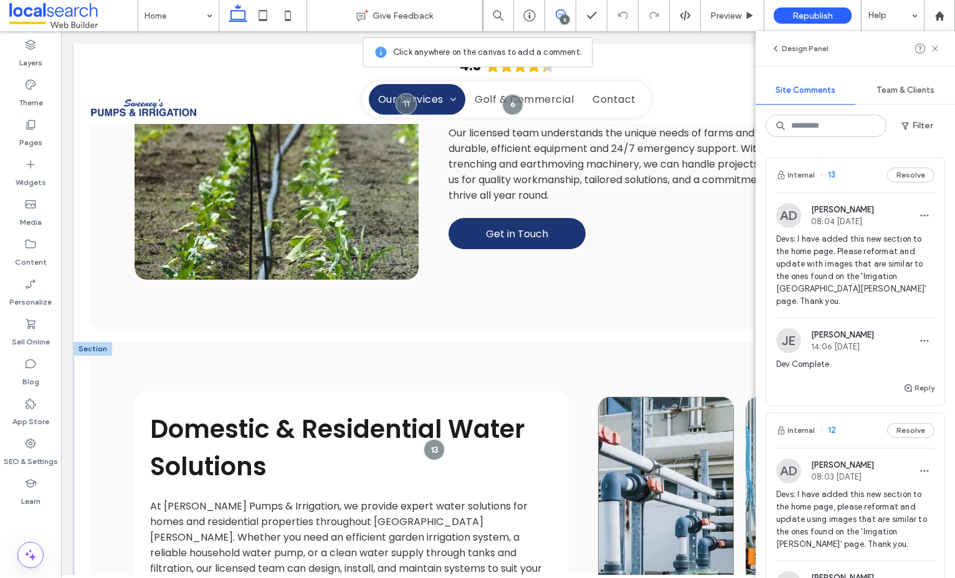
scroll to position [3065, 0]
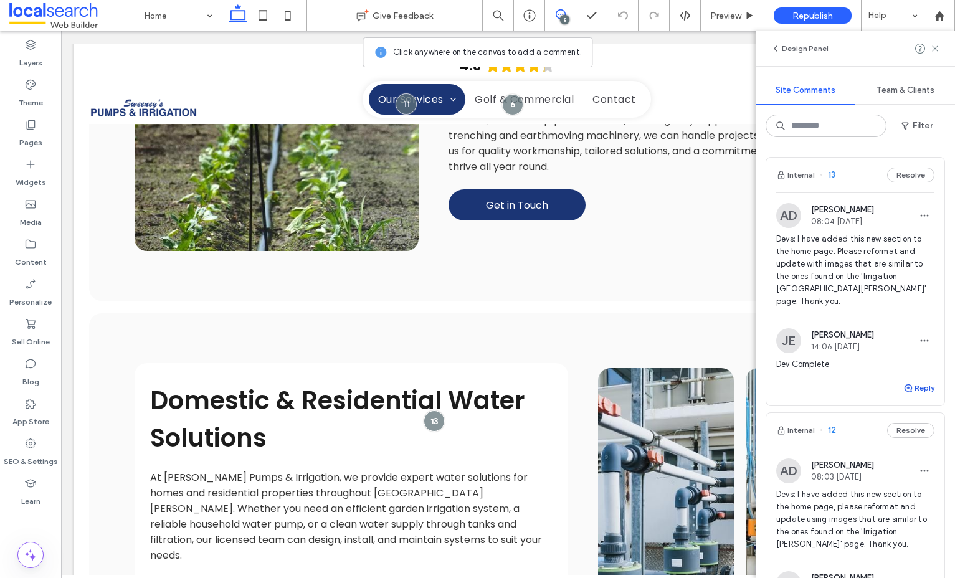
click at [927, 381] on button "Reply" at bounding box center [918, 388] width 31 height 15
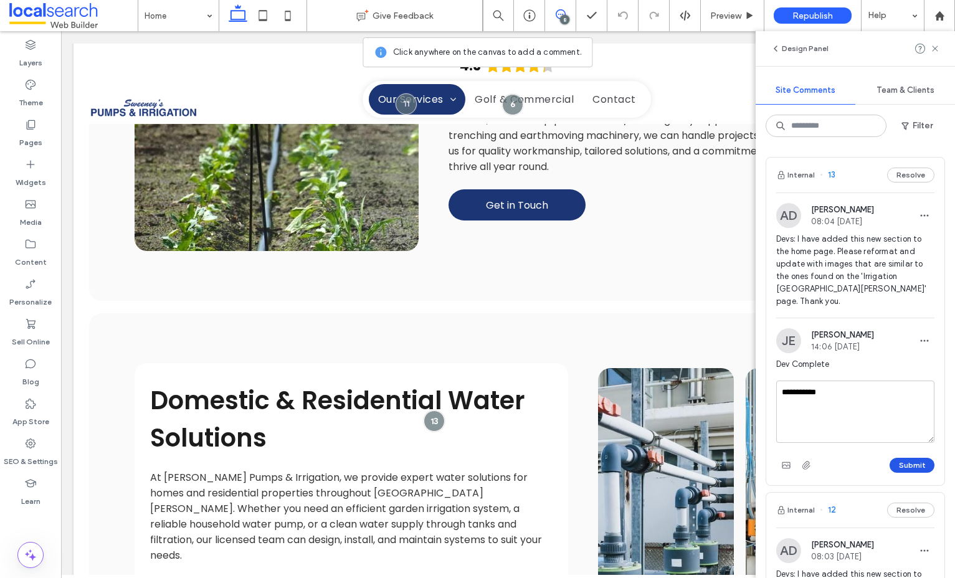
type textarea "**********"
click at [911, 458] on button "Submit" at bounding box center [911, 465] width 45 height 15
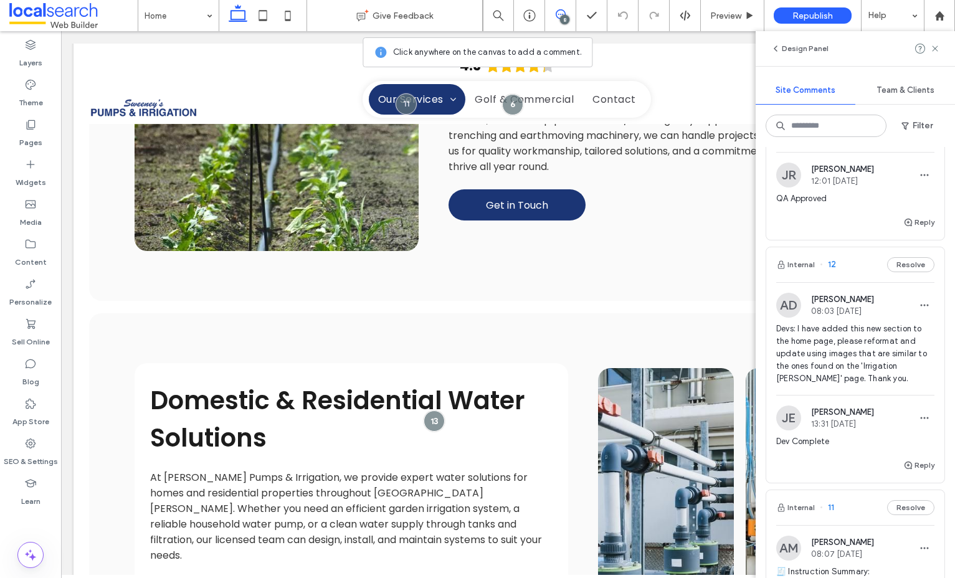
scroll to position [192, 0]
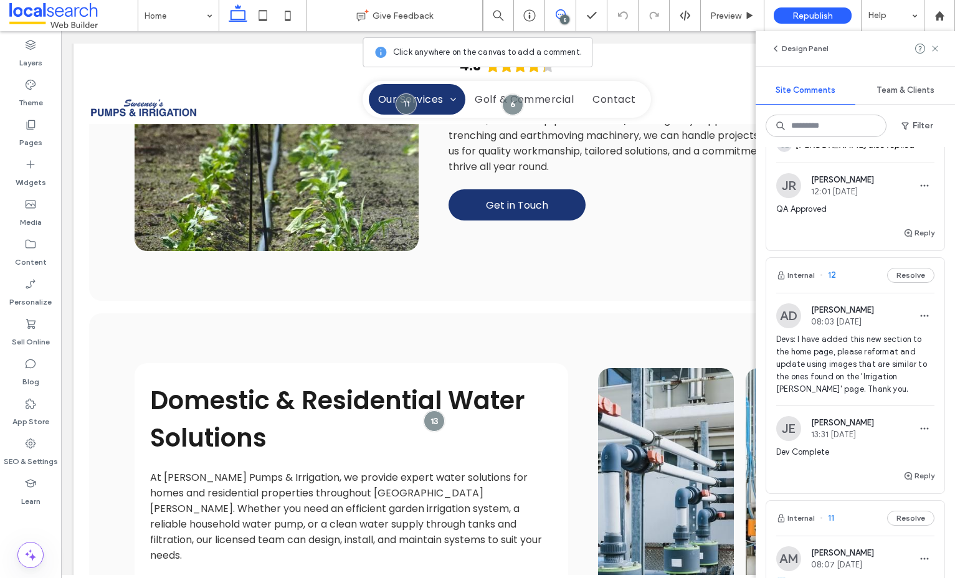
click at [857, 363] on span "Devs: I have added this new section to the home page, please reformat and updat…" at bounding box center [855, 364] width 158 height 62
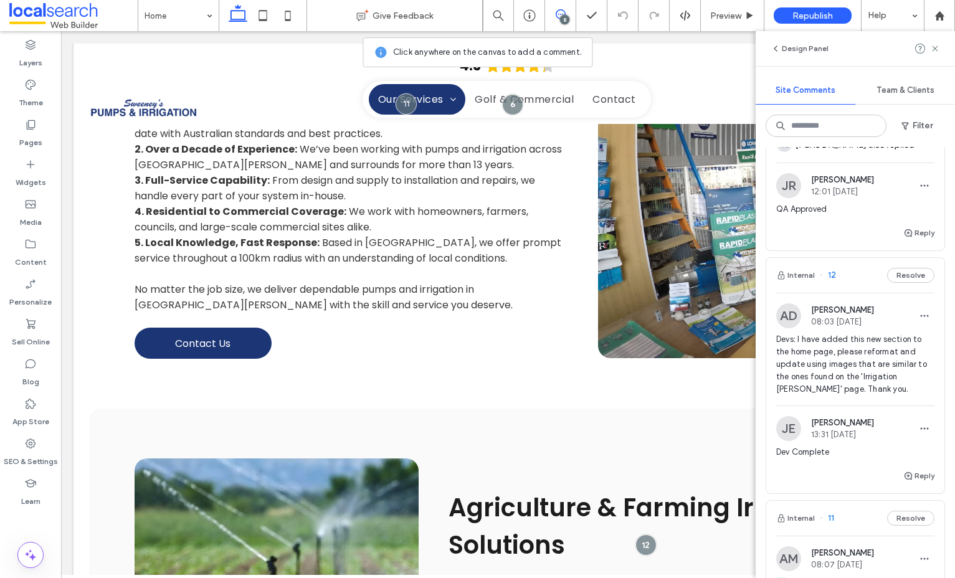
scroll to position [2502, 0]
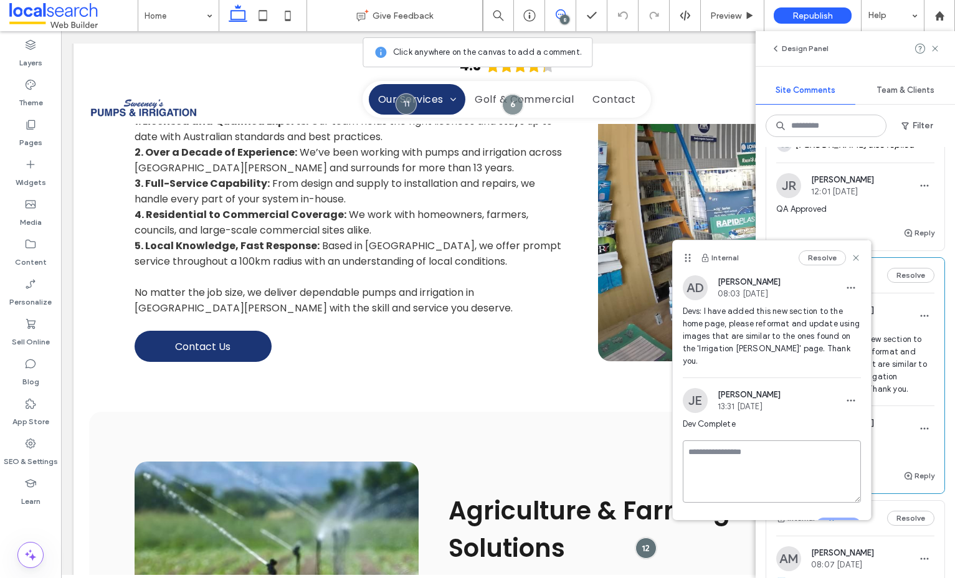
click at [719, 440] on textarea at bounding box center [772, 471] width 178 height 62
type textarea "**********"
click at [821, 518] on button "Submit" at bounding box center [838, 525] width 45 height 15
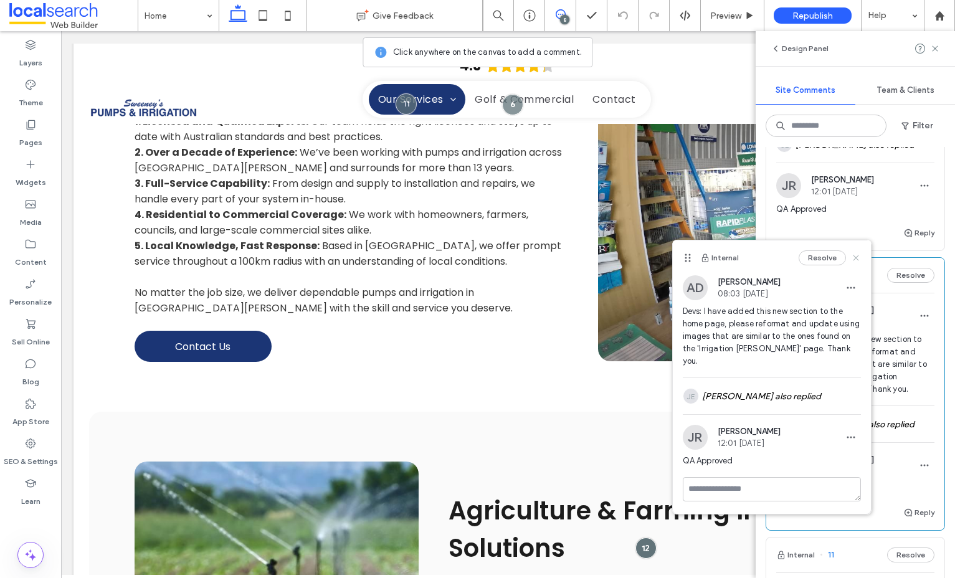
click at [855, 262] on icon at bounding box center [856, 258] width 10 height 10
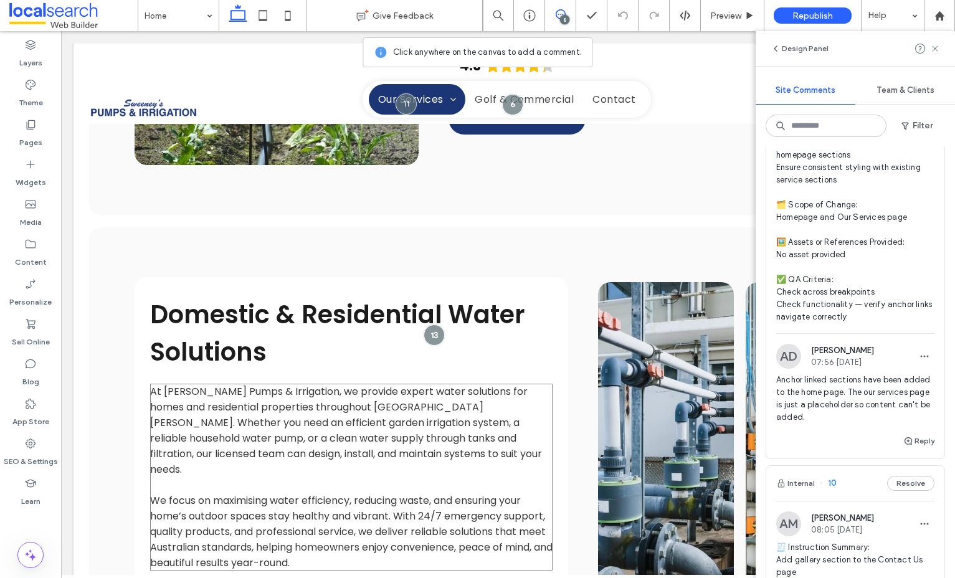
scroll to position [3187, 0]
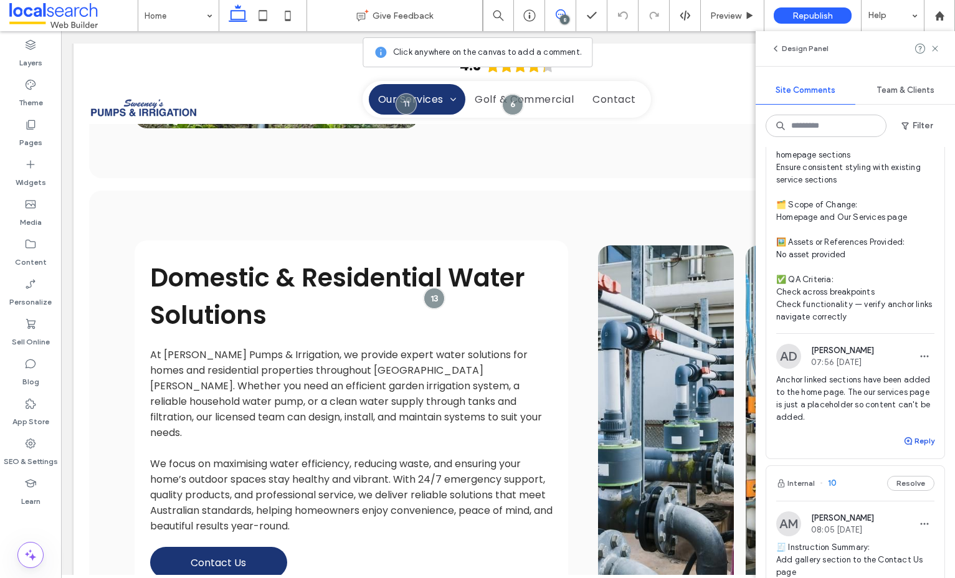
click at [924, 433] on button "Reply" at bounding box center [918, 440] width 31 height 15
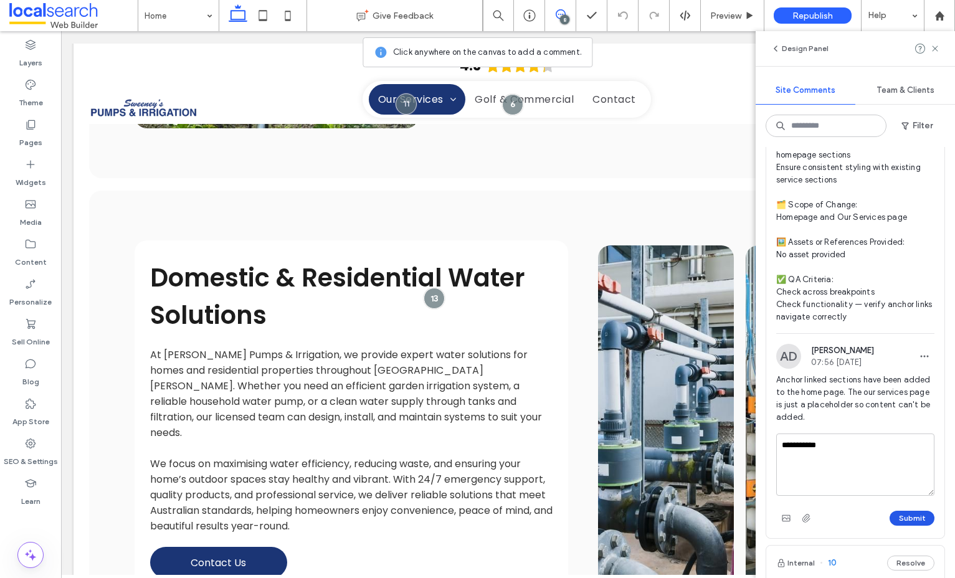
type textarea "**********"
click at [899, 511] on button "Submit" at bounding box center [911, 518] width 45 height 15
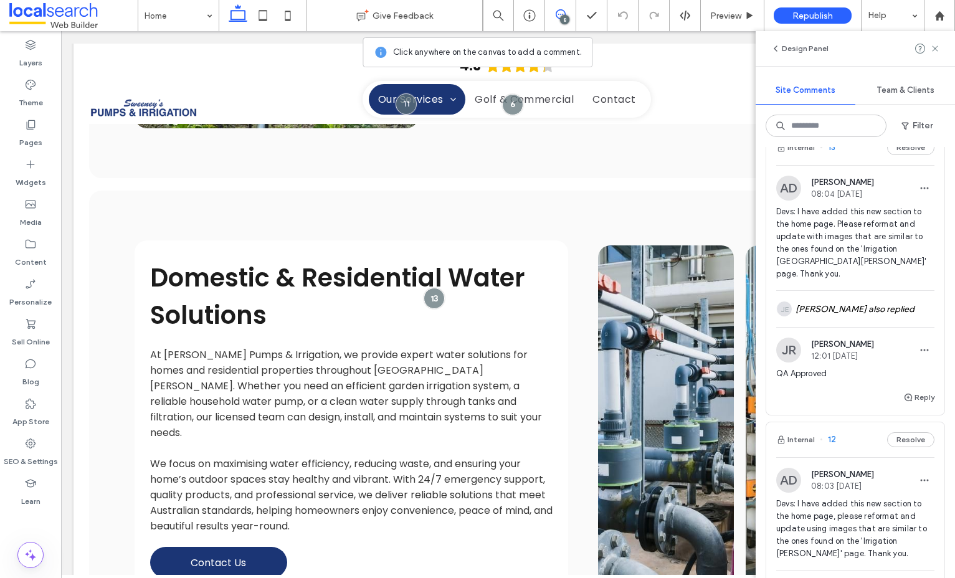
scroll to position [0, 0]
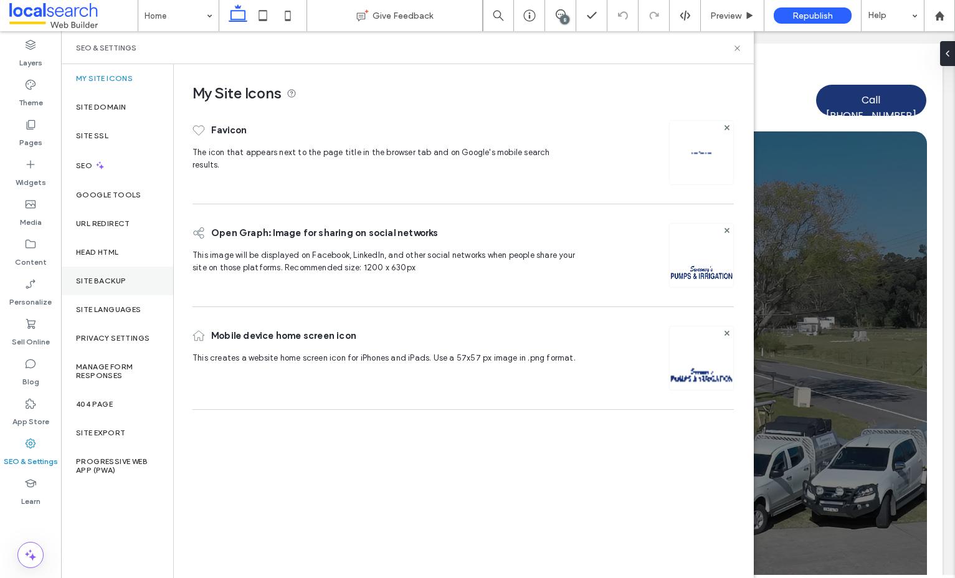
click at [127, 284] on div "Site Backup" at bounding box center [117, 281] width 112 height 29
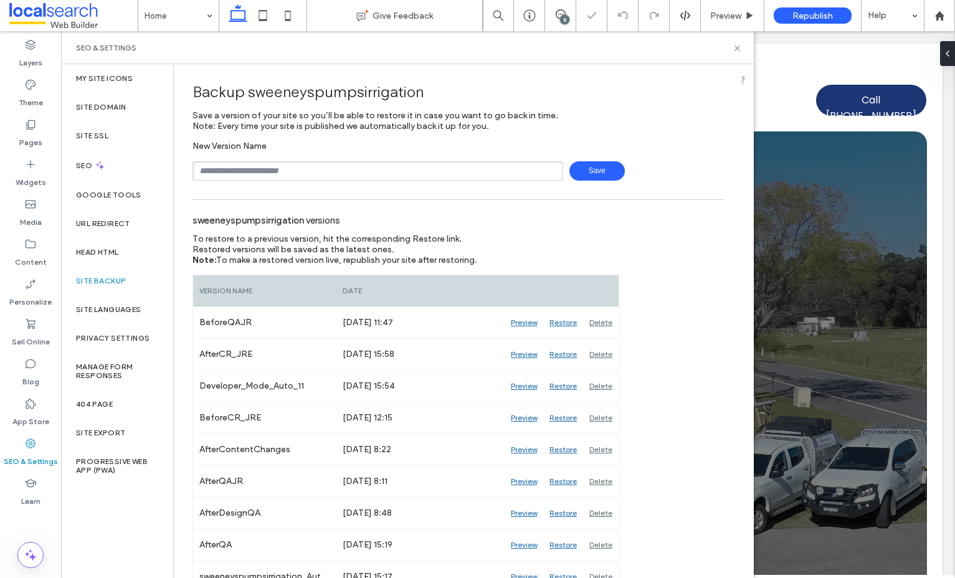
click at [409, 149] on div "New Version Name Save" at bounding box center [458, 161] width 532 height 40
click at [384, 166] on input "text" at bounding box center [377, 170] width 371 height 19
drag, startPoint x: 588, startPoint y: 176, endPoint x: 599, endPoint y: 174, distance: 11.4
click at [592, 176] on span "Save" at bounding box center [596, 170] width 55 height 19
type input "**********"
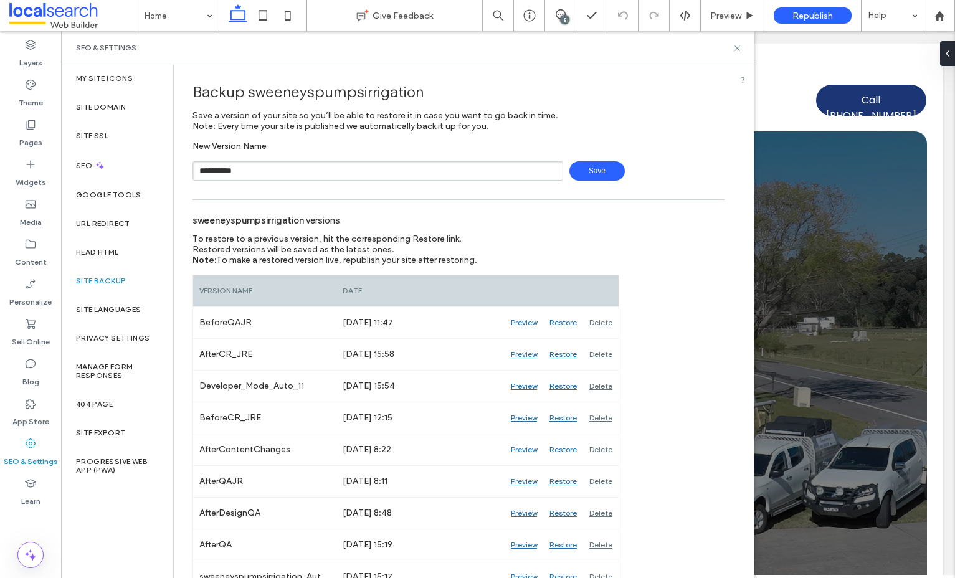
click at [572, 179] on span "Save" at bounding box center [596, 170] width 55 height 19
click at [744, 45] on div "SEO & Settings" at bounding box center [407, 47] width 693 height 33
click at [735, 47] on icon at bounding box center [736, 48] width 9 height 9
